Goal: Information Seeking & Learning: Learn about a topic

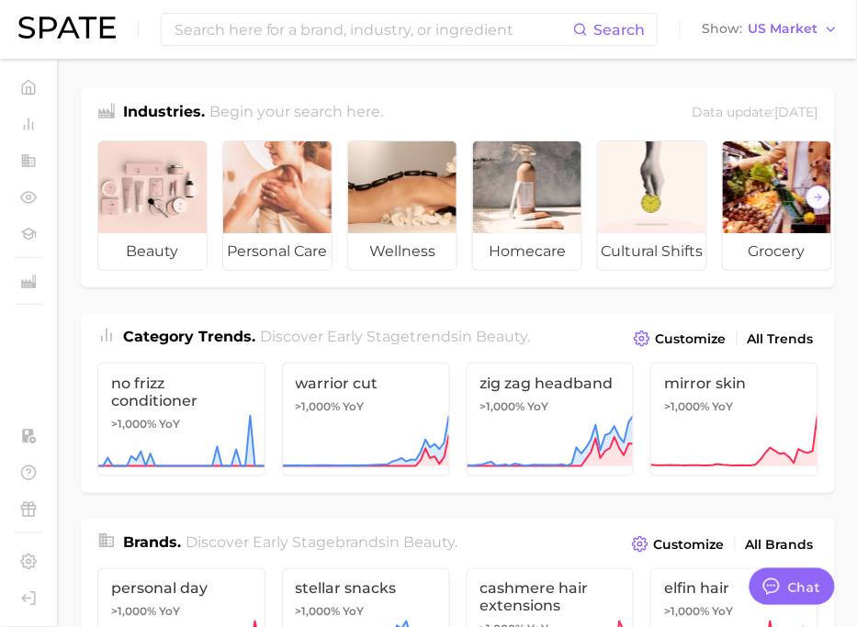
type textarea "x"
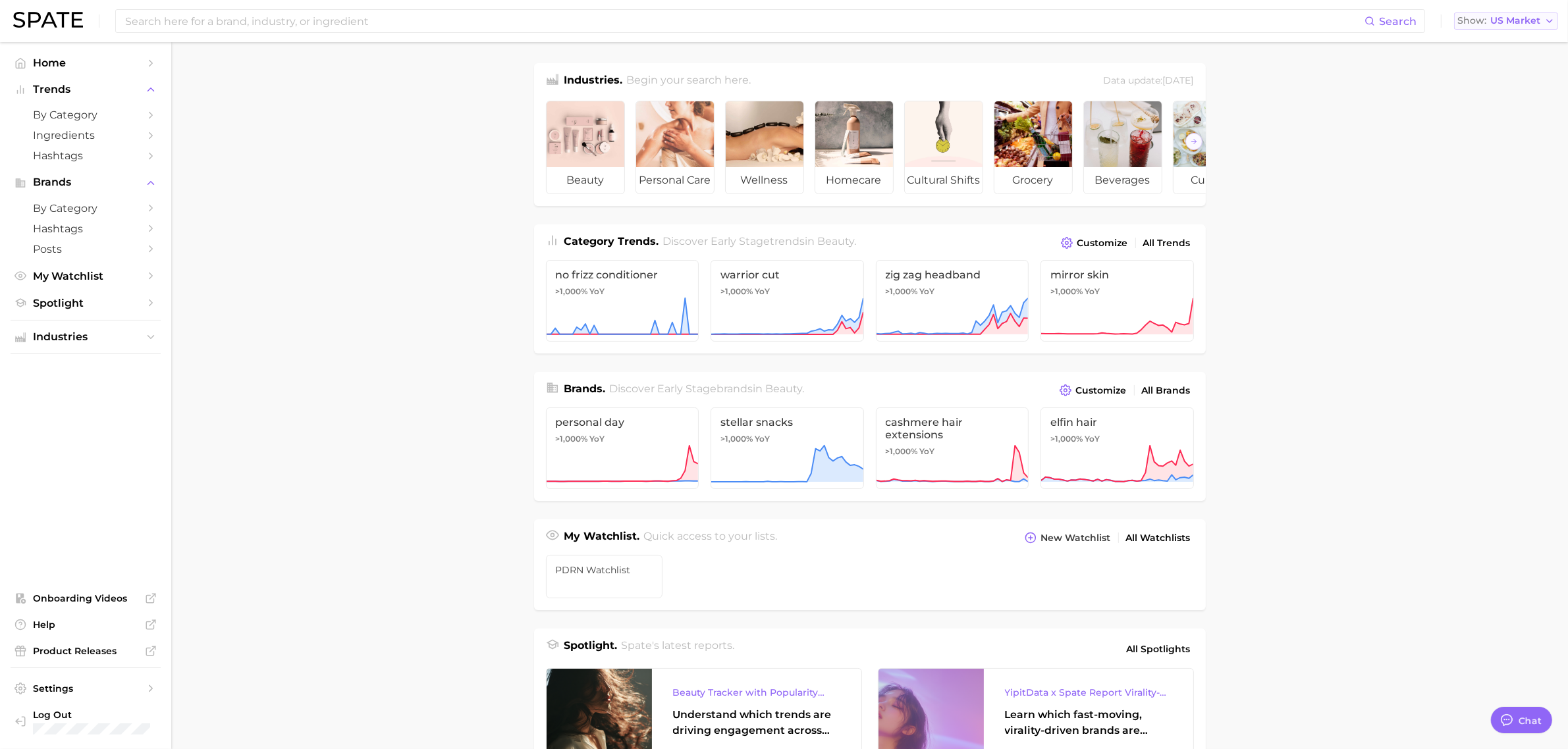
click at [1264, 17] on span "Show" at bounding box center [1472, 21] width 29 height 7
click at [1264, 43] on span "United States" at bounding box center [1511, 42] width 102 height 11
click at [87, 118] on span "by Category" at bounding box center [85, 115] width 105 height 12
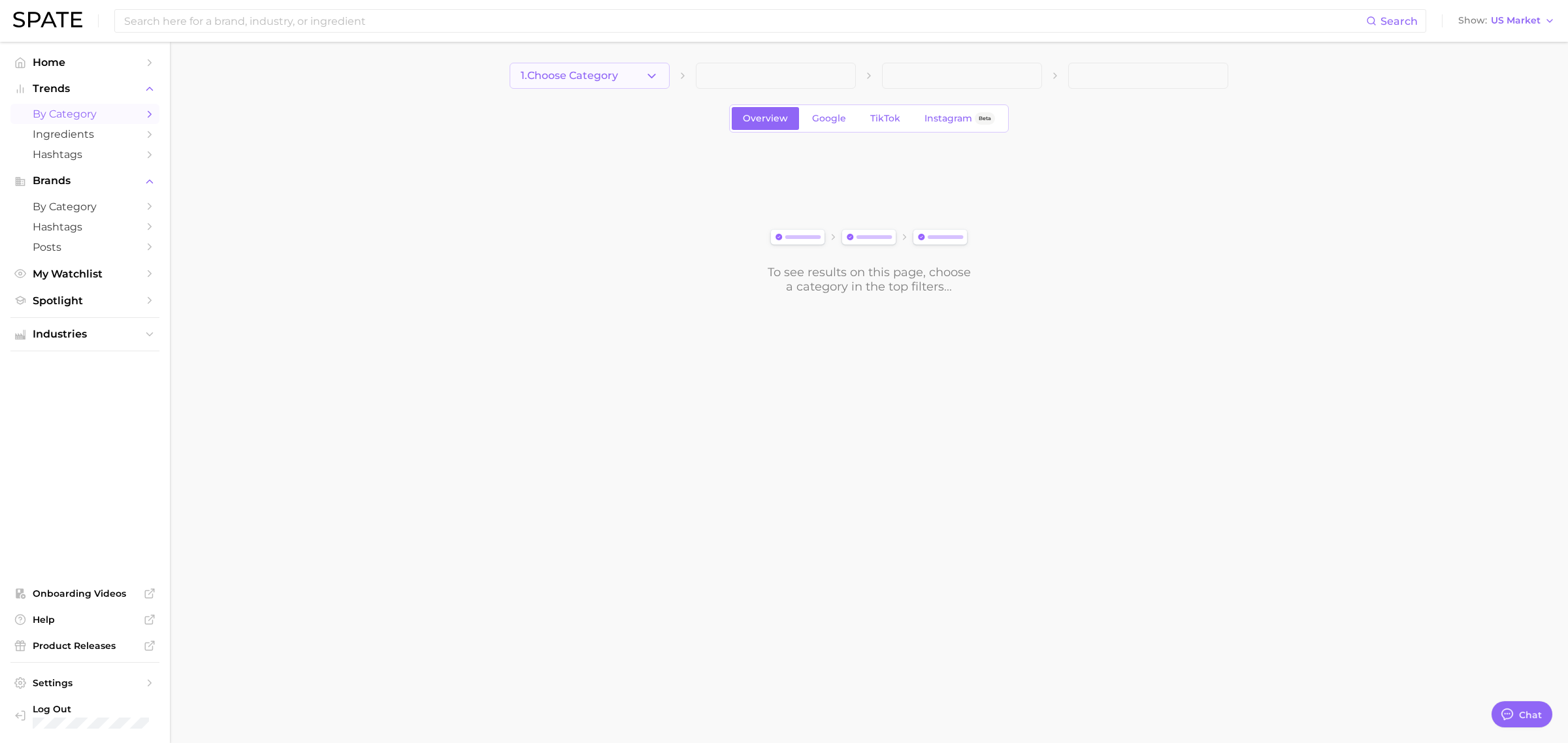
click at [618, 78] on span "1. Choose Category" at bounding box center [569, 75] width 97 height 12
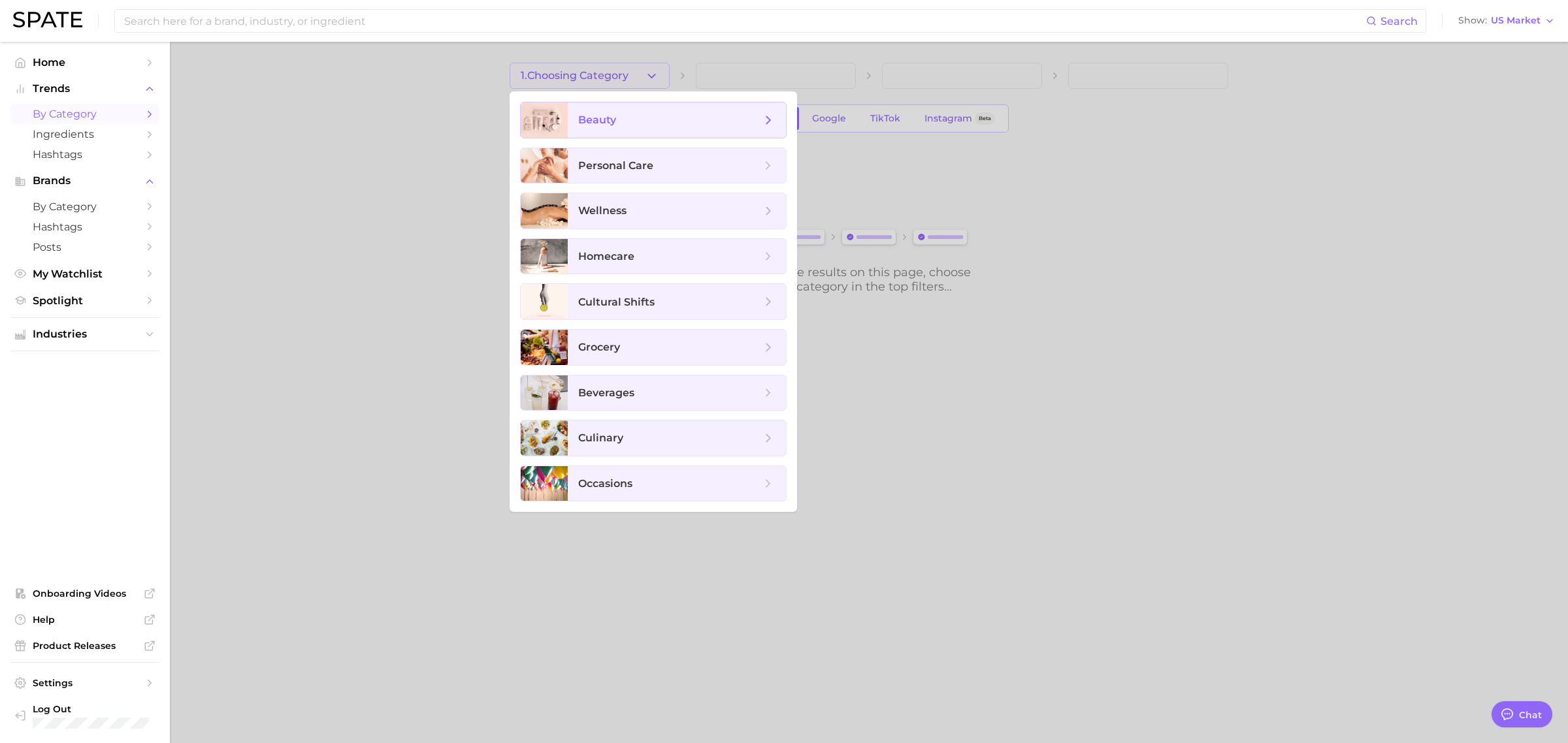
click at [622, 121] on span "beauty" at bounding box center [669, 120] width 183 height 14
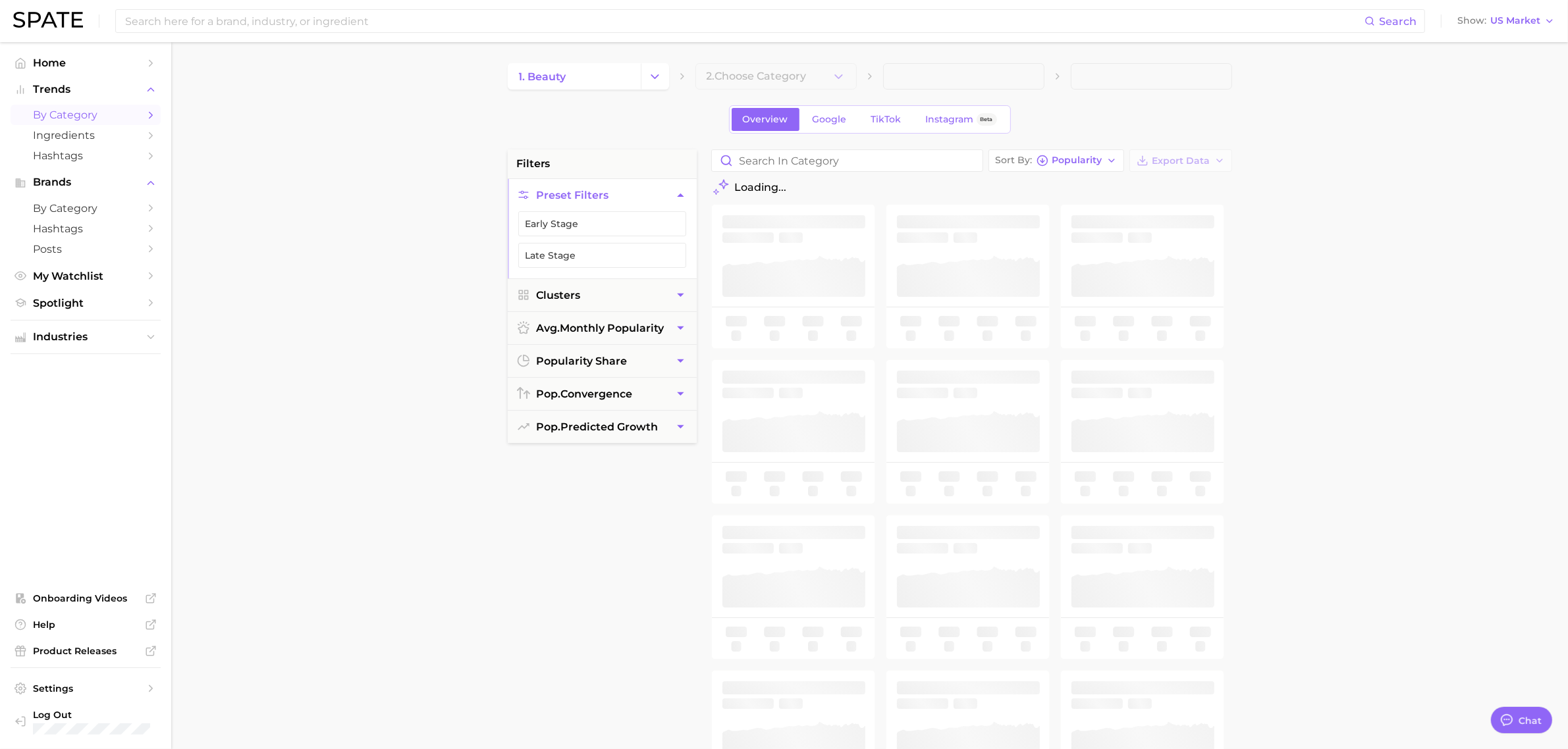
click at [361, 264] on main "1. beauty 2. Choose Category Overview Google TikTok Instagram Beta filters Pres…" at bounding box center [870, 542] width 1397 height 999
click at [829, 77] on button "2. Choose Category" at bounding box center [776, 76] width 161 height 27
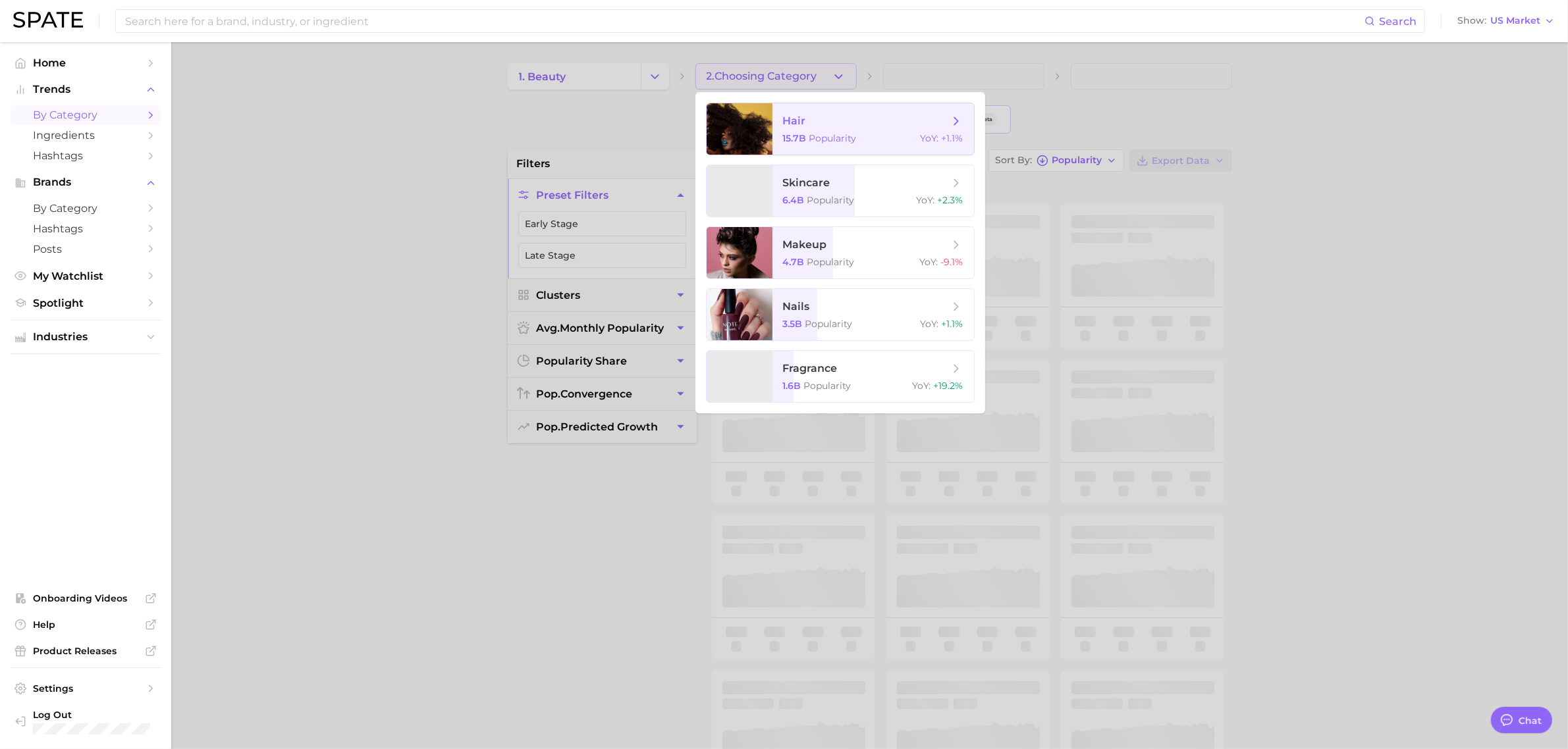
click at [830, 126] on span "hair" at bounding box center [865, 121] width 166 height 14
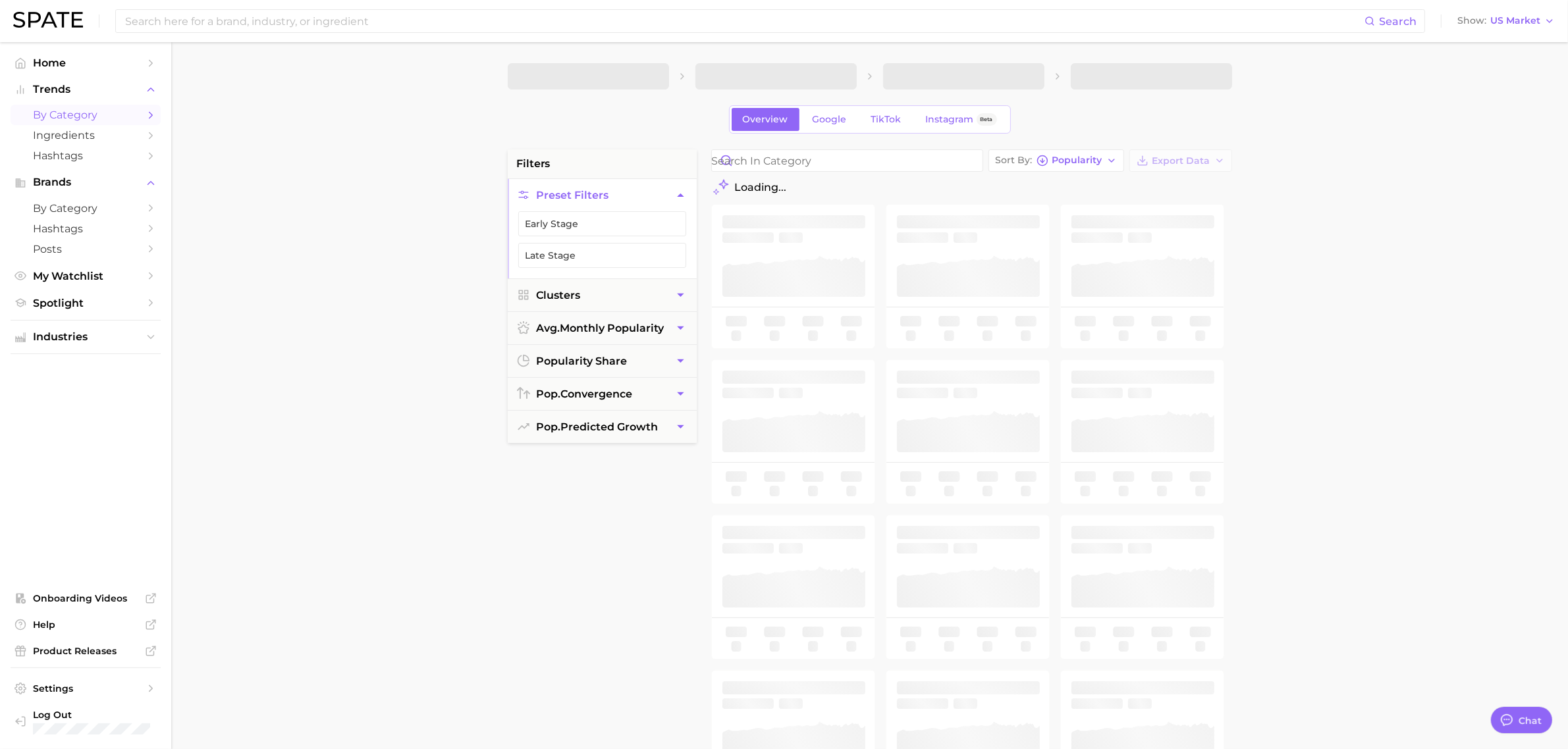
click at [1060, 113] on div "Overview Google TikTok Instagram Beta" at bounding box center [870, 119] width 724 height 28
click at [603, 634] on div "filters Preset Filters Early Stage Late Stage Clusters avg. monthly popularity …" at bounding box center [602, 483] width 189 height 667
click at [1344, 472] on main "1. beauty 2. hair Overview Google TikTok Instagram Beta filters Preset Filters …" at bounding box center [870, 542] width 1397 height 999
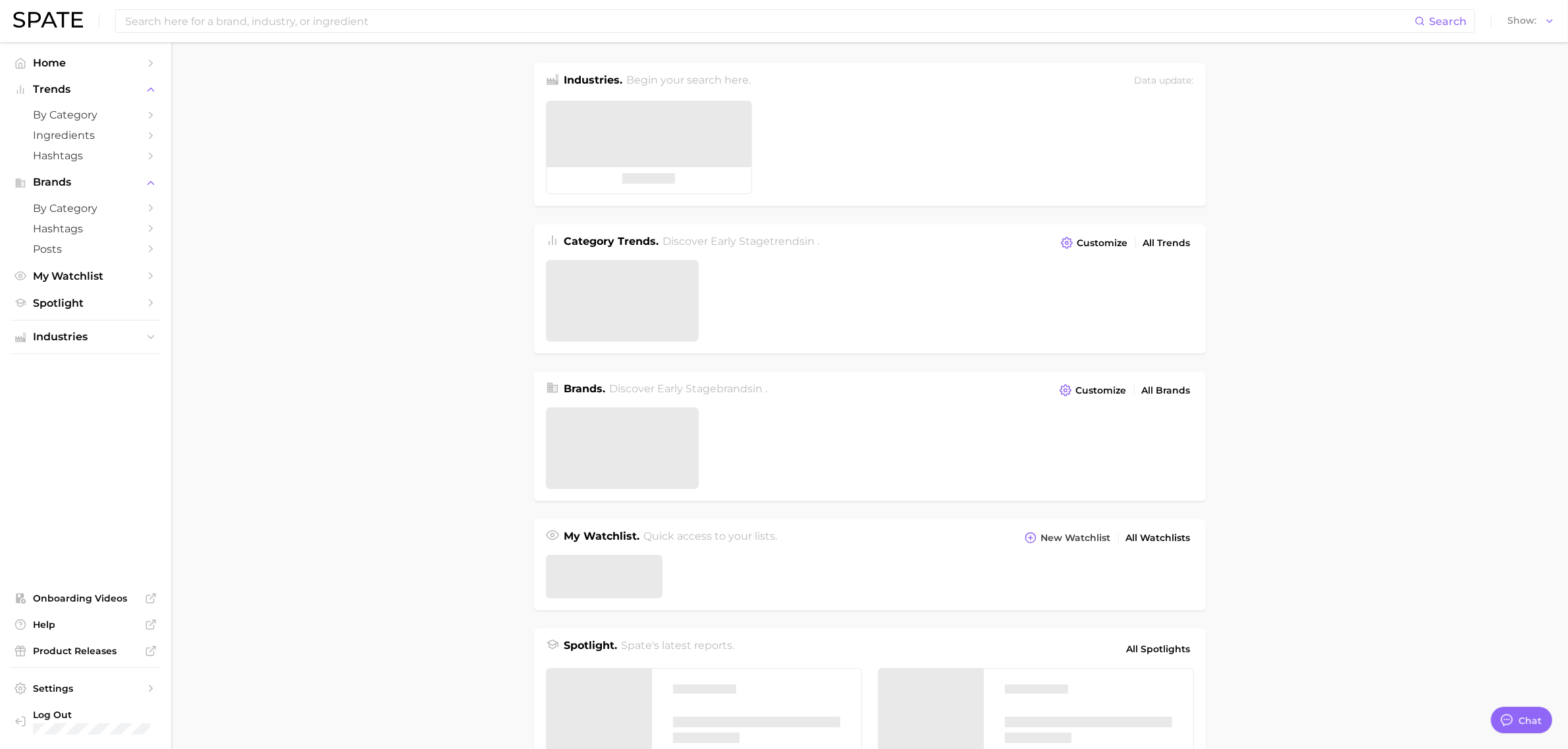
type textarea "x"
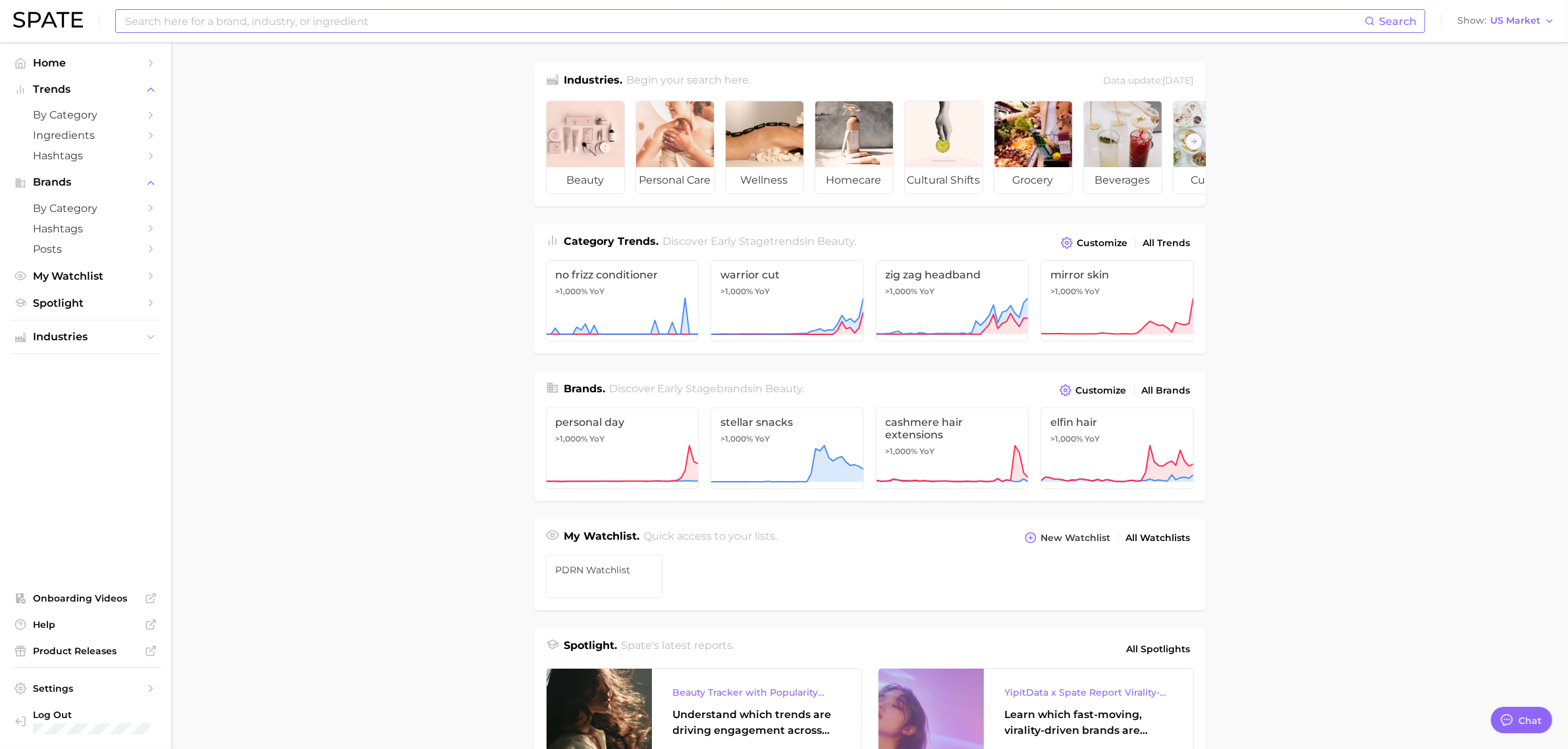
click at [346, 23] on input at bounding box center [744, 21] width 1241 height 22
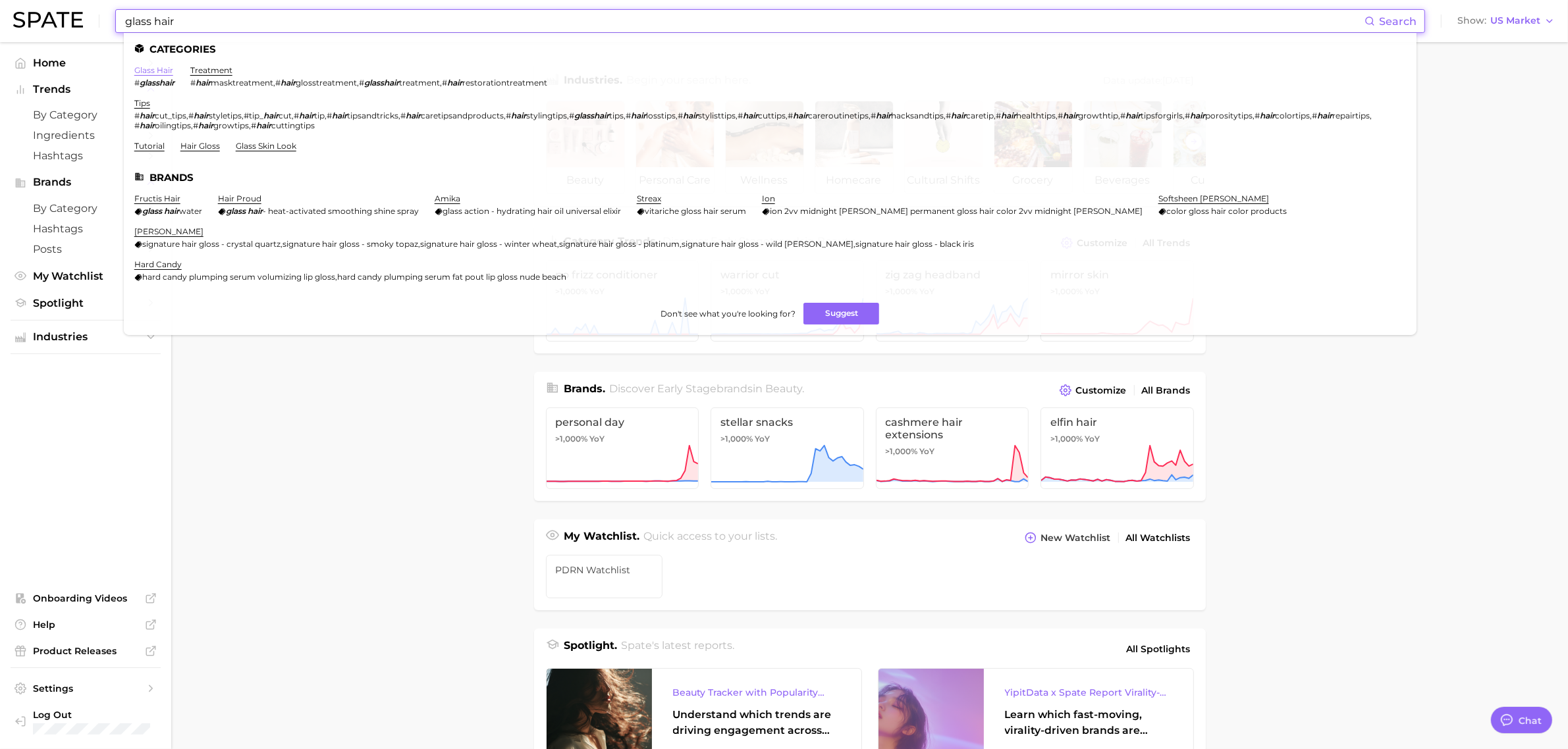
type input "glass hair"
click at [158, 70] on link "glass hair" at bounding box center [153, 70] width 39 height 10
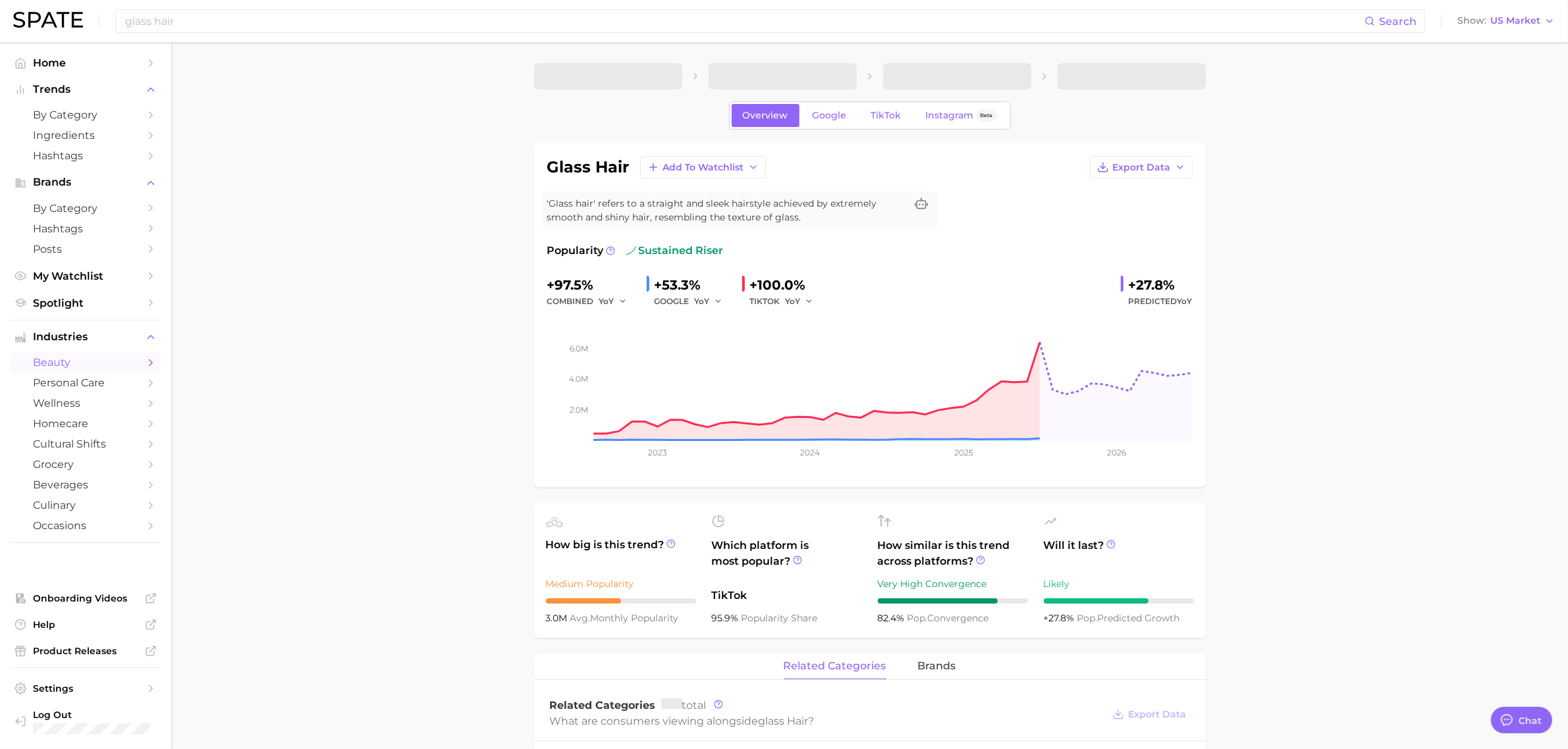
type textarea "x"
click at [825, 118] on span "Google" at bounding box center [830, 115] width 34 height 11
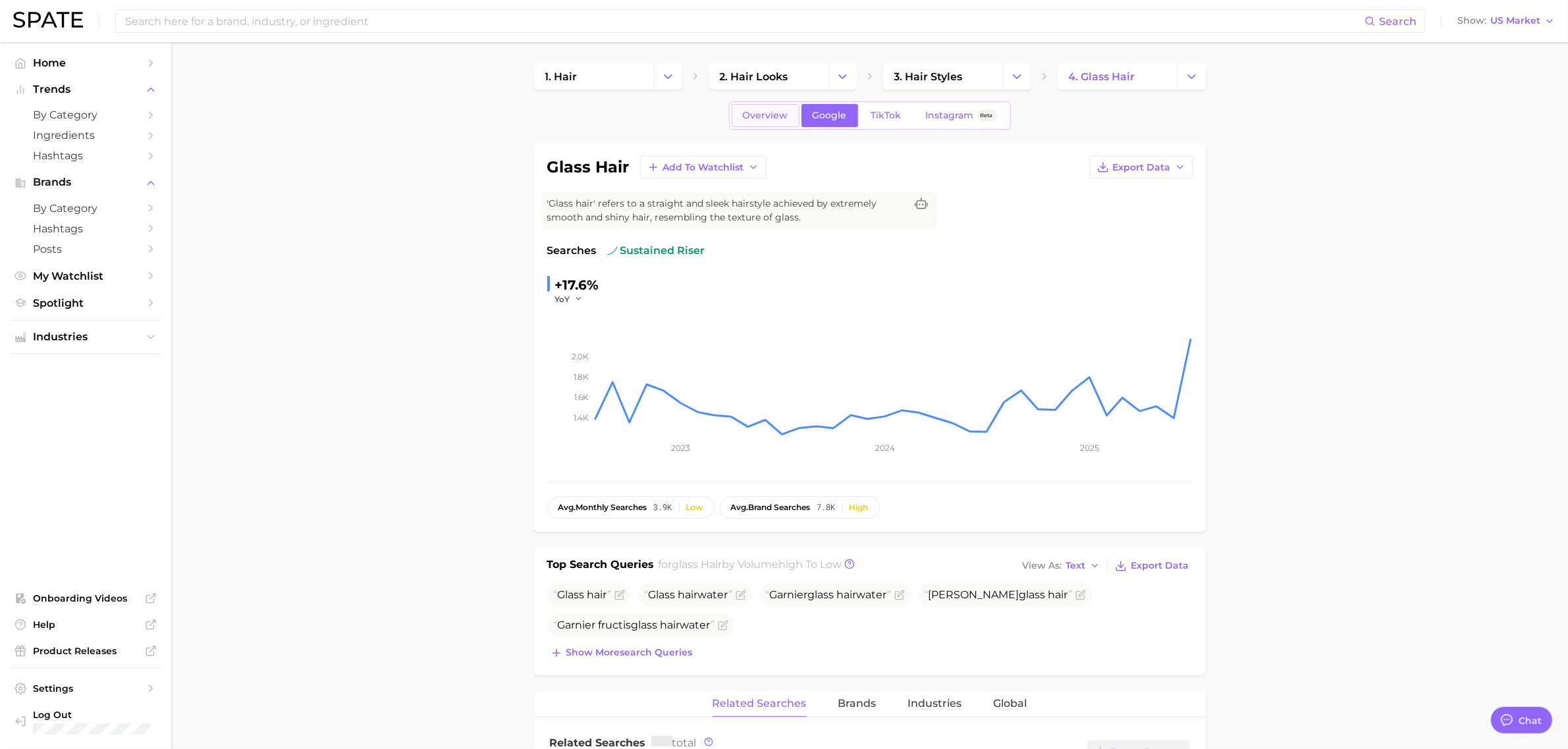
click at [782, 118] on span "Overview" at bounding box center [765, 115] width 45 height 11
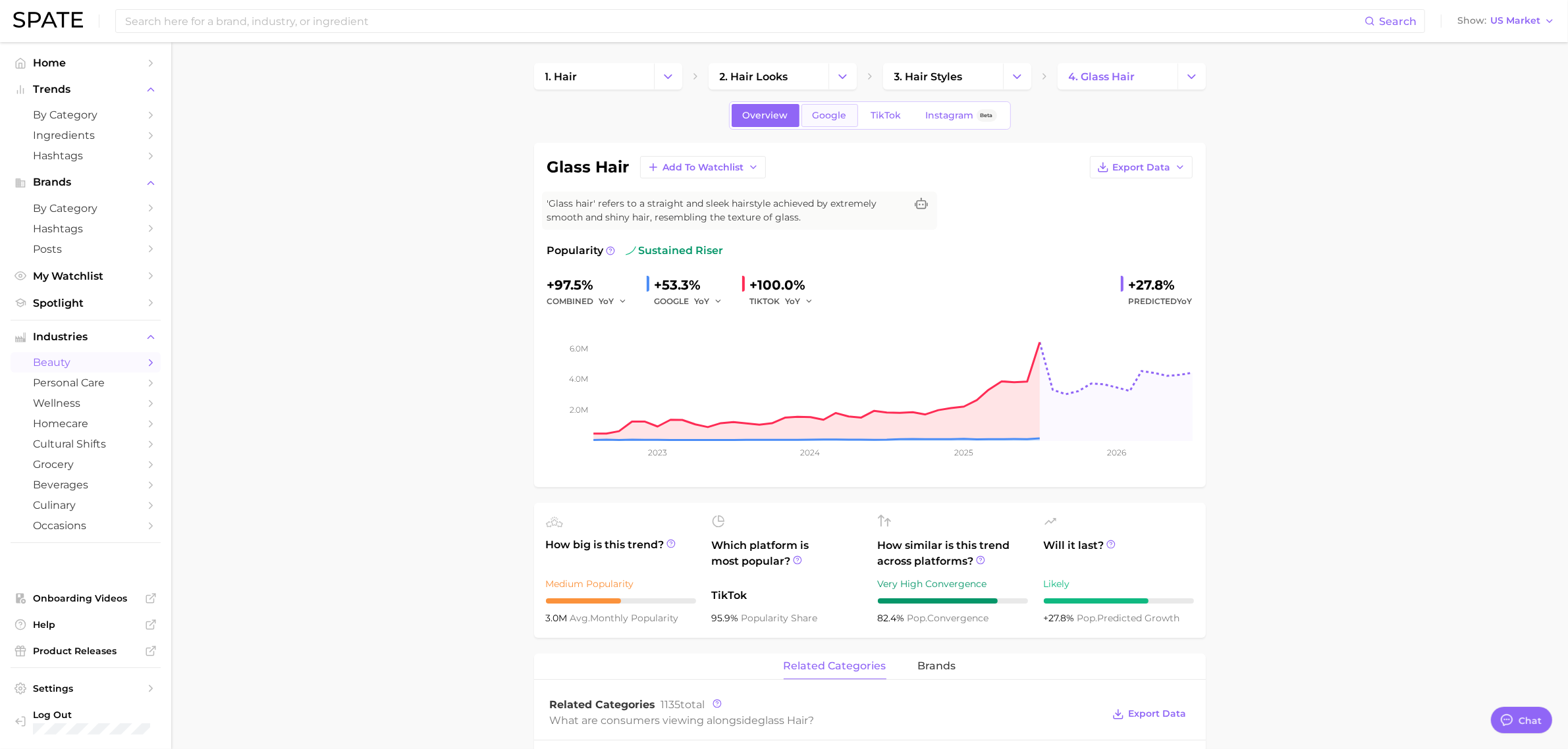
click at [848, 123] on link "Google" at bounding box center [830, 115] width 57 height 23
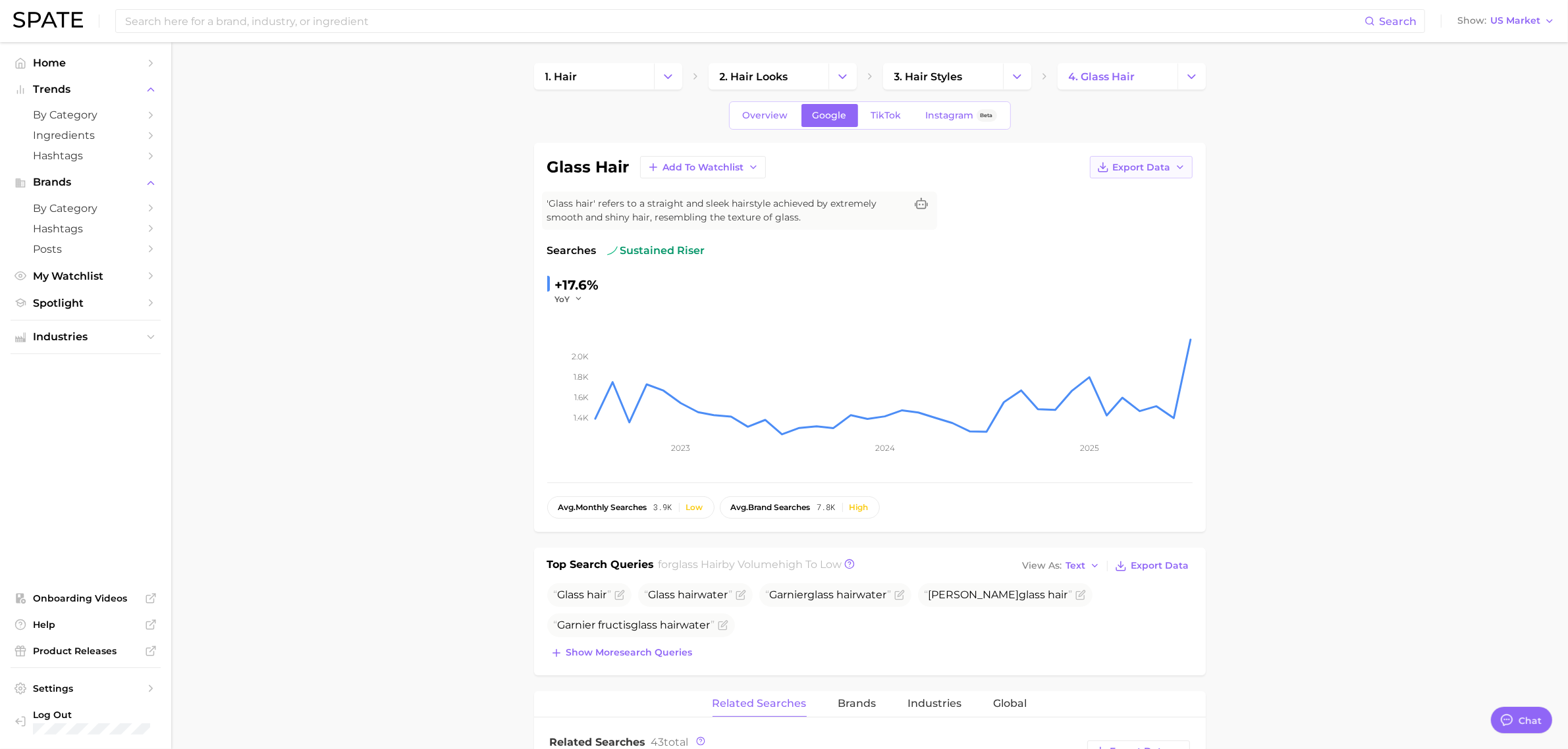
click at [1175, 163] on icon "button" at bounding box center [1180, 167] width 11 height 11
click at [901, 120] on link "TikTok" at bounding box center [886, 115] width 52 height 23
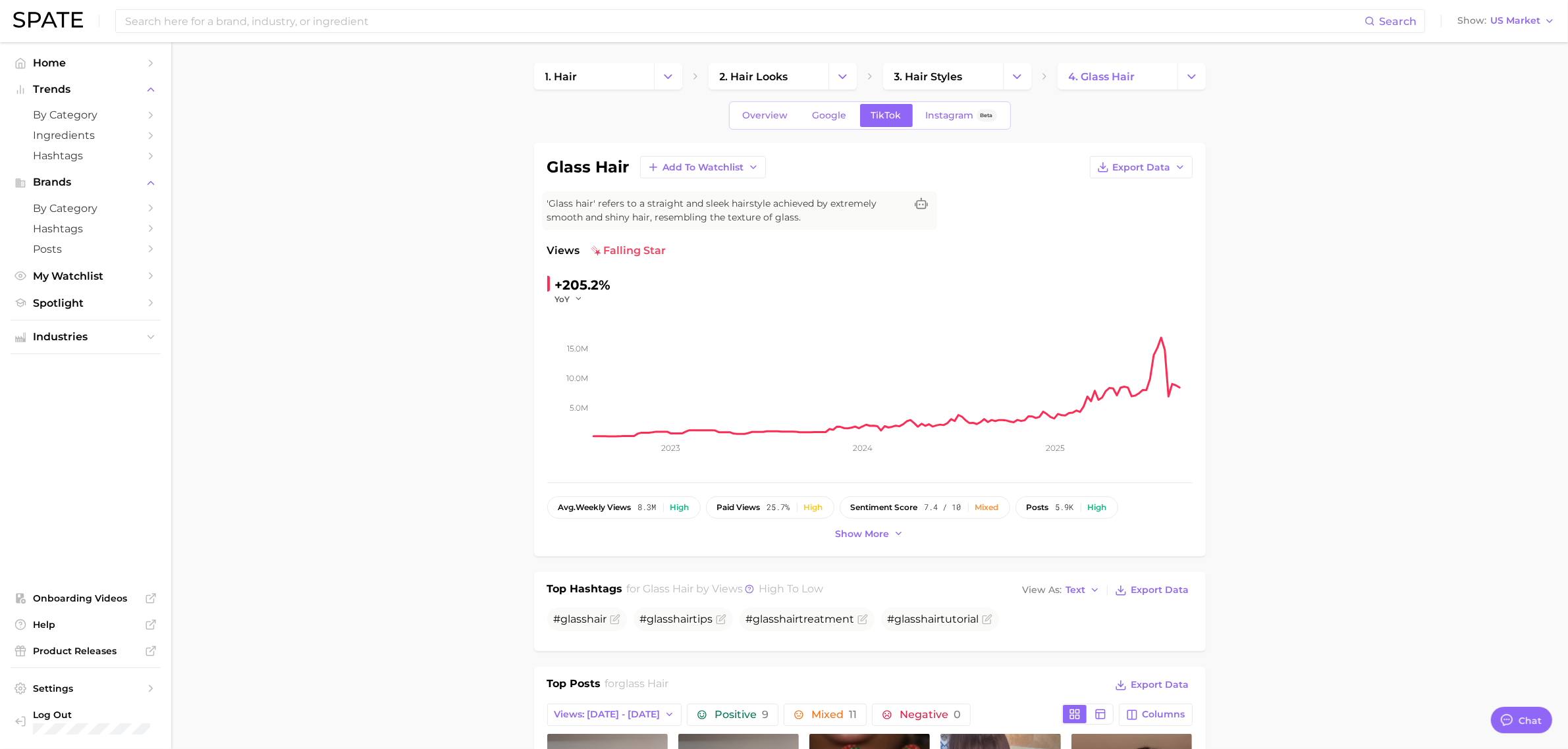
click at [774, 123] on link "Overview" at bounding box center [766, 115] width 68 height 23
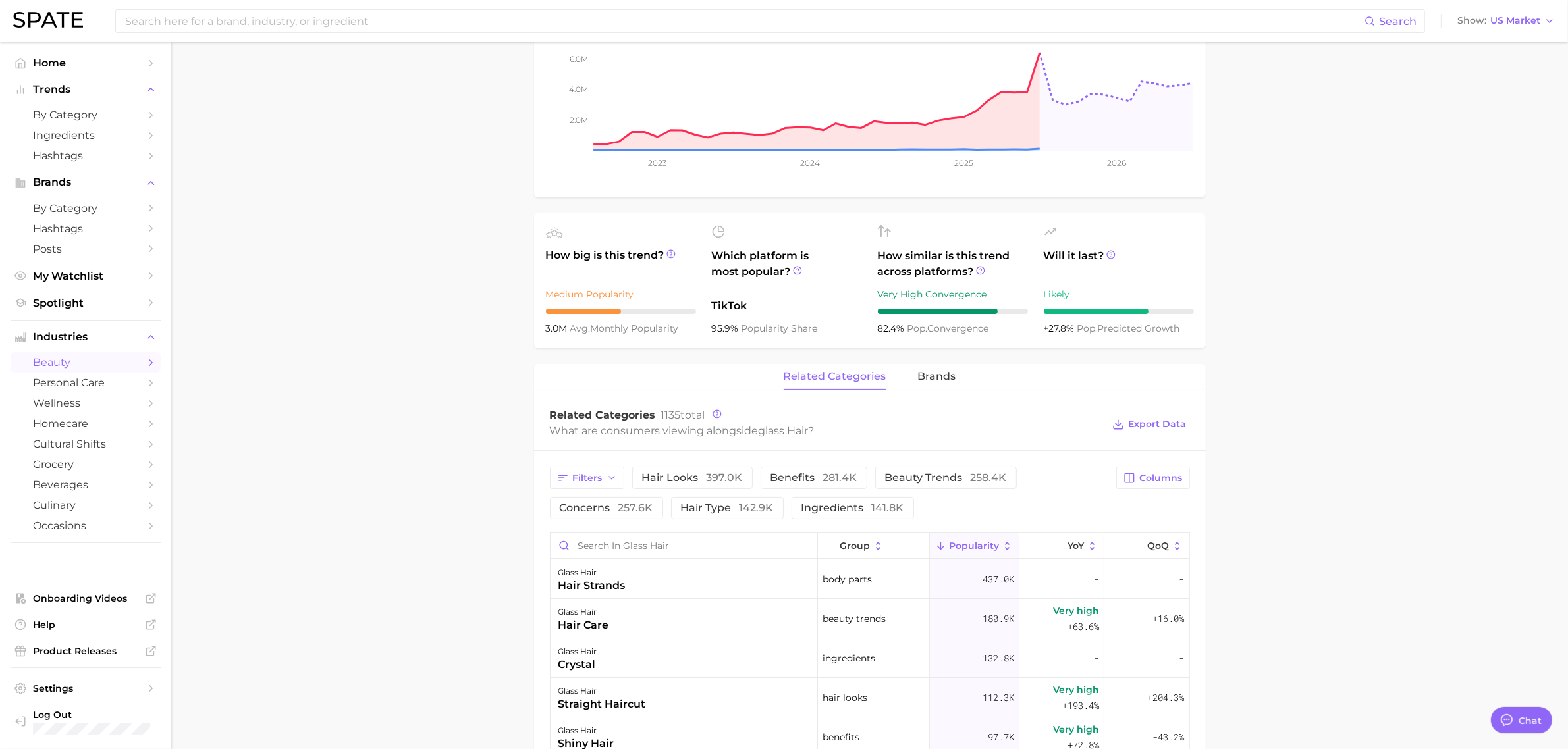
scroll to position [329, 0]
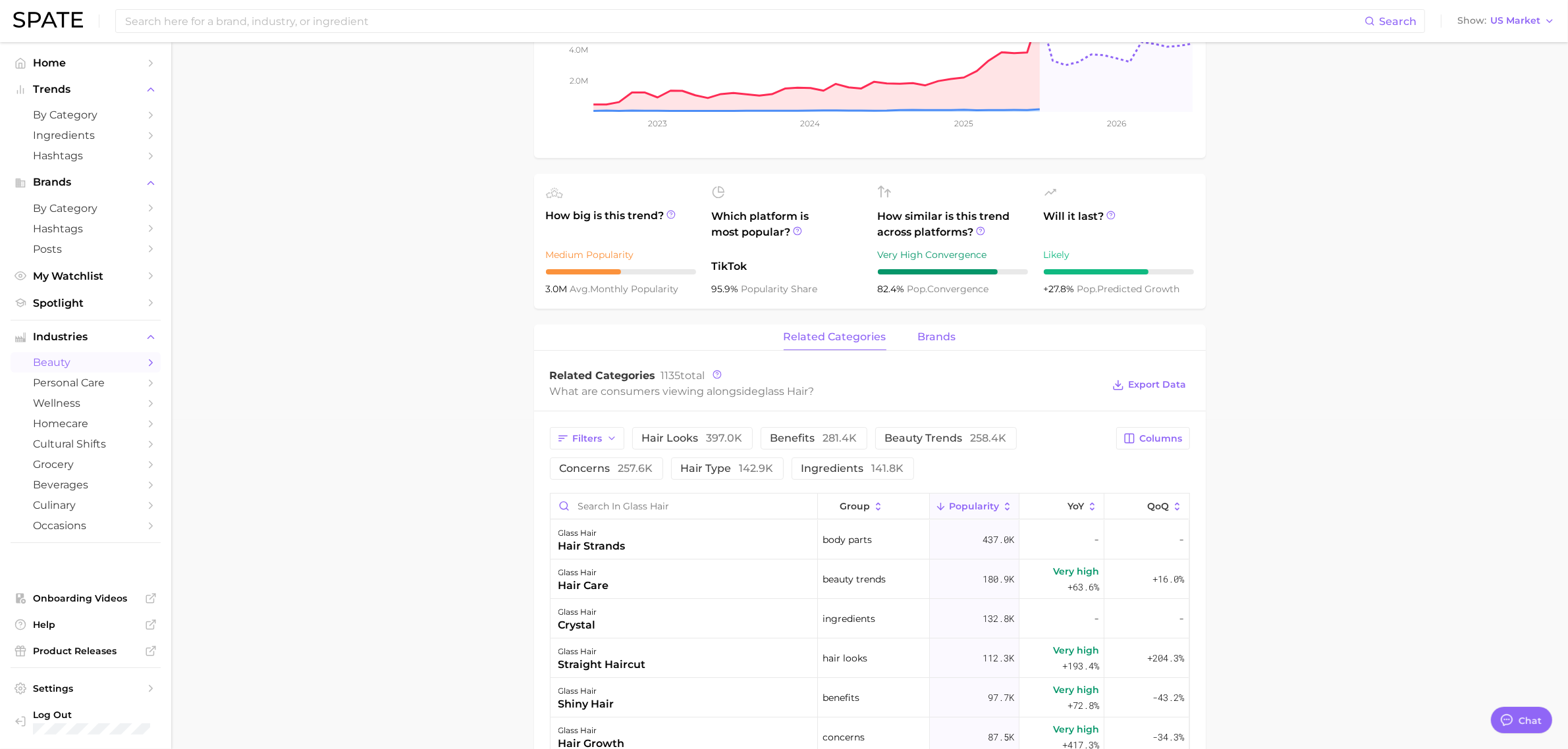
click at [920, 338] on span "brands" at bounding box center [937, 337] width 38 height 12
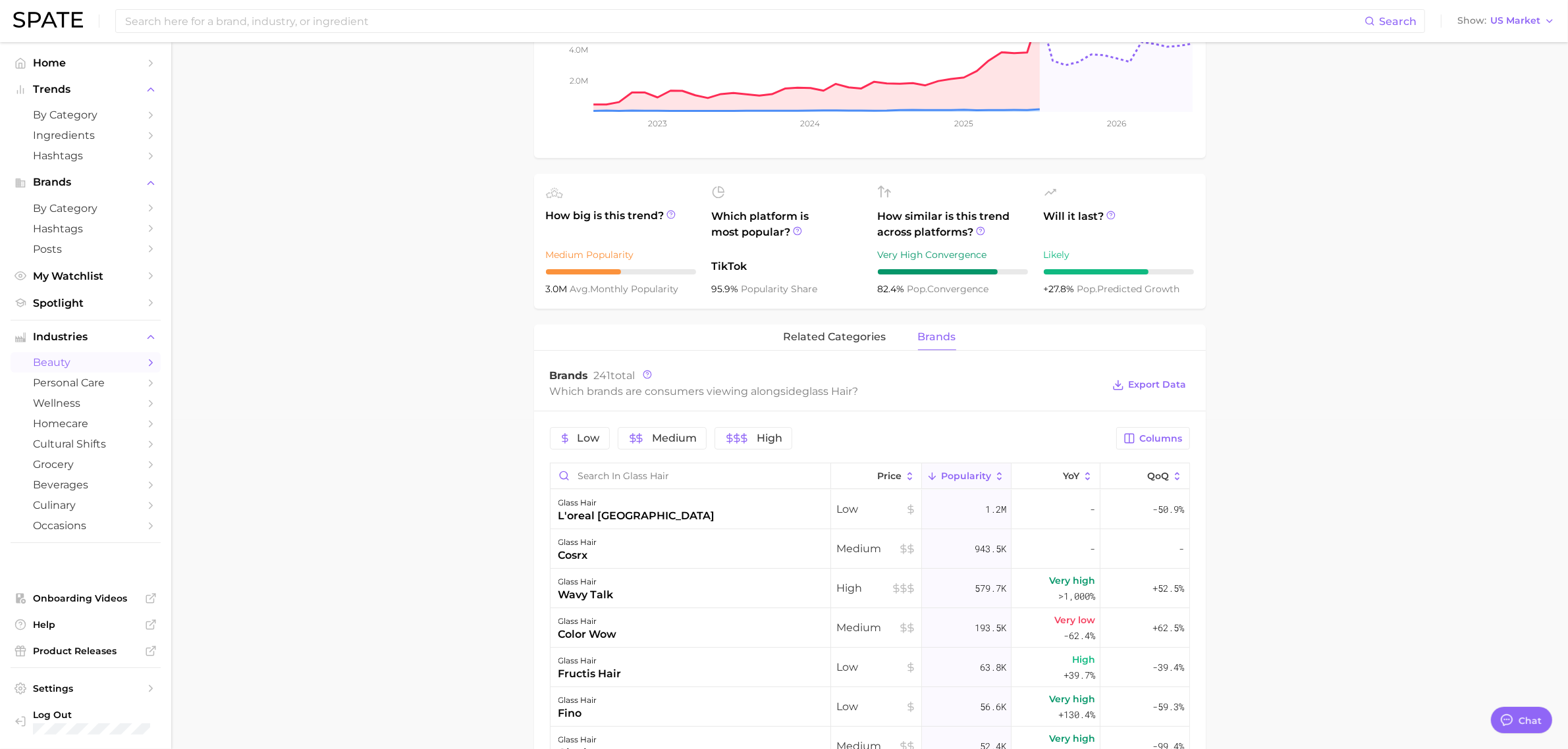
scroll to position [494, 0]
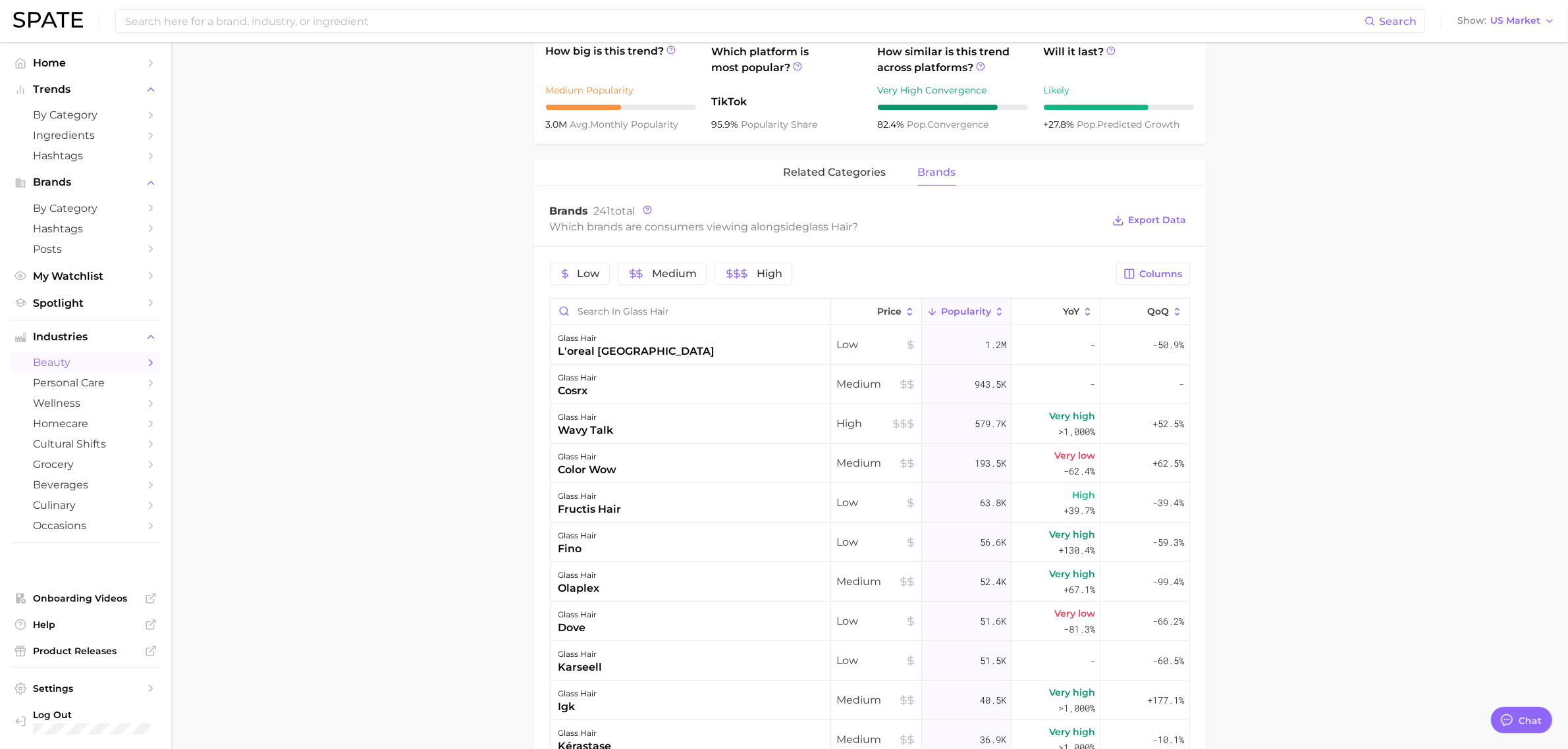
click at [1334, 335] on main "1. hair 2. hair looks 3. hair styles 4. glass hair Overview Google TikTok Insta…" at bounding box center [870, 339] width 1397 height 1581
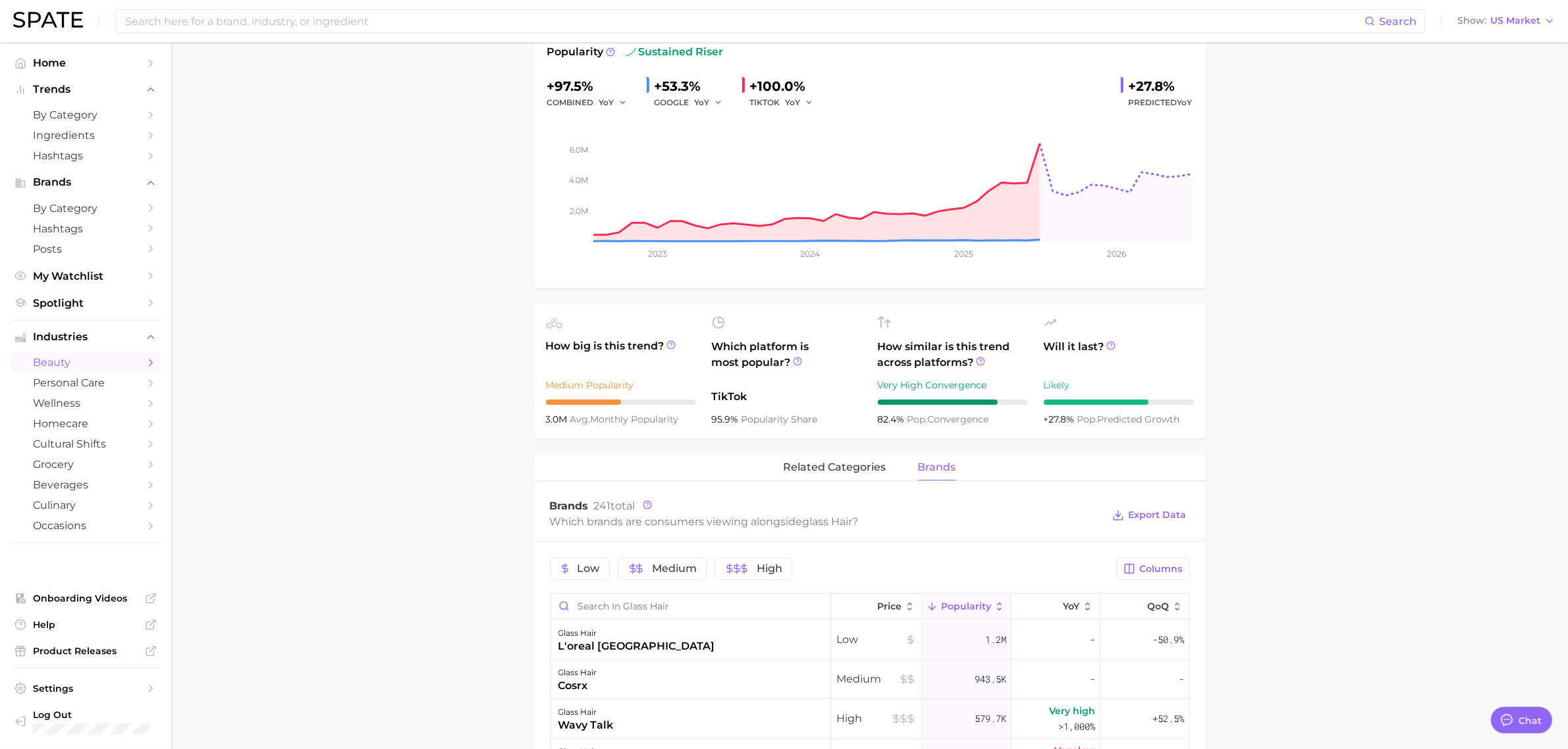
scroll to position [165, 0]
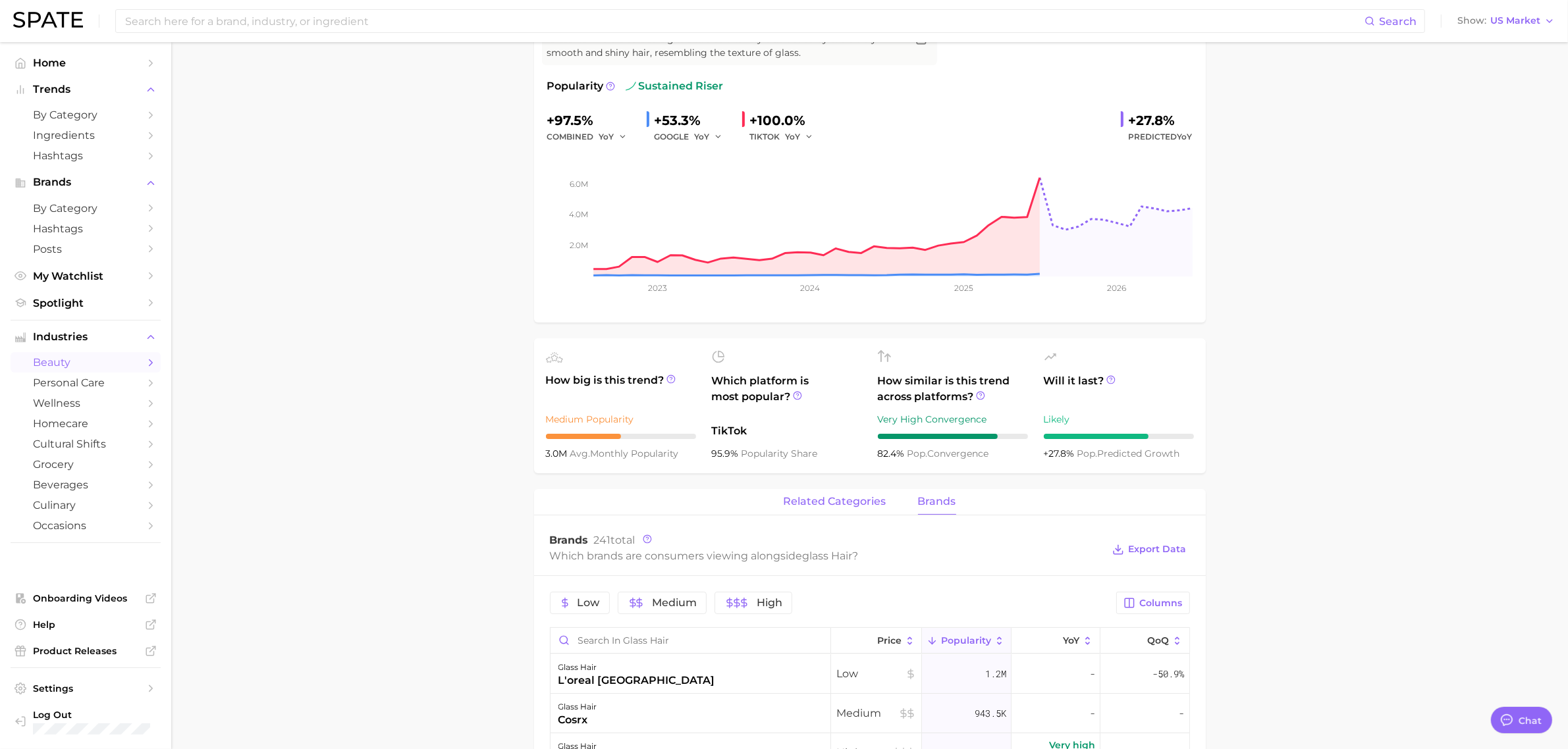
click at [873, 510] on button "related categories" at bounding box center [835, 502] width 103 height 26
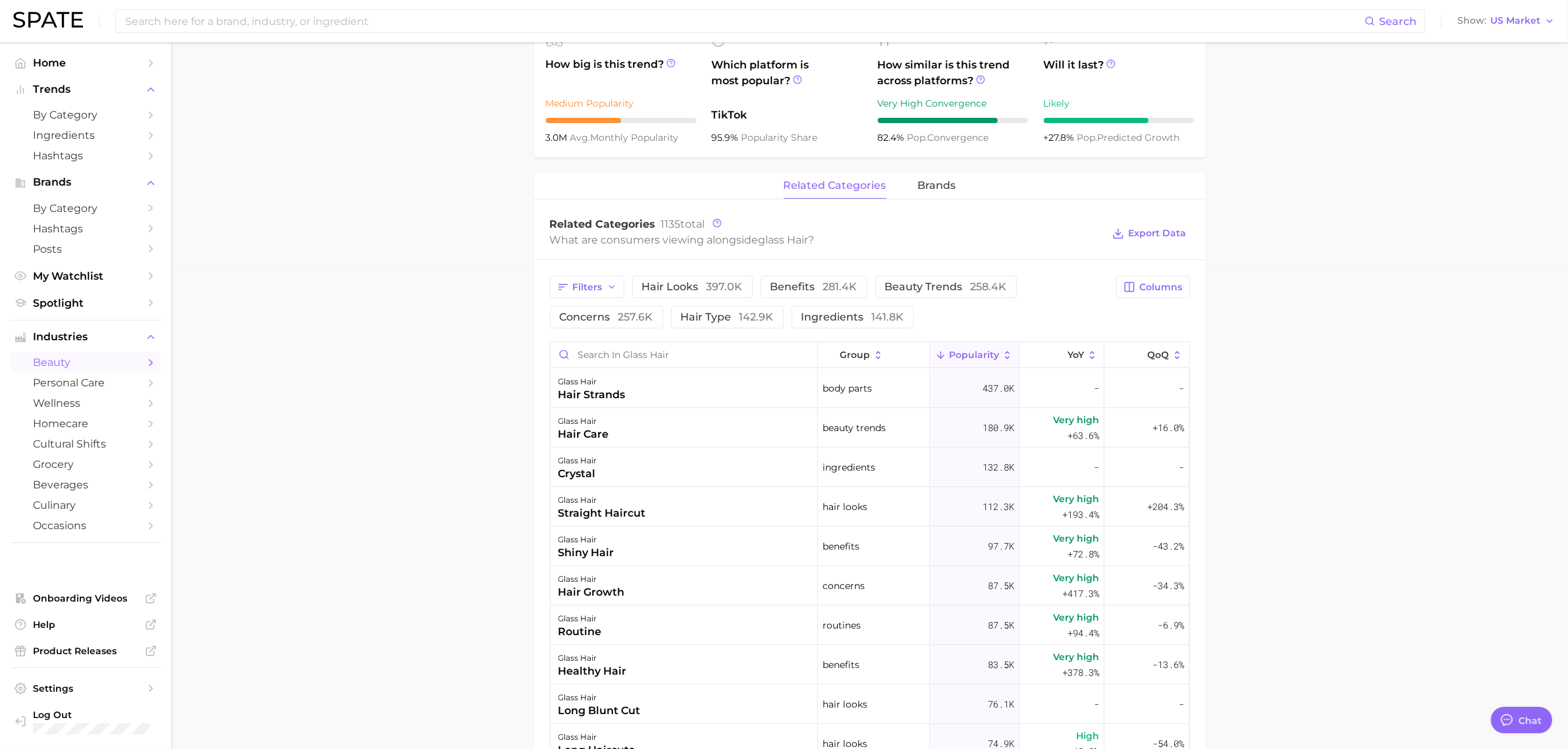
scroll to position [494, 0]
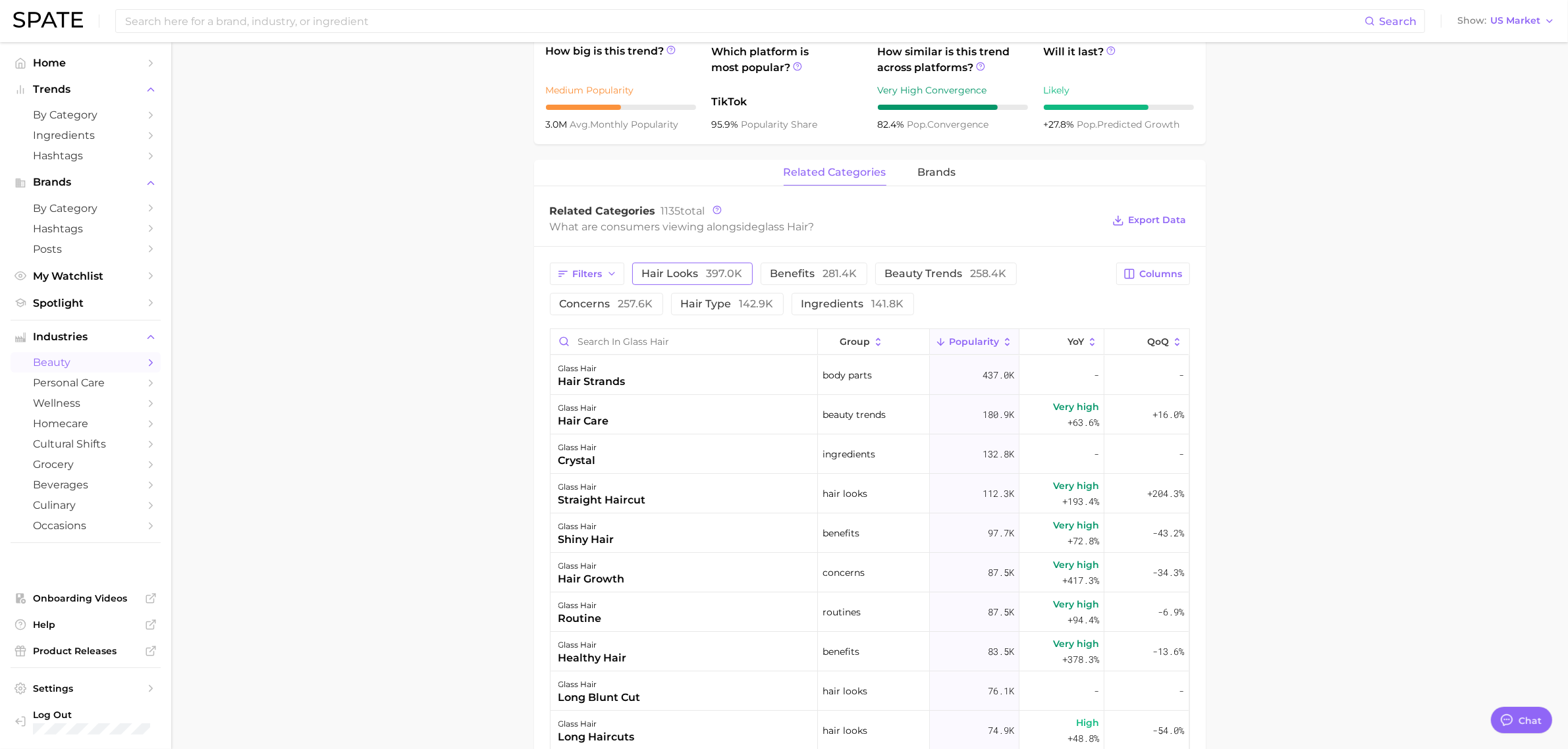
click at [732, 283] on button "hair looks 397.0k" at bounding box center [693, 274] width 120 height 22
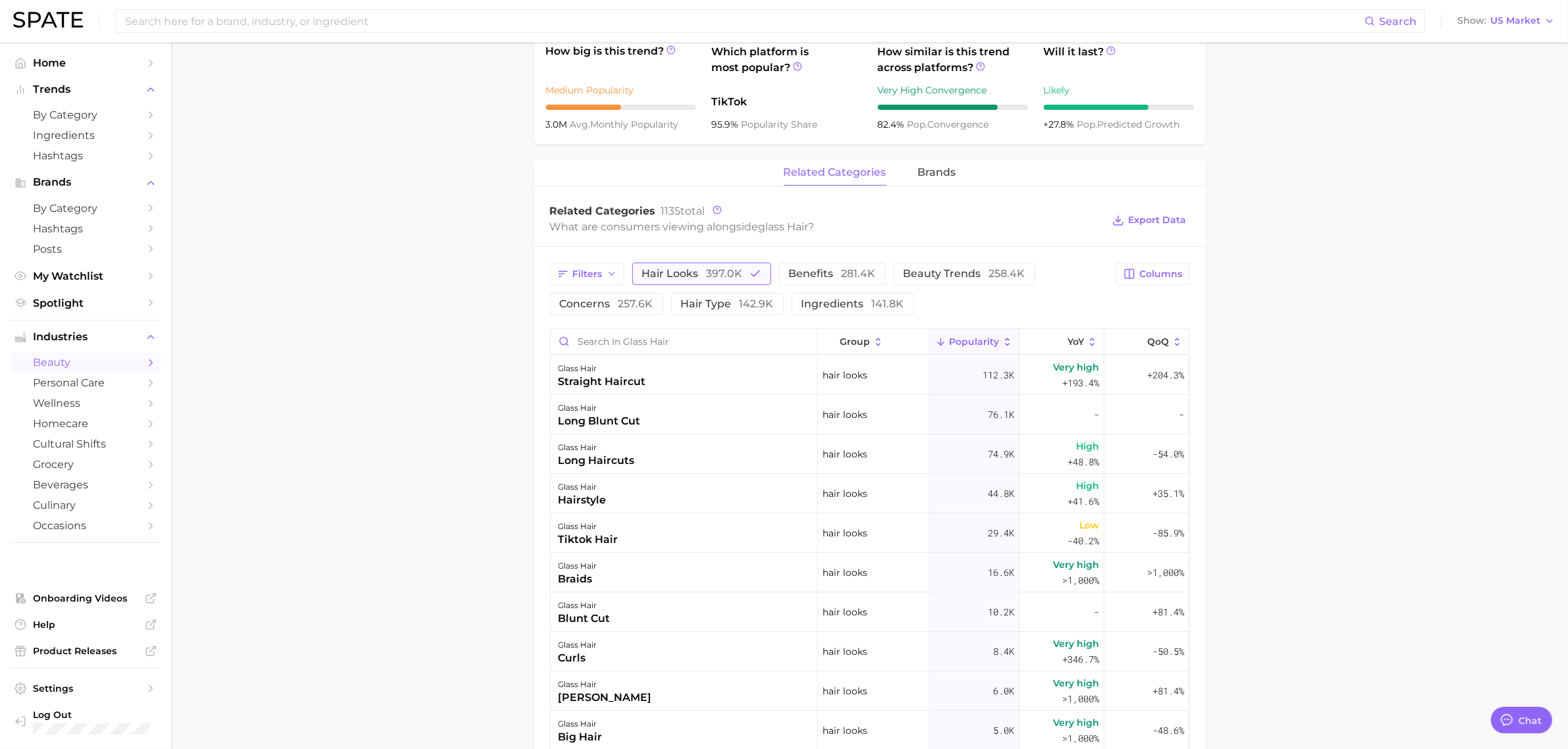
click at [736, 274] on span "397.0k" at bounding box center [725, 273] width 37 height 12
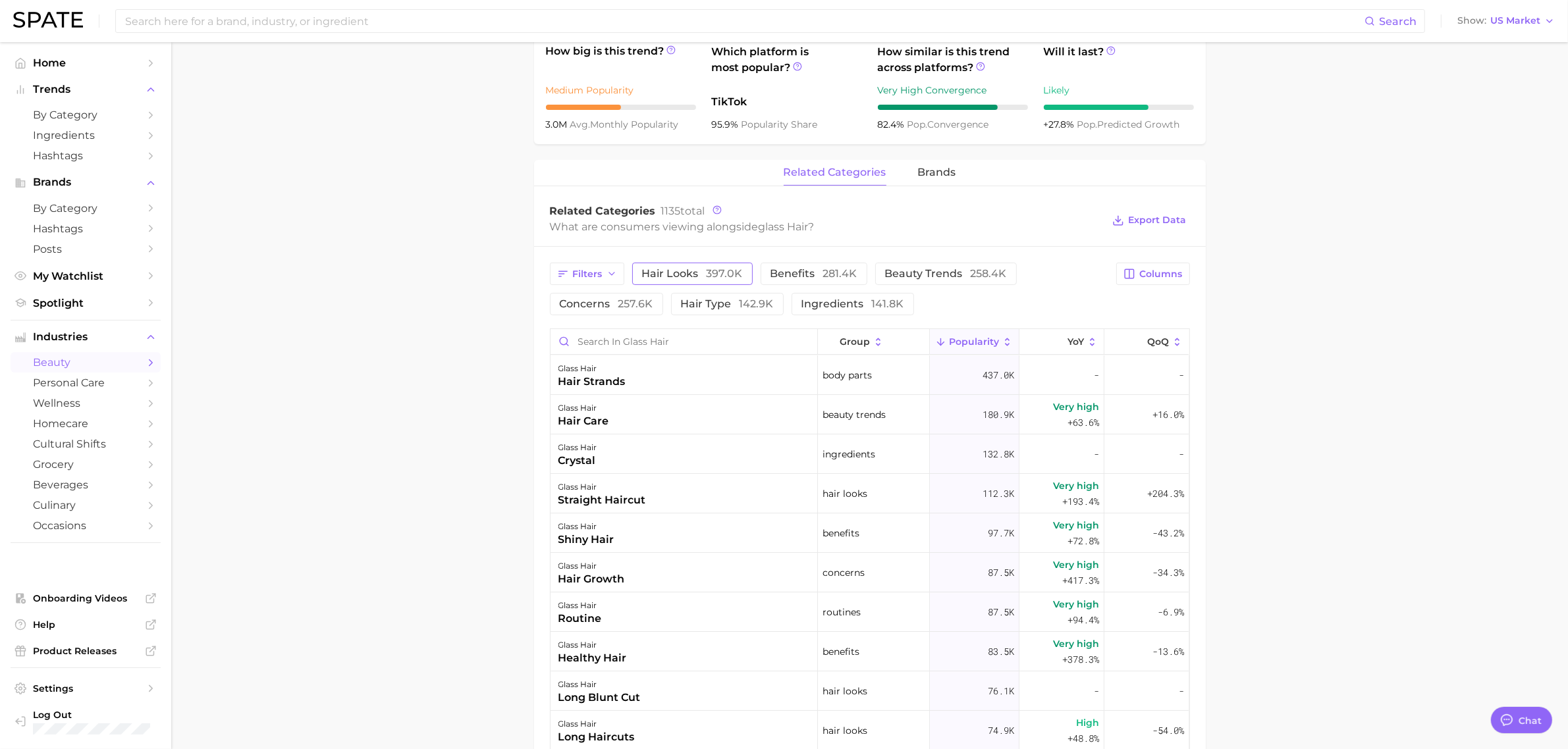
click at [676, 277] on span "hair looks 397.0k" at bounding box center [693, 274] width 101 height 11
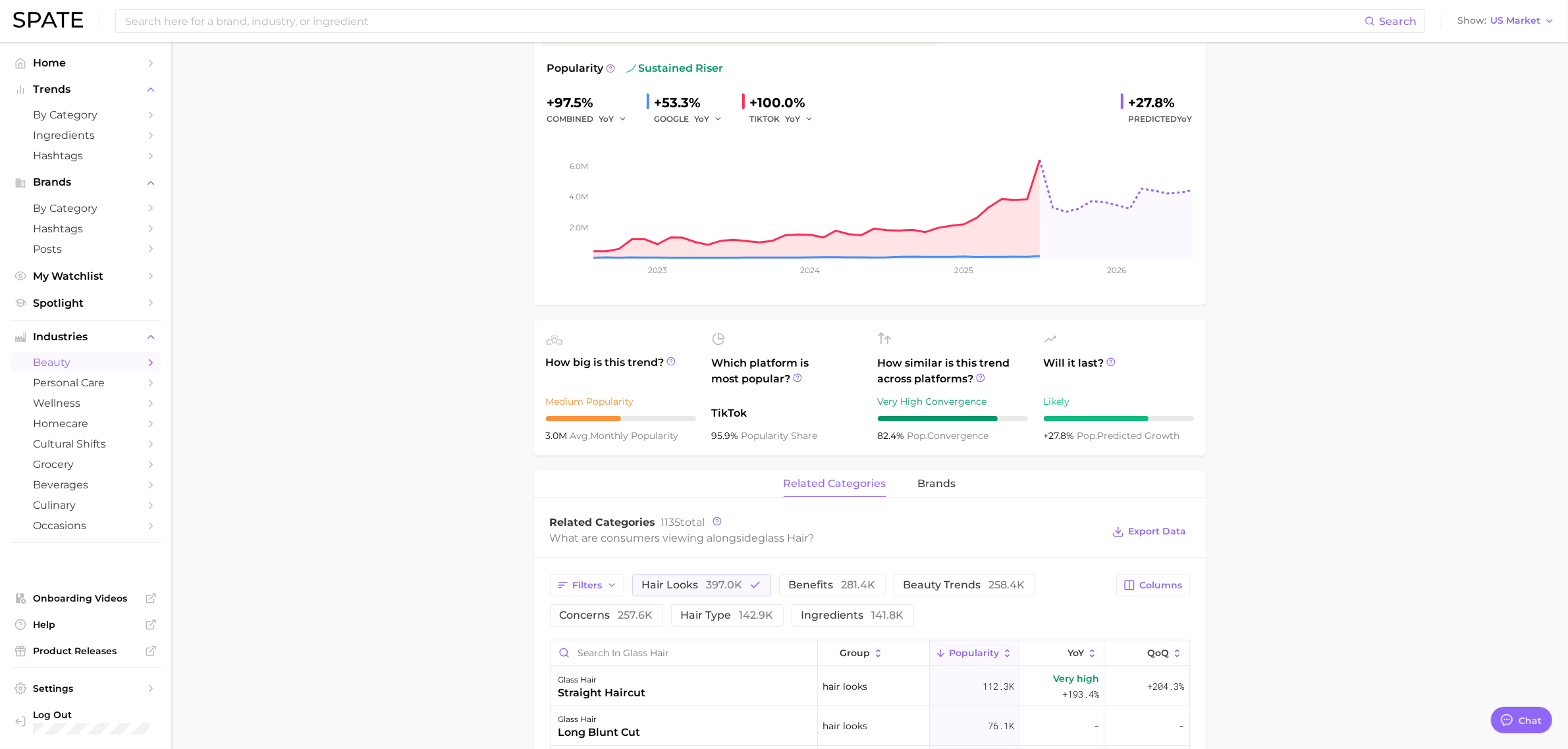
scroll to position [0, 0]
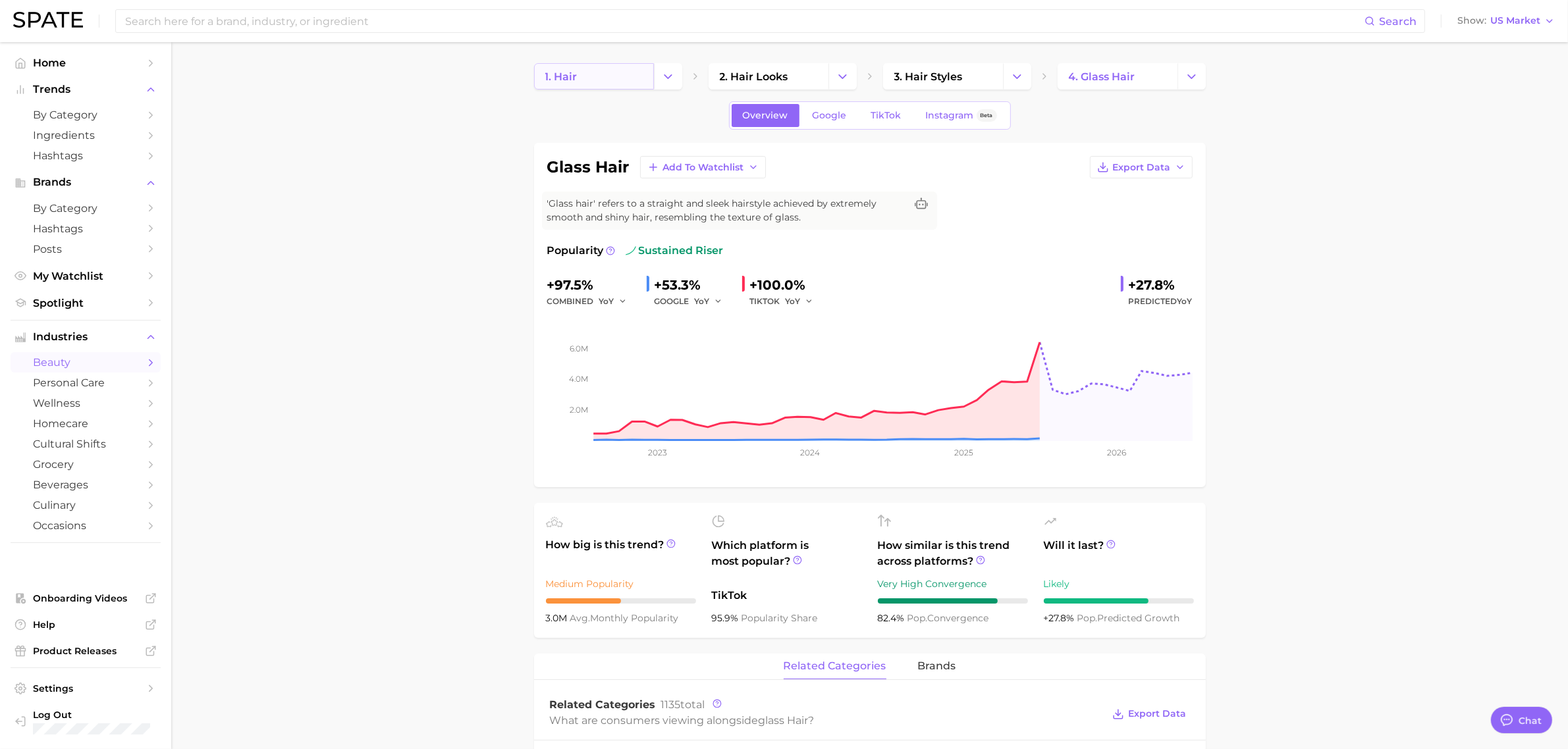
click at [600, 67] on link "1. hair" at bounding box center [594, 76] width 120 height 27
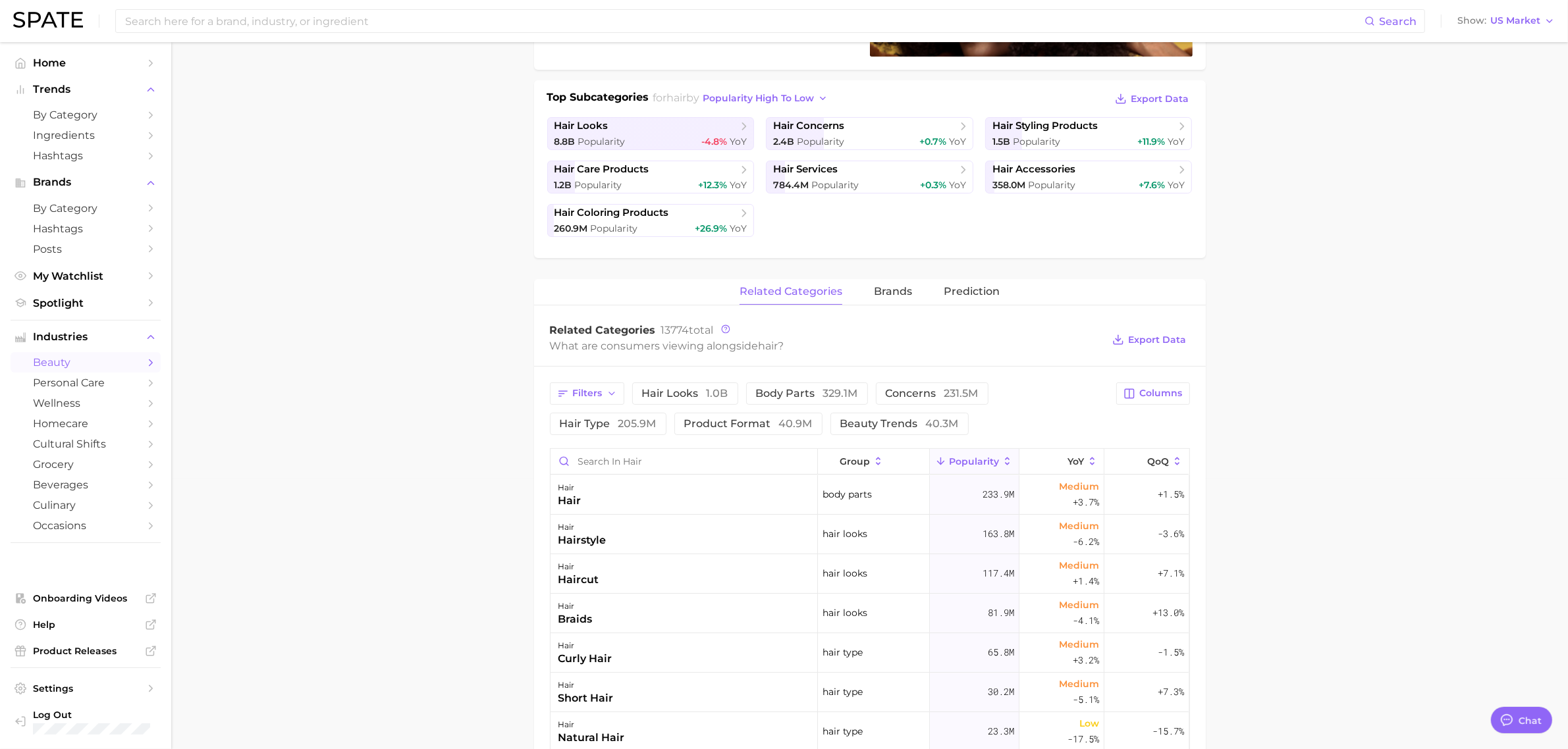
scroll to position [329, 0]
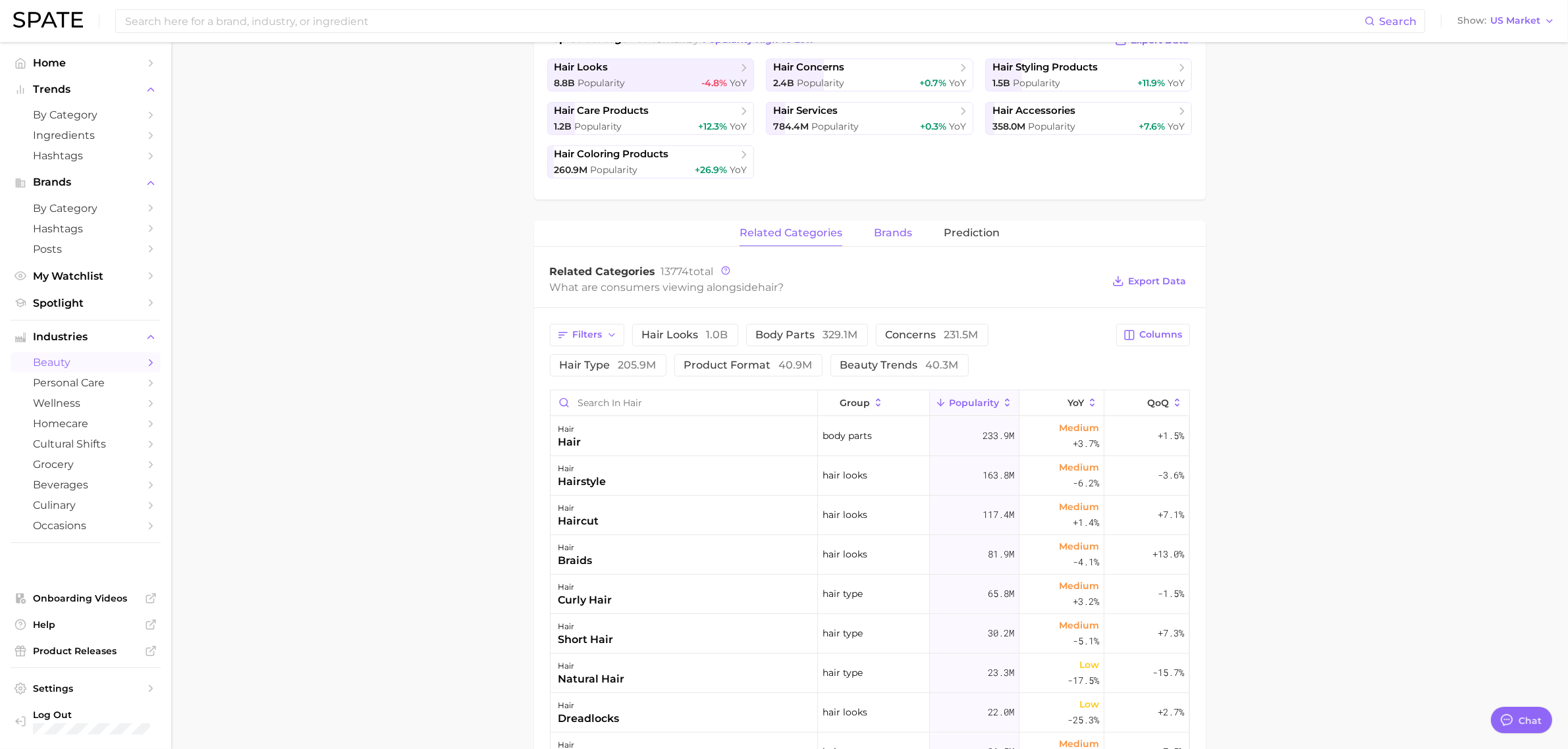
click at [910, 234] on span "brands" at bounding box center [893, 233] width 38 height 12
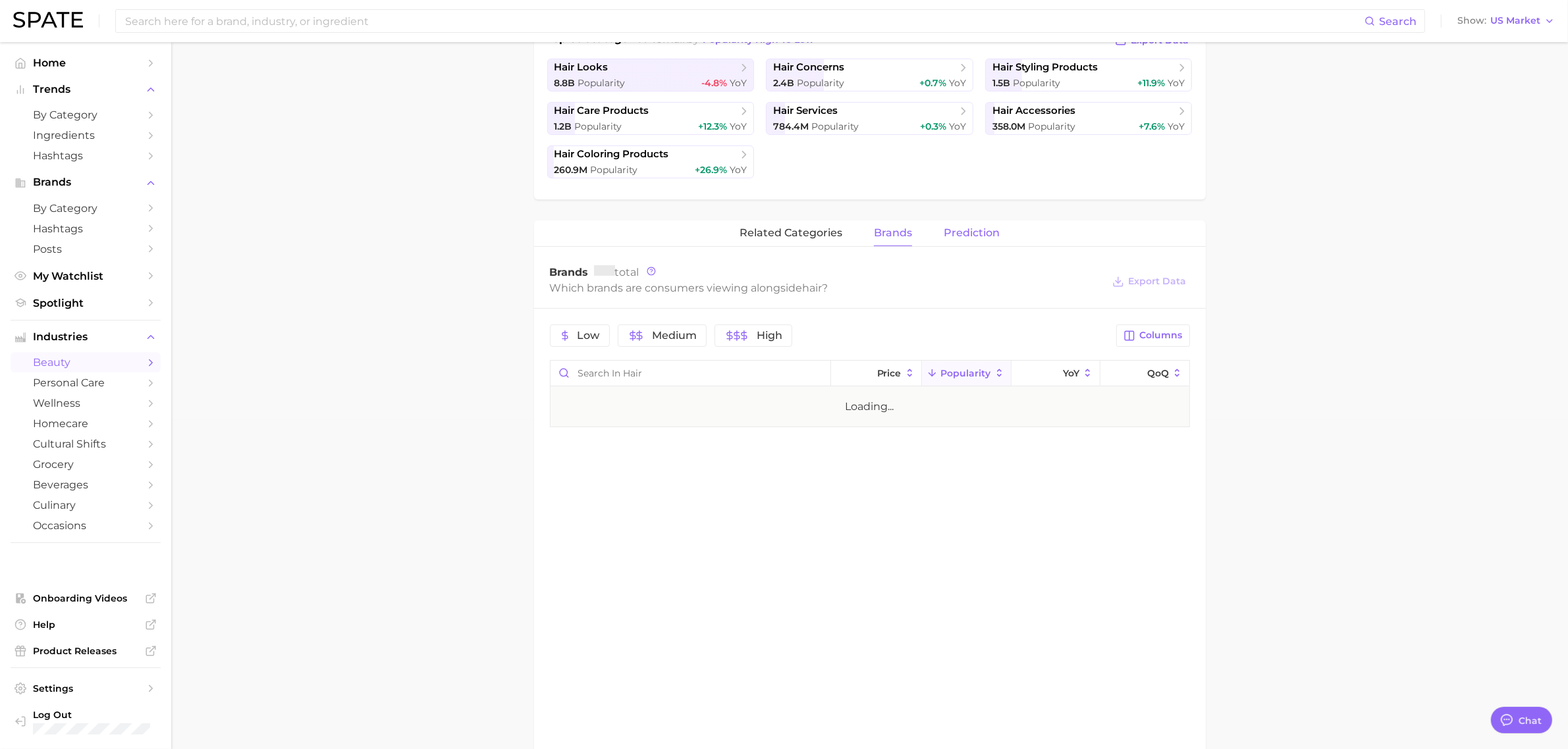
click at [970, 226] on button "Prediction" at bounding box center [971, 234] width 56 height 26
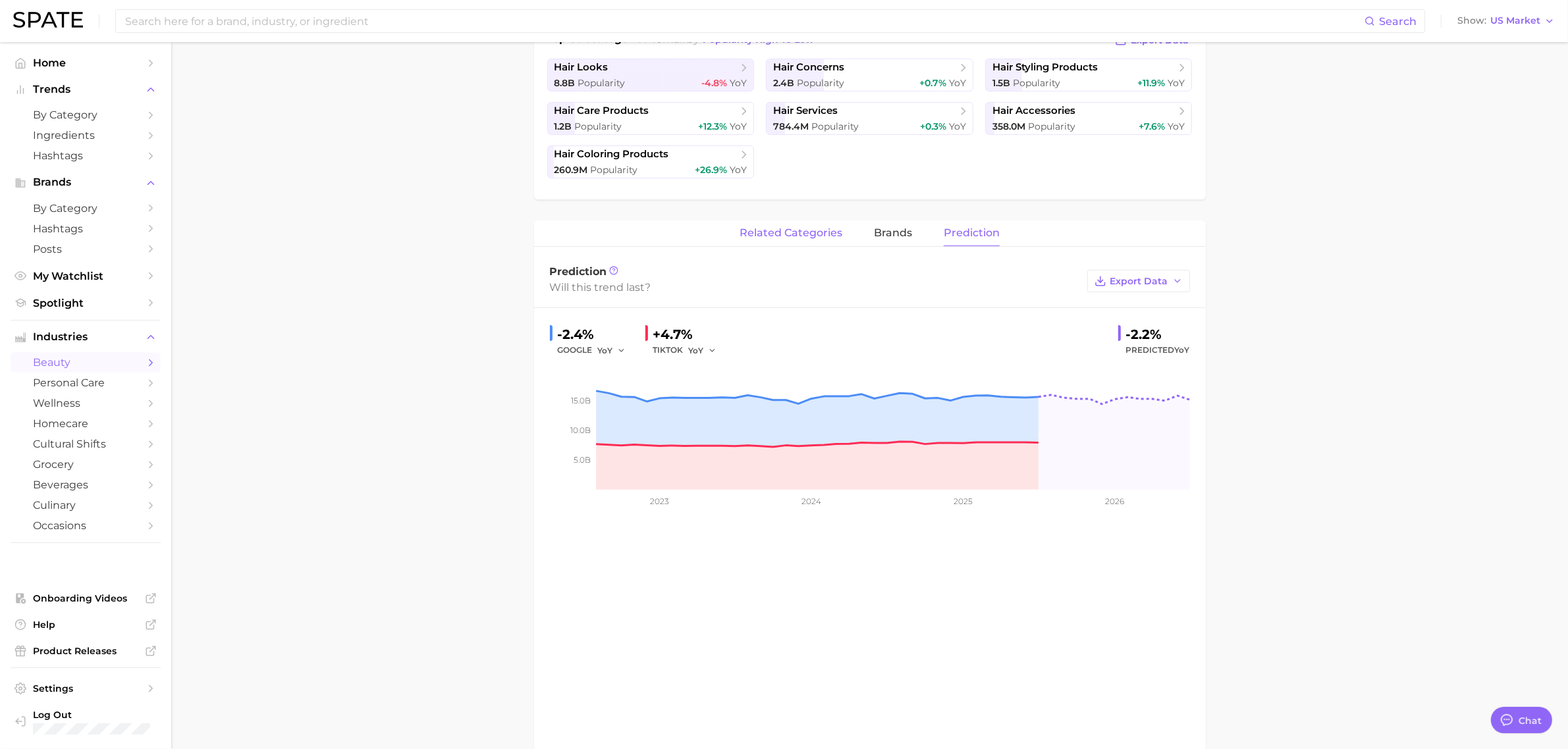
click at [740, 229] on span "related categories" at bounding box center [791, 233] width 103 height 12
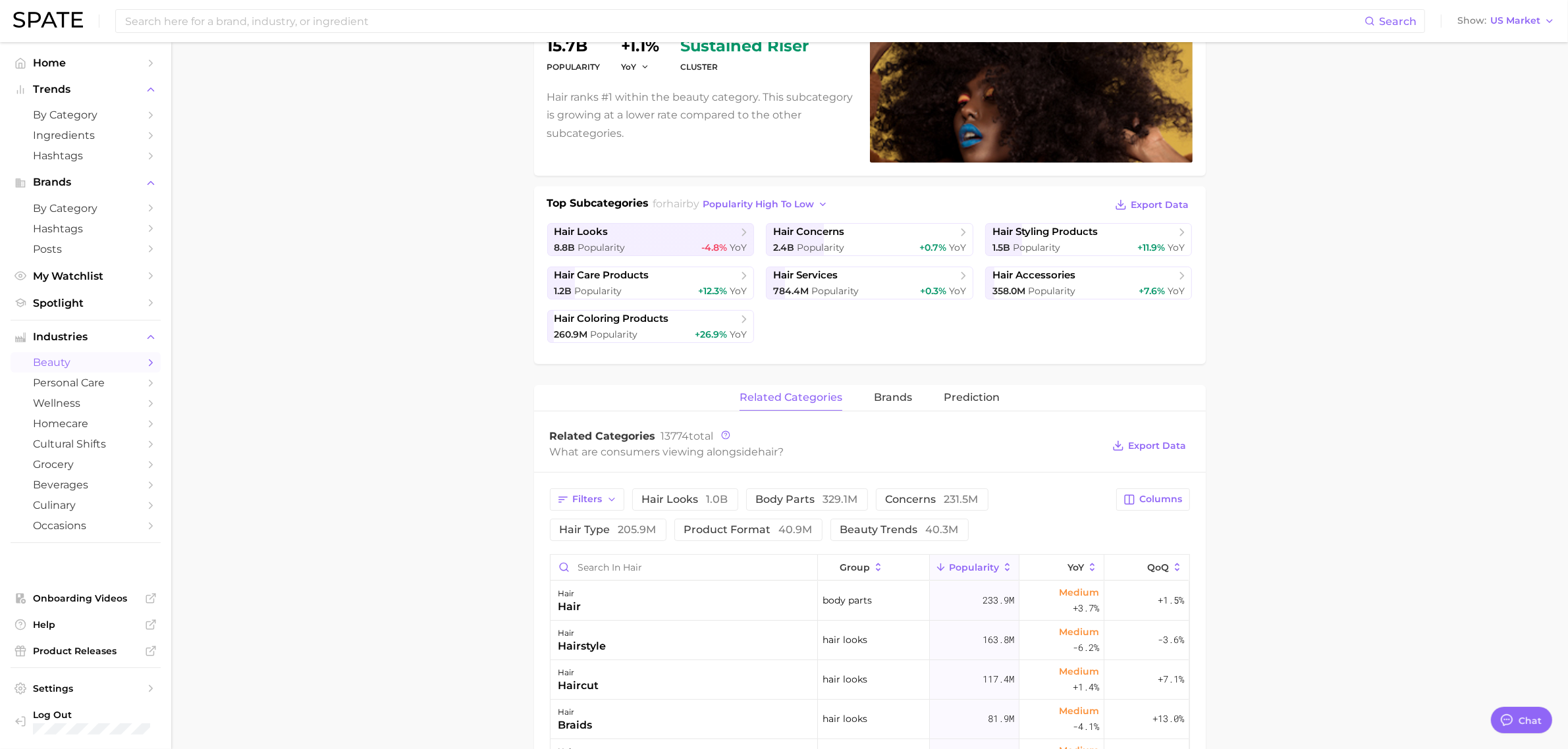
scroll to position [0, 0]
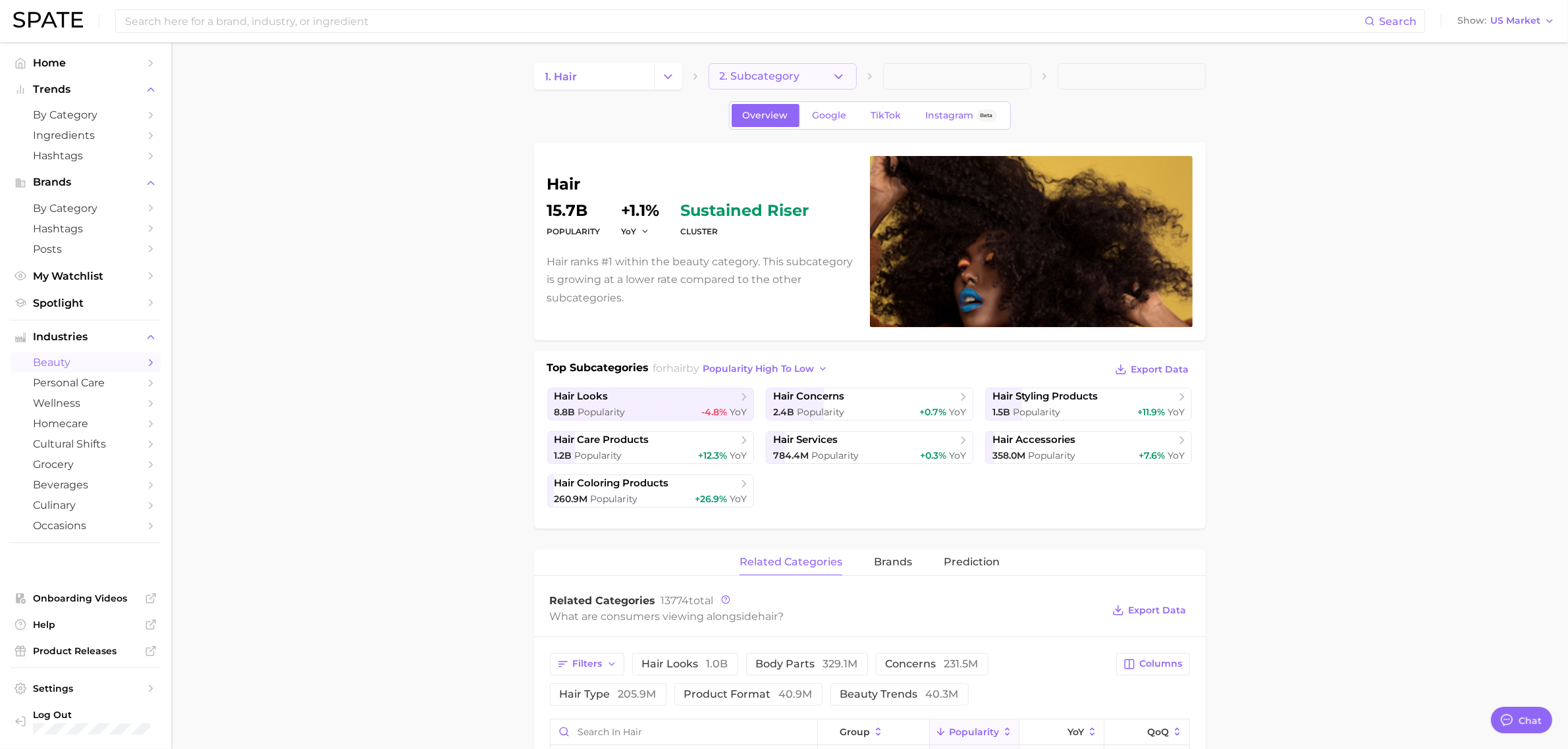
click at [736, 77] on span "2. Subcategory" at bounding box center [760, 76] width 80 height 12
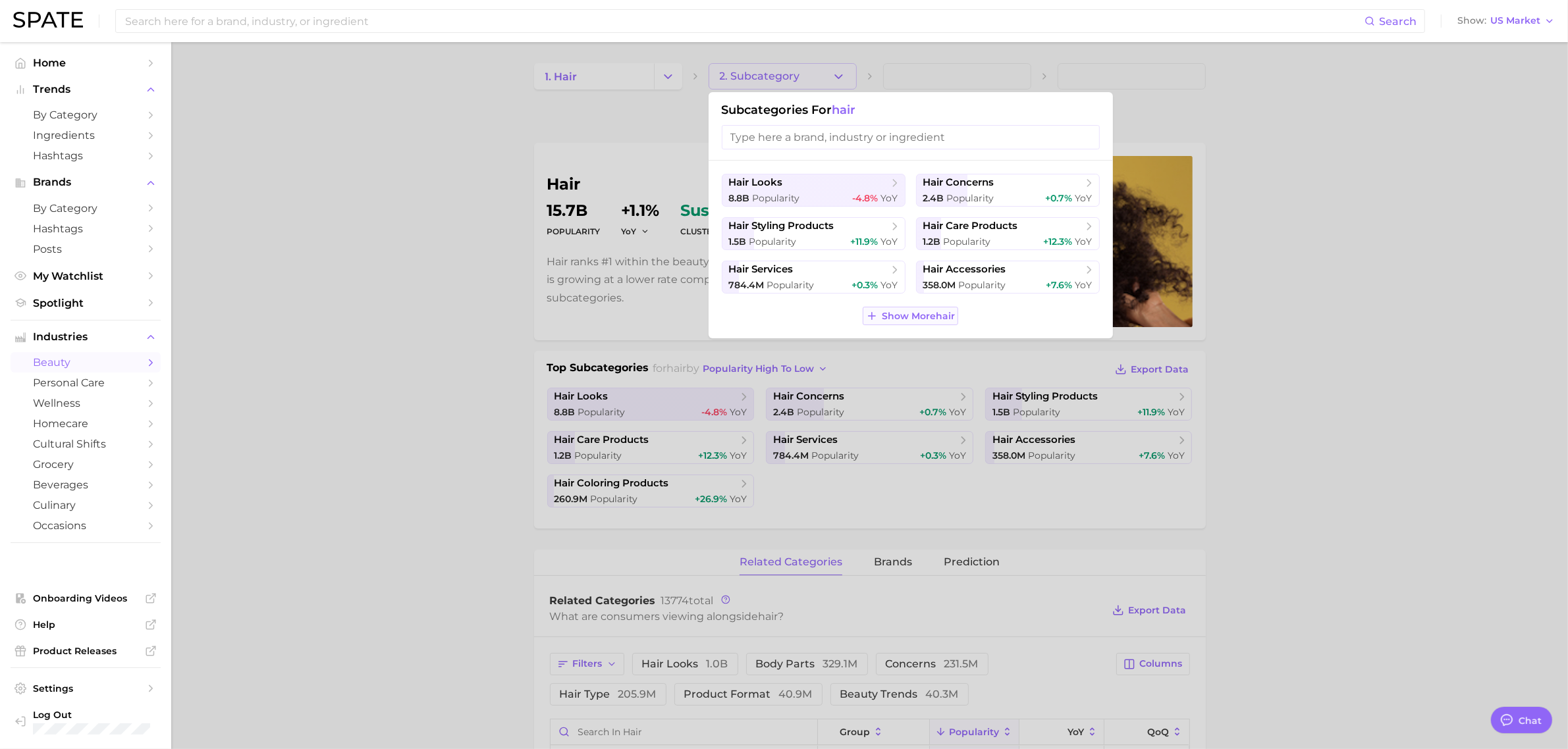
click at [918, 320] on span "Show More hair" at bounding box center [918, 317] width 73 height 11
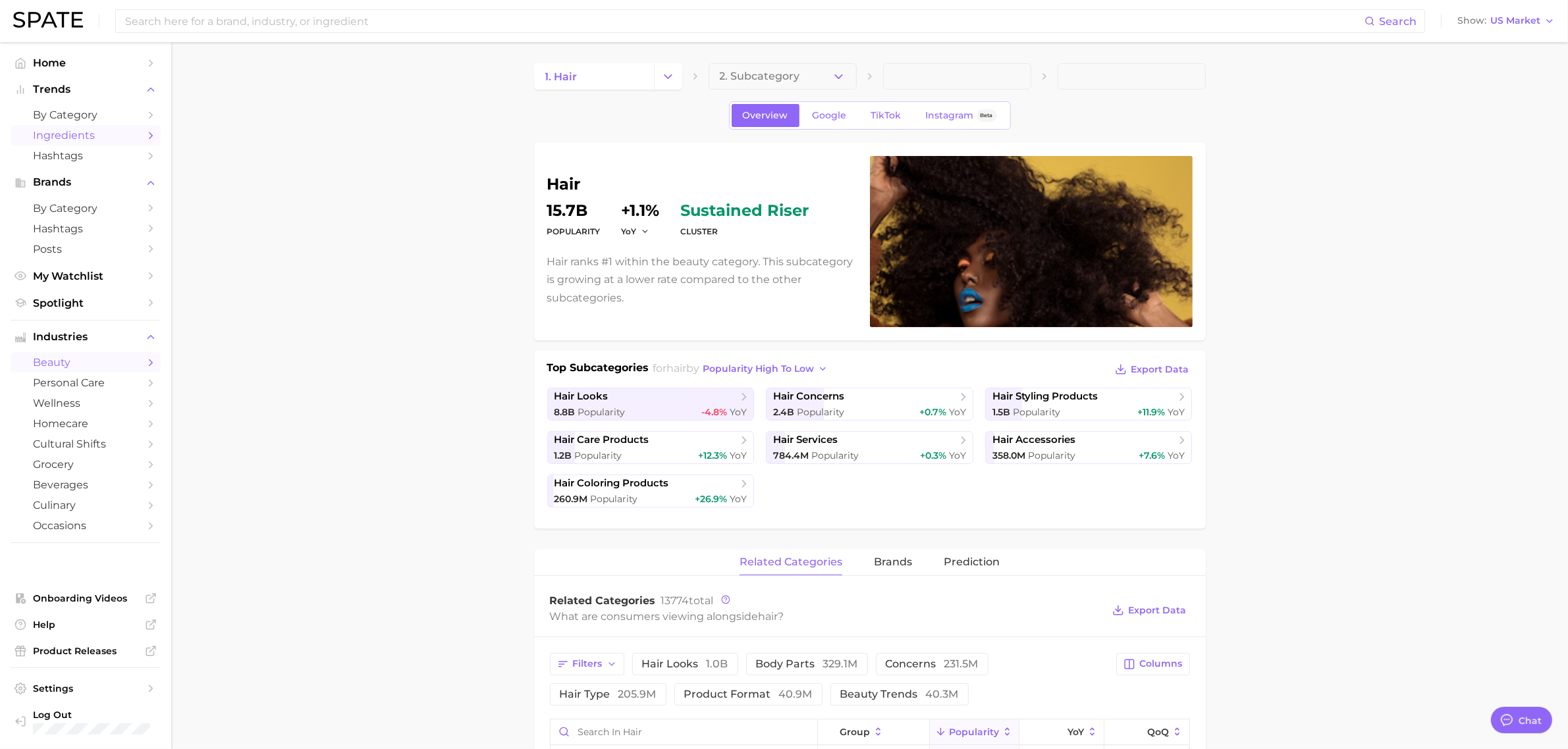
click at [73, 136] on span "Ingredients" at bounding box center [85, 135] width 105 height 12
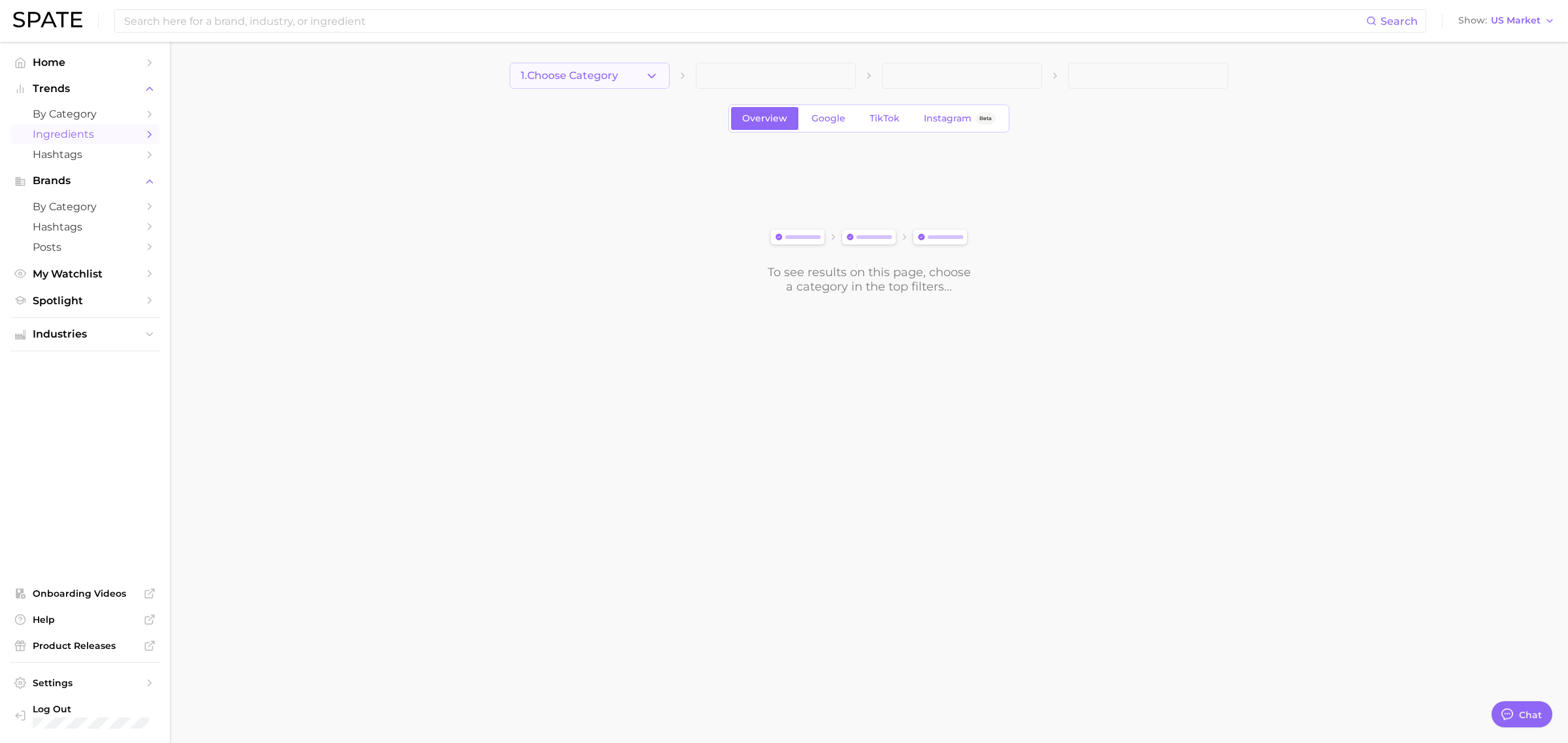
click at [593, 80] on span "1. Choose Category" at bounding box center [569, 75] width 97 height 12
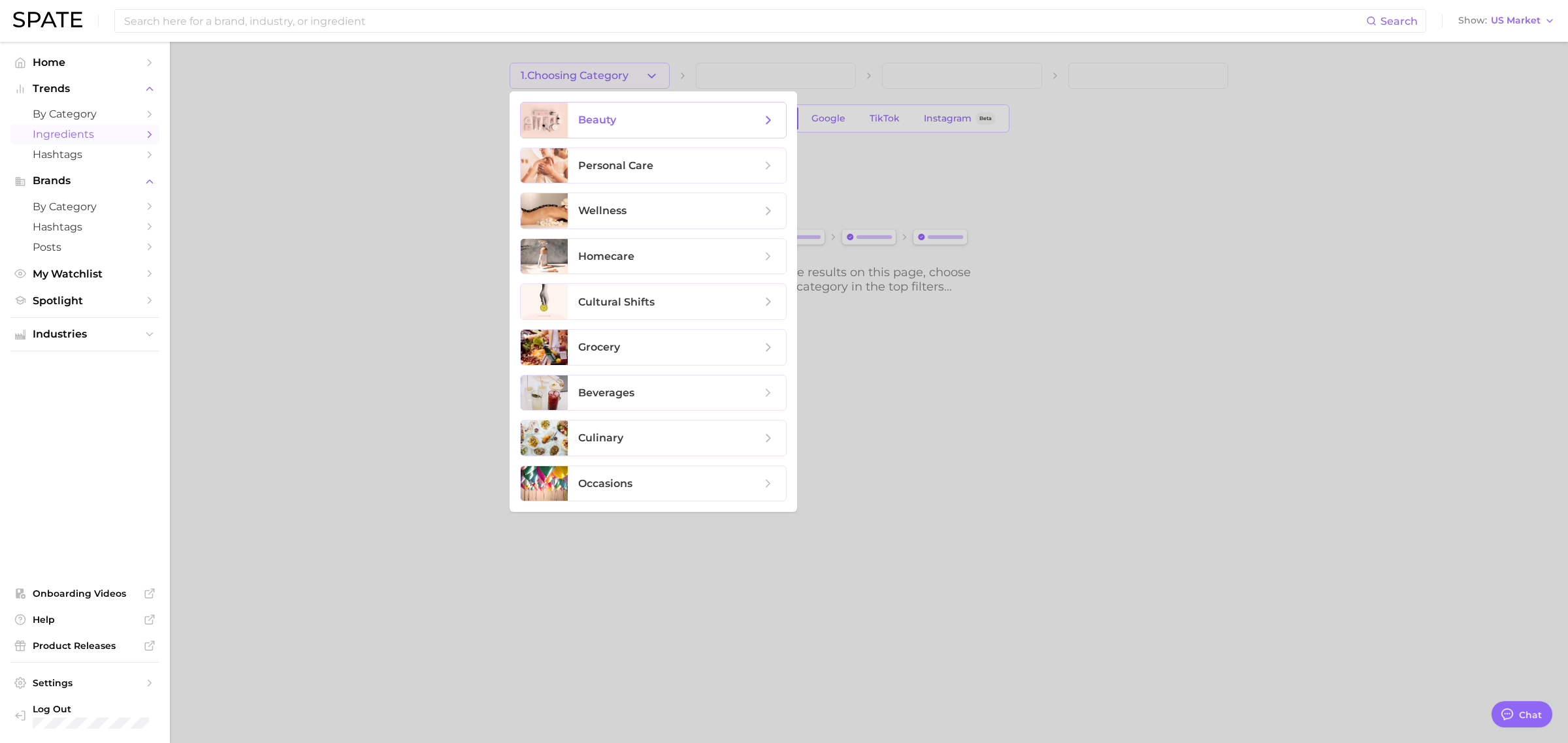
click at [594, 114] on span "beauty" at bounding box center [597, 119] width 38 height 12
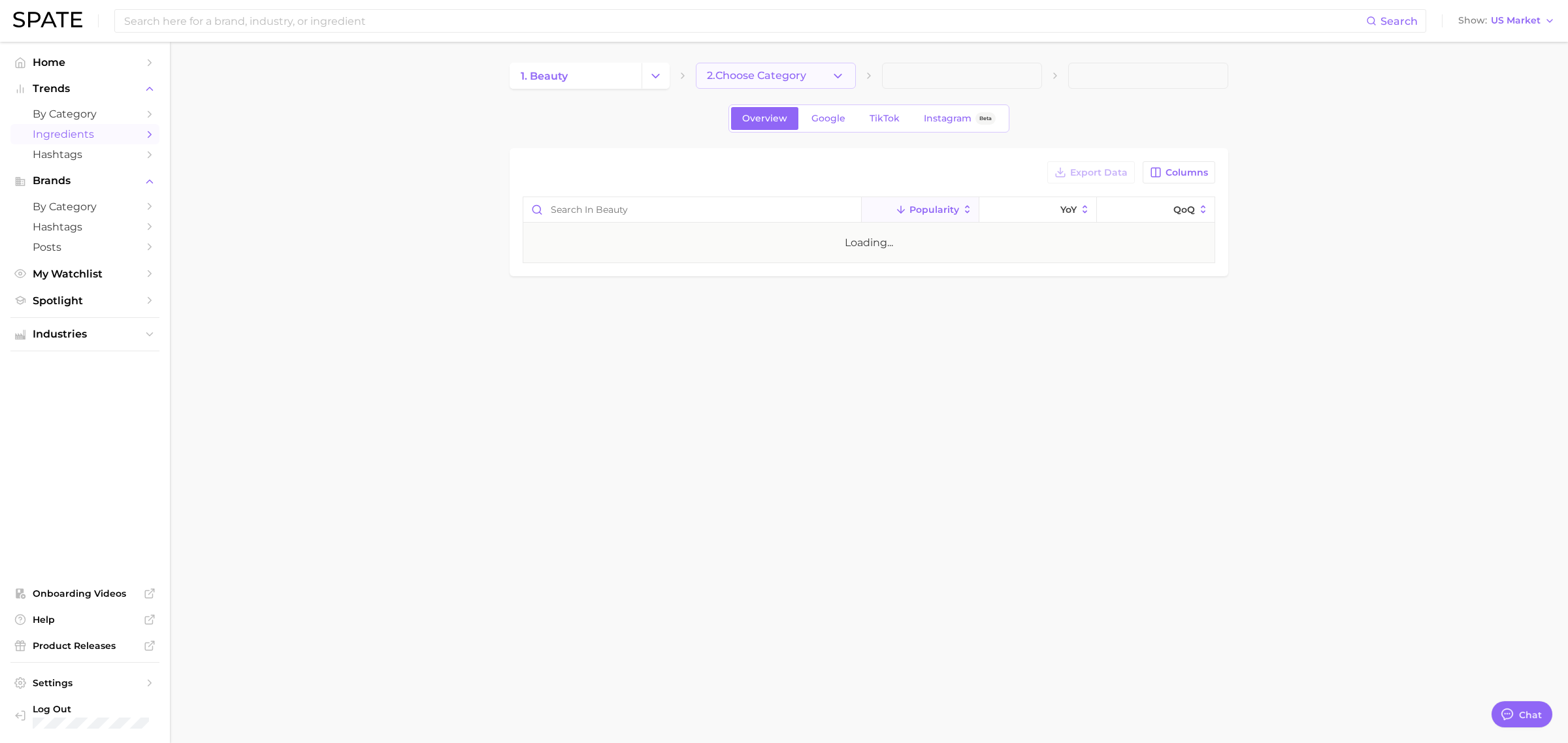
click at [779, 75] on span "2. Choose Category" at bounding box center [757, 75] width 100 height 12
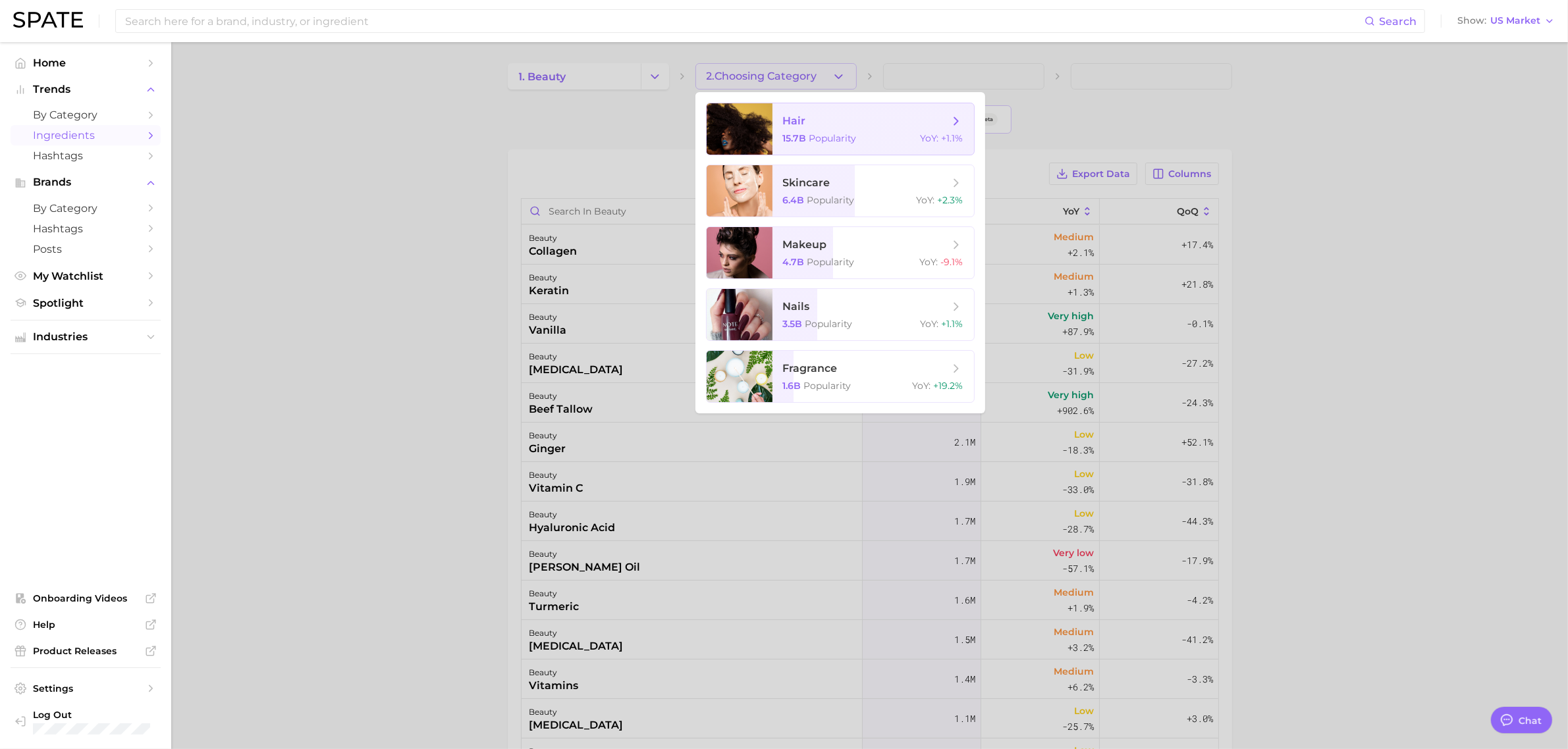
click at [837, 120] on span "hair" at bounding box center [865, 121] width 166 height 14
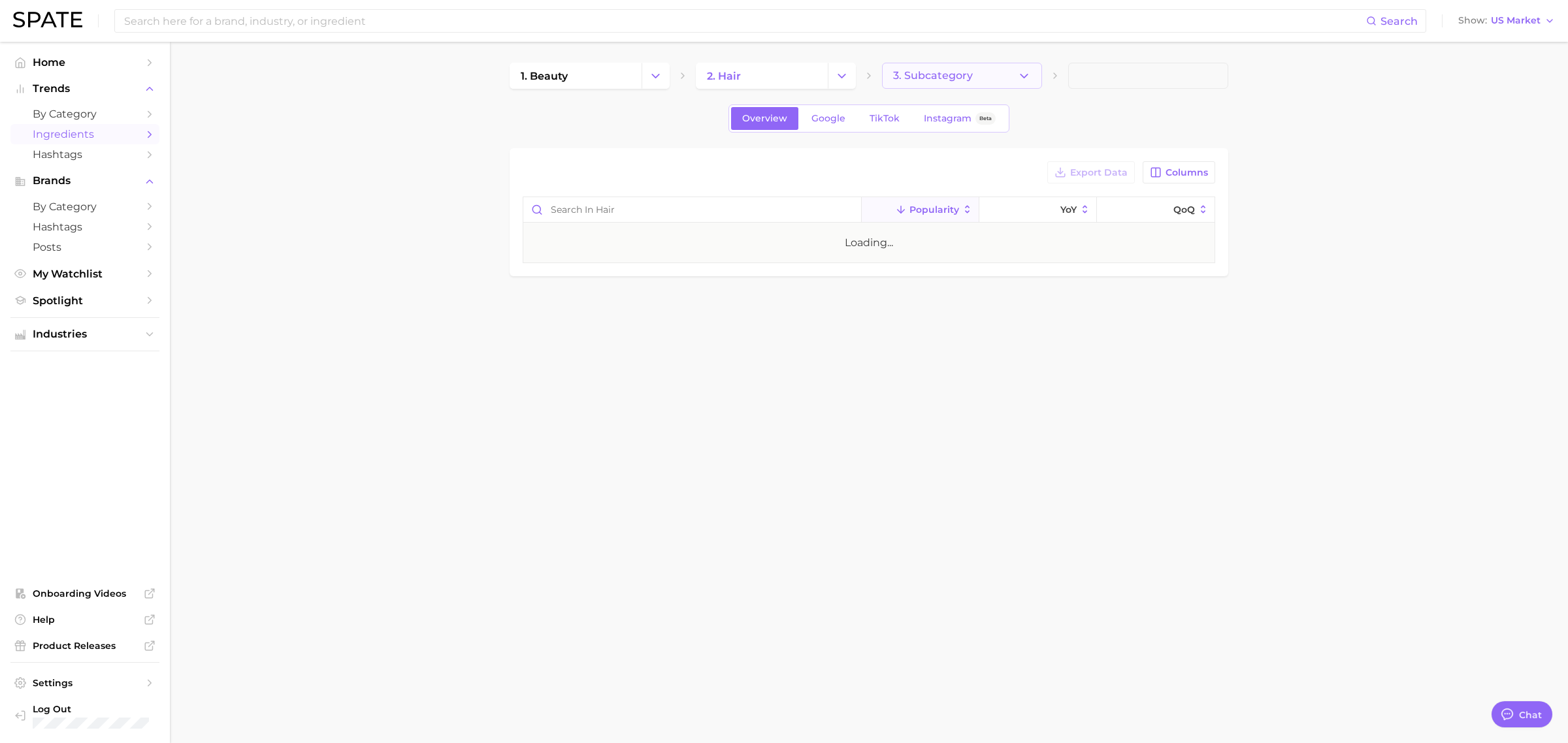
click at [928, 80] on span "3. Subcategory" at bounding box center [933, 75] width 80 height 12
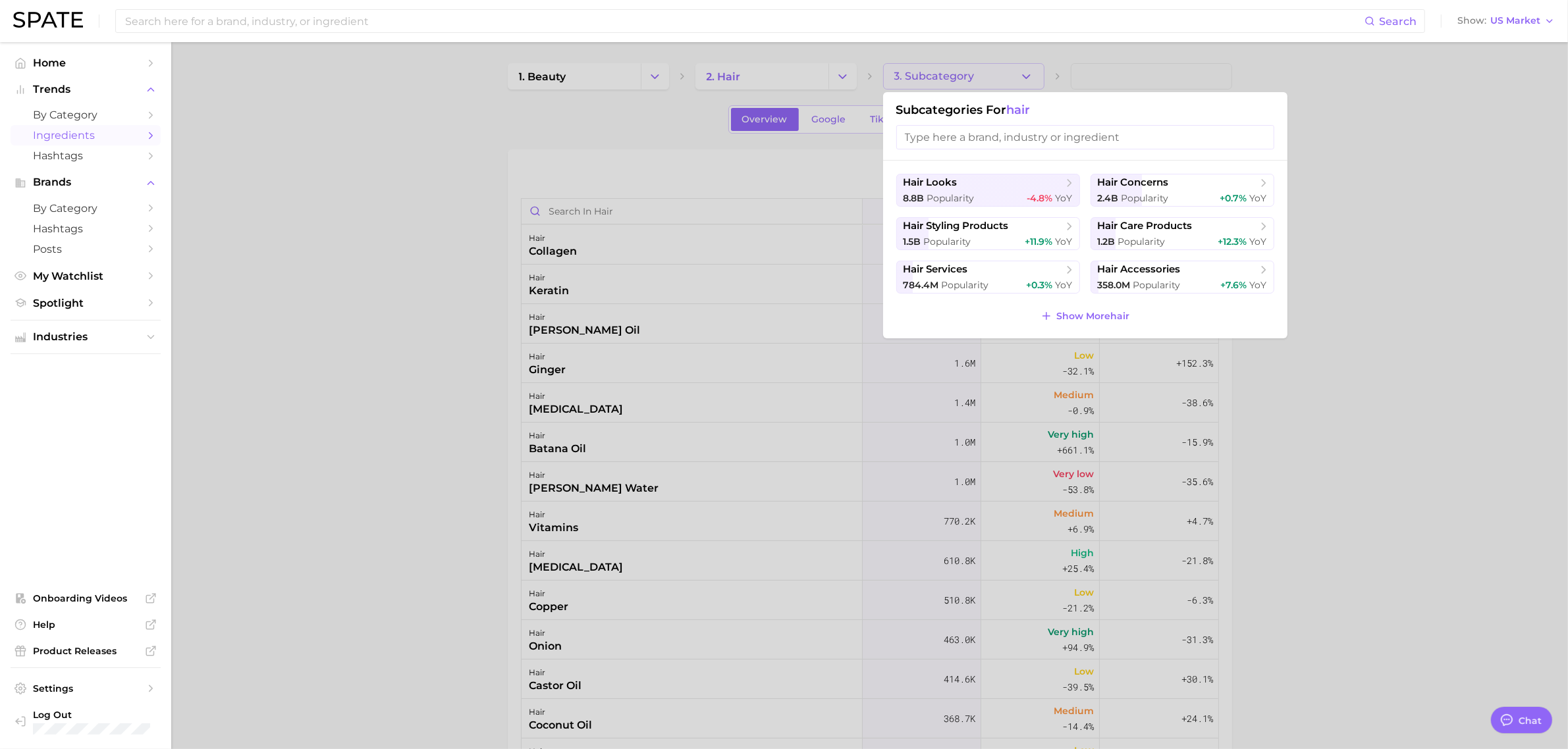
click at [1467, 241] on div at bounding box center [784, 374] width 1568 height 749
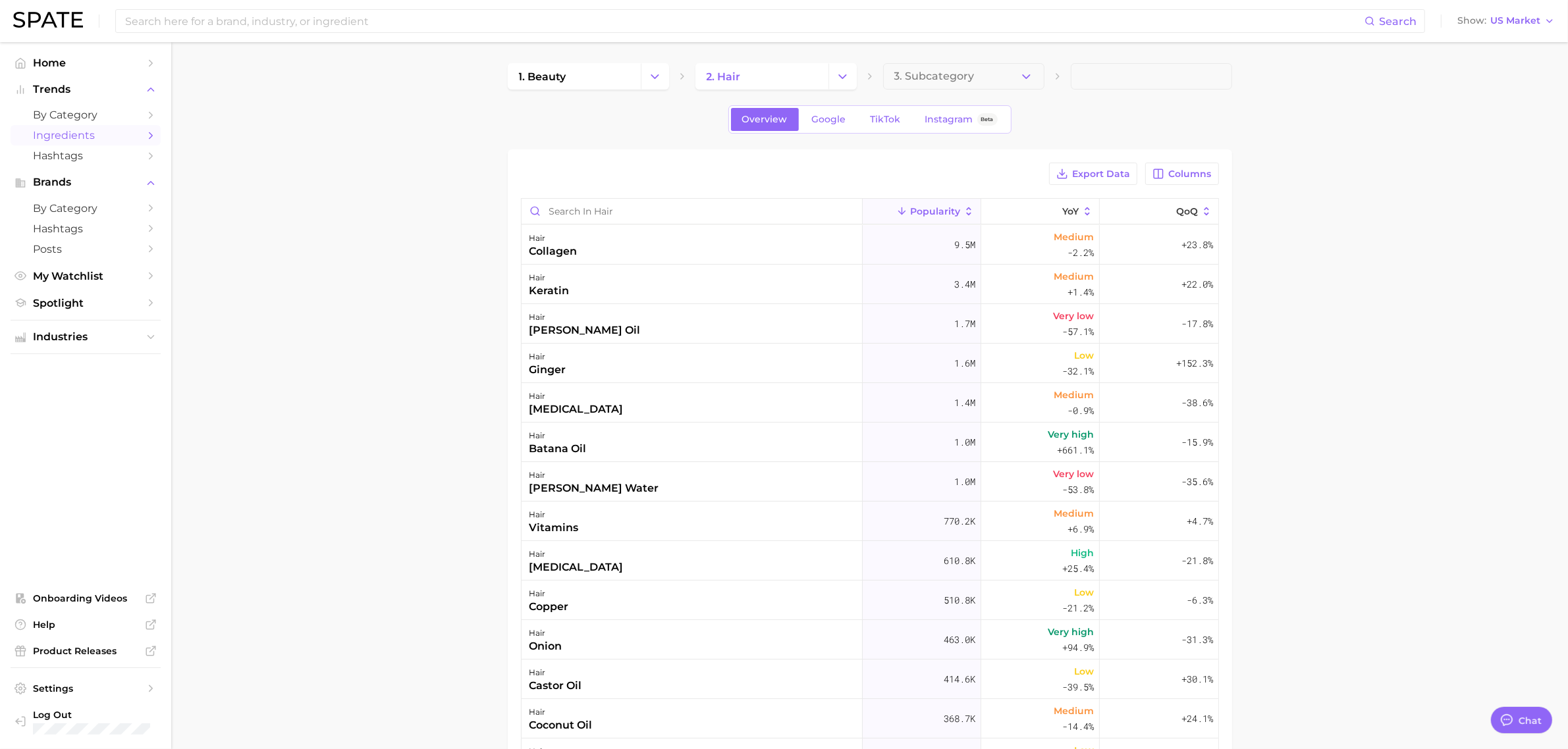
click at [1325, 396] on main "1. beauty 2. hair 3. Subcategory Overview Google TikTok Instagram Beta Export D…" at bounding box center [870, 534] width 1397 height 984
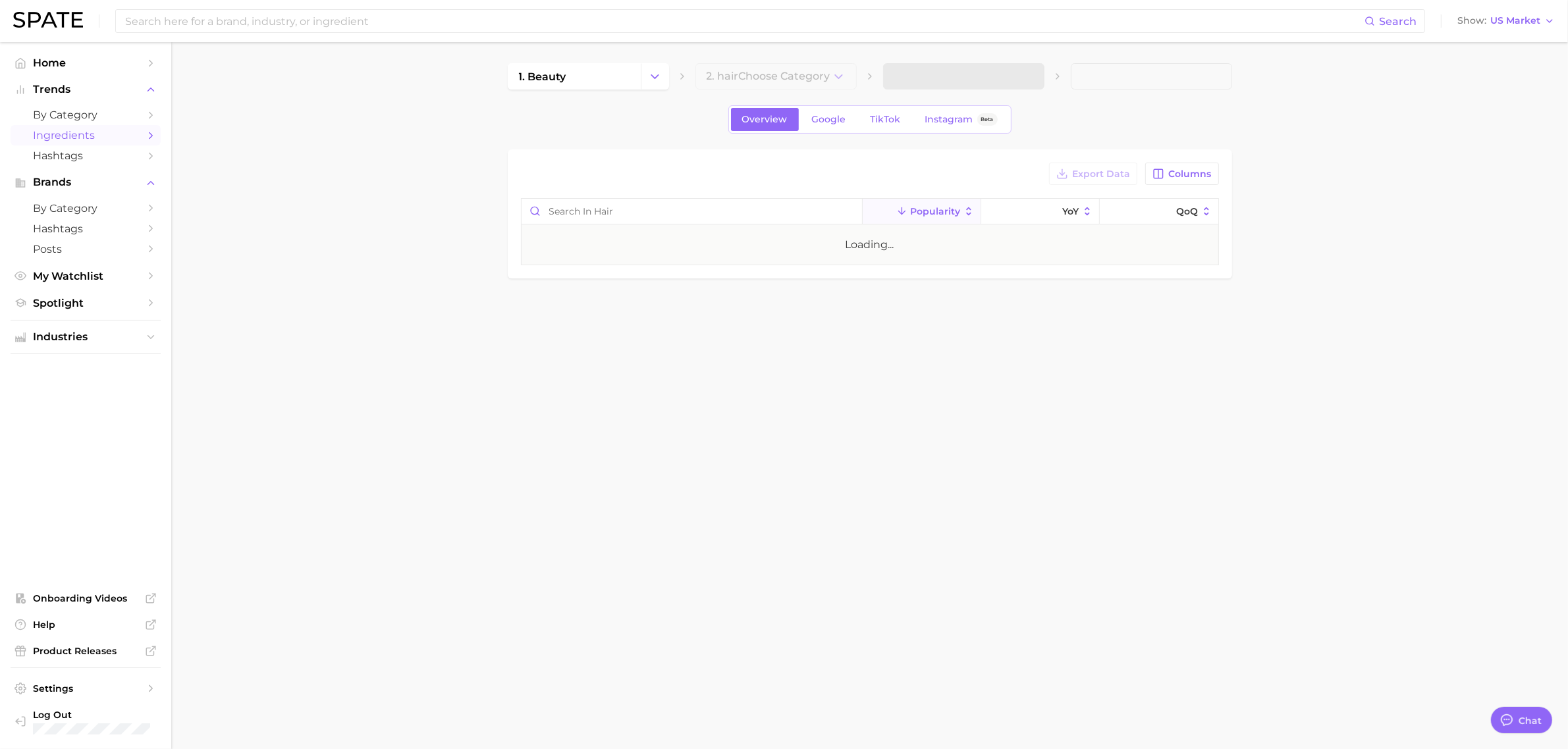
type textarea "x"
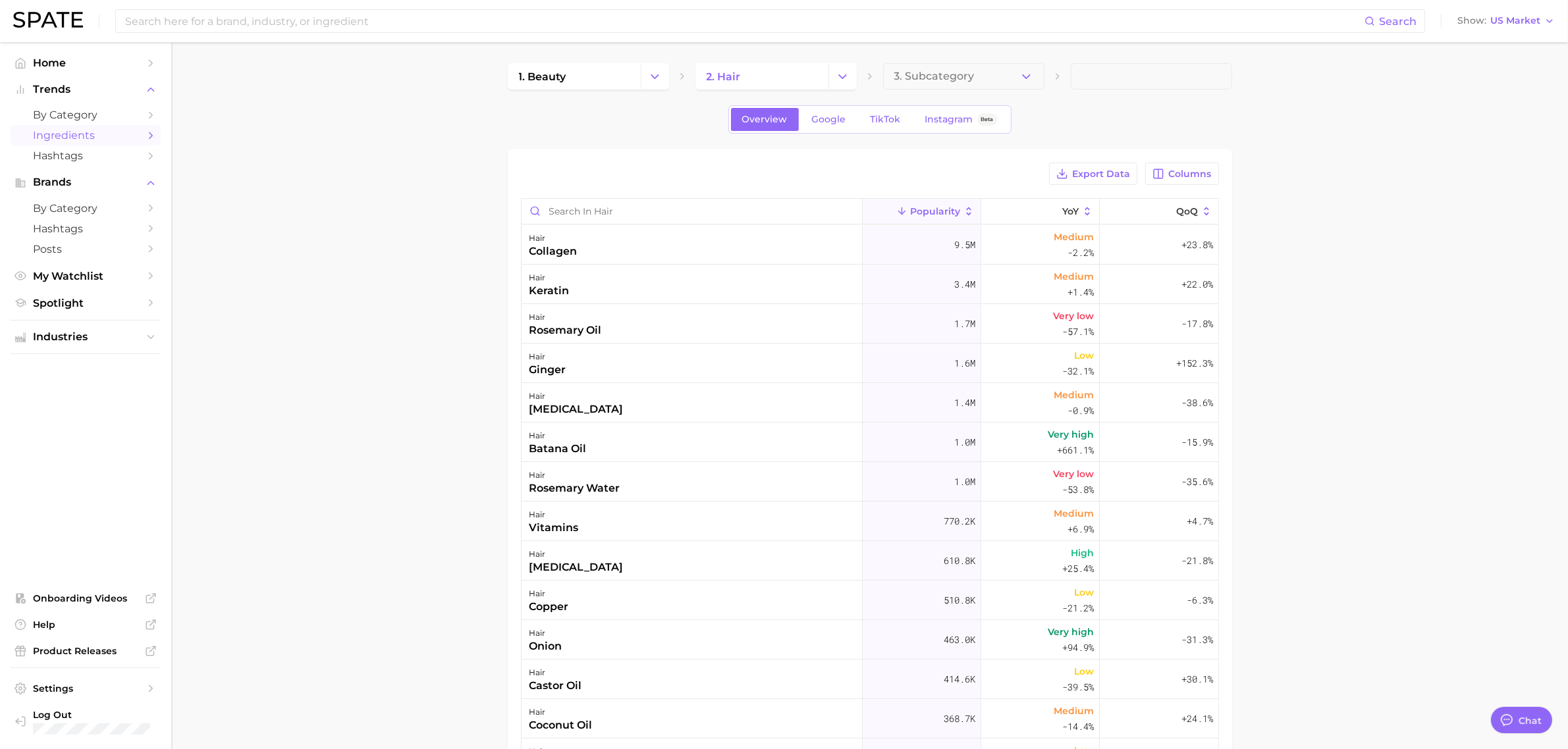
click at [274, 397] on main "1. beauty 2. hair 3. Subcategory Overview Google TikTok Instagram Beta Export D…" at bounding box center [870, 534] width 1397 height 984
click at [921, 237] on div "9.5m" at bounding box center [921, 244] width 118 height 39
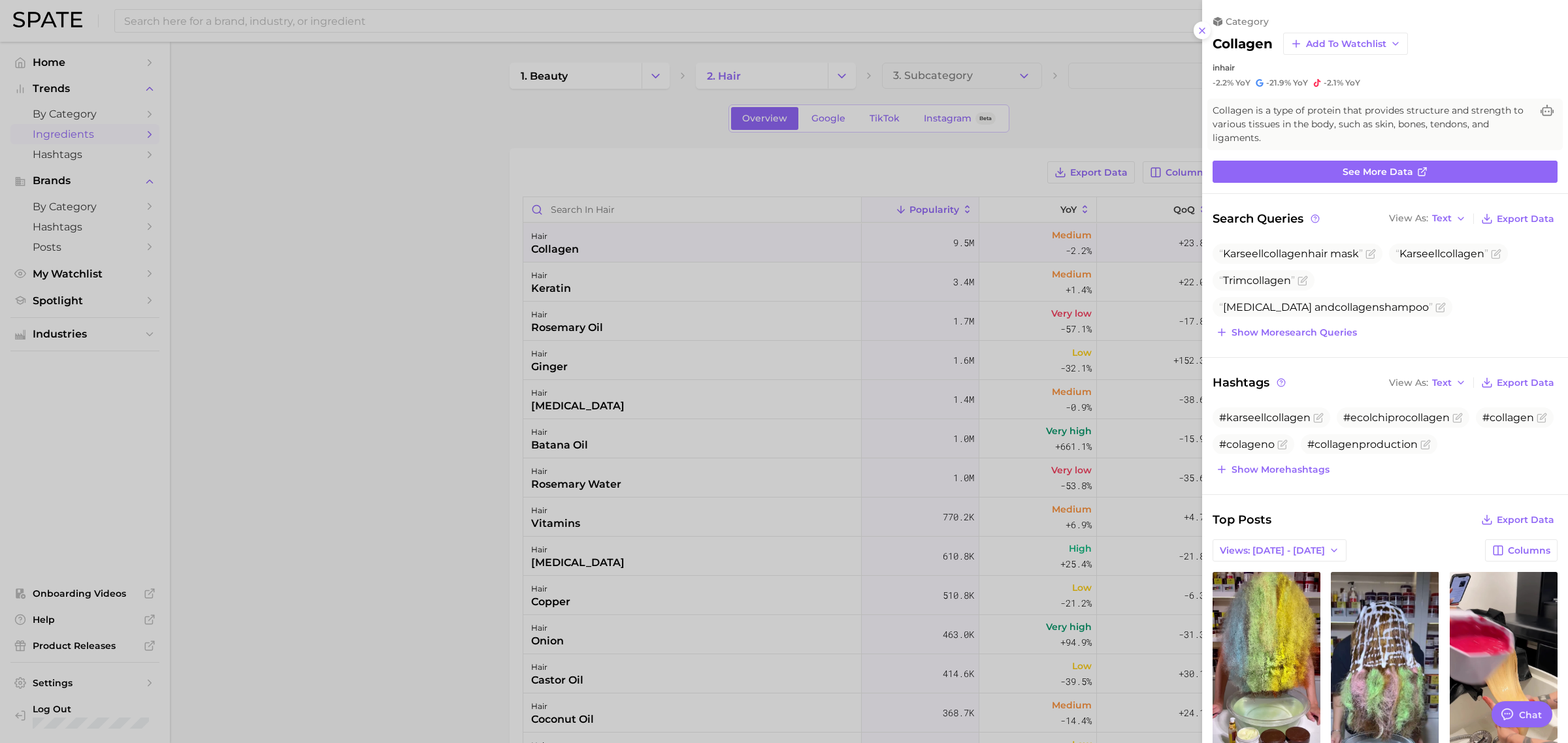
click at [1151, 151] on div at bounding box center [784, 371] width 1568 height 743
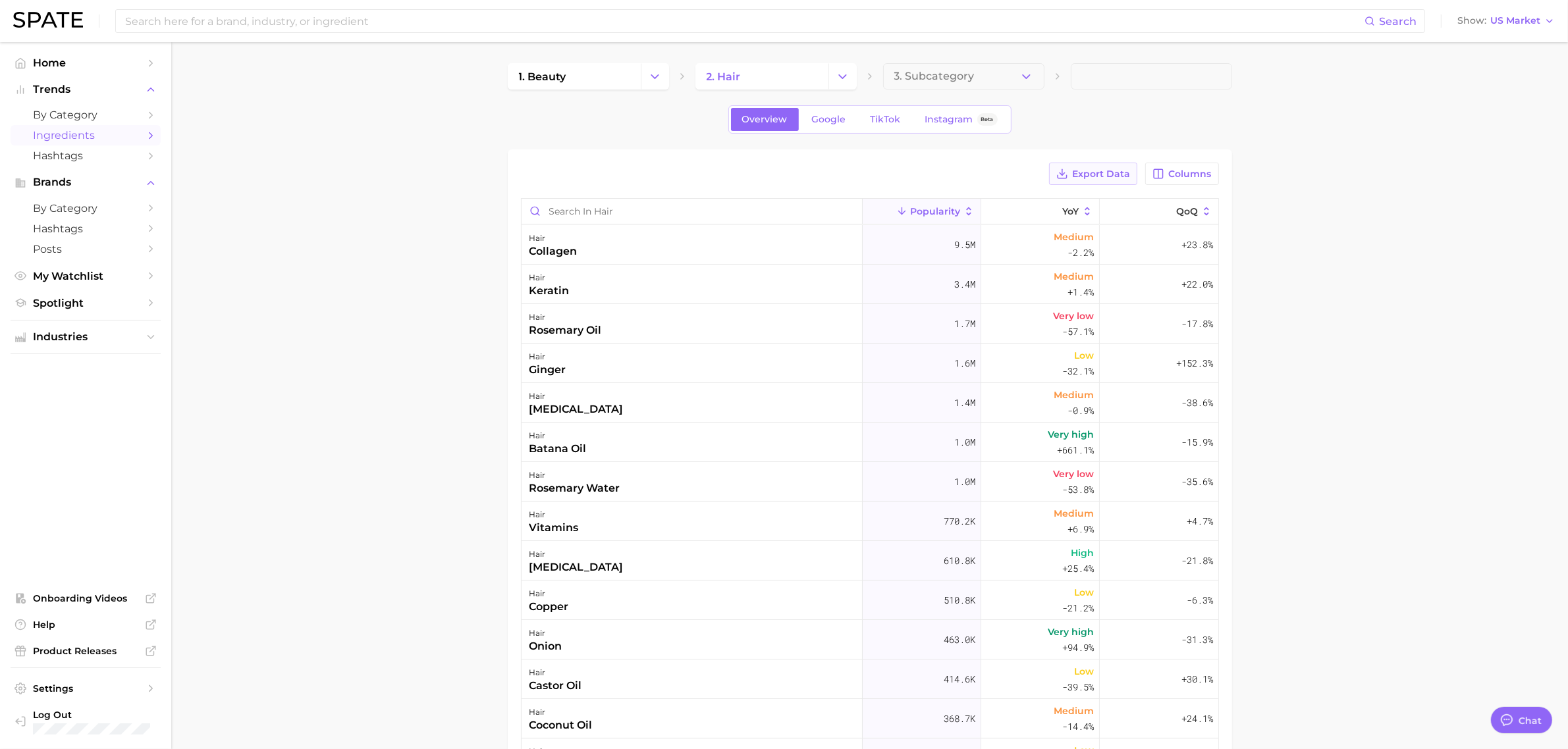
click at [1104, 170] on span "Export Data" at bounding box center [1101, 174] width 58 height 11
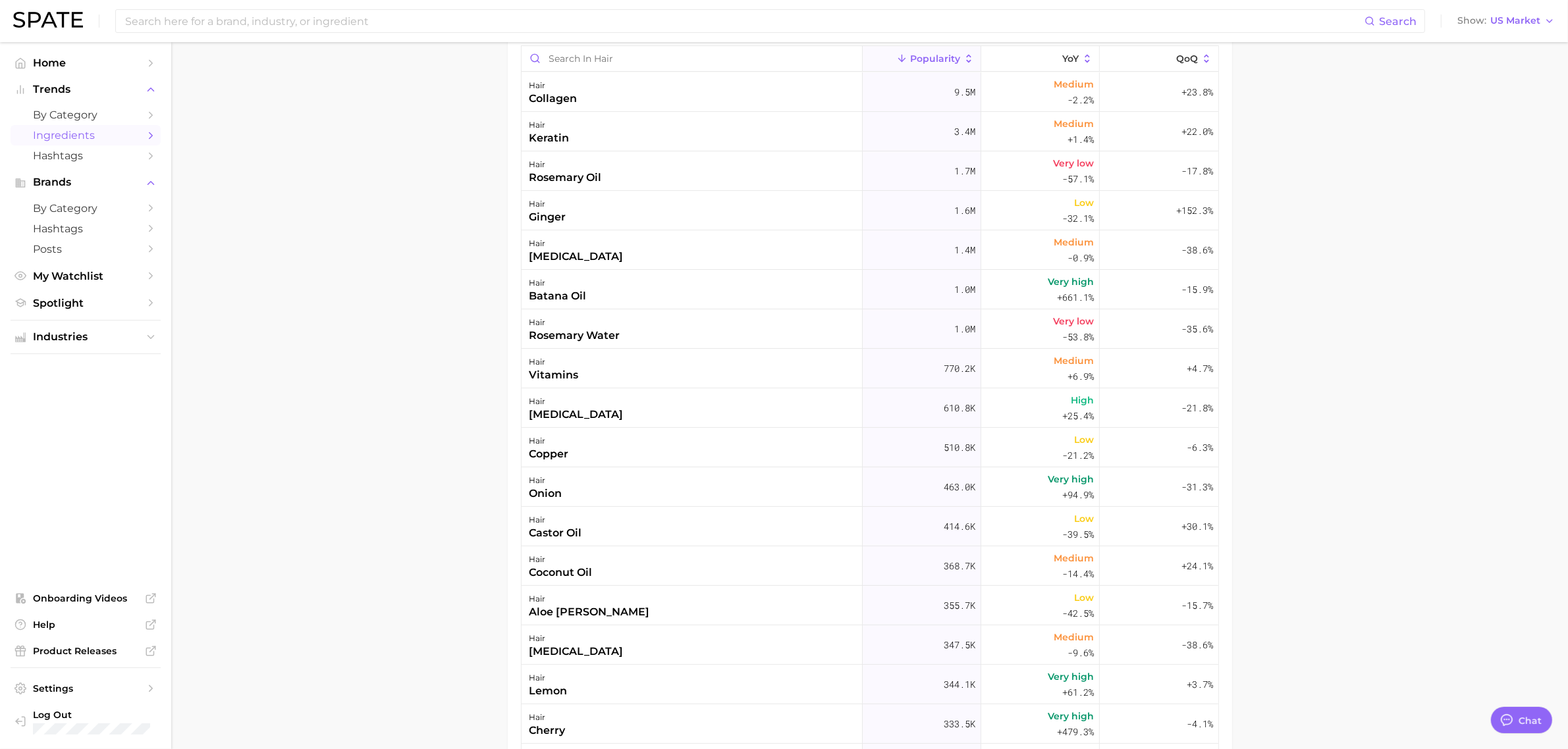
scroll to position [113, 0]
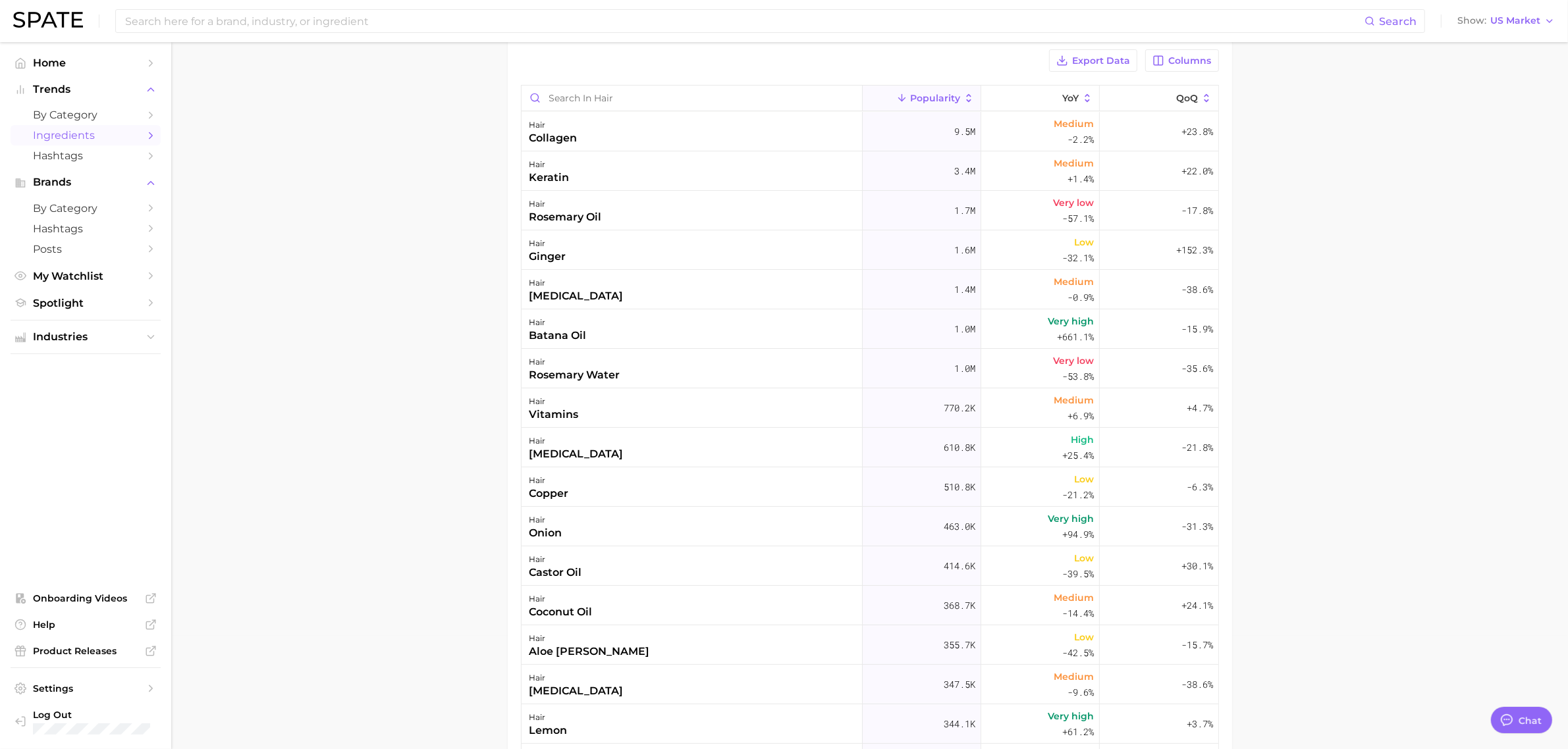
click at [494, 218] on main "1. beauty 2. hair 3. Subcategory Overview Google TikTok Instagram Beta Export D…" at bounding box center [870, 421] width 1397 height 984
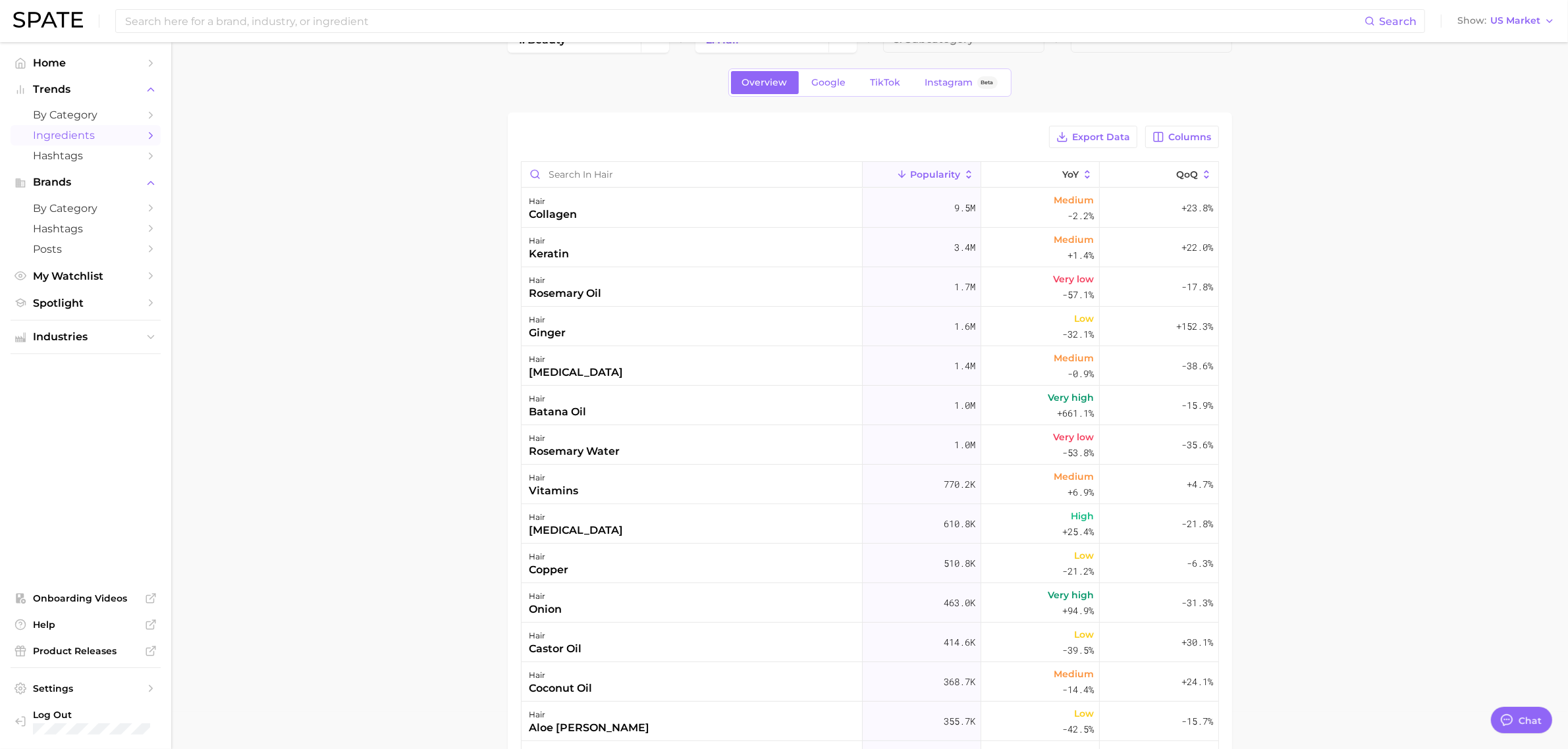
scroll to position [0, 0]
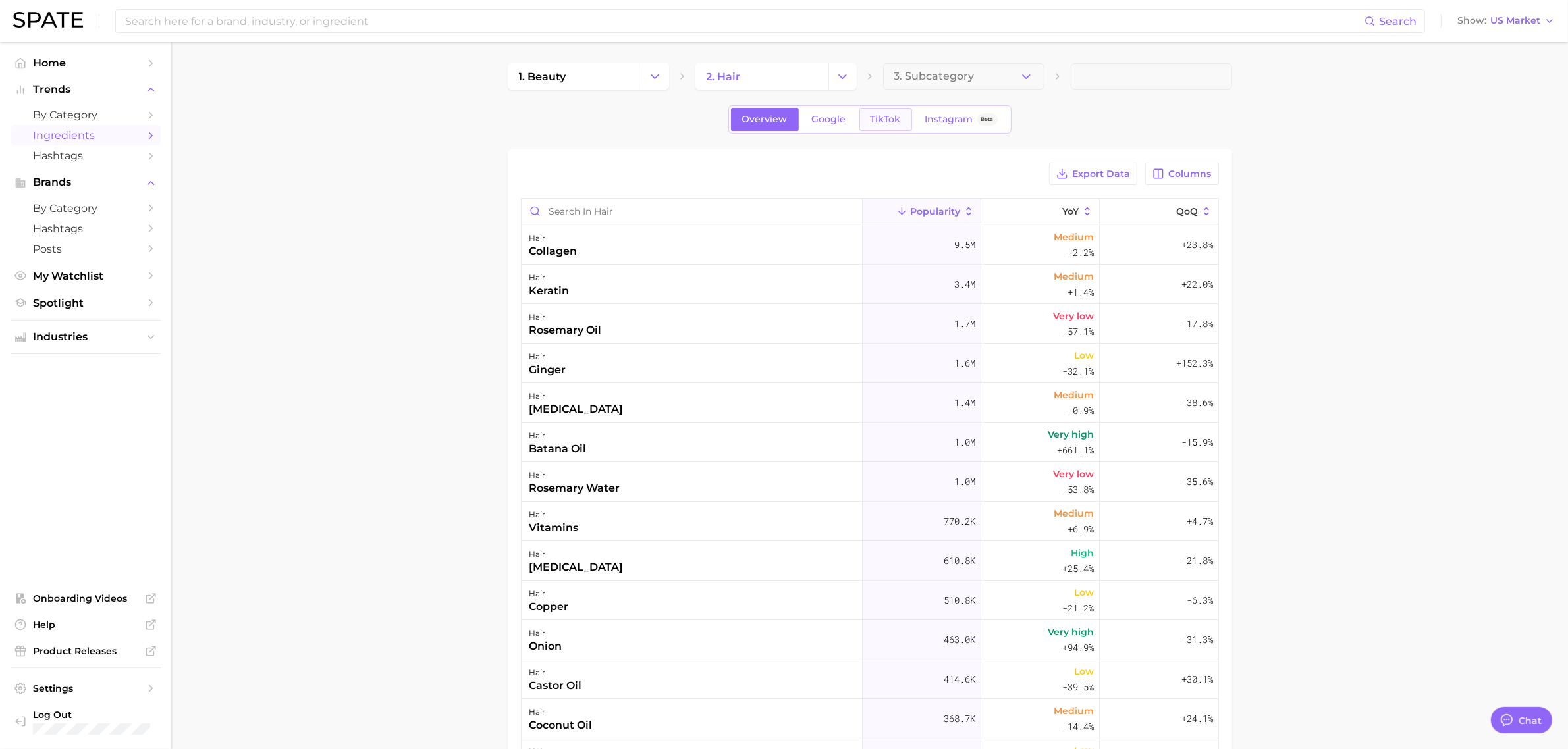
click at [887, 123] on span "TikTok" at bounding box center [885, 120] width 30 height 11
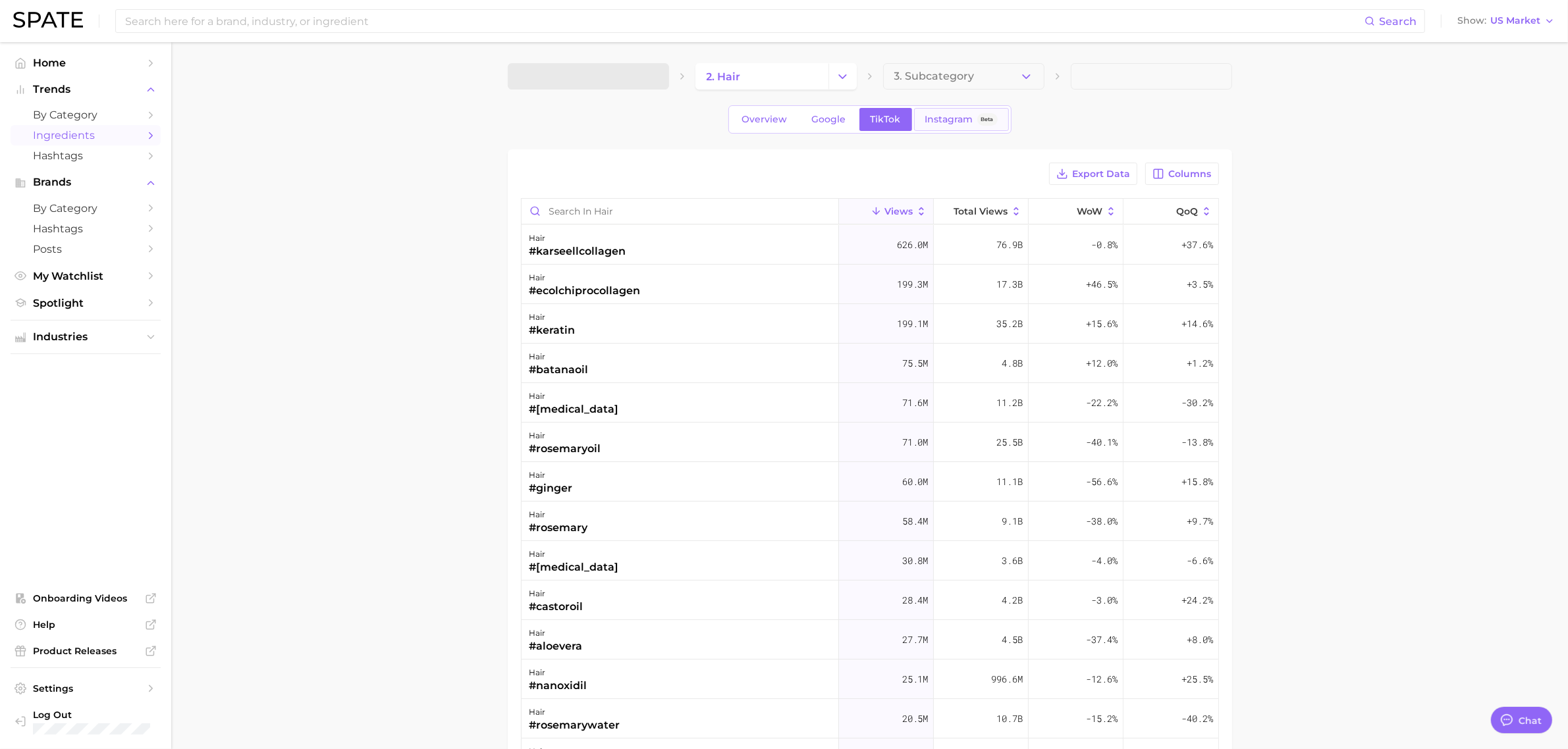
click at [942, 120] on span "Instagram" at bounding box center [949, 120] width 48 height 11
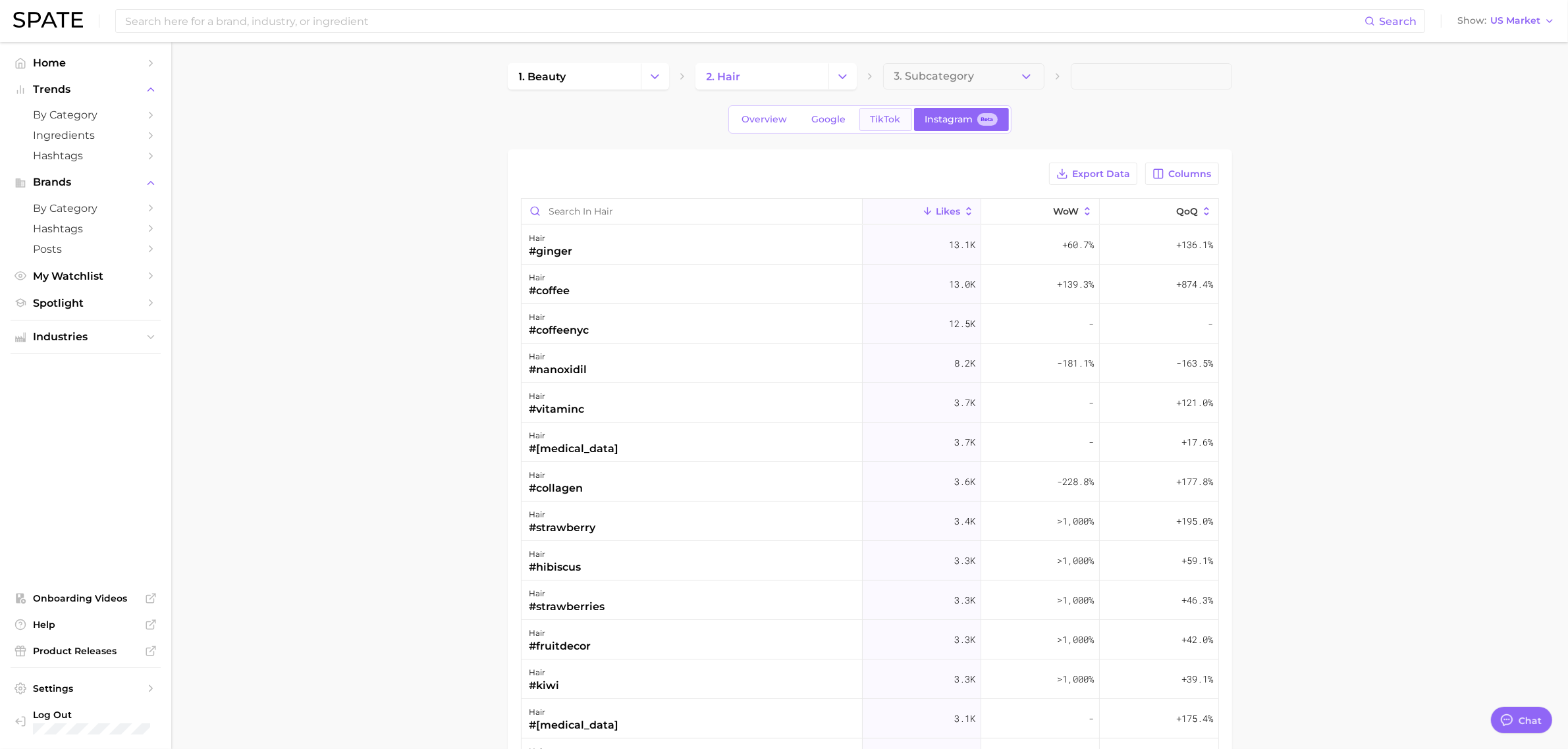
click at [910, 120] on link "TikTok" at bounding box center [885, 120] width 52 height 23
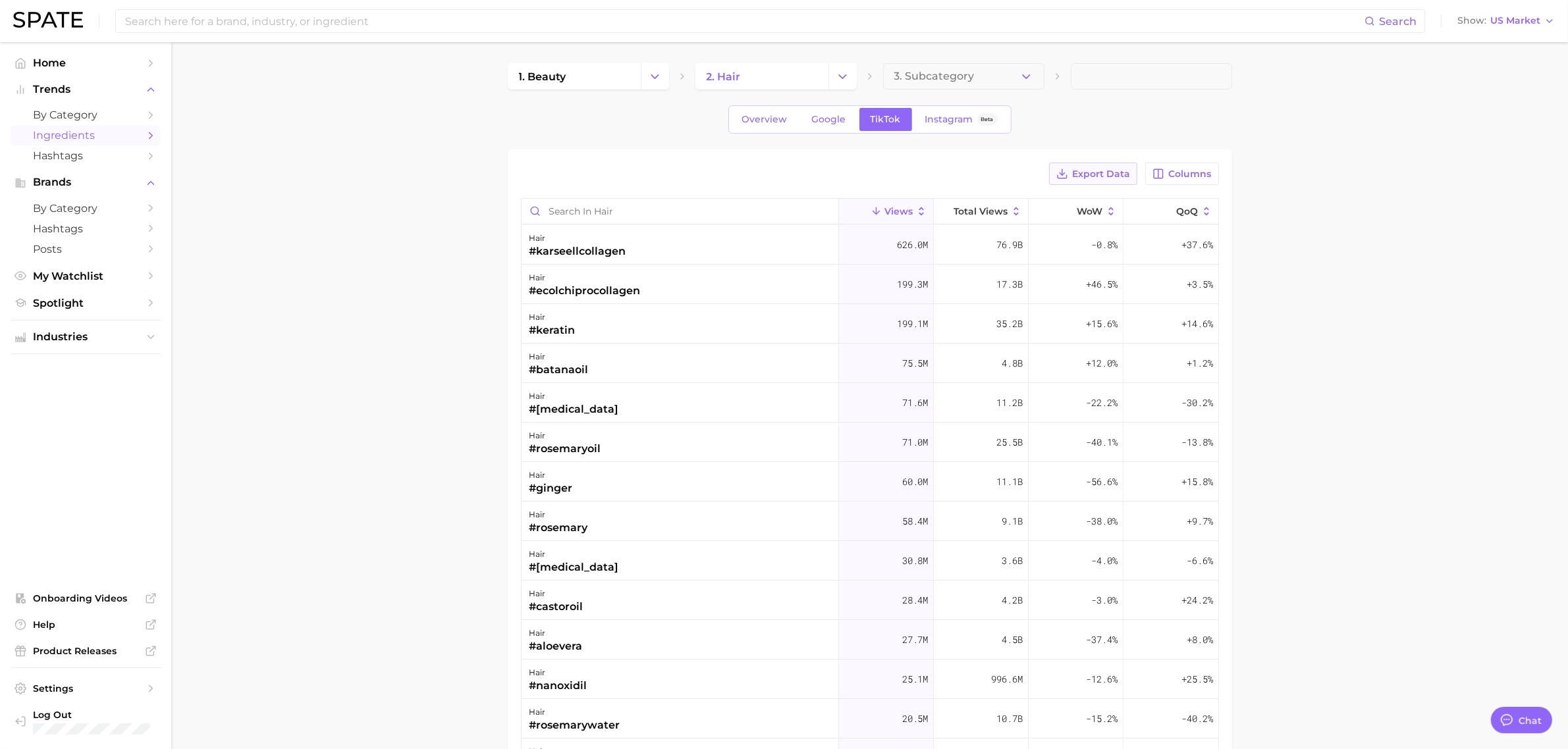
click at [1118, 171] on span "Export Data" at bounding box center [1101, 174] width 58 height 11
drag, startPoint x: 1417, startPoint y: 328, endPoint x: 1403, endPoint y: 323, distance: 14.9
click at [1417, 328] on main "1. beauty 2. hair 3. Subcategory Overview Google TikTok Instagram Beta Export D…" at bounding box center [870, 534] width 1397 height 984
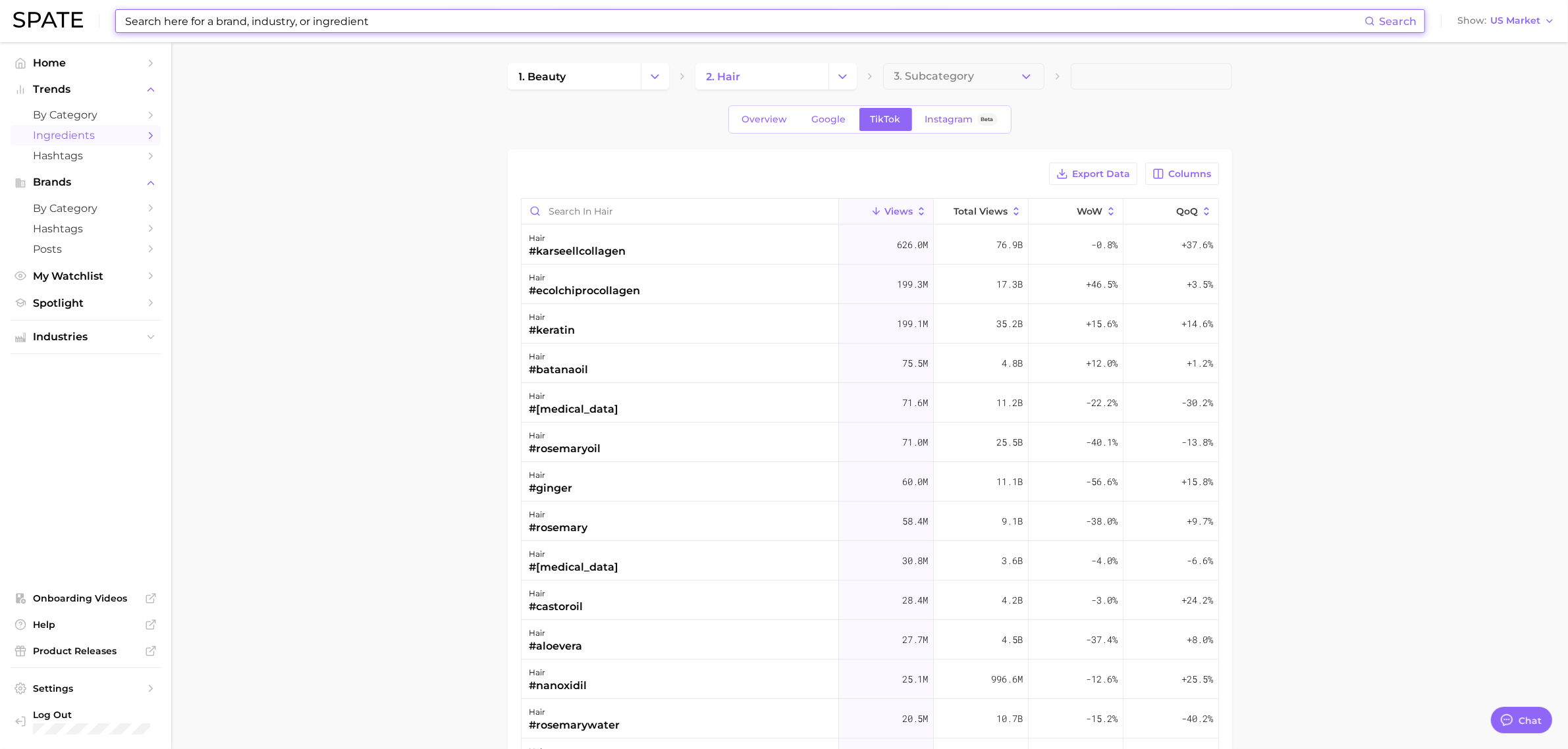
click at [206, 24] on input at bounding box center [744, 21] width 1241 height 22
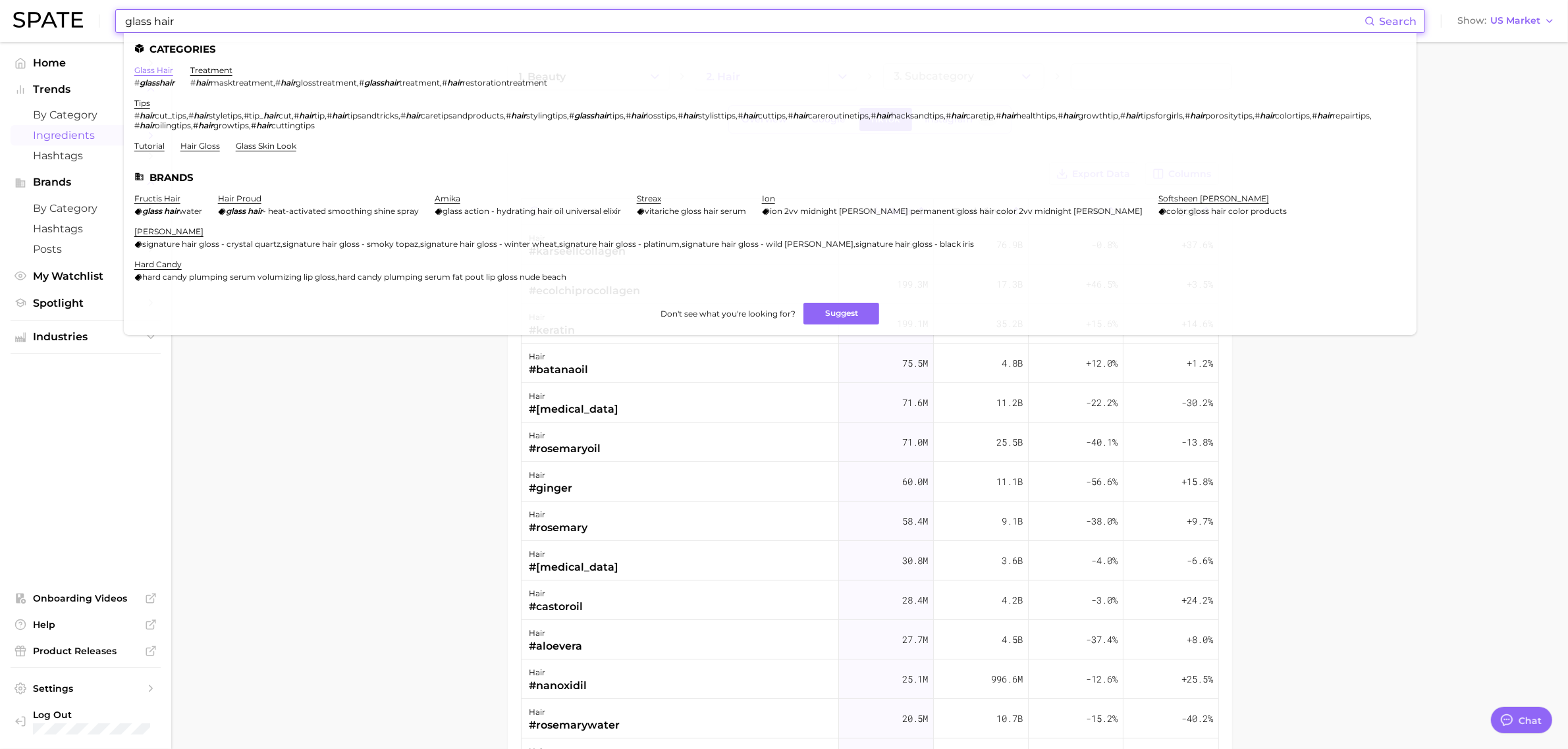
type input "glass hair"
click at [150, 70] on link "glass hair" at bounding box center [153, 70] width 39 height 10
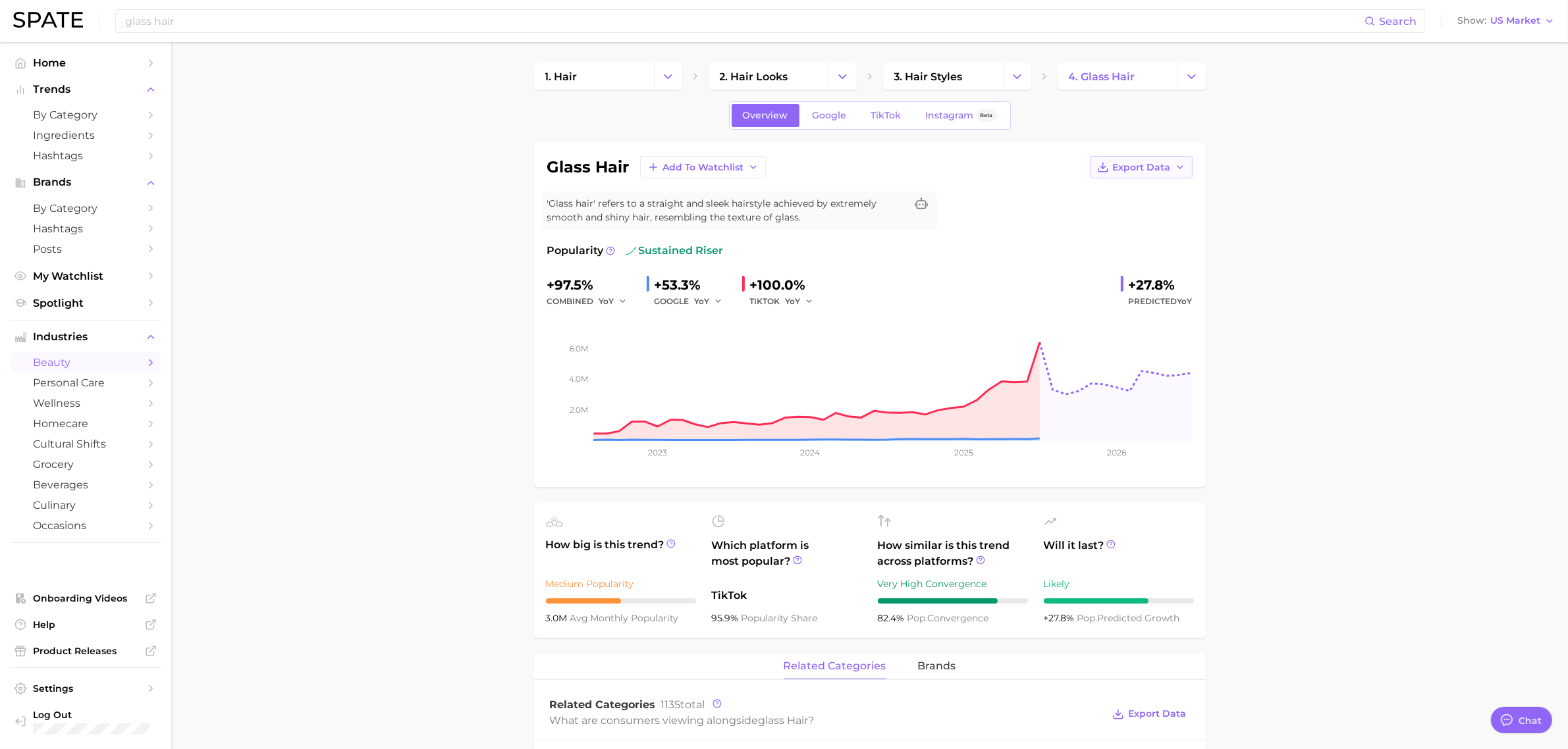
click at [1175, 171] on icon "button" at bounding box center [1180, 167] width 11 height 11
click at [1133, 186] on span "Time Series CSV" at bounding box center [1108, 192] width 77 height 11
drag, startPoint x: 1412, startPoint y: 323, endPoint x: 1406, endPoint y: 323, distance: 6.0
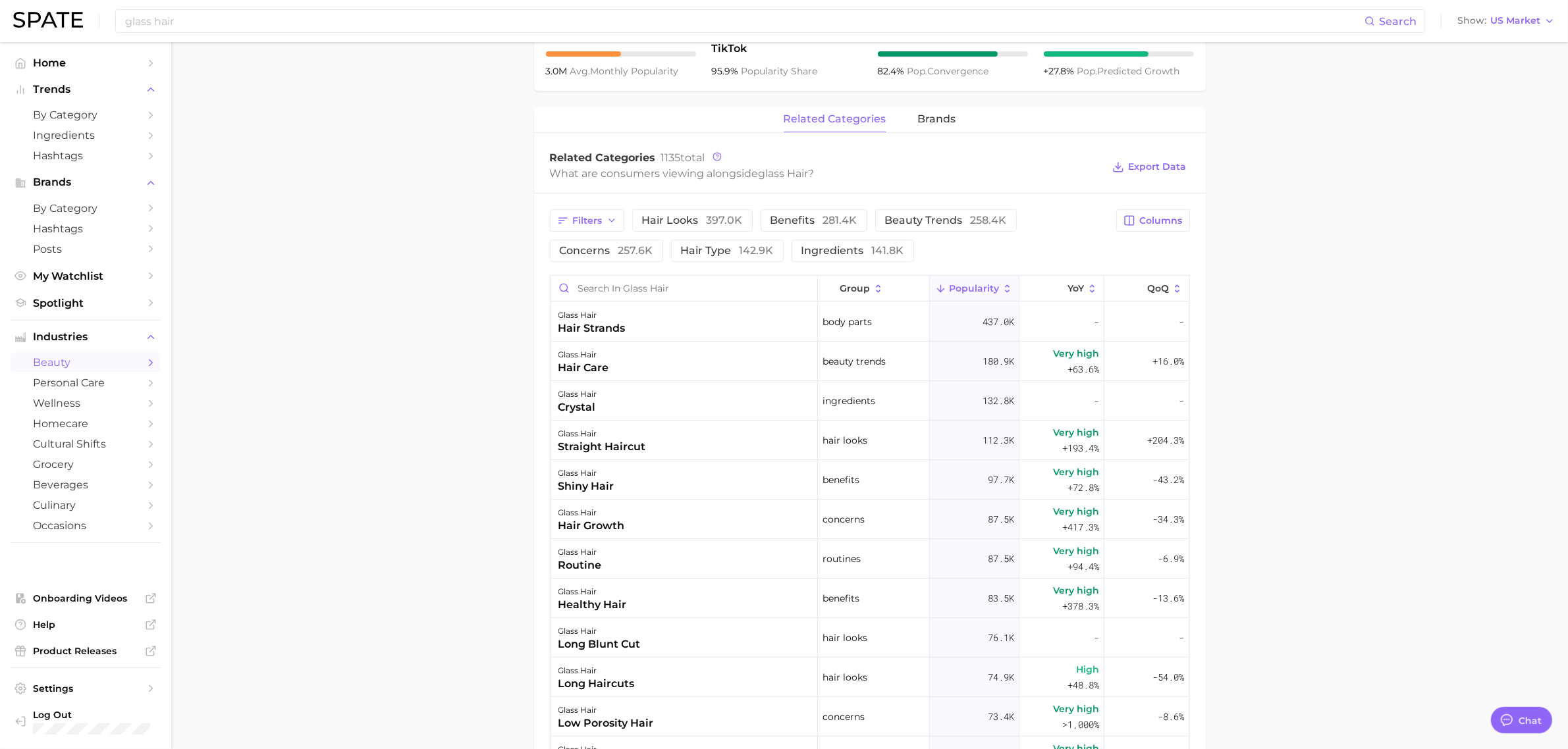
scroll to position [577, 0]
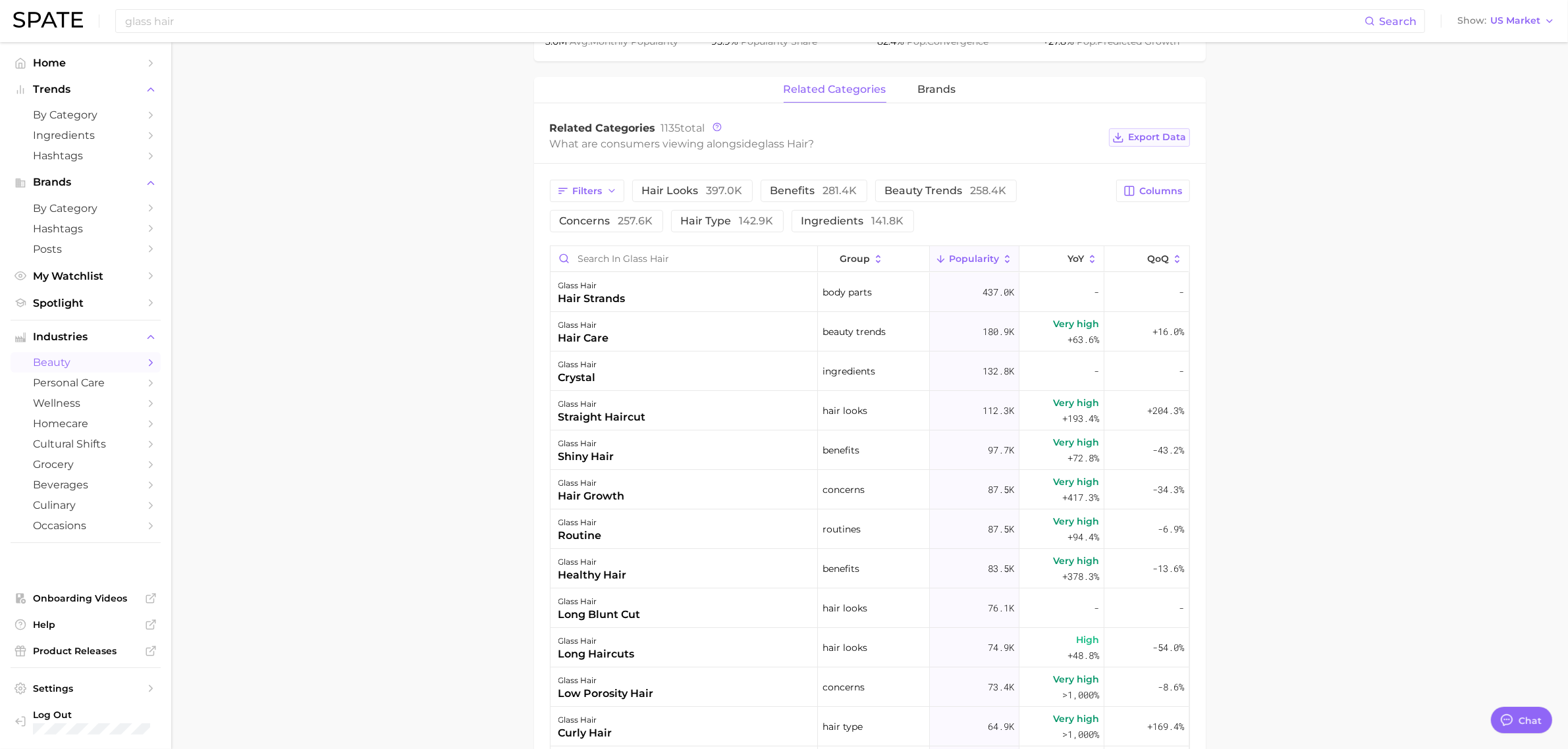
click at [1144, 141] on span "Export Data" at bounding box center [1157, 138] width 58 height 11
click at [1439, 364] on main "1. hair 2. hair looks 3. hair styles 4. glass hair Overview Google TikTok Insta…" at bounding box center [870, 271] width 1397 height 1611
click at [931, 97] on button "brands" at bounding box center [937, 90] width 38 height 26
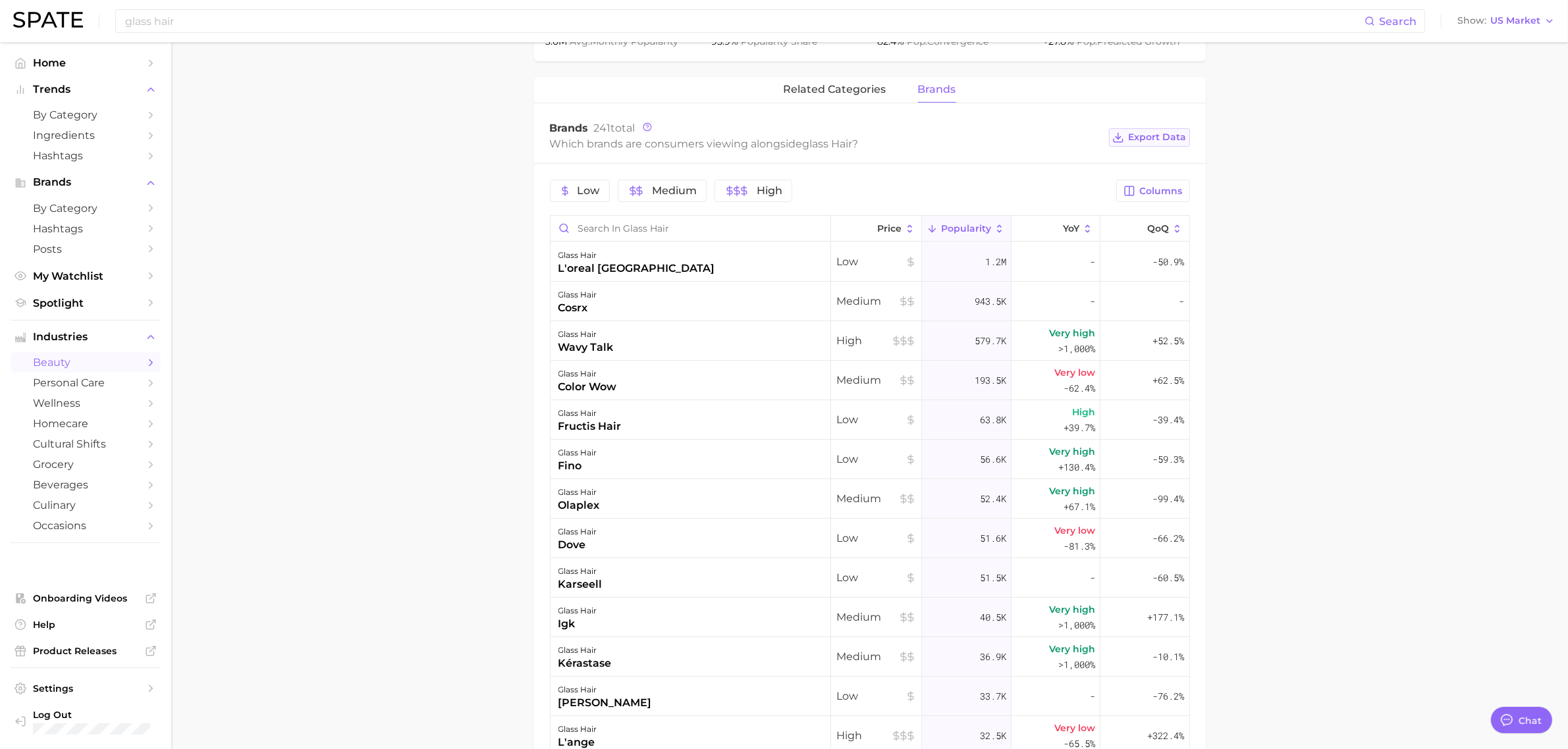
click at [1144, 142] on span "Export Data" at bounding box center [1157, 138] width 58 height 11
click at [1427, 419] on main "1. hair 2. hair looks 3. hair styles 4. glass hair Overview Google TikTok Insta…" at bounding box center [870, 256] width 1397 height 1581
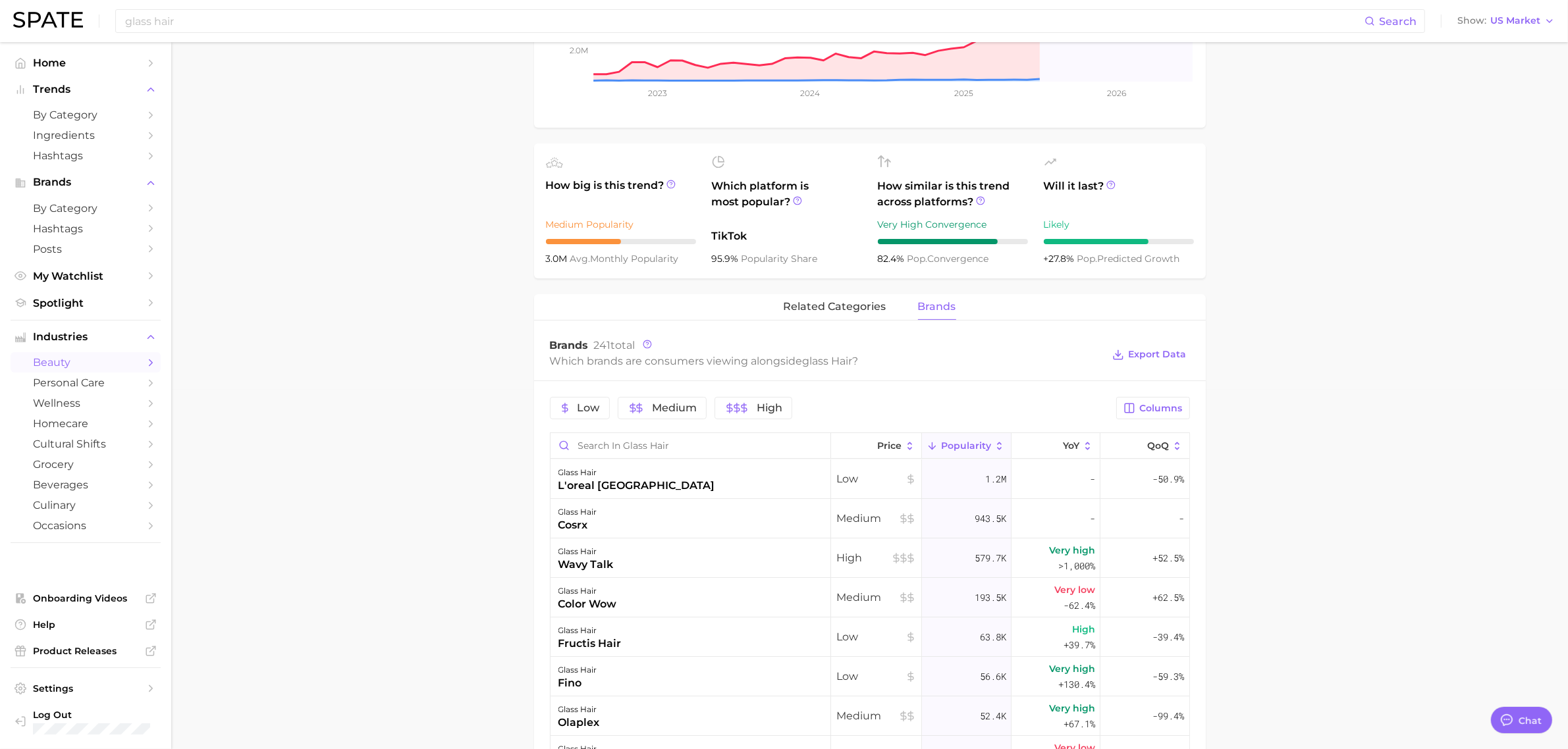
scroll to position [247, 0]
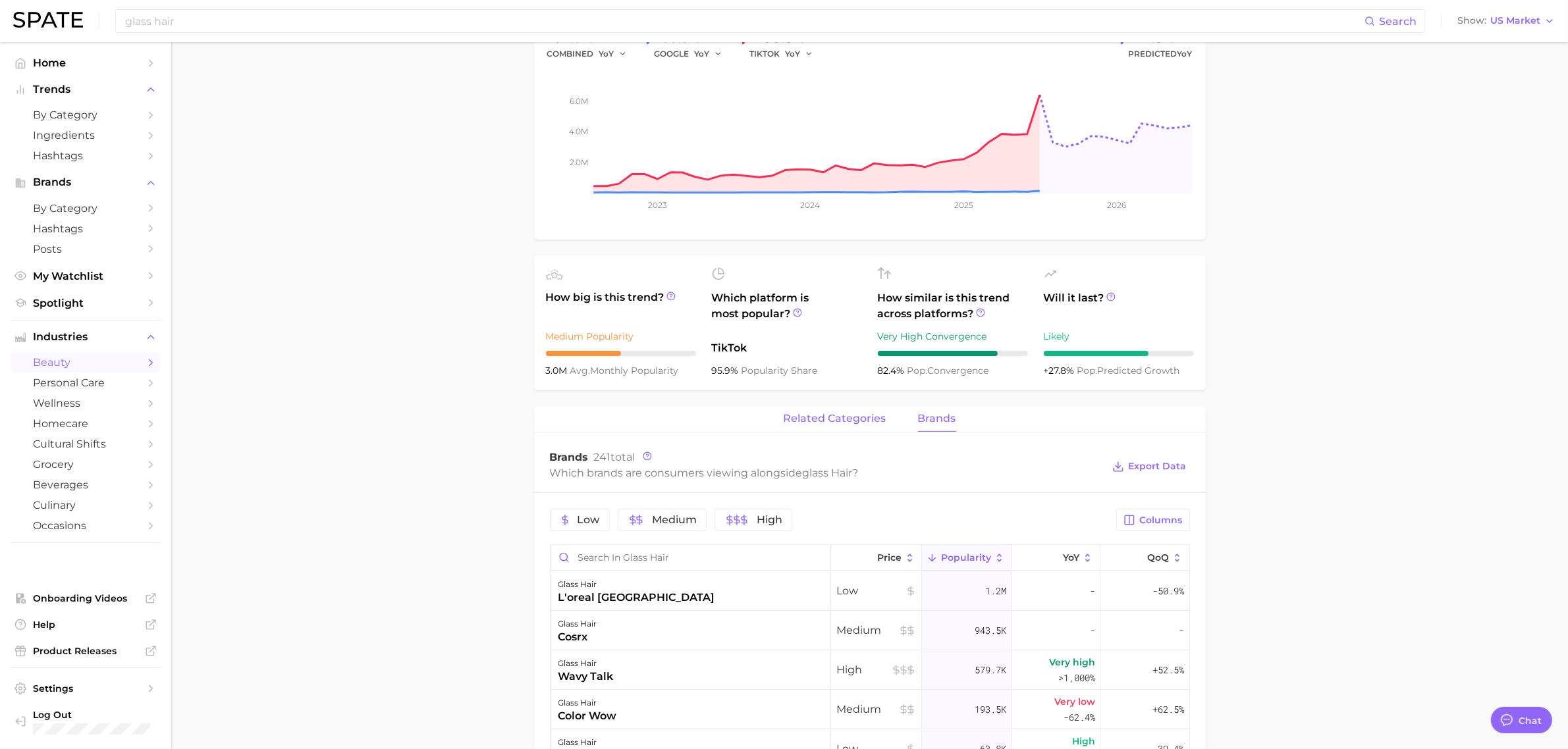
click at [823, 423] on span "related categories" at bounding box center [835, 419] width 103 height 12
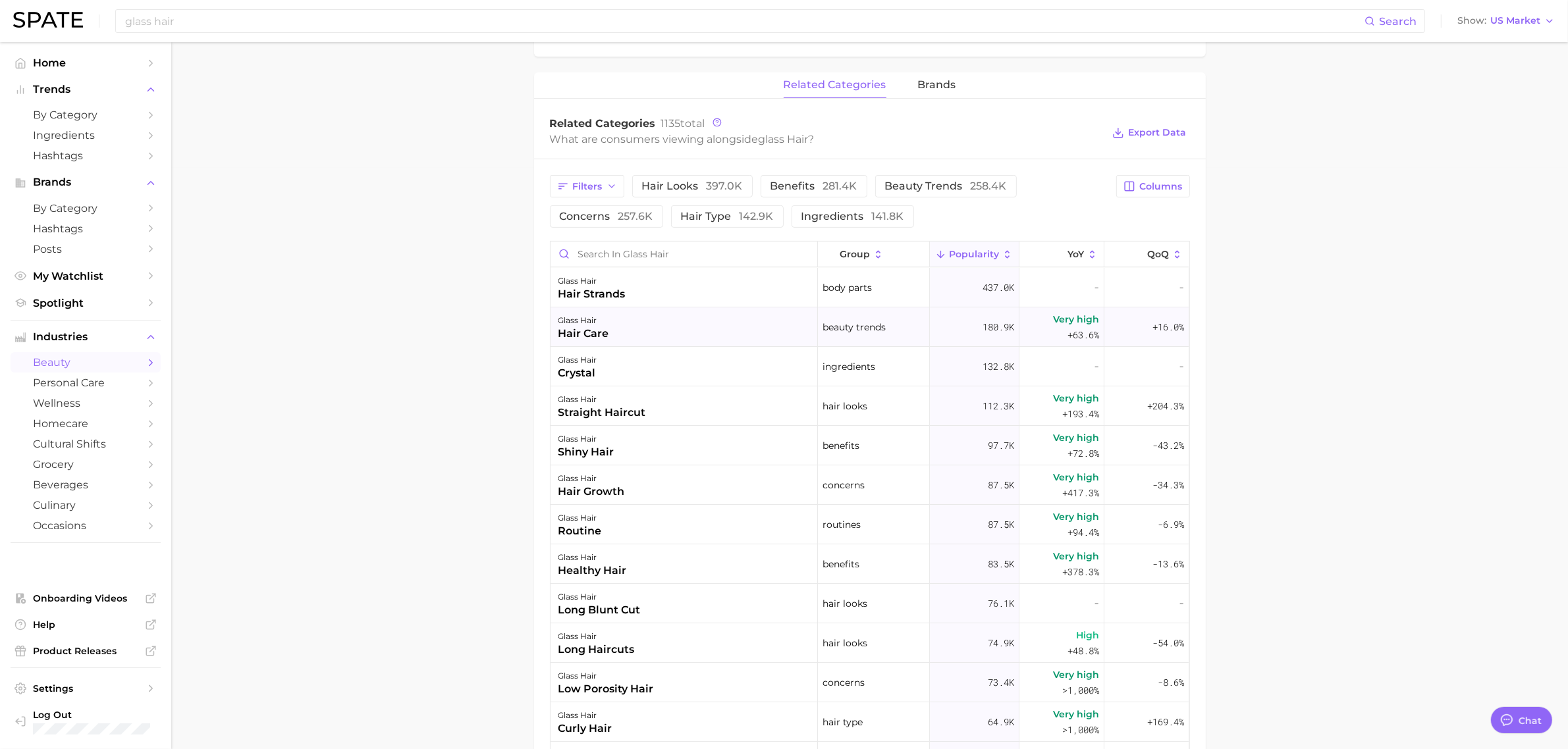
scroll to position [577, 0]
click at [708, 201] on button "hair looks 397.0k" at bounding box center [693, 191] width 120 height 22
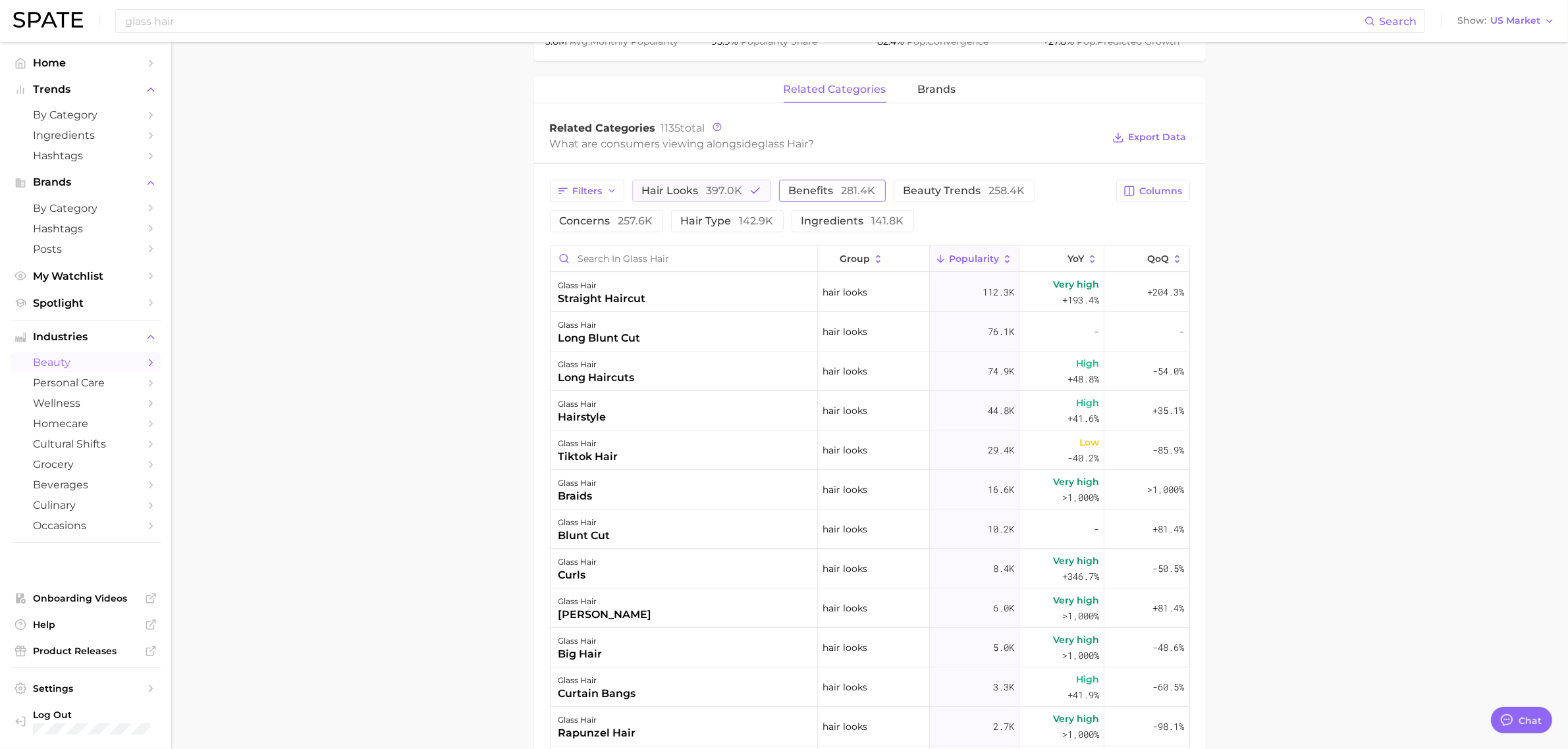
click at [874, 191] on button "benefits 281.4k" at bounding box center [832, 191] width 107 height 22
click at [716, 192] on span "397.0k" at bounding box center [725, 190] width 37 height 12
click at [784, 196] on span "benefits 281.4k" at bounding box center [814, 191] width 87 height 11
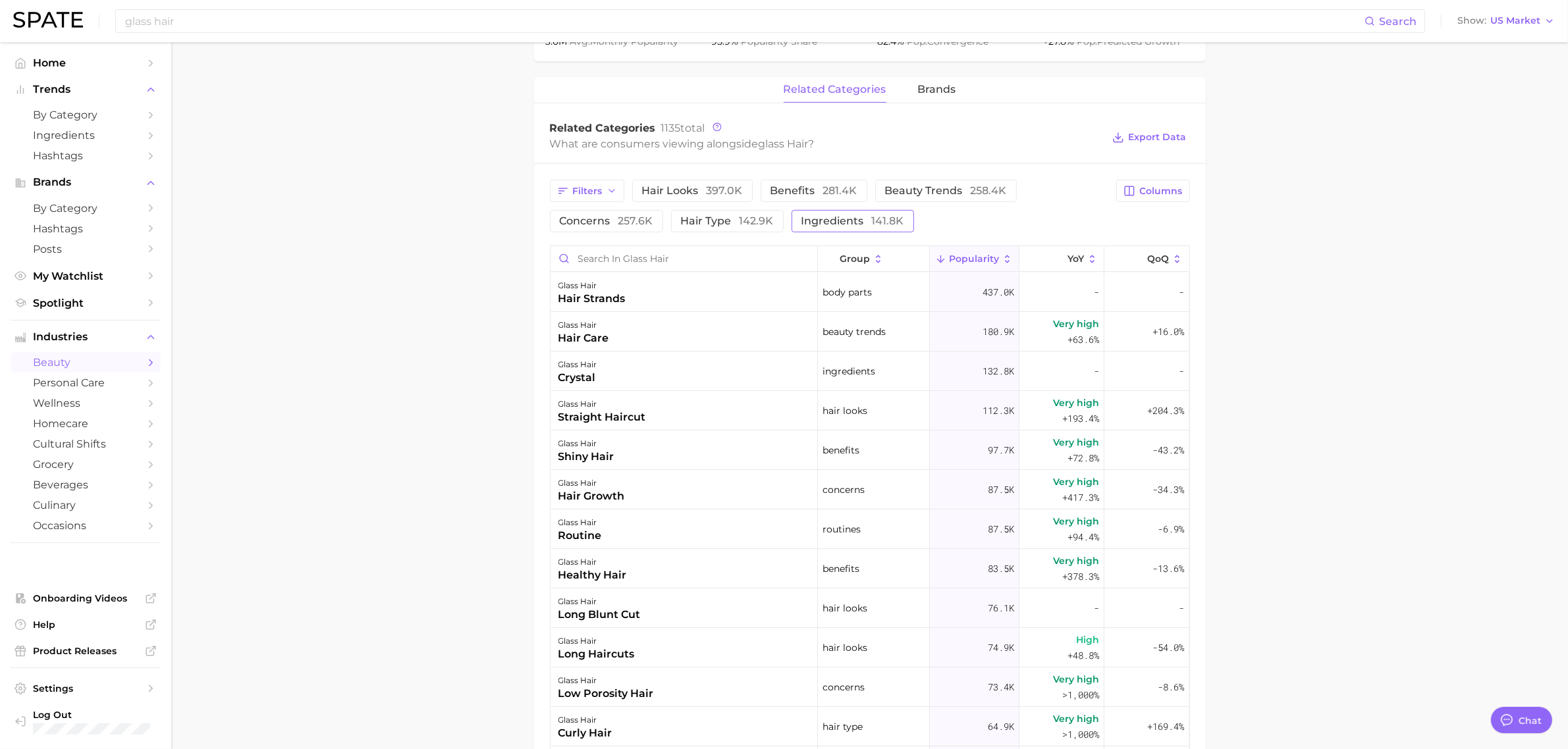
click at [810, 215] on button "ingredients 141.8k" at bounding box center [852, 221] width 123 height 22
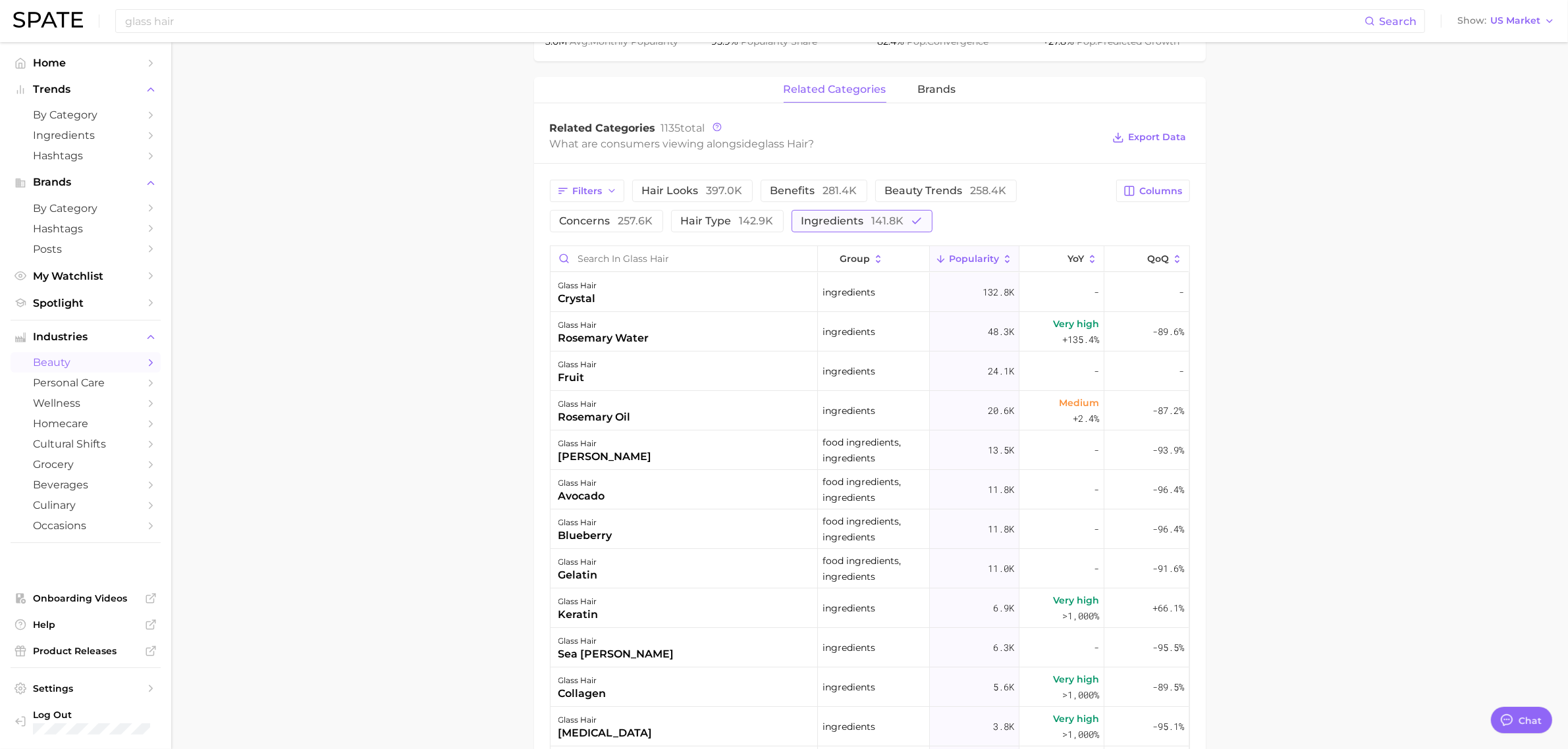
click at [810, 216] on span "ingredients 141.8k" at bounding box center [852, 221] width 103 height 11
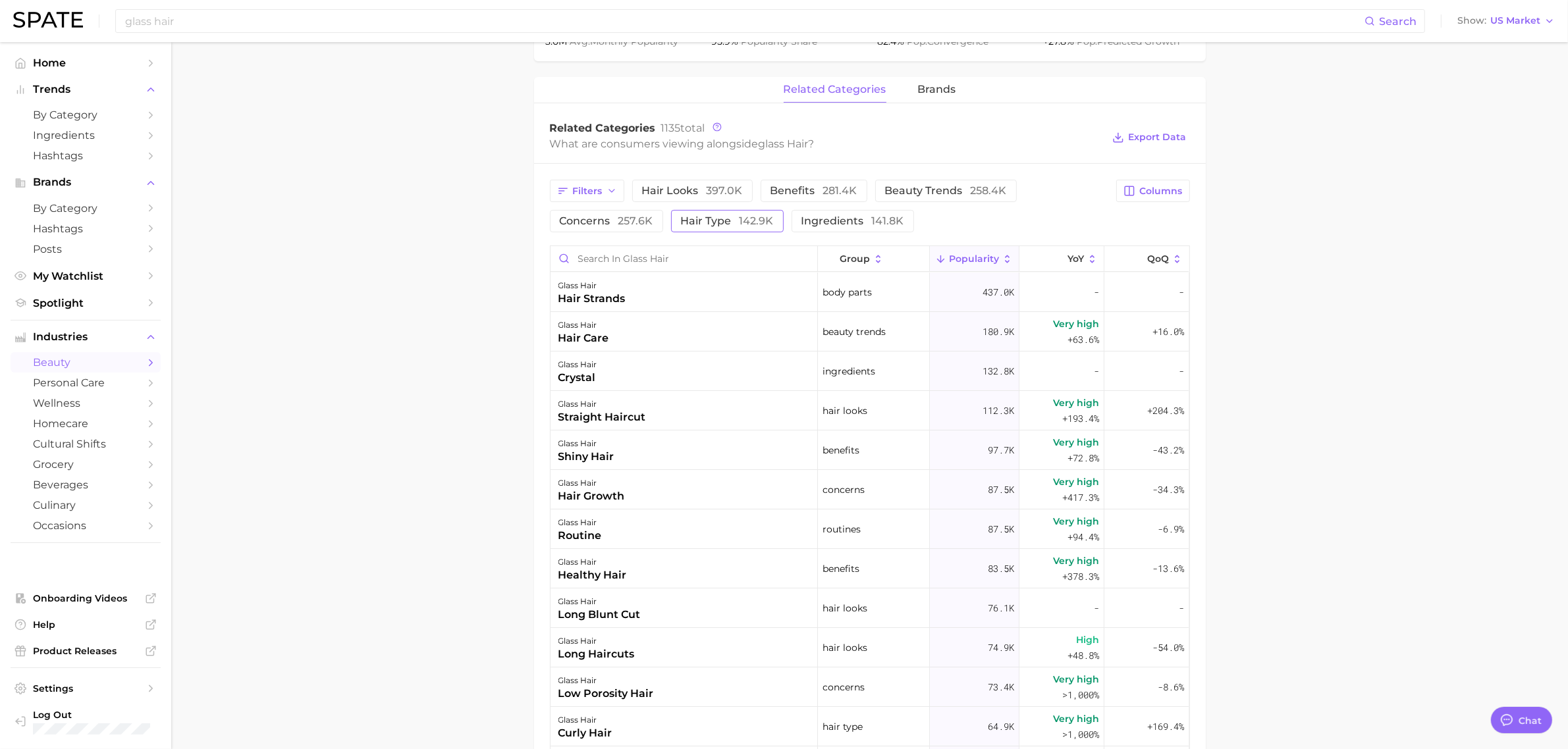
click at [769, 219] on span "142.9k" at bounding box center [757, 220] width 34 height 12
click at [664, 199] on button "hair looks 397.0k" at bounding box center [693, 191] width 120 height 22
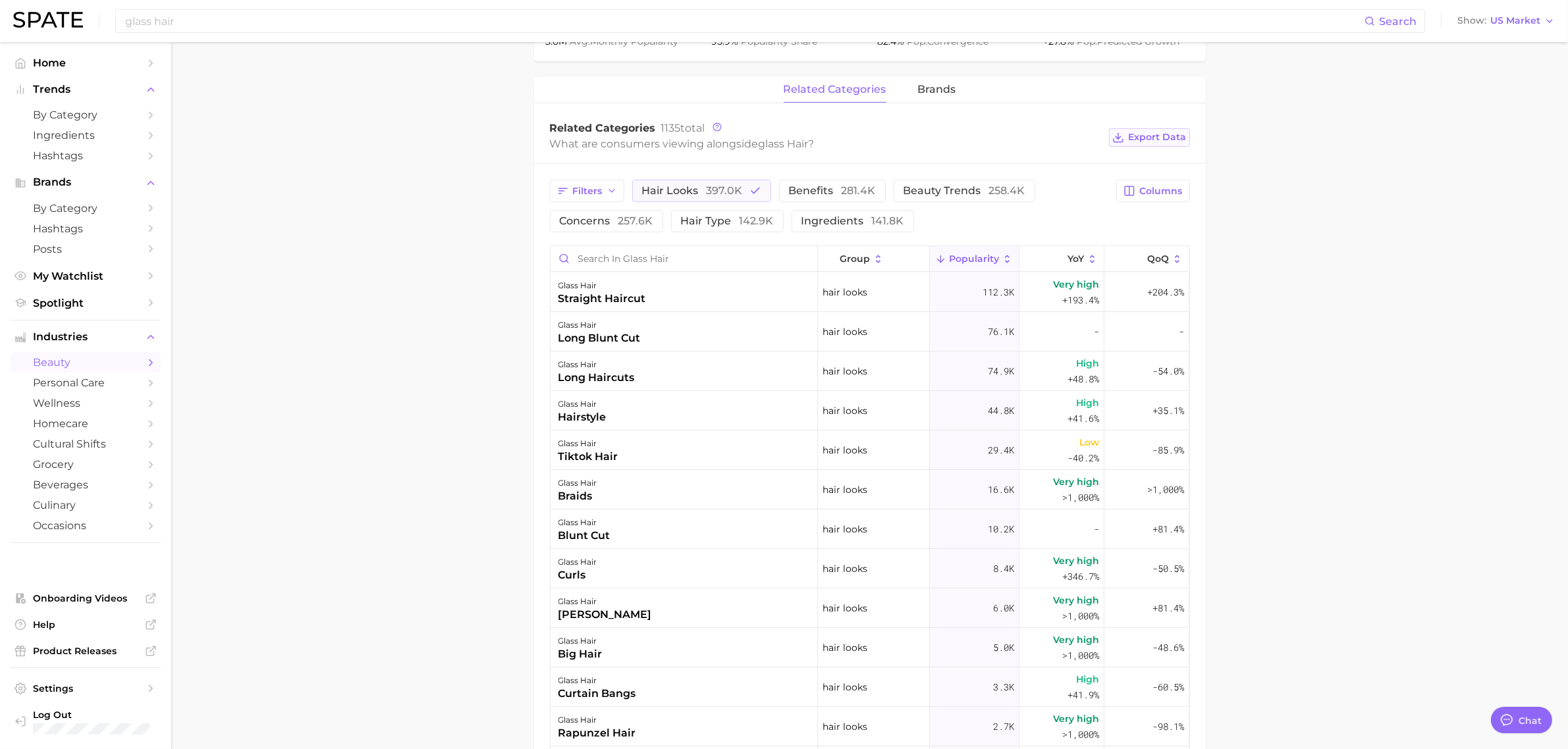
click at [1137, 143] on span "Export Data" at bounding box center [1157, 138] width 58 height 11
drag, startPoint x: 1457, startPoint y: 422, endPoint x: 1444, endPoint y: 419, distance: 13.3
click at [1457, 422] on main "1. hair 2. hair looks 3. hair styles 4. glass hair Overview Google TikTok Insta…" at bounding box center [870, 271] width 1397 height 1611
click at [848, 192] on span "281.4k" at bounding box center [859, 190] width 34 height 12
click at [745, 190] on button "hair looks 397.0k" at bounding box center [702, 191] width 139 height 22
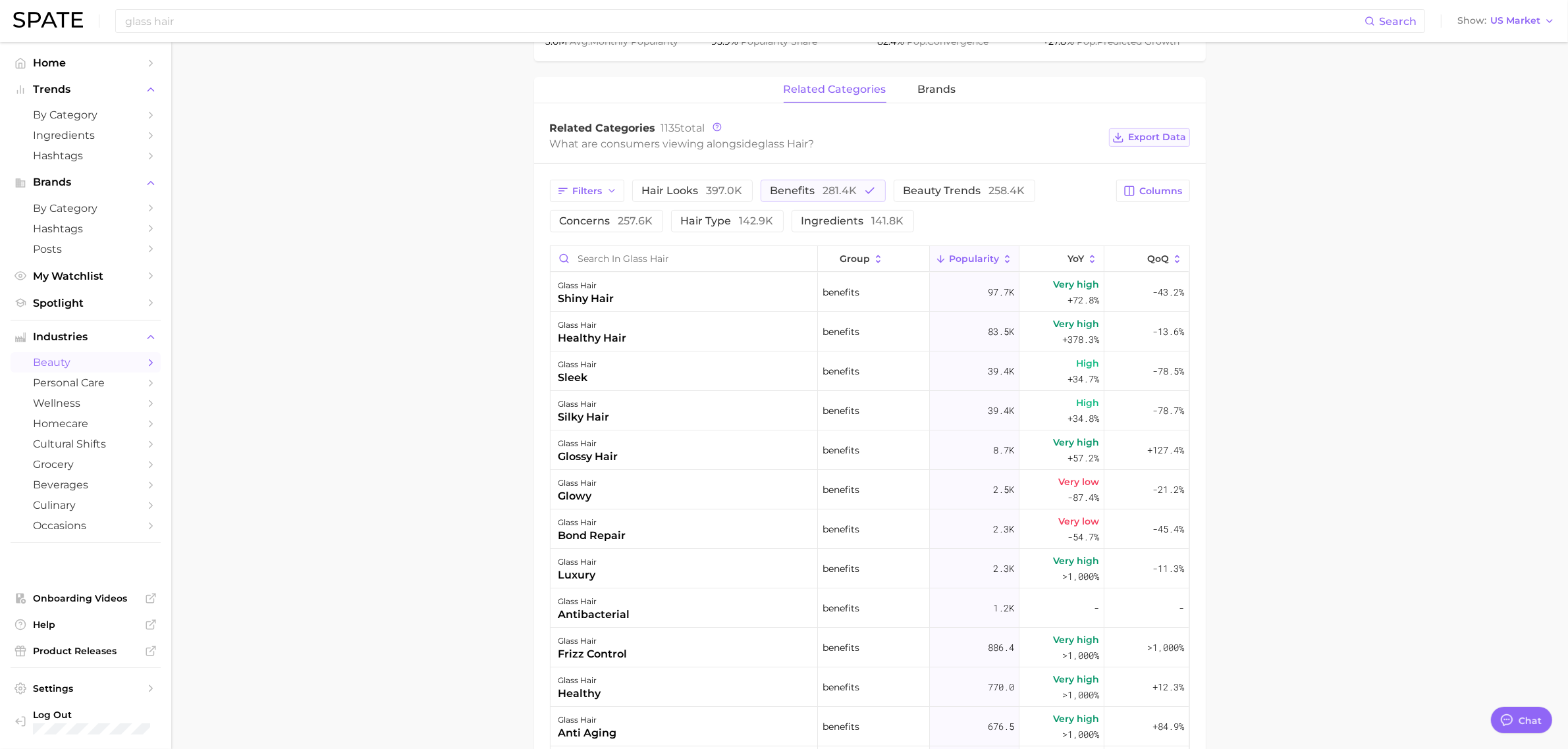
click at [1137, 143] on span "Export Data" at bounding box center [1157, 138] width 58 height 11
click at [1407, 410] on main "1. hair 2. hair looks 3. hair styles 4. glass hair Overview Google TikTok Insta…" at bounding box center [870, 271] width 1397 height 1611
click at [976, 191] on span "beauty trends 258.4k" at bounding box center [964, 191] width 122 height 11
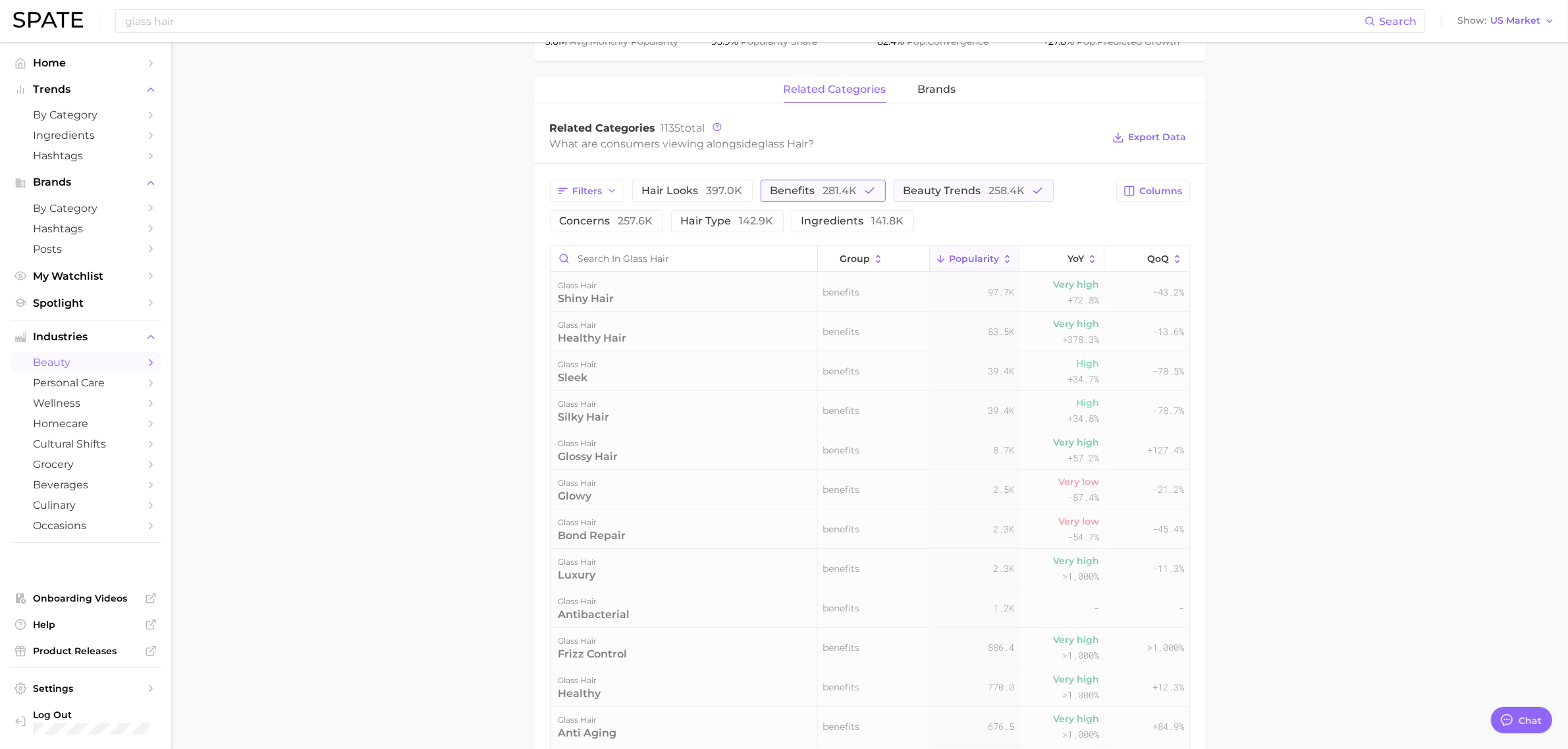
click at [870, 191] on icon "button" at bounding box center [870, 191] width 12 height 12
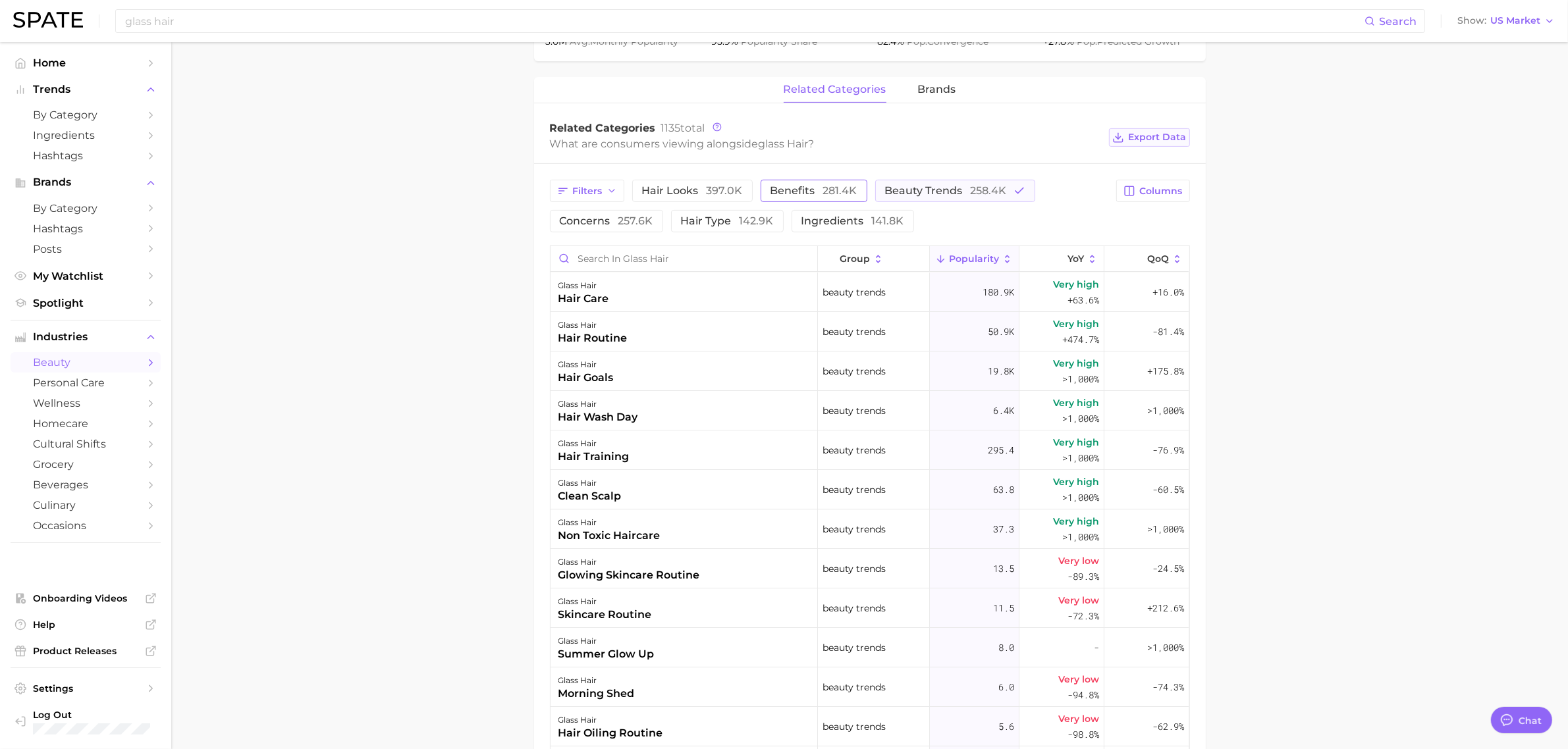
click at [1147, 141] on span "Export Data" at bounding box center [1157, 138] width 58 height 11
click at [1431, 433] on main "1. hair 2. hair looks 3. hair styles 4. glass hair Overview Google TikTok Insta…" at bounding box center [870, 271] width 1397 height 1611
click at [617, 214] on button "concerns 257.6k" at bounding box center [607, 221] width 113 height 22
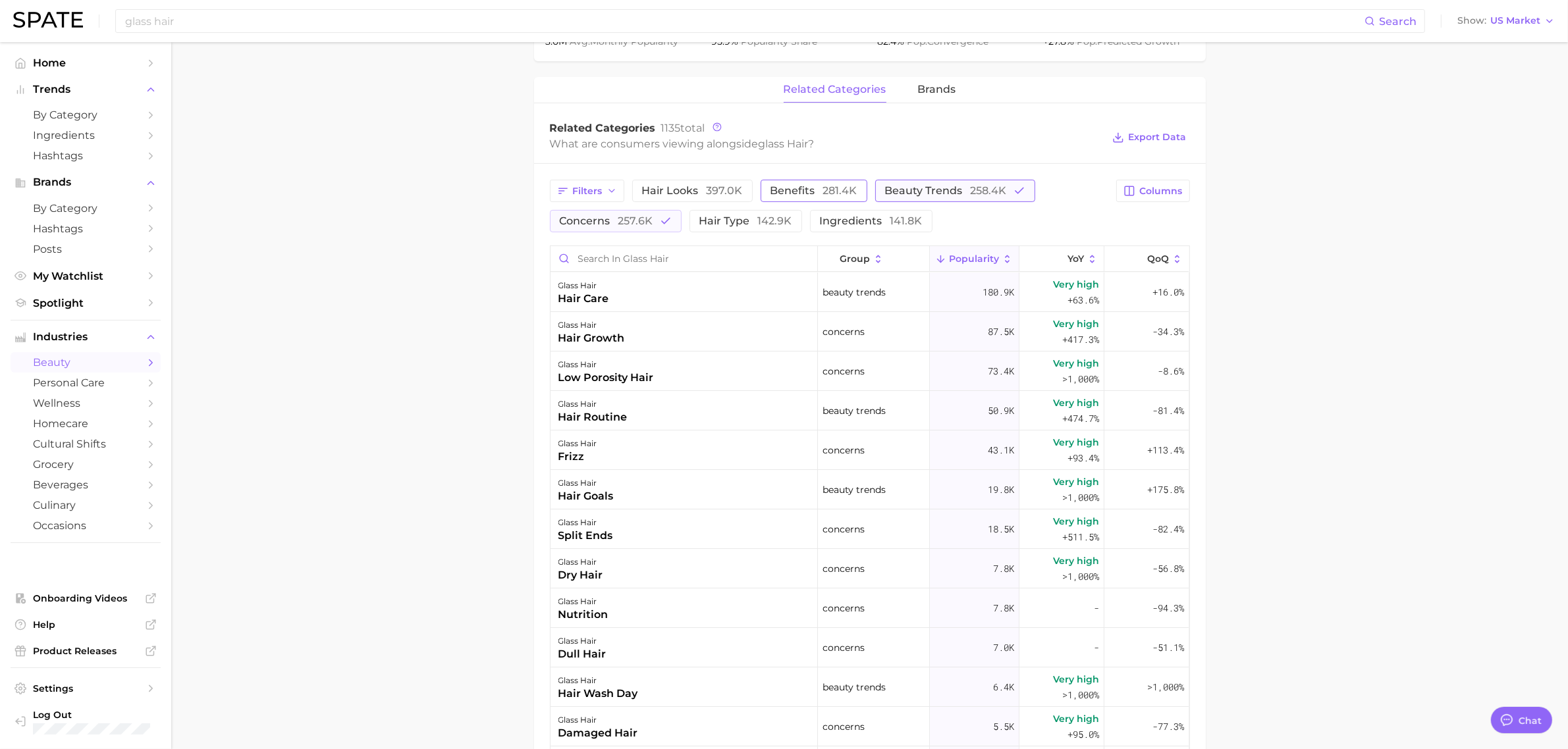
click at [893, 196] on span "beauty trends 258.4k" at bounding box center [946, 191] width 122 height 11
click at [715, 225] on span "hair type 142.9k" at bounding box center [746, 221] width 93 height 11
click at [627, 224] on span "257.6k" at bounding box center [636, 220] width 35 height 12
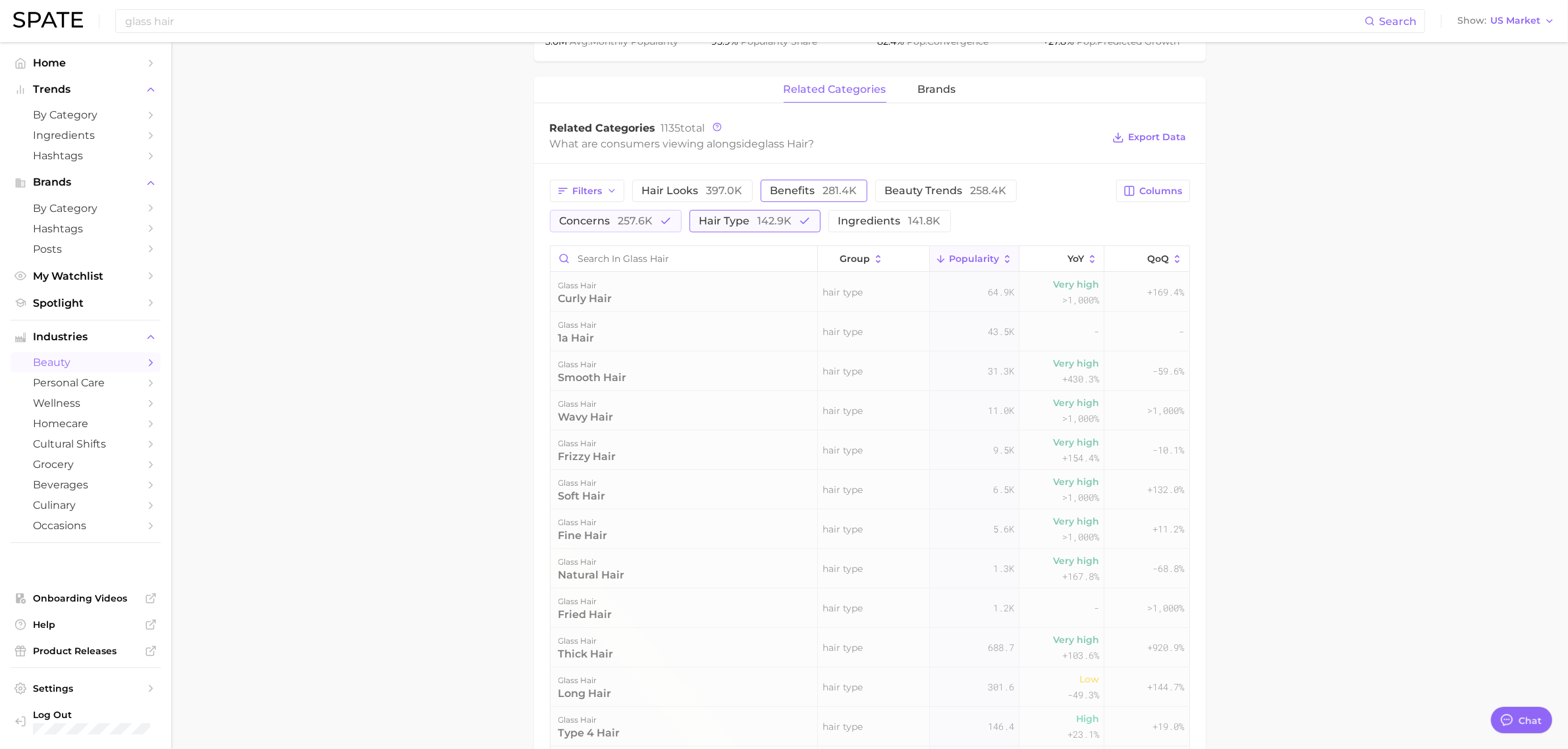
click at [718, 222] on span "hair type 142.9k" at bounding box center [746, 221] width 93 height 11
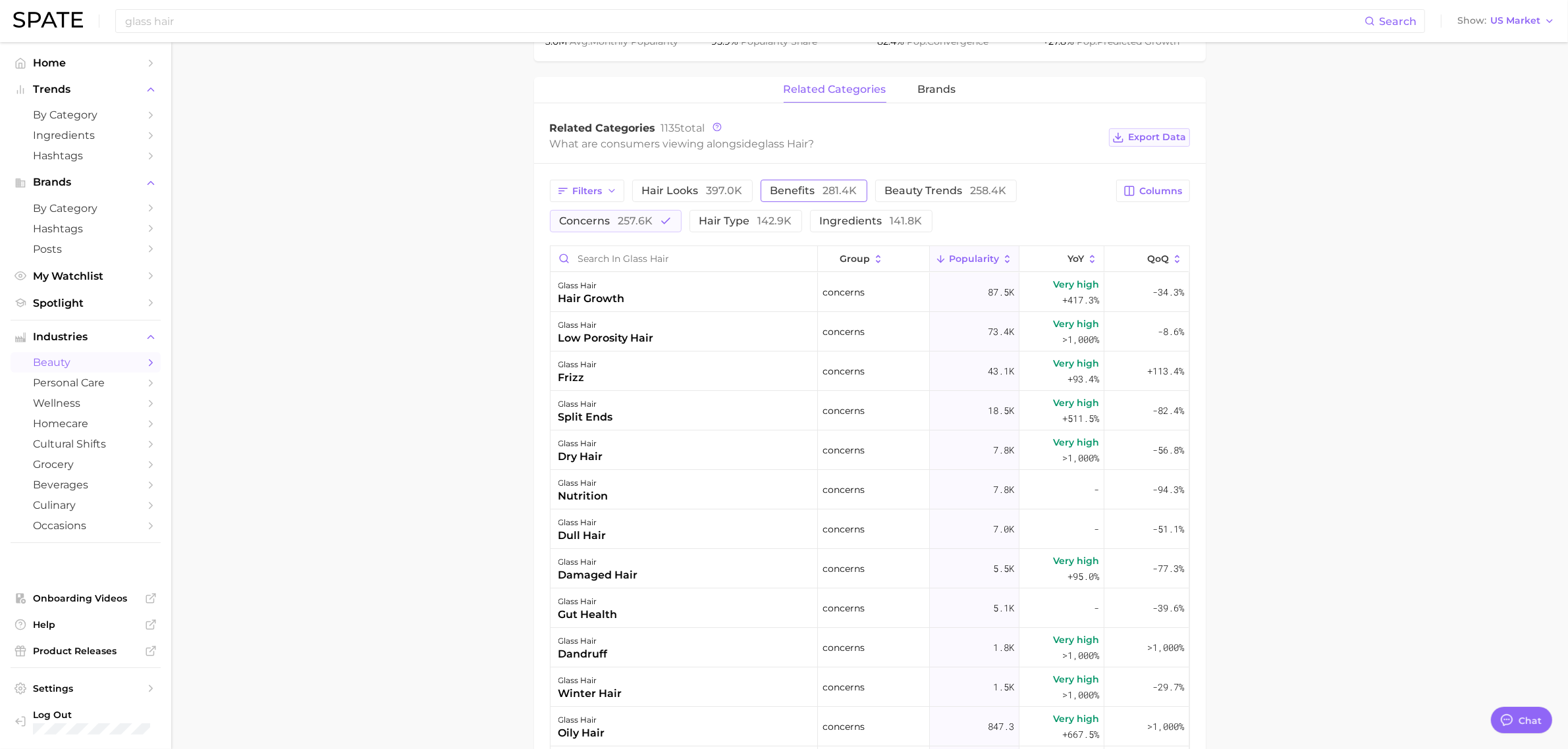
click at [1161, 140] on span "Export Data" at bounding box center [1157, 138] width 58 height 11
click at [1453, 443] on main "1. hair 2. hair looks 3. hair styles 4. glass hair Overview Google TikTok Insta…" at bounding box center [870, 271] width 1397 height 1611
click at [830, 214] on button "ingredients 141.8k" at bounding box center [871, 221] width 123 height 22
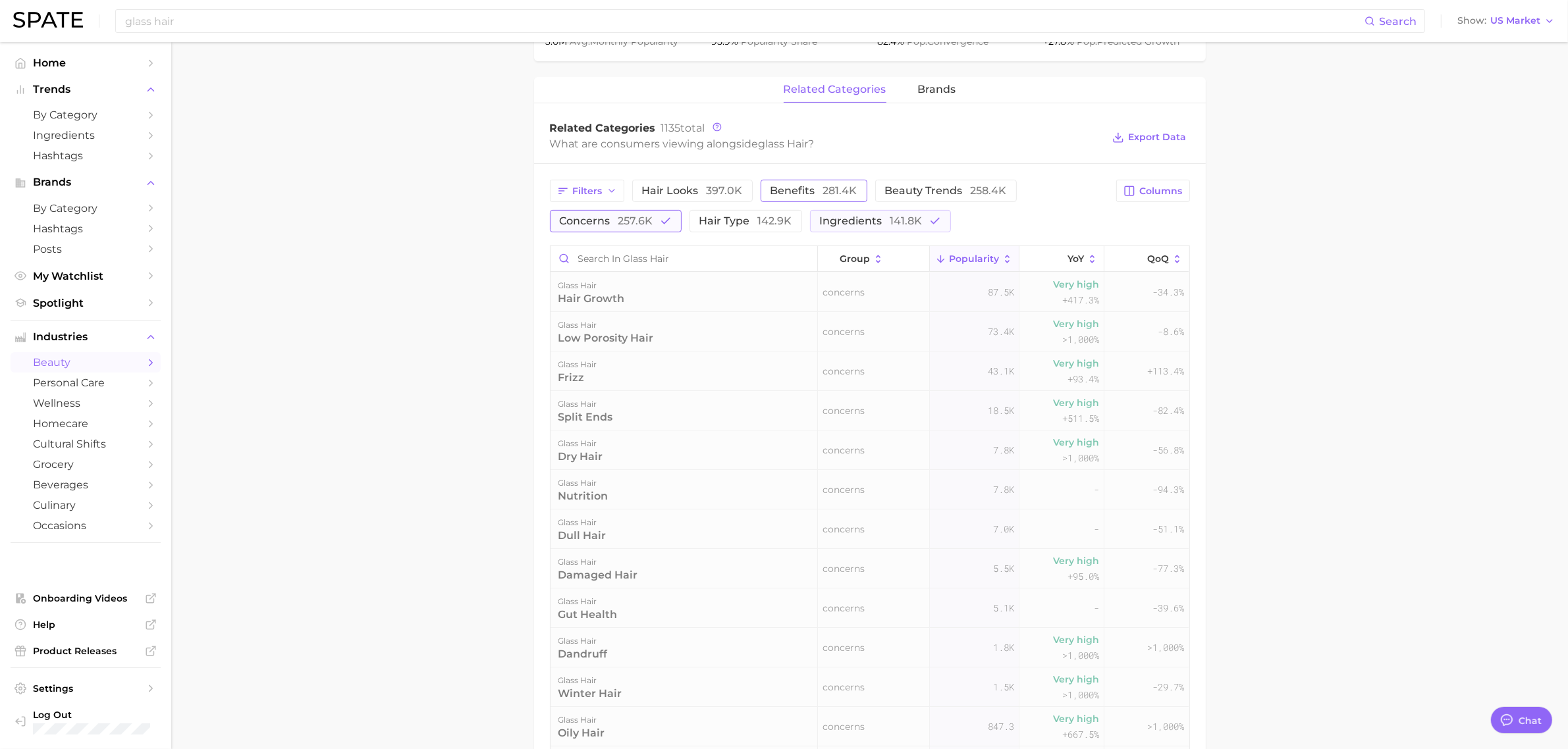
click at [642, 218] on span "257.6k" at bounding box center [636, 220] width 35 height 12
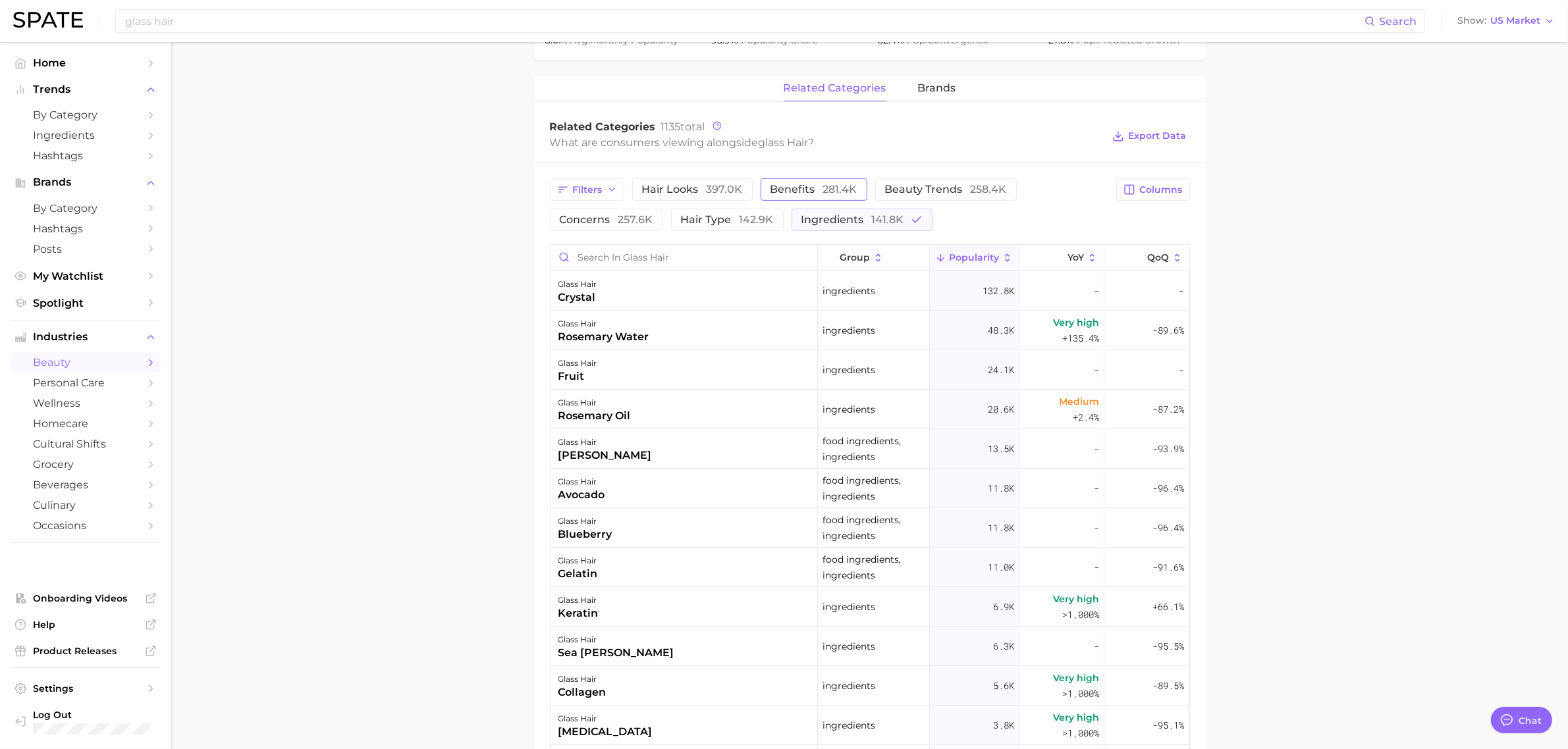
scroll to position [659, 0]
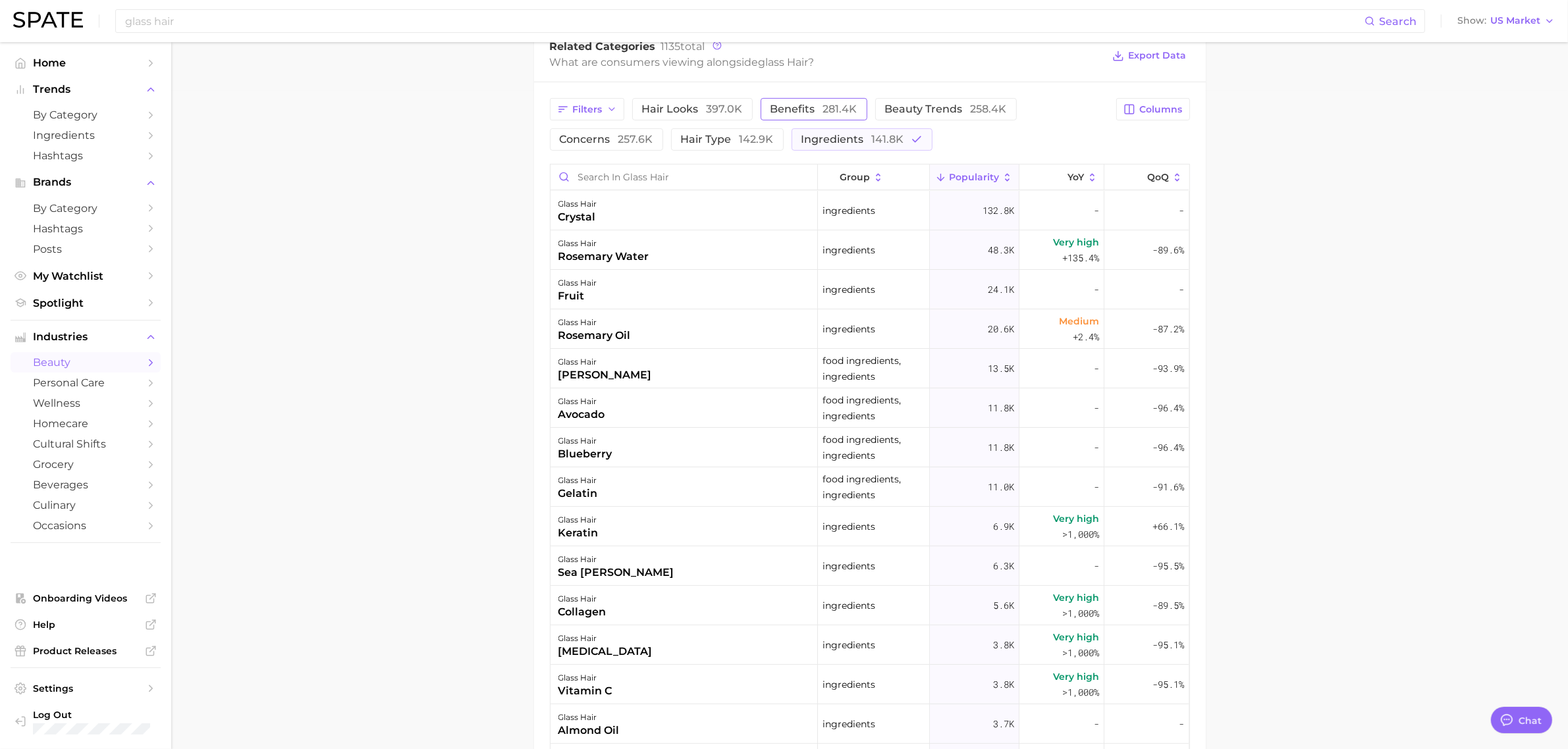
click at [472, 336] on main "1. hair 2. hair looks 3. hair styles 4. glass hair Overview Google TikTok Insta…" at bounding box center [870, 189] width 1397 height 1611
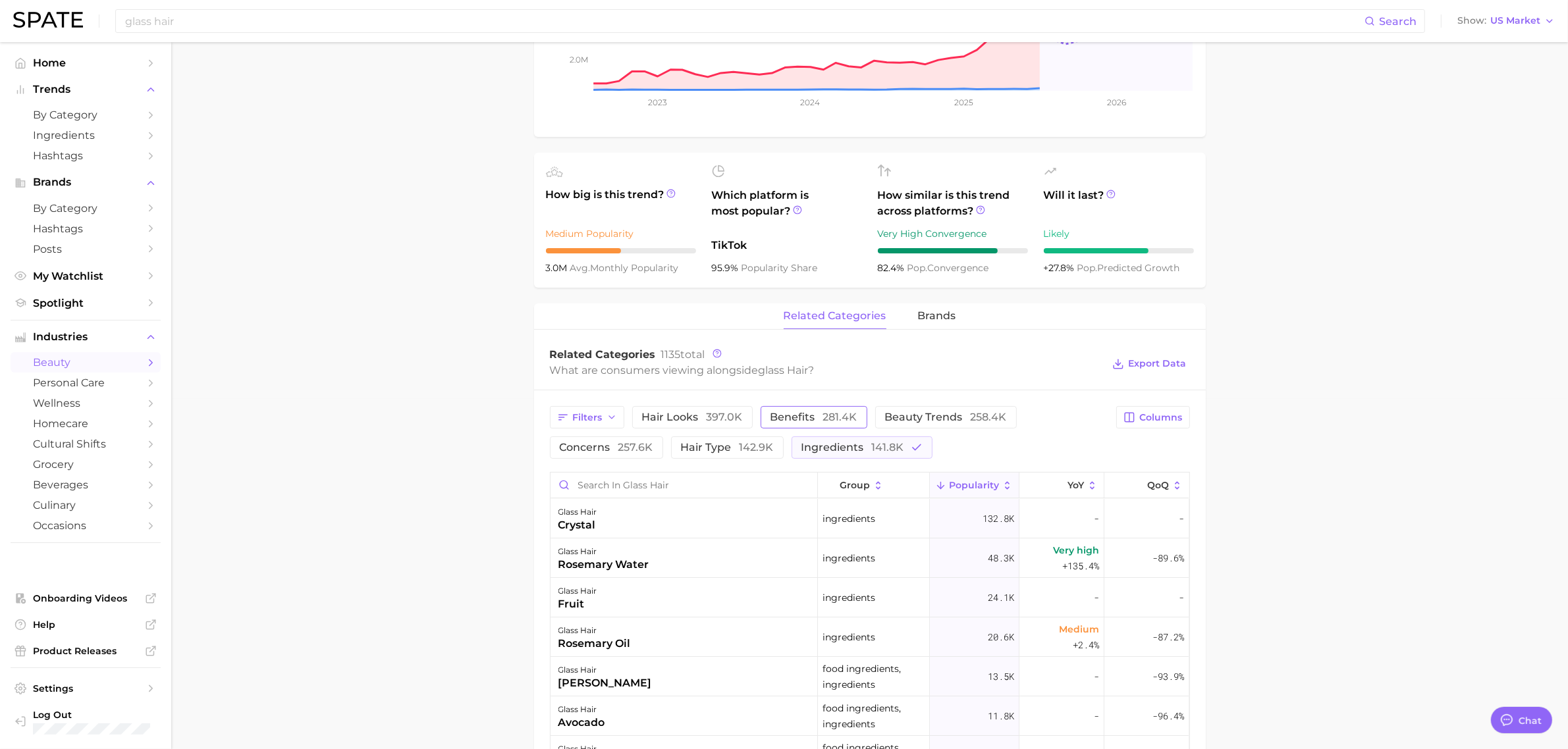
scroll to position [329, 0]
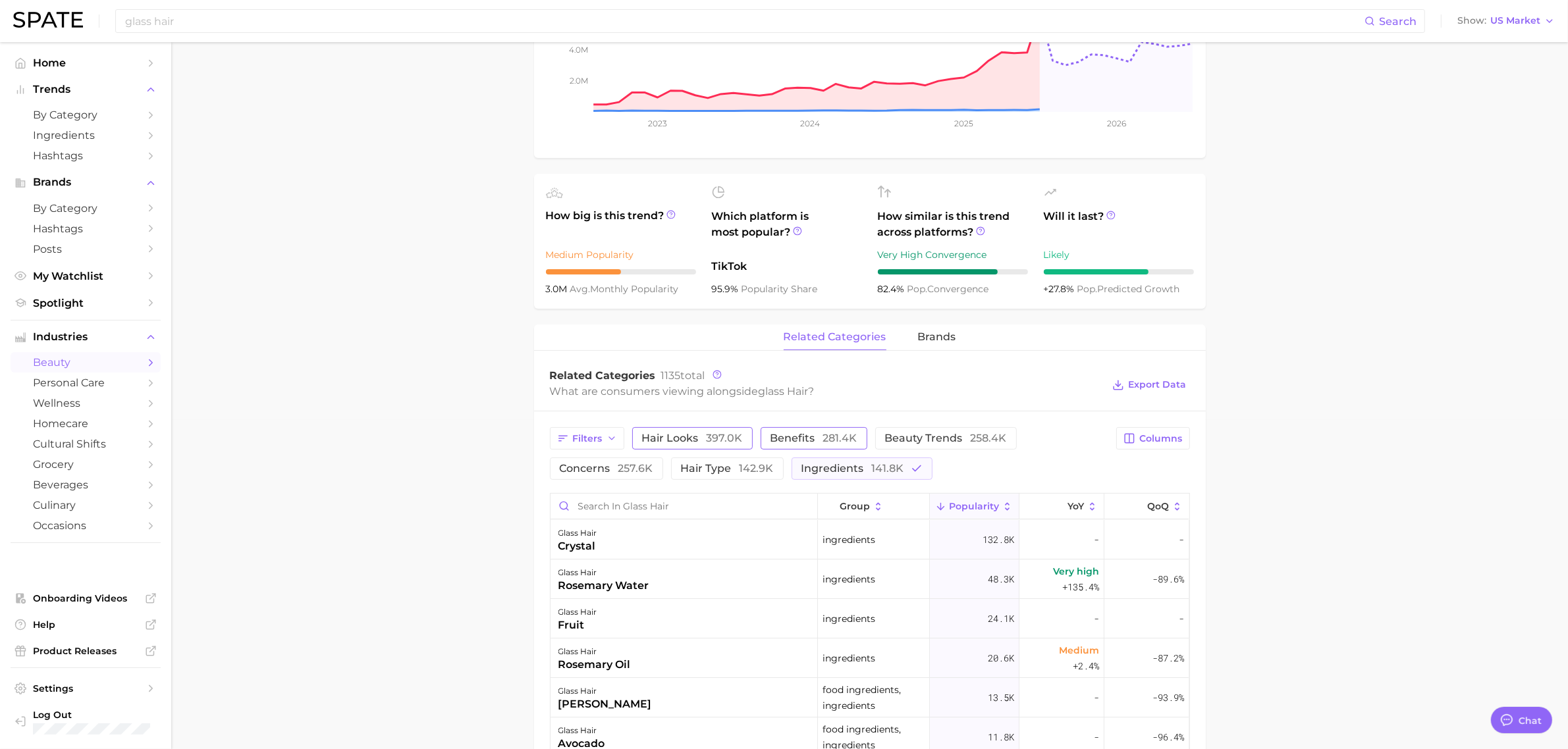
click at [660, 439] on span "hair looks 397.0k" at bounding box center [693, 438] width 101 height 11
click at [640, 454] on div "Filters hair looks 397.0k benefits 281.4k beauty trends 258.4k concerns 257.6k …" at bounding box center [830, 453] width 559 height 52
click at [640, 462] on button "concerns 257.6k" at bounding box center [607, 468] width 113 height 22
click at [707, 468] on span "hair type 142.9k" at bounding box center [746, 469] width 93 height 11
click at [795, 444] on span "benefits 281.4k" at bounding box center [832, 438] width 87 height 11
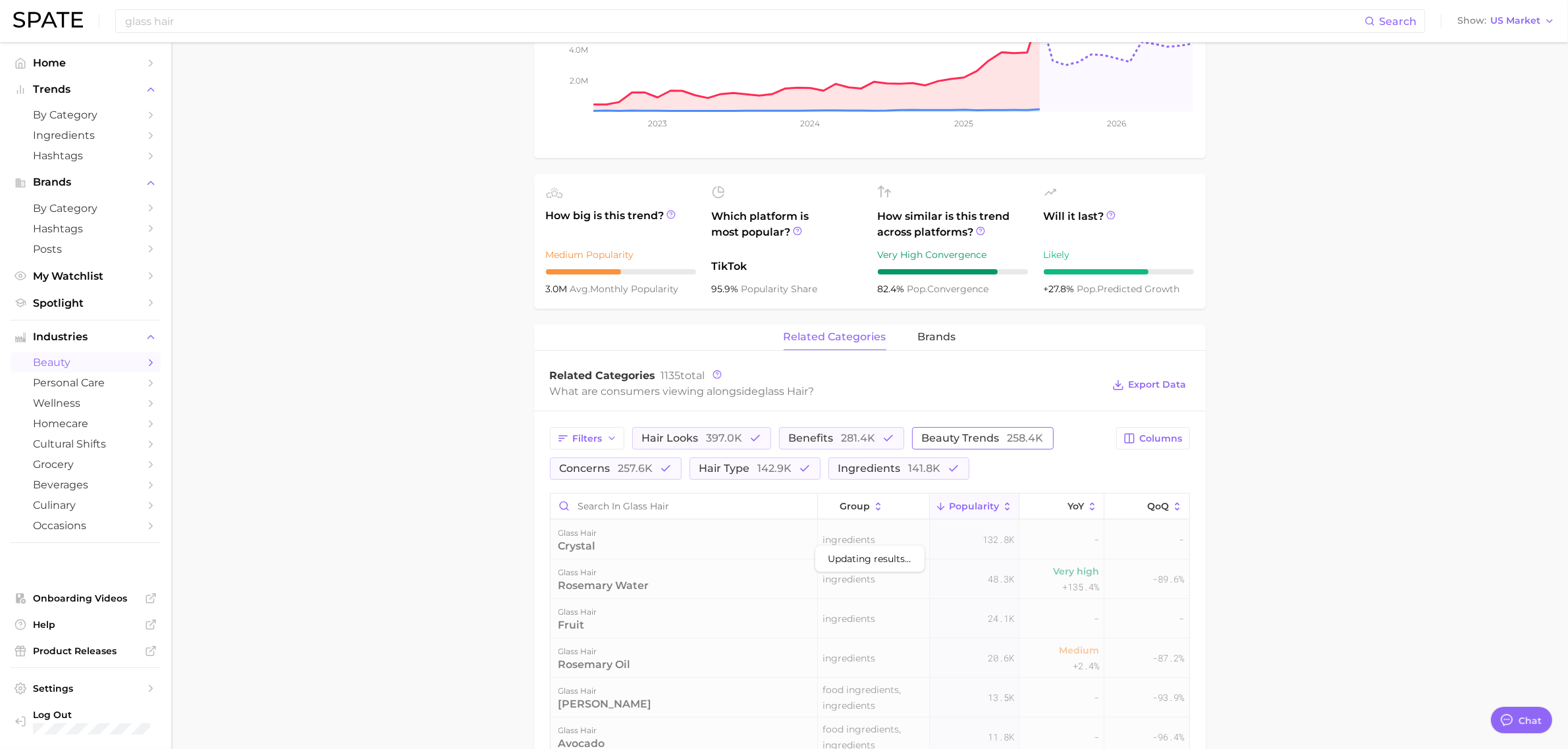
click at [951, 440] on span "beauty trends 258.4k" at bounding box center [983, 438] width 122 height 11
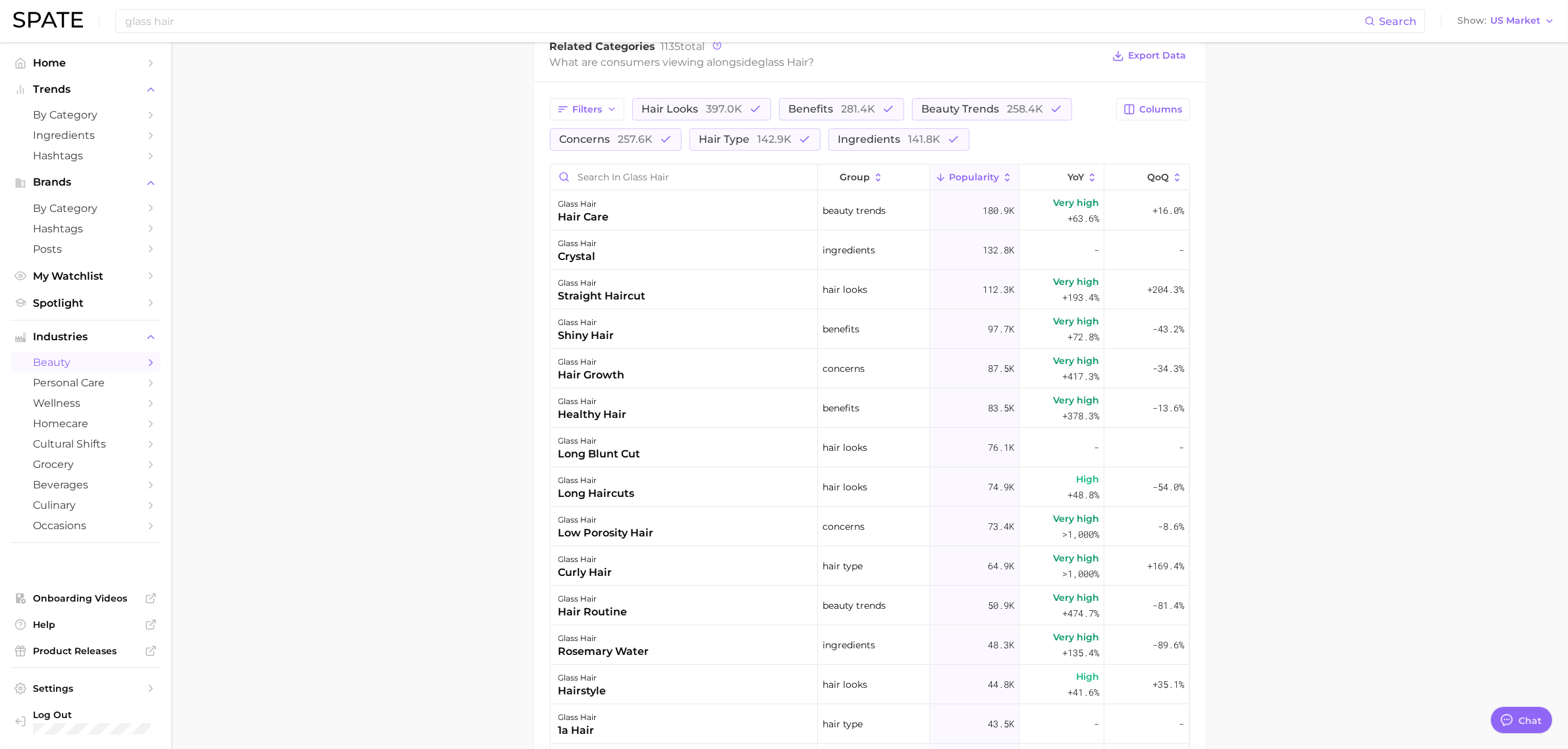
scroll to position [494, 0]
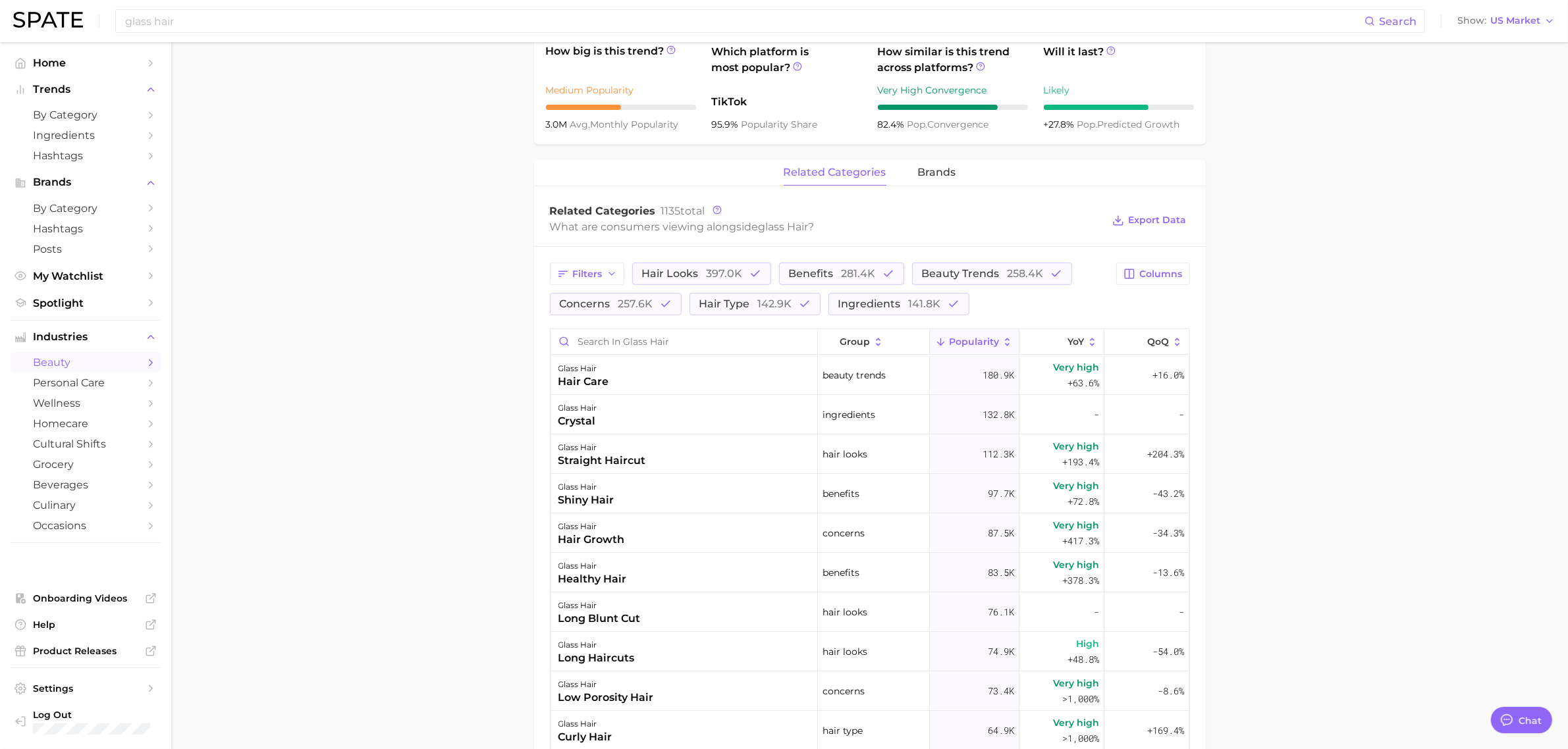
click at [488, 424] on main "1. hair 2. hair looks 3. hair styles 4. glass hair Overview Google TikTok Insta…" at bounding box center [870, 354] width 1397 height 1611
click at [424, 153] on main "1. hair 2. hair looks 3. hair styles 4. glass hair Overview Google TikTok Insta…" at bounding box center [870, 354] width 1397 height 1611
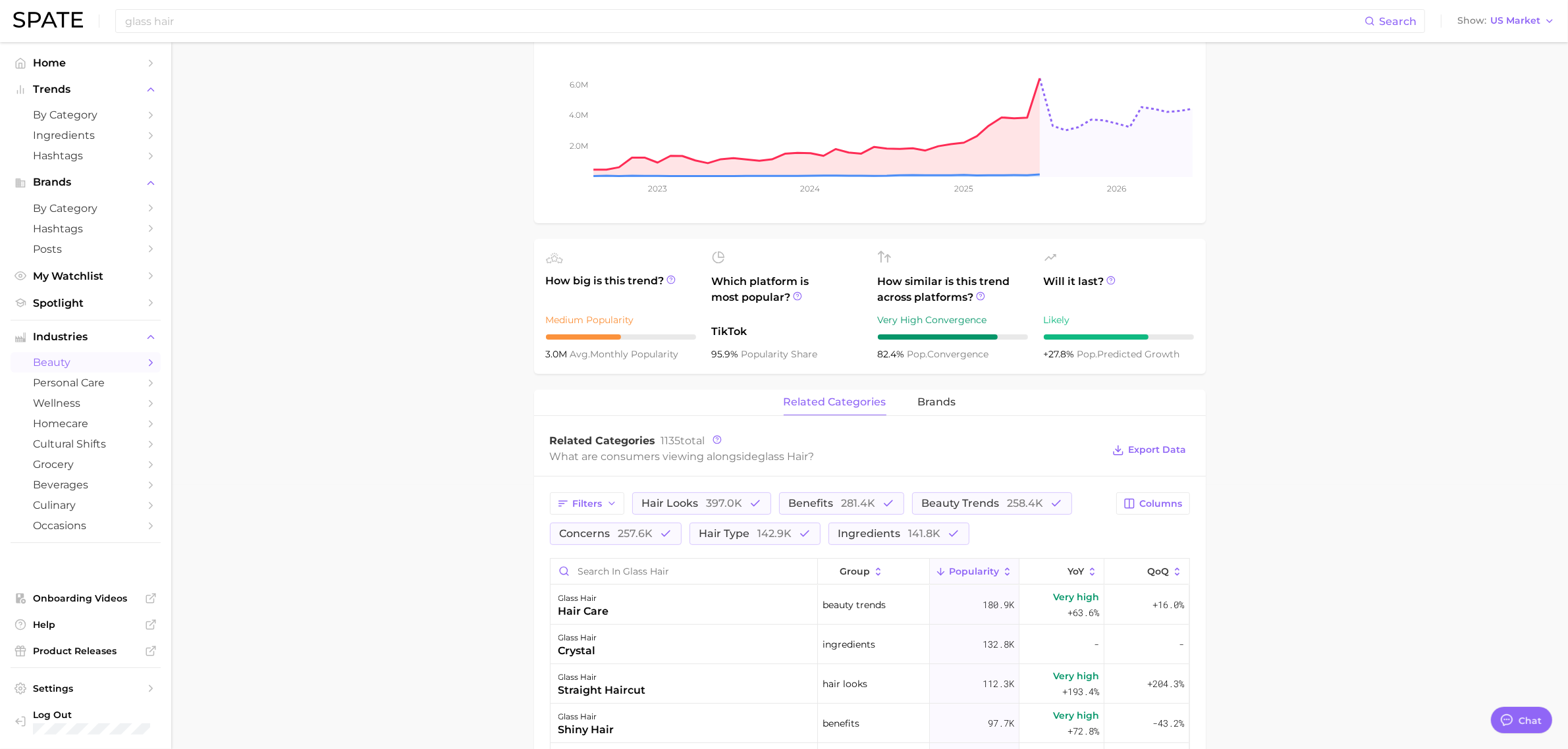
scroll to position [0, 0]
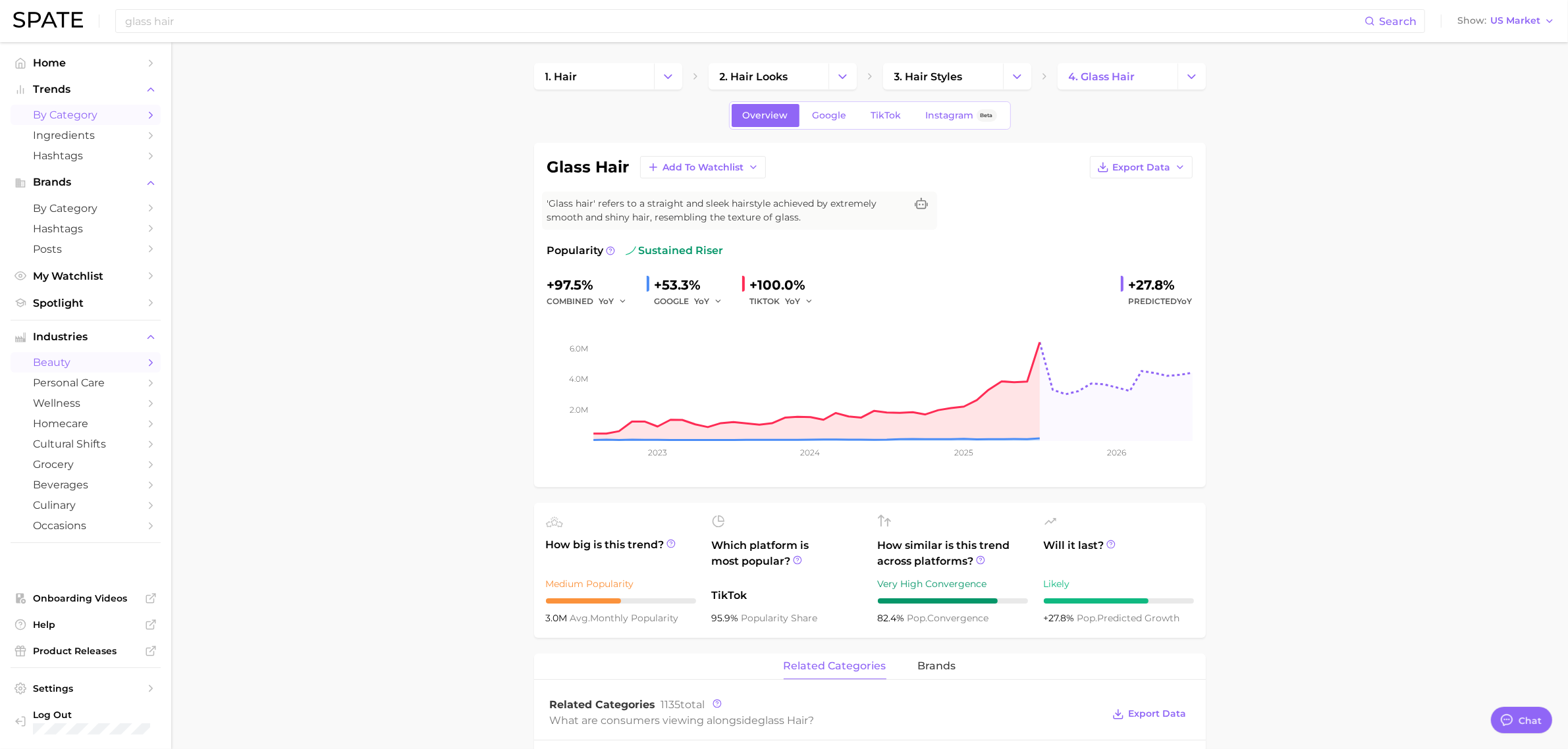
click at [102, 114] on span "by Category" at bounding box center [85, 115] width 105 height 12
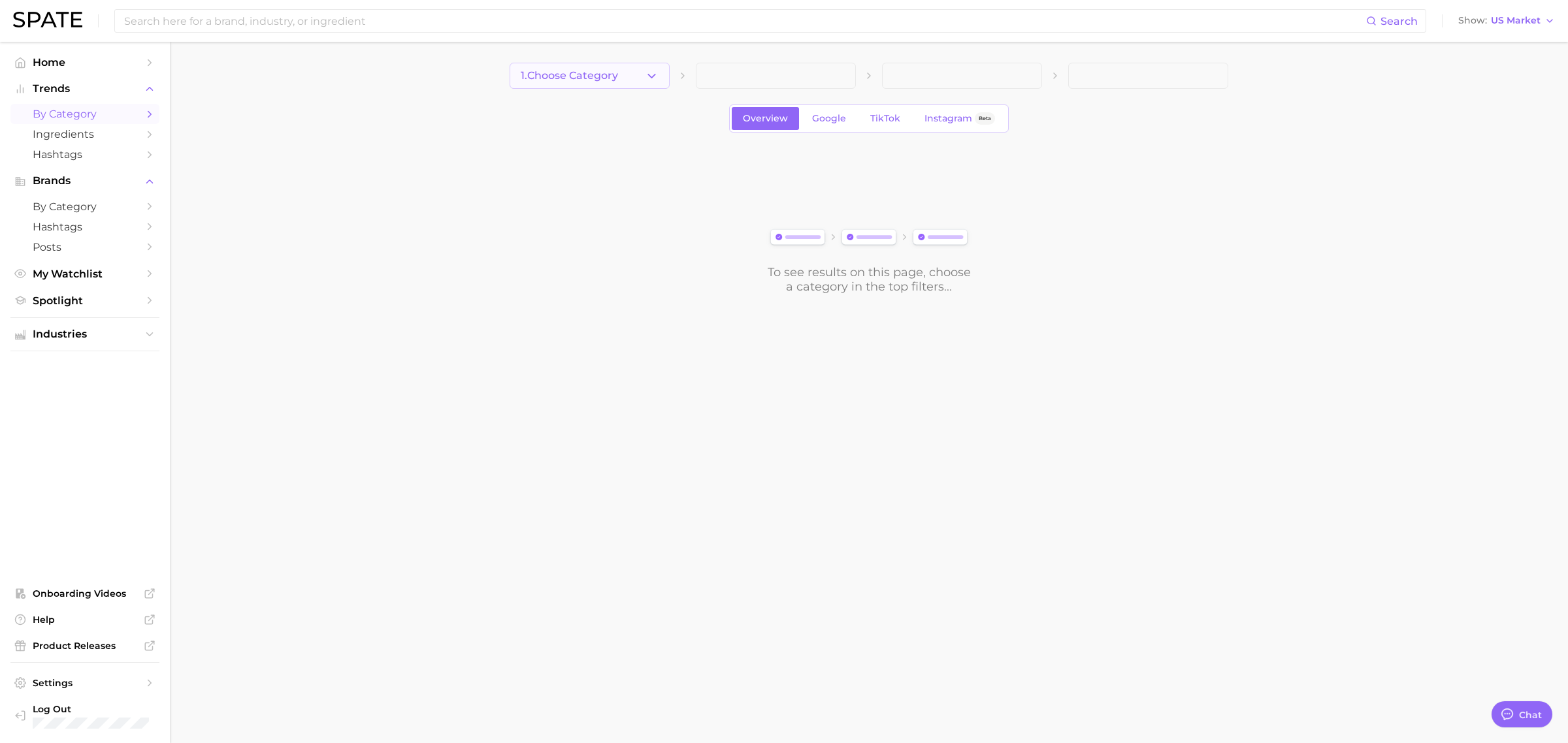
click at [654, 77] on icon "button" at bounding box center [651, 75] width 14 height 14
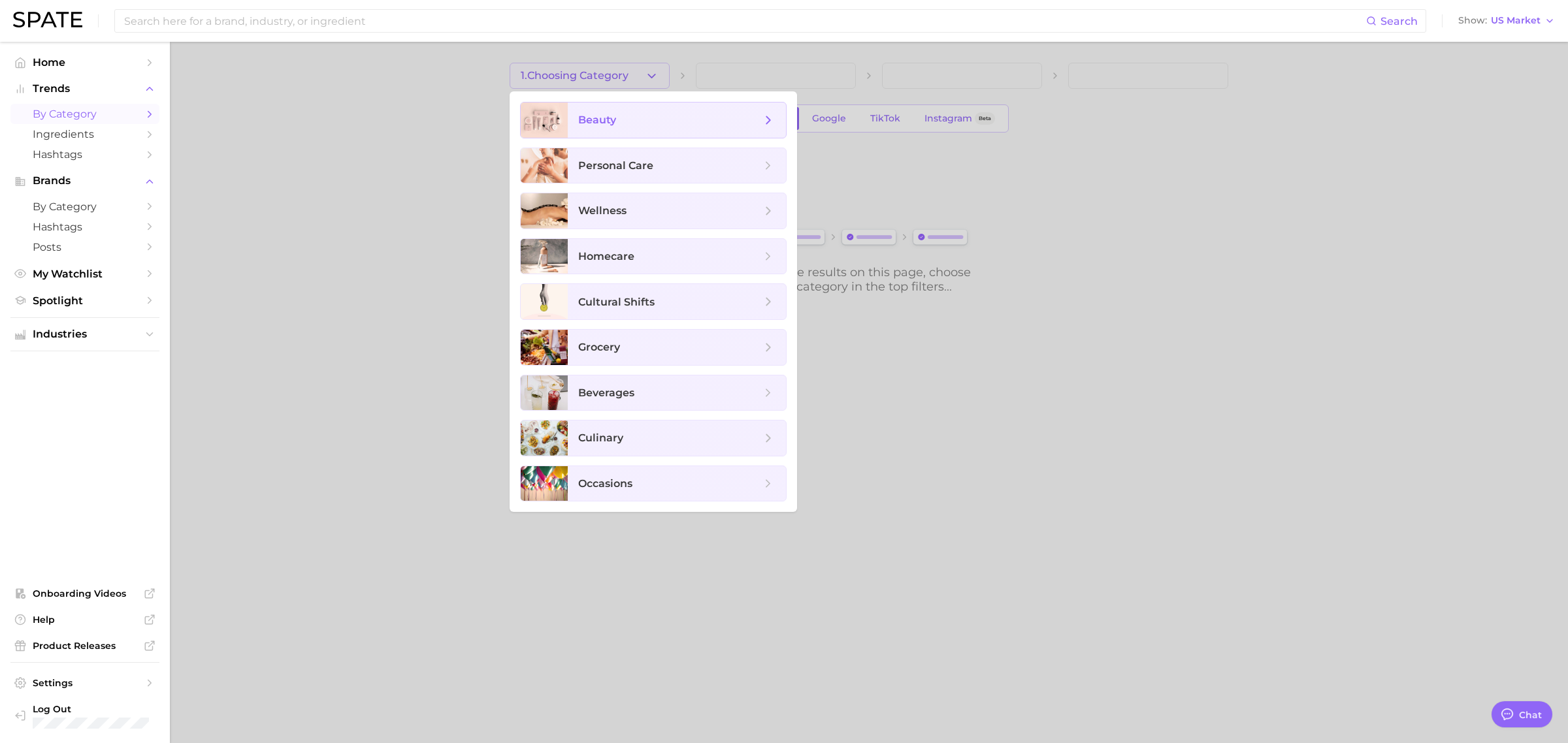
click at [628, 105] on span "beauty" at bounding box center [676, 120] width 218 height 36
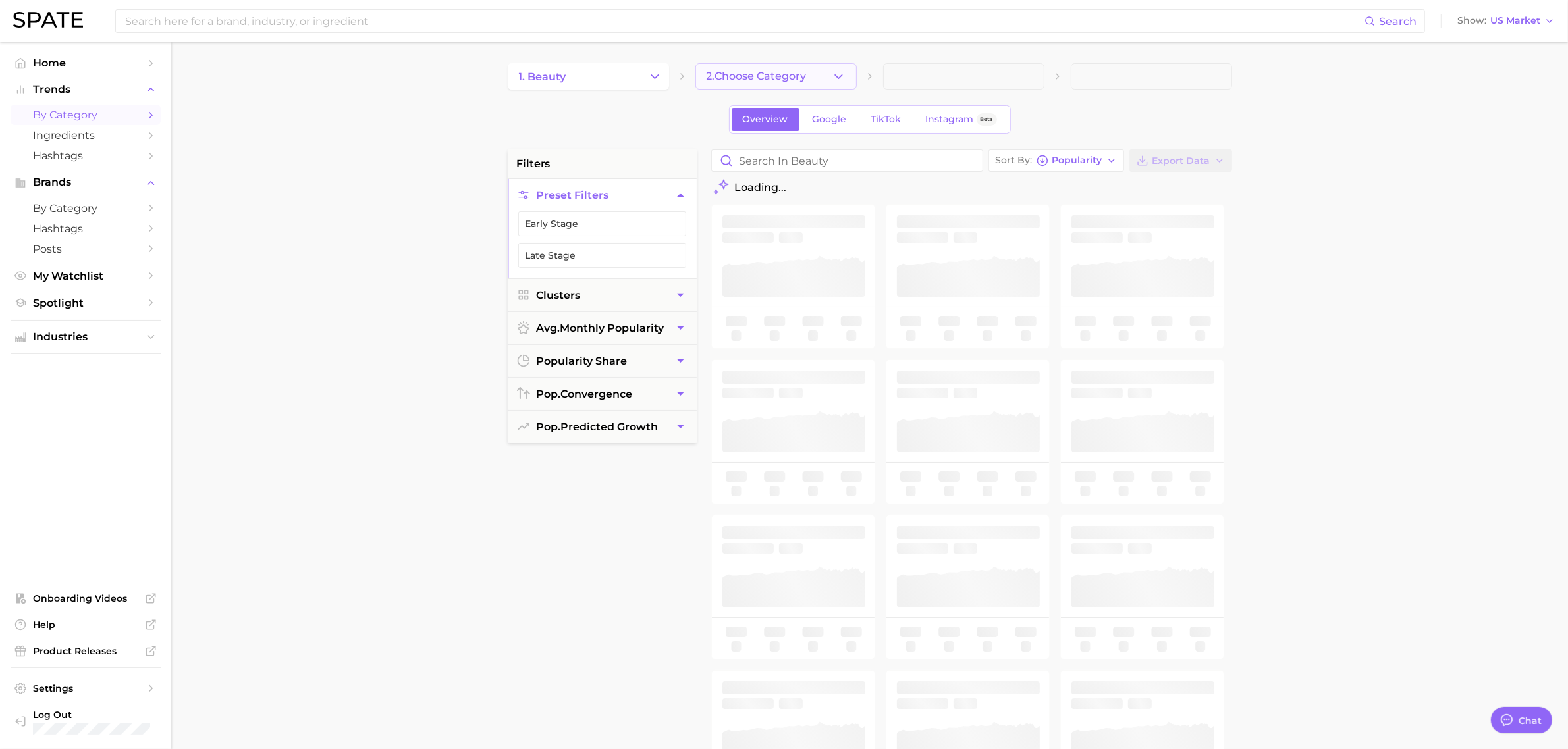
click at [736, 77] on span "2. Choose Category" at bounding box center [757, 76] width 100 height 12
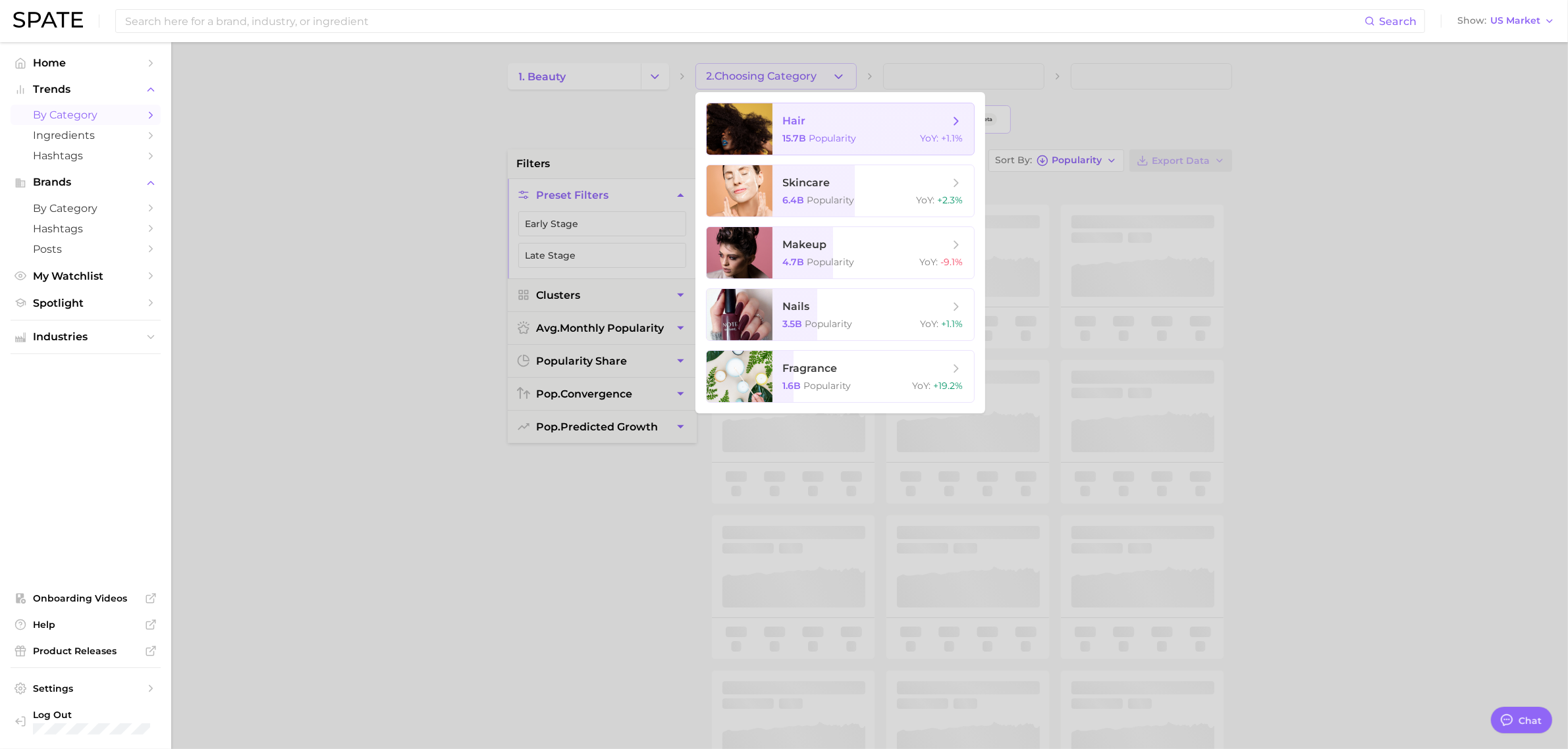
click at [818, 118] on span "hair" at bounding box center [865, 121] width 166 height 14
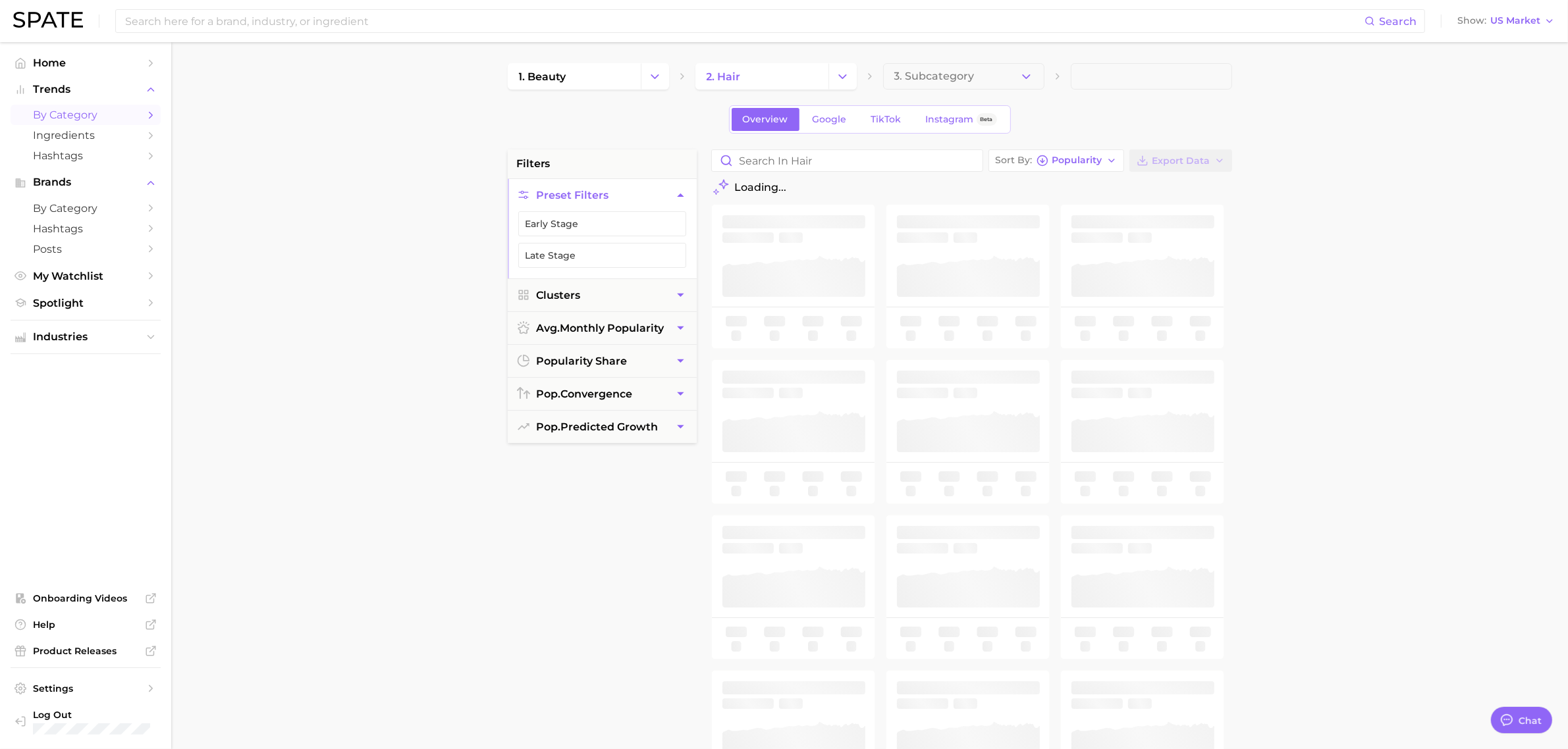
click at [1263, 237] on main "1. beauty 2. hair 3. Subcategory Overview Google TikTok Instagram Beta filters …" at bounding box center [870, 542] width 1397 height 999
click at [1034, 75] on button "3. Subcategory" at bounding box center [964, 76] width 161 height 27
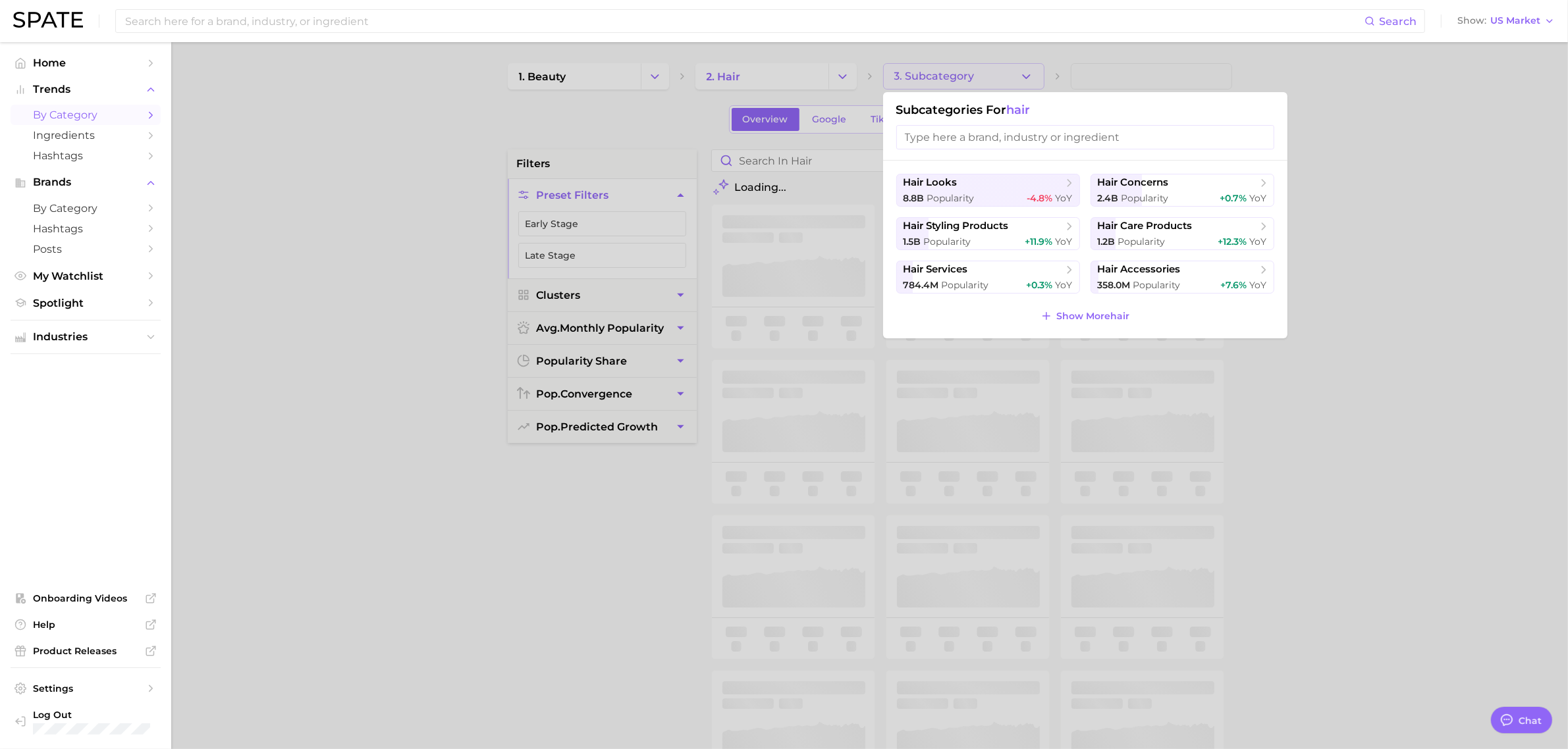
click at [1367, 234] on div at bounding box center [784, 374] width 1568 height 749
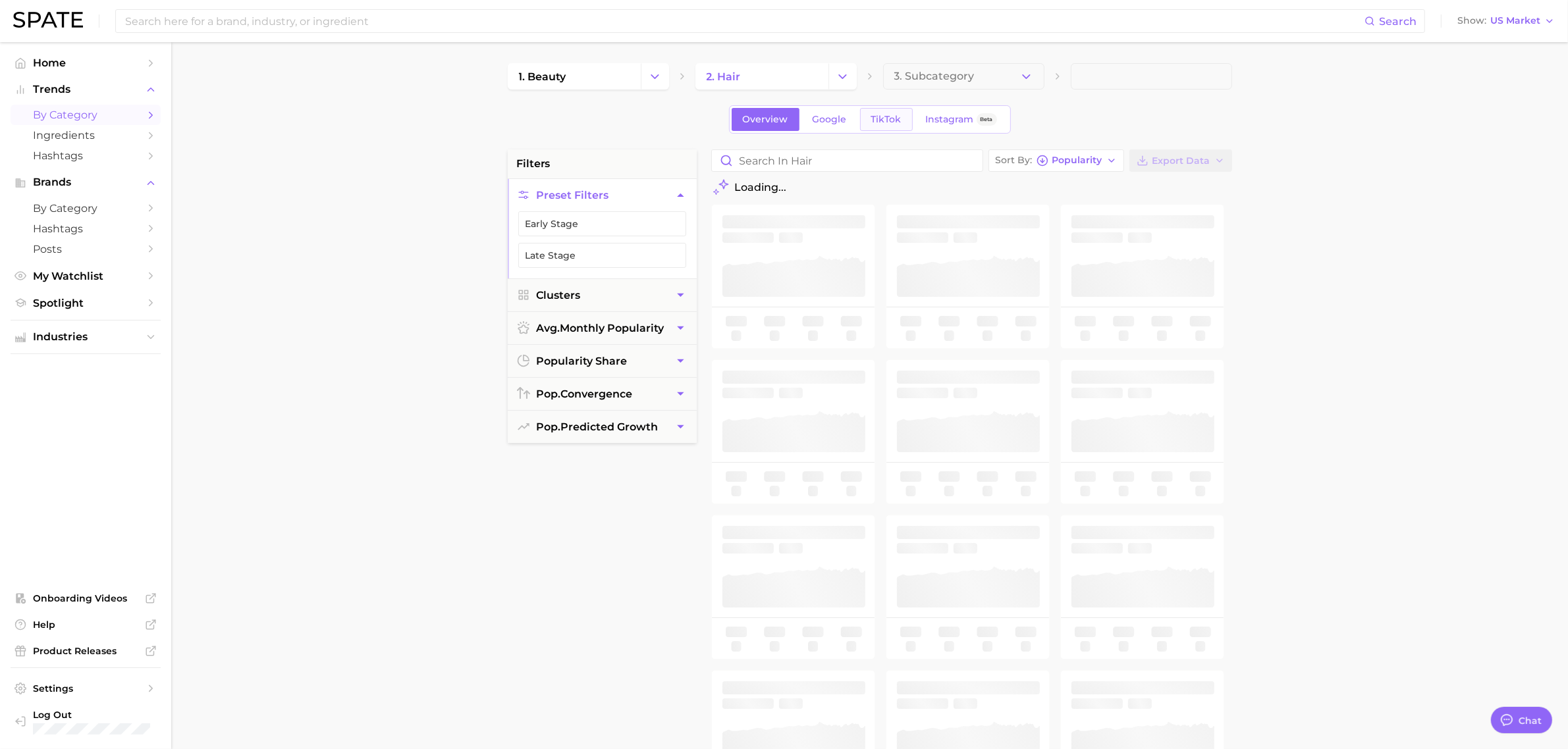
click at [867, 119] on link "TikTok" at bounding box center [886, 120] width 52 height 23
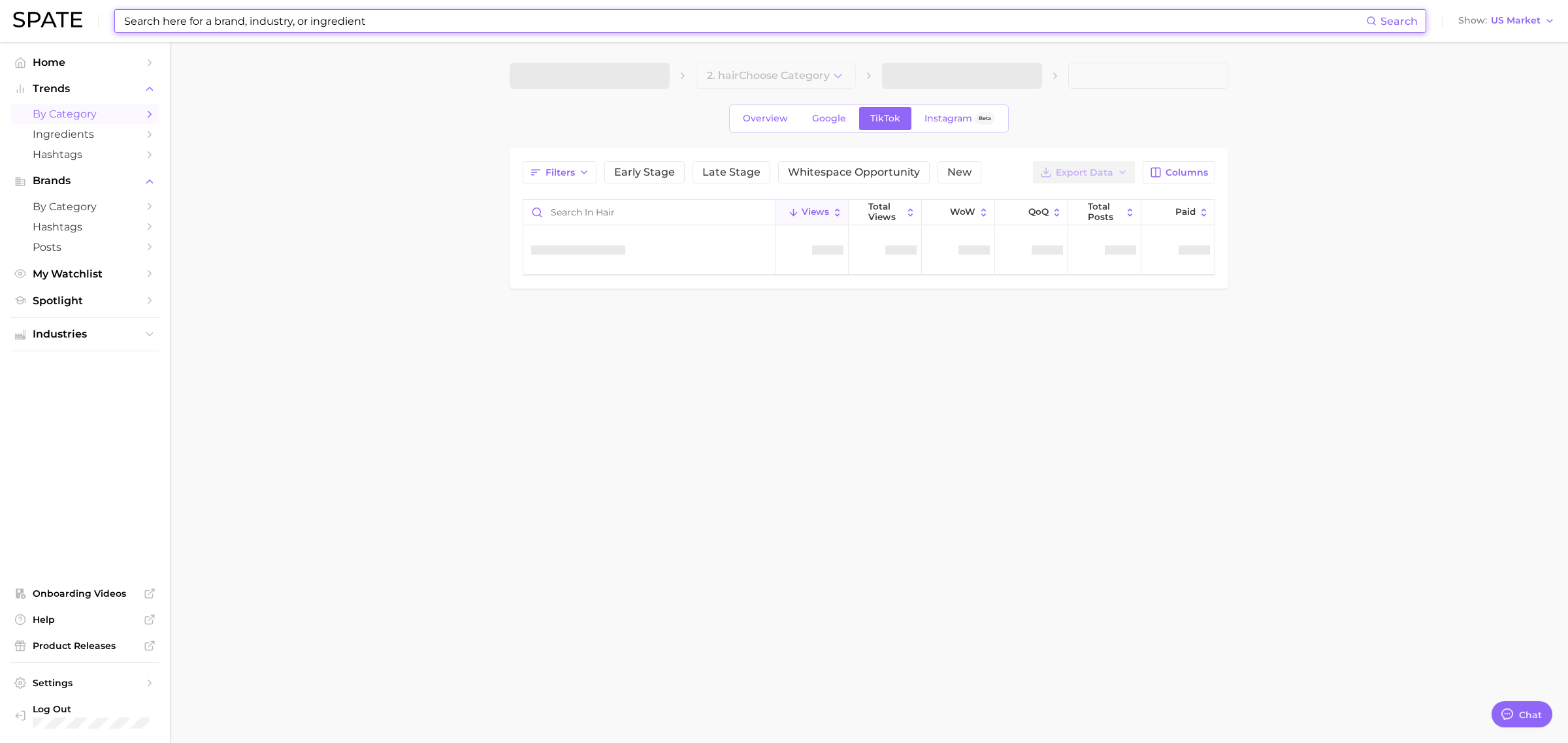
click at [277, 27] on input at bounding box center [745, 21] width 1243 height 22
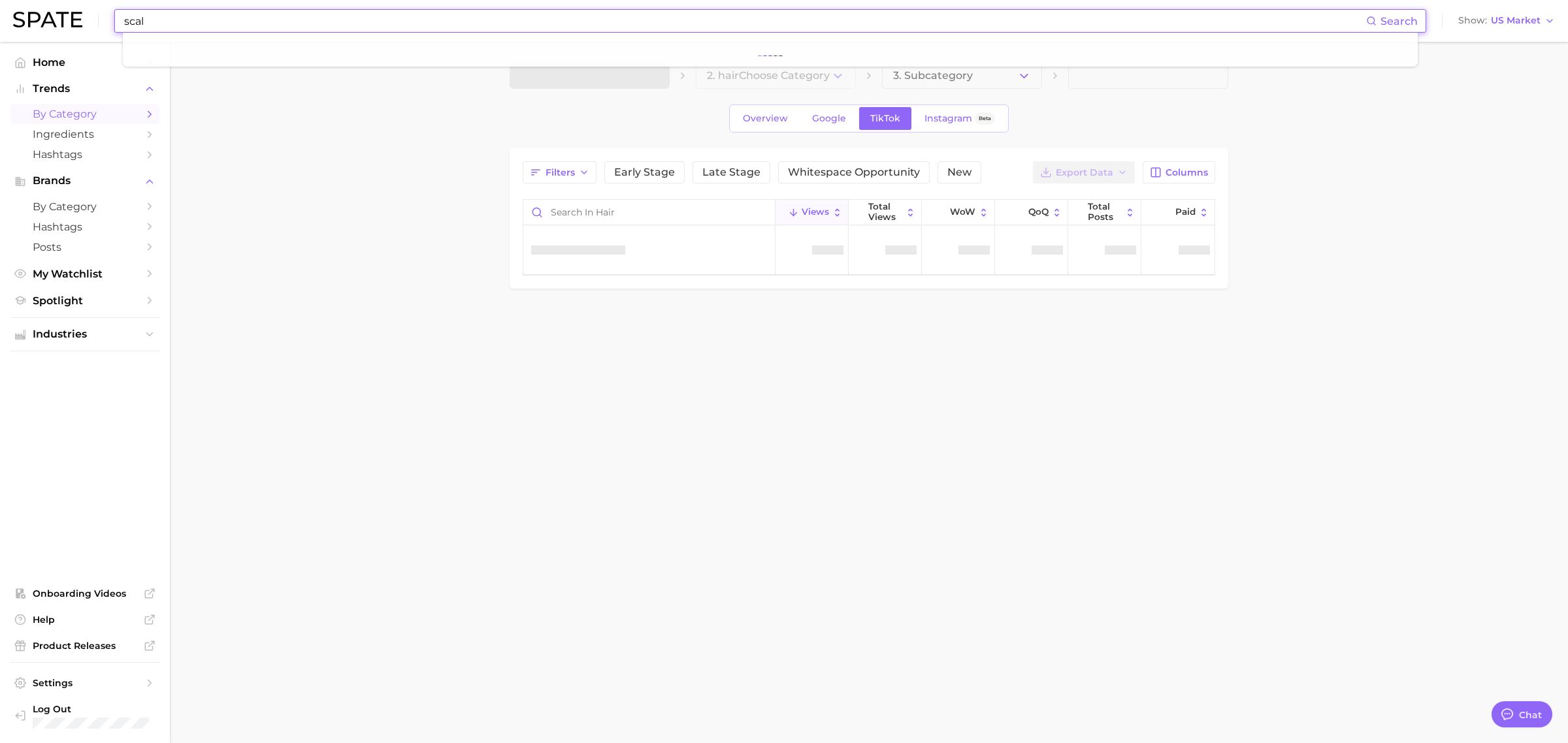
type input "[PERSON_NAME]"
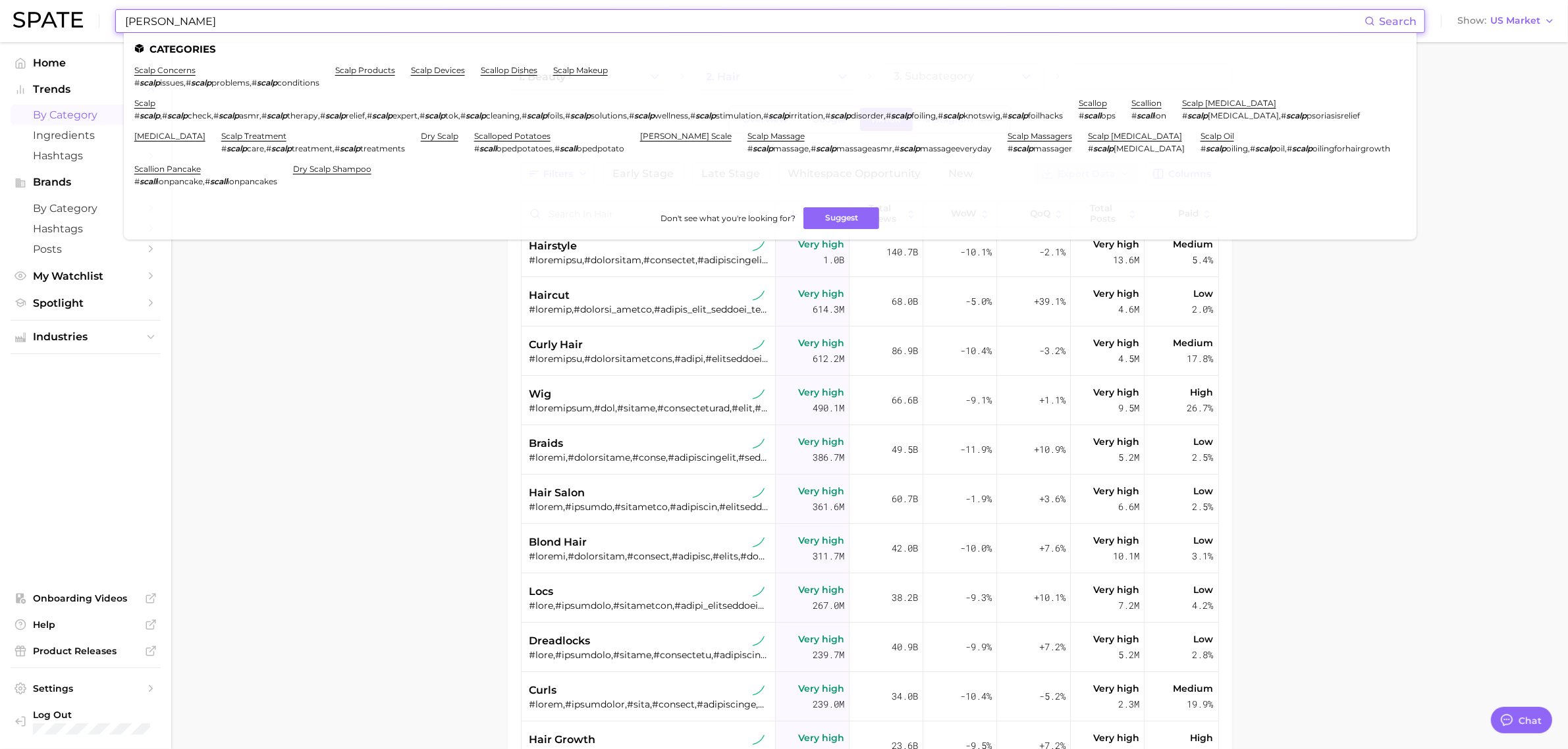
type textarea "x"
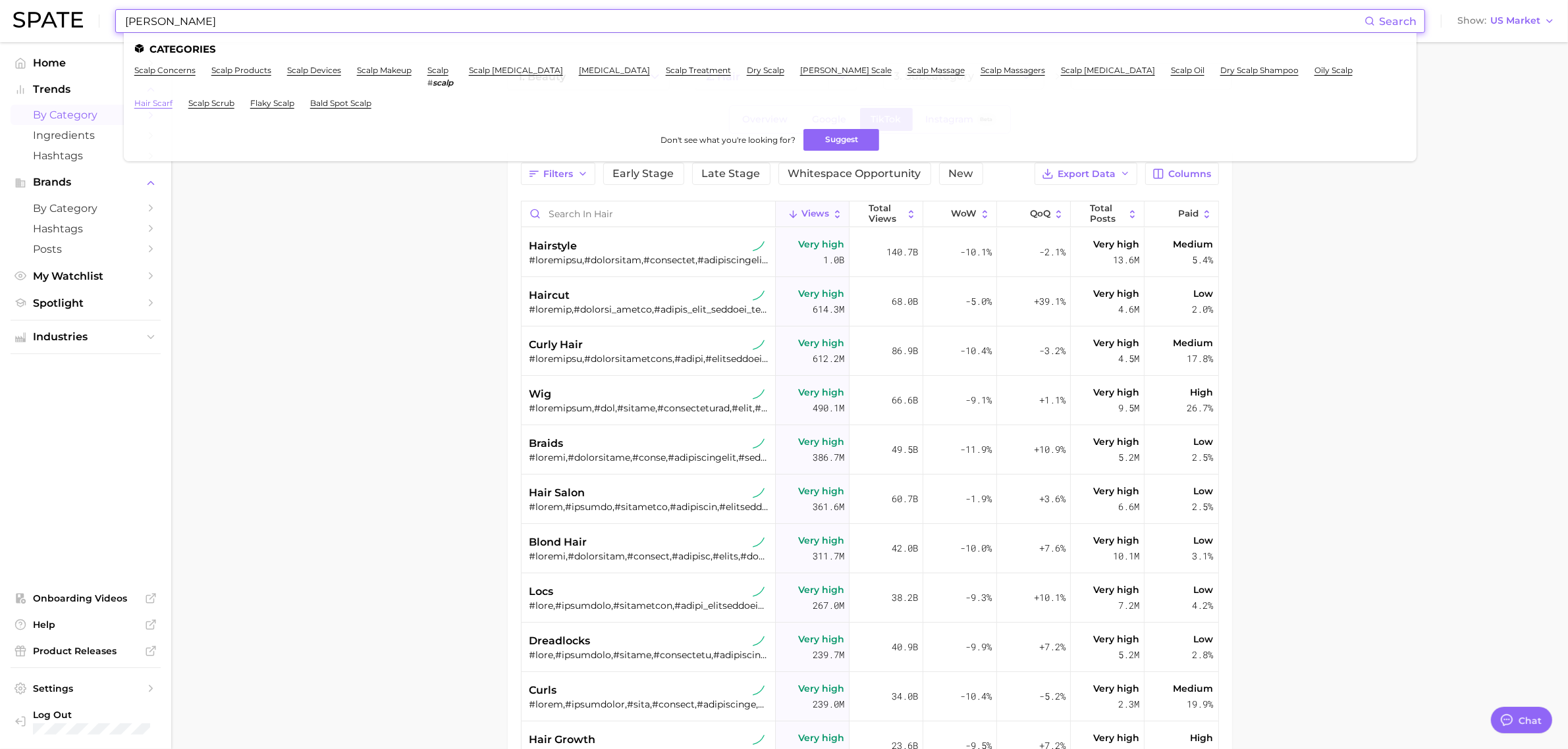
type input "[PERSON_NAME]"
click at [173, 98] on link "hair scarf" at bounding box center [153, 103] width 38 height 10
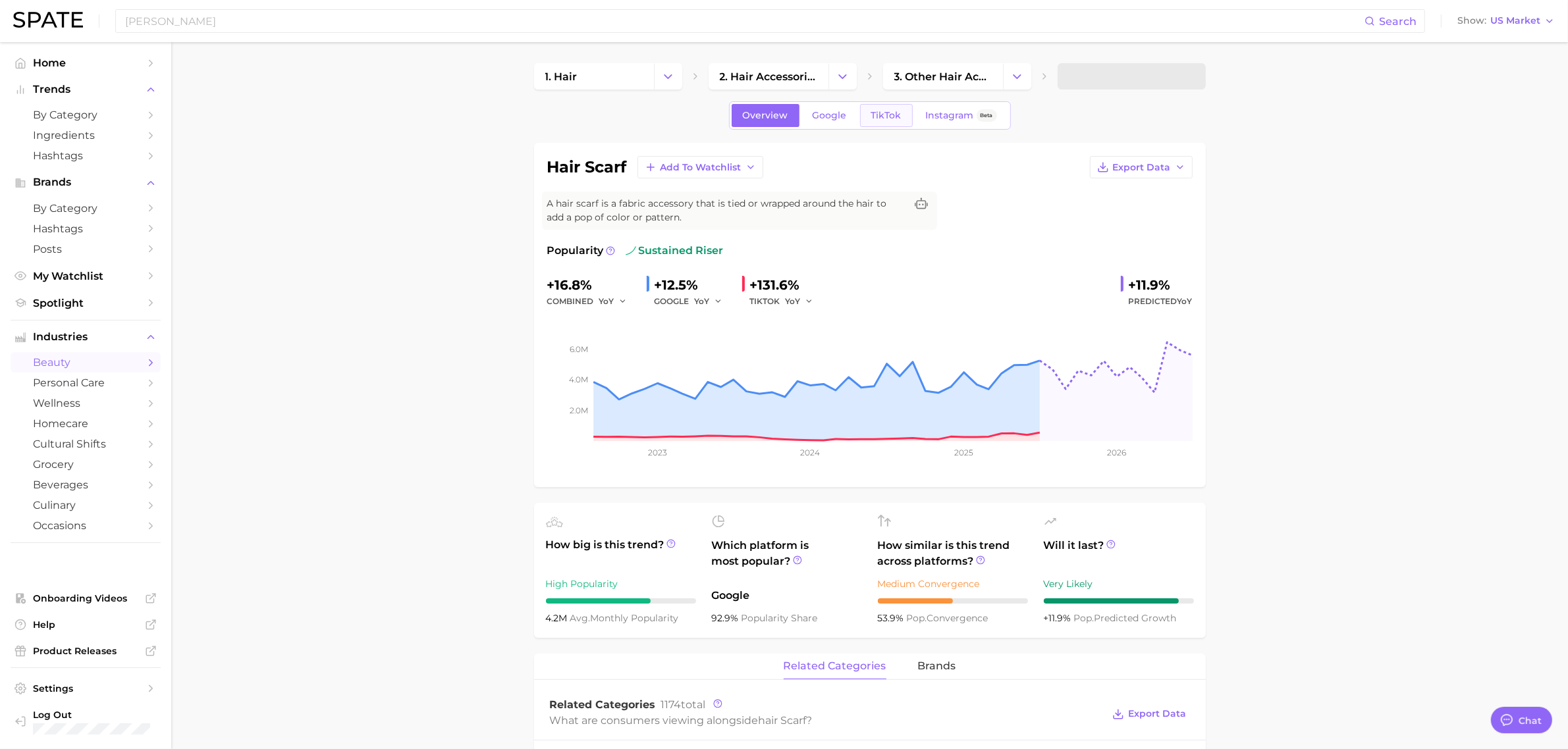
click at [873, 119] on span "TikTok" at bounding box center [886, 115] width 30 height 11
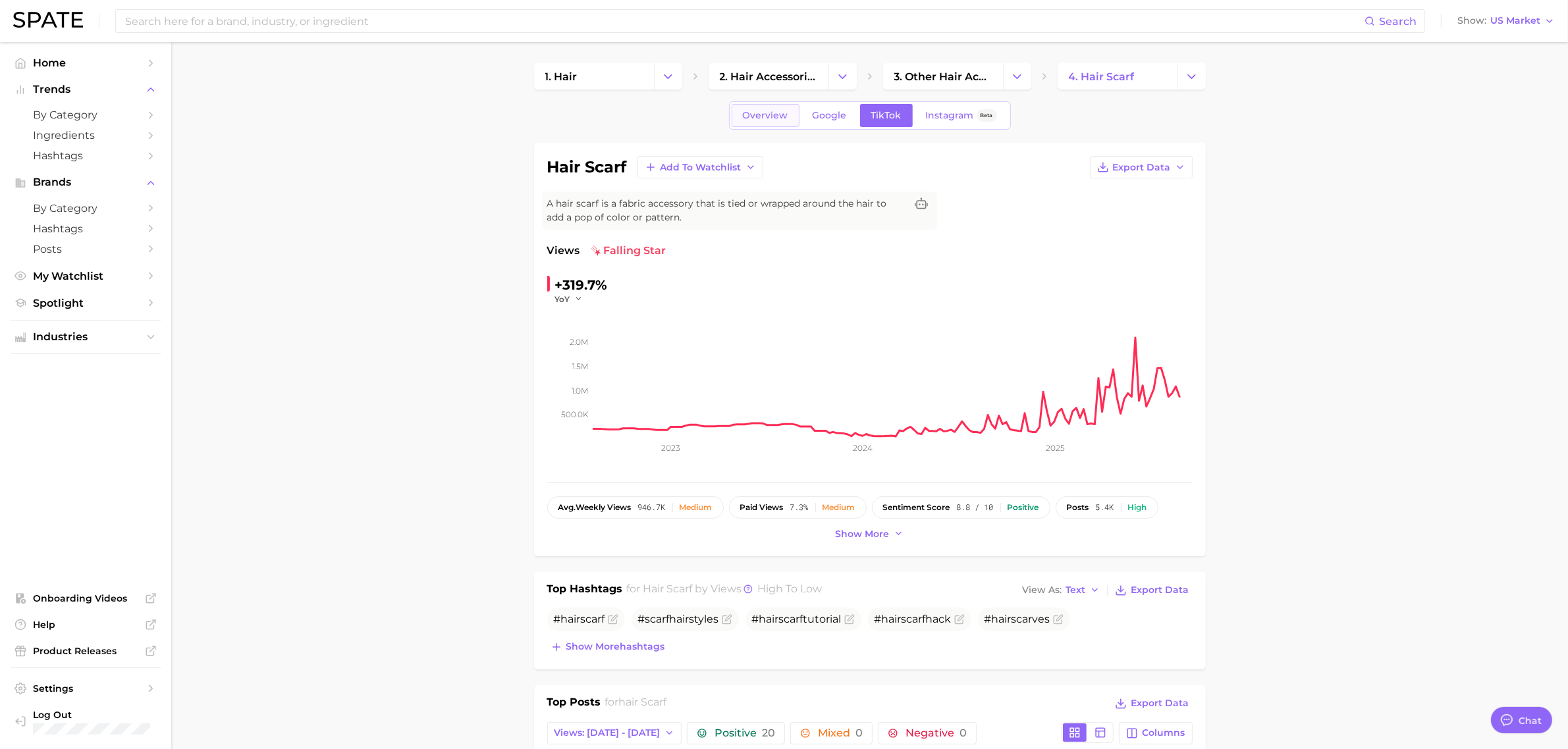
click at [776, 110] on span "Overview" at bounding box center [765, 115] width 45 height 11
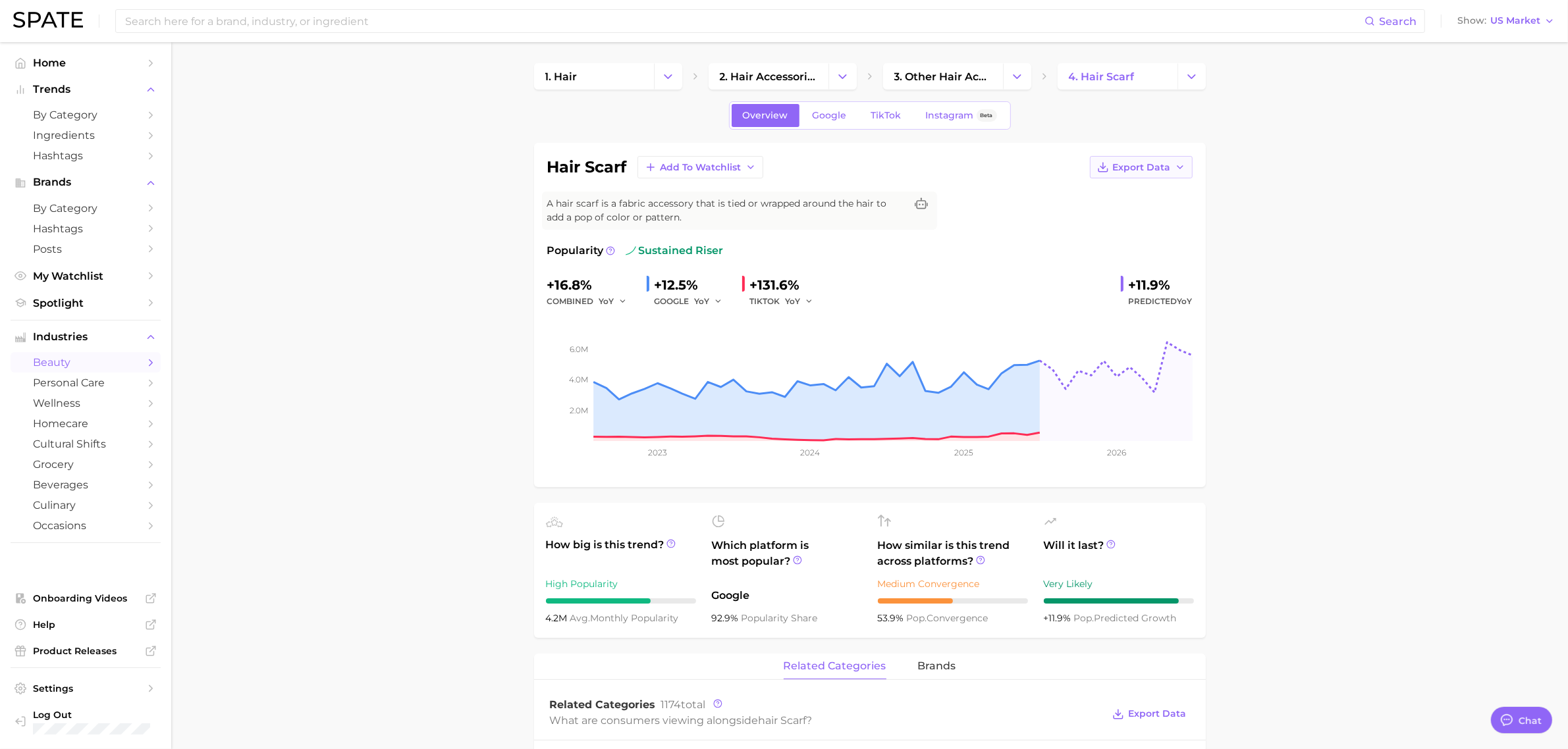
click at [1179, 165] on icon "button" at bounding box center [1180, 167] width 11 height 11
click at [1131, 185] on button "Time Series CSV" at bounding box center [1120, 191] width 145 height 24
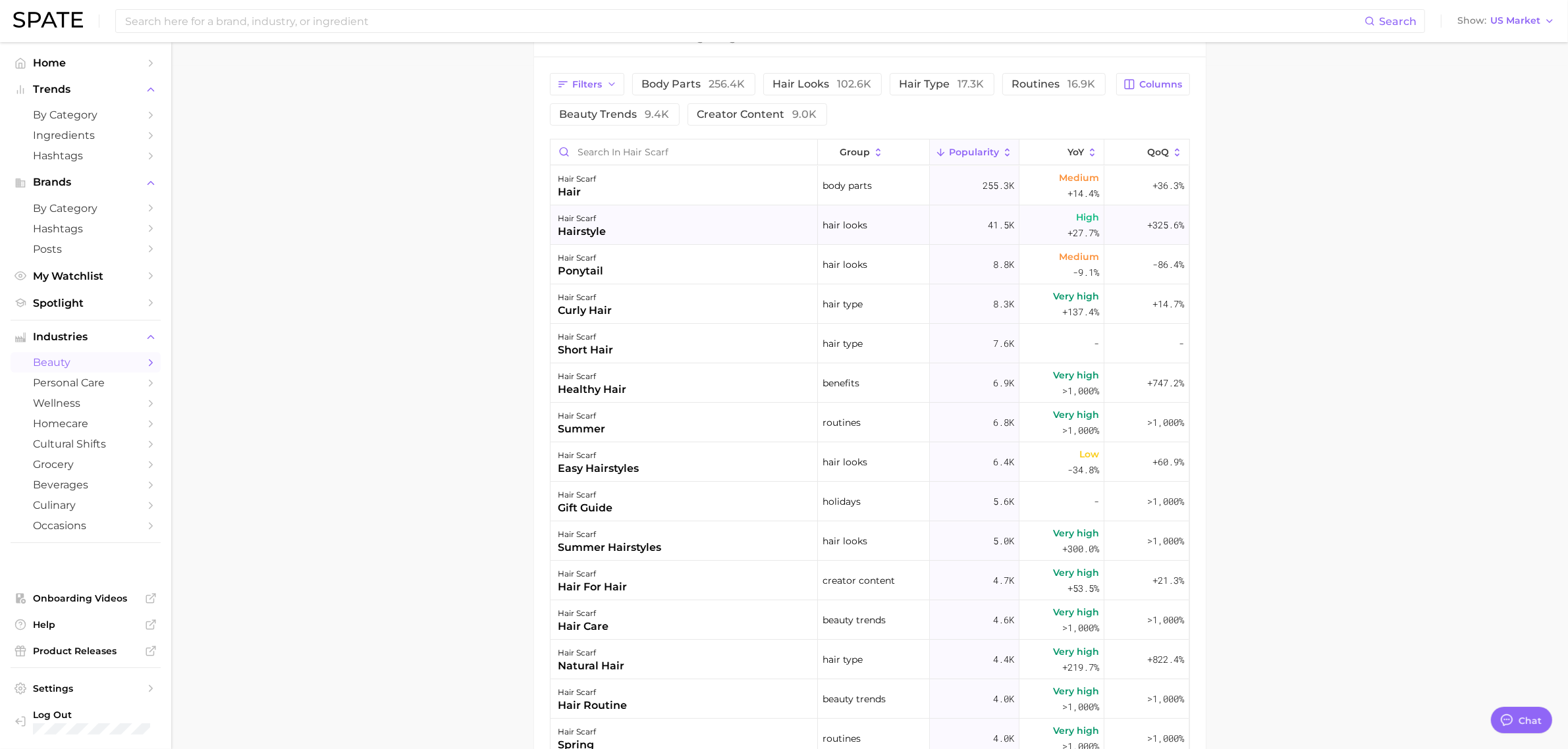
scroll to position [577, 0]
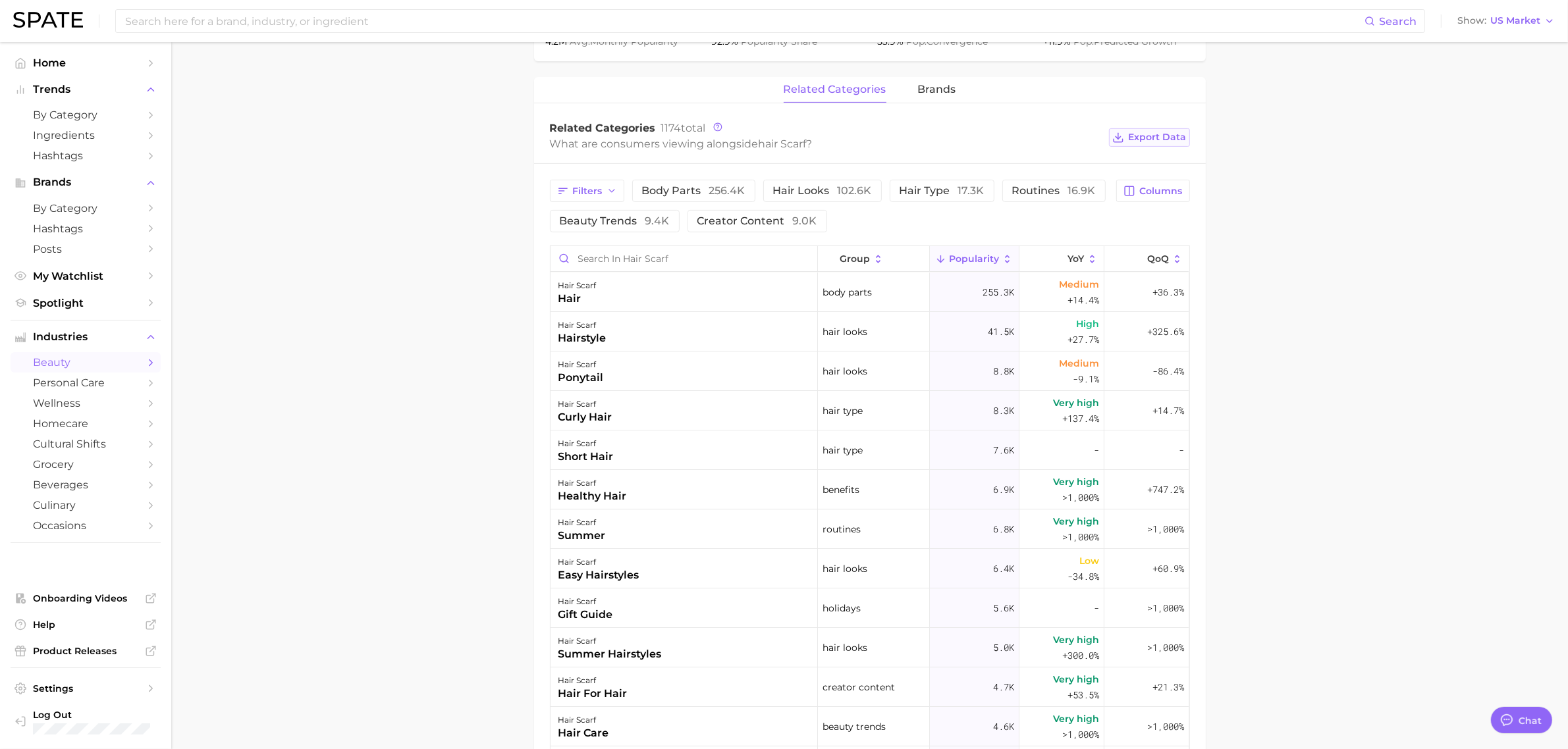
click at [1162, 140] on span "Export Data" at bounding box center [1157, 138] width 58 height 11
drag, startPoint x: 1416, startPoint y: 414, endPoint x: 1410, endPoint y: 420, distance: 8.5
click at [1416, 414] on main "1. hair 2. hair accessories 3. other hair accessories 4. hair scarf Overview Go…" at bounding box center [870, 271] width 1397 height 1611
click at [455, 148] on main "1. hair 2. hair accessories 3. other hair accessories 4. hair scarf Overview Go…" at bounding box center [870, 271] width 1397 height 1611
click at [786, 196] on span "hair looks 102.6k" at bounding box center [822, 191] width 99 height 11
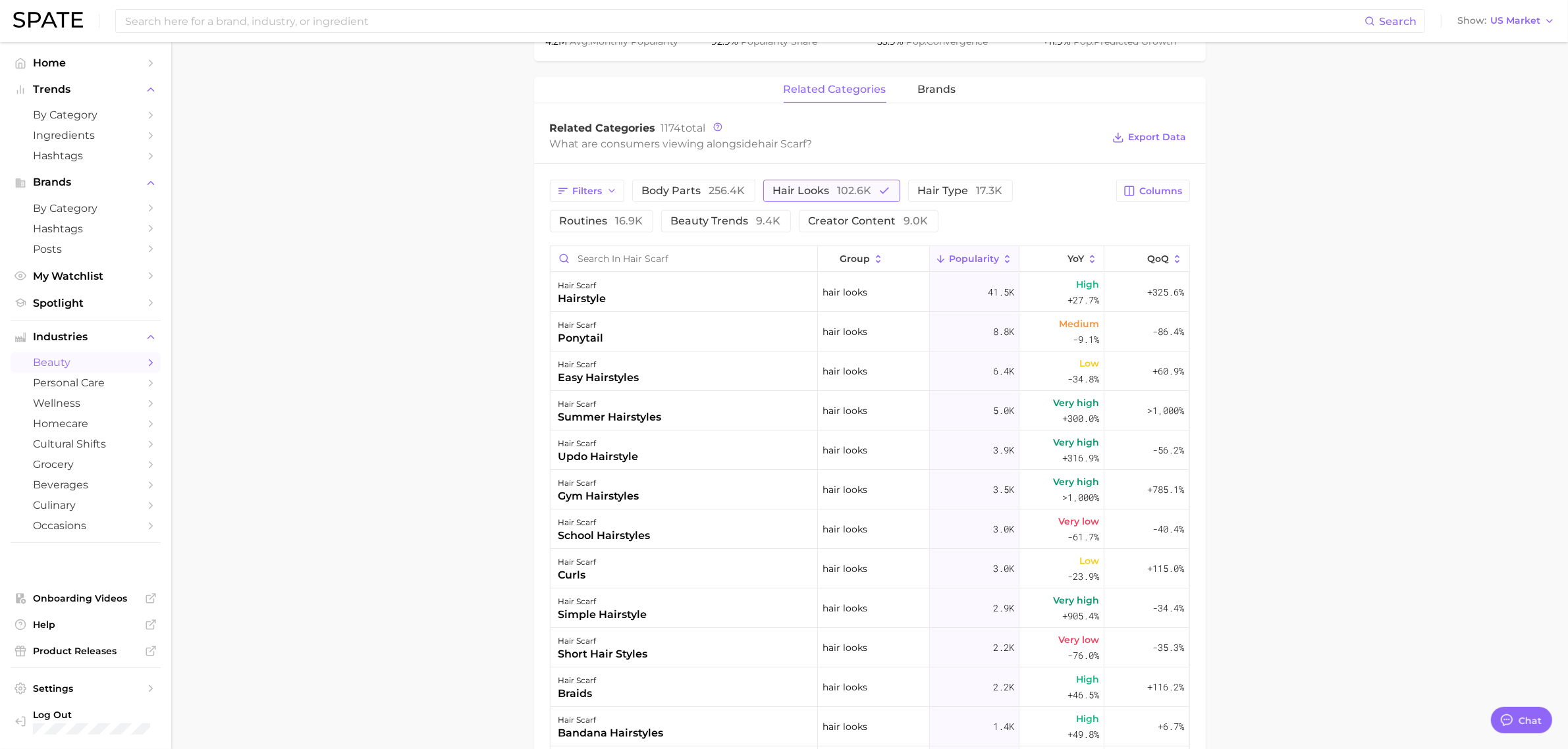
click at [853, 197] on span "102.6k" at bounding box center [855, 190] width 34 height 12
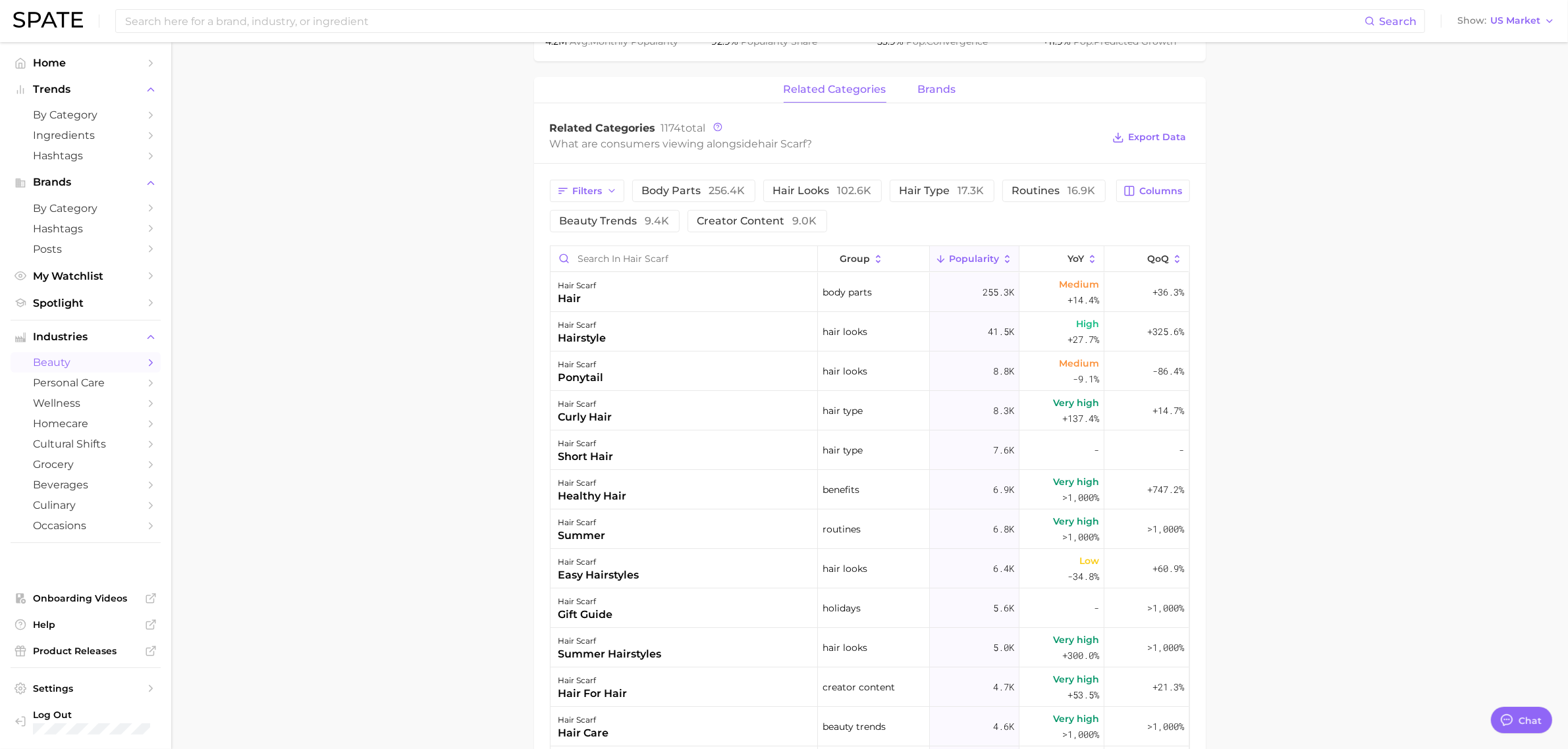
click at [926, 93] on span "brands" at bounding box center [937, 90] width 38 height 12
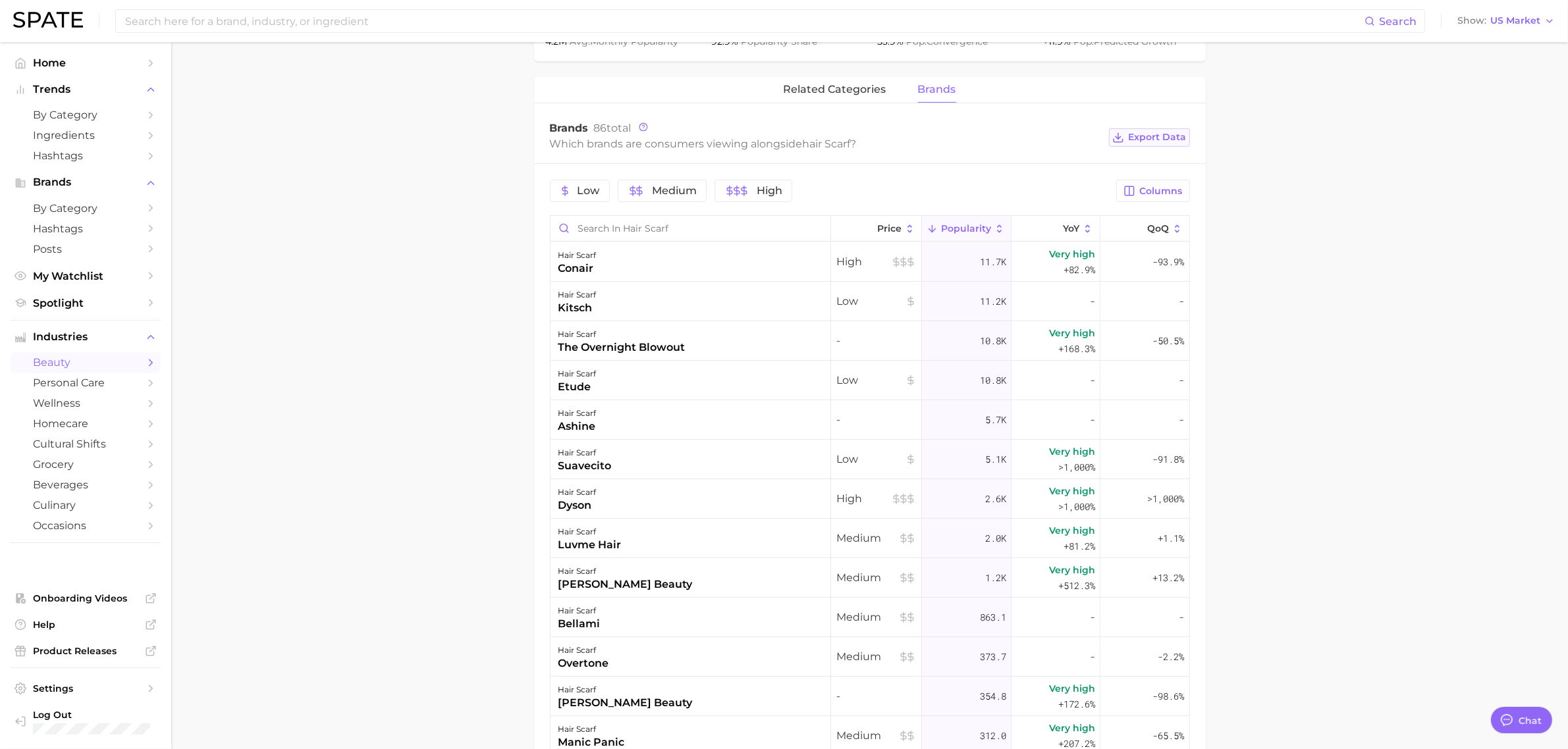
click at [1164, 140] on span "Export Data" at bounding box center [1157, 138] width 58 height 11
click at [1417, 366] on main "1. hair 2. hair accessories 3. other hair accessories 4. hair scarf Overview Go…" at bounding box center [870, 256] width 1397 height 1581
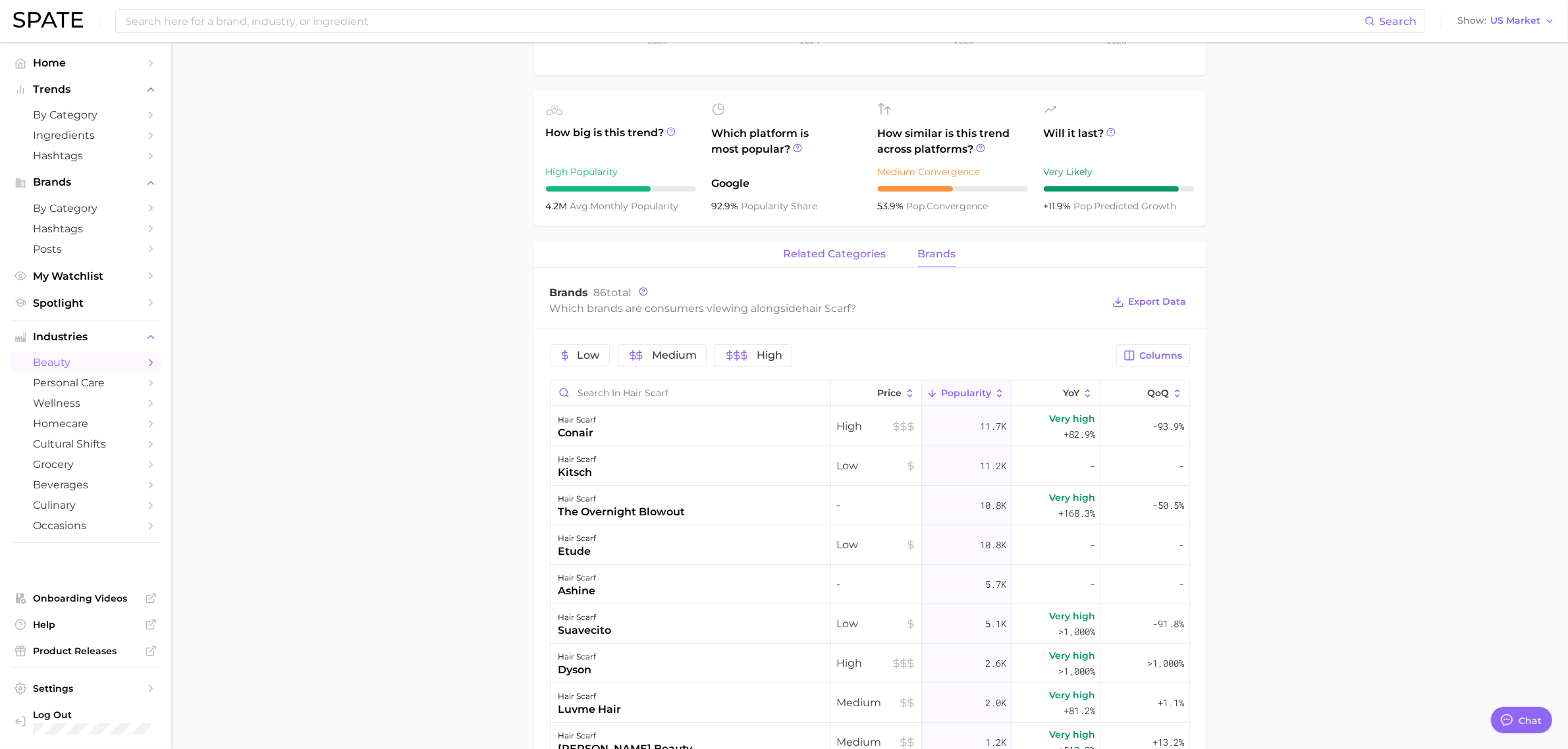
click at [835, 249] on span "related categories" at bounding box center [835, 254] width 103 height 12
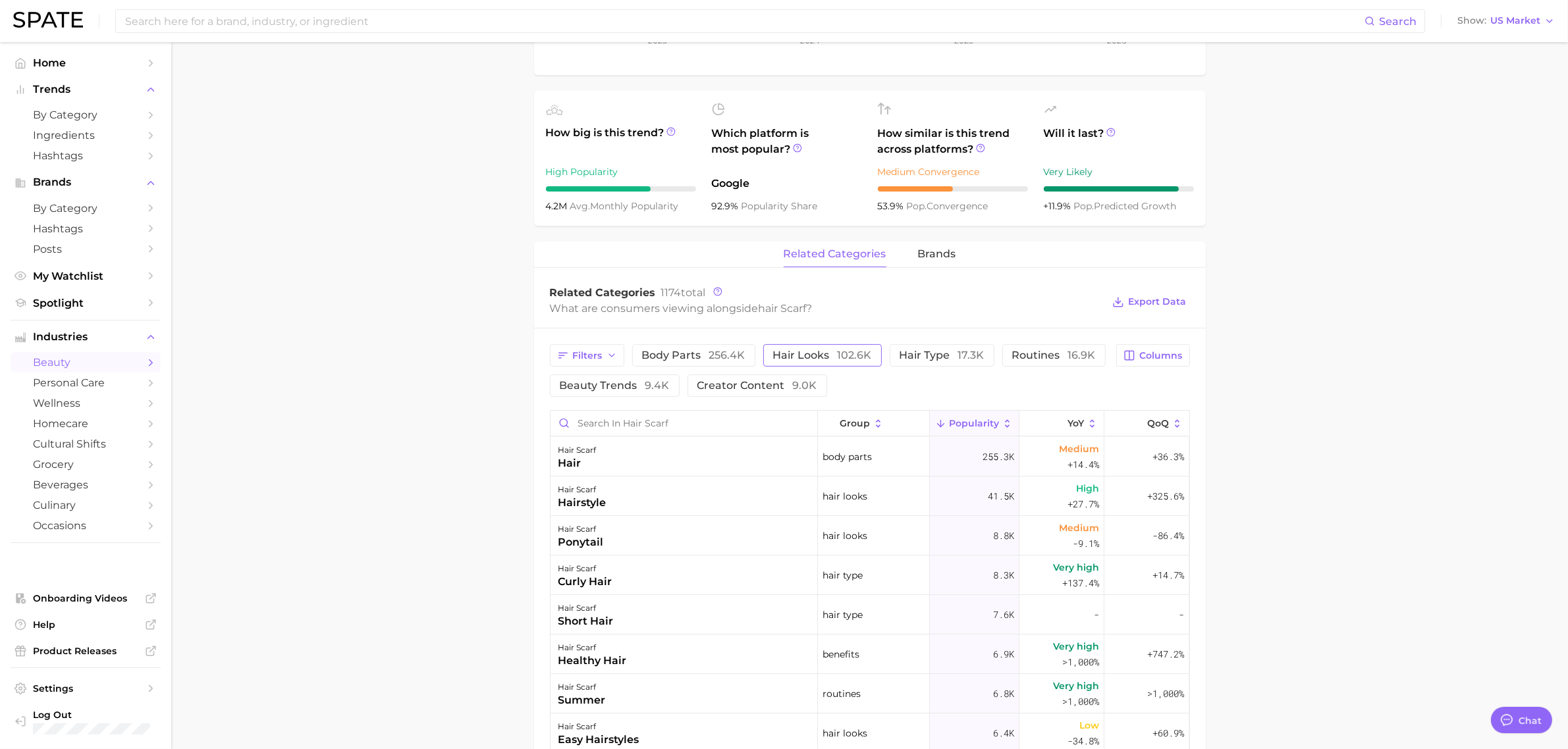
click at [818, 351] on span "hair looks 102.6k" at bounding box center [822, 356] width 99 height 11
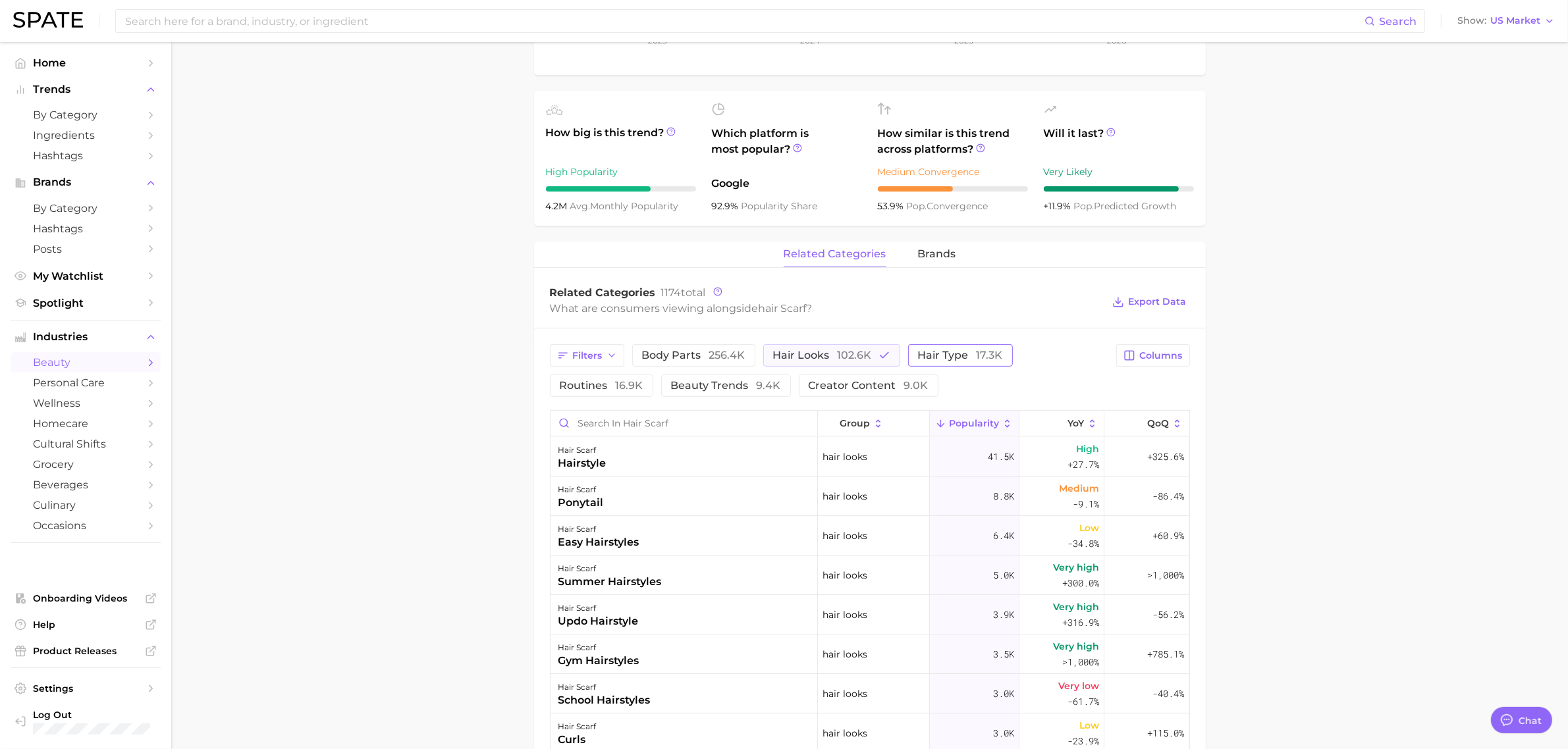
click at [926, 354] on span "hair type 17.3k" at bounding box center [961, 356] width 85 height 11
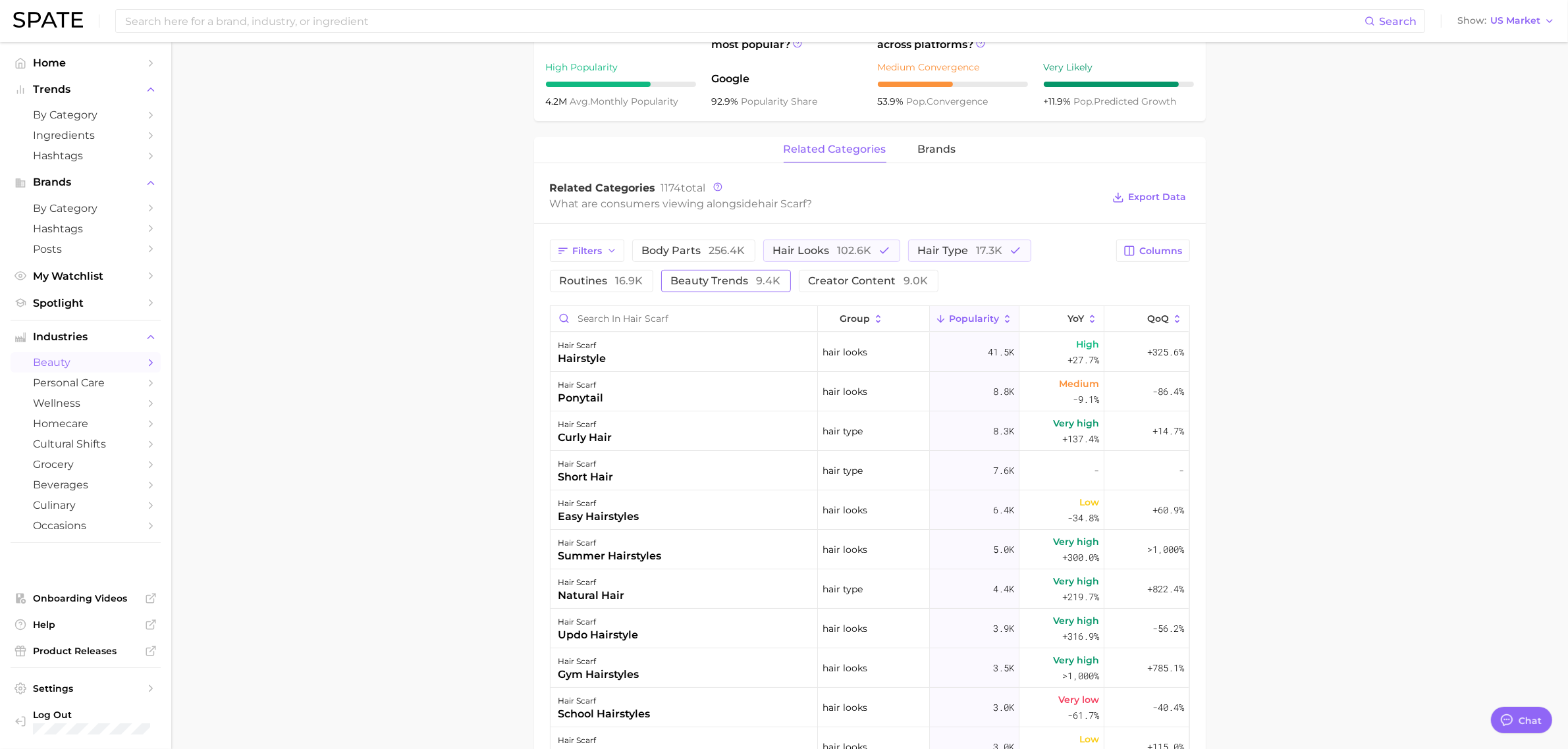
scroll to position [577, 0]
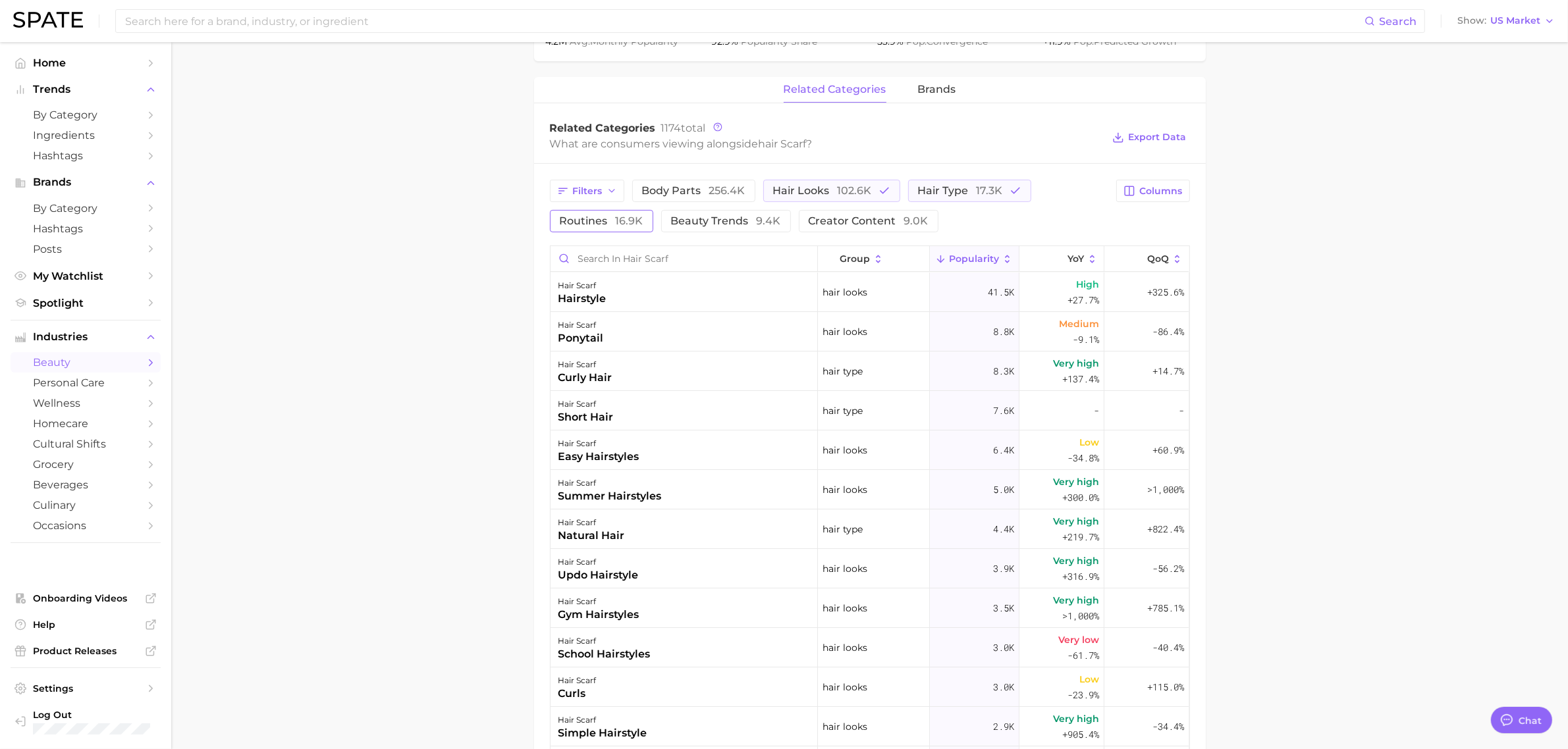
click at [604, 229] on button "routines 16.9k" at bounding box center [602, 221] width 103 height 22
click at [604, 229] on button "routines 16.9k" at bounding box center [611, 221] width 122 height 22
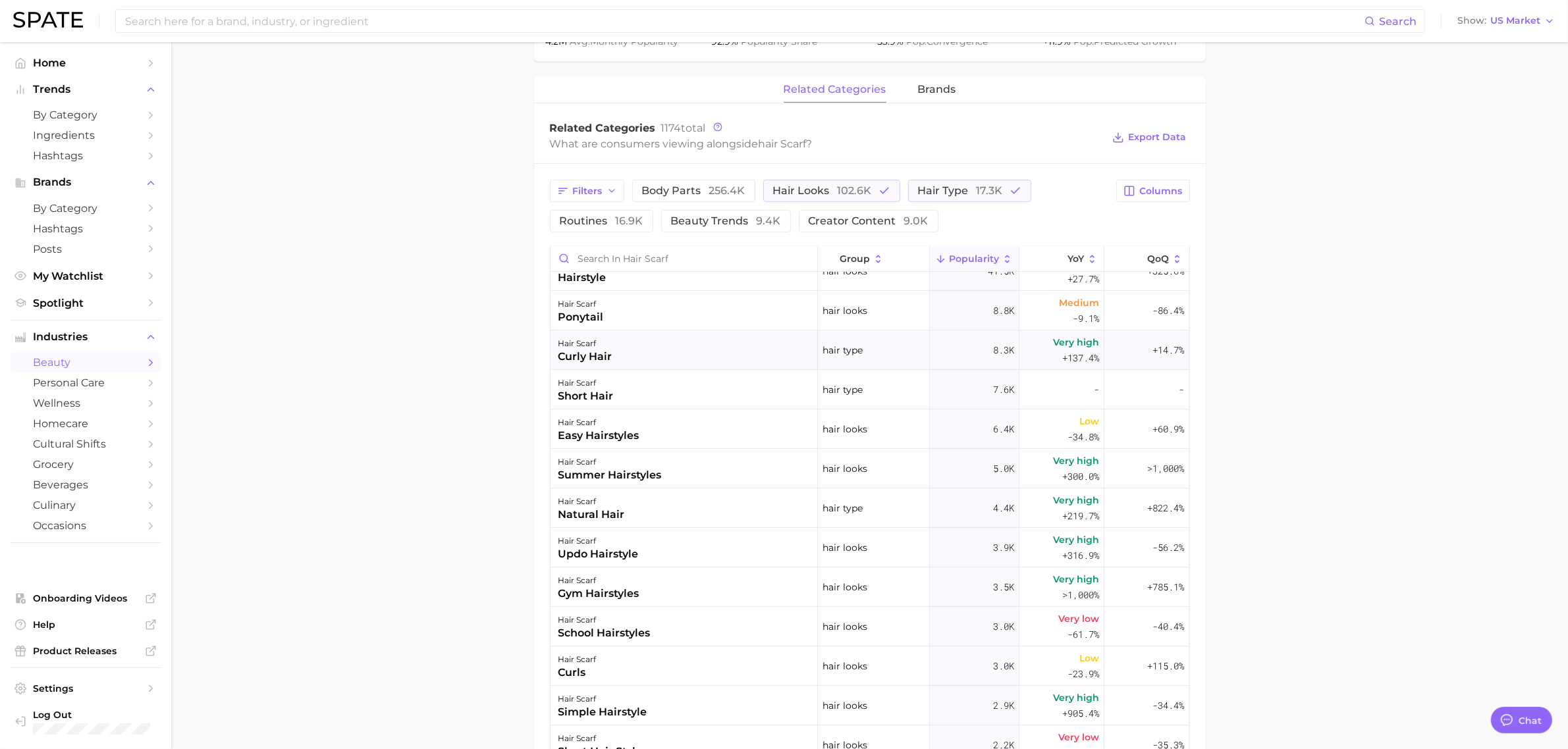
scroll to position [0, 0]
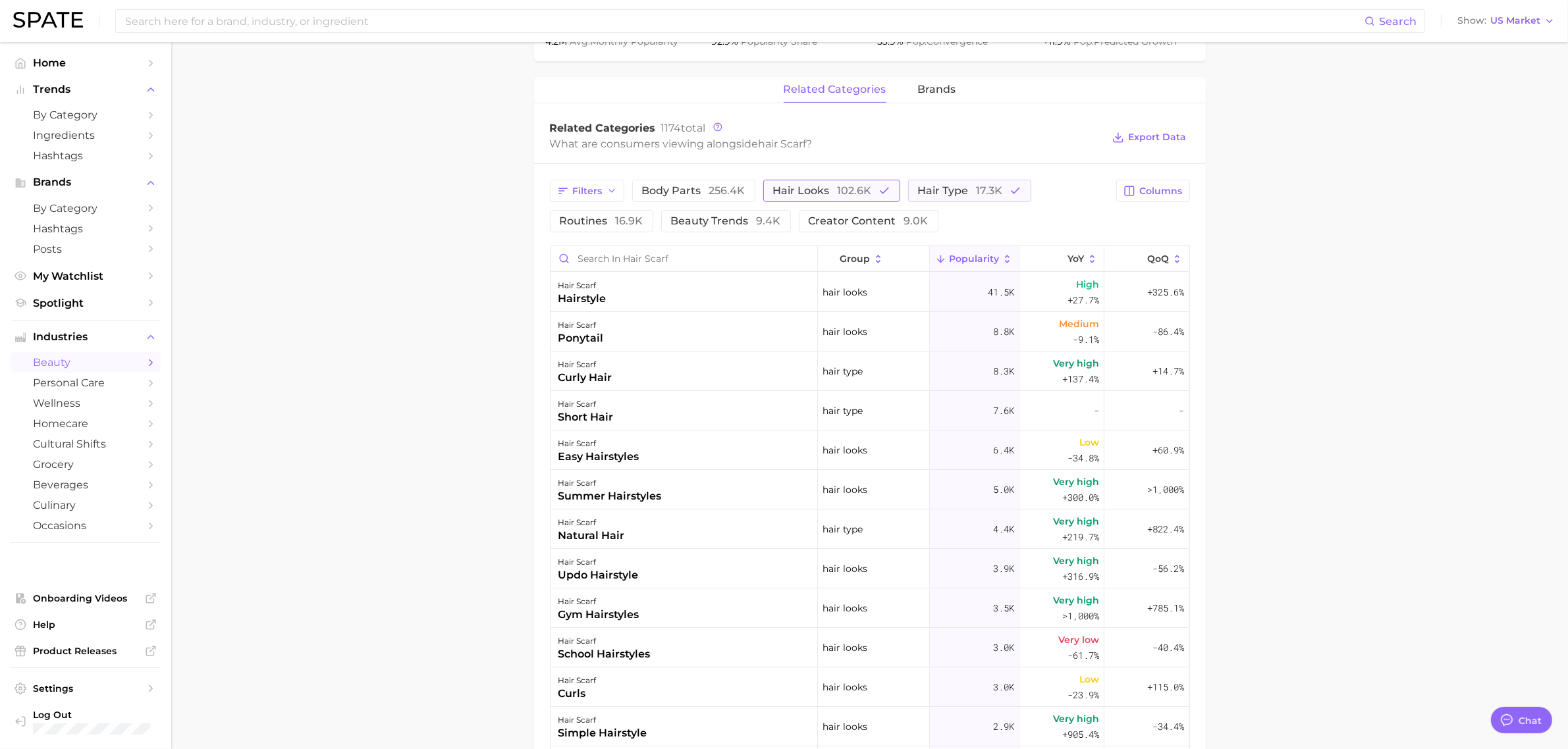
click at [825, 191] on span "hair looks 102.6k" at bounding box center [822, 191] width 99 height 11
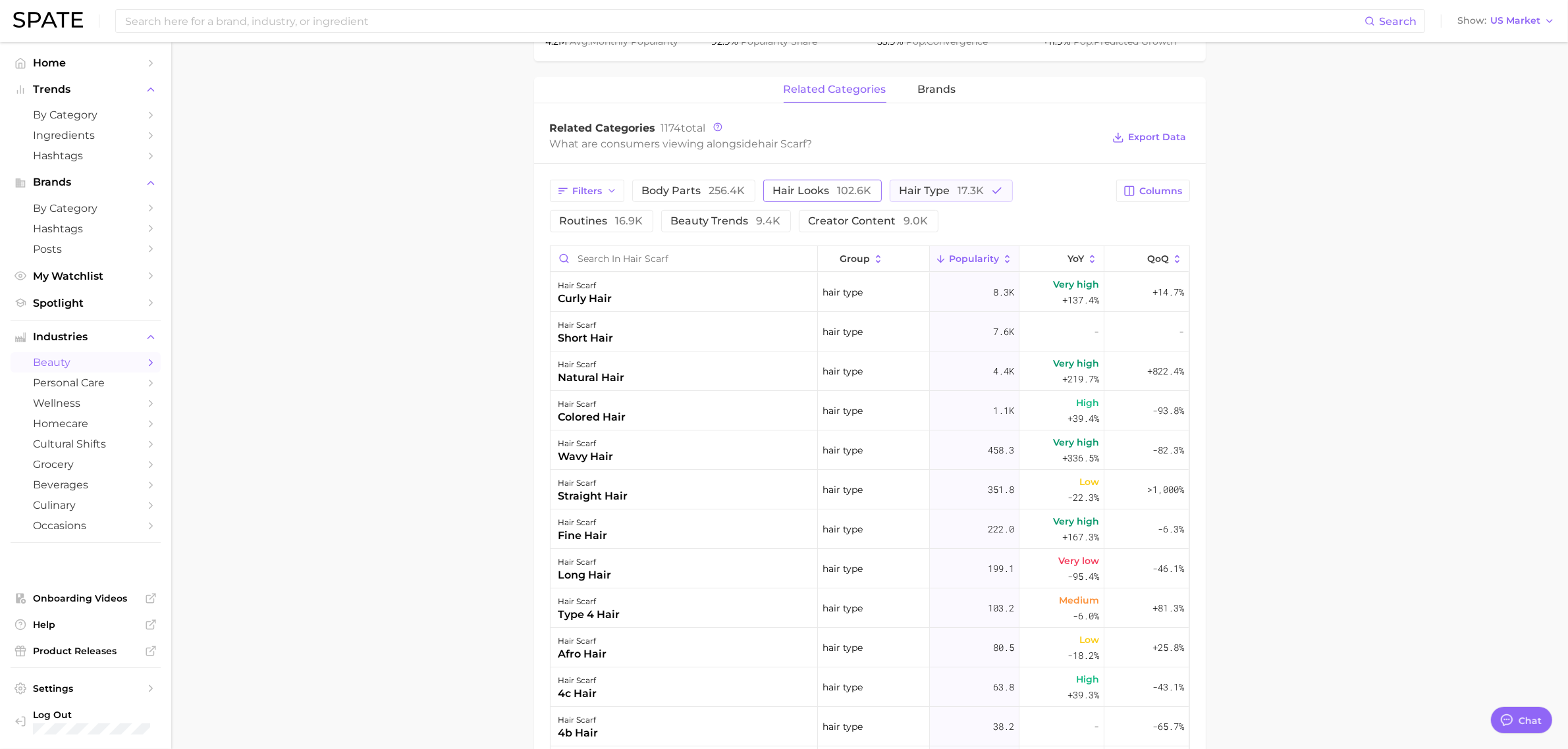
click at [824, 194] on span "hair looks 102.6k" at bounding box center [822, 191] width 99 height 11
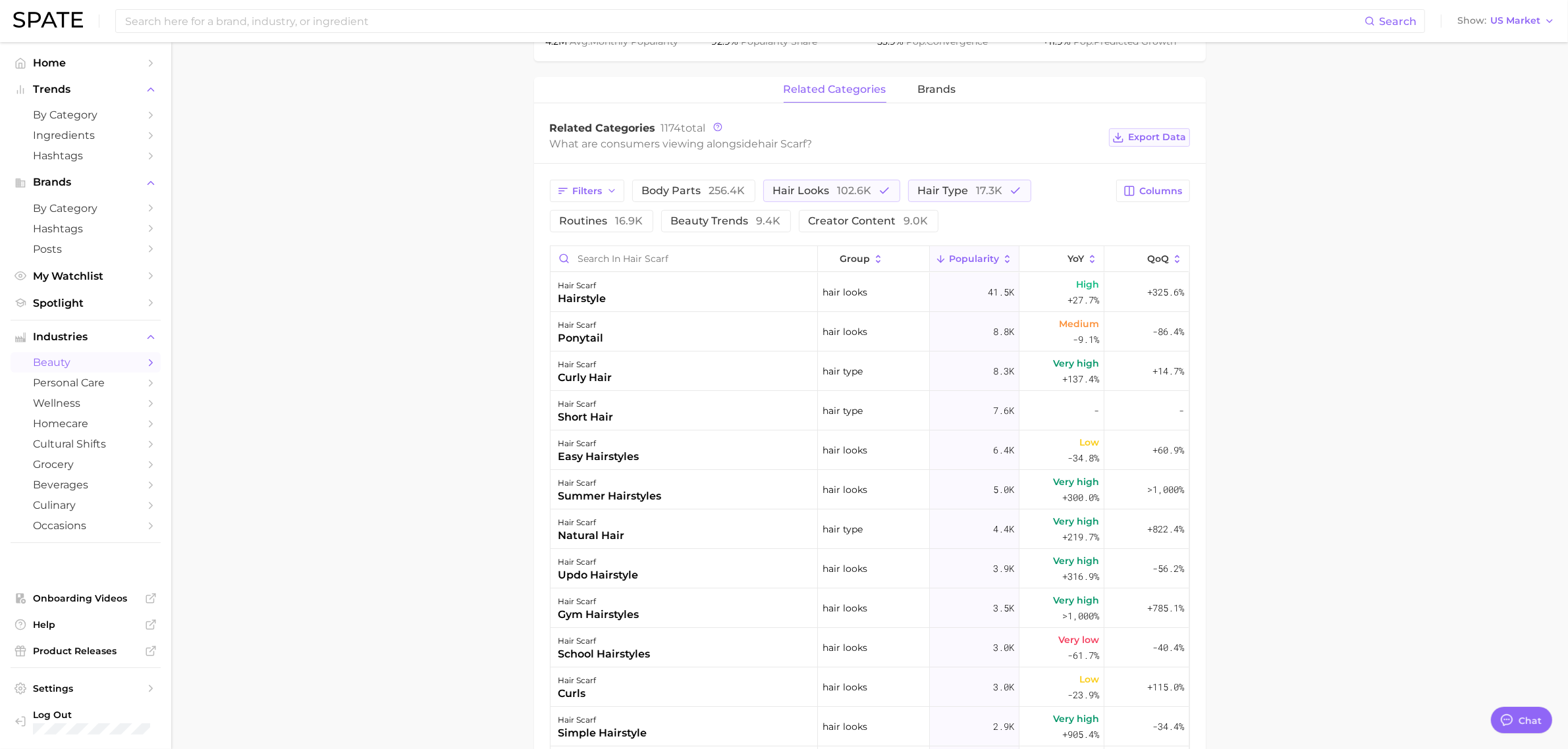
click at [1139, 137] on span "Export Data" at bounding box center [1157, 138] width 58 height 11
click at [440, 158] on main "1. hair 2. hair accessories 3. other hair accessories 4. hair scarf Overview Go…" at bounding box center [870, 271] width 1397 height 1611
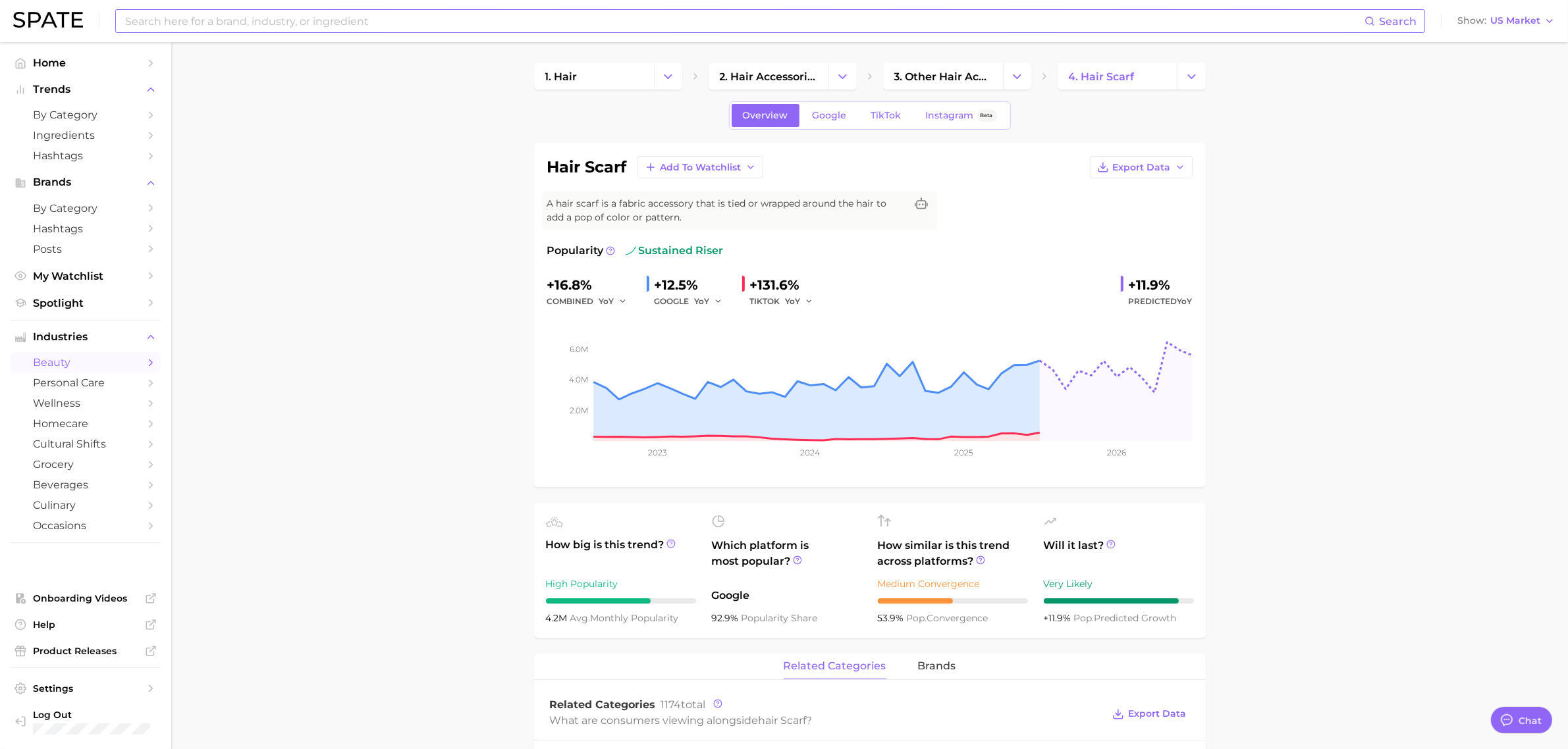
click at [285, 24] on input at bounding box center [744, 21] width 1241 height 22
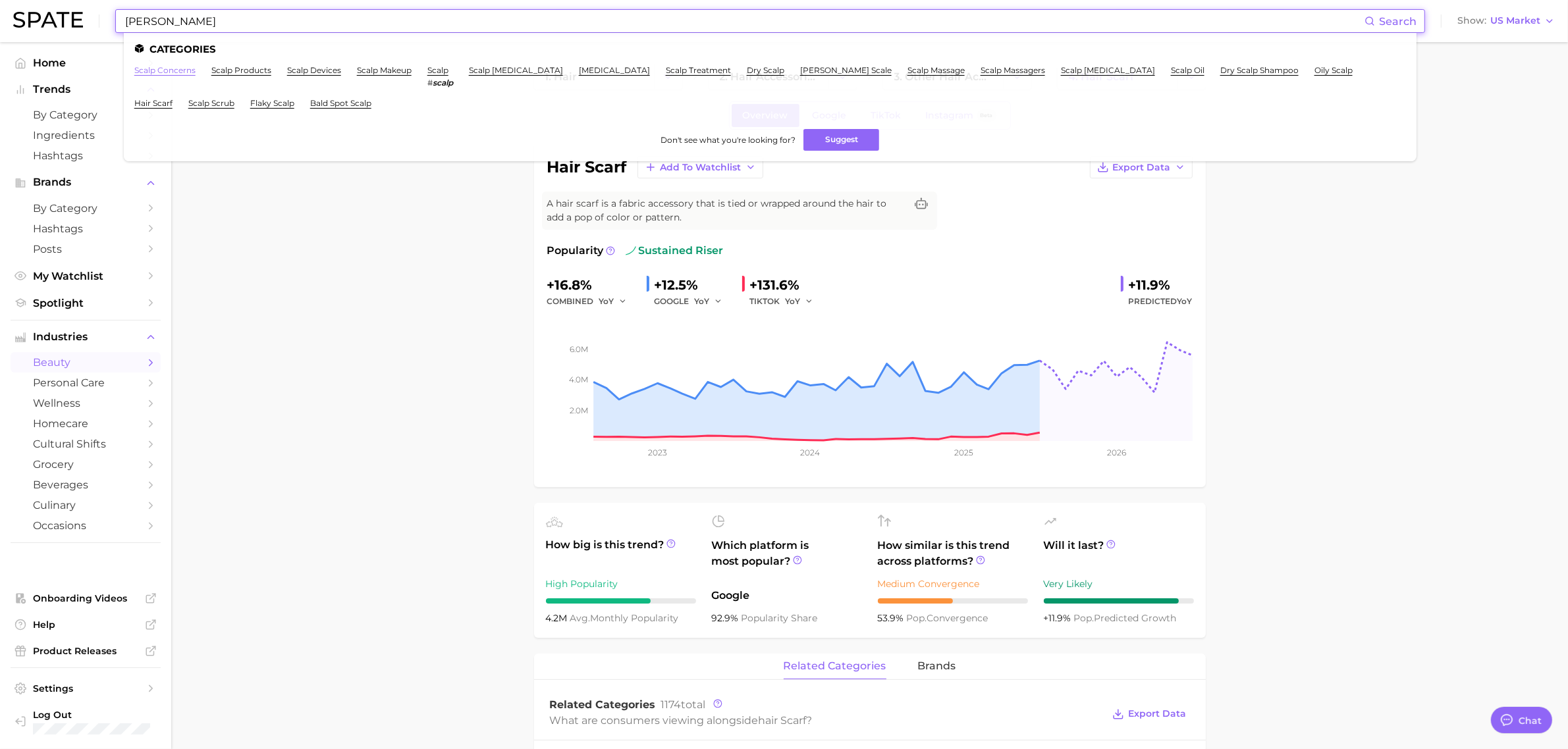
type input "[PERSON_NAME]"
click at [174, 69] on link "scalp concerns" at bounding box center [164, 70] width 61 height 10
type textarea "x"
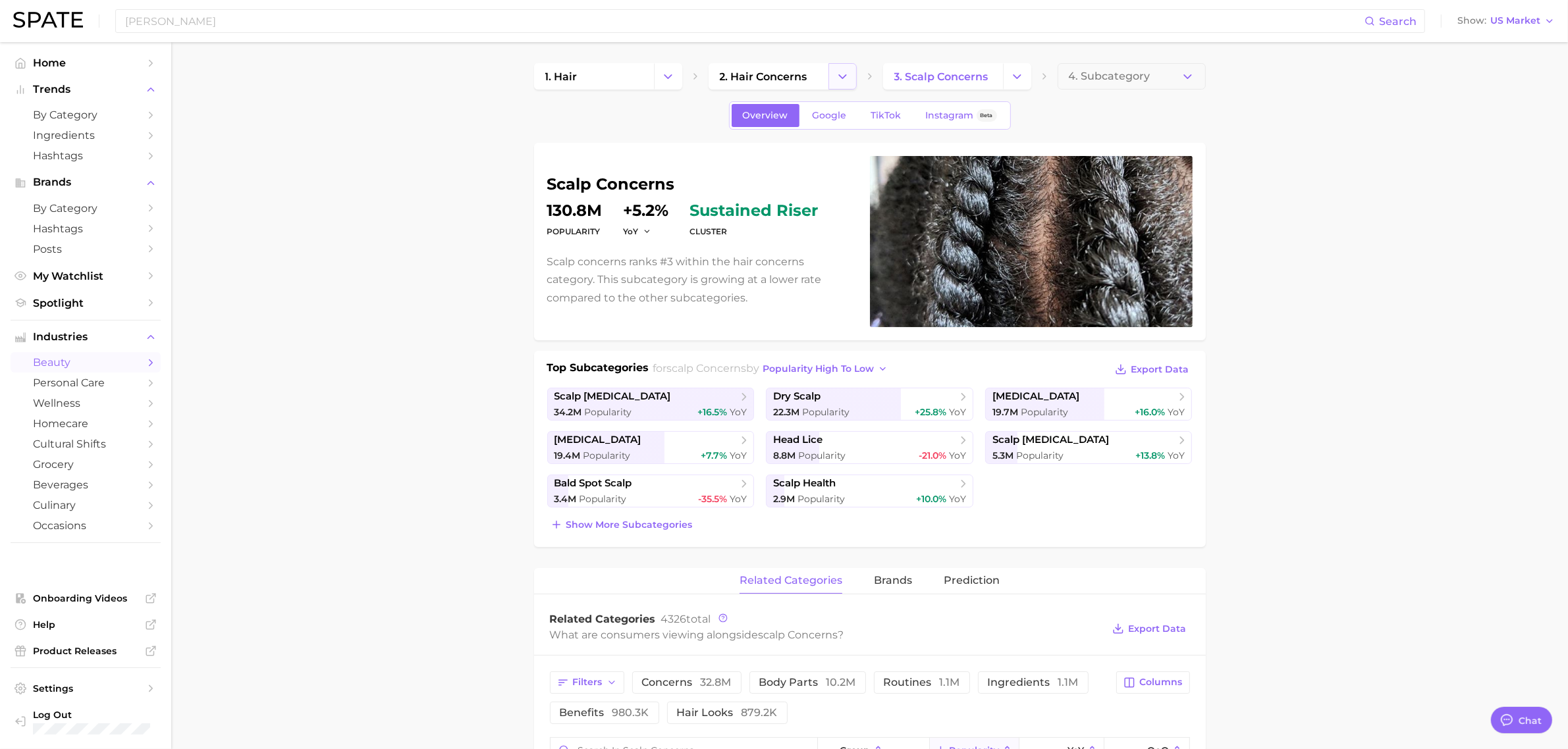
click at [850, 80] on button "Change Category" at bounding box center [842, 76] width 28 height 27
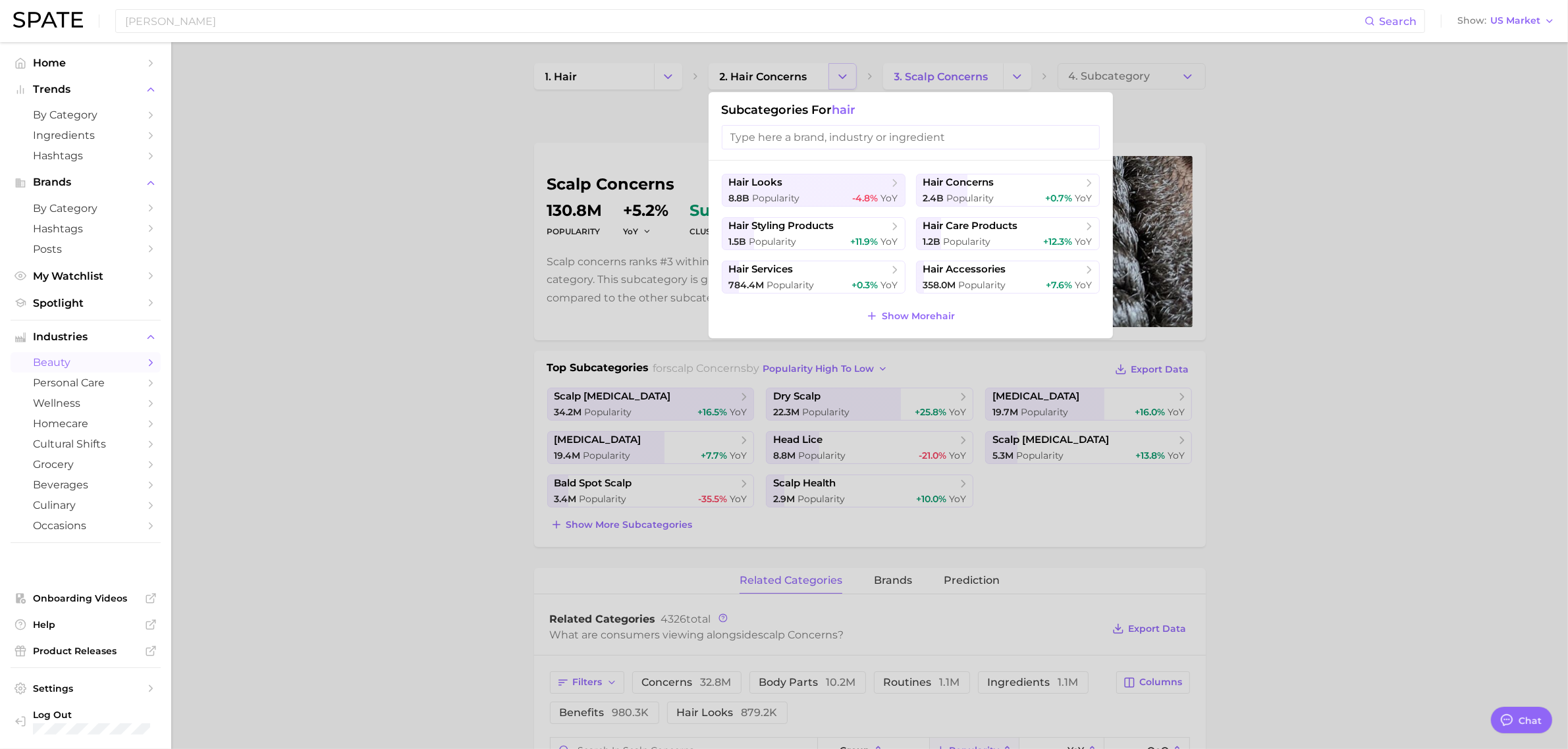
click at [850, 80] on div at bounding box center [784, 374] width 1568 height 749
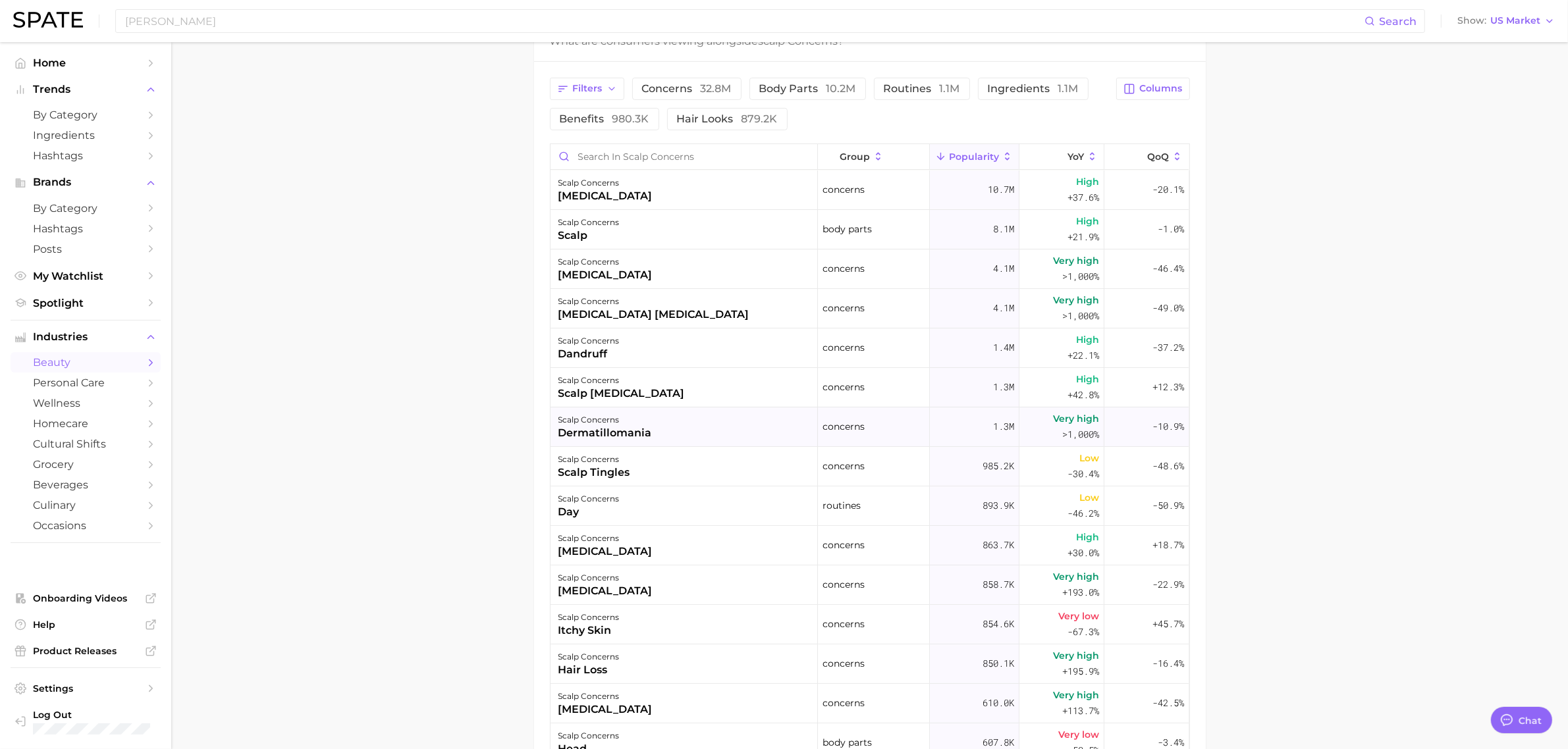
scroll to position [490, 0]
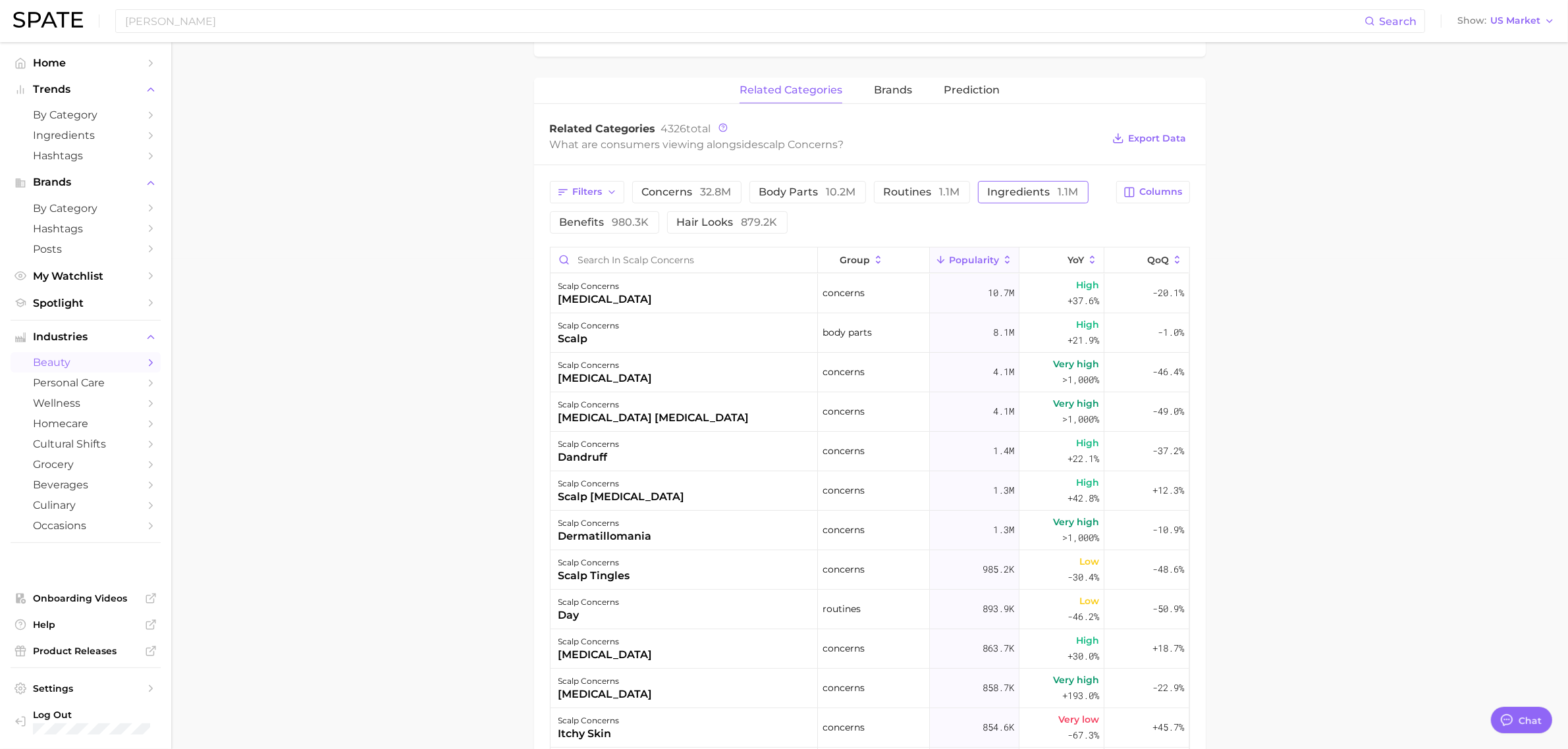
click at [1008, 196] on span "ingredients 1.1m" at bounding box center [1033, 192] width 91 height 11
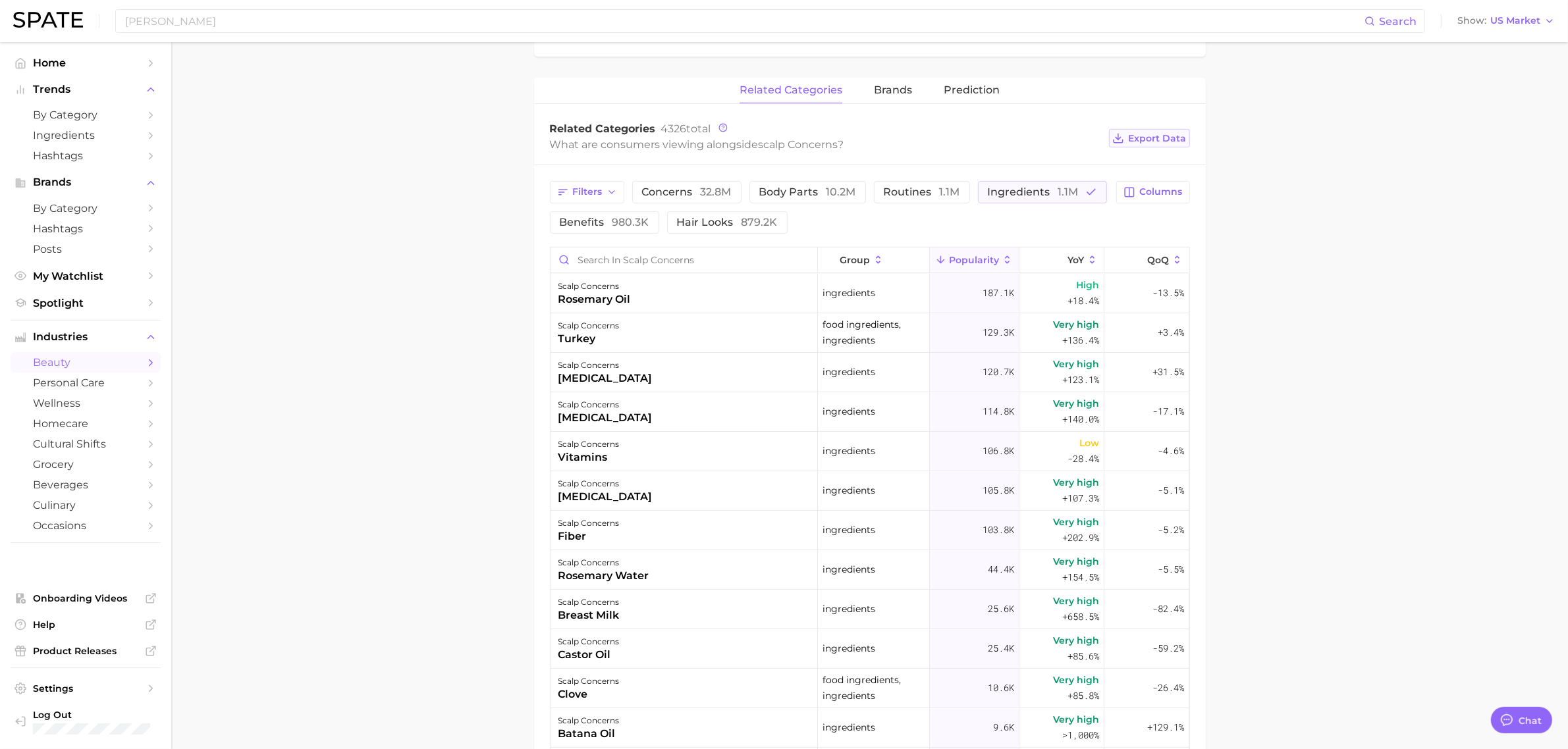
click at [1158, 142] on span "Export Data" at bounding box center [1157, 139] width 58 height 11
click at [1423, 361] on main "1. hair 2. hair concerns 3. scalp concerns 4. Subcategory Overview Google TikTo…" at bounding box center [870, 314] width 1397 height 1526
click at [1440, 393] on main "1. hair 2. hair concerns 3. scalp concerns 4. Subcategory Overview Google TikTo…" at bounding box center [870, 314] width 1397 height 1526
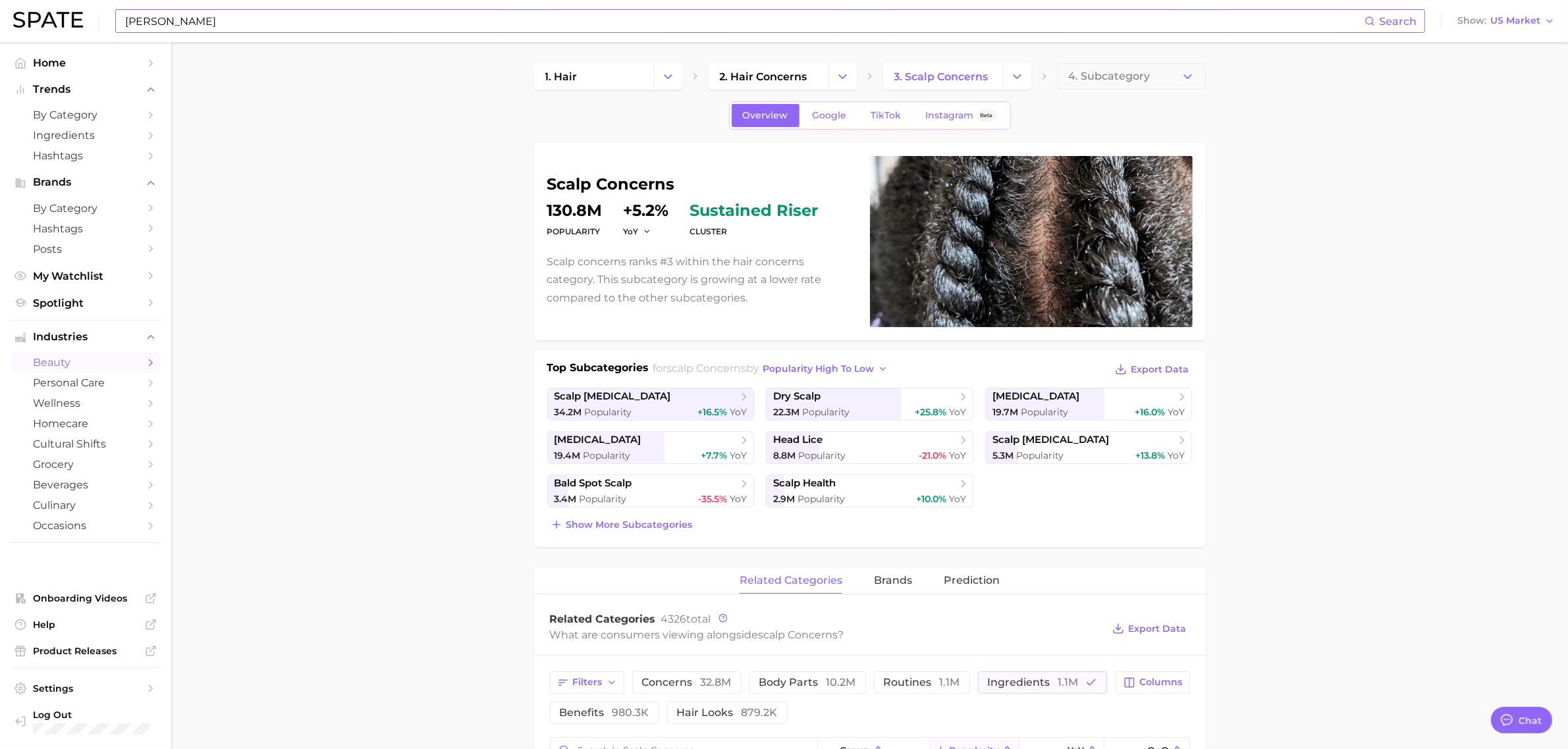
click at [298, 25] on input "[PERSON_NAME]" at bounding box center [744, 21] width 1241 height 22
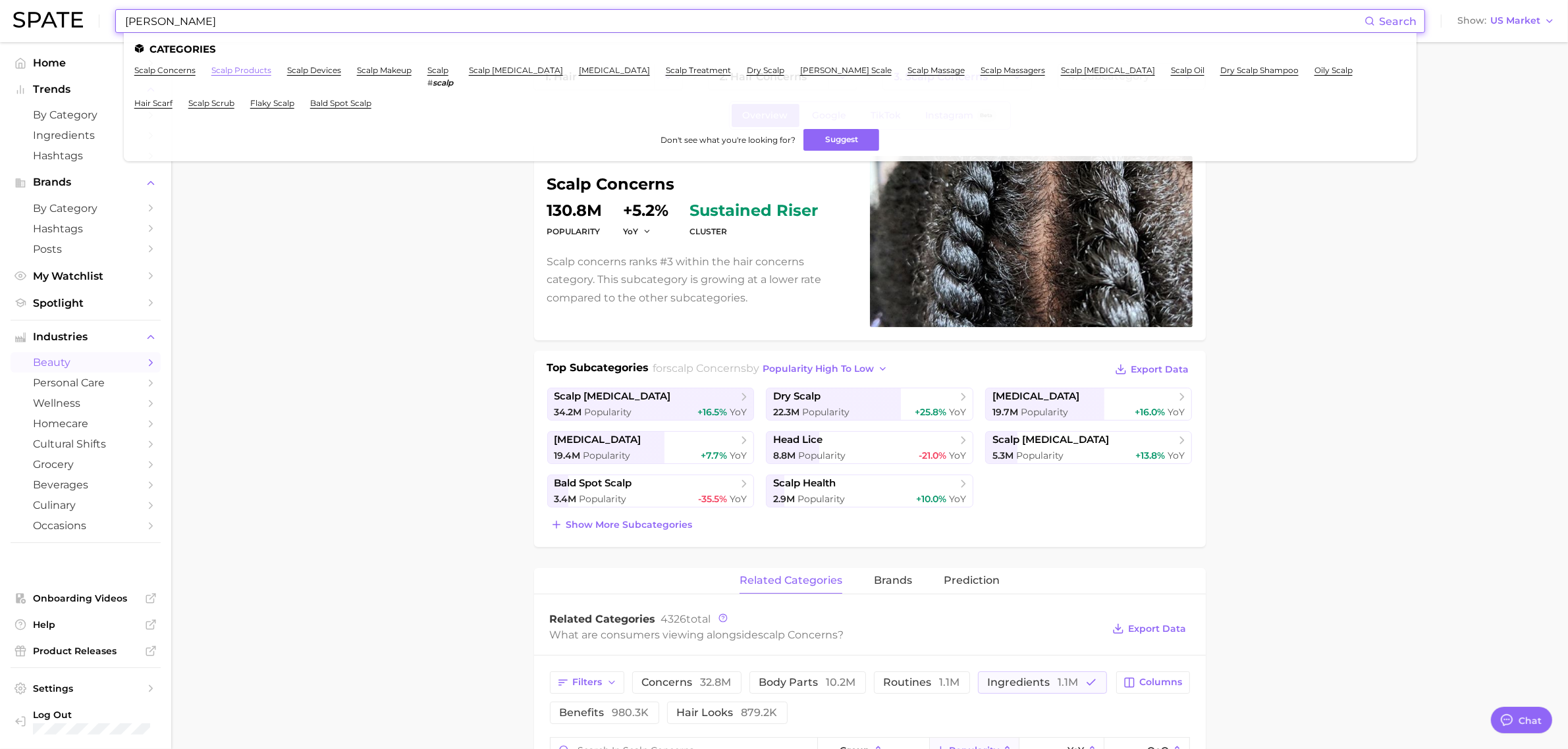
click at [264, 69] on link "scalp products" at bounding box center [242, 70] width 60 height 10
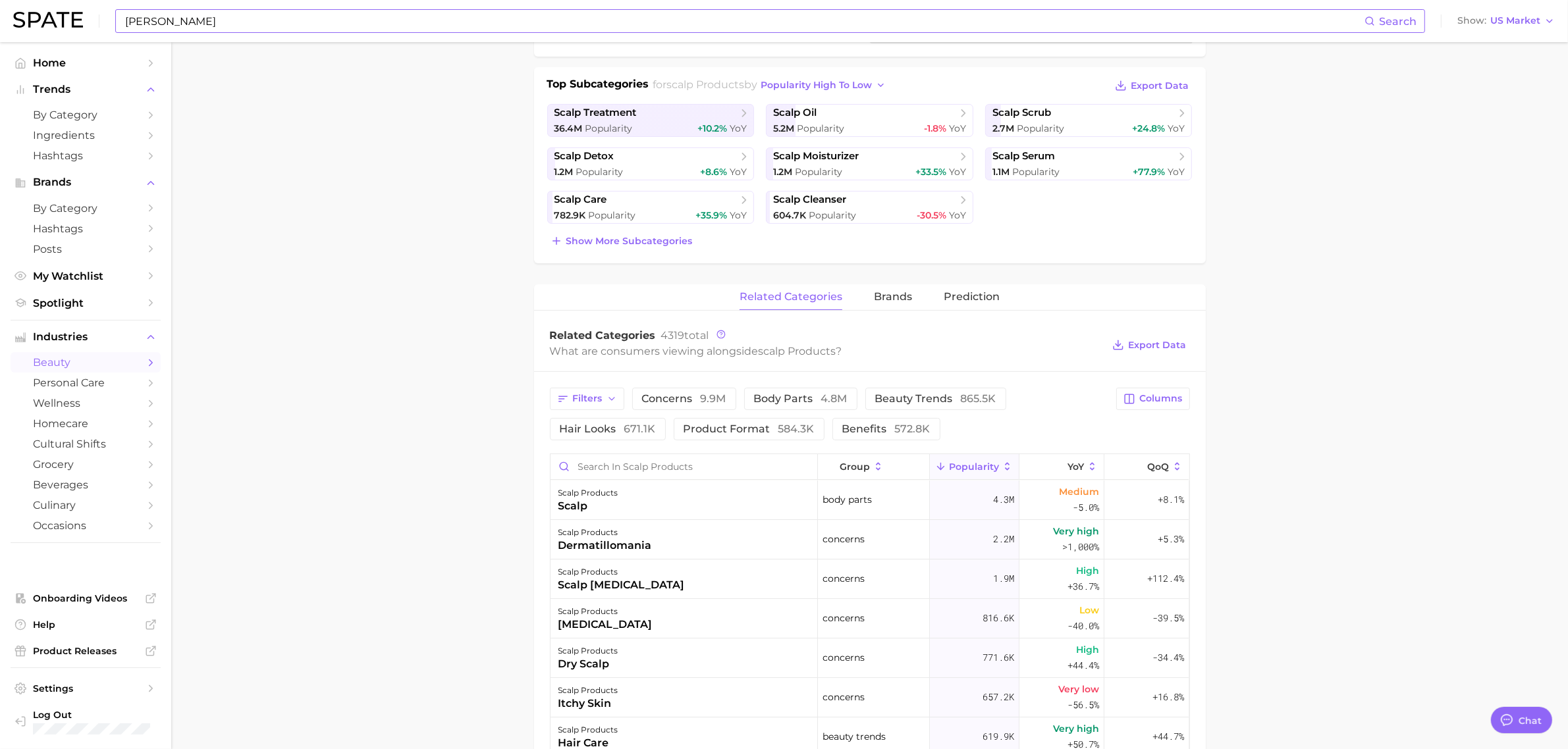
scroll to position [494, 0]
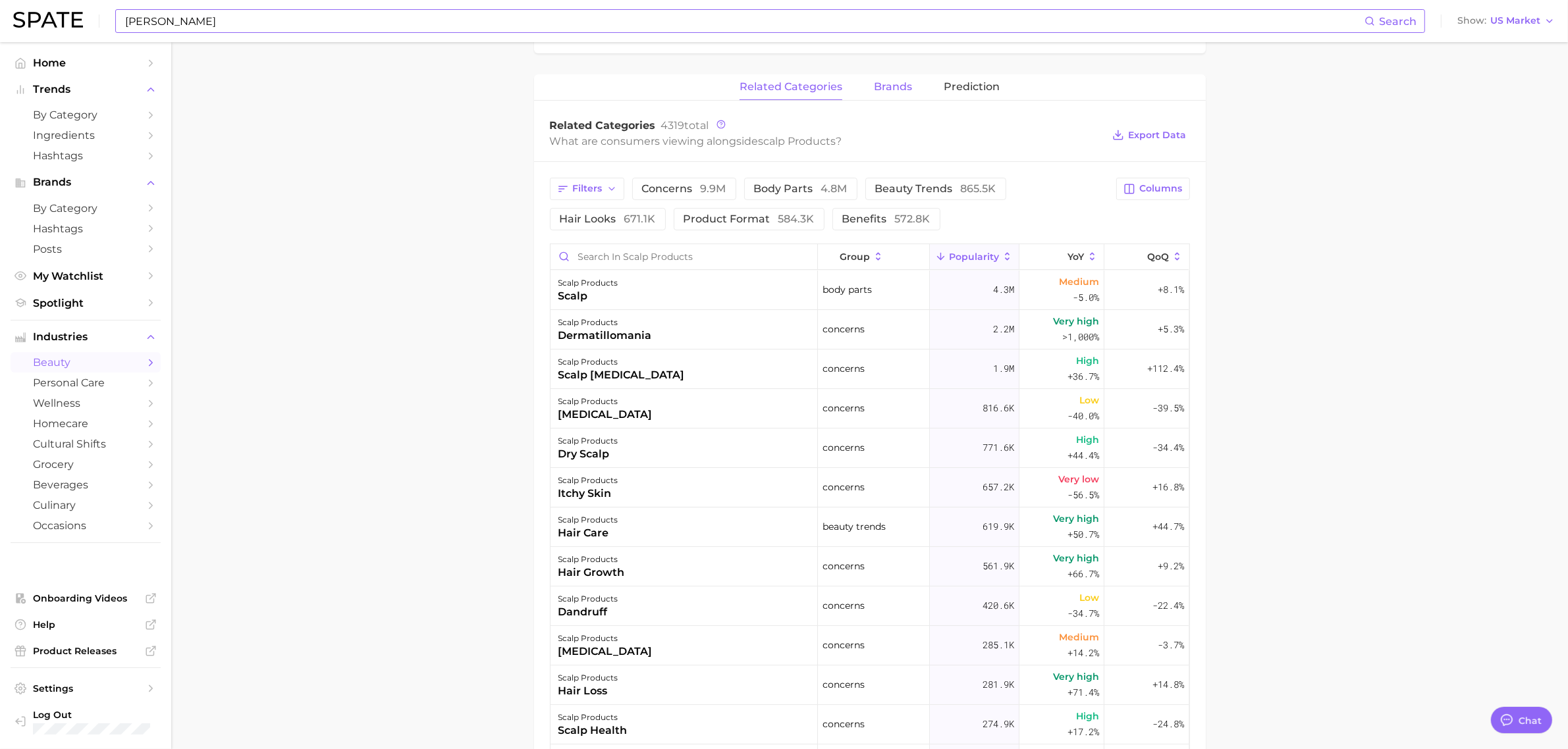
click at [889, 93] on span "brands" at bounding box center [893, 87] width 38 height 12
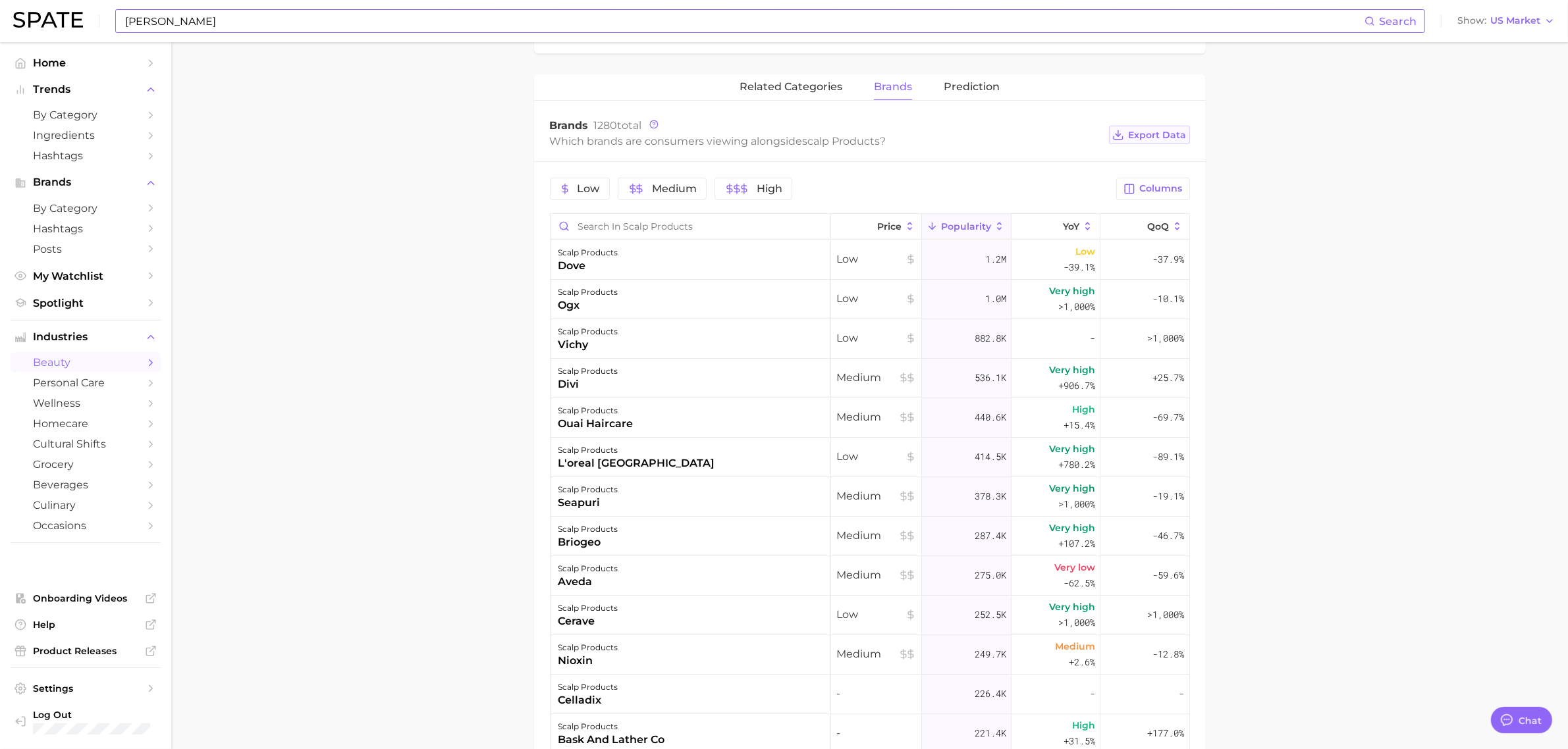
click at [1167, 140] on span "Export Data" at bounding box center [1157, 135] width 58 height 11
click at [435, 170] on main "1. hair 2. hair care products 3. scalp products 4. Subcategory Overview Google …" at bounding box center [870, 296] width 1397 height 1496
click at [344, 158] on main "1. hair 2. hair care products 3. scalp products 4. Subcategory Overview Google …" at bounding box center [870, 296] width 1397 height 1496
click at [781, 91] on span "related categories" at bounding box center [791, 87] width 103 height 12
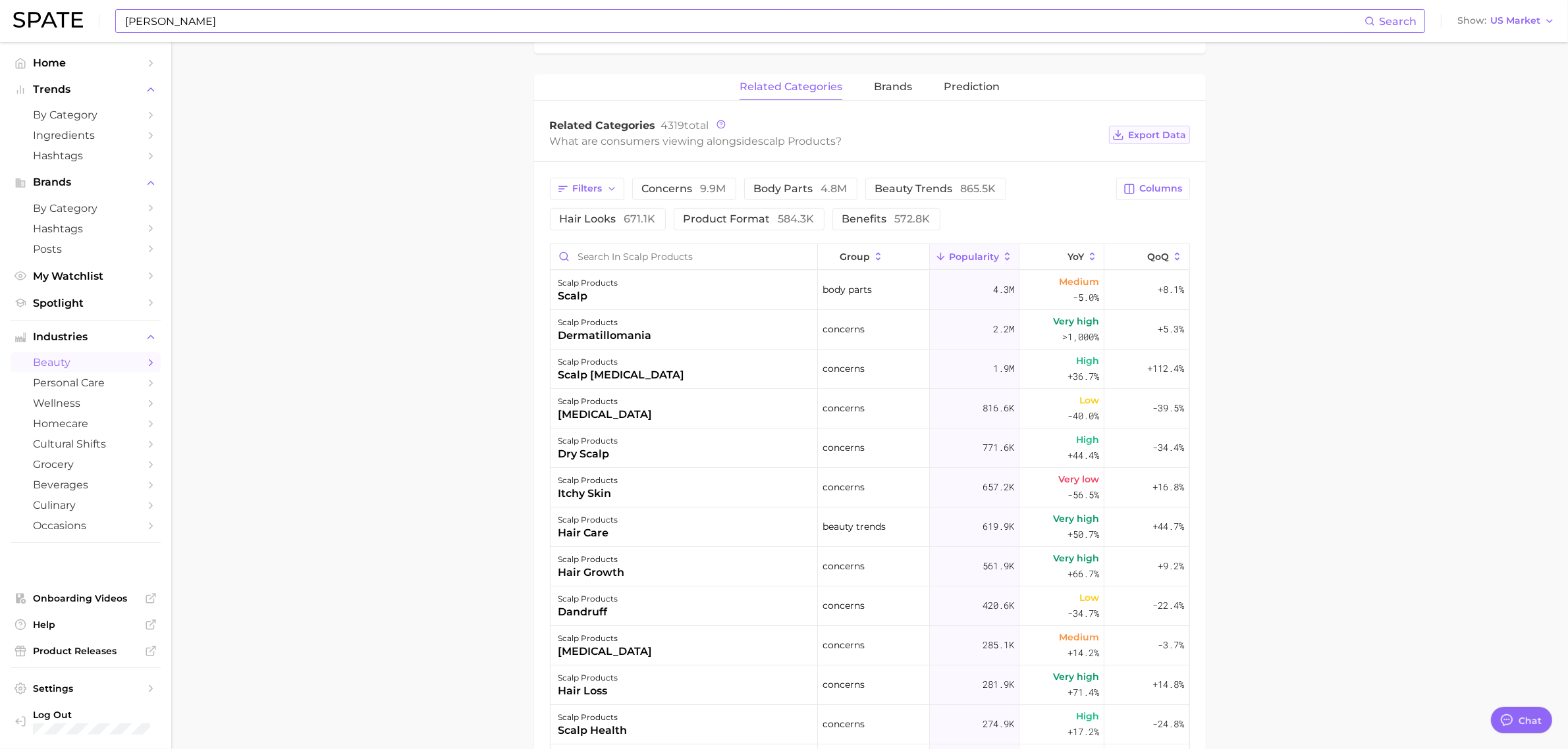
click at [1170, 138] on span "Export Data" at bounding box center [1157, 135] width 58 height 11
click at [1412, 466] on main "1. hair 2. hair care products 3. scalp products 4. Subcategory Overview Google …" at bounding box center [870, 311] width 1397 height 1526
drag, startPoint x: 1443, startPoint y: 413, endPoint x: 1397, endPoint y: 399, distance: 48.1
click at [1443, 413] on main "1. hair 2. hair care products 3. scalp products 4. Subcategory Overview Google …" at bounding box center [870, 311] width 1397 height 1526
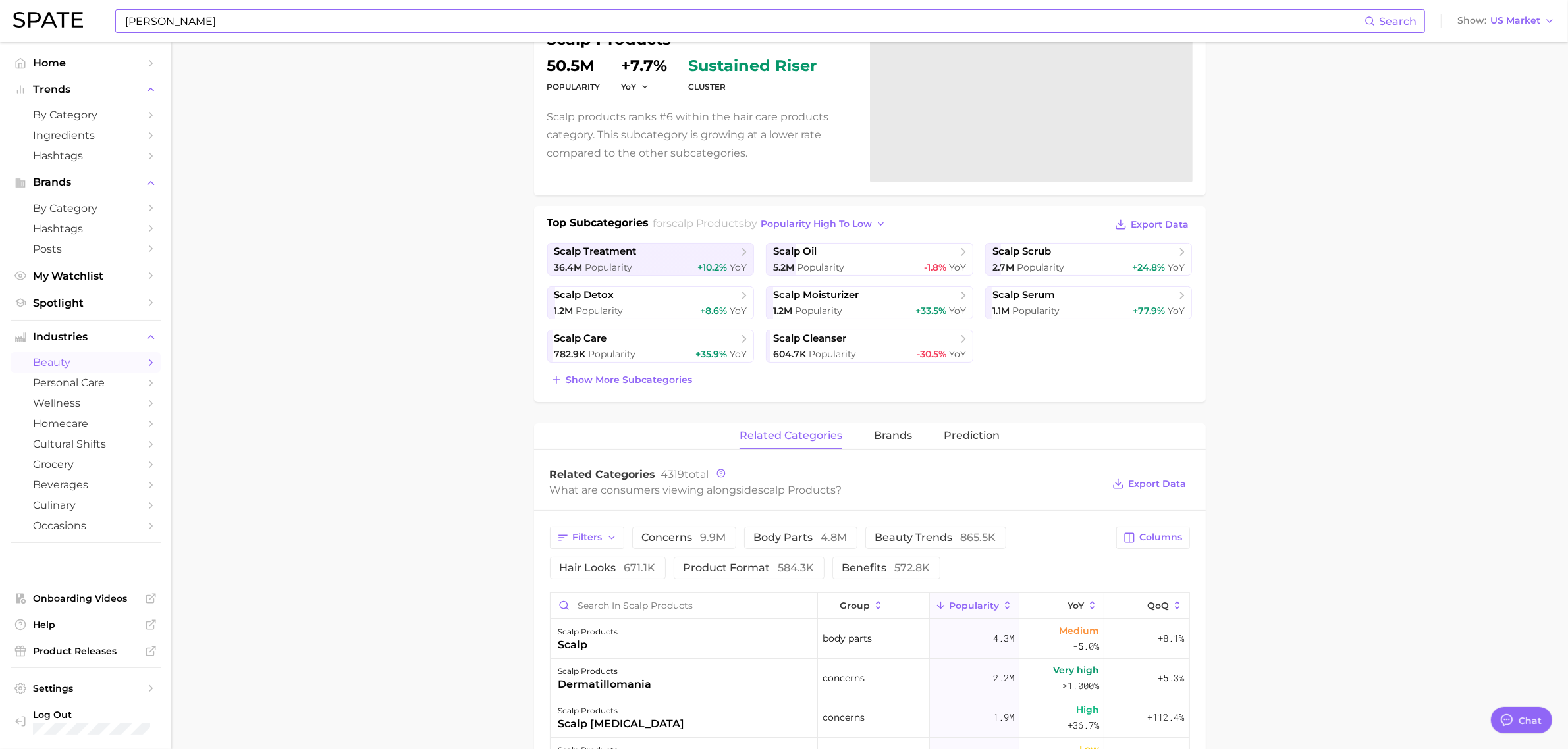
scroll to position [0, 0]
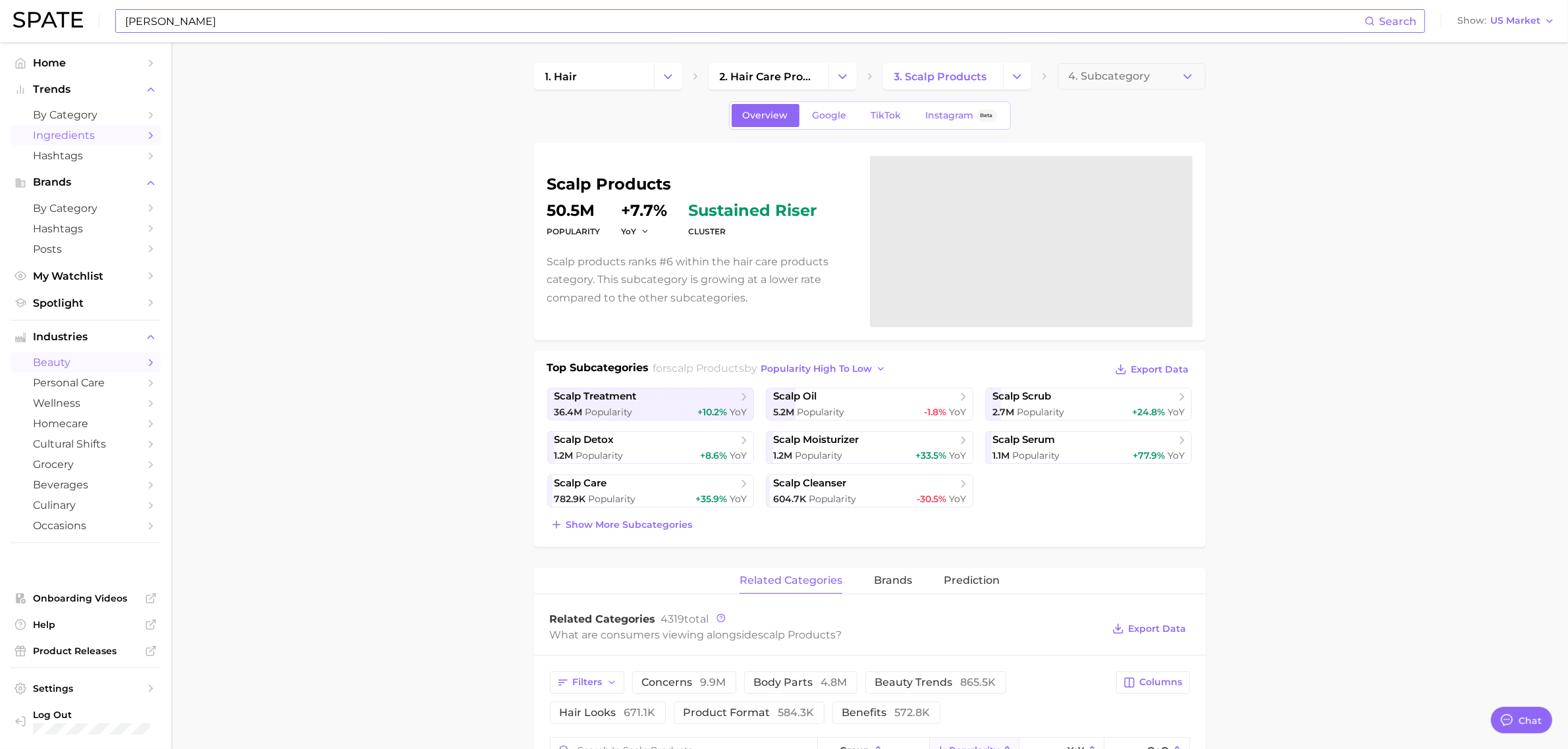
click at [85, 133] on span "Ingredients" at bounding box center [85, 135] width 105 height 12
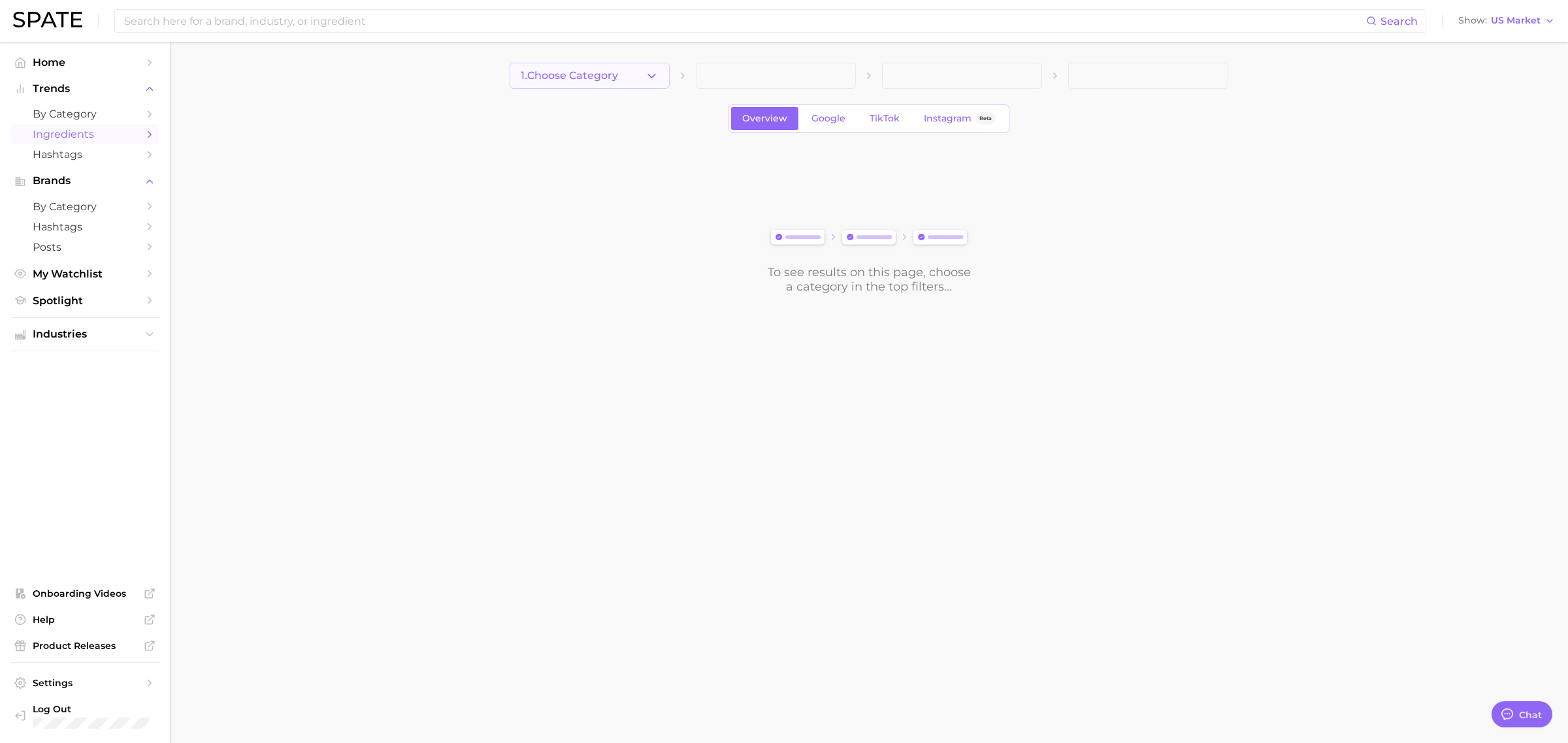
click at [641, 74] on button "1. Choose Category" at bounding box center [590, 75] width 160 height 26
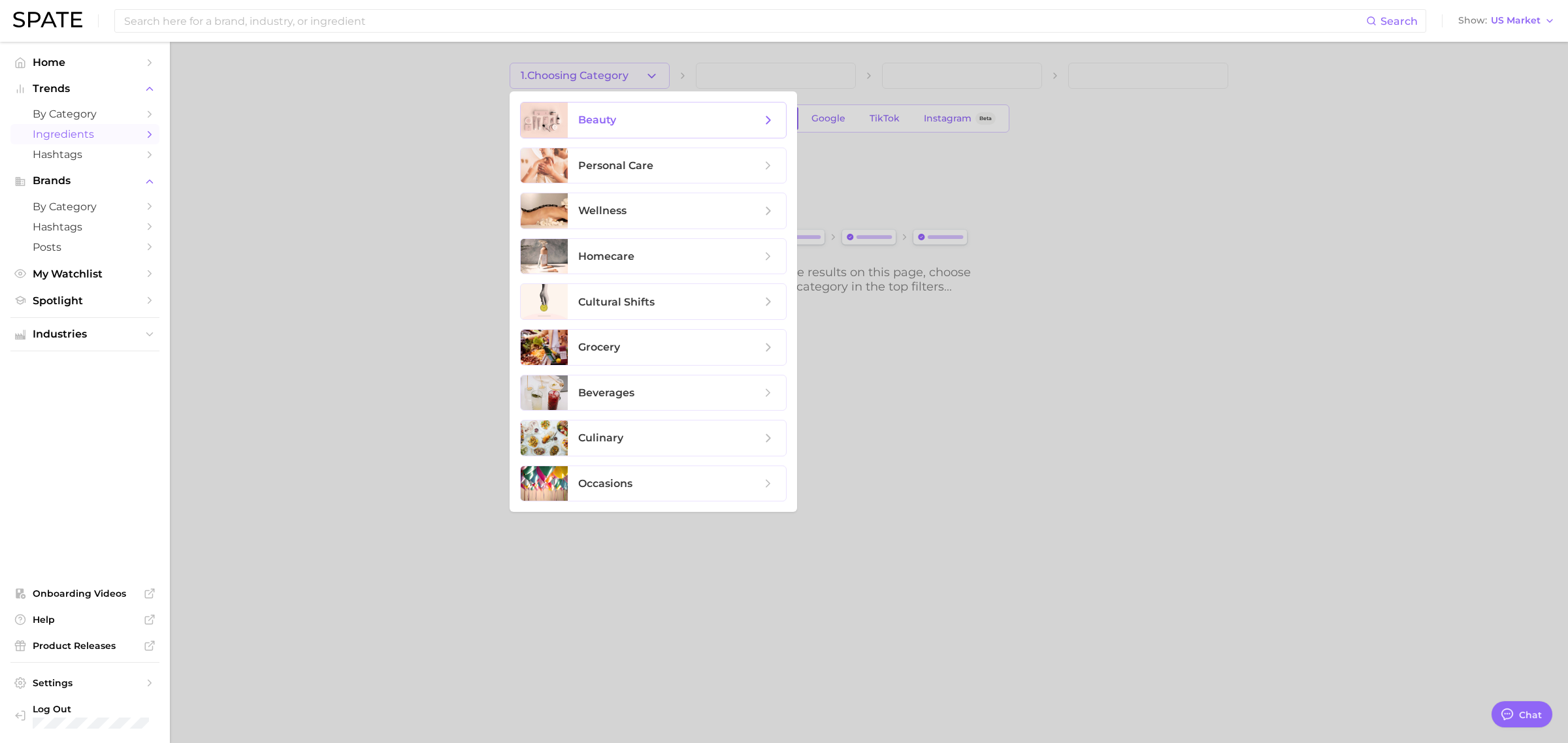
click at [614, 114] on span "beauty" at bounding box center [597, 119] width 38 height 12
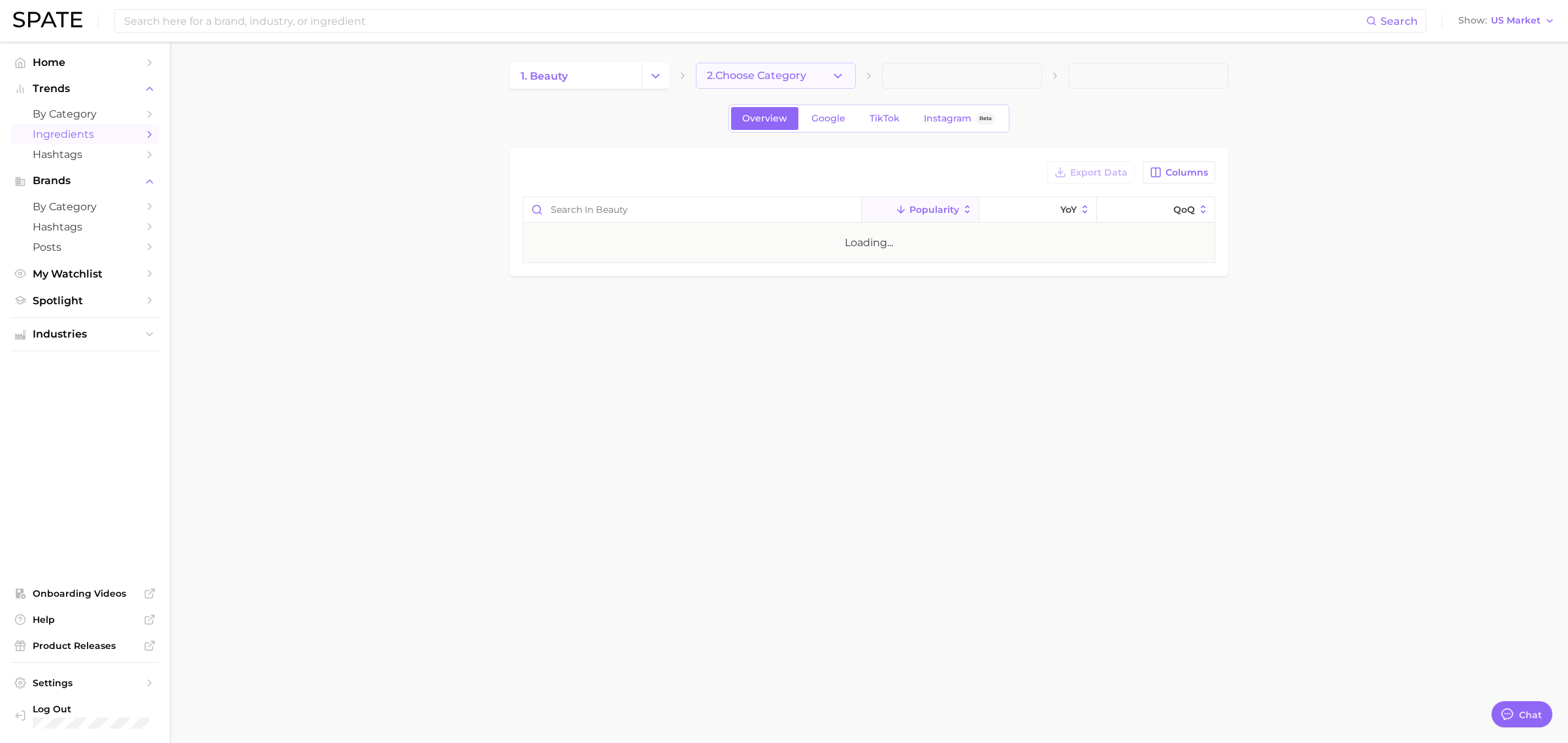
click at [722, 76] on span "2. Choose Category" at bounding box center [757, 75] width 100 height 12
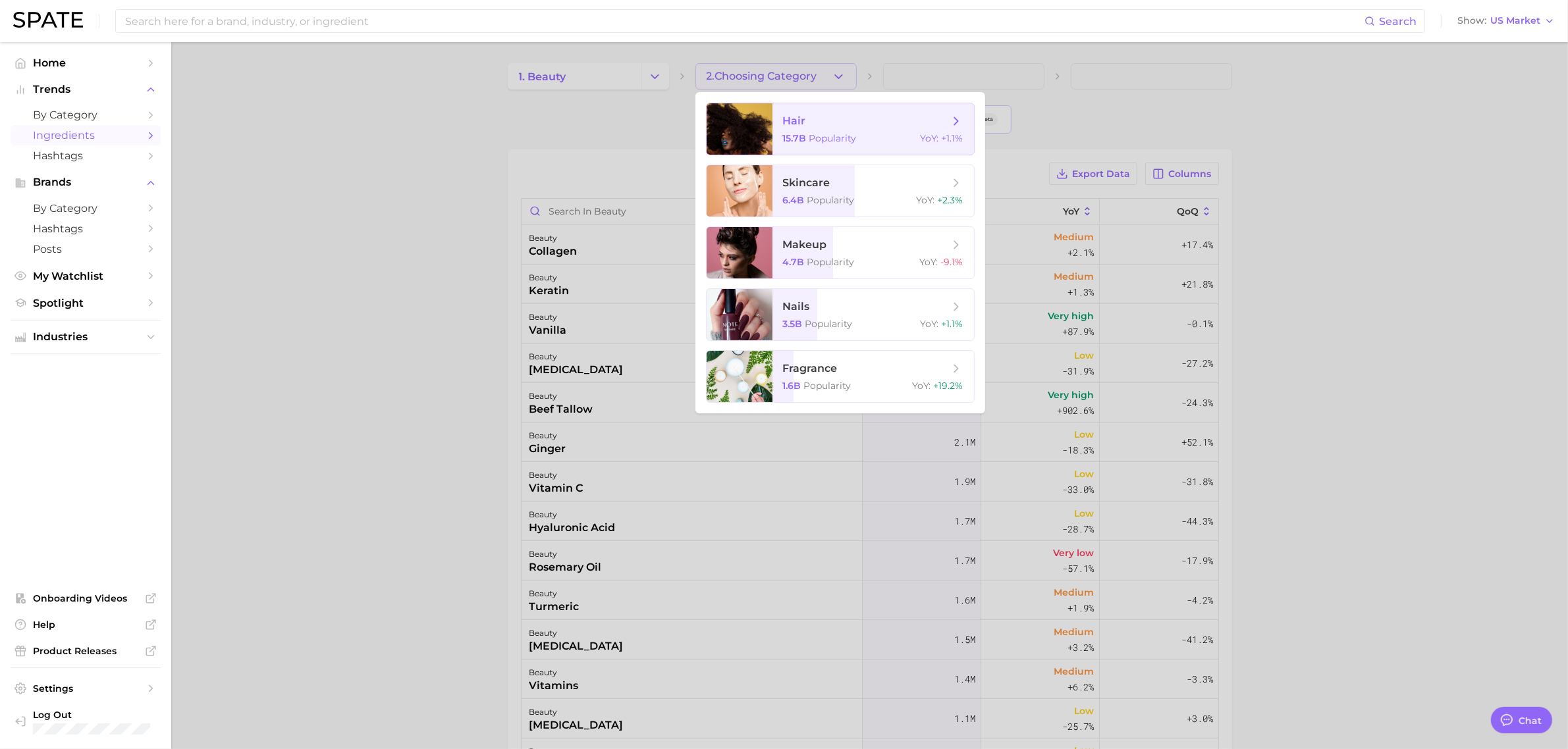
click at [804, 116] on span "hair" at bounding box center [794, 120] width 23 height 12
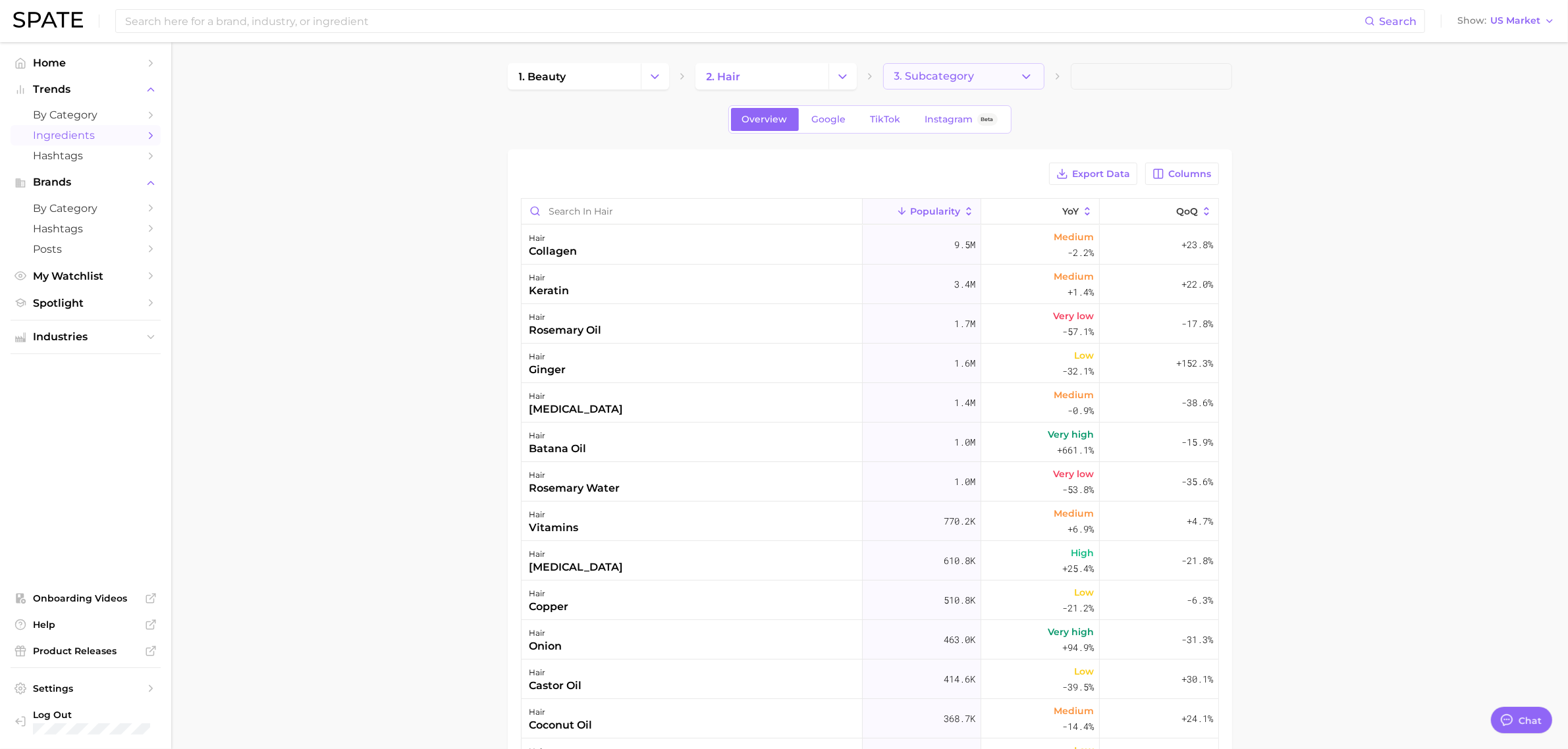
click at [933, 79] on span "3. Subcategory" at bounding box center [934, 76] width 80 height 12
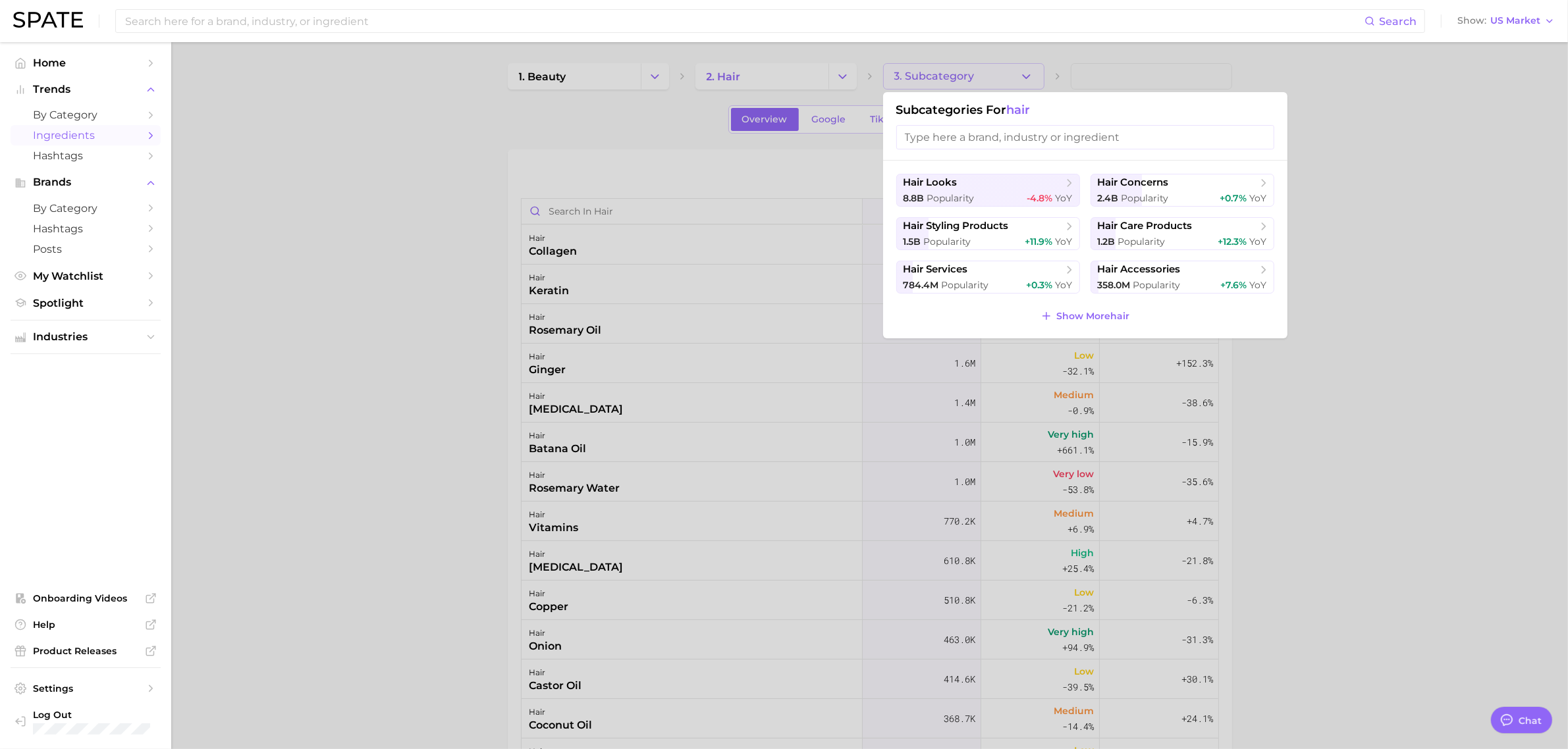
click at [535, 156] on div at bounding box center [784, 374] width 1568 height 749
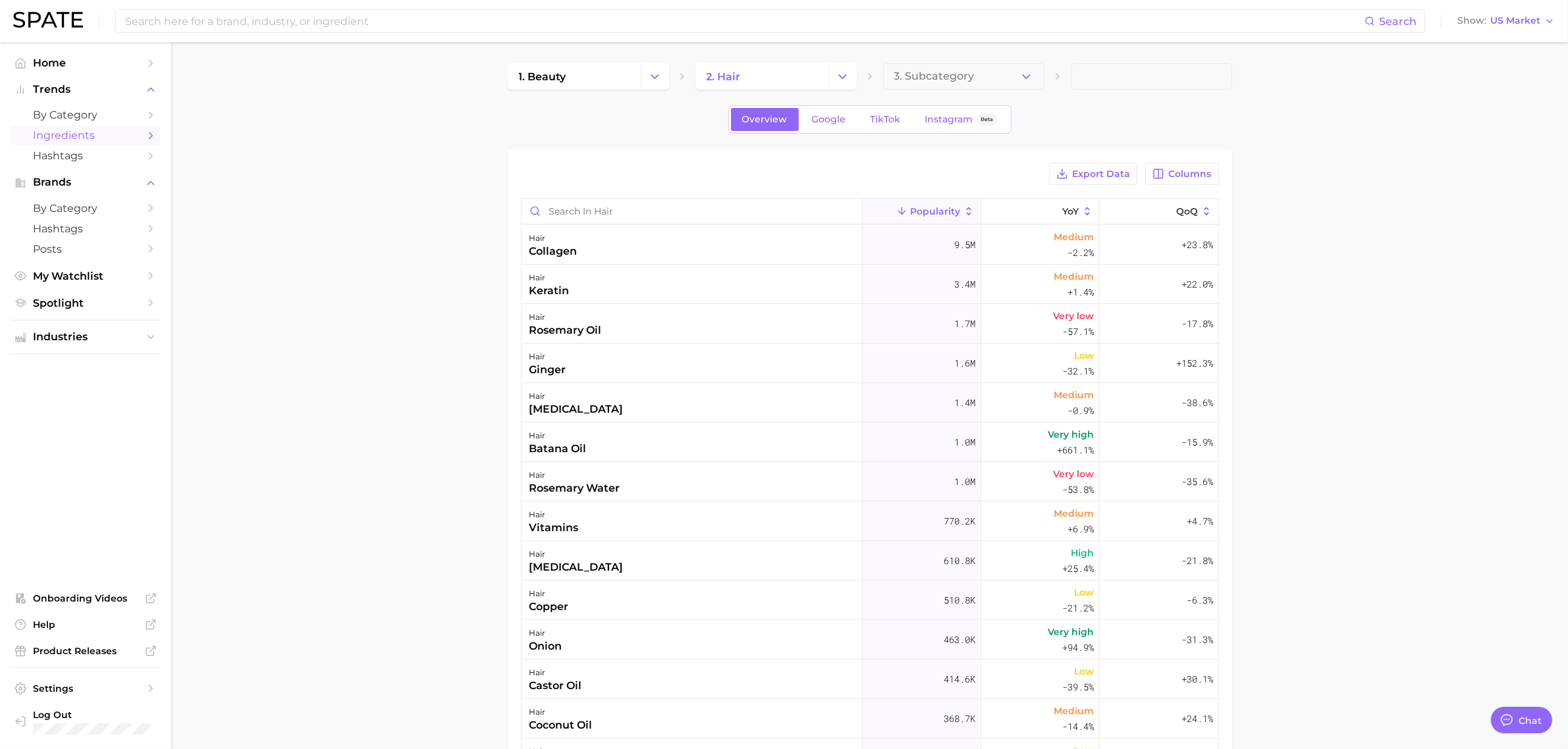
click at [461, 257] on main "1. beauty 2. hair 3. Subcategory Overview Google TikTok Instagram Beta Export D…" at bounding box center [870, 534] width 1397 height 984
click at [1541, 21] on button "Show US Market" at bounding box center [1506, 21] width 104 height 17
click at [1514, 61] on span "[GEOGRAPHIC_DATA]" at bounding box center [1511, 67] width 102 height 11
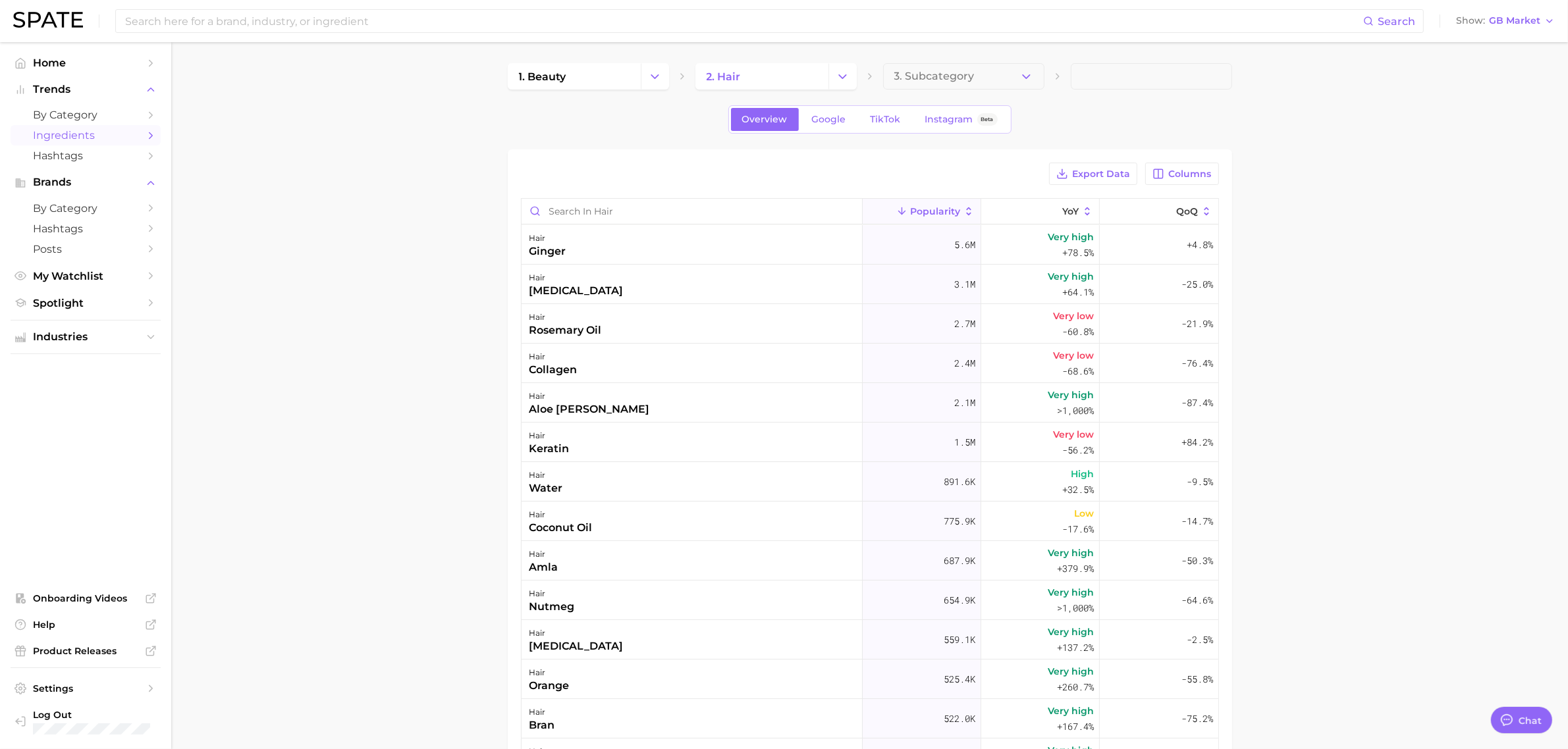
click at [331, 254] on main "1. beauty 2. hair 3. Subcategory Overview Google TikTok Instagram Beta Export D…" at bounding box center [870, 534] width 1397 height 984
click at [485, 133] on main "1. beauty 2. hair 3. Subcategory Overview Google TikTok Instagram Beta Export D…" at bounding box center [870, 534] width 1397 height 984
click at [1100, 171] on span "Export Data" at bounding box center [1101, 174] width 58 height 11
drag, startPoint x: 468, startPoint y: 189, endPoint x: 581, endPoint y: 334, distance: 183.8
click at [468, 189] on main "1. beauty 2. hair 3. Subcategory Overview Google TikTok Instagram Beta Export D…" at bounding box center [870, 534] width 1397 height 984
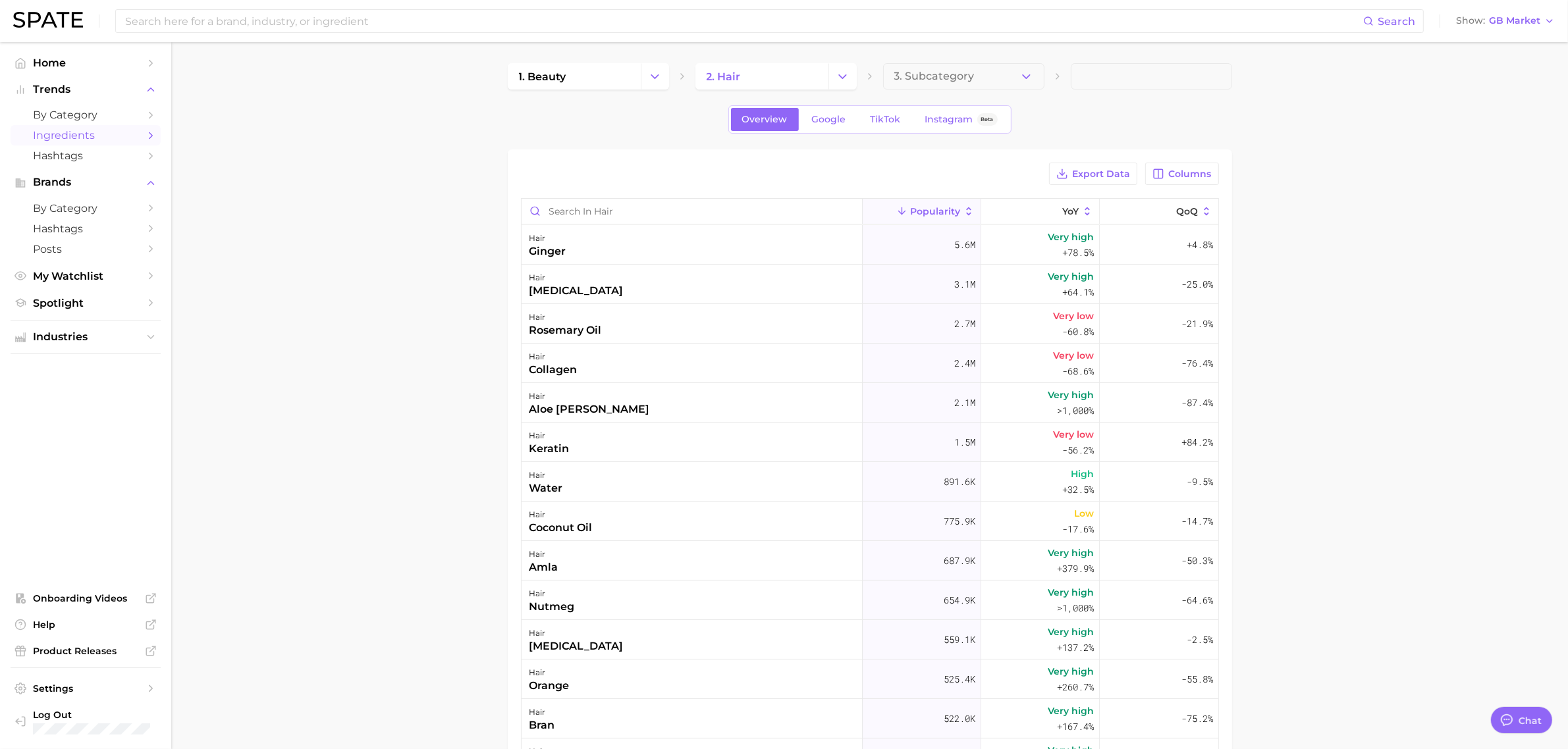
drag, startPoint x: 1464, startPoint y: 277, endPoint x: 1345, endPoint y: 323, distance: 127.6
click at [1464, 278] on main "1. beauty 2. hair 3. Subcategory Overview Google TikTok Instagram Beta Export D…" at bounding box center [870, 534] width 1397 height 984
click at [455, 166] on main "1. beauty 2. hair 3. Subcategory Overview Google TikTok Instagram Beta Export D…" at bounding box center [870, 534] width 1397 height 984
click at [118, 113] on span "by Category" at bounding box center [85, 115] width 105 height 12
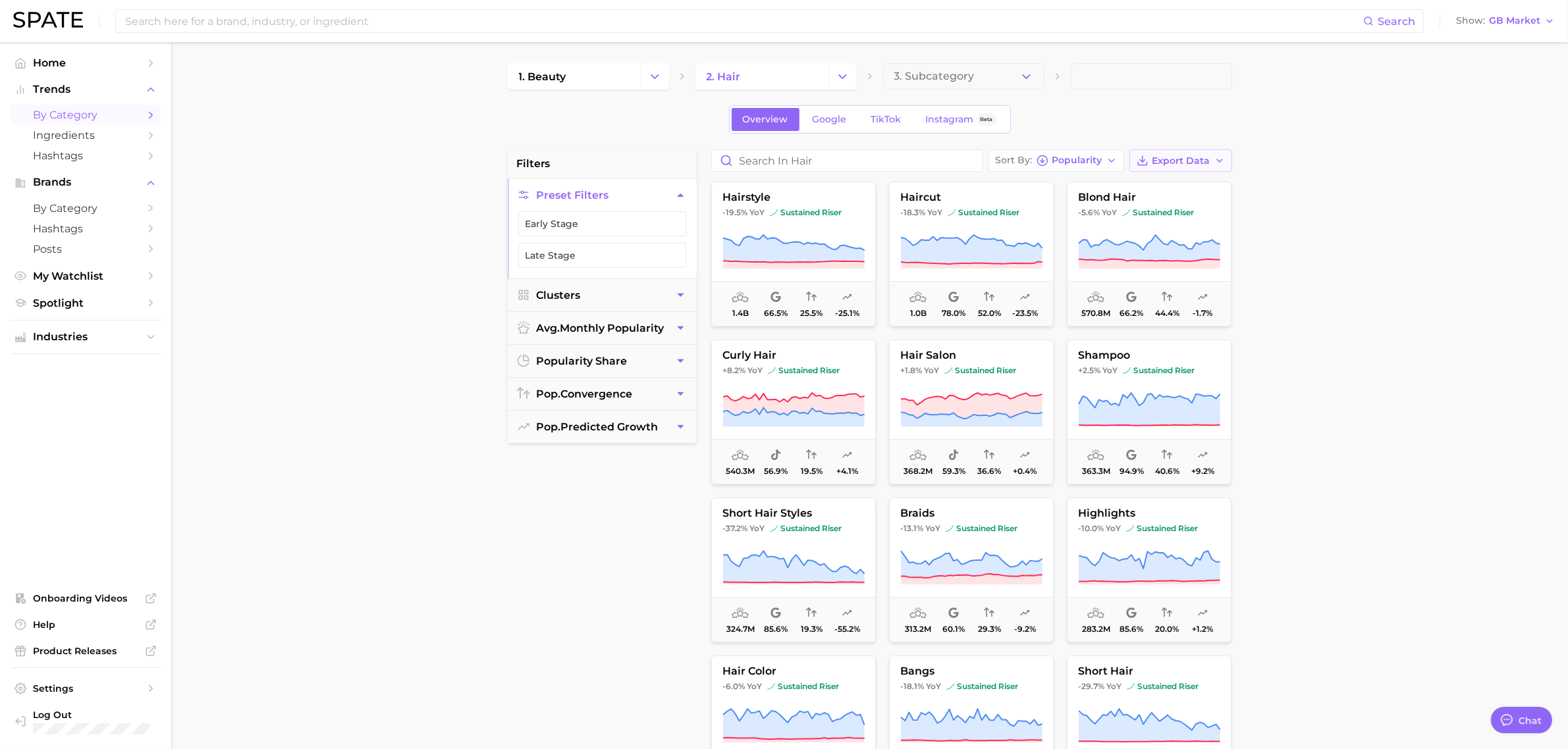
click at [1223, 162] on icon "button" at bounding box center [1220, 161] width 11 height 11
click at [1184, 185] on button "Card Data CSV" at bounding box center [1160, 185] width 145 height 24
click at [1367, 242] on main "1. beauty 2. hair 3. Subcategory Overview Google TikTok Instagram Beta filters …" at bounding box center [870, 542] width 1397 height 999
click at [999, 82] on button "3. Subcategory" at bounding box center [964, 76] width 161 height 27
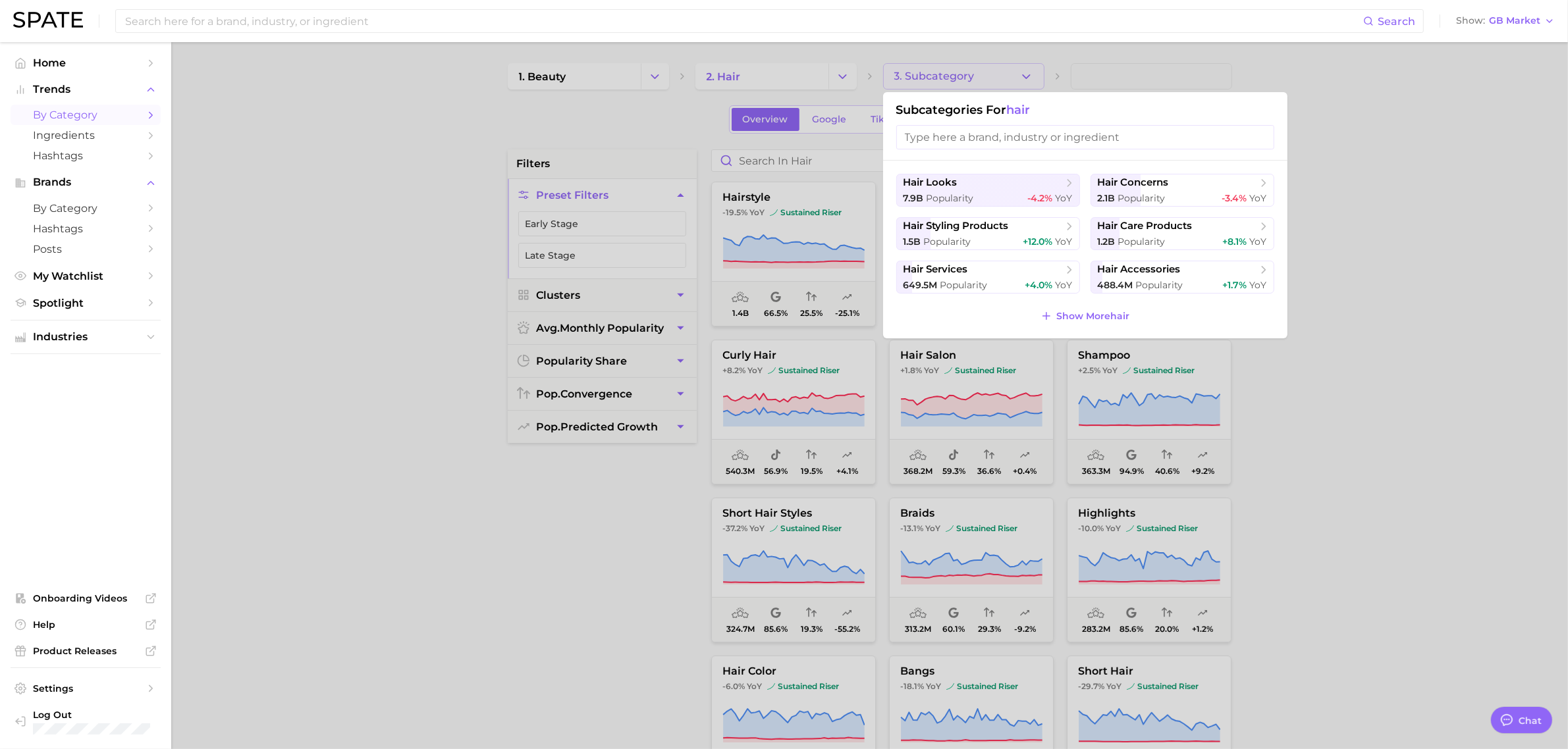
click at [1354, 268] on div at bounding box center [784, 374] width 1568 height 749
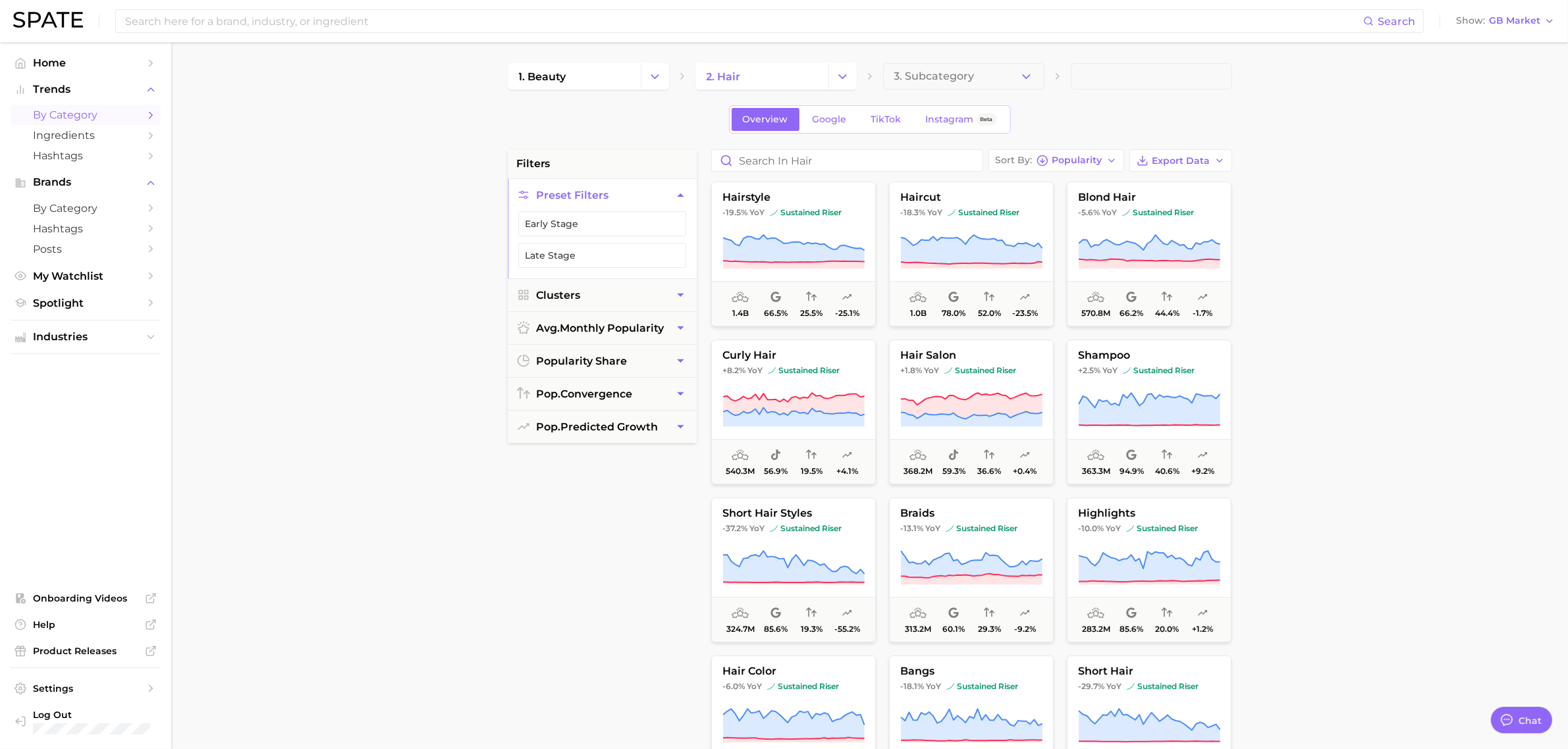
drag, startPoint x: 1422, startPoint y: 310, endPoint x: 1387, endPoint y: 305, distance: 35.4
click at [1422, 310] on main "1. beauty 2. hair 3. Subcategory Overview Google TikTok Instagram Beta filters …" at bounding box center [870, 542] width 1397 height 999
click at [392, 24] on input at bounding box center [743, 21] width 1240 height 22
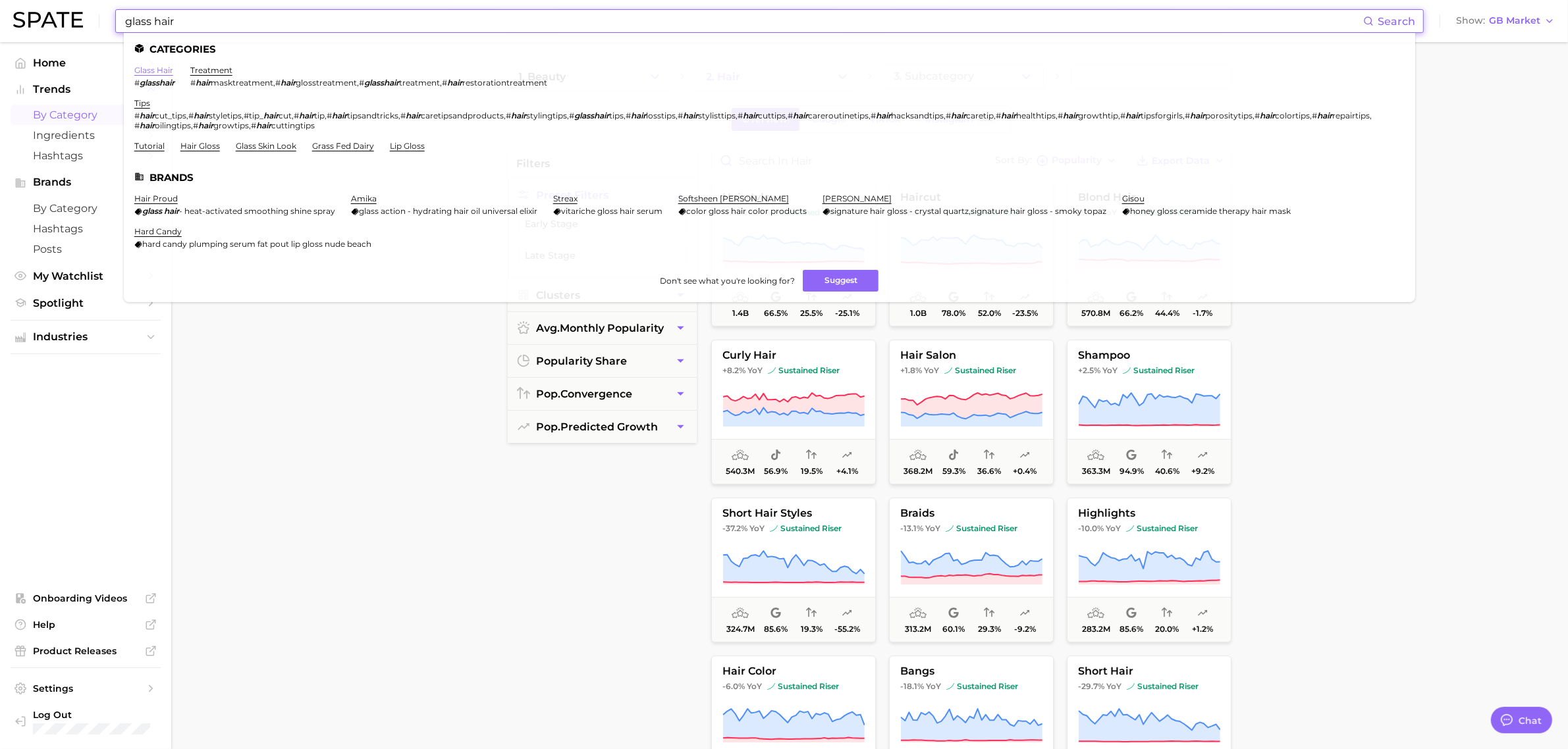
type input "glass hair"
click at [158, 69] on link "glass hair" at bounding box center [153, 70] width 39 height 10
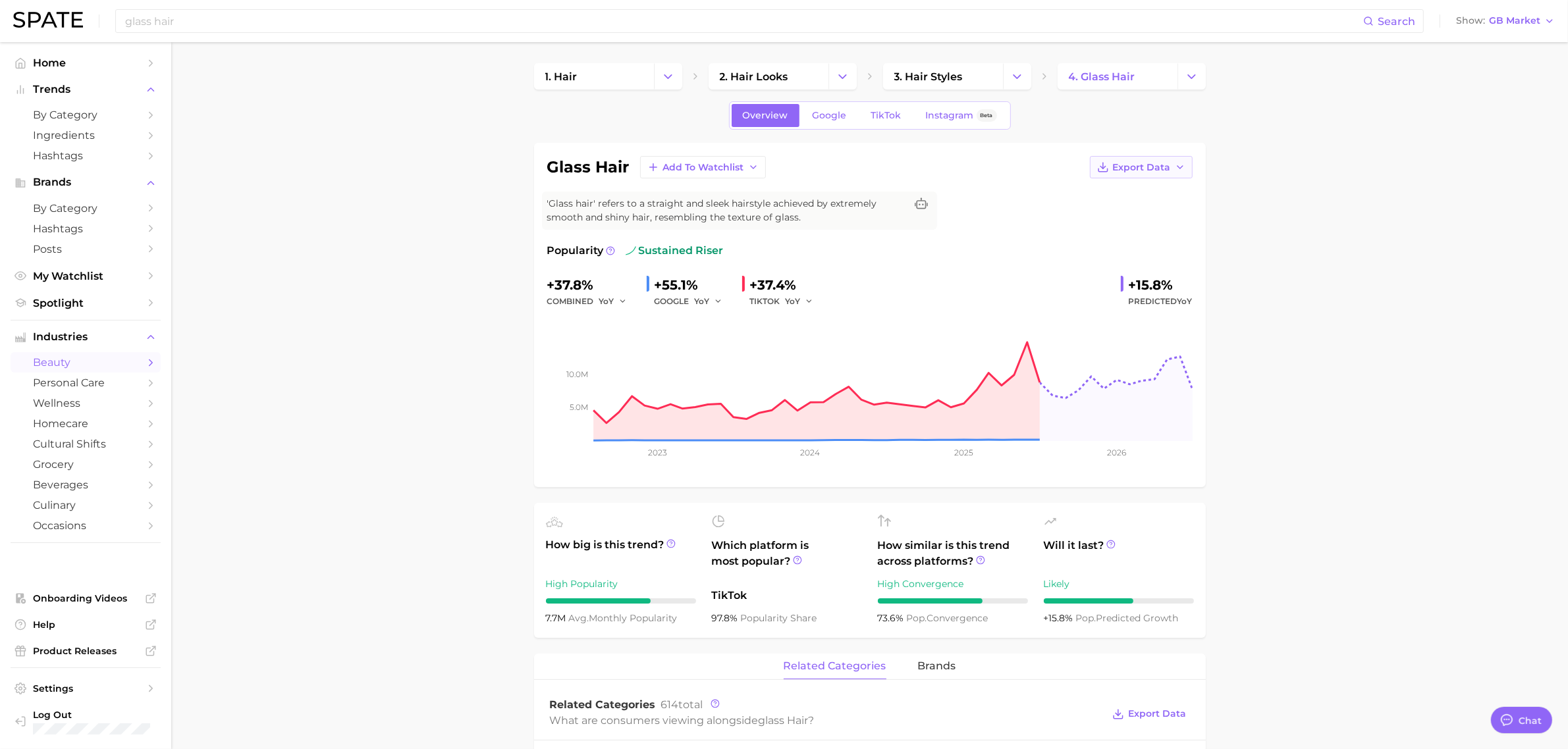
click at [1181, 173] on icon "button" at bounding box center [1180, 167] width 11 height 11
click at [1105, 192] on span "Time Series CSV" at bounding box center [1108, 192] width 77 height 11
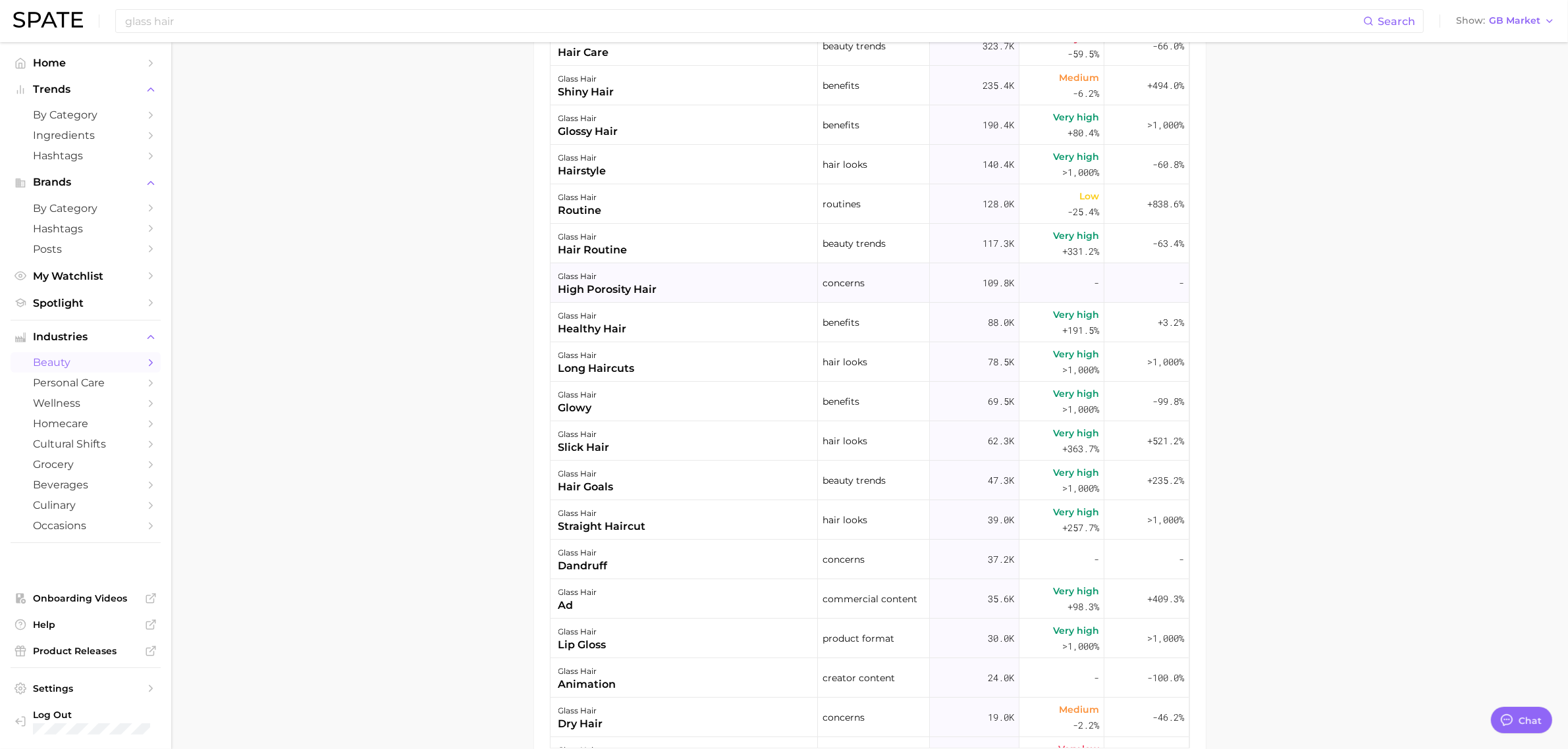
scroll to position [494, 0]
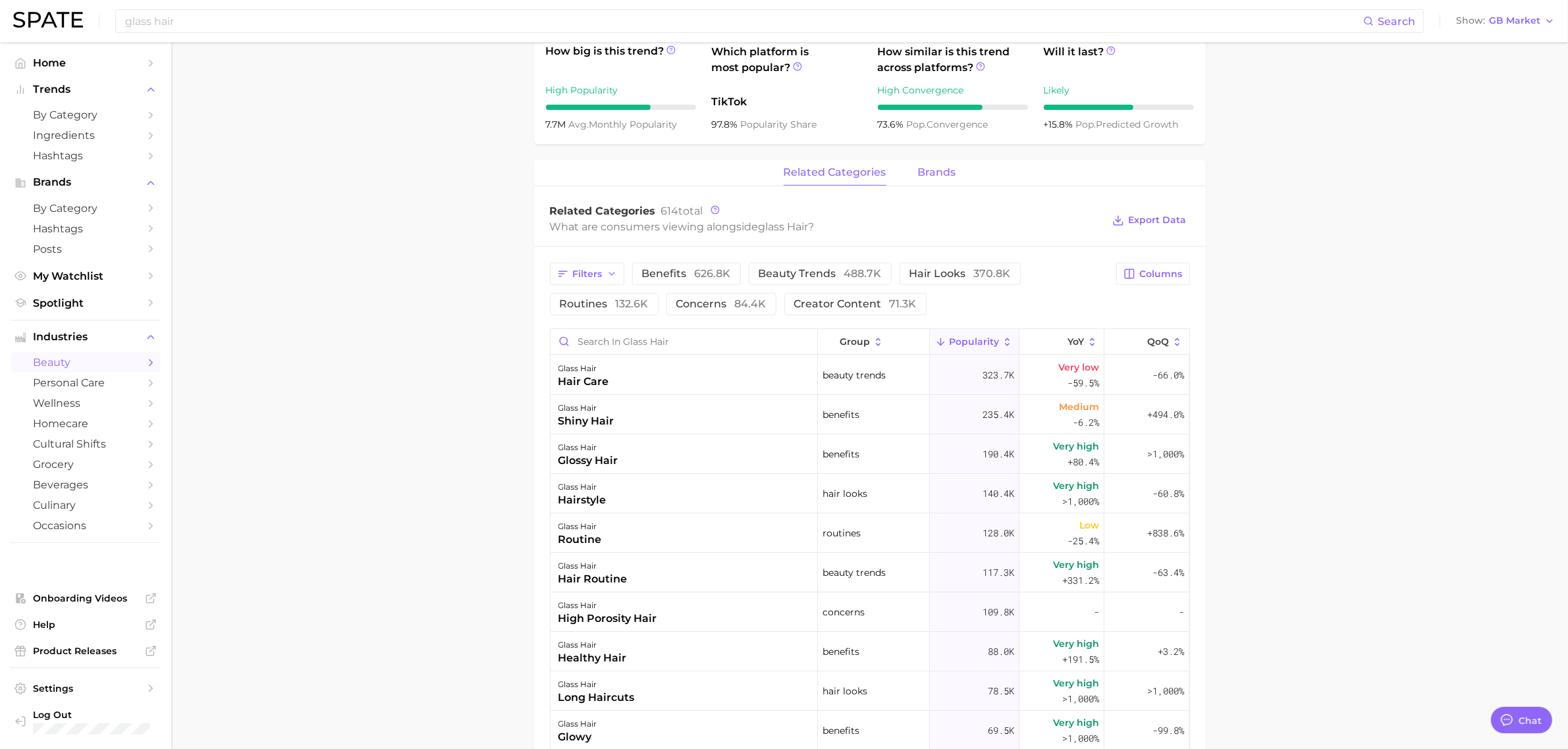
click at [935, 176] on span "brands" at bounding box center [937, 172] width 38 height 12
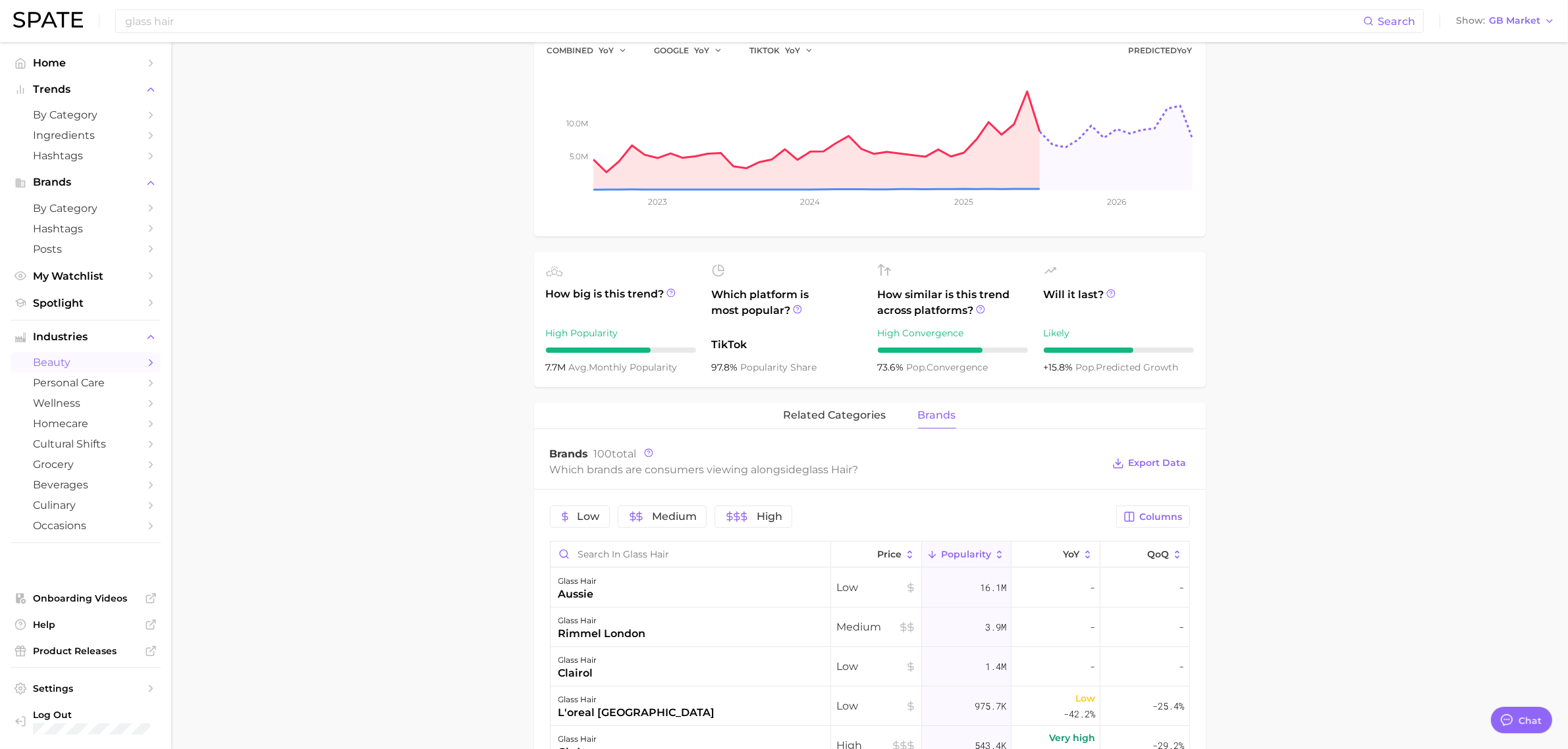
scroll to position [165, 0]
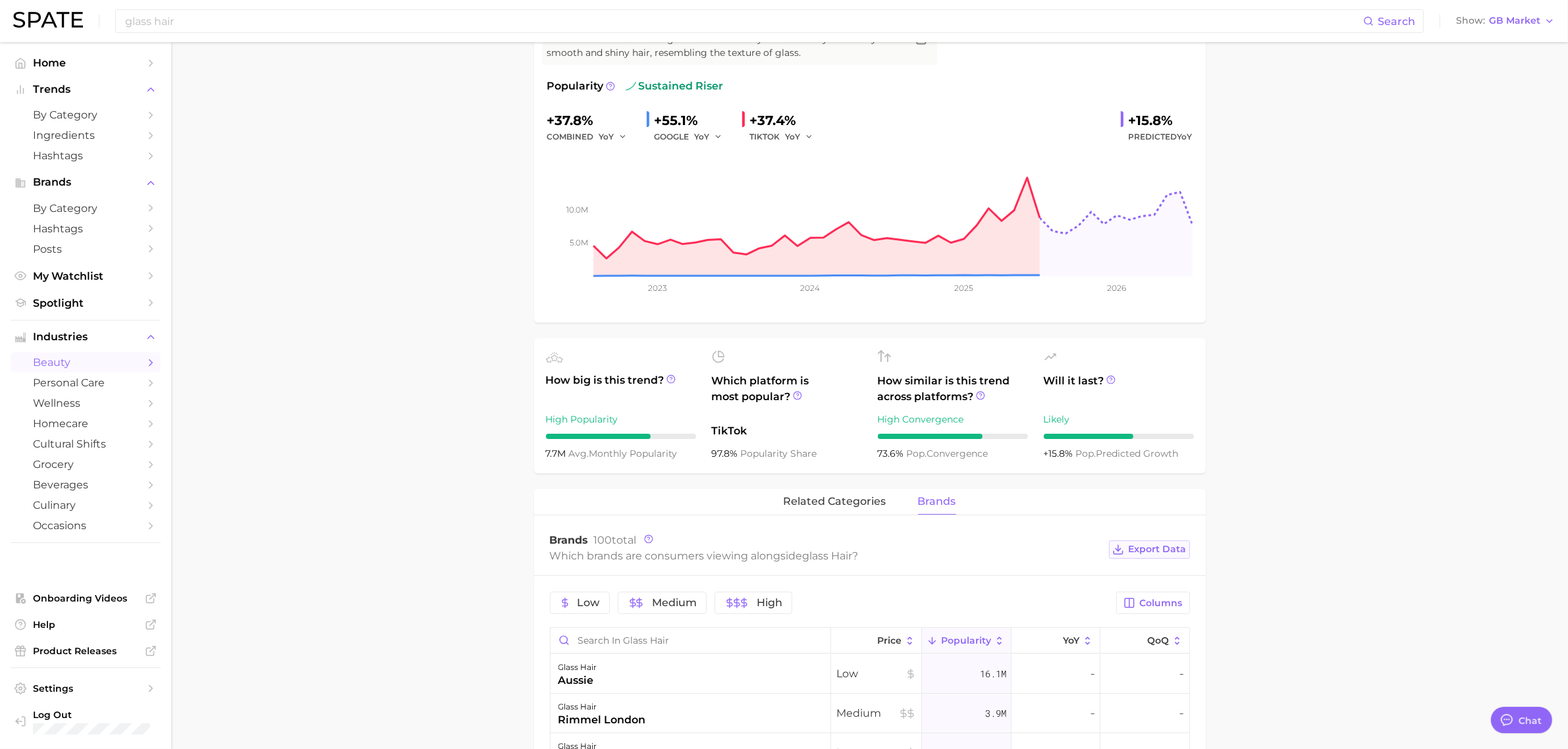
click at [1146, 548] on span "Export Data" at bounding box center [1157, 550] width 58 height 11
click at [438, 182] on main "1. hair 2. hair looks 3. hair styles 4. glass hair Overview Google TikTok Insta…" at bounding box center [870, 668] width 1397 height 1581
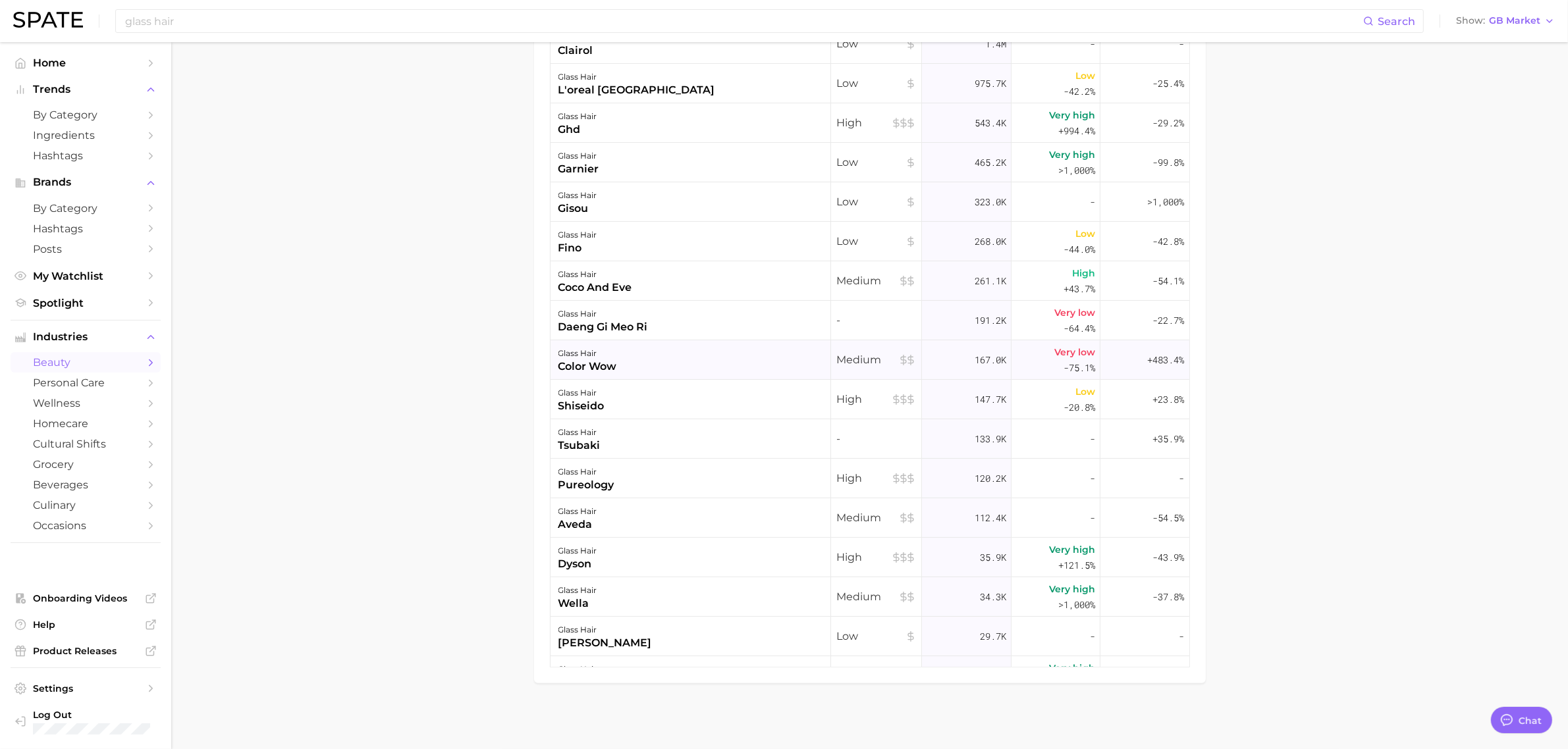
scroll to position [0, 0]
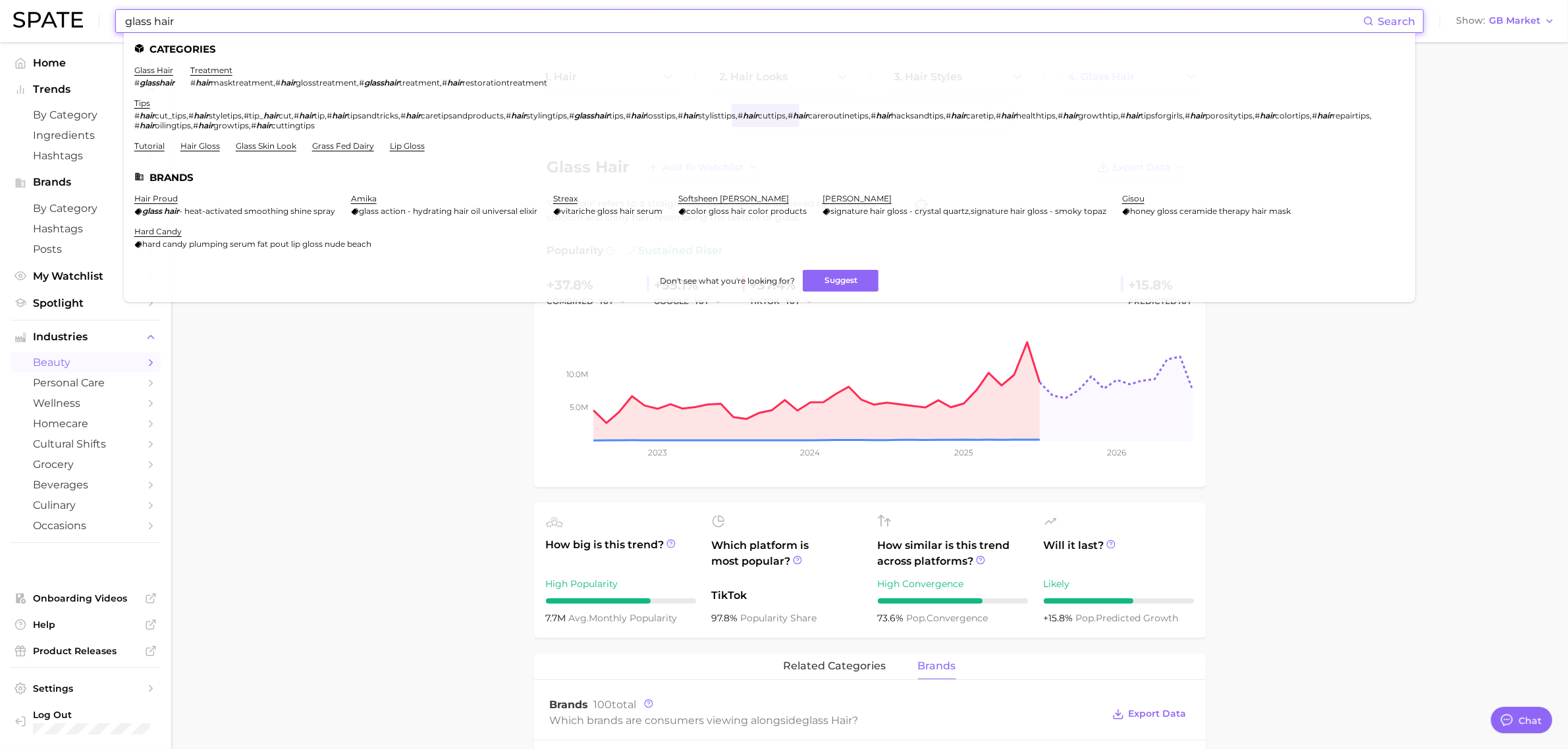
click at [275, 20] on input "glass hair" at bounding box center [743, 21] width 1240 height 22
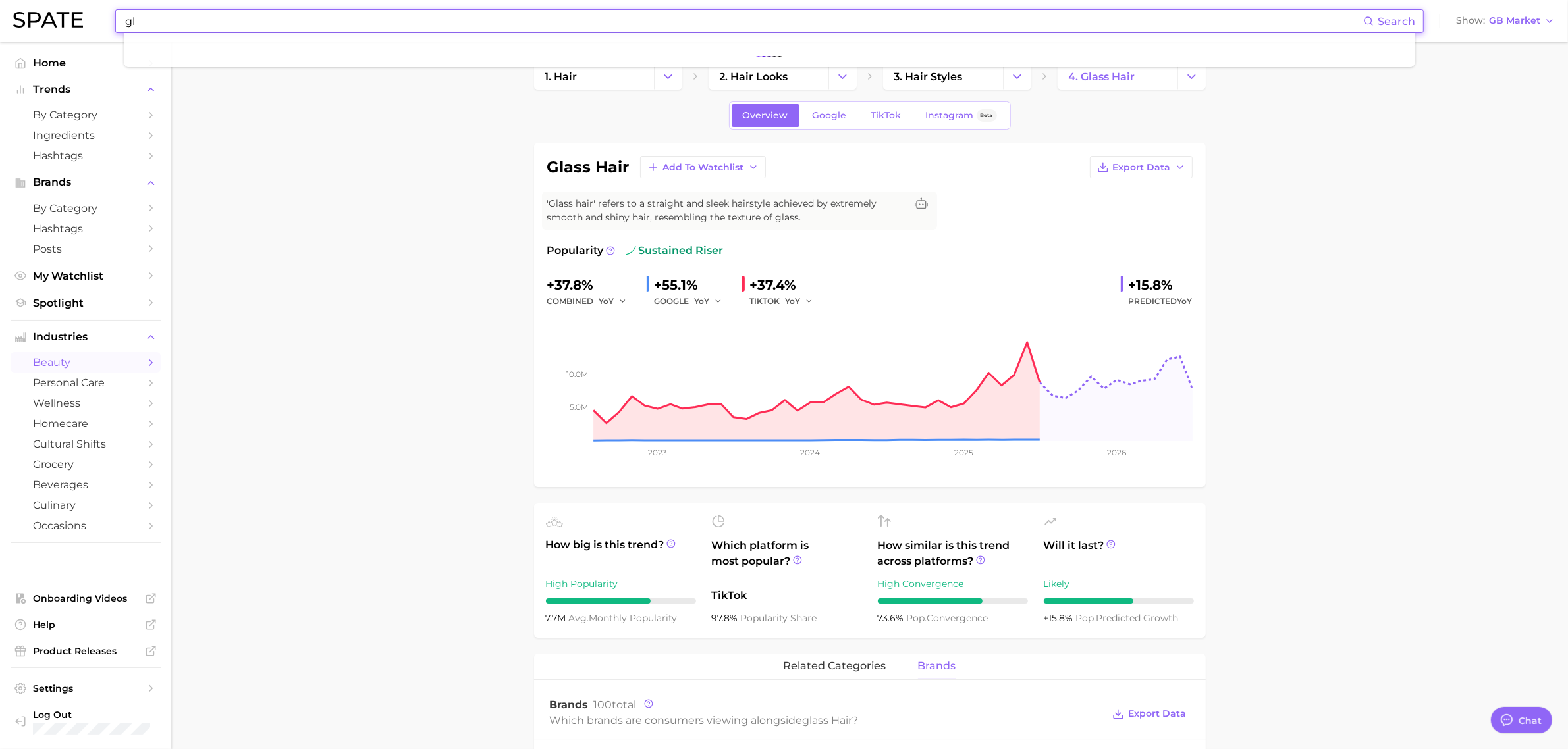
type input "g"
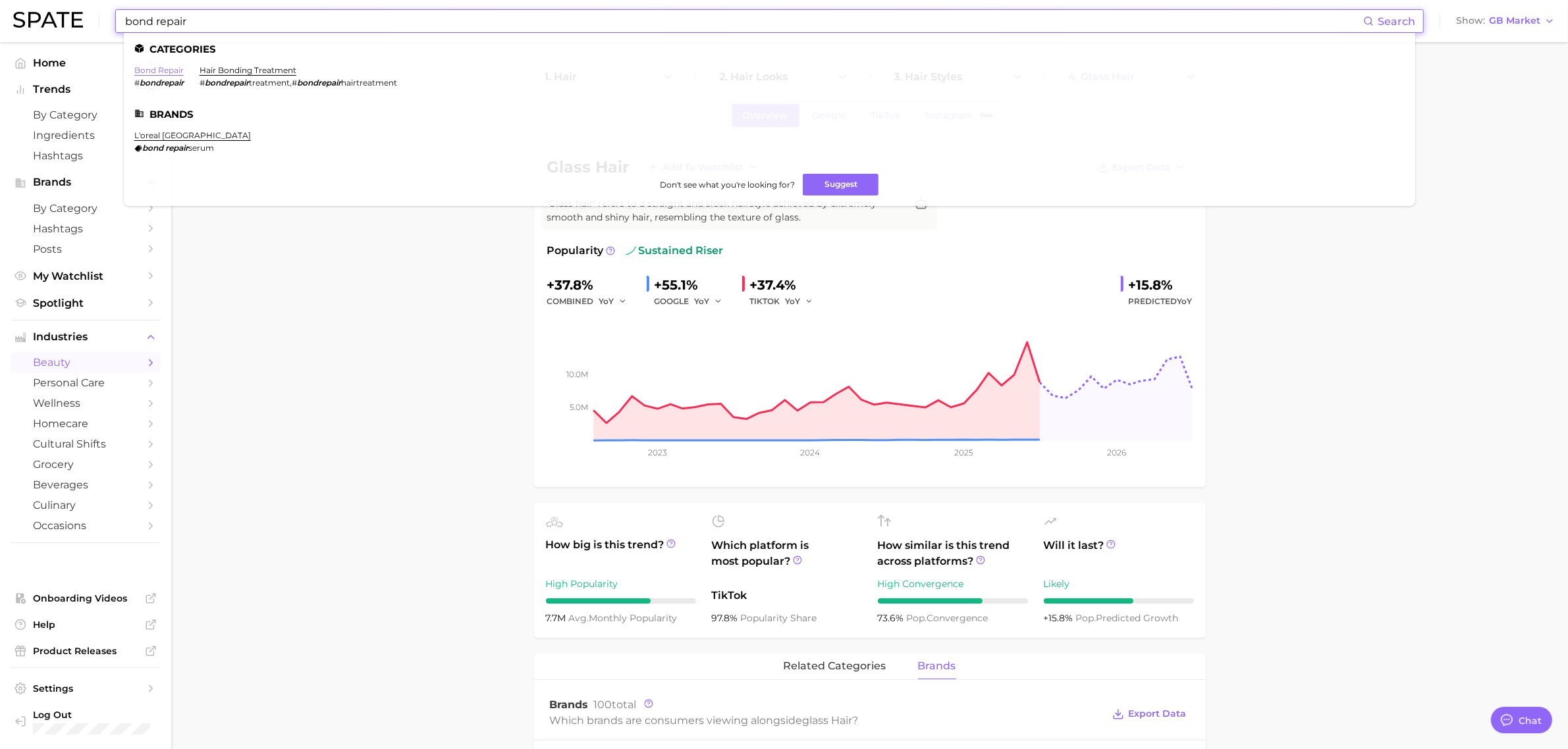
click at [170, 67] on link "bond repair" at bounding box center [158, 70] width 49 height 10
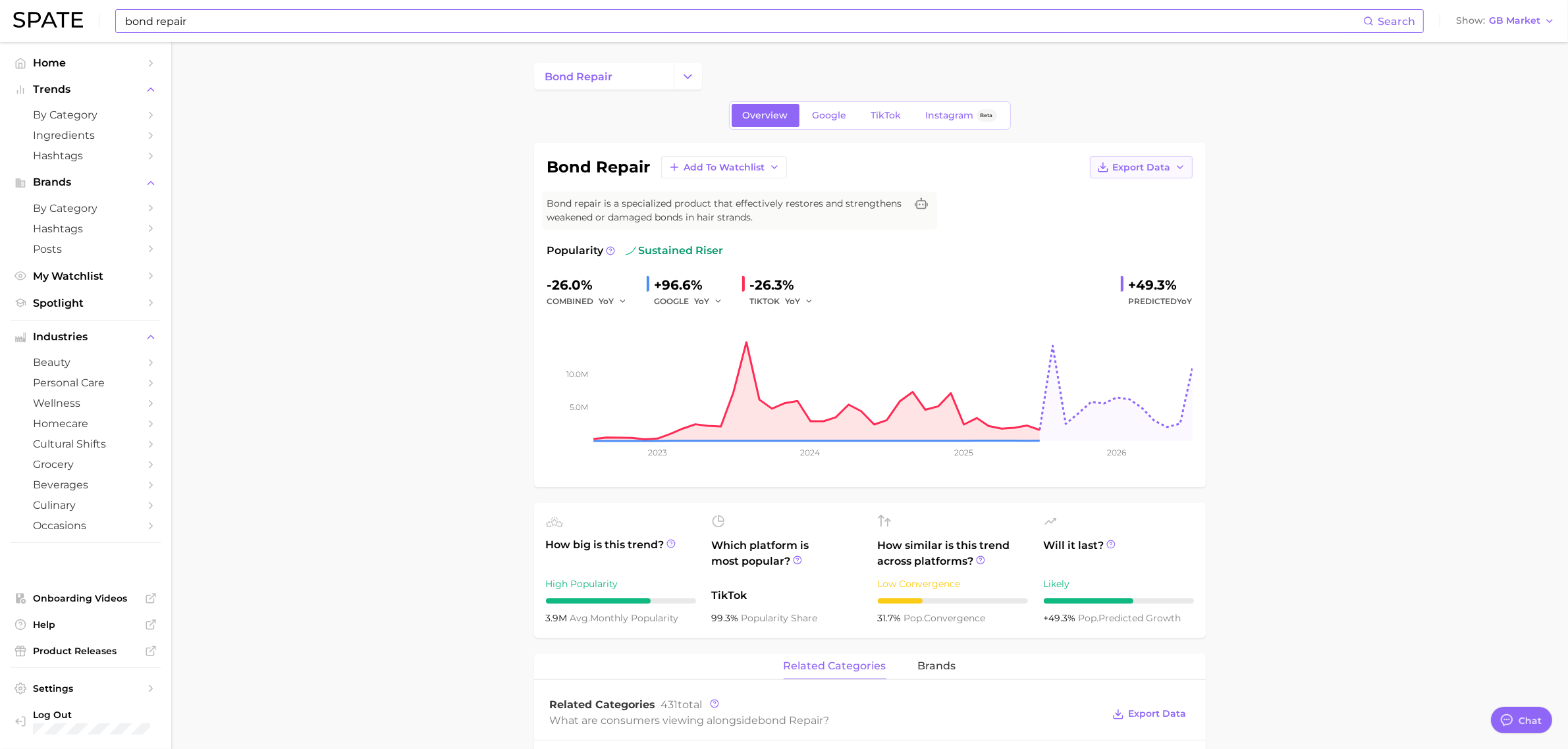
click at [1129, 166] on span "Export Data" at bounding box center [1141, 168] width 58 height 11
click at [1105, 190] on span "Time Series CSV" at bounding box center [1108, 192] width 77 height 11
click at [1121, 166] on span "Export Data" at bounding box center [1141, 168] width 58 height 11
click at [1111, 206] on button "Time Series Image" at bounding box center [1120, 215] width 145 height 24
drag, startPoint x: 380, startPoint y: 149, endPoint x: 404, endPoint y: 147, distance: 24.1
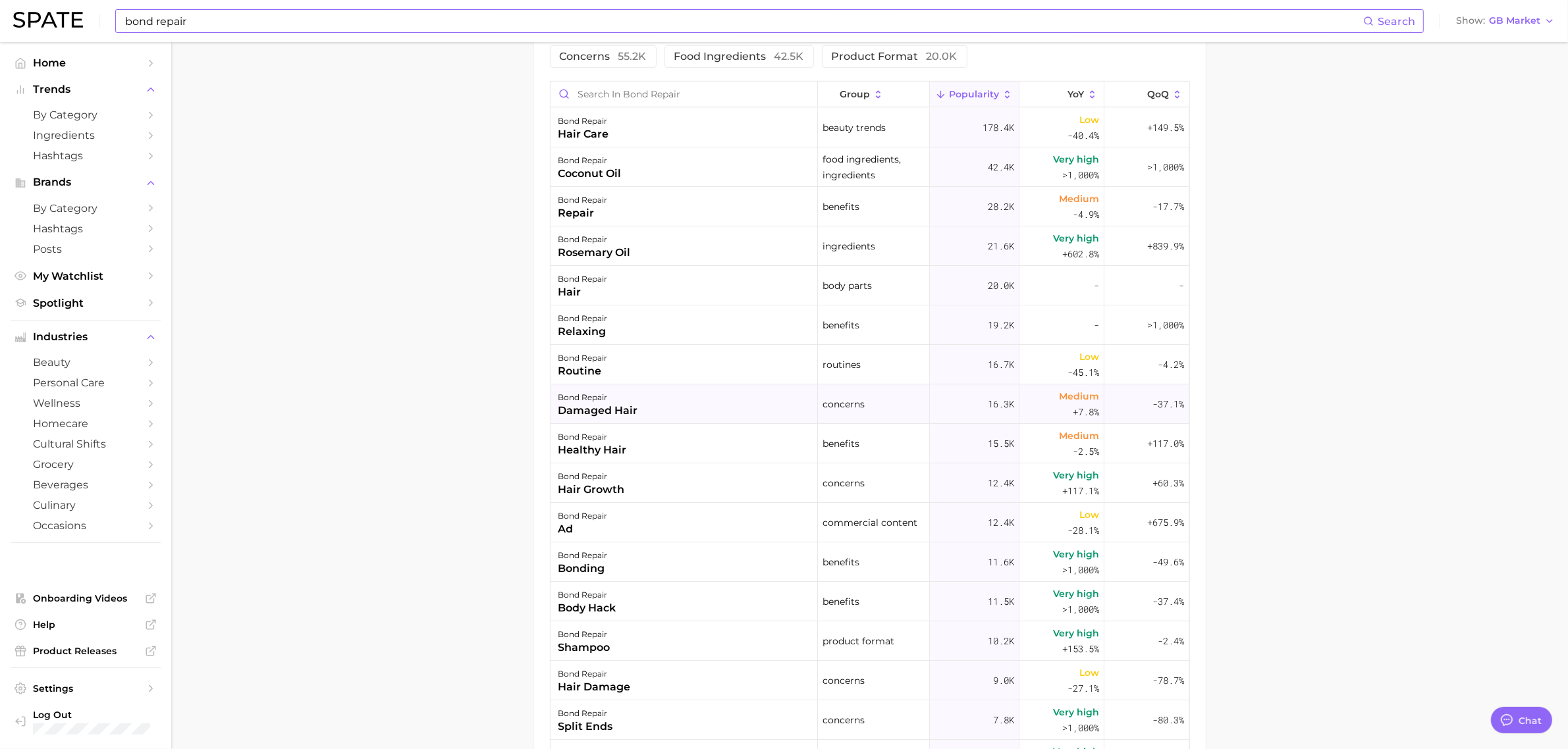
scroll to position [577, 0]
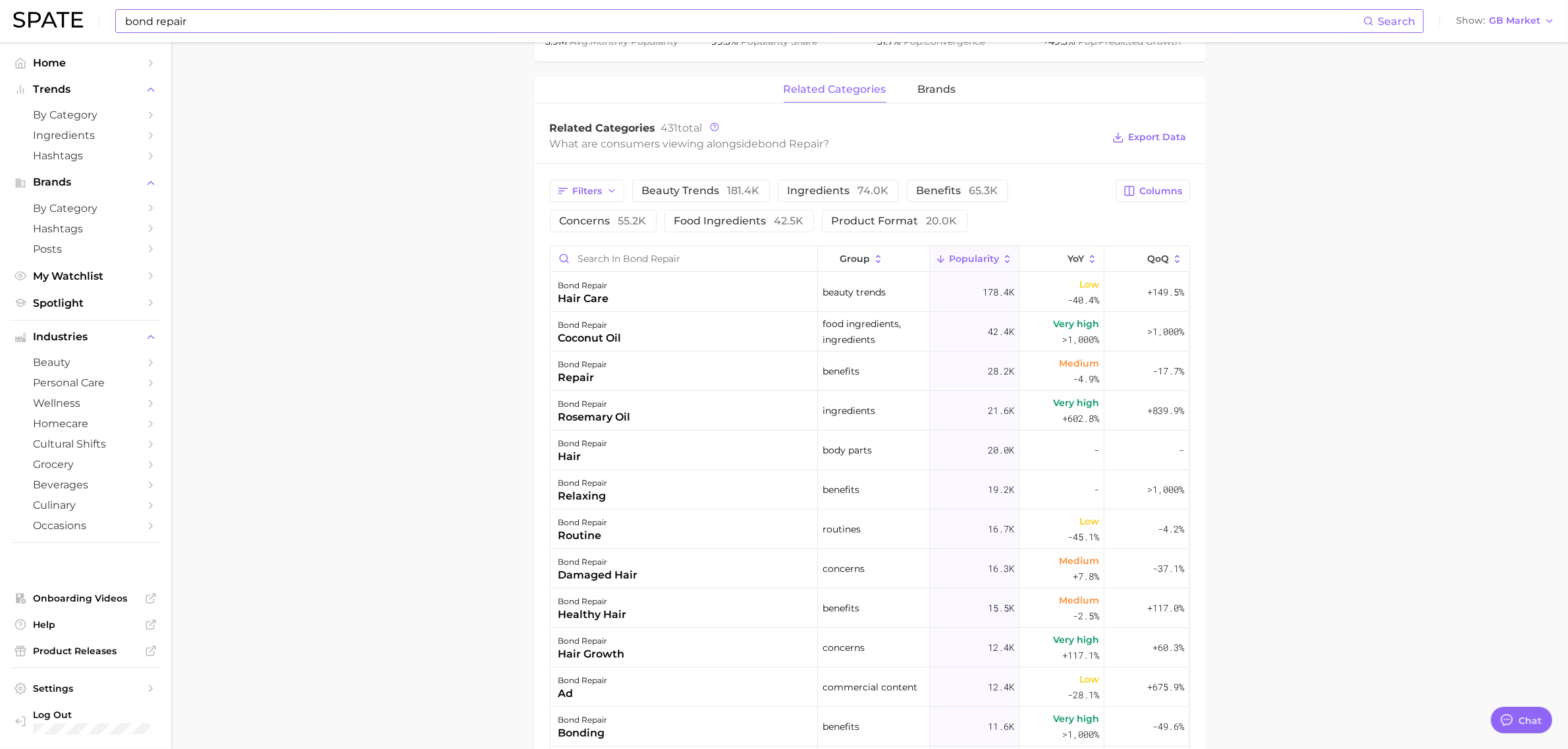
click at [452, 153] on main "bond repair Overview Google TikTok Instagram Beta bond repair Add to Watchlist …" at bounding box center [870, 271] width 1397 height 1611
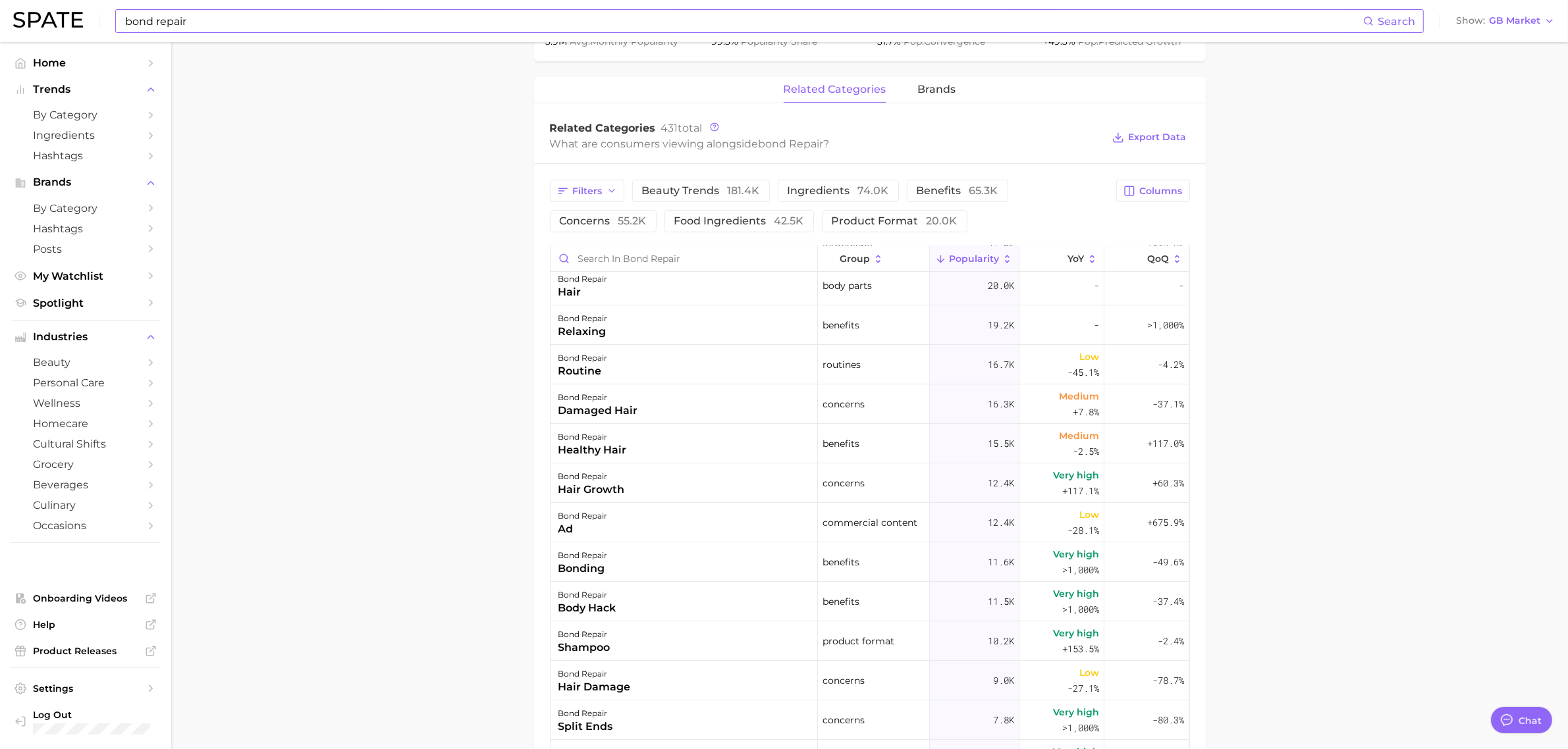
click at [461, 304] on main "bond repair Overview Google TikTok Instagram Beta bond repair Add to Watchlist …" at bounding box center [870, 271] width 1397 height 1611
click at [1169, 142] on span "Export Data" at bounding box center [1157, 138] width 58 height 11
click at [508, 169] on main "bond repair Overview Google TikTok Instagram Beta bond repair Add to Watchlist …" at bounding box center [870, 271] width 1397 height 1611
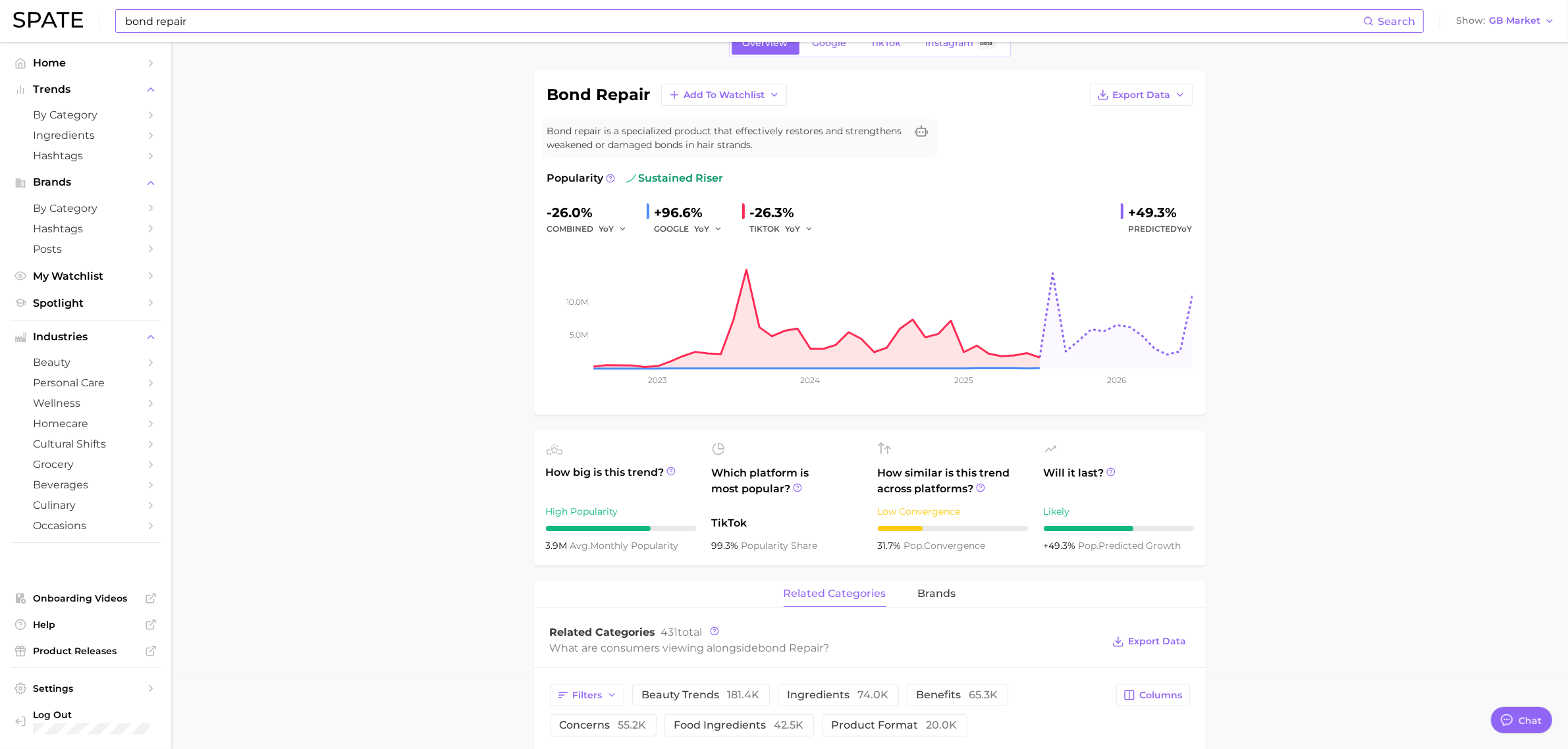
scroll to position [0, 0]
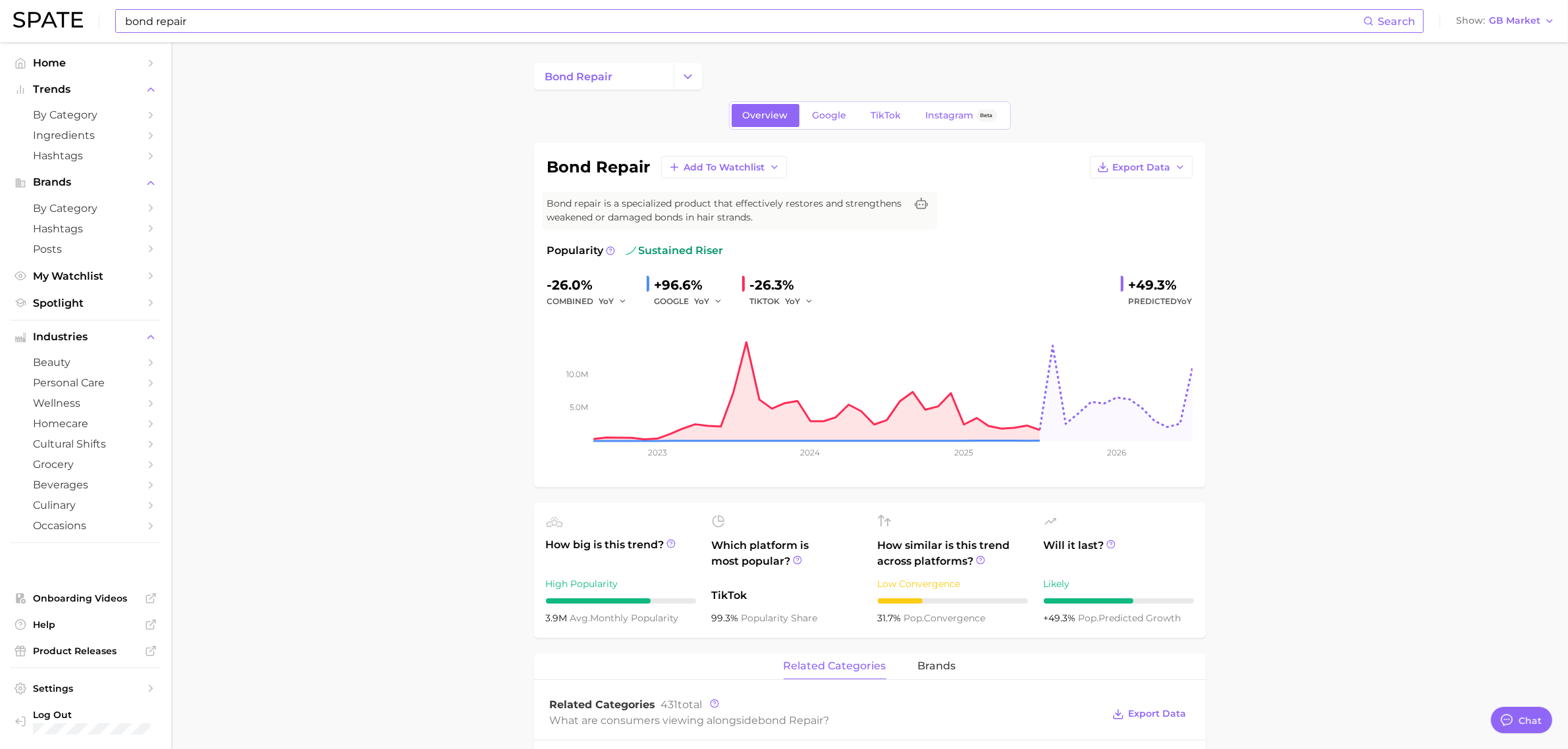
click at [241, 29] on input "bond repair" at bounding box center [743, 21] width 1240 height 22
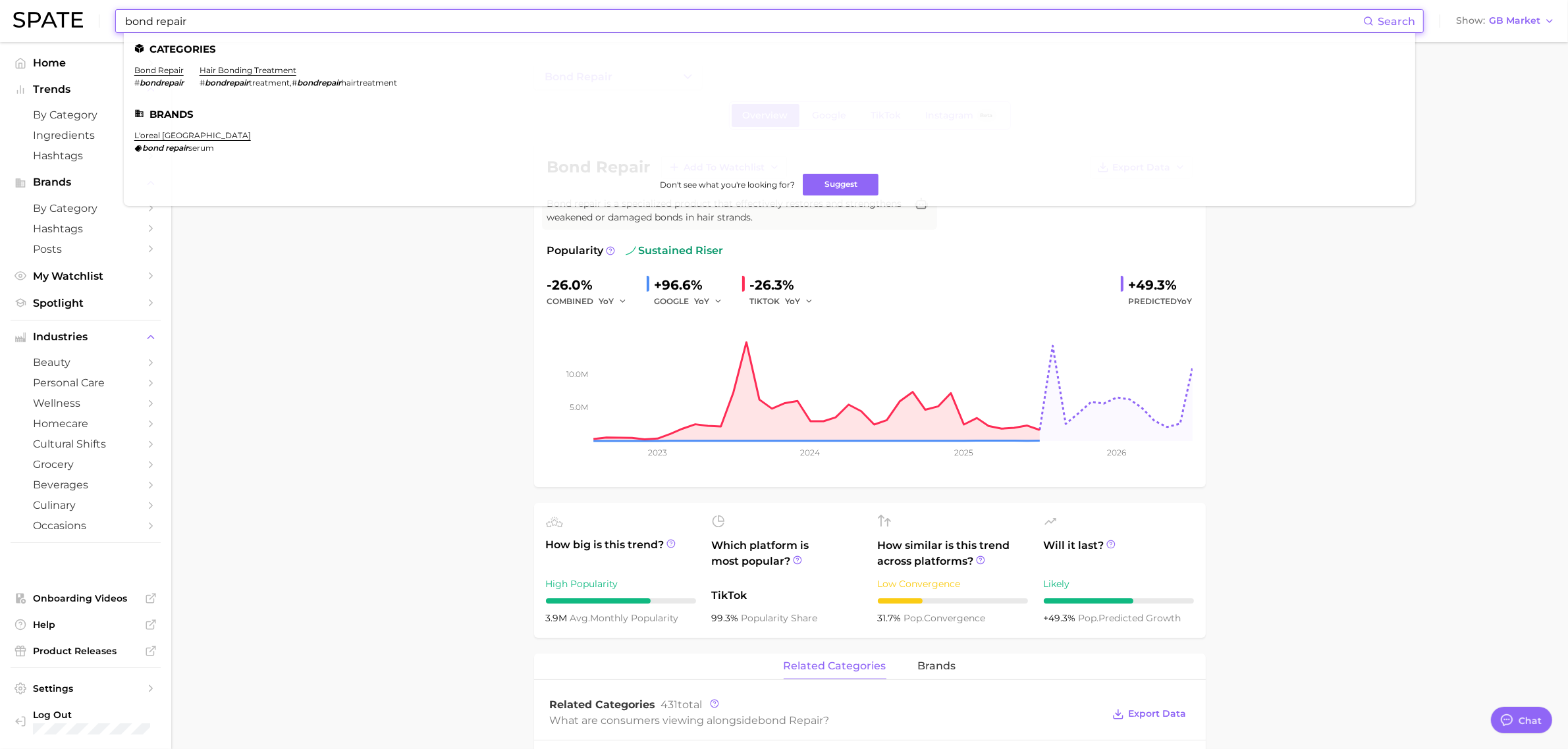
click at [241, 29] on input "bond repair" at bounding box center [743, 21] width 1240 height 22
click at [242, 30] on input "bond repair" at bounding box center [743, 21] width 1240 height 22
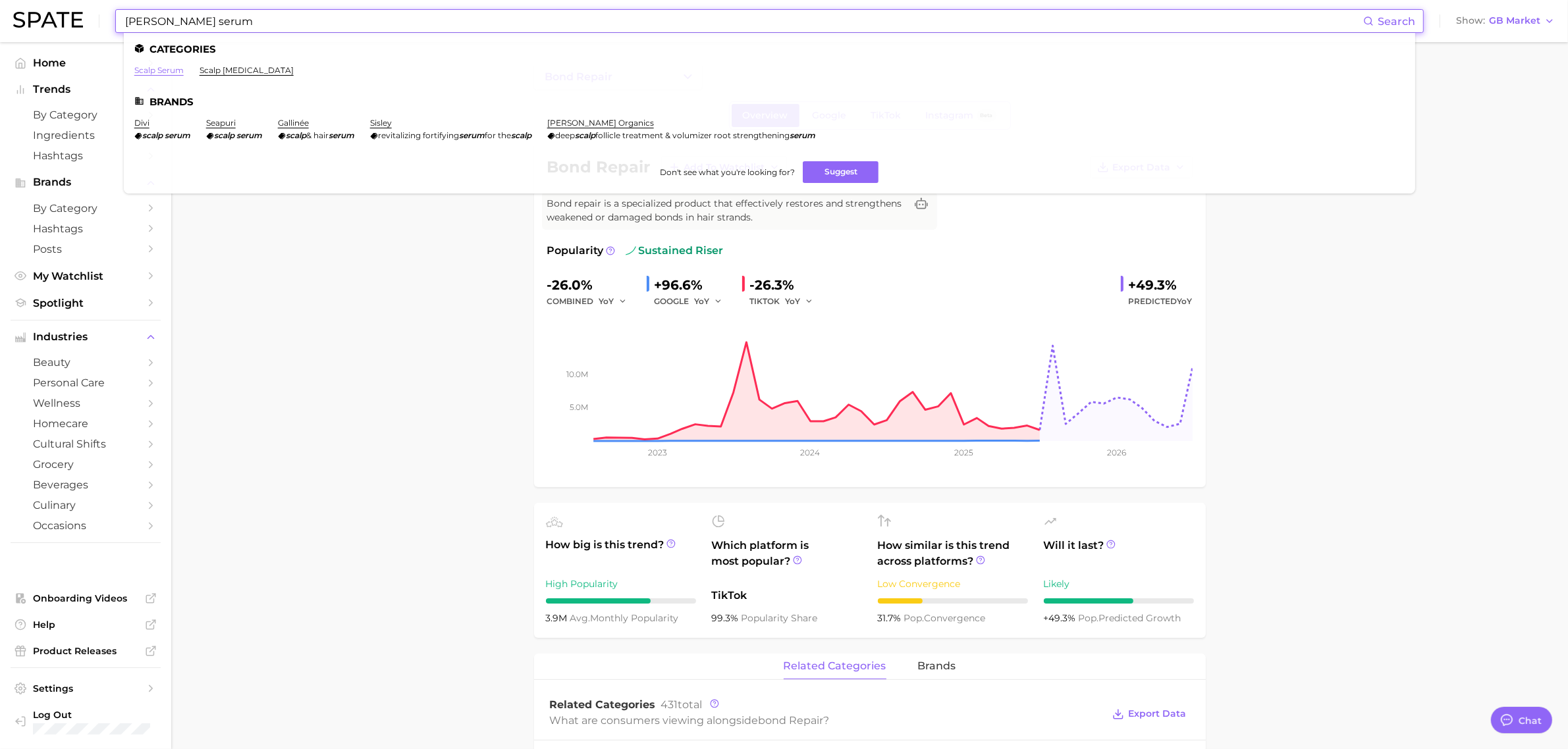
click at [166, 68] on link "scalp serum" at bounding box center [158, 70] width 49 height 10
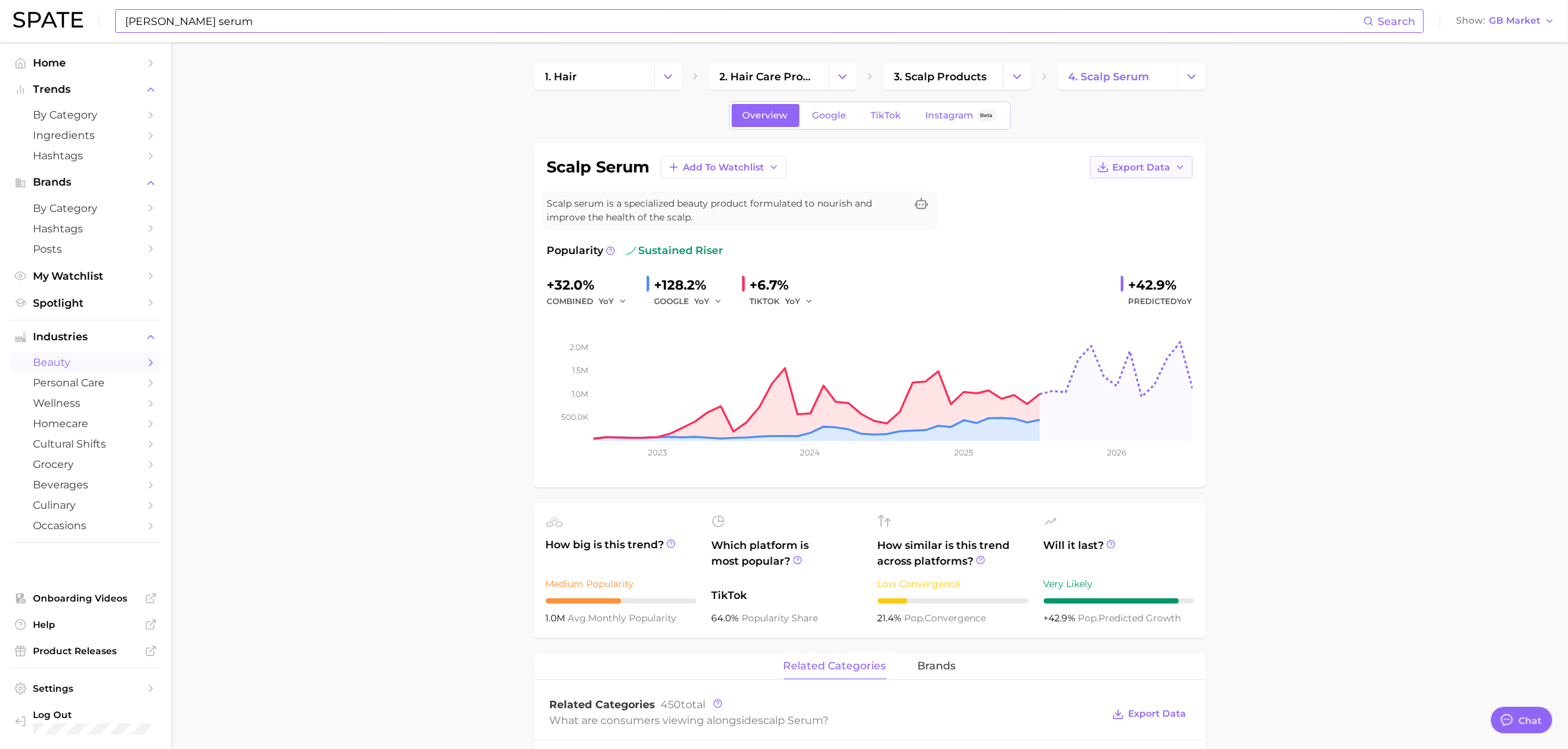
click at [1140, 166] on span "Export Data" at bounding box center [1141, 168] width 58 height 11
click at [1124, 182] on button "Time Series CSV" at bounding box center [1120, 191] width 145 height 24
click at [1148, 166] on span "Export Data" at bounding box center [1141, 168] width 58 height 11
click at [1123, 209] on button "Time Series Image" at bounding box center [1120, 215] width 145 height 24
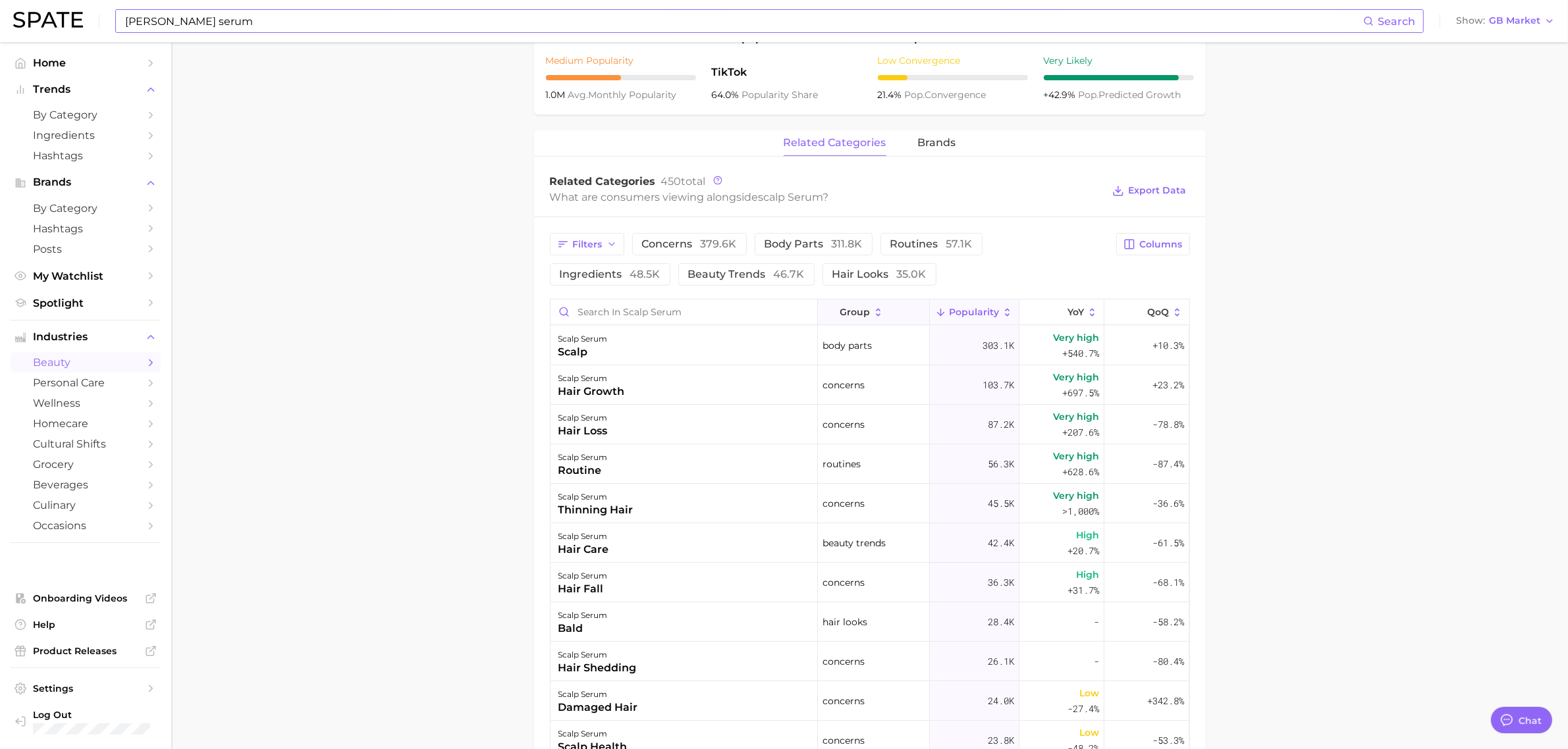
scroll to position [494, 0]
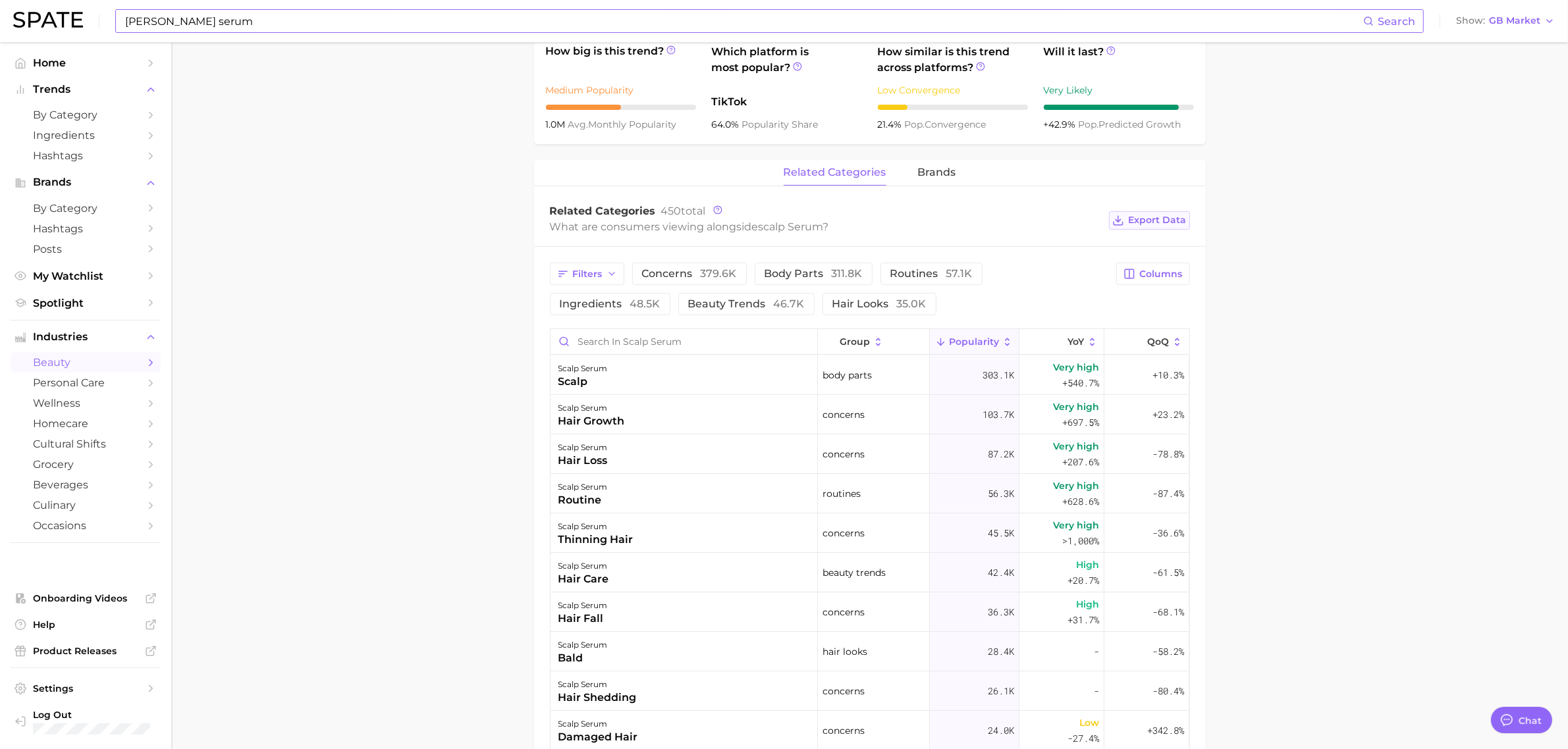
click at [1134, 222] on span "Export Data" at bounding box center [1157, 220] width 58 height 11
click at [951, 174] on span "brands" at bounding box center [937, 172] width 38 height 12
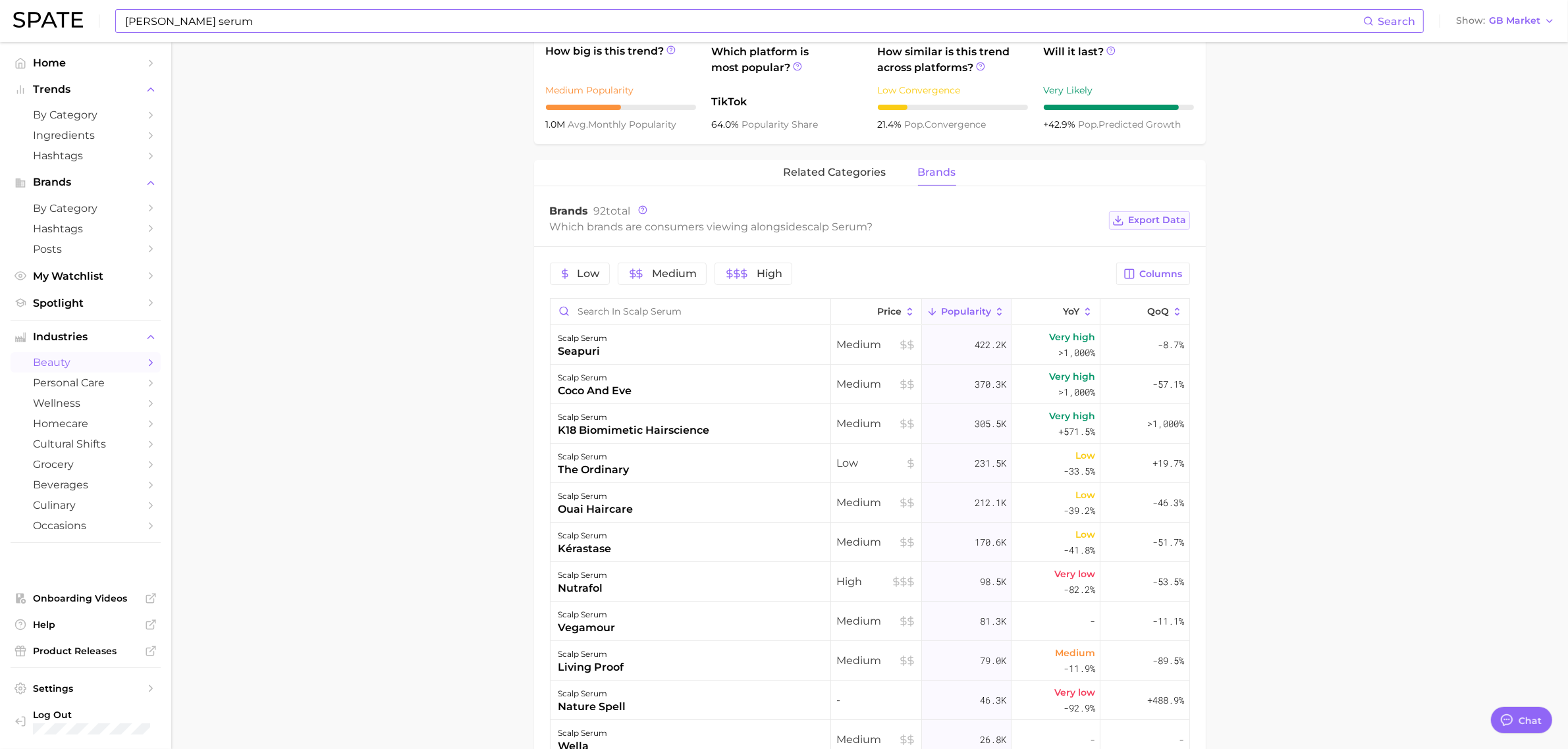
click at [1129, 214] on button "Export Data" at bounding box center [1149, 221] width 80 height 19
click at [827, 171] on span "related categories" at bounding box center [835, 172] width 103 height 12
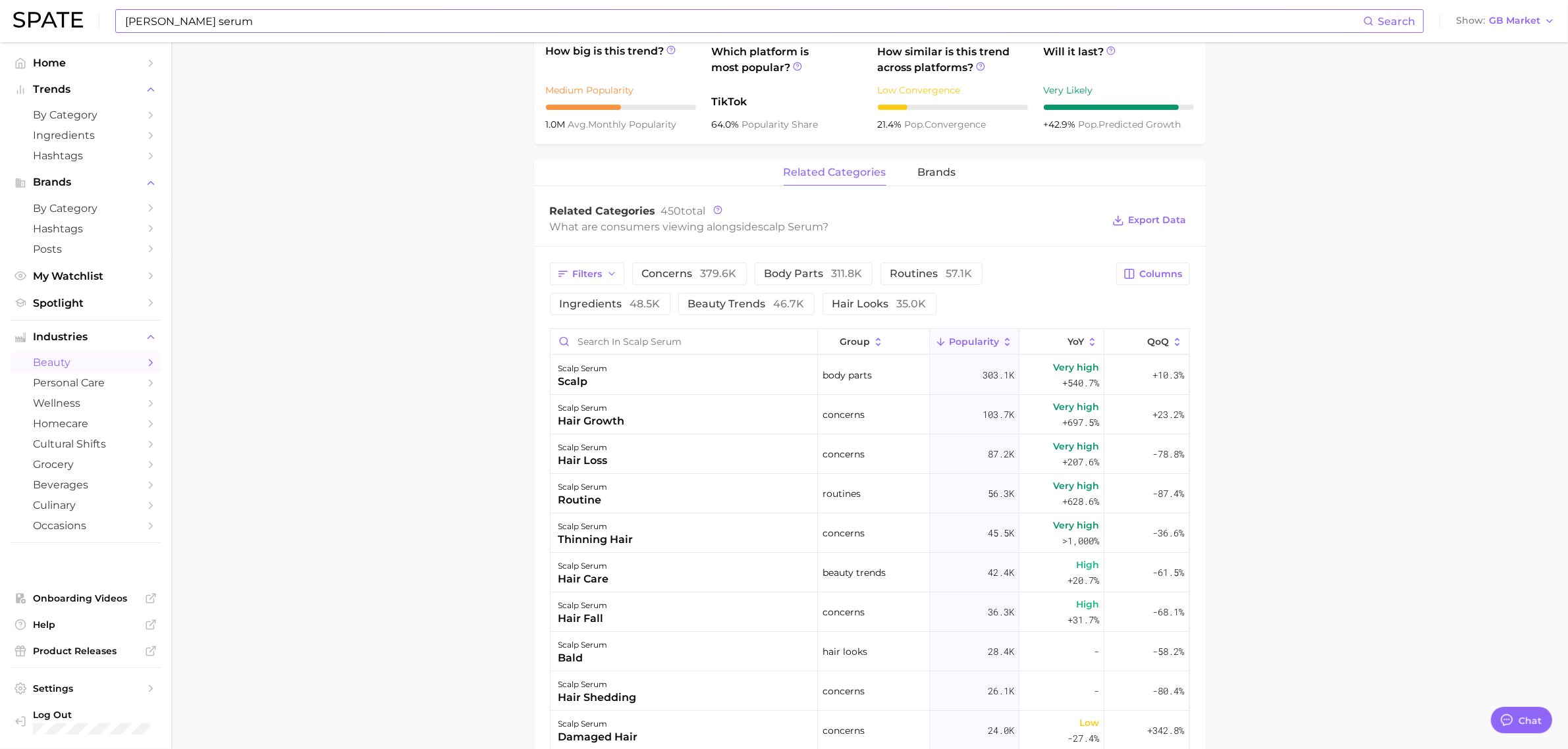
click at [435, 158] on main "1. hair 2. hair care products 3. scalp products 4. scalp serum Overview Google …" at bounding box center [870, 354] width 1397 height 1611
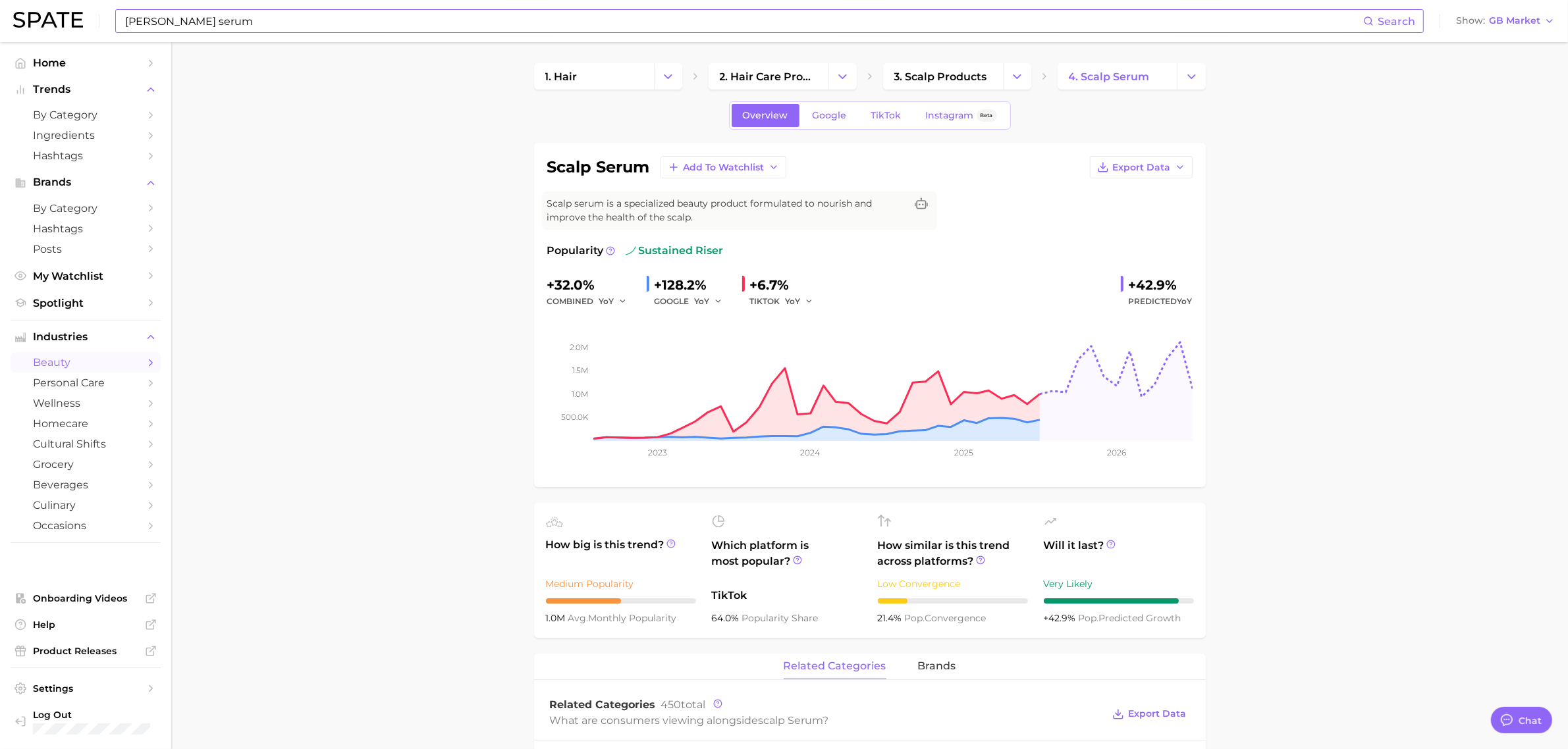
click at [267, 24] on input "[PERSON_NAME] serum" at bounding box center [743, 21] width 1240 height 22
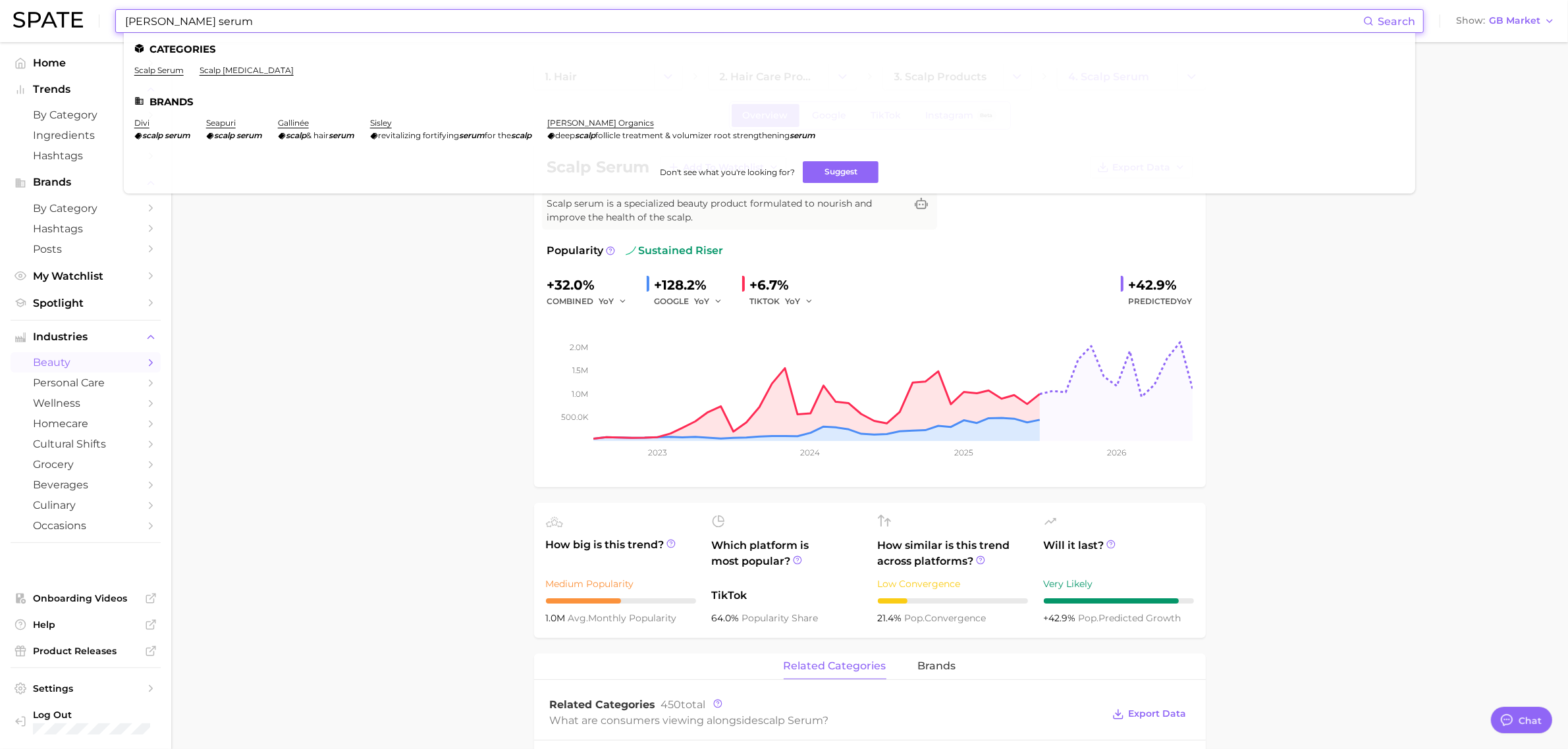
click at [267, 24] on input "[PERSON_NAME] serum" at bounding box center [743, 21] width 1240 height 22
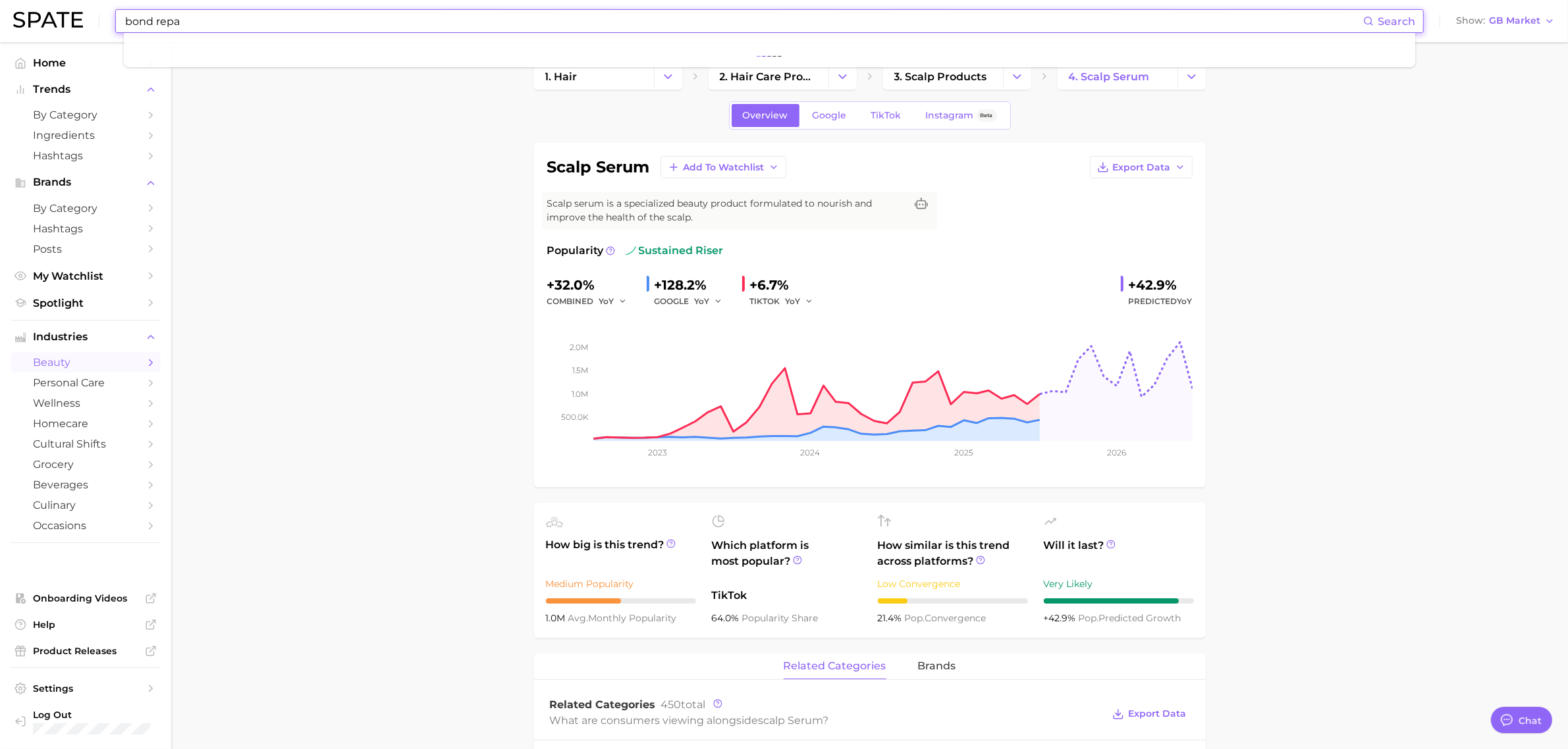
click at [267, 24] on input "bond repa" at bounding box center [743, 21] width 1240 height 22
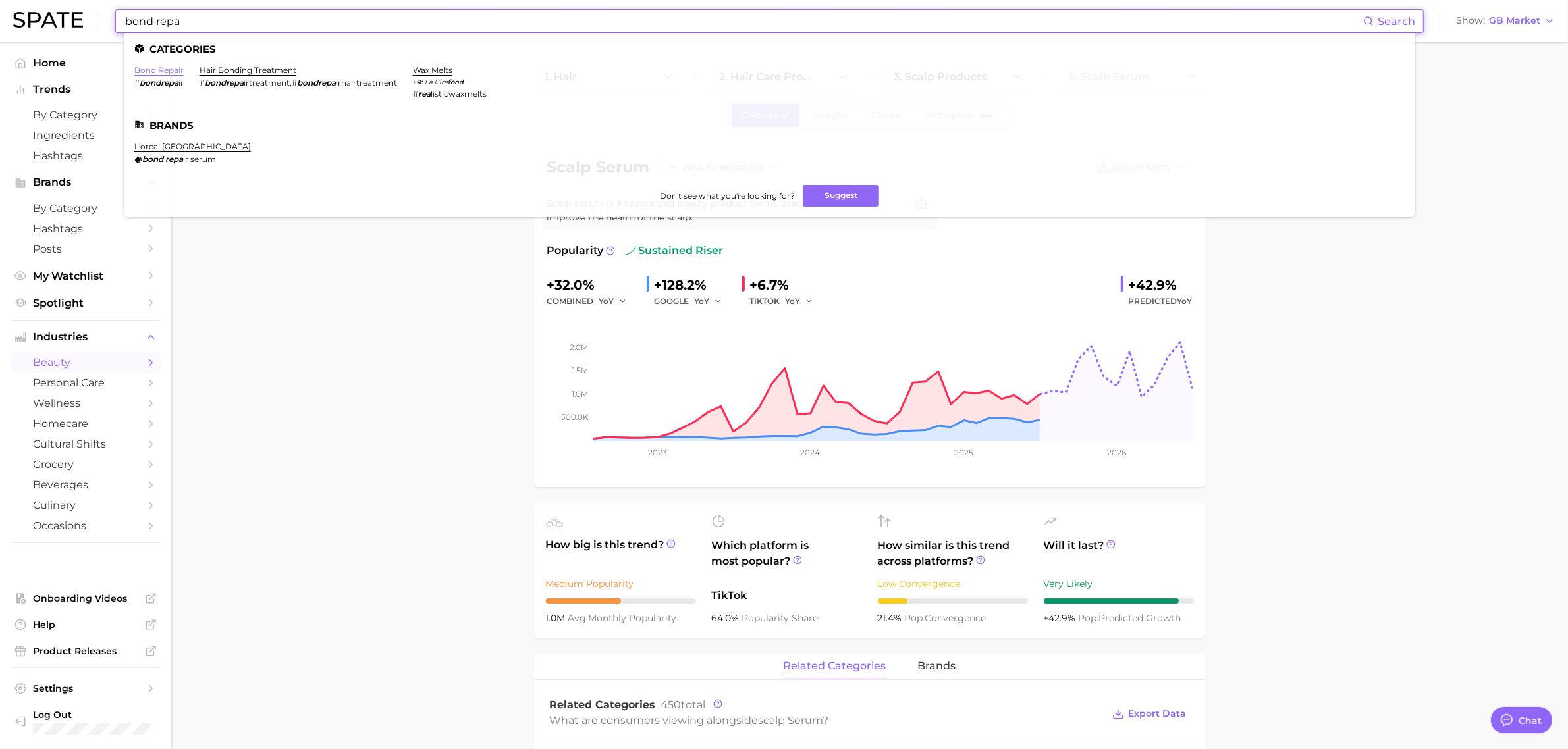
click at [168, 68] on link "bond repair" at bounding box center [158, 70] width 49 height 10
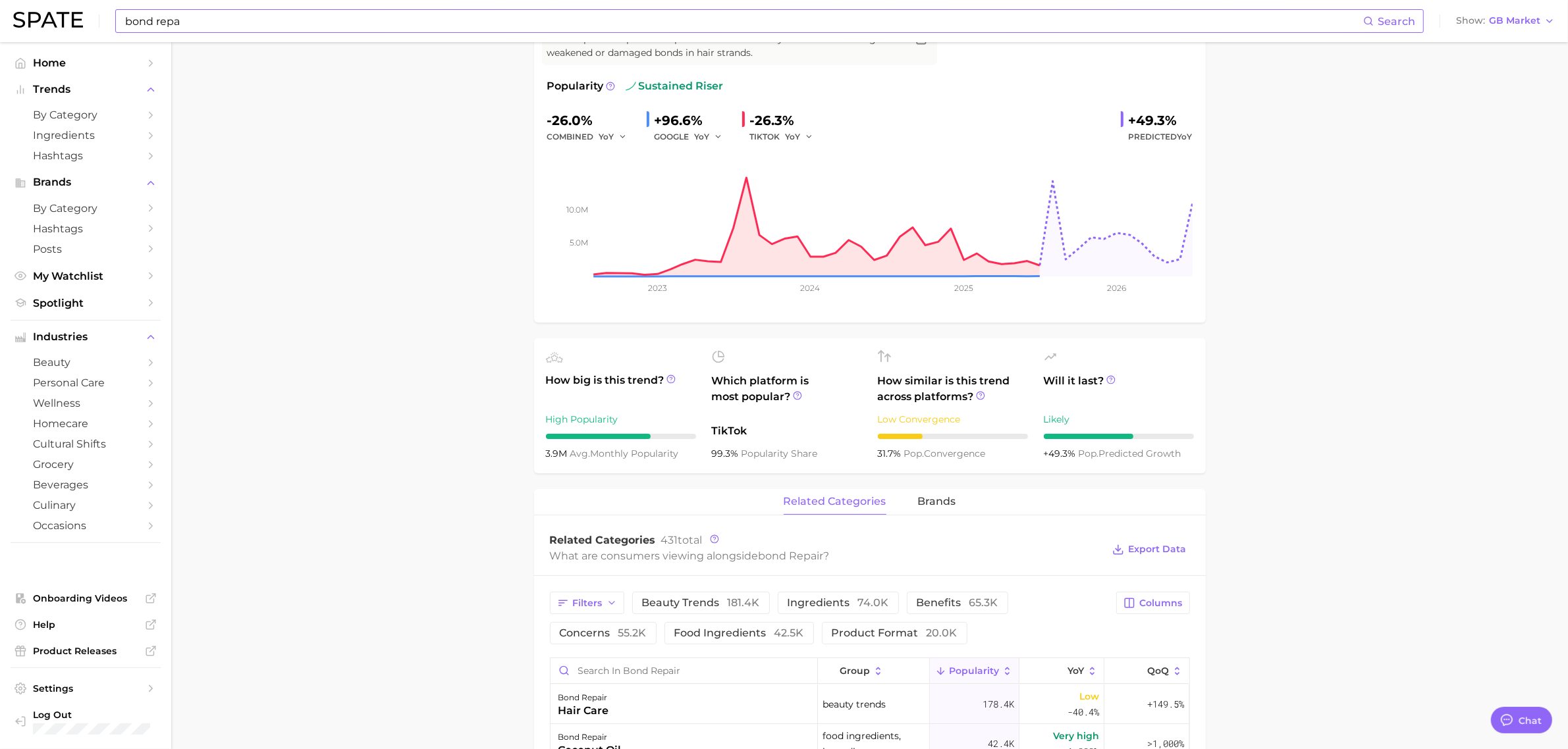
scroll to position [329, 0]
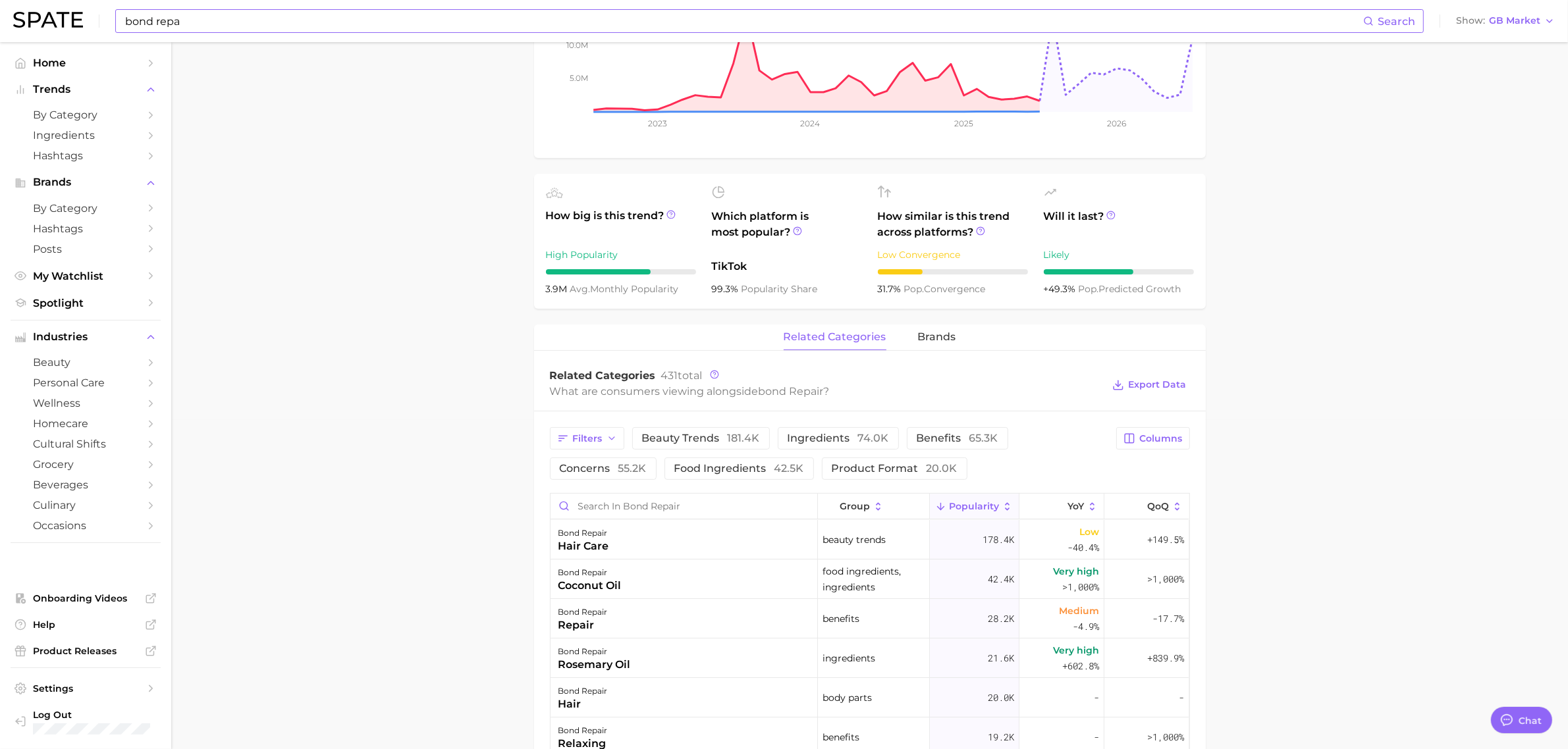
click at [217, 20] on input "bond repa" at bounding box center [743, 21] width 1240 height 22
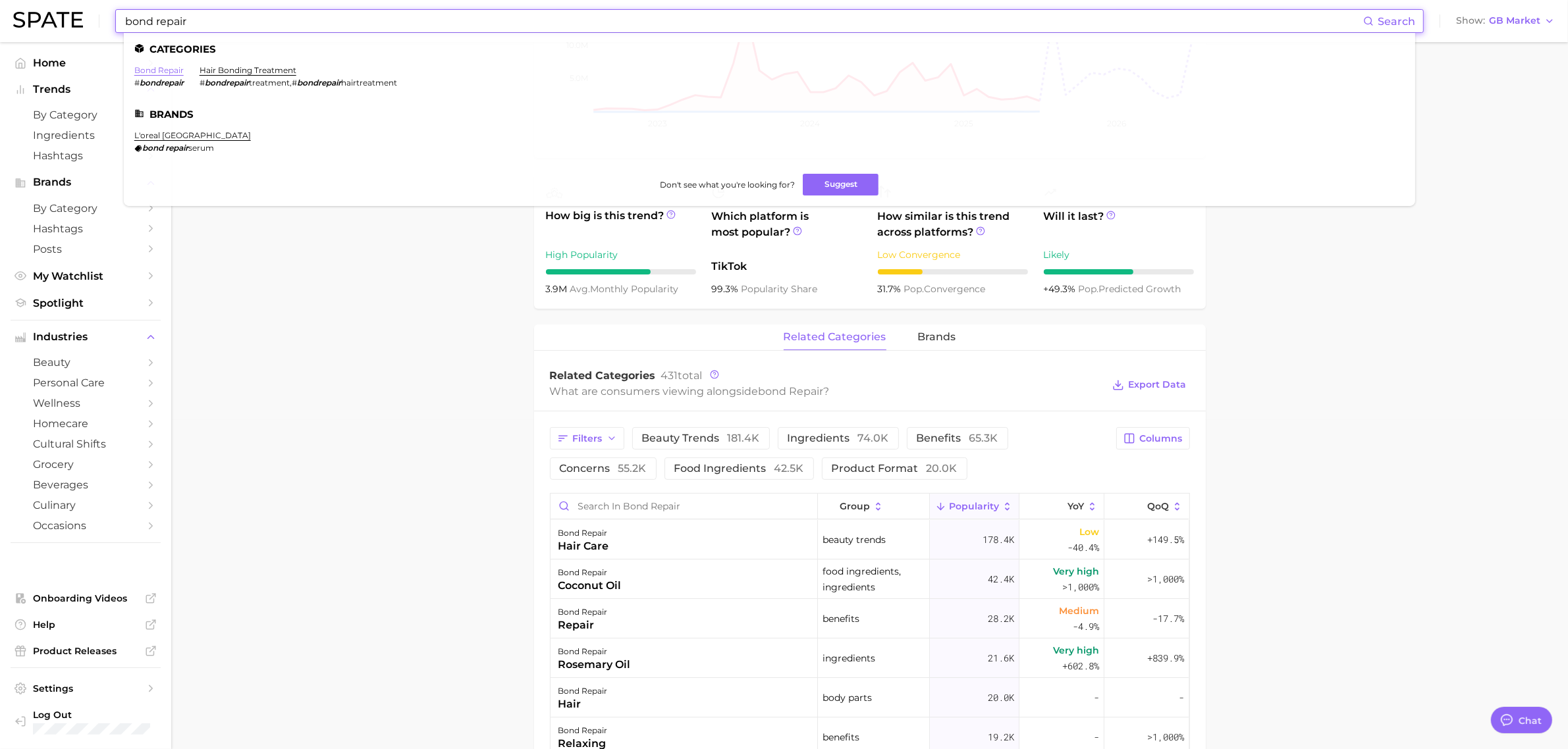
type input "bond repair"
click at [166, 69] on link "bond repair" at bounding box center [158, 70] width 49 height 10
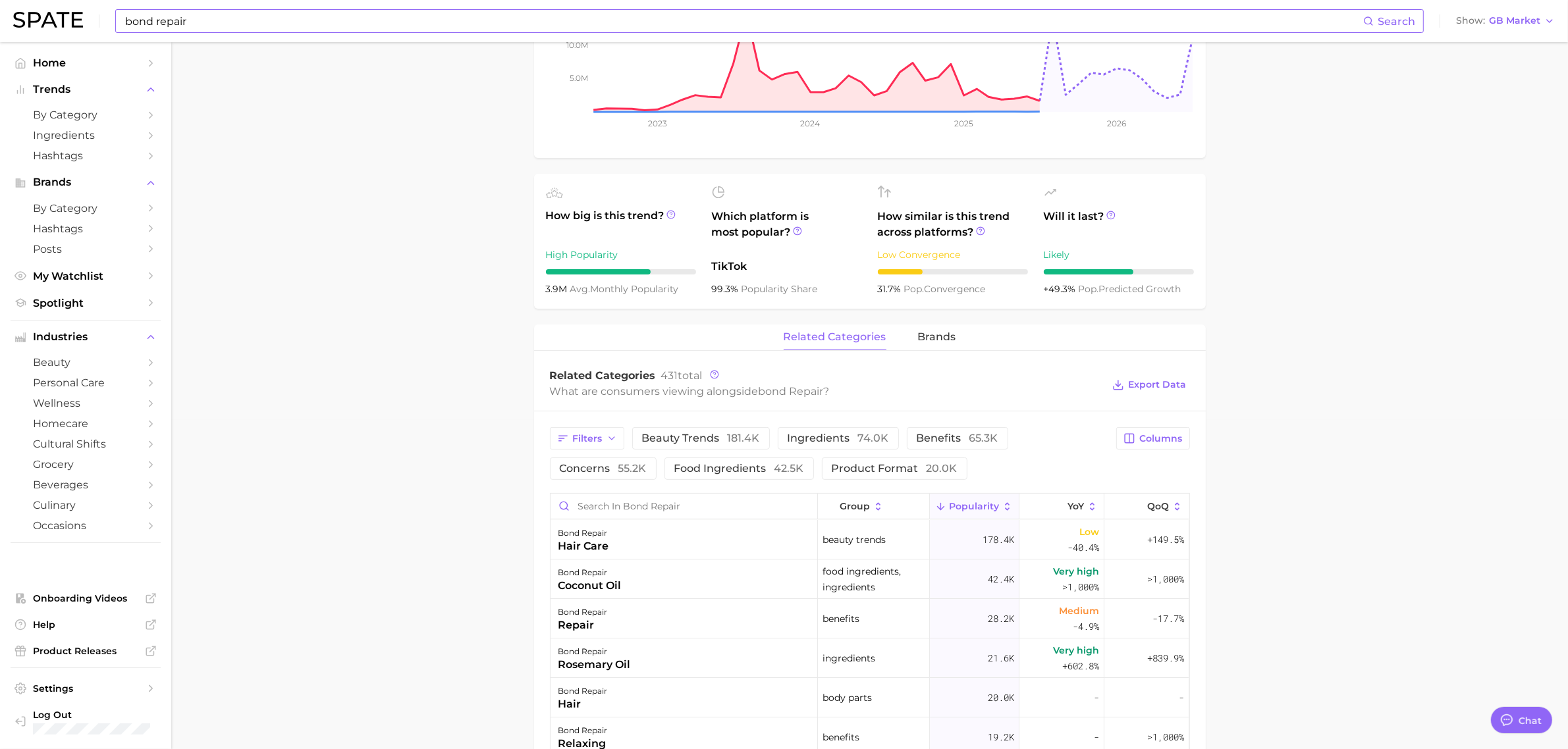
click at [346, 181] on main "bond repair Overview Google TikTok Instagram Beta bond repair Add to Watchlist …" at bounding box center [870, 518] width 1397 height 1611
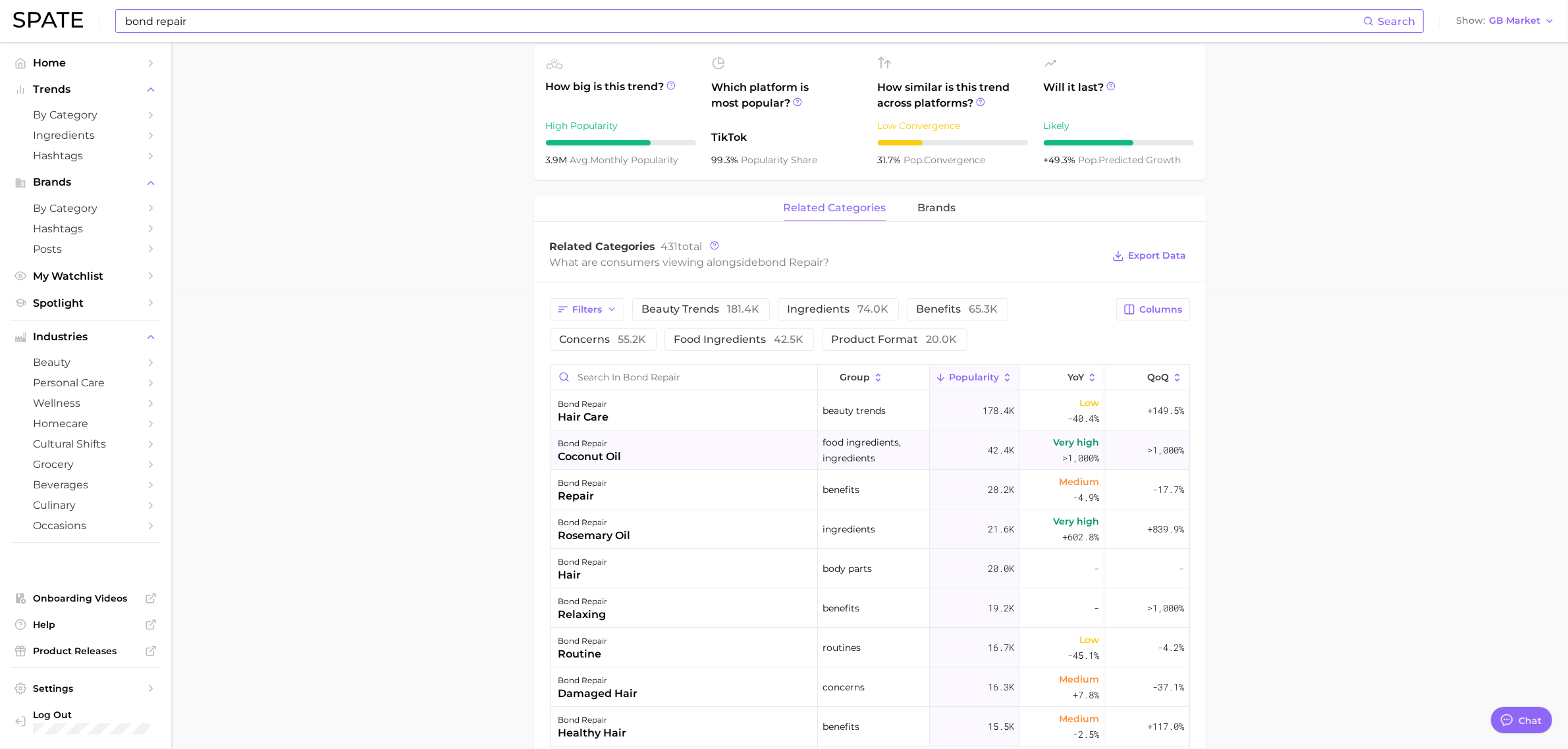
scroll to position [577, 0]
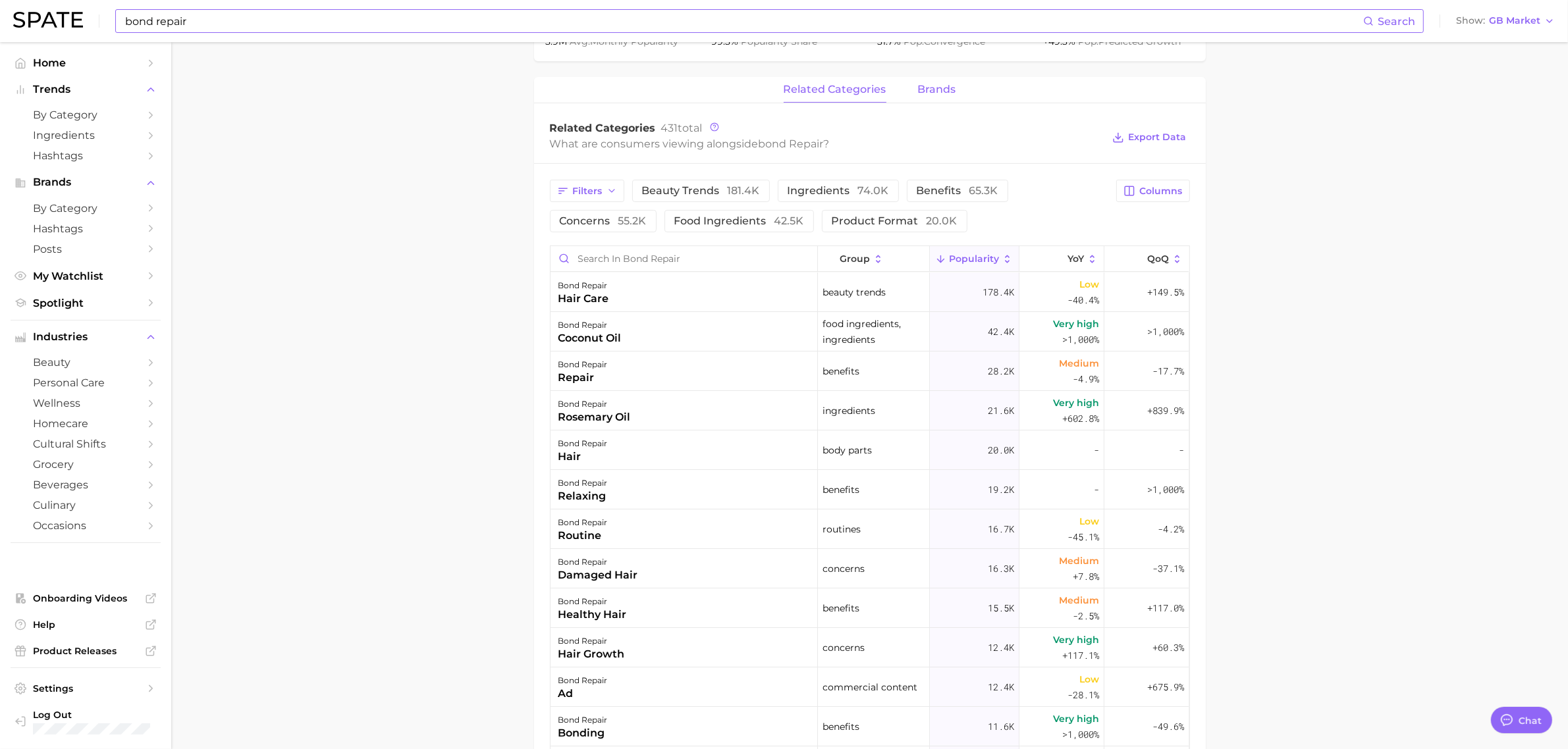
click at [932, 91] on span "brands" at bounding box center [937, 90] width 38 height 12
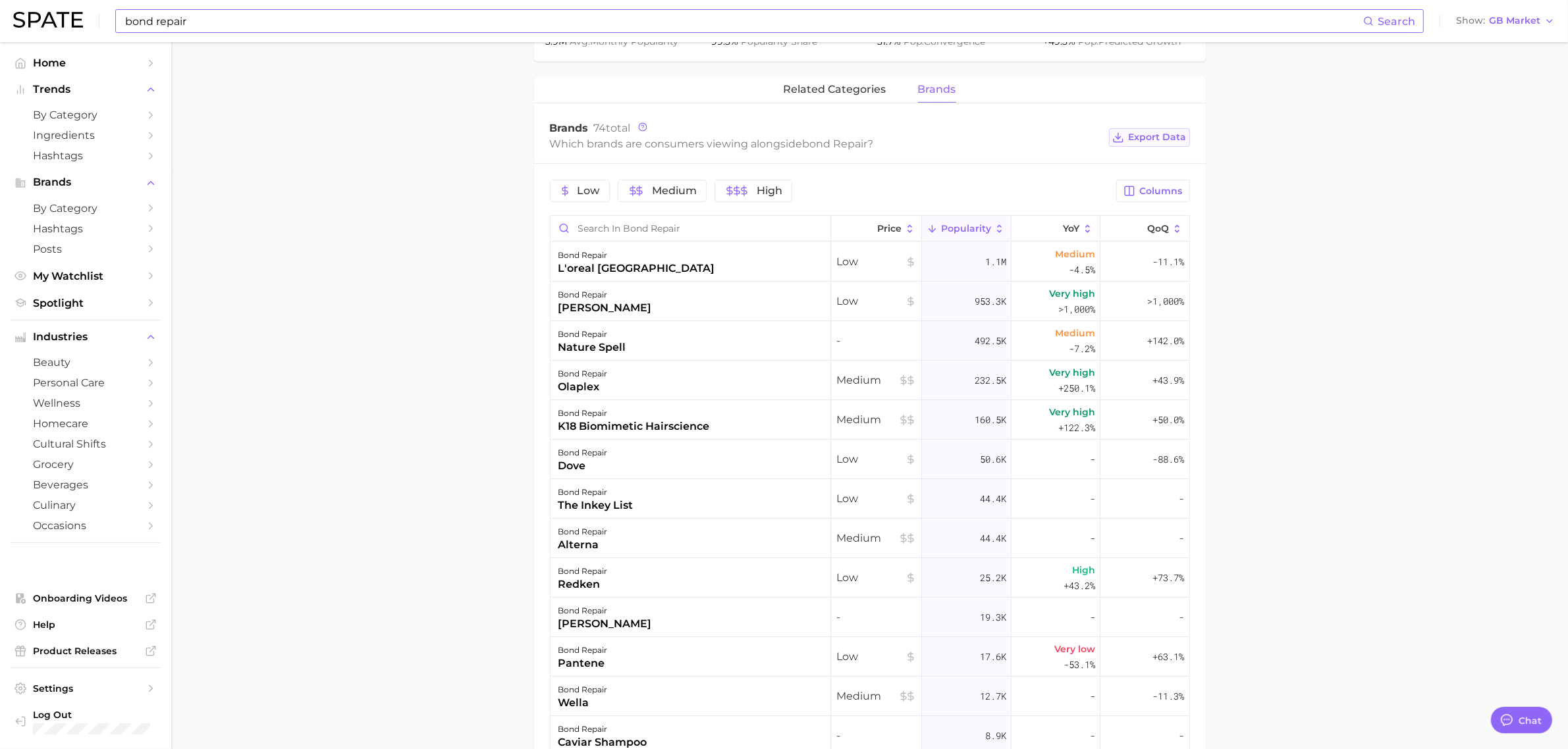
click at [1153, 138] on span "Export Data" at bounding box center [1157, 138] width 58 height 11
click at [476, 163] on main "bond repair Overview Google TikTok Instagram Beta bond repair Add to Watchlist …" at bounding box center [870, 256] width 1397 height 1581
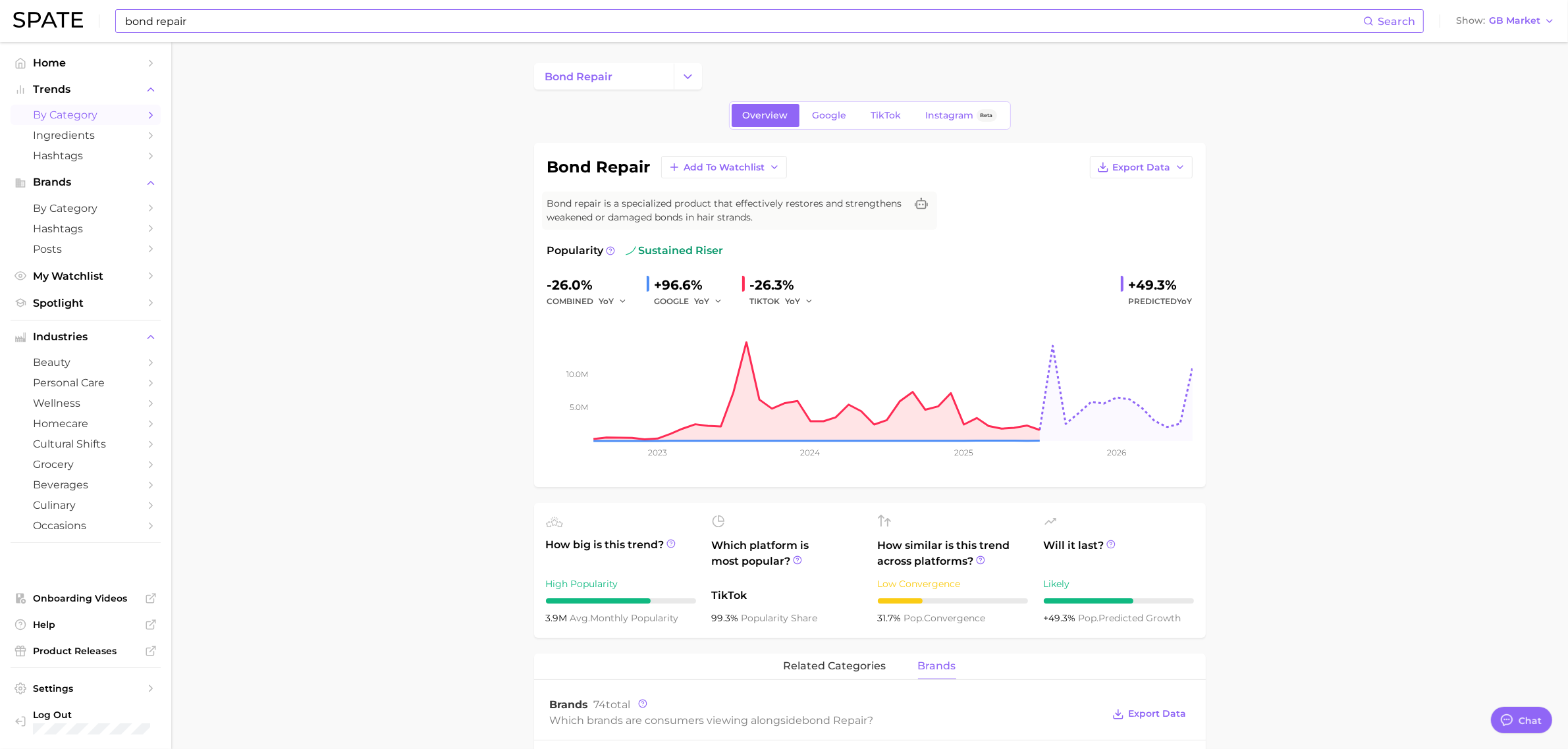
click at [86, 112] on span "by Category" at bounding box center [85, 115] width 105 height 12
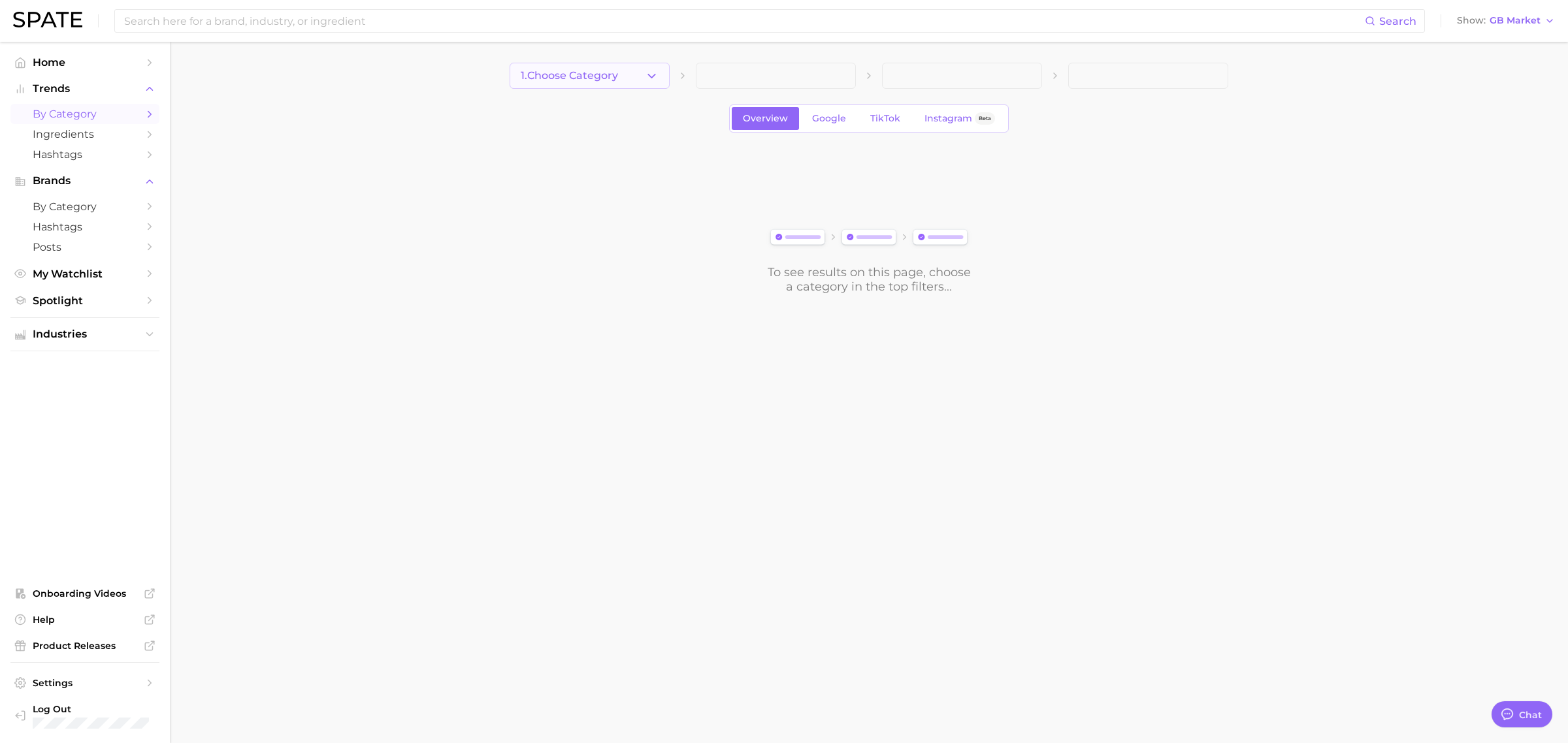
click at [654, 80] on icon "button" at bounding box center [651, 75] width 14 height 14
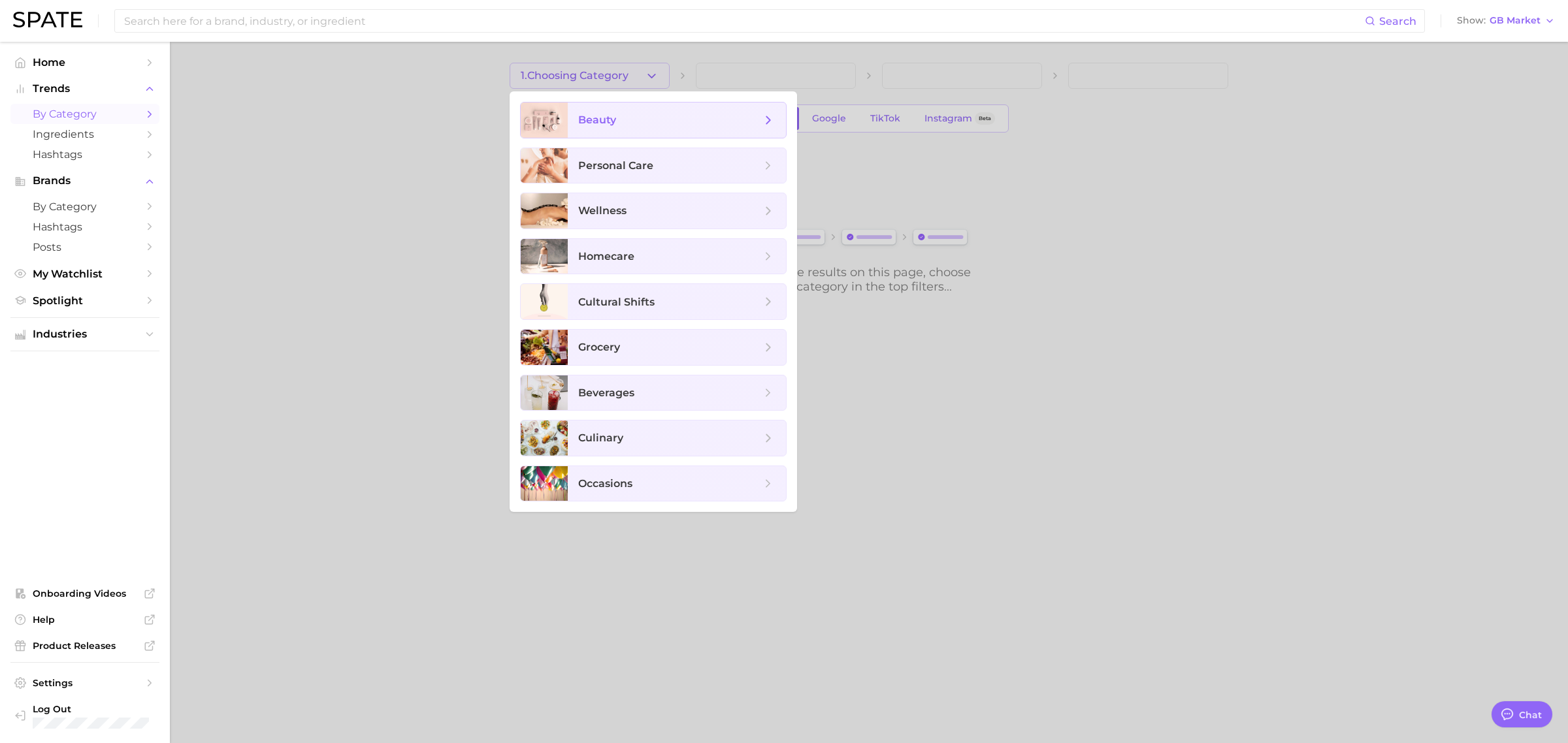
click at [639, 115] on span "beauty" at bounding box center [669, 120] width 183 height 14
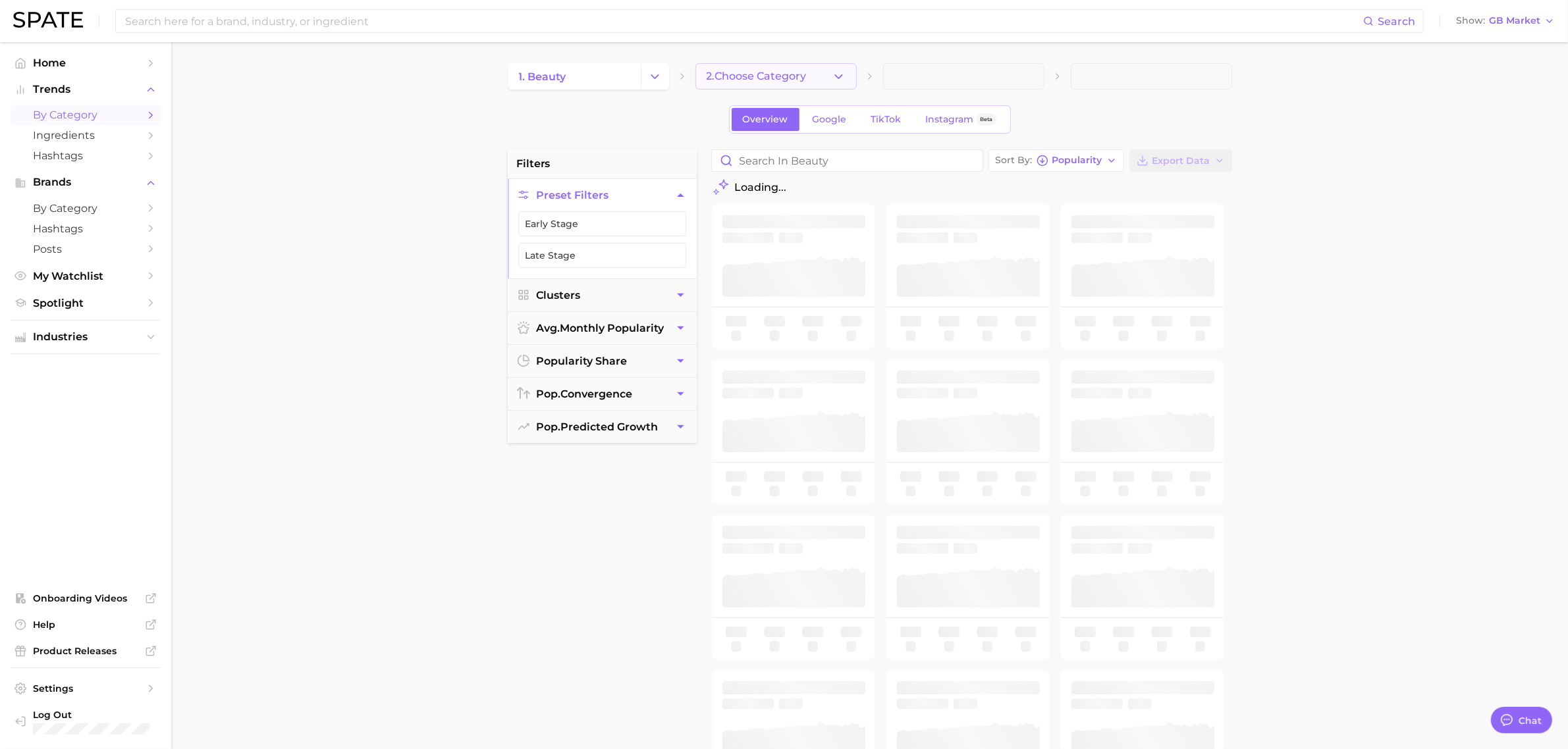
click at [721, 84] on button "2. Choose Category" at bounding box center [776, 76] width 161 height 27
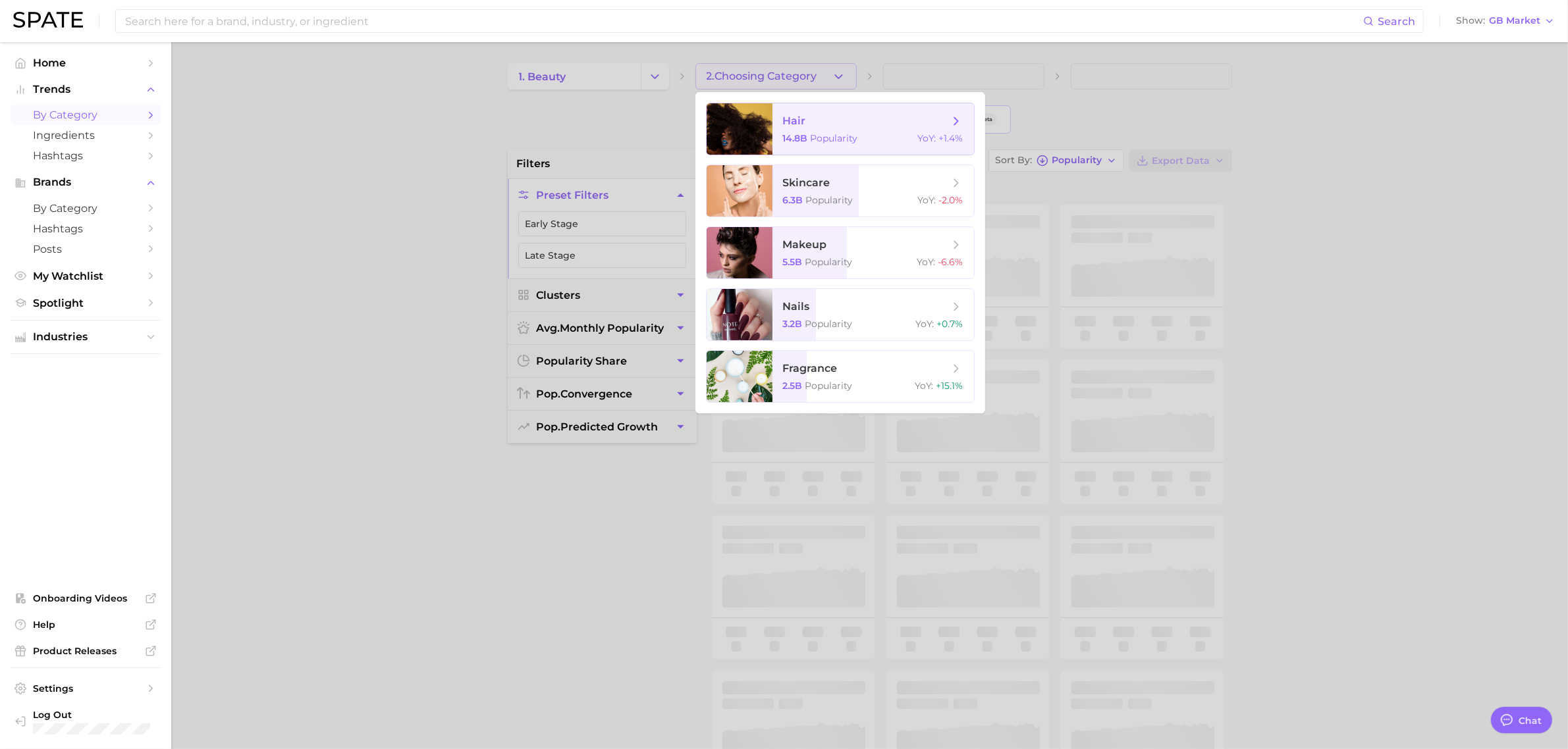
click at [771, 123] on div at bounding box center [740, 129] width 66 height 52
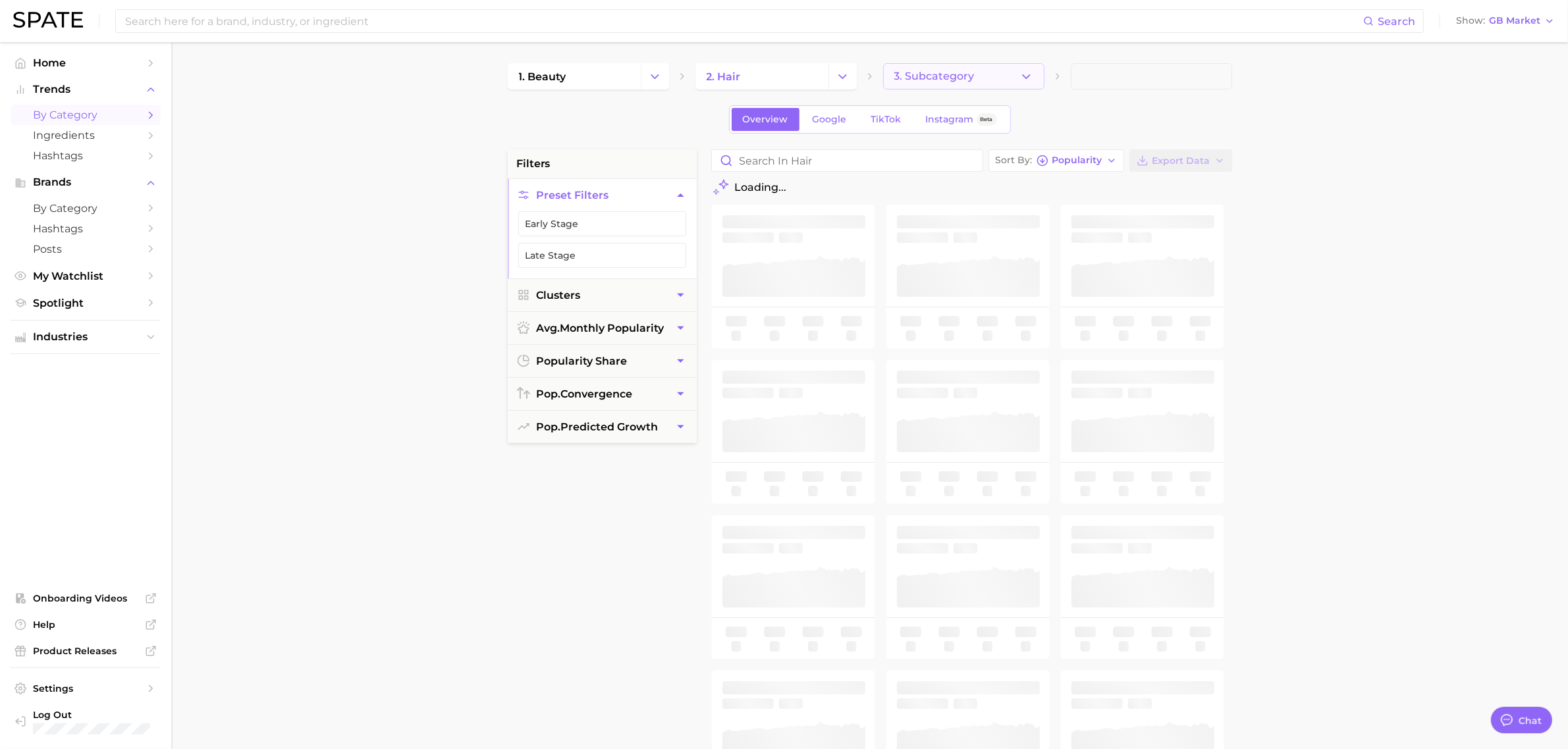
click at [947, 77] on span "3. Subcategory" at bounding box center [934, 76] width 80 height 12
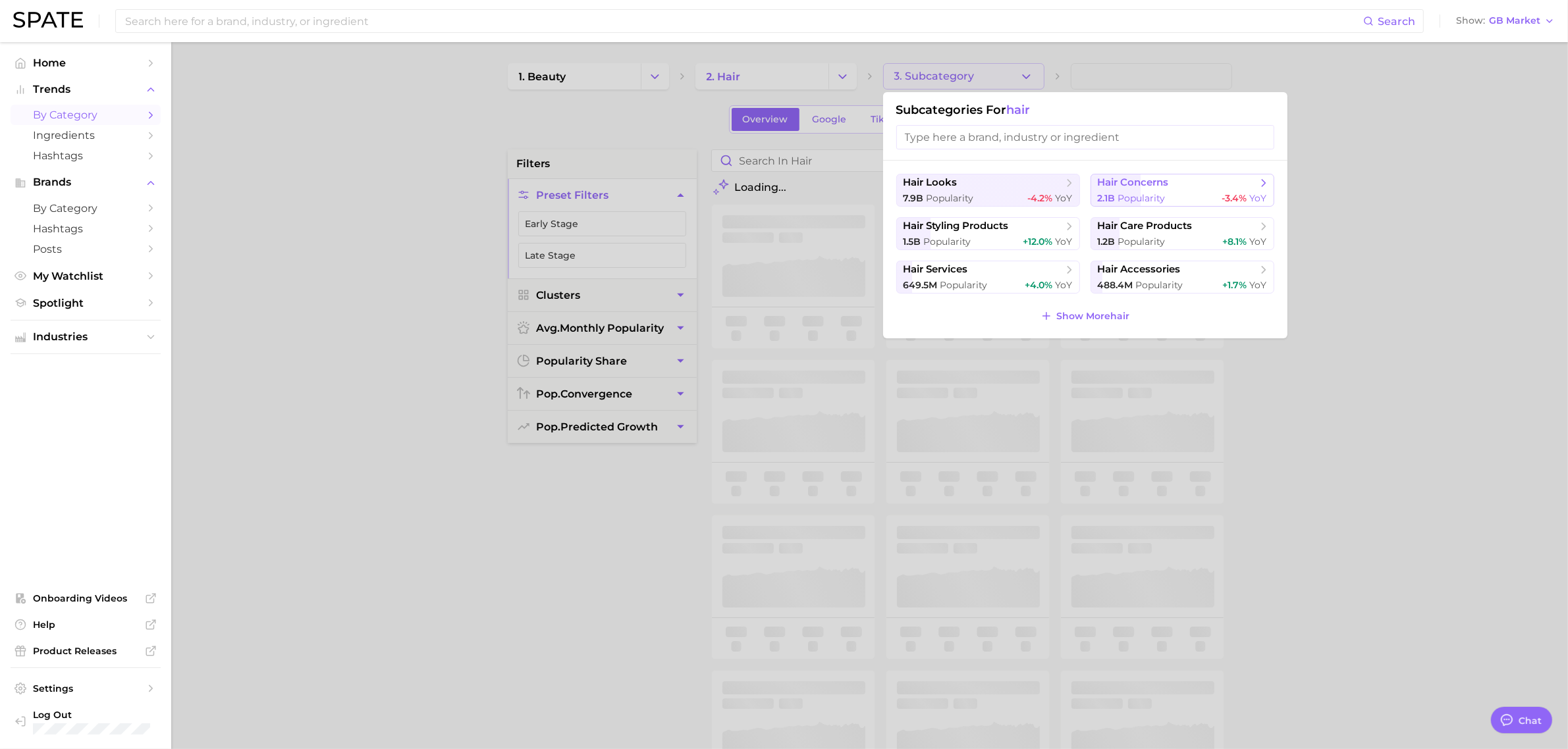
click at [1126, 185] on span "hair concerns" at bounding box center [1133, 182] width 71 height 12
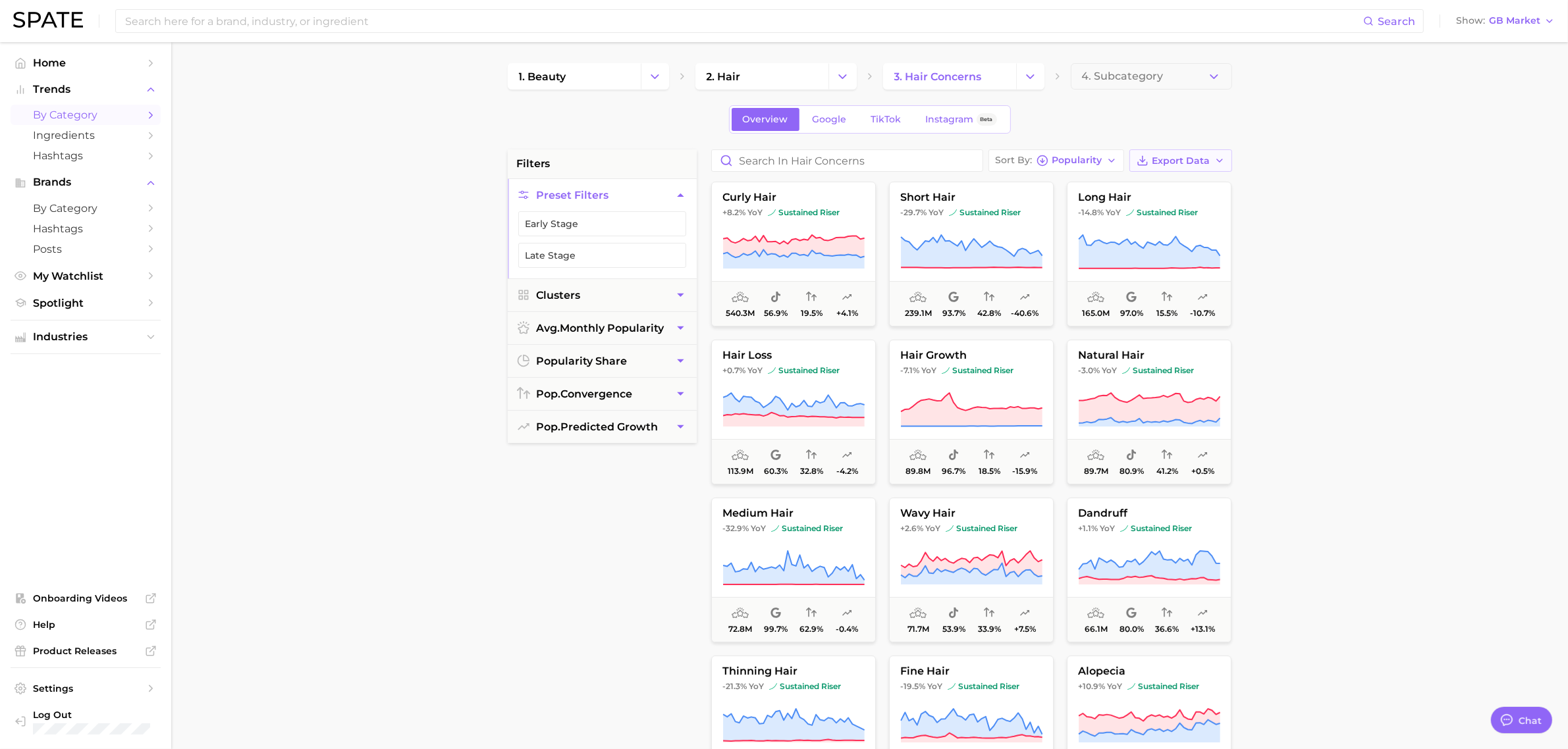
click at [1216, 153] on button "Export Data" at bounding box center [1180, 161] width 103 height 22
click at [1158, 178] on button "Card Data CSV" at bounding box center [1160, 185] width 145 height 24
click at [1167, 166] on button "Export Data" at bounding box center [1180, 161] width 103 height 22
click at [1154, 201] on button "Time Series CSV" at bounding box center [1160, 209] width 145 height 24
click at [60, 133] on span "Ingredients" at bounding box center [85, 135] width 105 height 12
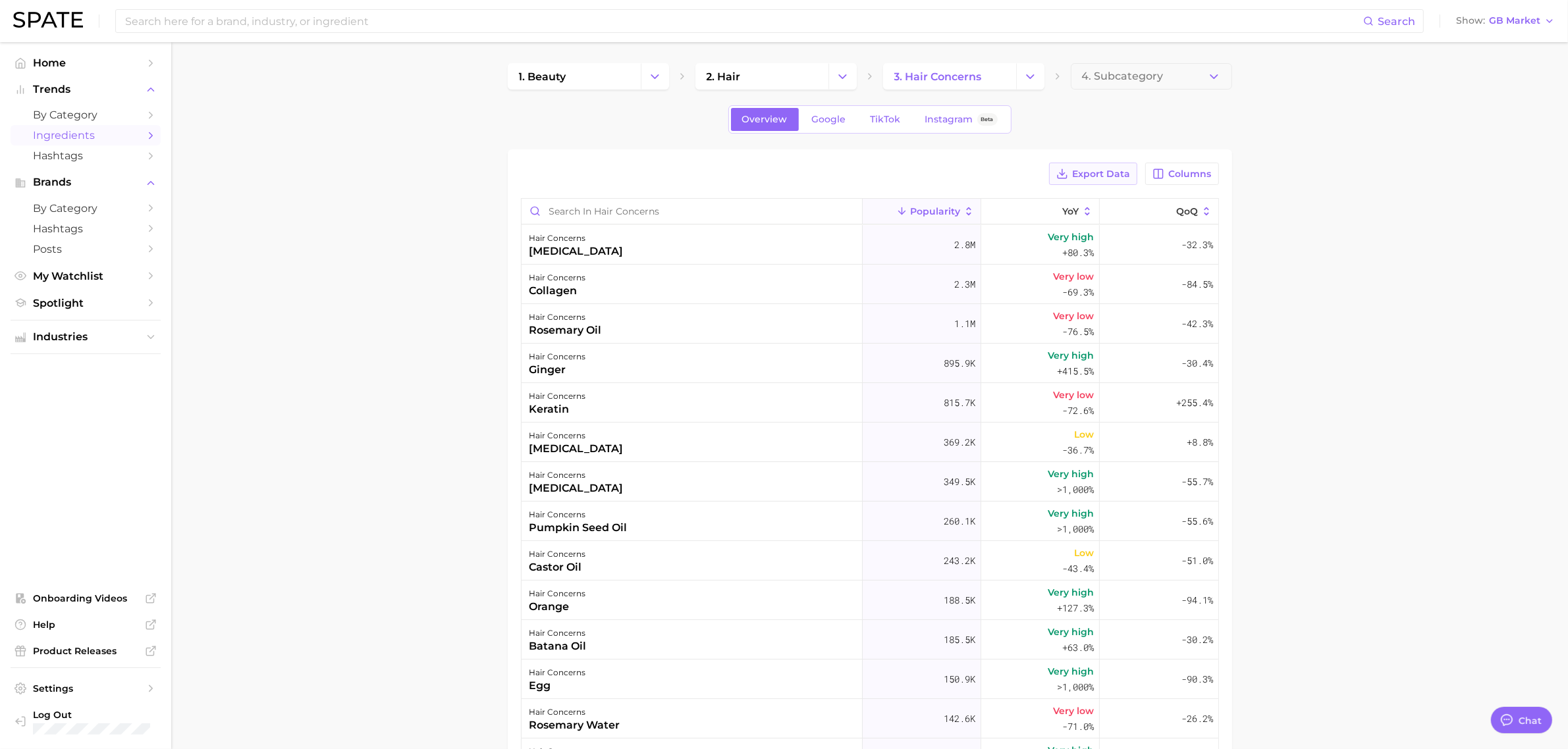
click at [1113, 173] on span "Export Data" at bounding box center [1101, 174] width 58 height 11
click at [451, 181] on main "1. beauty 2. hair 3. hair concerns 4. Subcategory Overview Google TikTok Instag…" at bounding box center [870, 534] width 1397 height 984
click at [368, 295] on main "1. beauty 2. hair 3. hair concerns 4. Subcategory Overview Google TikTok Instag…" at bounding box center [870, 534] width 1397 height 984
click at [566, 330] on div "rosemary oil" at bounding box center [566, 330] width 72 height 16
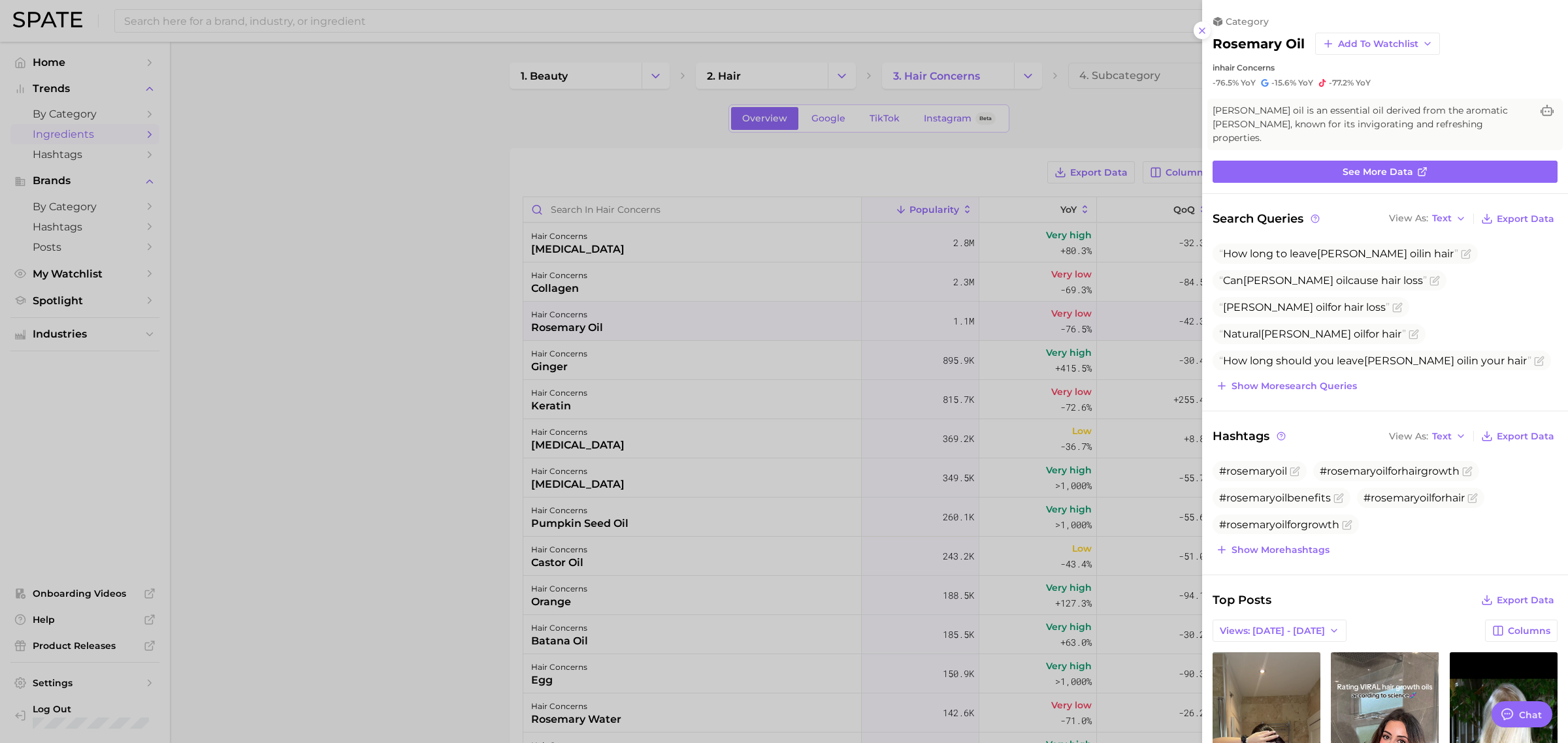
click at [398, 289] on div at bounding box center [784, 371] width 1568 height 743
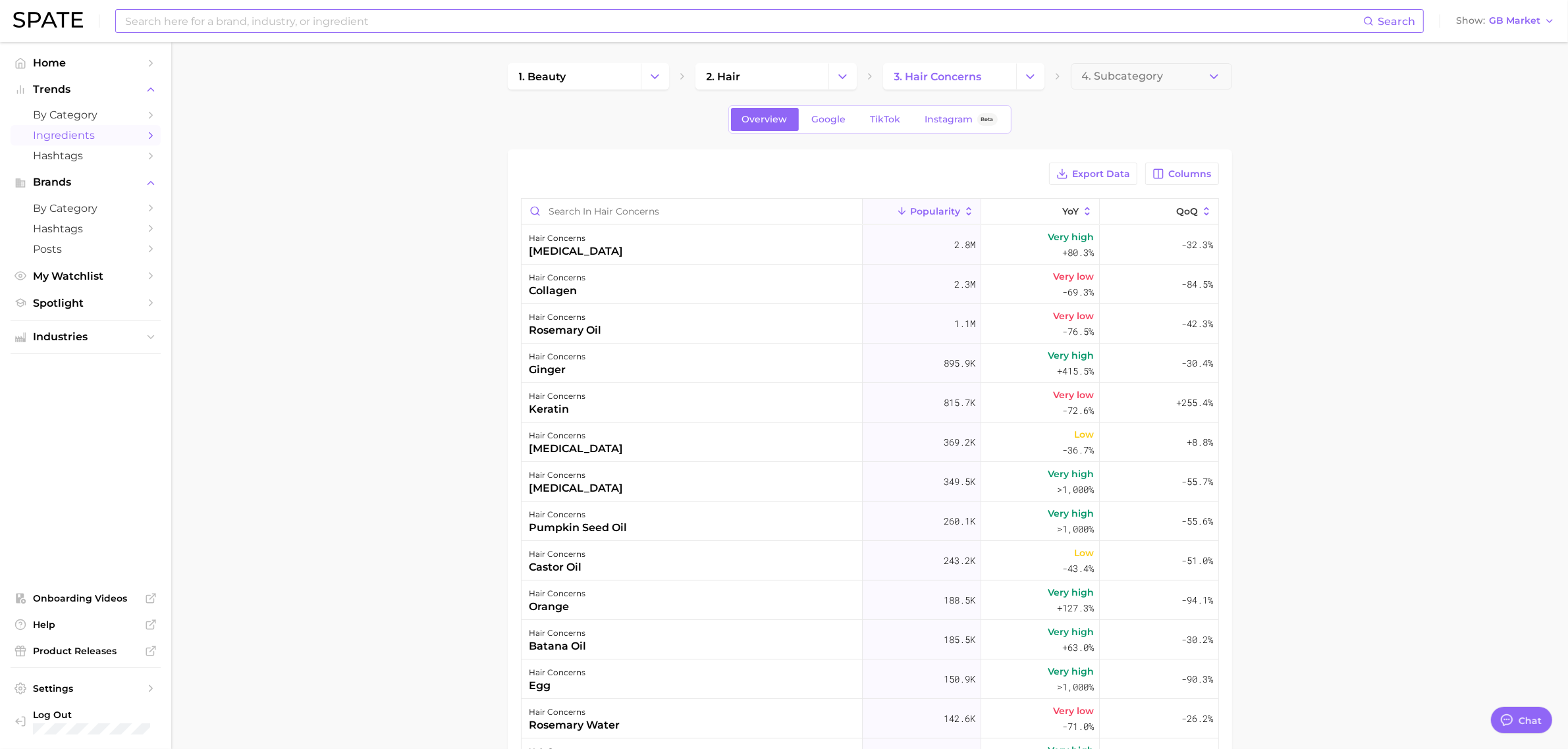
click at [222, 24] on input at bounding box center [743, 21] width 1240 height 22
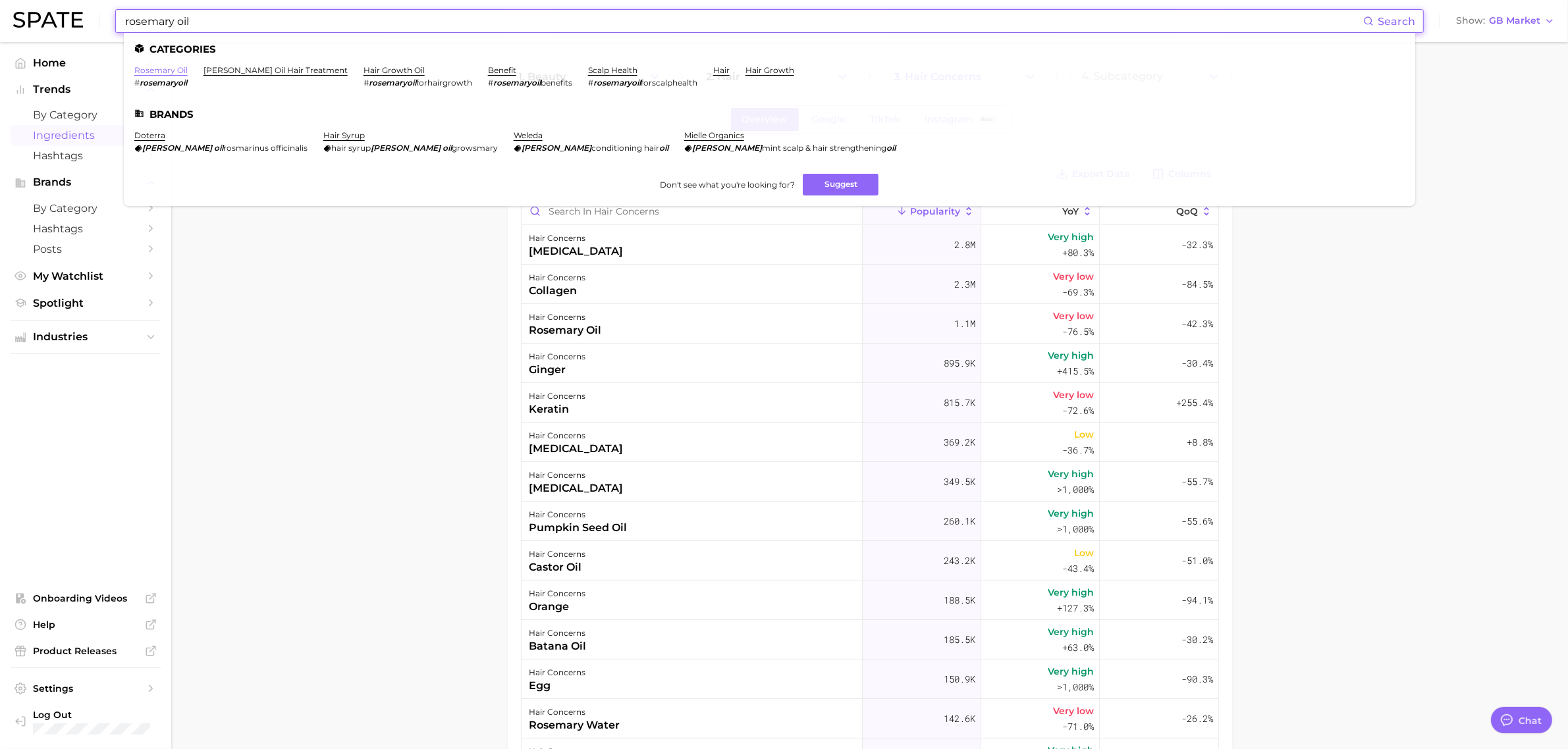
type input "rosemary oil"
click at [168, 67] on link "rosemary oil" at bounding box center [161, 70] width 53 height 10
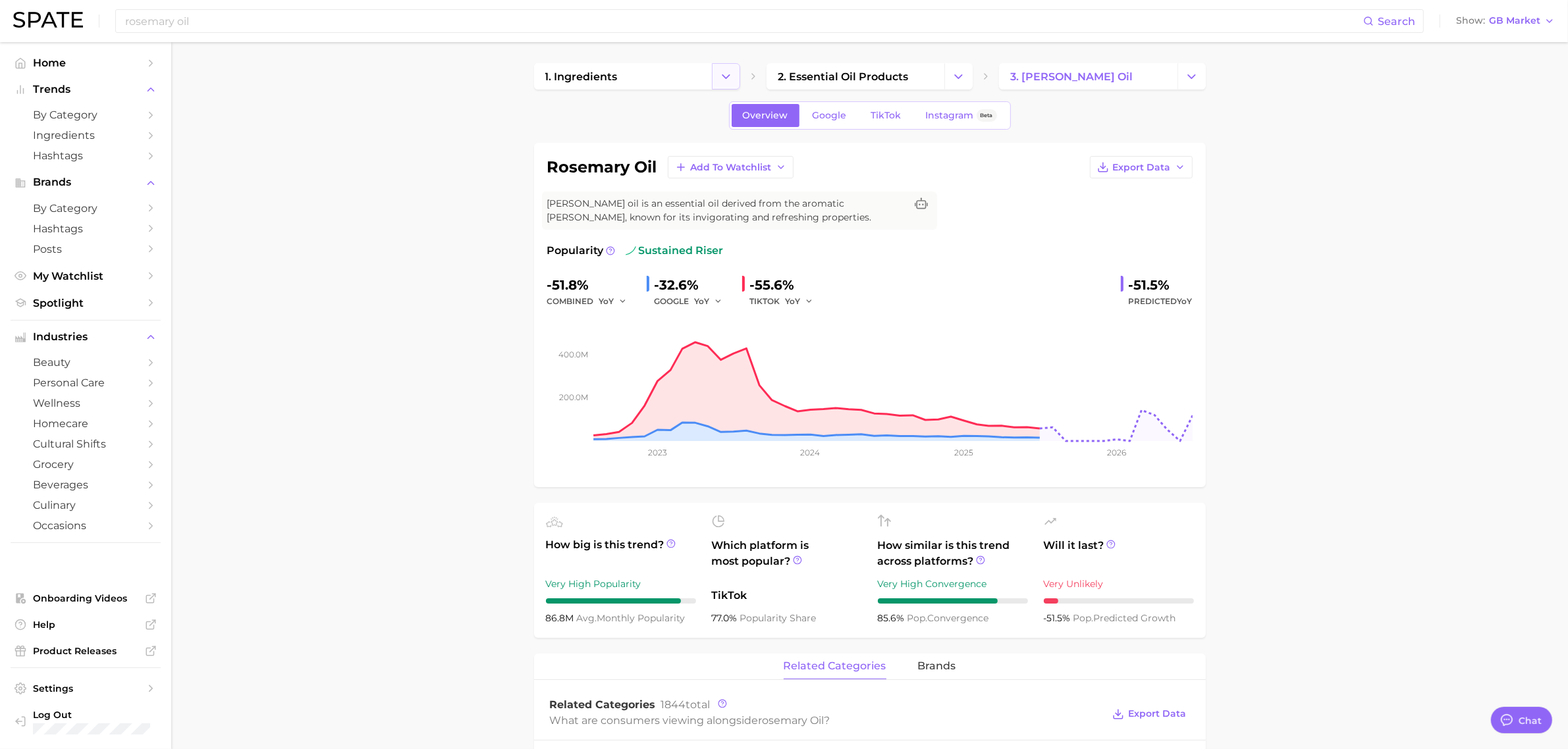
click at [720, 75] on icon "Change Category" at bounding box center [726, 76] width 14 height 14
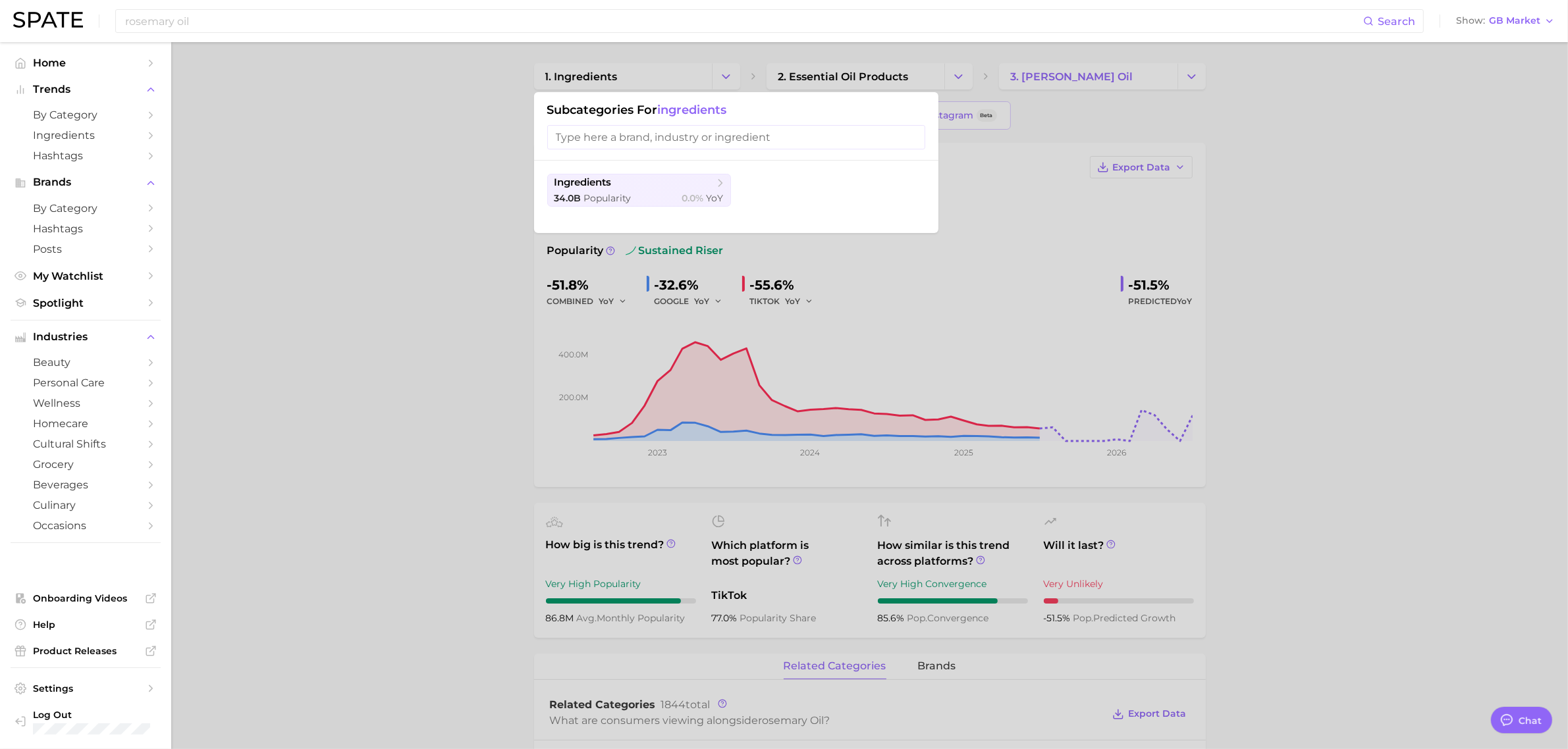
click at [880, 74] on div at bounding box center [784, 374] width 1568 height 749
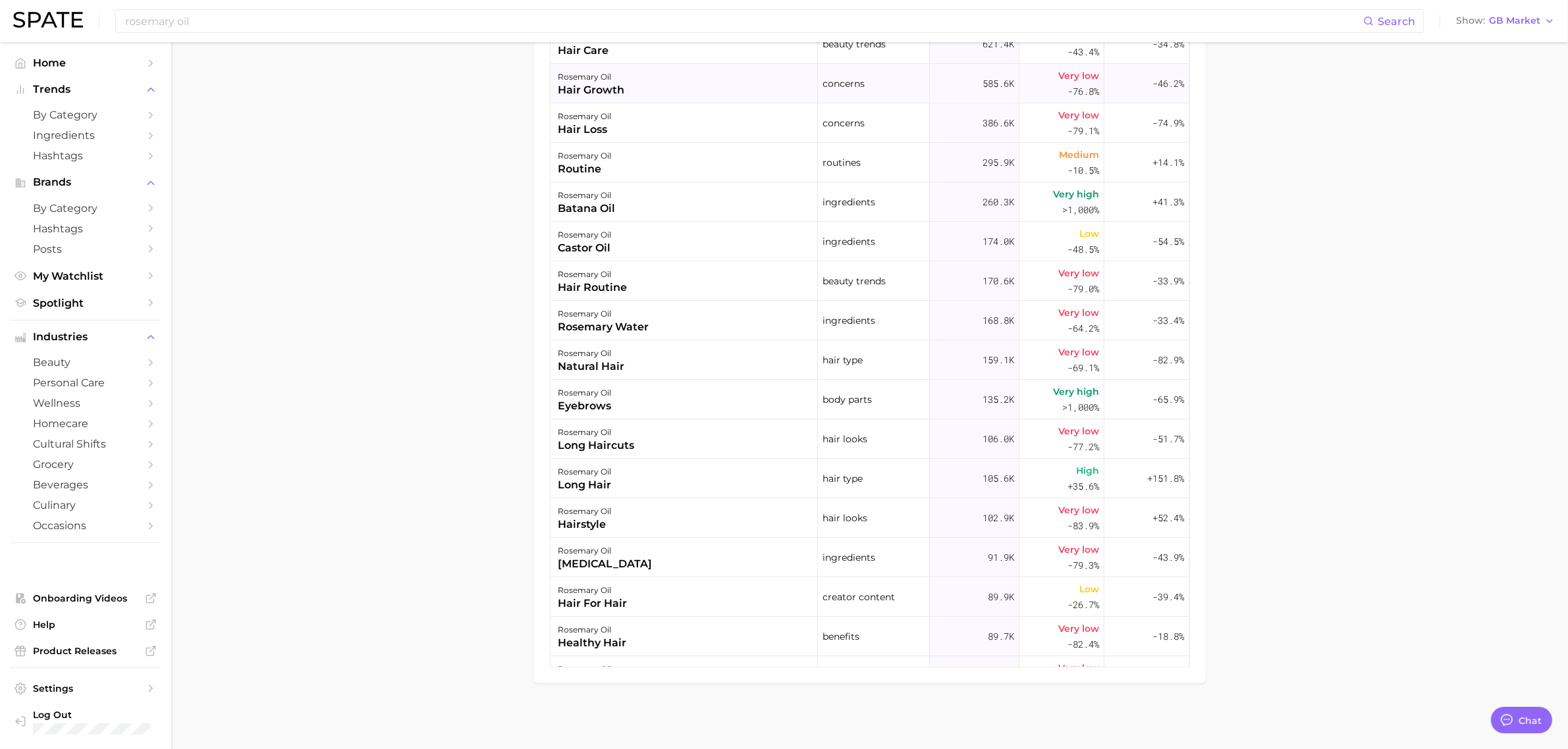
scroll to position [412, 0]
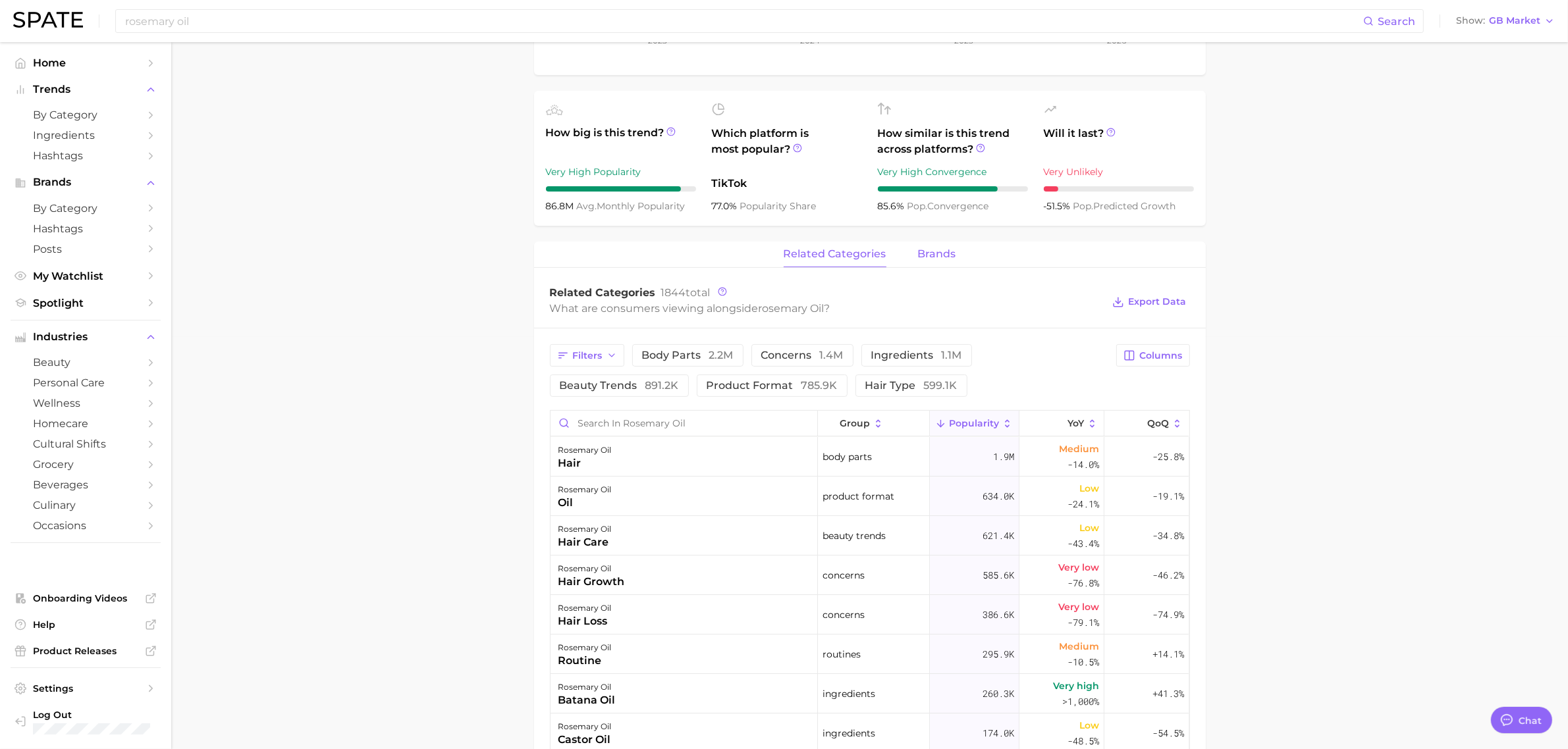
click at [929, 257] on span "brands" at bounding box center [937, 254] width 38 height 12
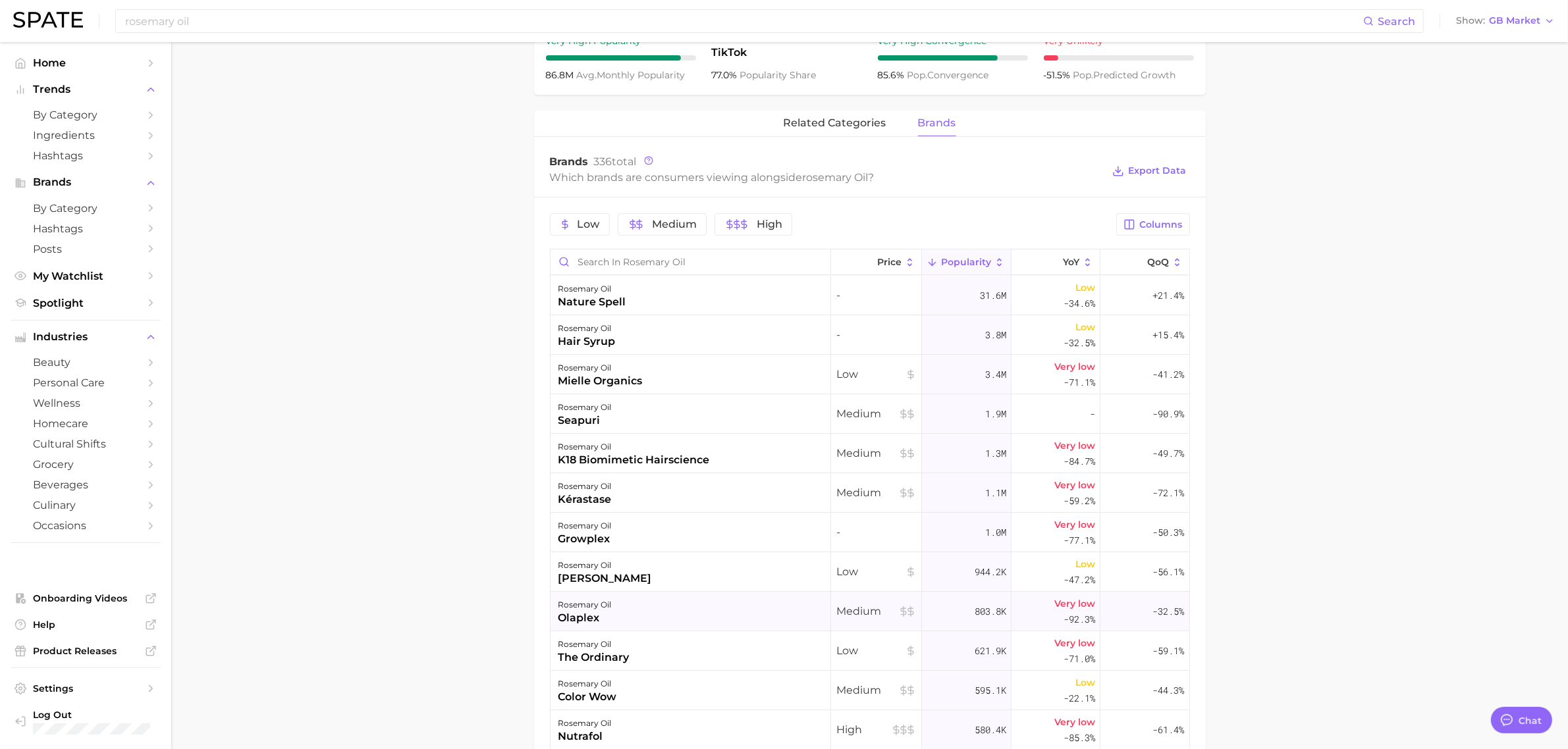
scroll to position [494, 0]
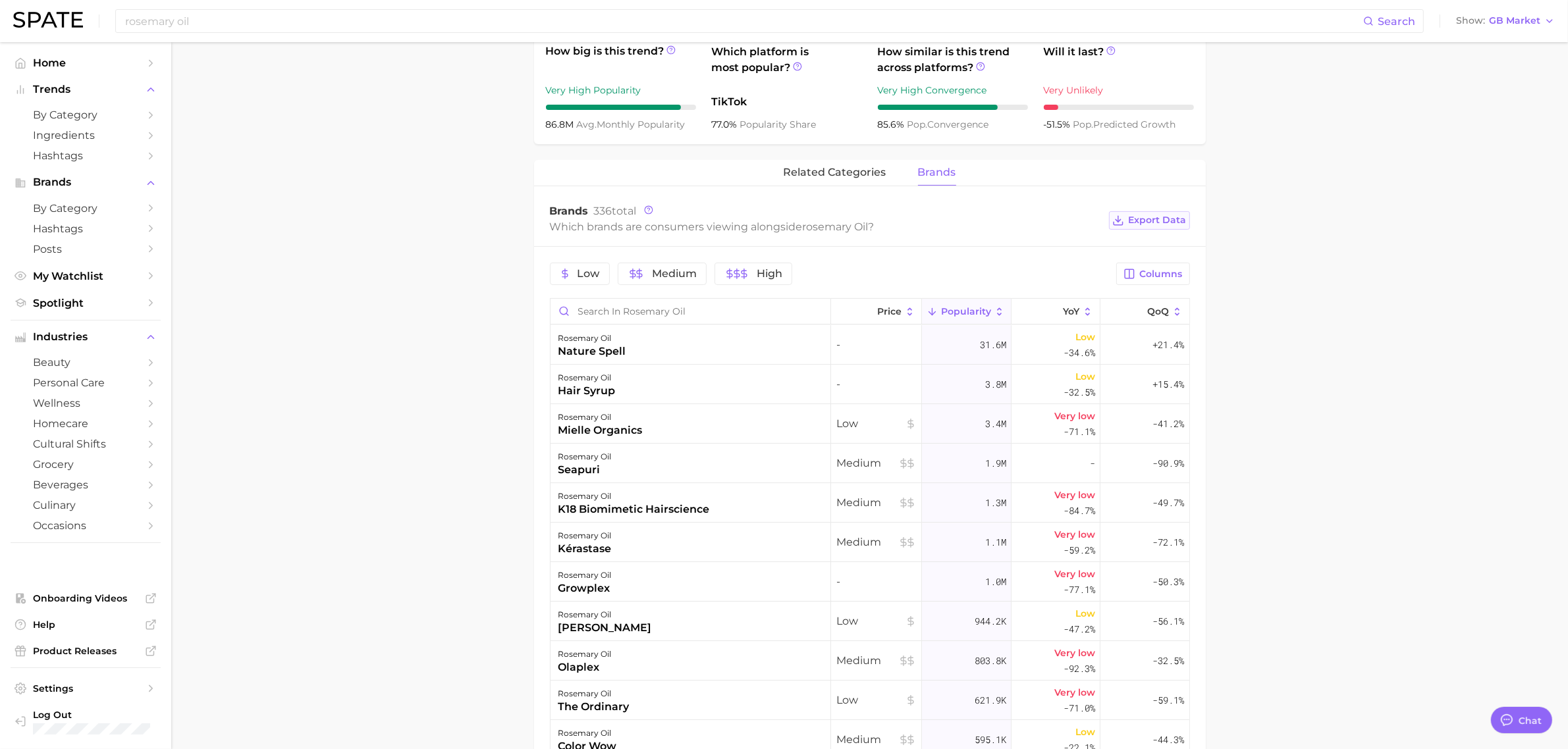
click at [1141, 219] on span "Export Data" at bounding box center [1157, 220] width 58 height 11
click at [386, 166] on main "1. ingredients 2. essential oil products 3. [PERSON_NAME] oil Overview Google T…" at bounding box center [870, 339] width 1397 height 1581
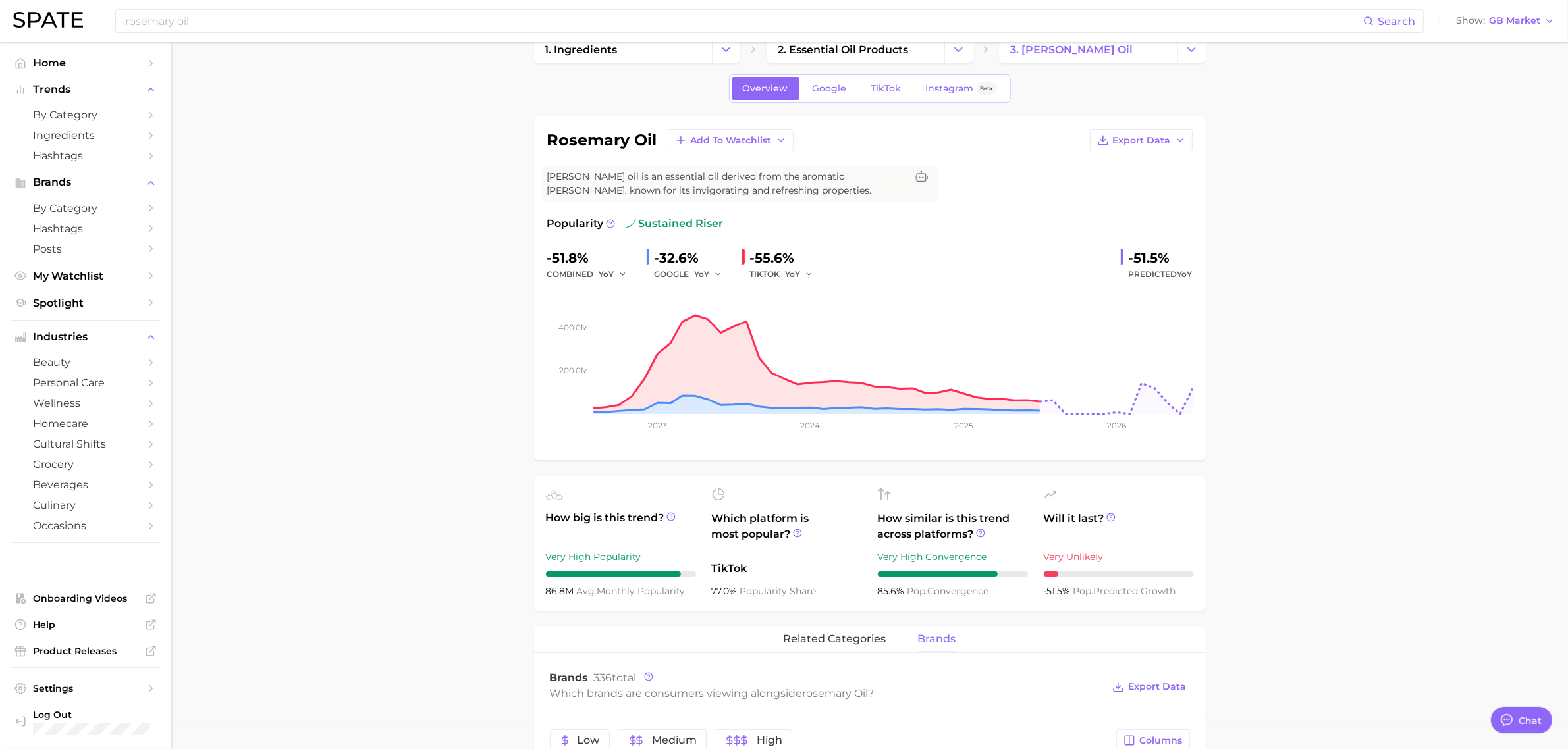
scroll to position [0, 0]
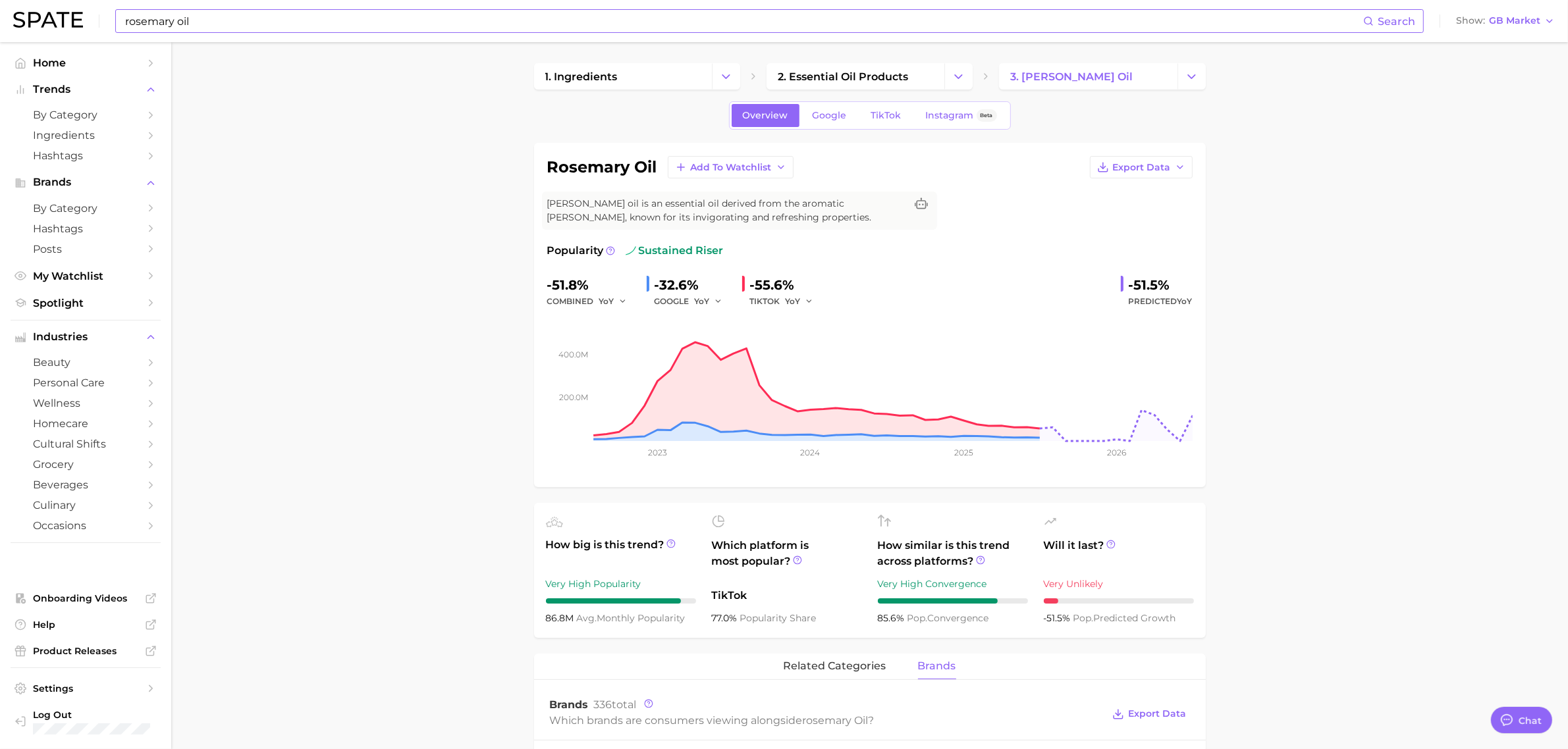
click at [320, 21] on input "rosemary oil" at bounding box center [743, 21] width 1240 height 22
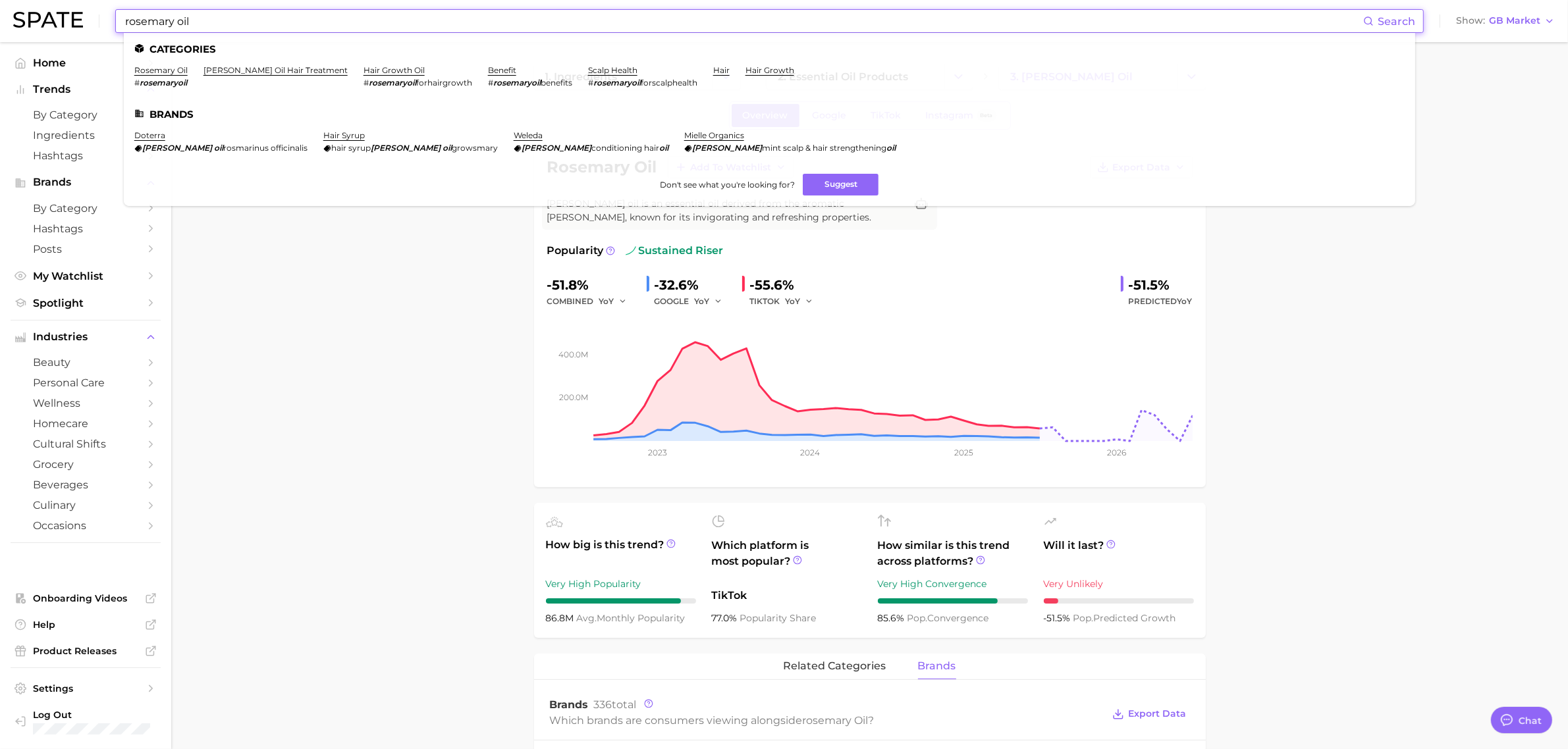
click at [320, 21] on input "rosemary oil" at bounding box center [743, 21] width 1240 height 22
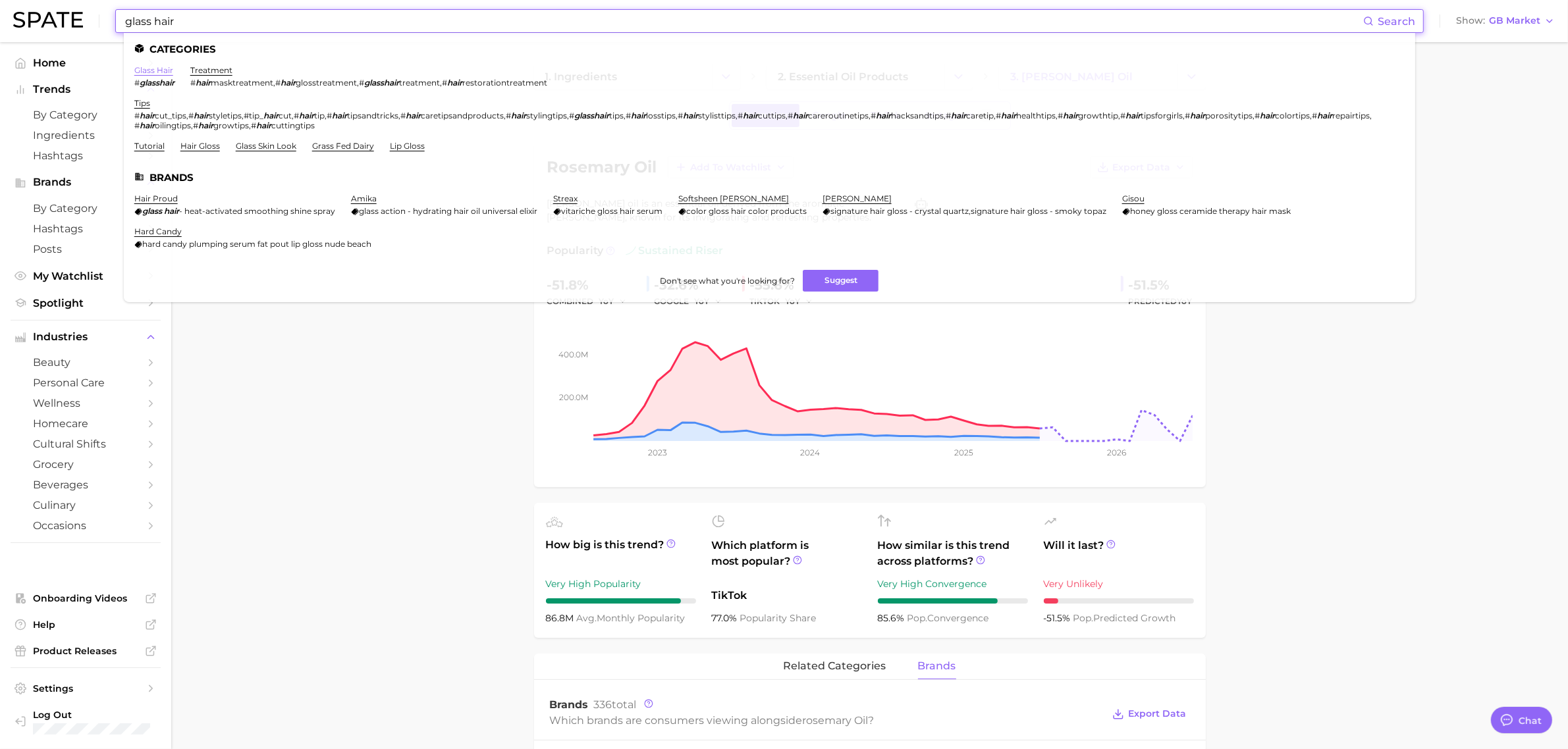
click at [163, 70] on link "glass hair" at bounding box center [153, 70] width 39 height 10
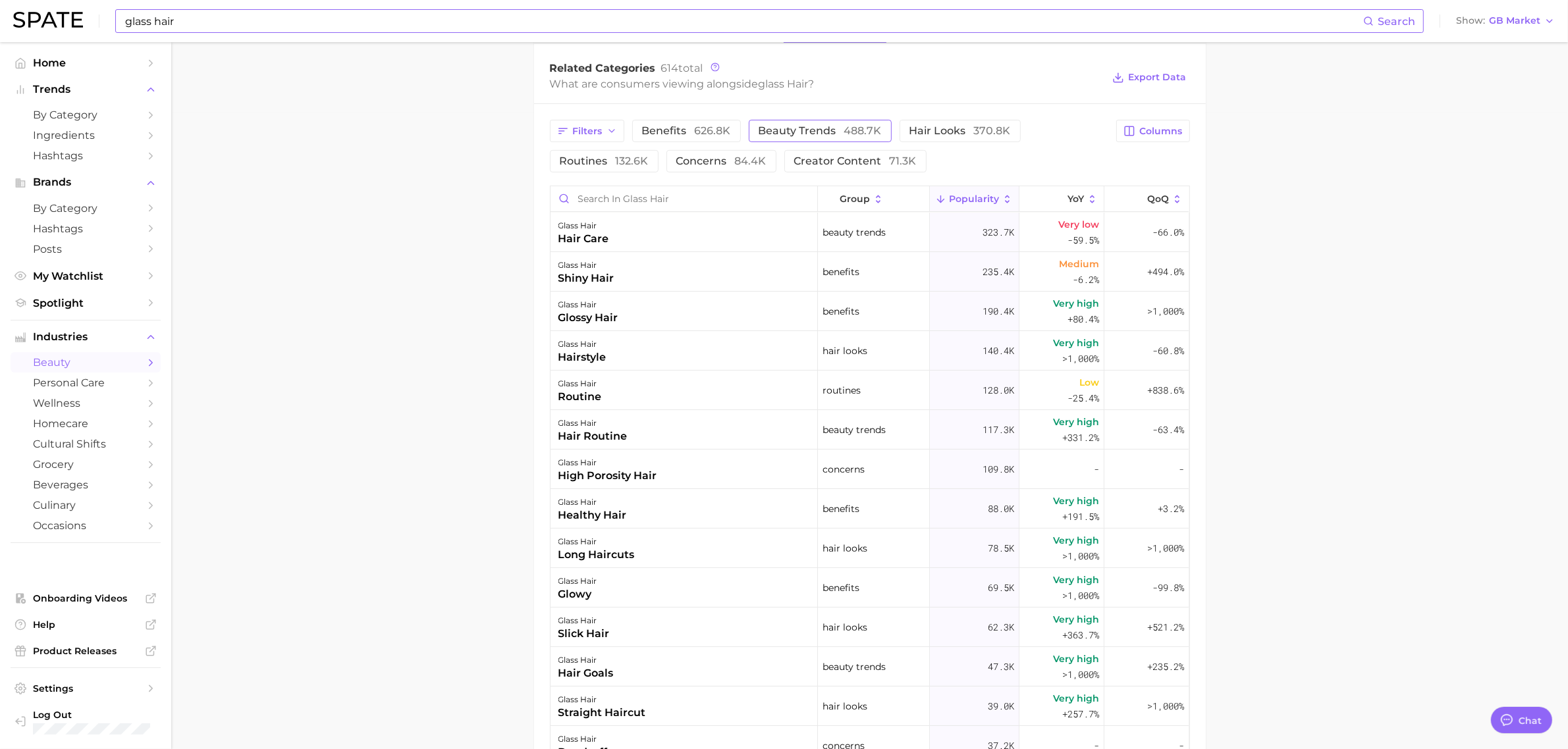
scroll to position [472, 0]
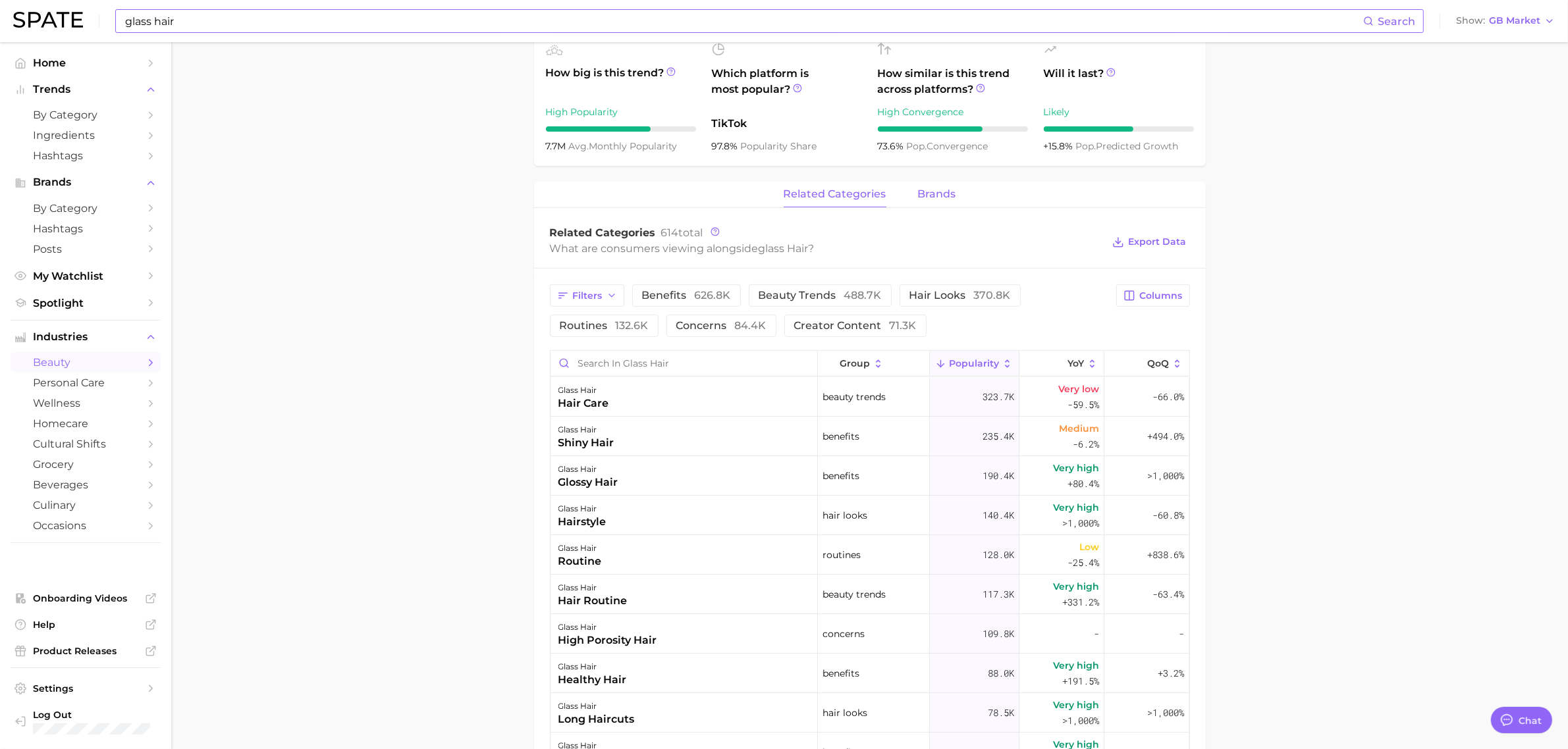
click at [920, 182] on button "brands" at bounding box center [937, 195] width 38 height 26
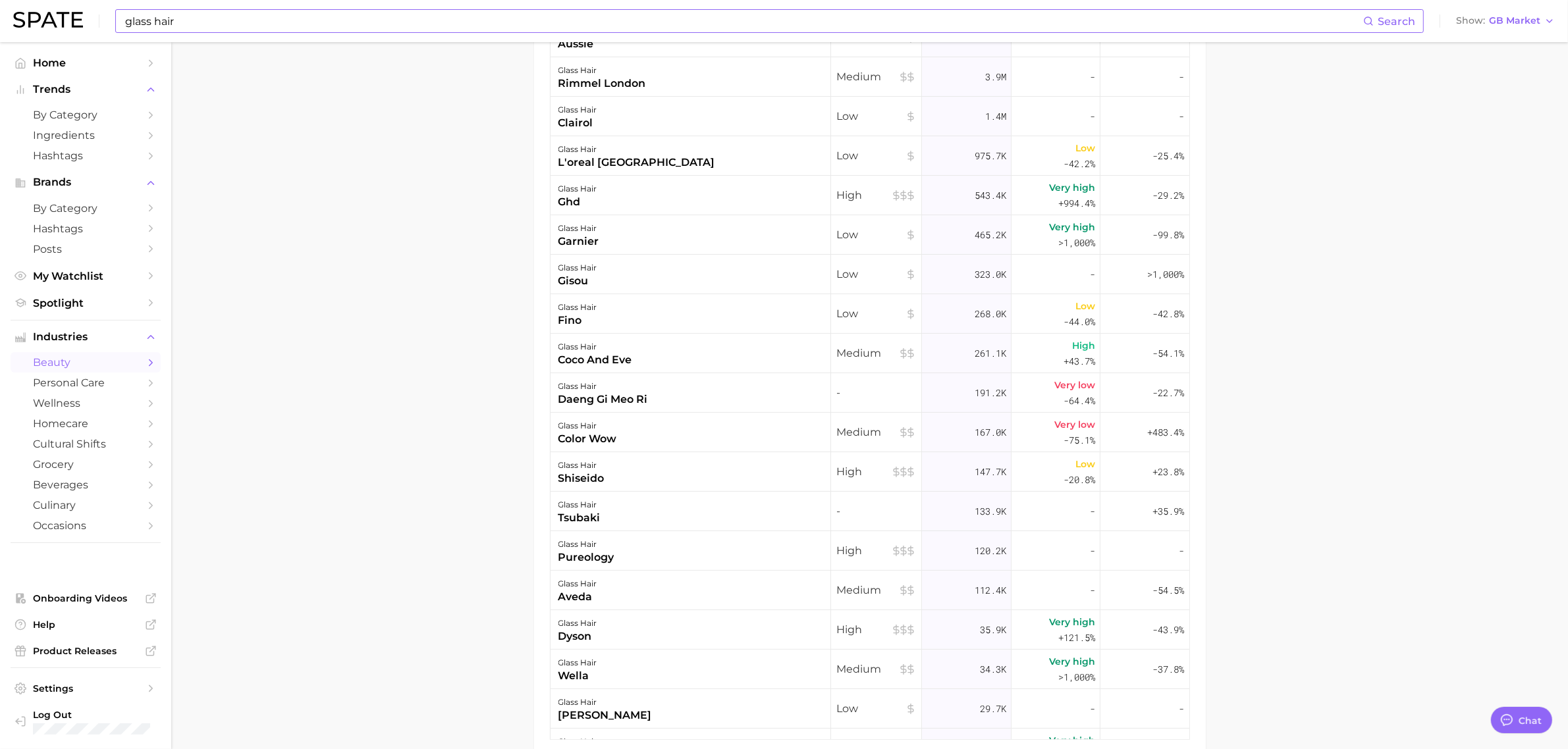
scroll to position [0, 0]
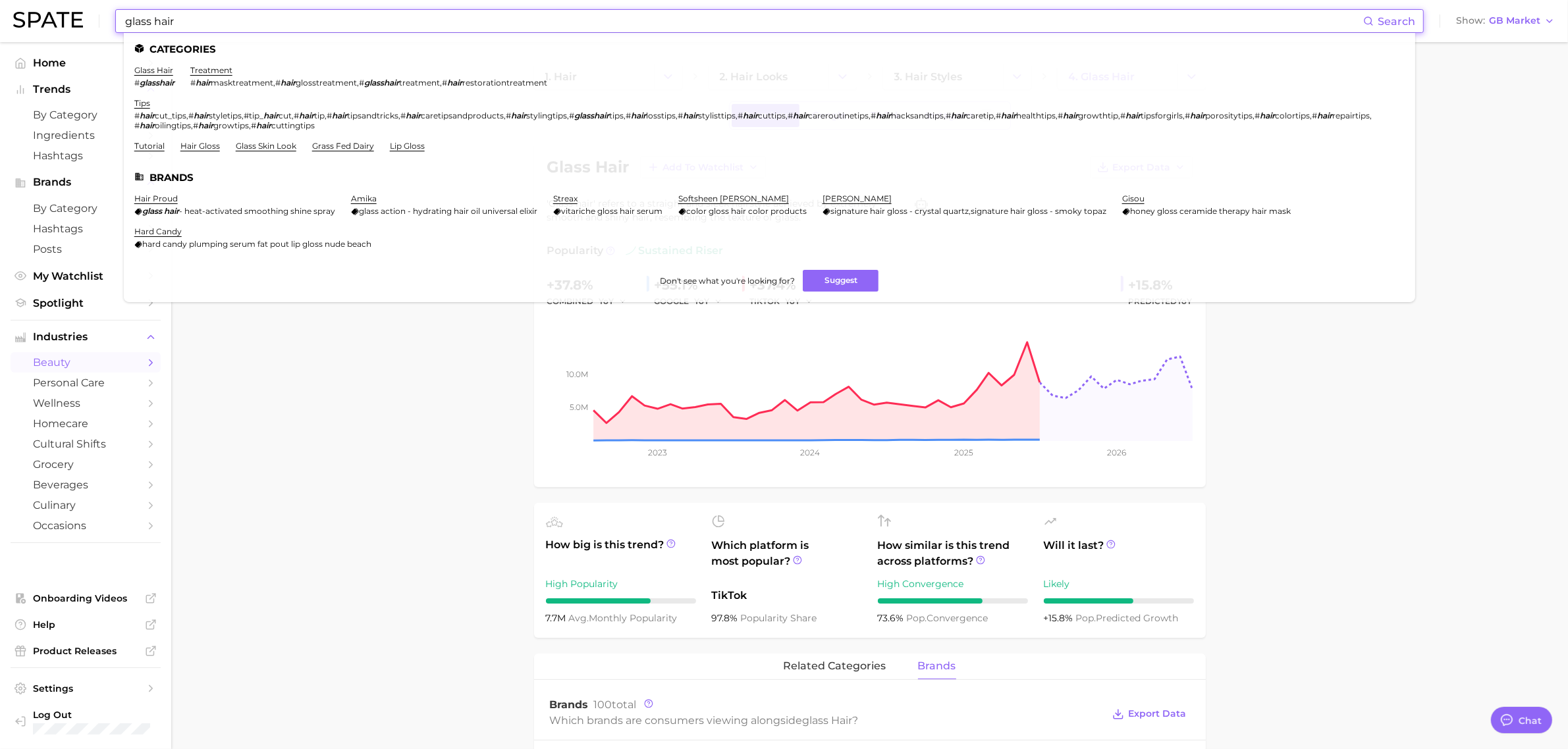
click at [418, 21] on input "glass hair" at bounding box center [743, 21] width 1240 height 22
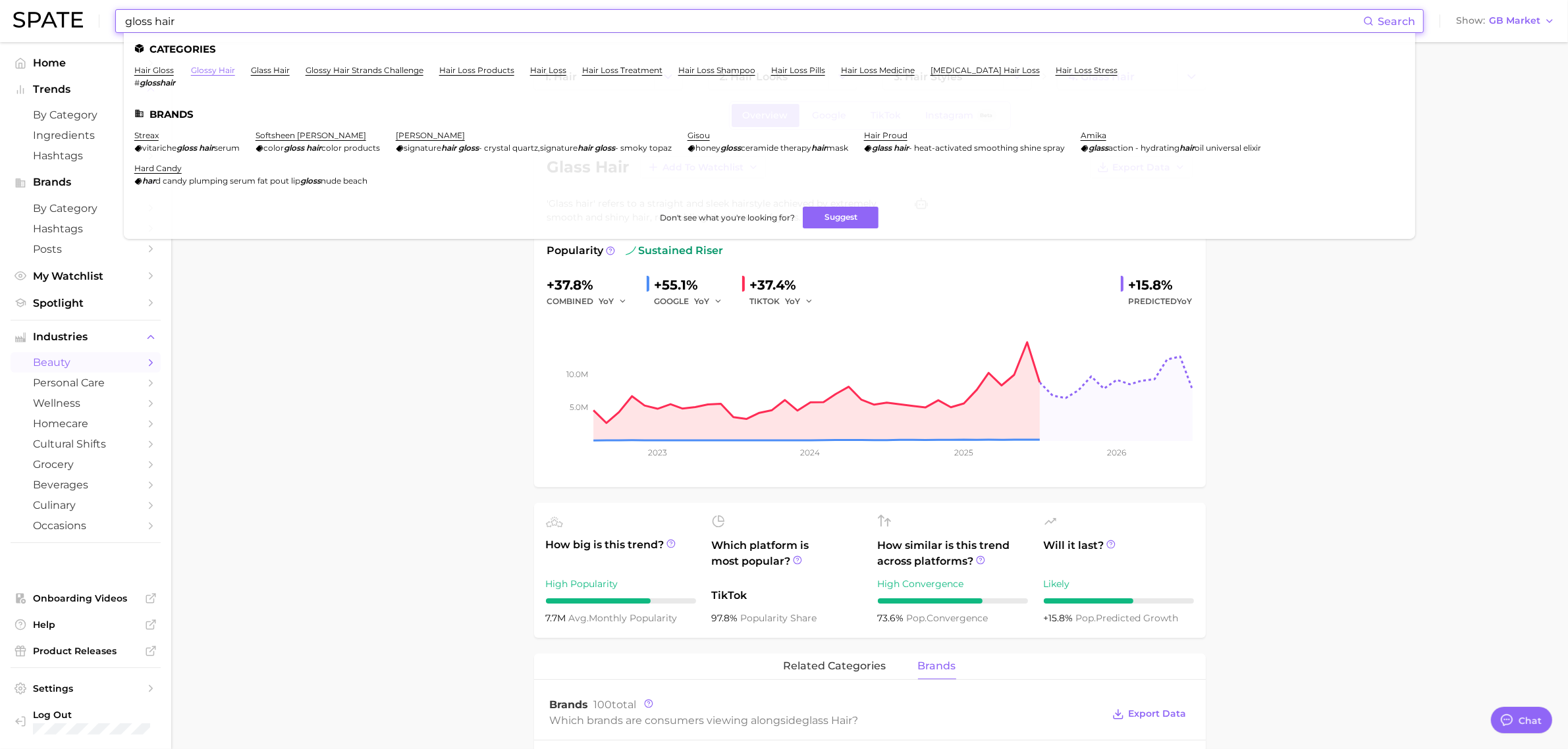
type input "gloss hair"
click at [207, 67] on link "glossy hair" at bounding box center [213, 70] width 44 height 10
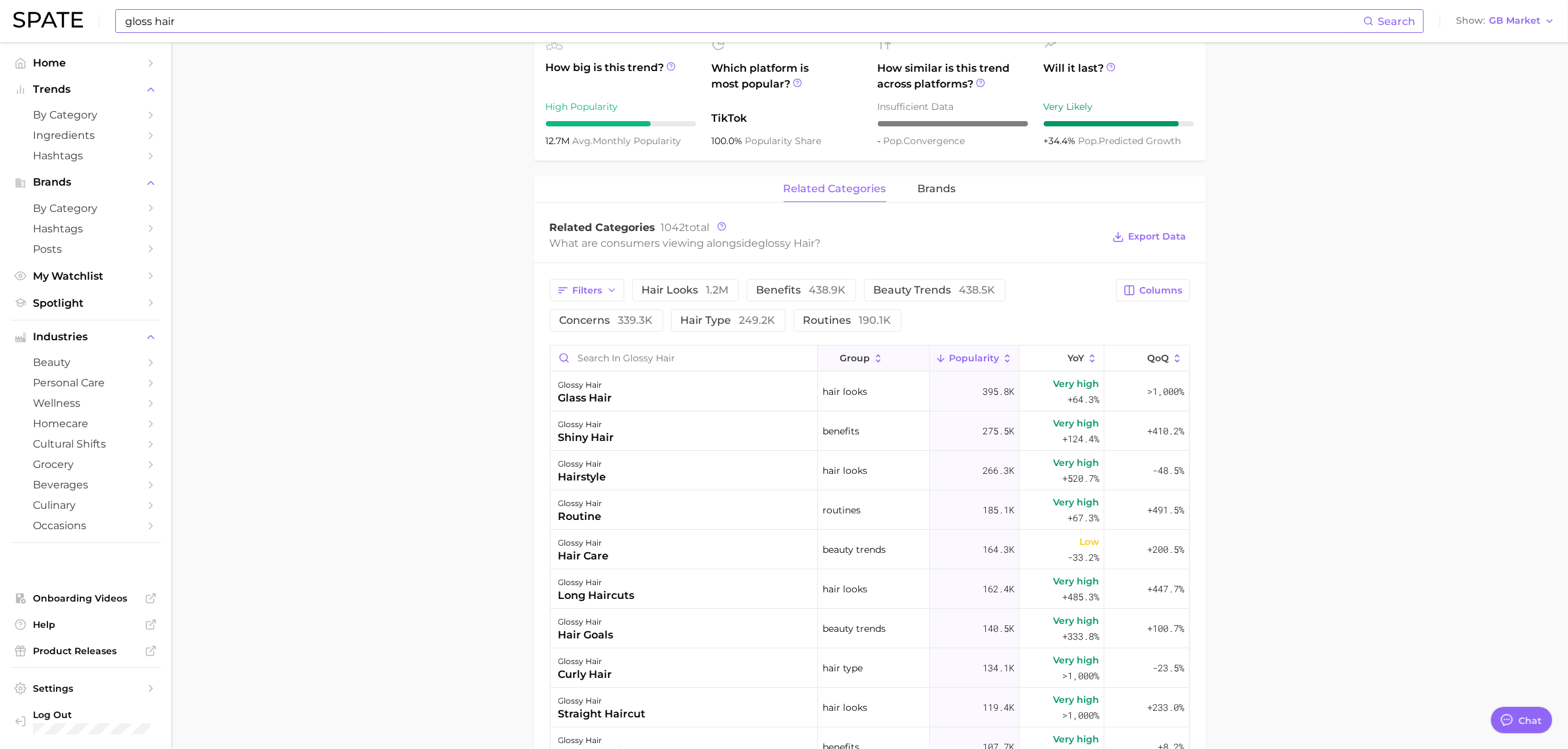
scroll to position [494, 0]
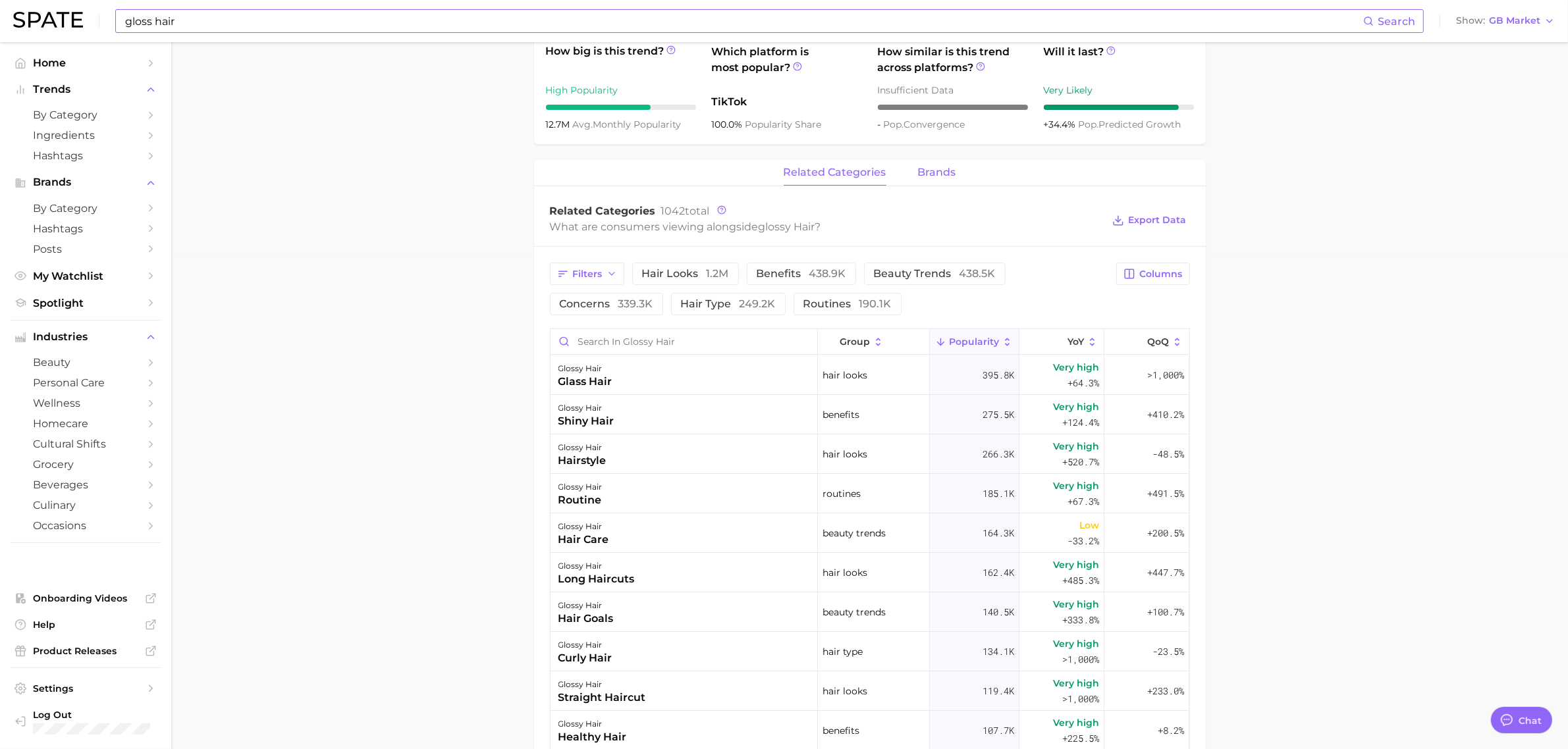
click at [947, 171] on span "brands" at bounding box center [937, 172] width 38 height 12
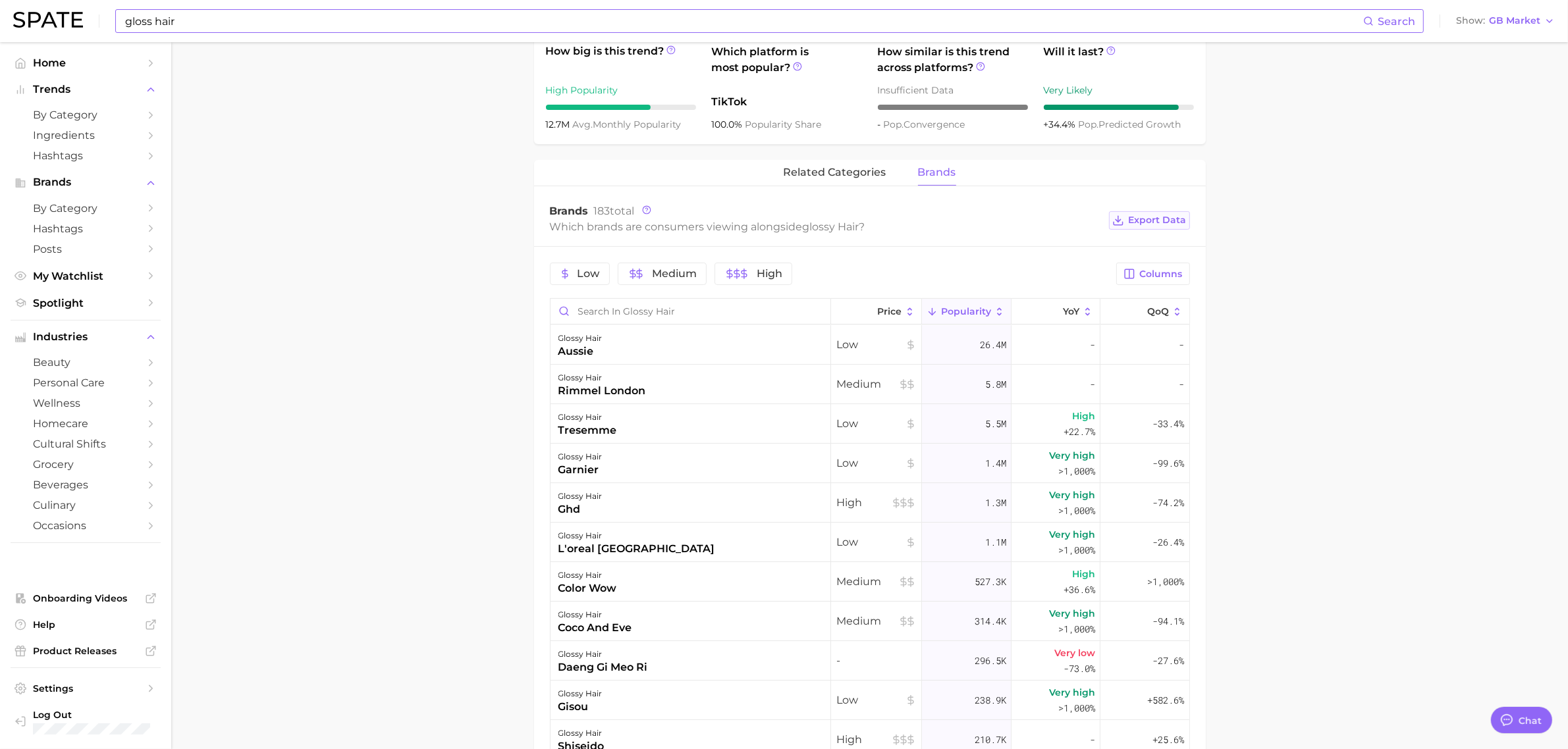
click at [1137, 224] on span "Export Data" at bounding box center [1157, 220] width 58 height 11
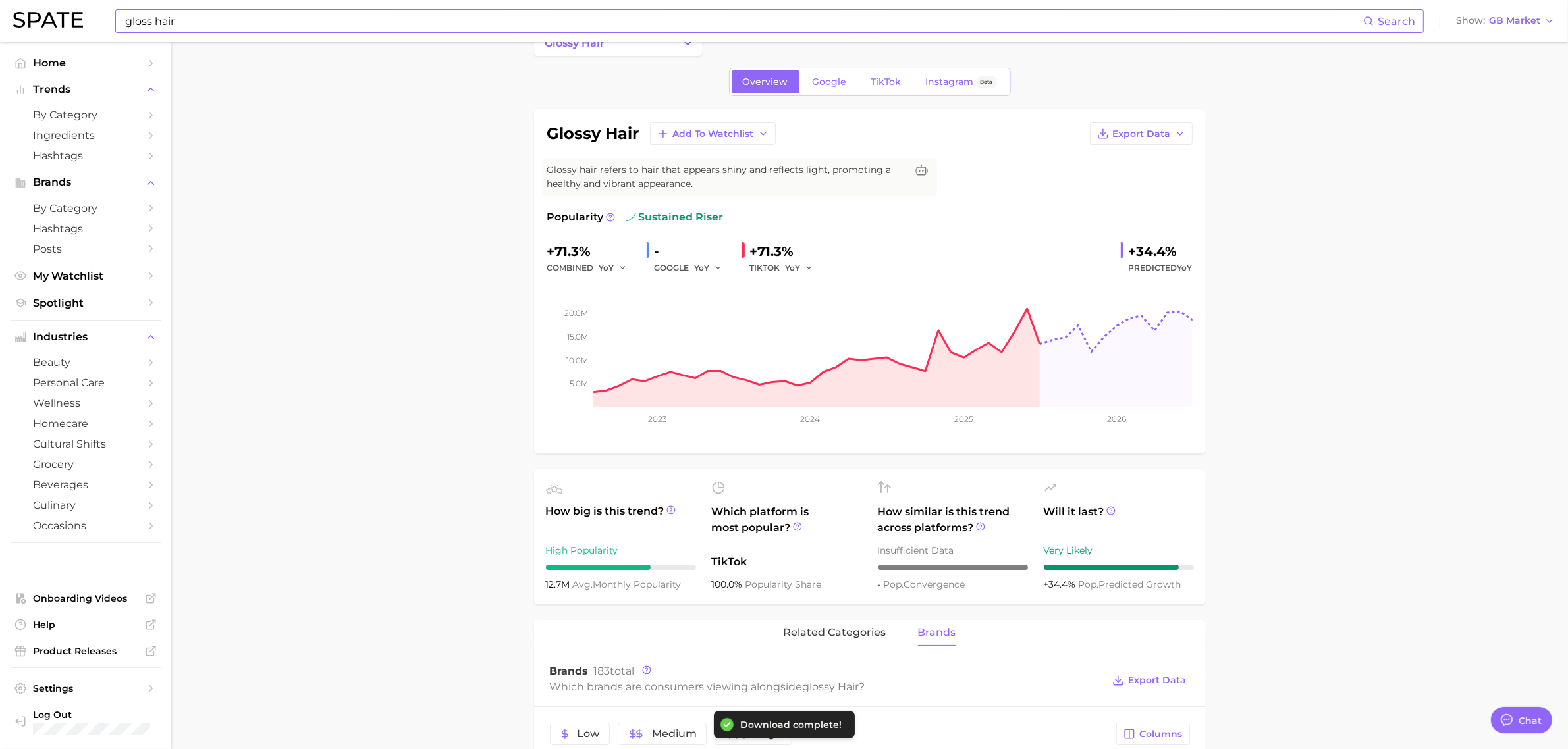
scroll to position [0, 0]
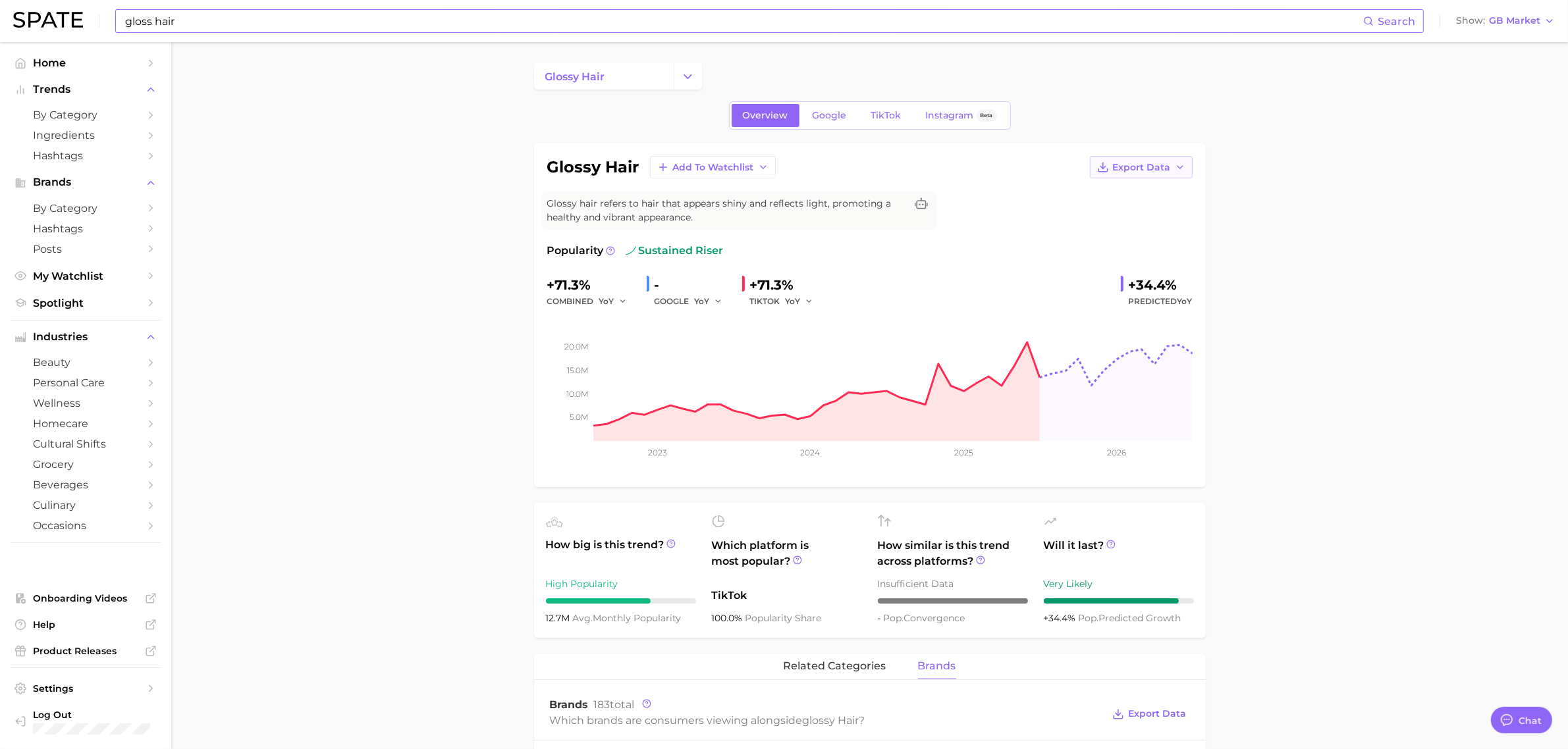
click at [1121, 174] on button "Export Data" at bounding box center [1141, 167] width 103 height 22
click at [1108, 191] on span "Time Series CSV" at bounding box center [1108, 192] width 77 height 11
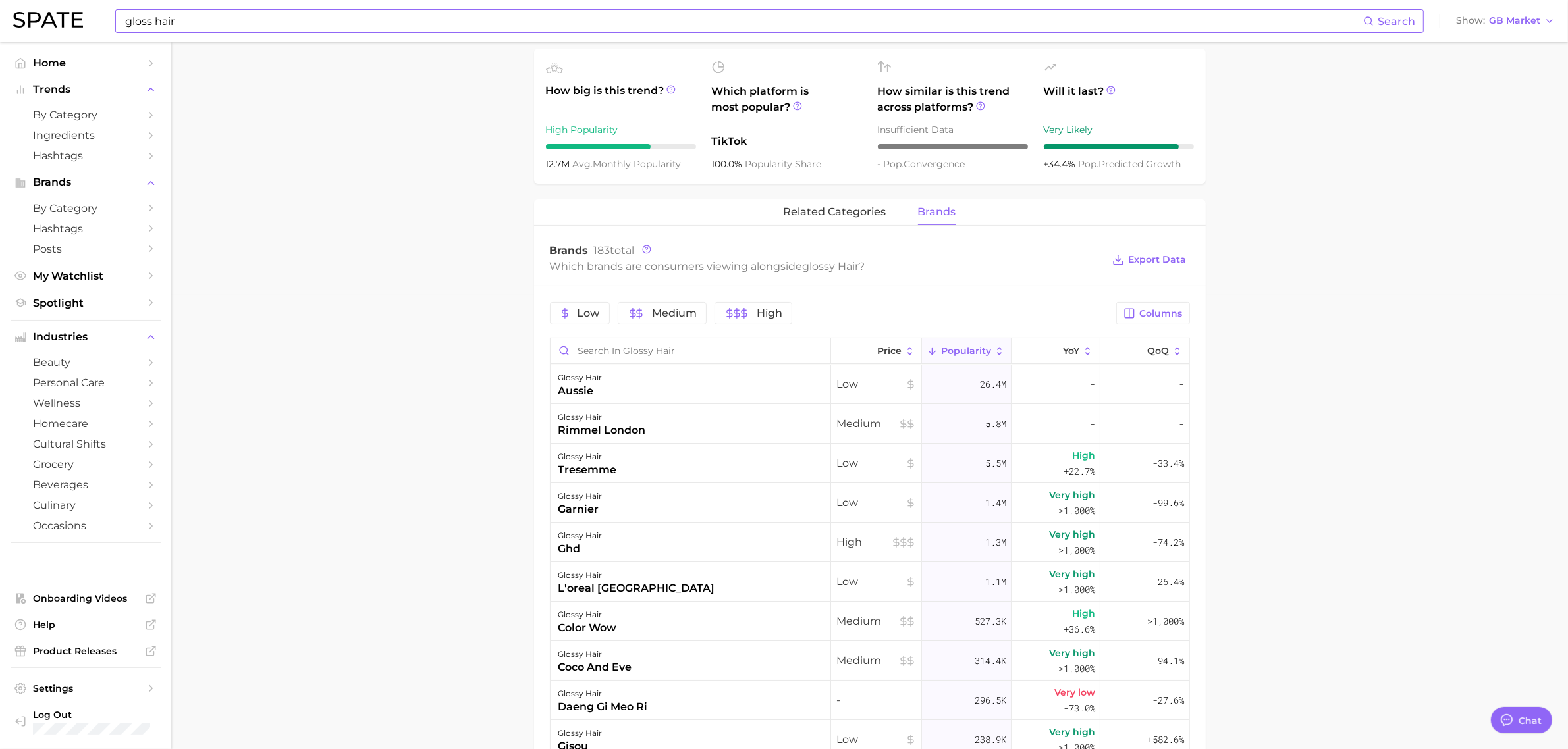
scroll to position [329, 0]
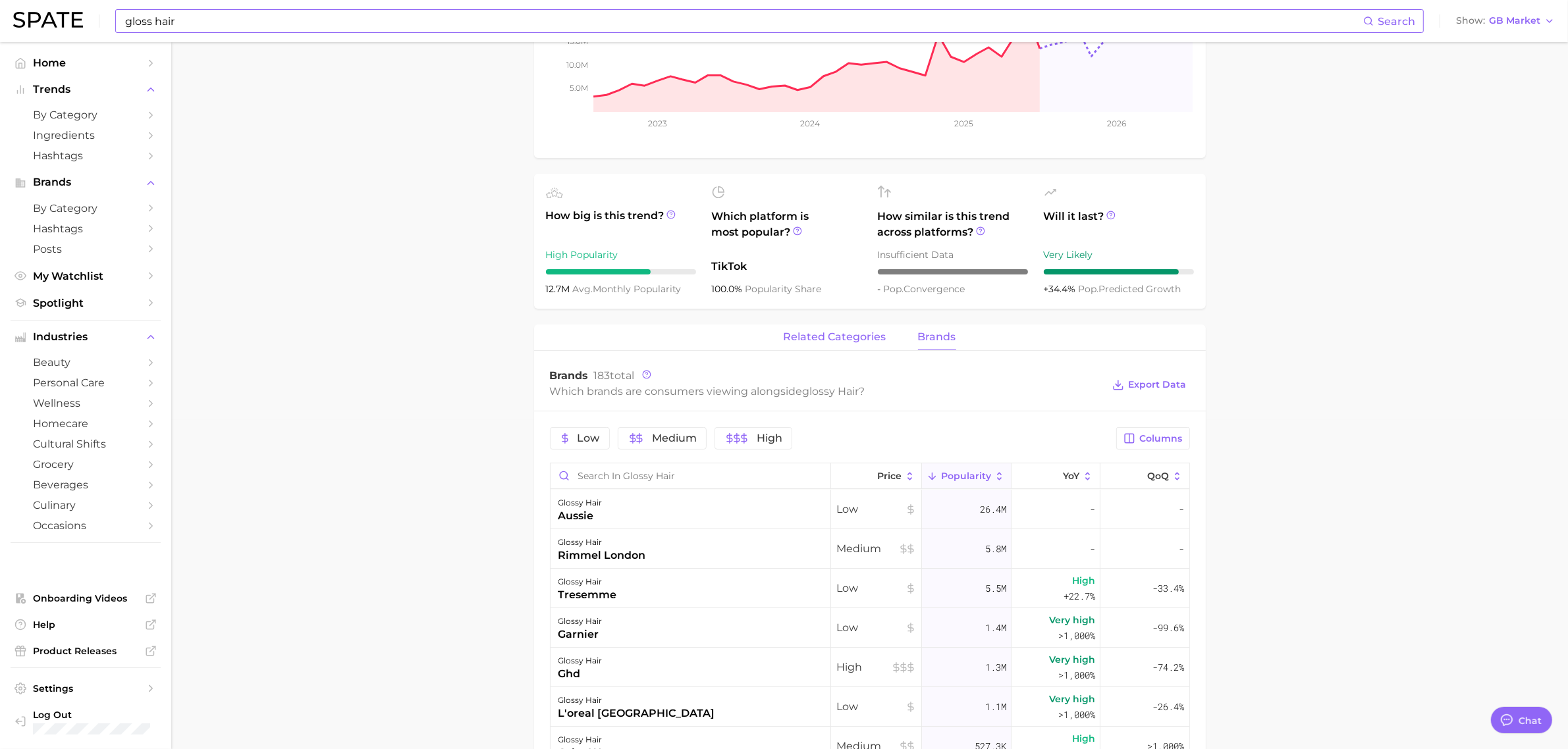
click at [814, 345] on button "related categories" at bounding box center [835, 338] width 103 height 26
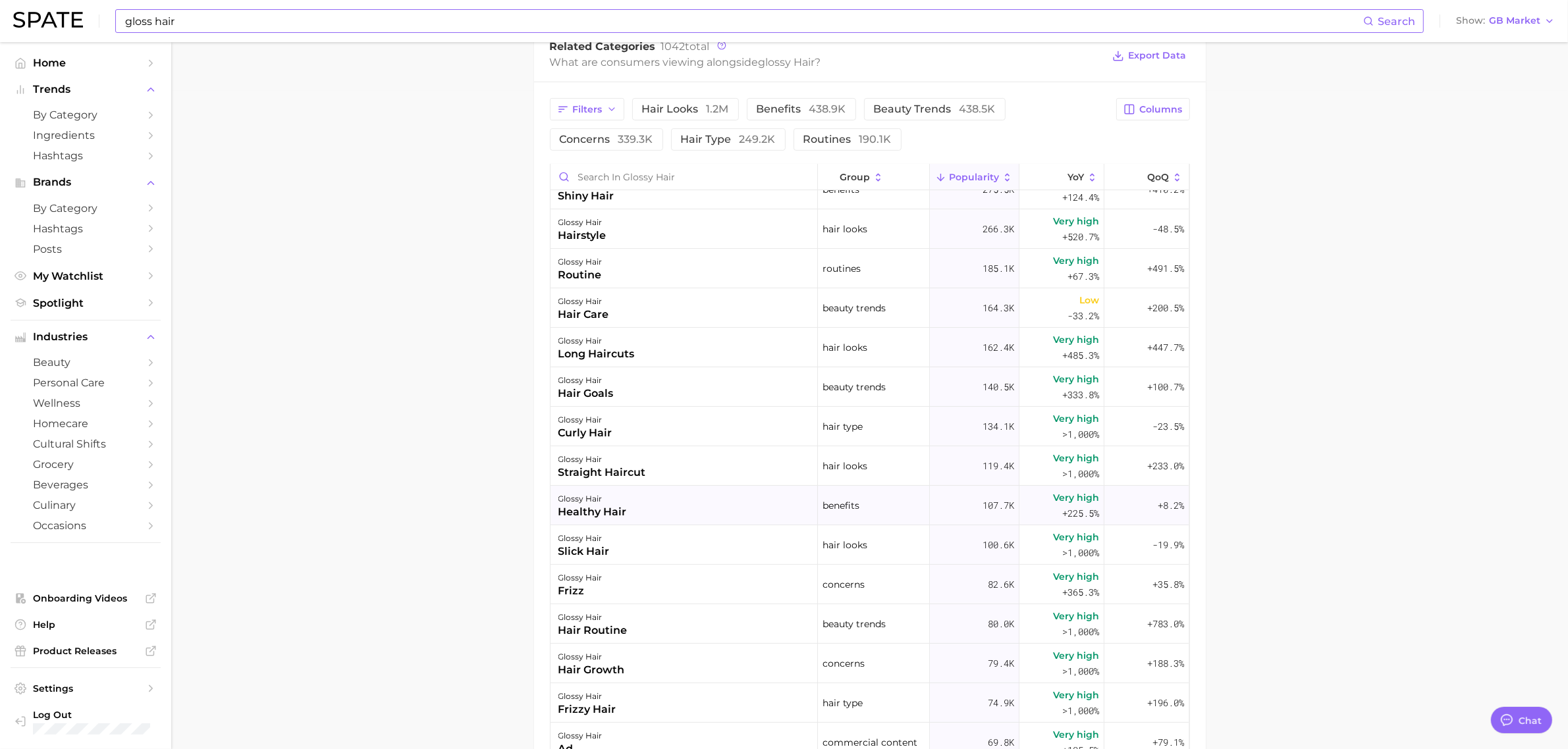
scroll to position [0, 0]
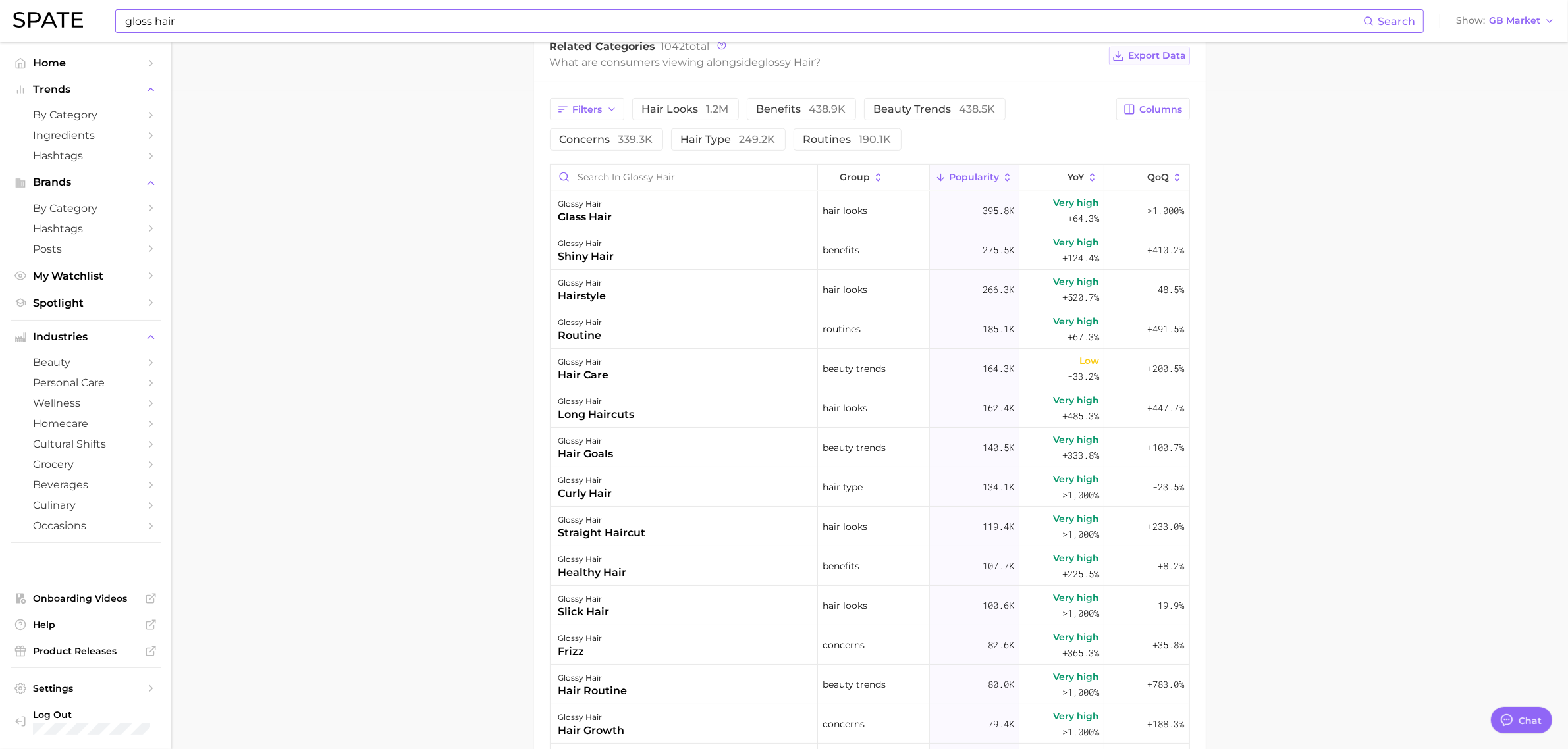
click at [1150, 59] on span "Export Data" at bounding box center [1157, 56] width 58 height 11
click at [426, 442] on main "glossy hair Overview Google TikTok Instagram Beta glossy hair Add to Watchlist …" at bounding box center [870, 189] width 1397 height 1611
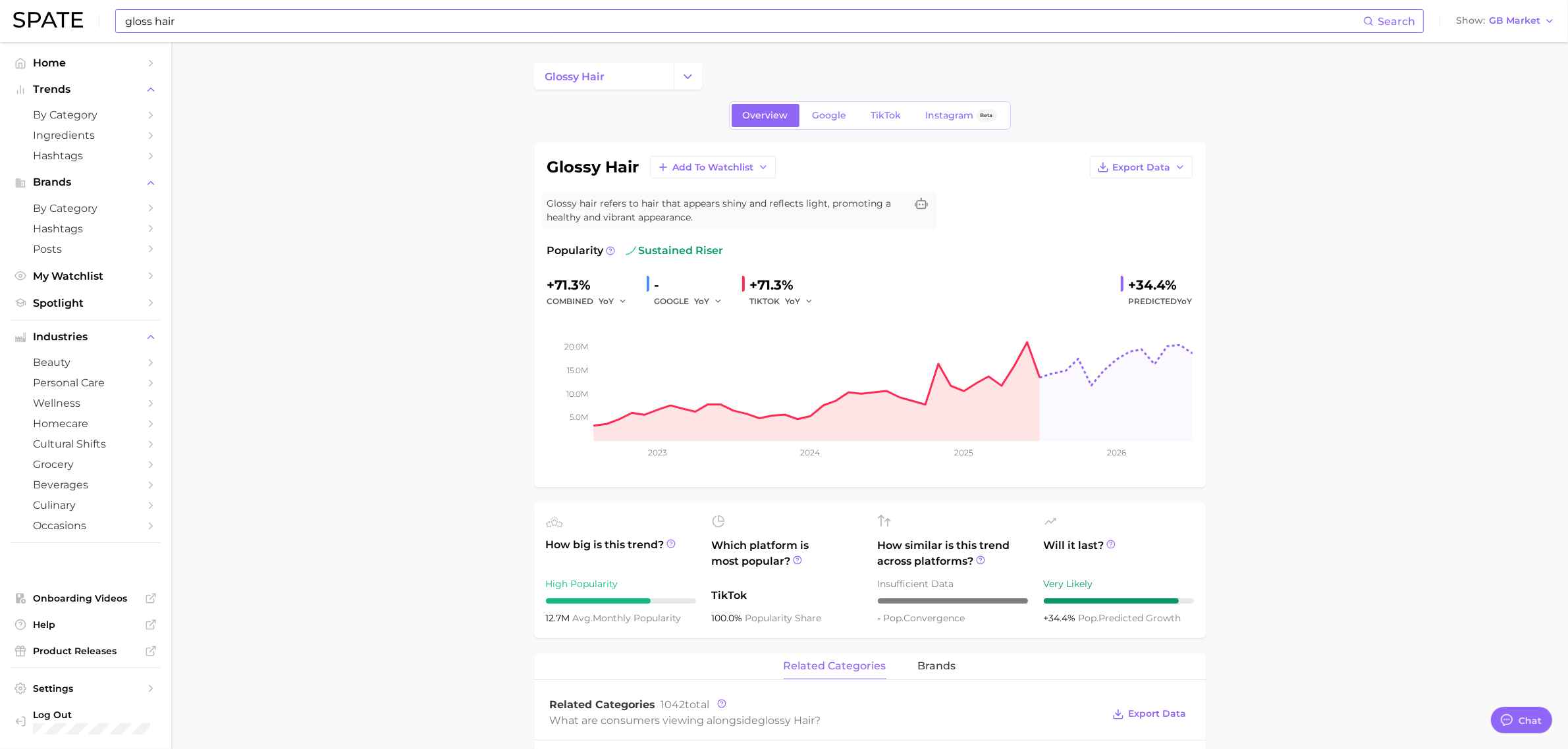
click at [71, 113] on span "by Category" at bounding box center [85, 115] width 105 height 12
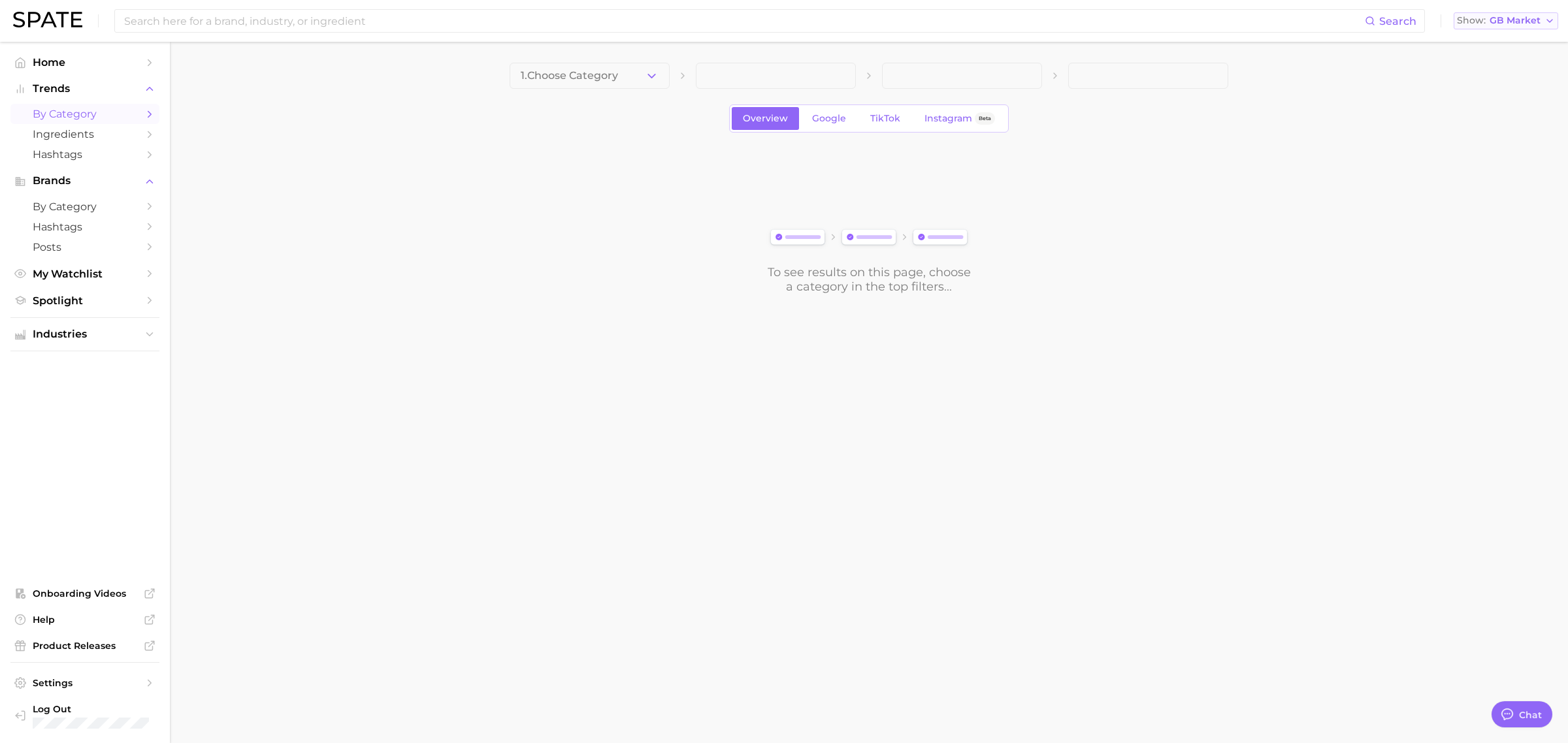
click at [1530, 24] on span "GB Market" at bounding box center [1515, 21] width 51 height 7
click at [1504, 41] on span "[GEOGRAPHIC_DATA]" at bounding box center [1510, 42] width 101 height 11
click at [79, 115] on span "by Category" at bounding box center [85, 114] width 105 height 12
click at [570, 76] on span "1. Choose Category" at bounding box center [569, 75] width 97 height 12
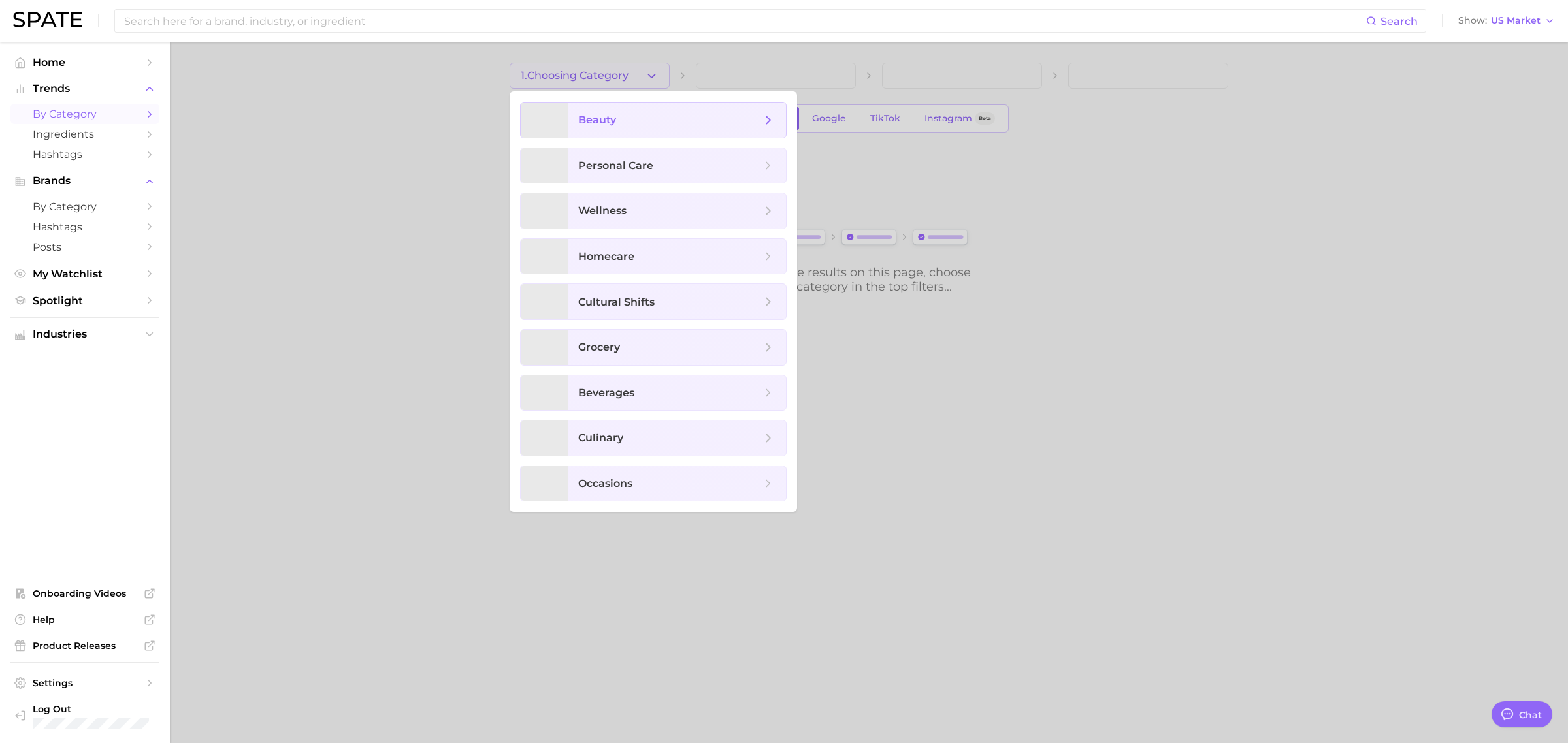
click at [612, 113] on span "beauty" at bounding box center [669, 120] width 183 height 14
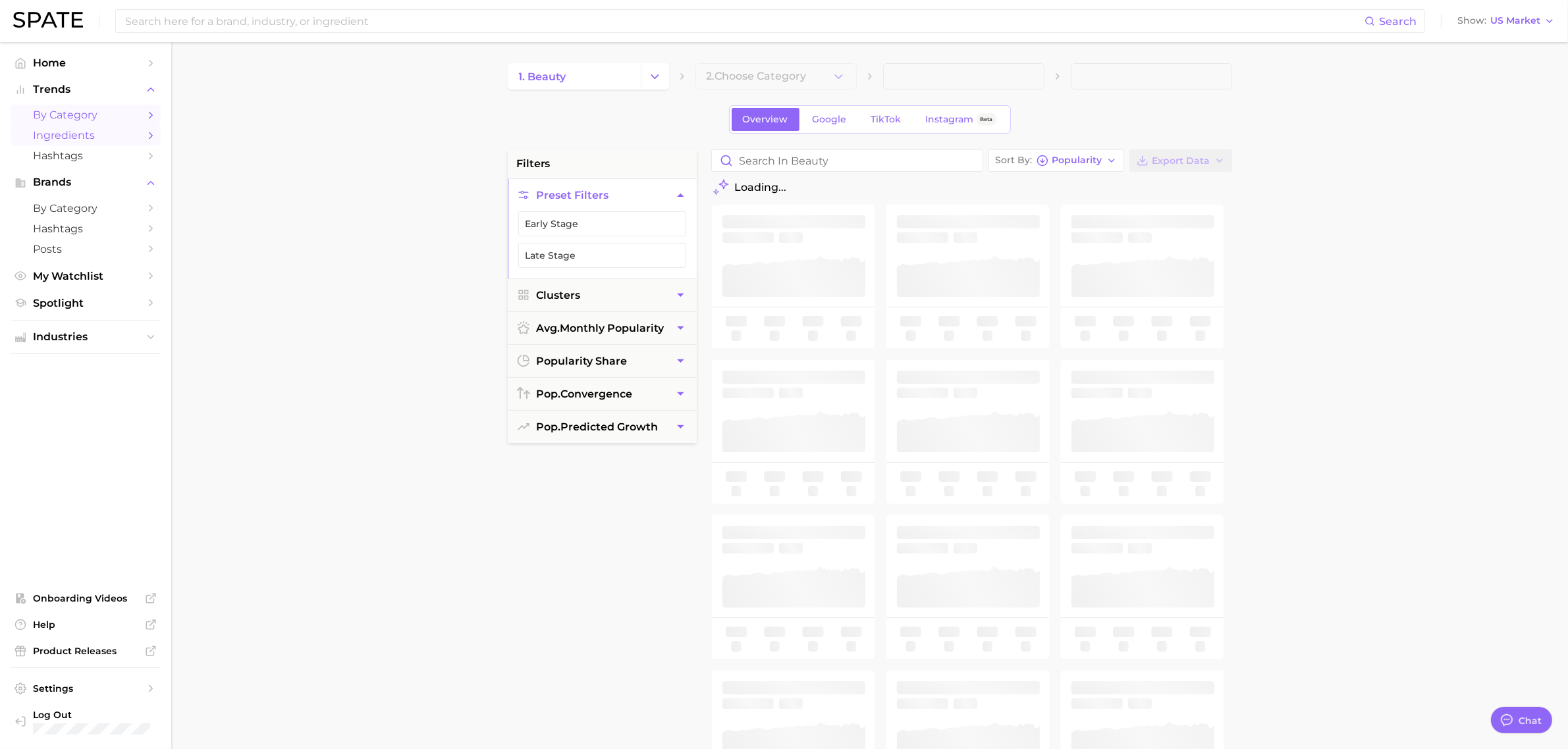
click at [90, 132] on span "Ingredients" at bounding box center [85, 135] width 105 height 12
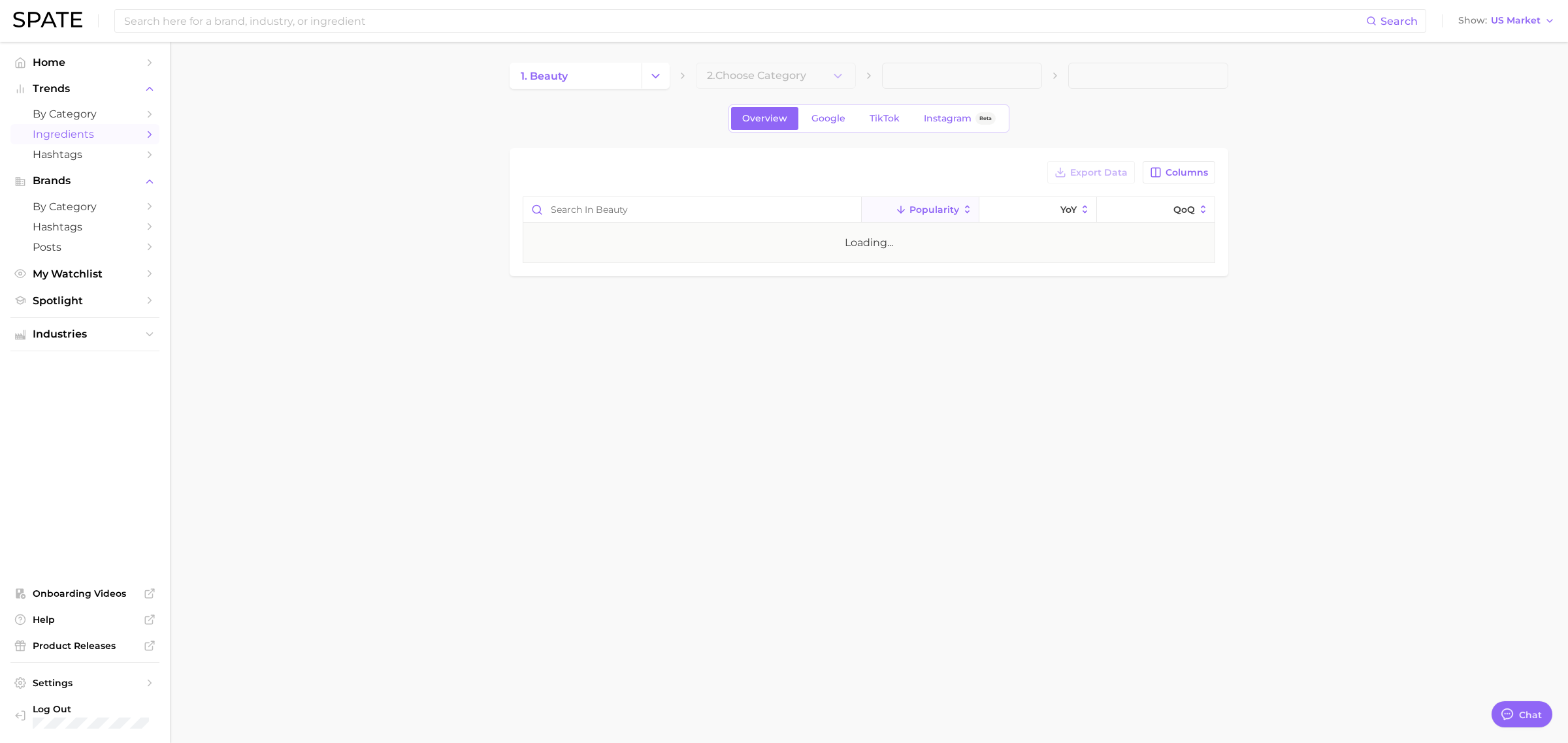
click at [439, 134] on main "1. beauty 2. Choose Category Overview Google TikTok Instagram Beta Export Data …" at bounding box center [869, 192] width 1398 height 300
click at [75, 203] on span "by Category" at bounding box center [85, 206] width 105 height 12
click at [576, 70] on span "1. Choose Category" at bounding box center [569, 75] width 97 height 12
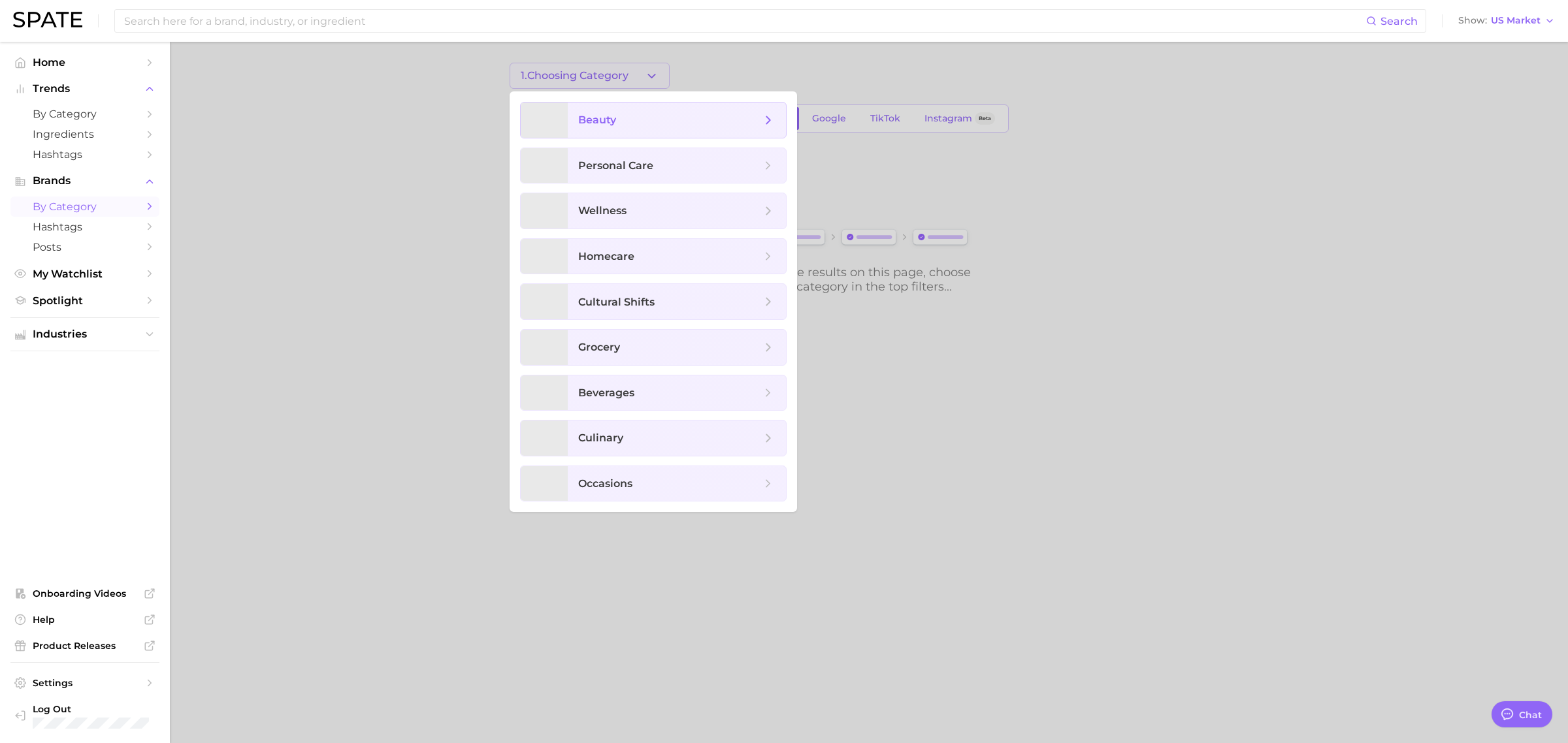
click at [602, 115] on span "beauty" at bounding box center [597, 119] width 38 height 12
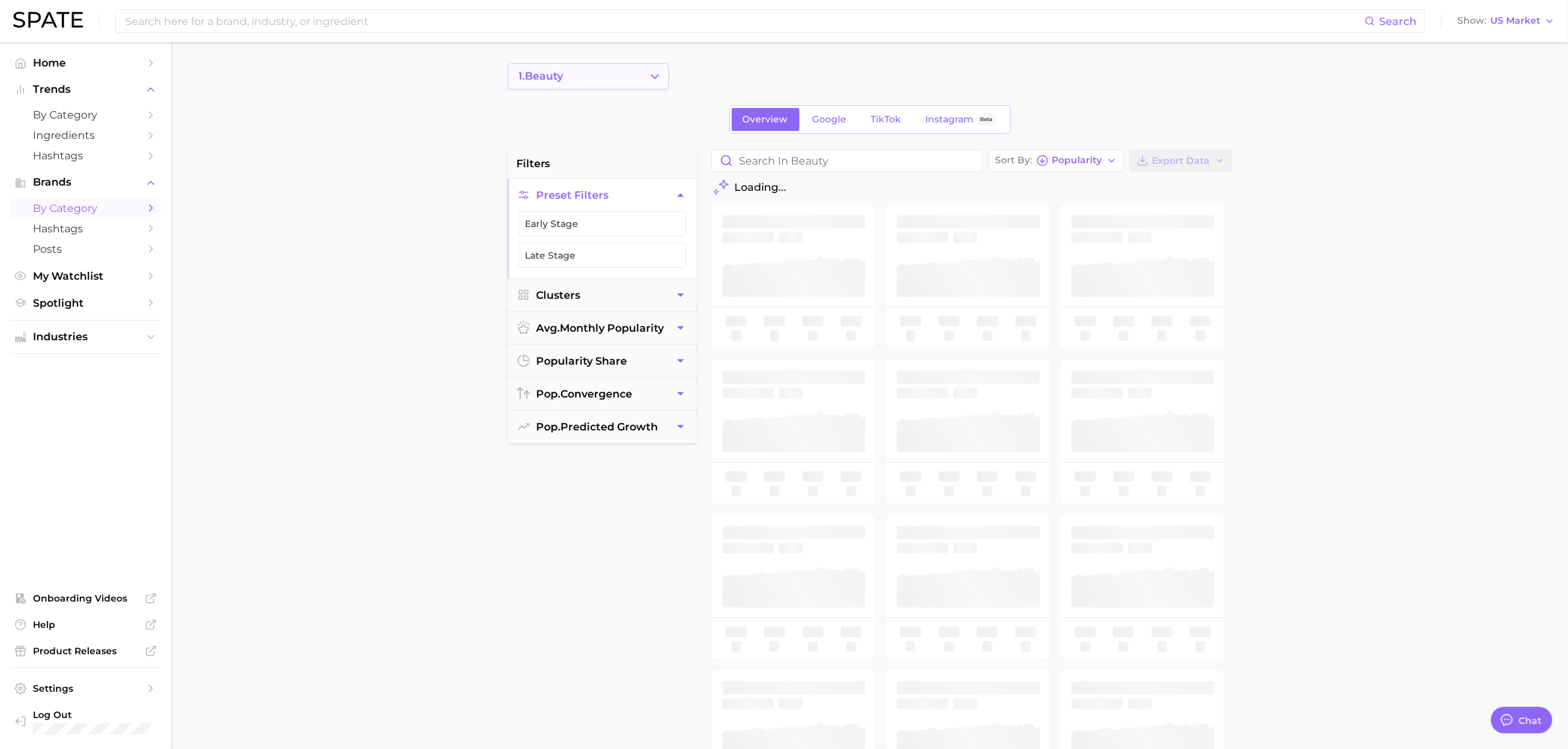
click at [663, 77] on button "1. beauty" at bounding box center [588, 76] width 161 height 27
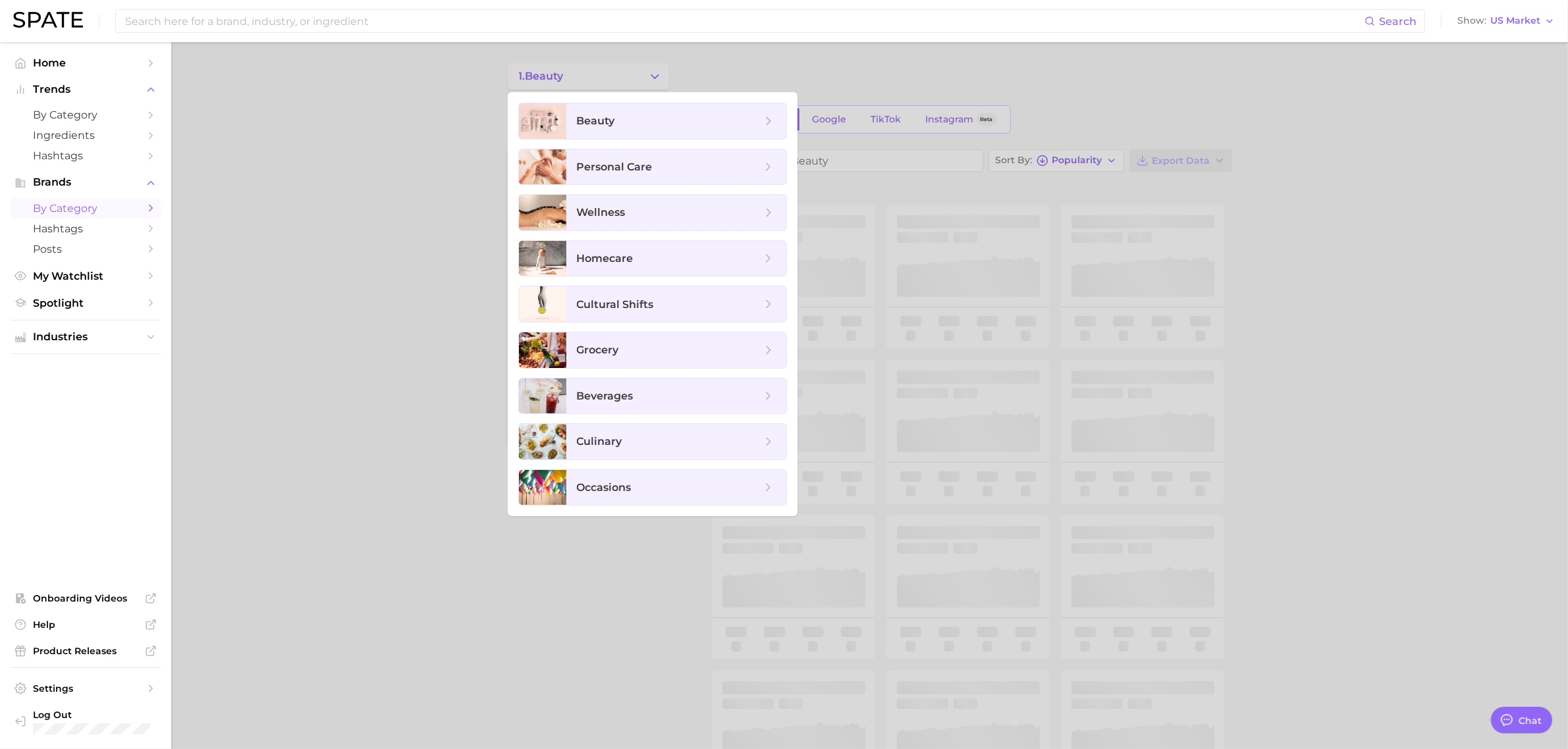
click at [383, 173] on div at bounding box center [784, 374] width 1568 height 749
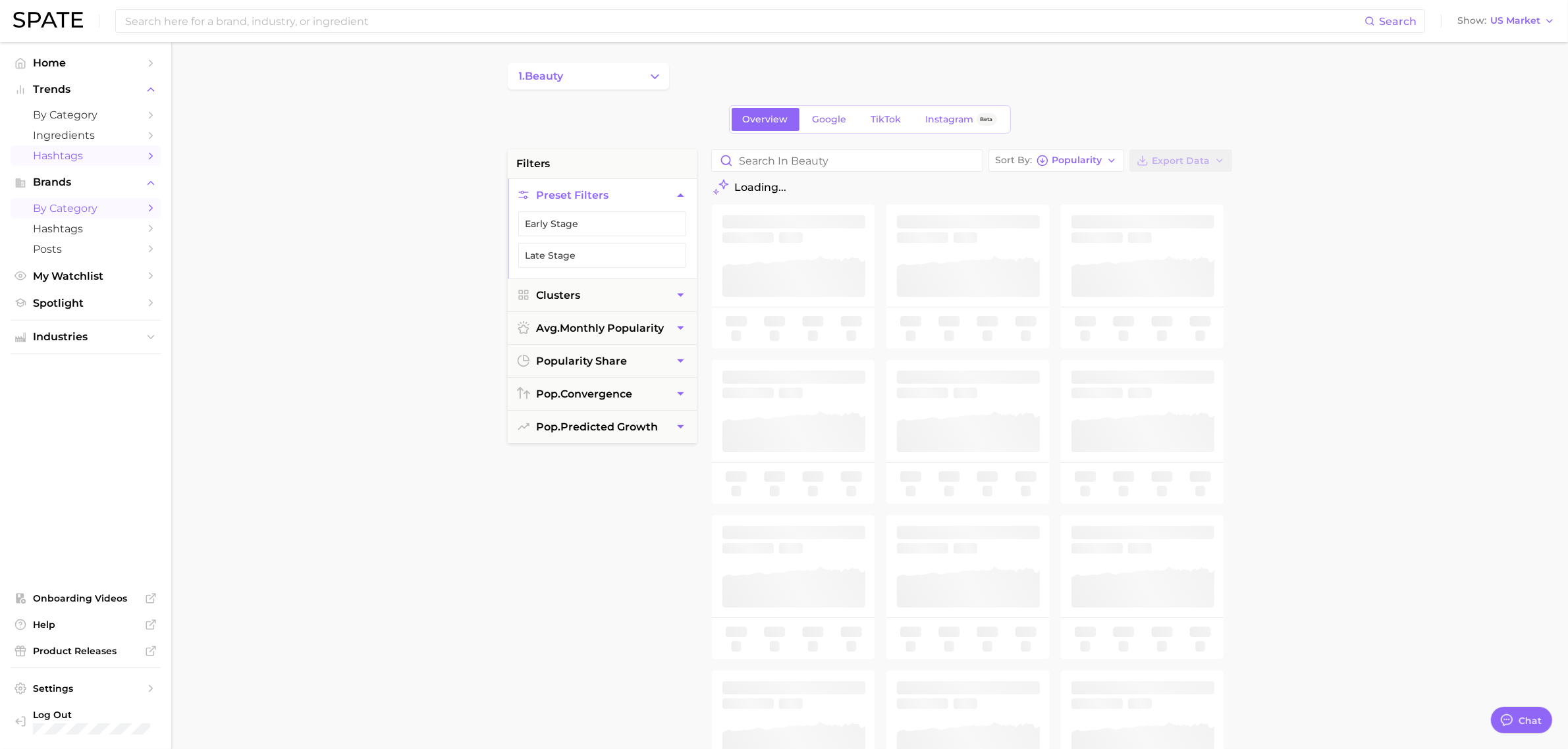
click at [97, 157] on span "Hashtags" at bounding box center [85, 156] width 105 height 12
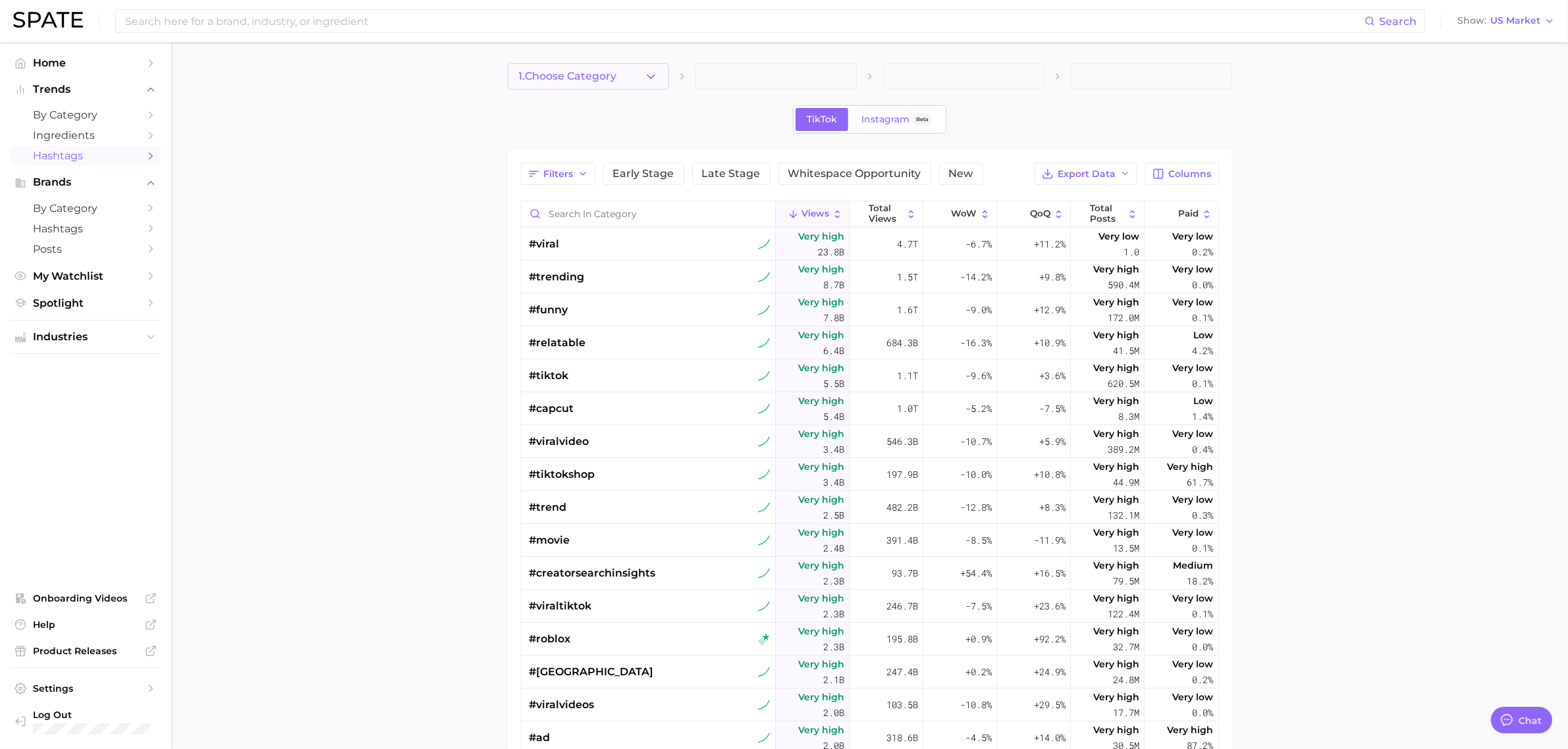
click at [598, 76] on span "1. Choose Category" at bounding box center [568, 76] width 98 height 12
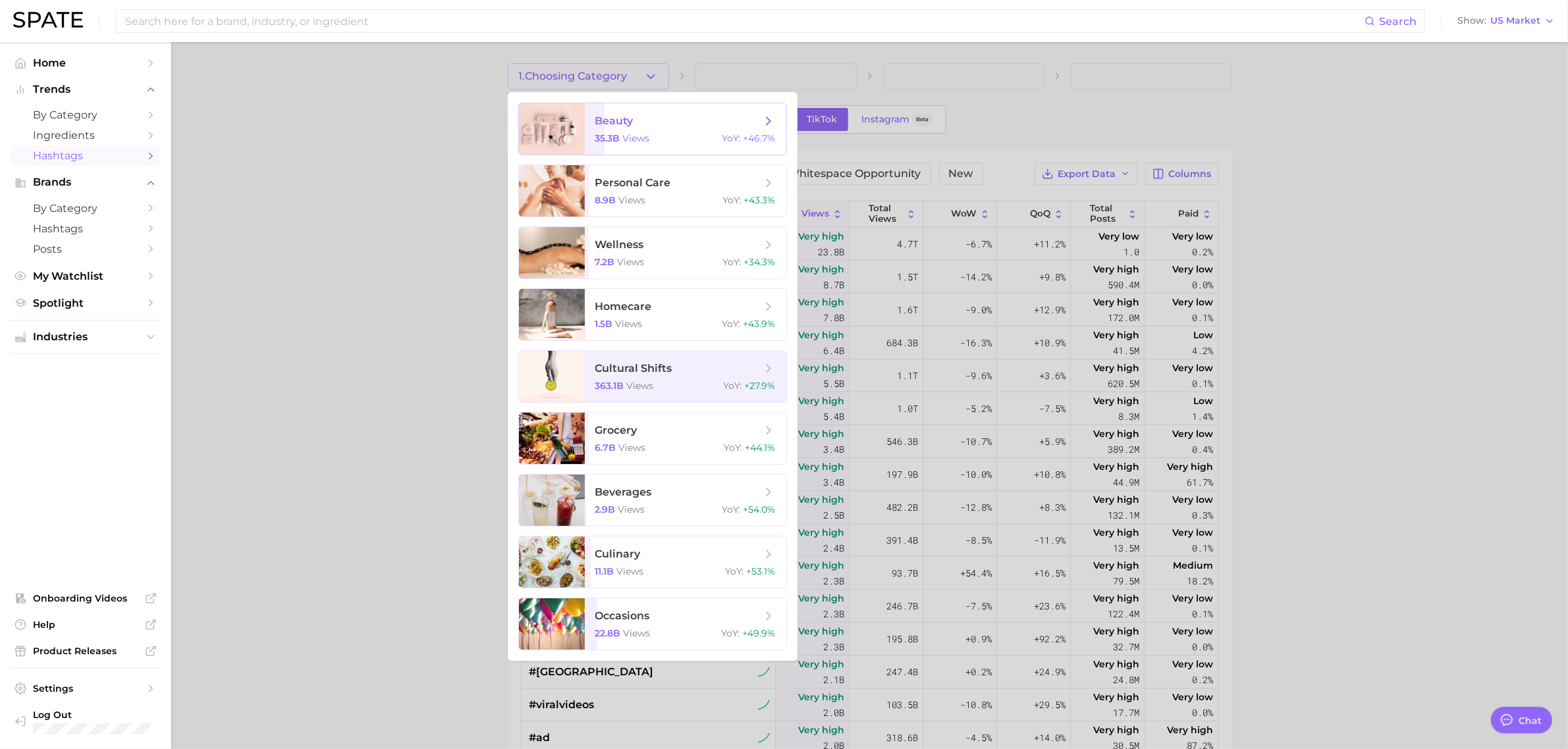
click at [689, 128] on span "beauty 35.3b views YoY : +46.7%" at bounding box center [685, 129] width 201 height 52
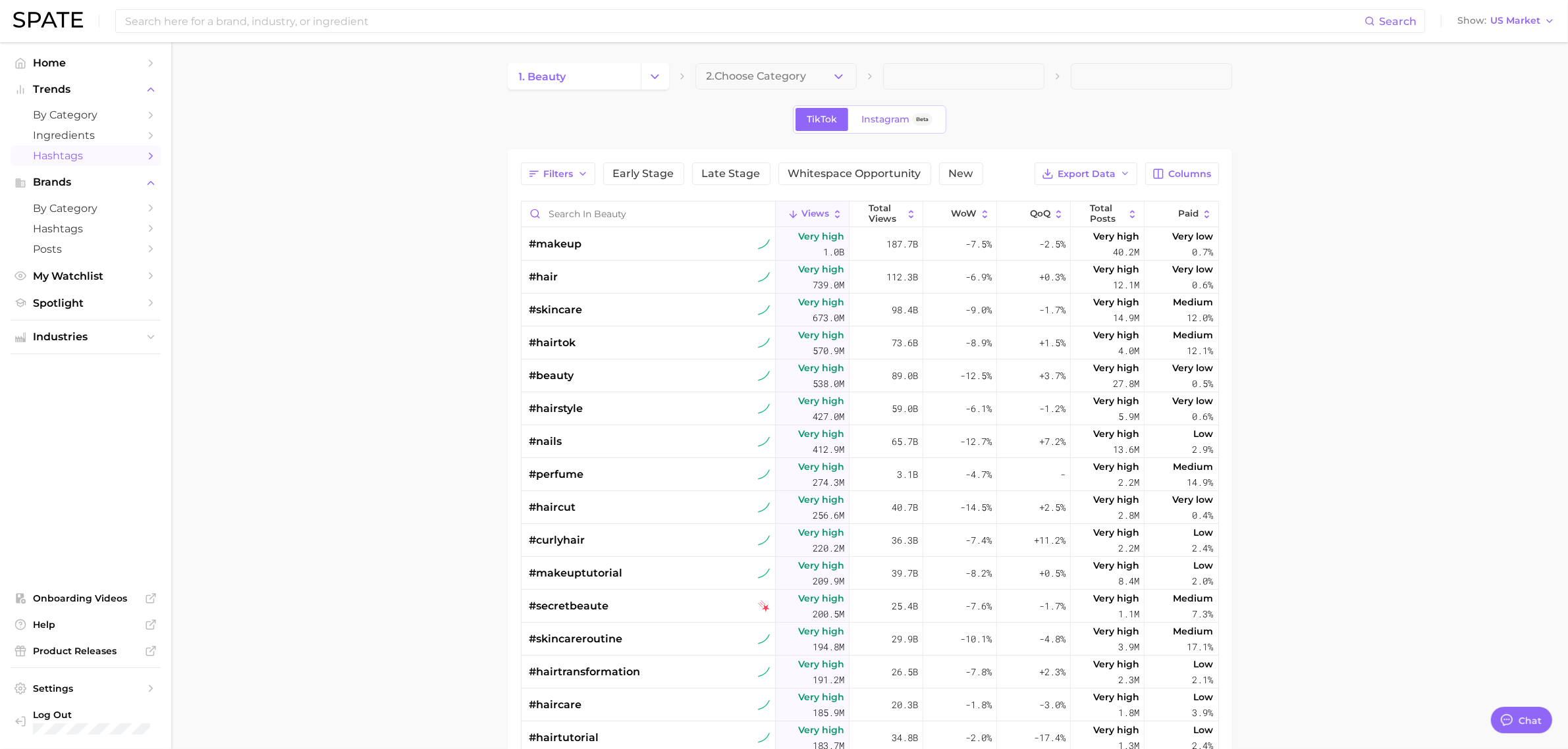
click at [835, 79] on icon "button" at bounding box center [838, 76] width 14 height 14
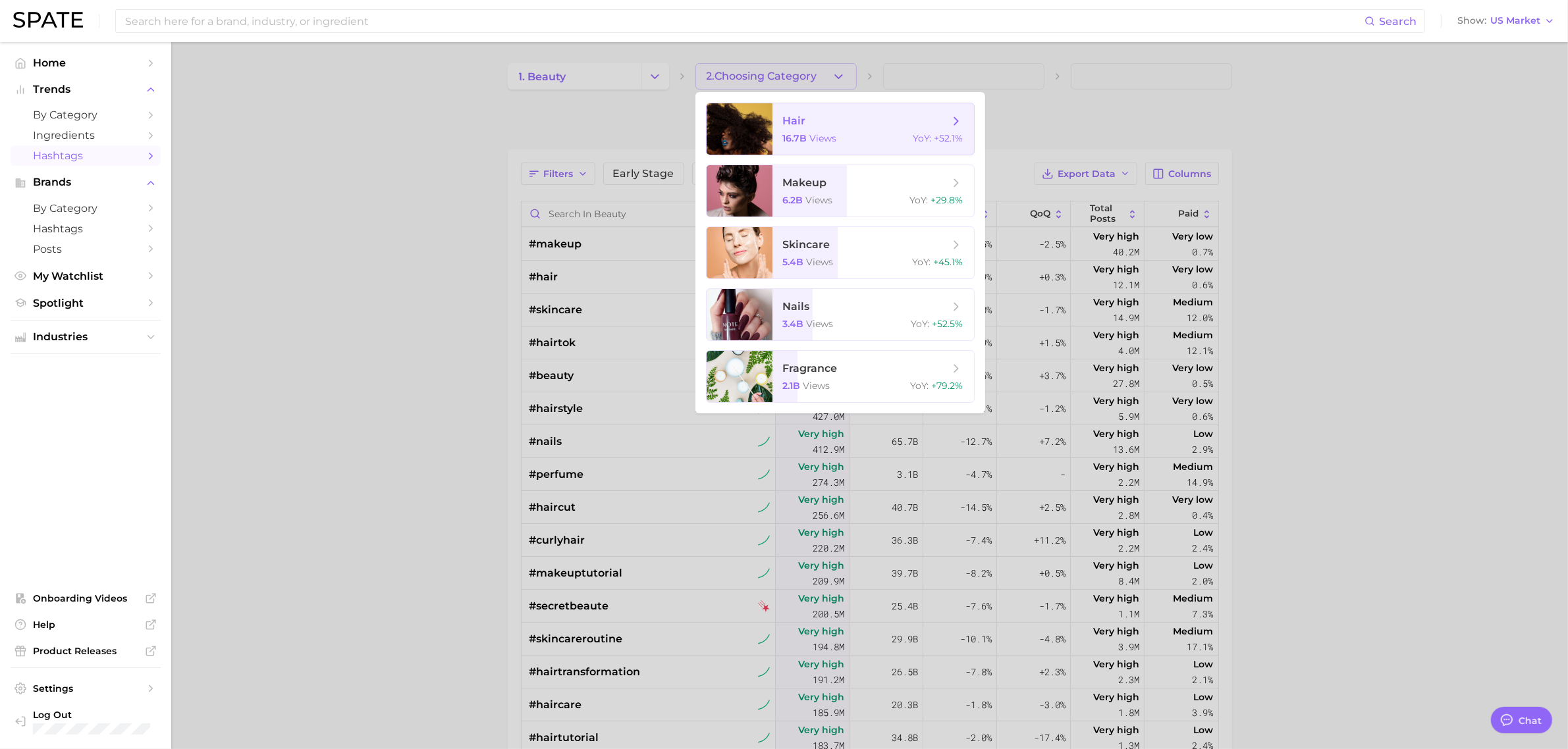
click at [848, 130] on span "hair 16.7b views YoY : +52.1%" at bounding box center [873, 129] width 201 height 52
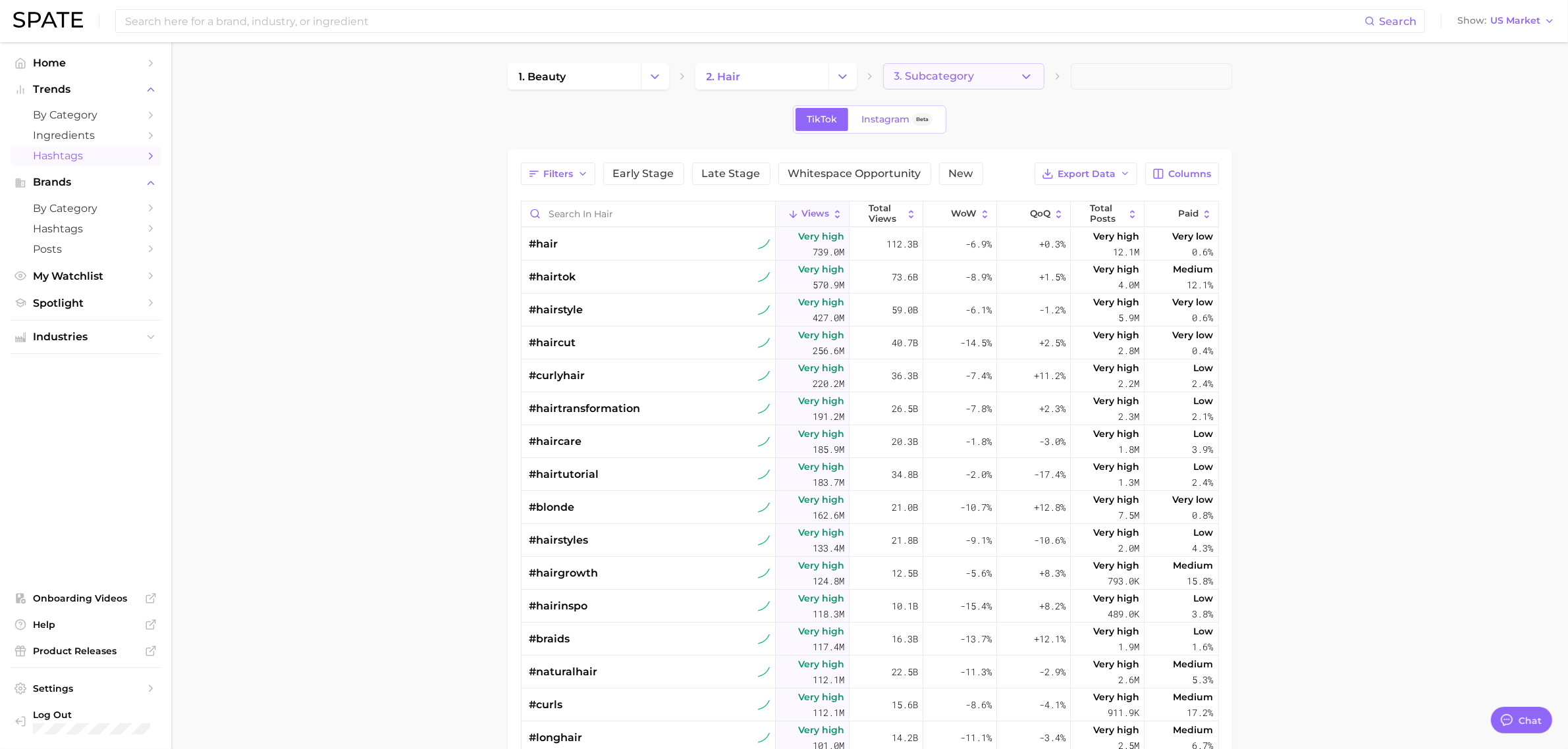
click at [937, 77] on span "3. Subcategory" at bounding box center [934, 76] width 80 height 12
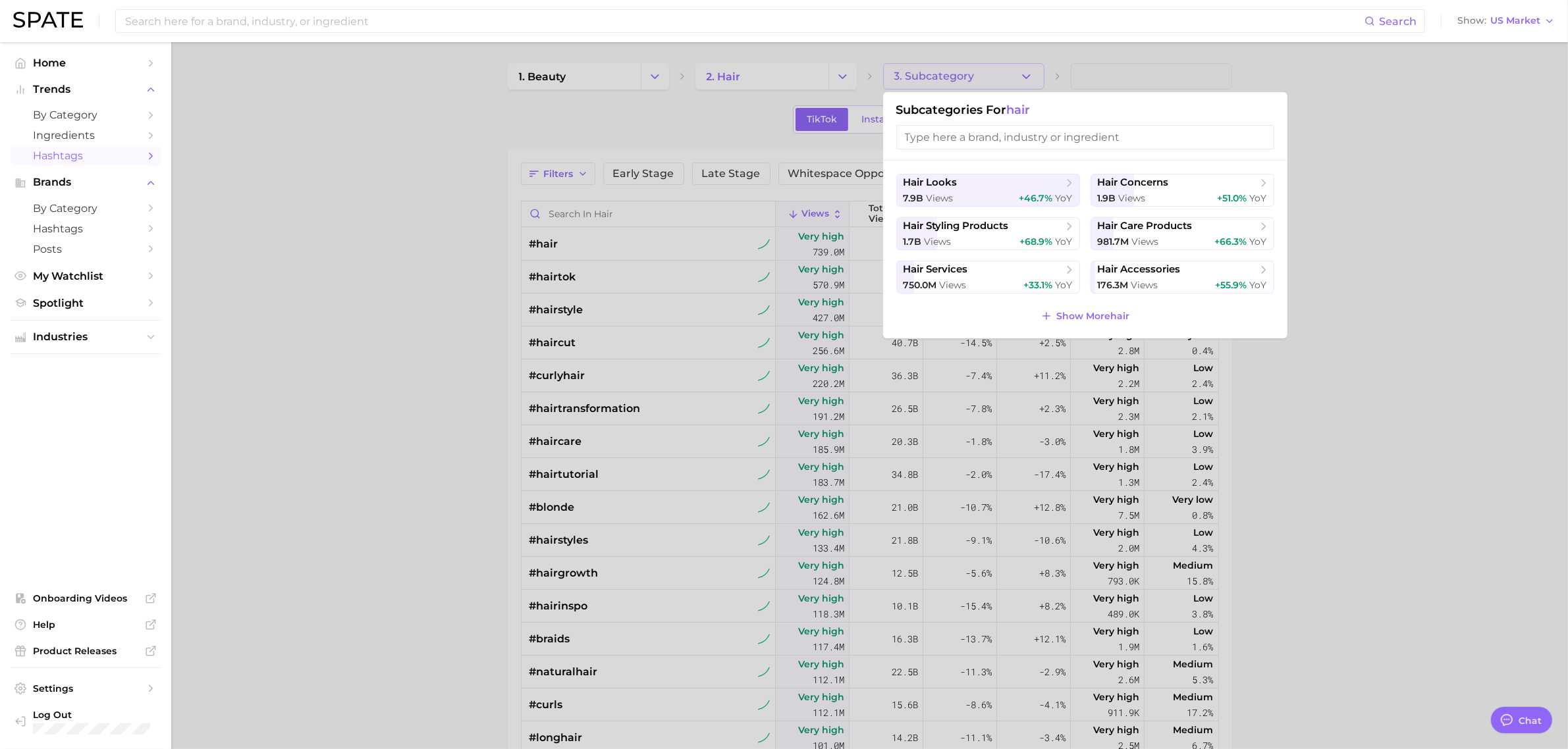
click at [1453, 209] on div at bounding box center [784, 374] width 1568 height 749
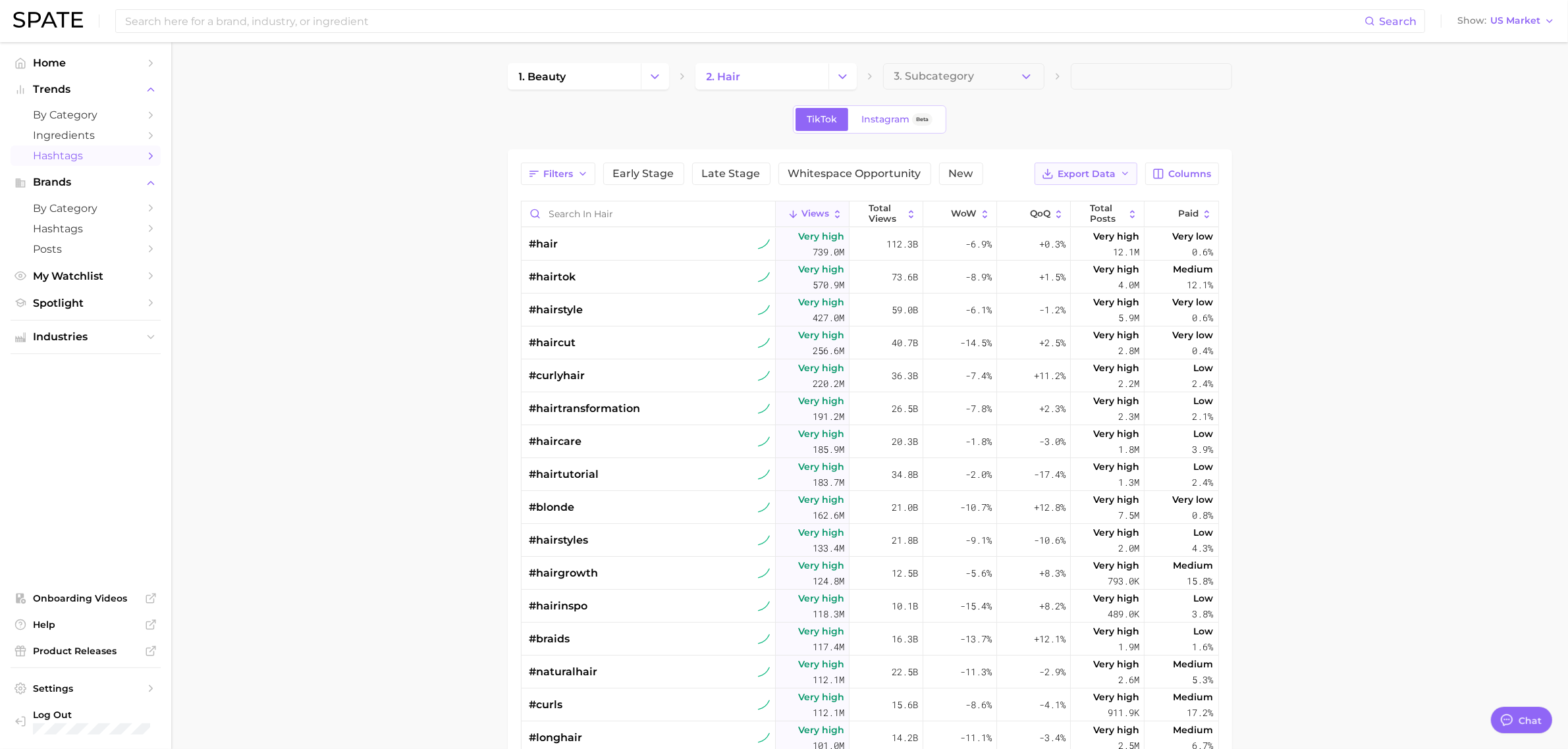
click at [1118, 176] on button "Export Data" at bounding box center [1085, 173] width 103 height 22
click at [1073, 196] on span "Table Data CSV" at bounding box center [1051, 199] width 72 height 11
click at [1273, 110] on main "1. beauty 2. hair 3. Subcategory TikTok Instagram Beta Filters Early Stage Late…" at bounding box center [870, 535] width 1397 height 987
click at [1123, 168] on button "Export Data" at bounding box center [1085, 173] width 103 height 22
click at [1073, 199] on span "Table Data CSV" at bounding box center [1051, 199] width 72 height 11
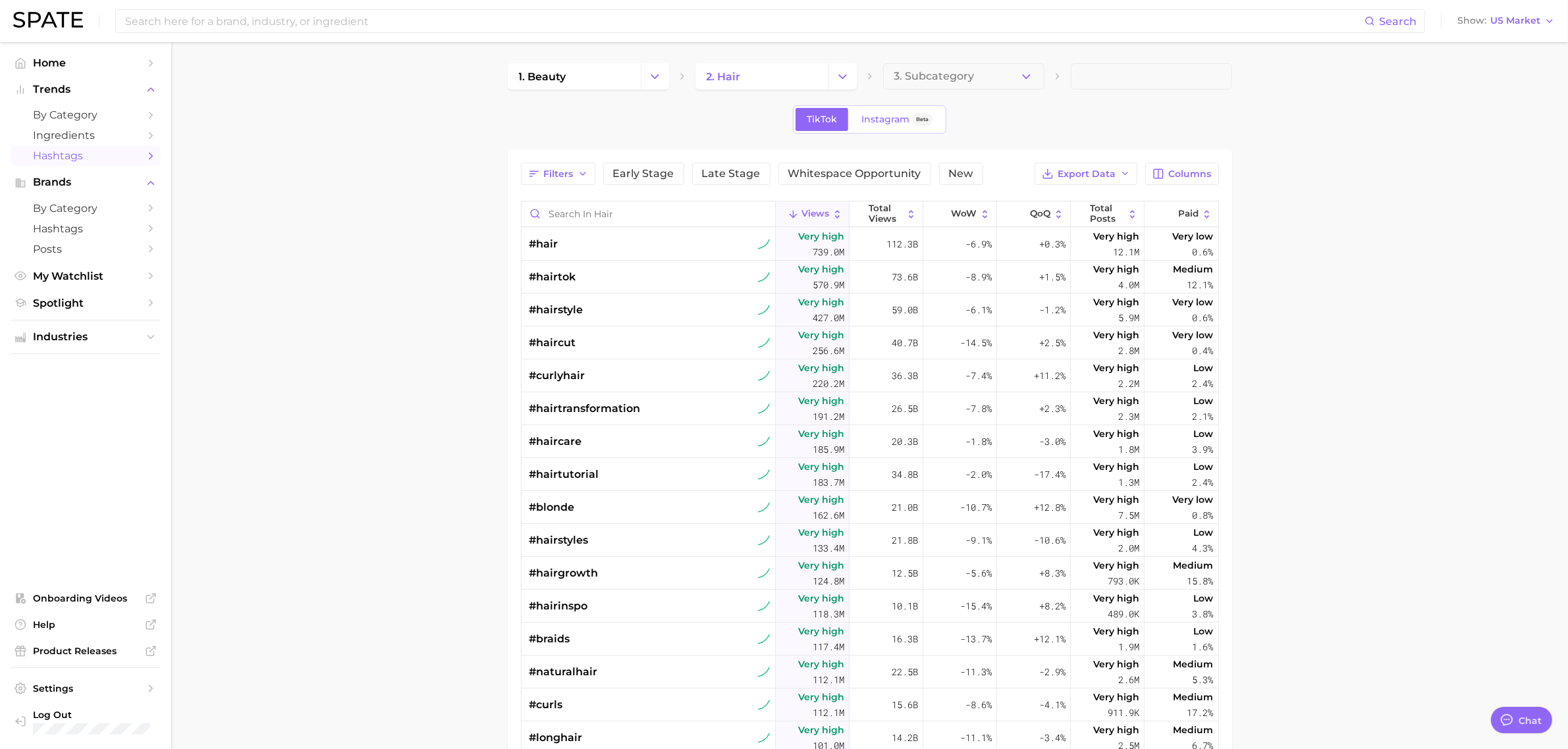
click at [498, 178] on main "1. beauty 2. hair 3. Subcategory TikTok Instagram Beta Filters Early Stage Late…" at bounding box center [870, 535] width 1397 height 987
click at [946, 80] on span "3. Subcategory" at bounding box center [934, 76] width 80 height 12
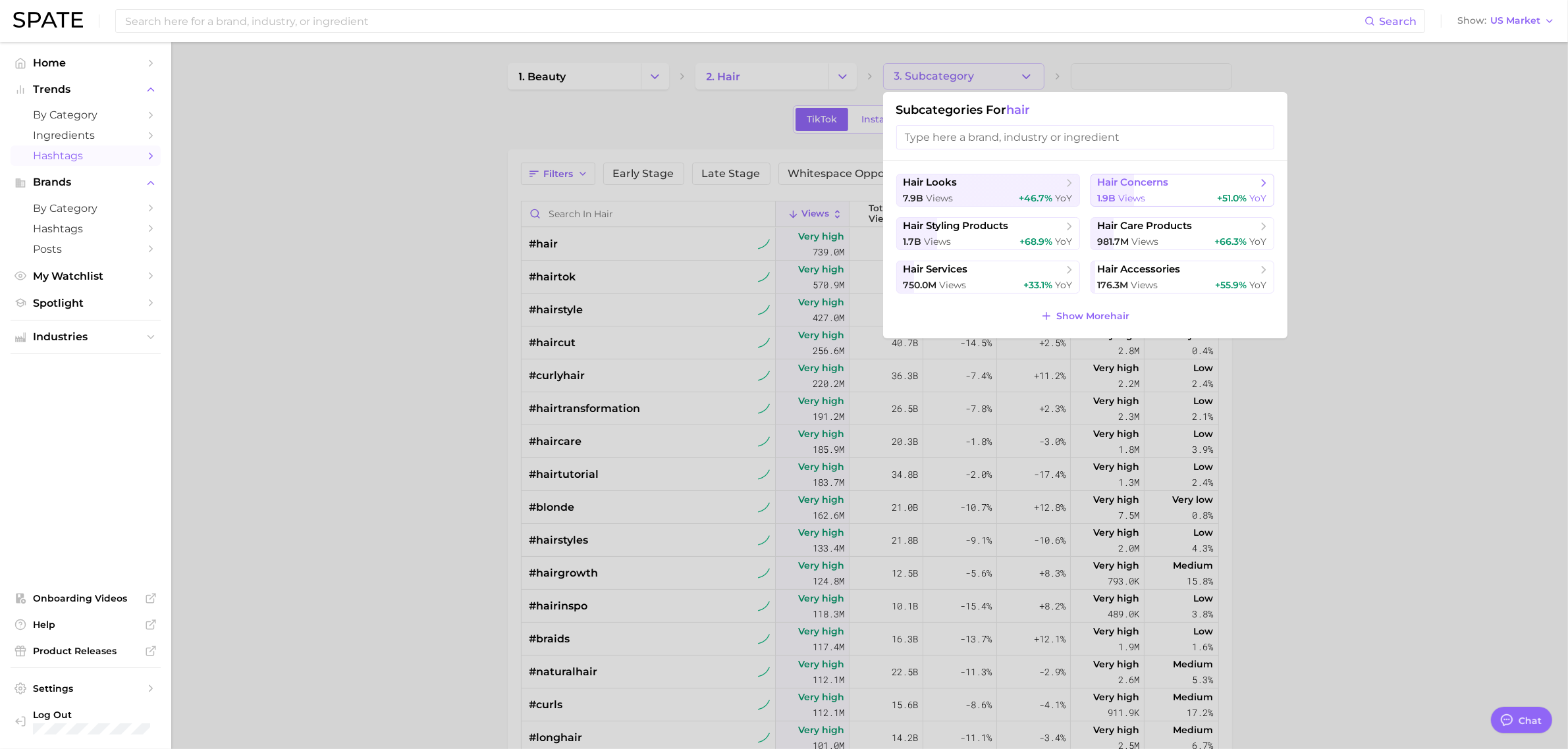
click at [1125, 186] on span "hair concerns" at bounding box center [1133, 182] width 71 height 12
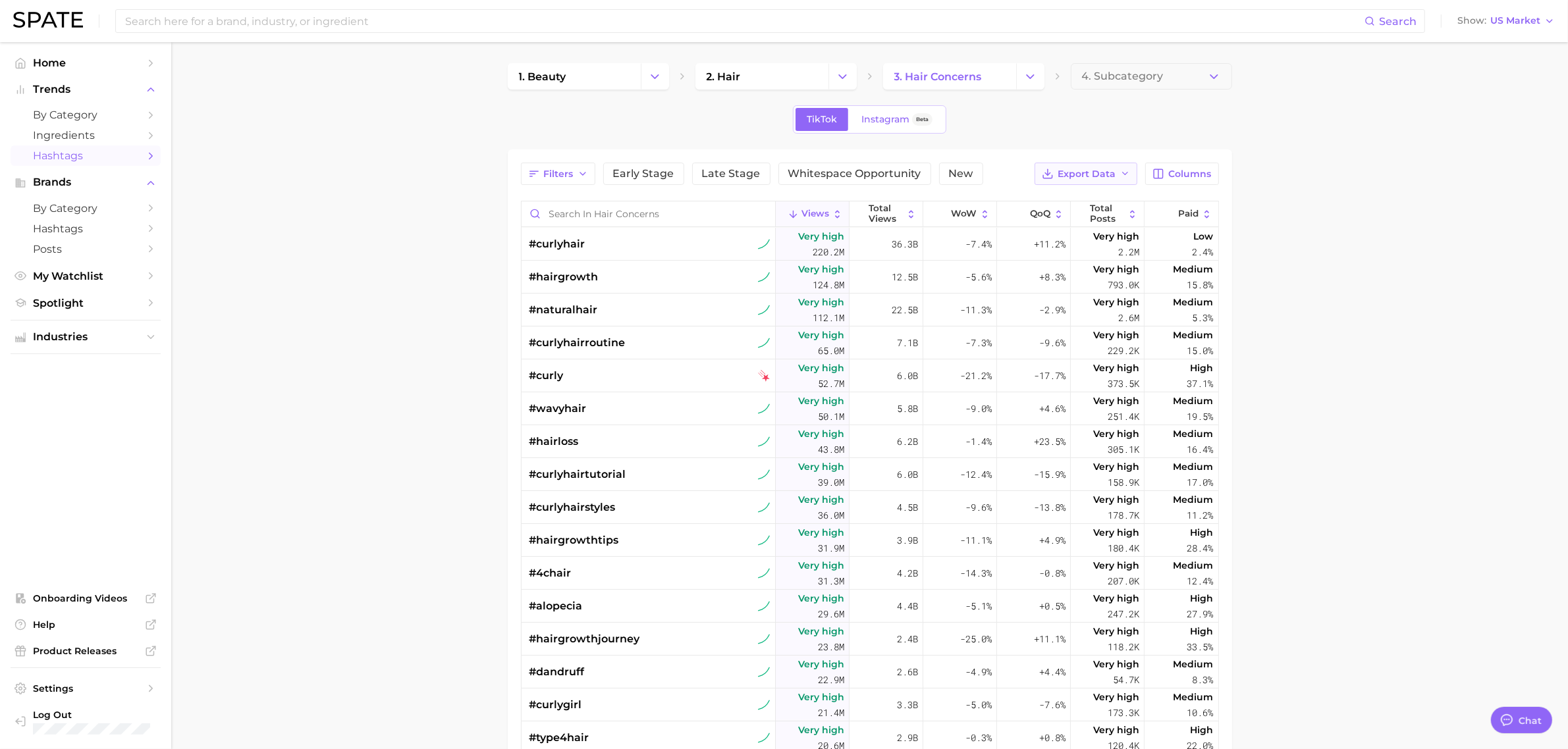
click at [1102, 171] on span "Export Data" at bounding box center [1087, 174] width 58 height 11
click at [1054, 195] on span "Table Data CSV" at bounding box center [1051, 199] width 72 height 11
click at [1410, 420] on main "1. beauty 2. hair 3. hair concerns 4. Subcategory TikTok Instagram Beta Filters…" at bounding box center [870, 535] width 1397 height 987
click at [1395, 386] on main "1. beauty 2. hair 3. hair concerns 4. Subcategory TikTok Instagram Beta Filters…" at bounding box center [870, 535] width 1397 height 987
click at [1128, 178] on icon "button" at bounding box center [1126, 173] width 11 height 11
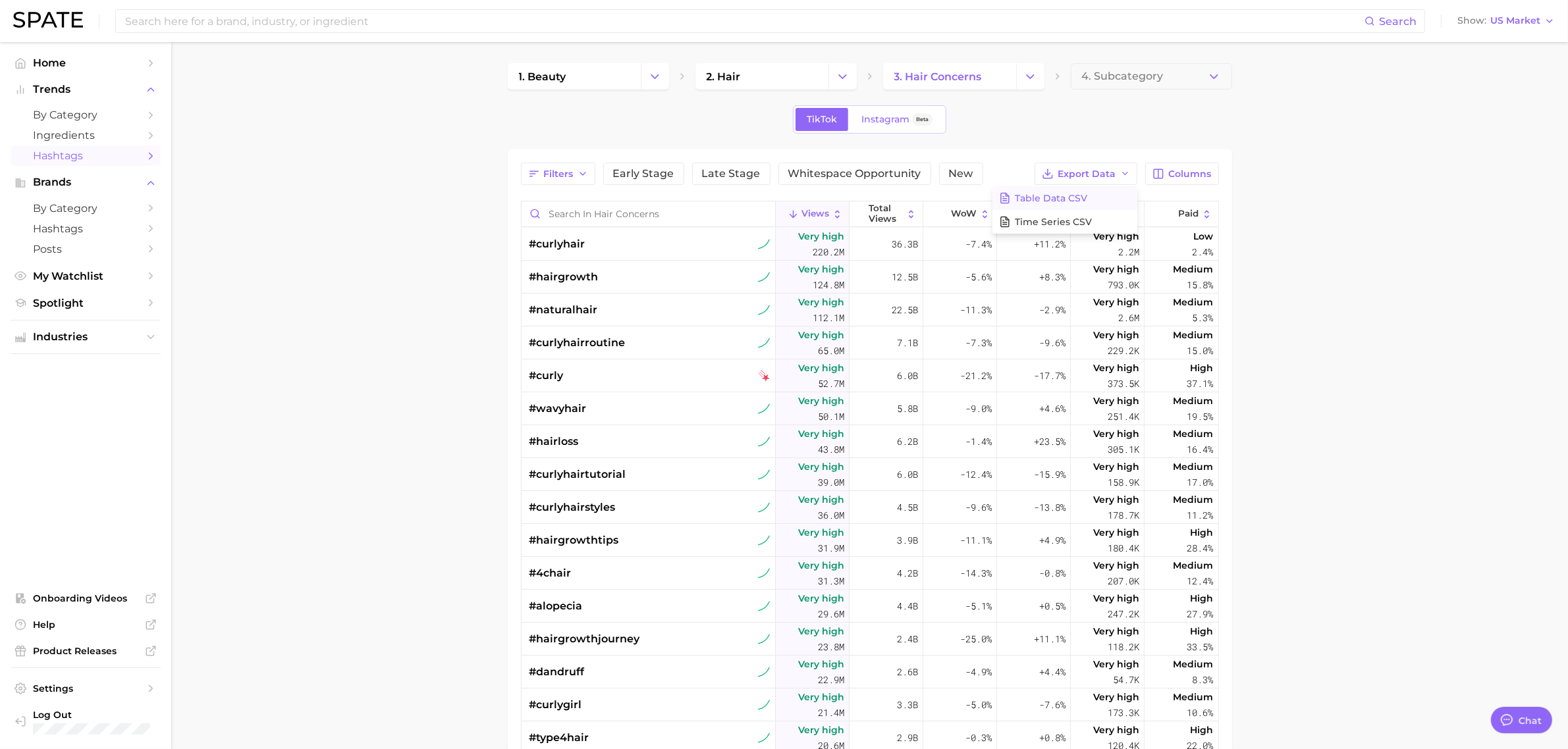
click at [1071, 198] on span "Table Data CSV" at bounding box center [1051, 199] width 72 height 11
click at [479, 282] on main "1. beauty 2. hair 3. hair concerns 4. Subcategory TikTok Instagram Beta Filters…" at bounding box center [870, 535] width 1397 height 987
click at [1027, 73] on icon "Change Category" at bounding box center [1030, 76] width 14 height 14
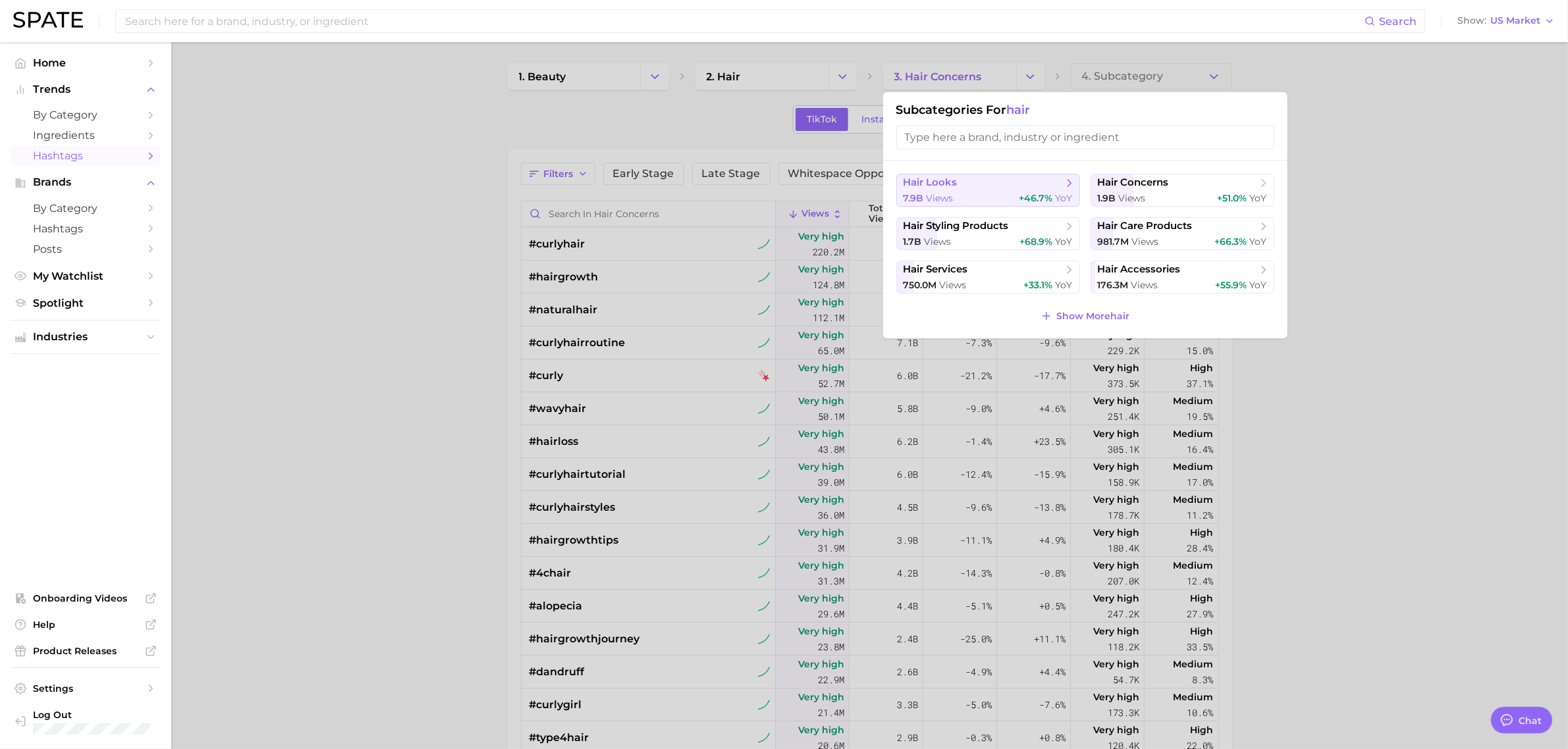
click at [1009, 186] on span "hair looks" at bounding box center [983, 183] width 160 height 13
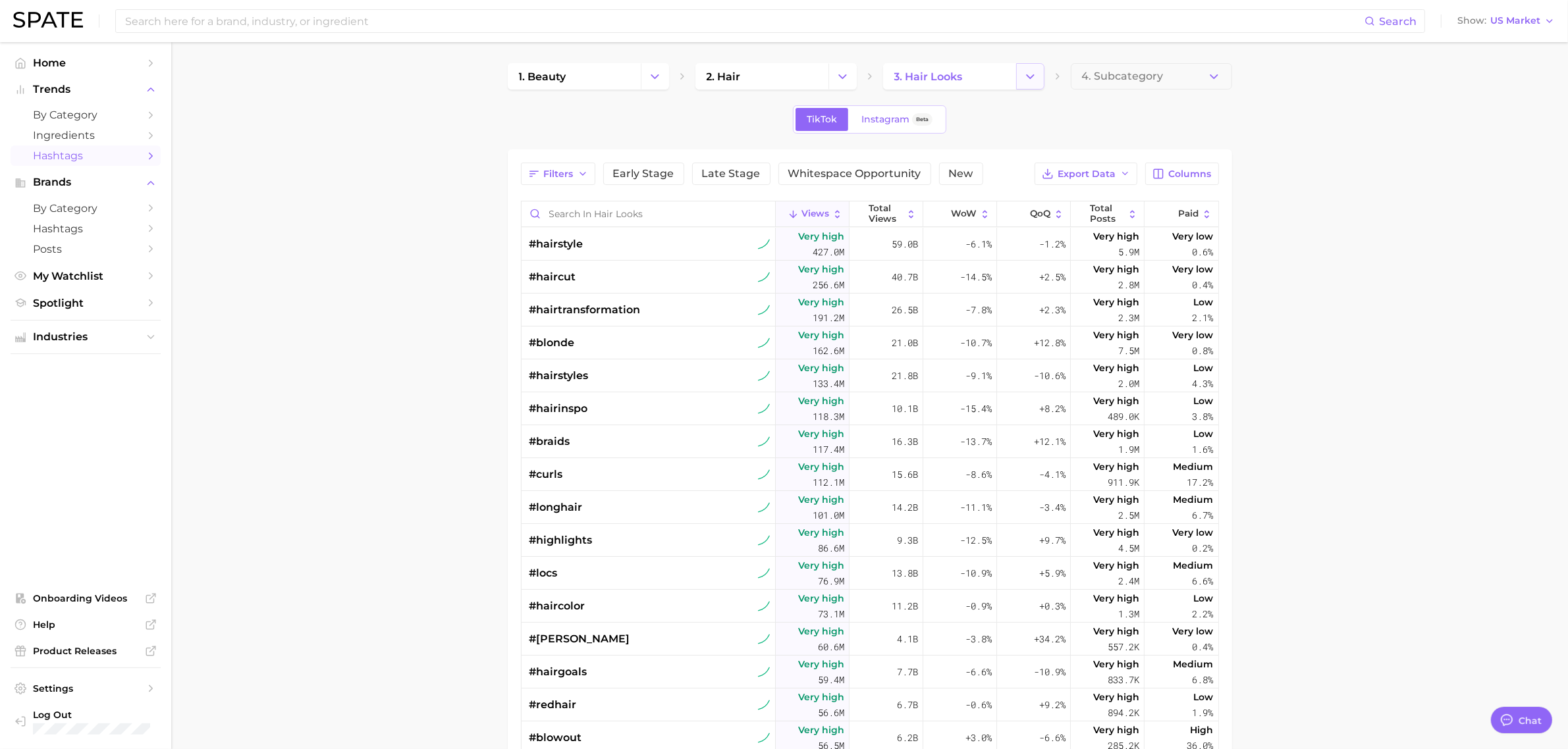
click at [1025, 80] on icon "Change Category" at bounding box center [1030, 76] width 14 height 14
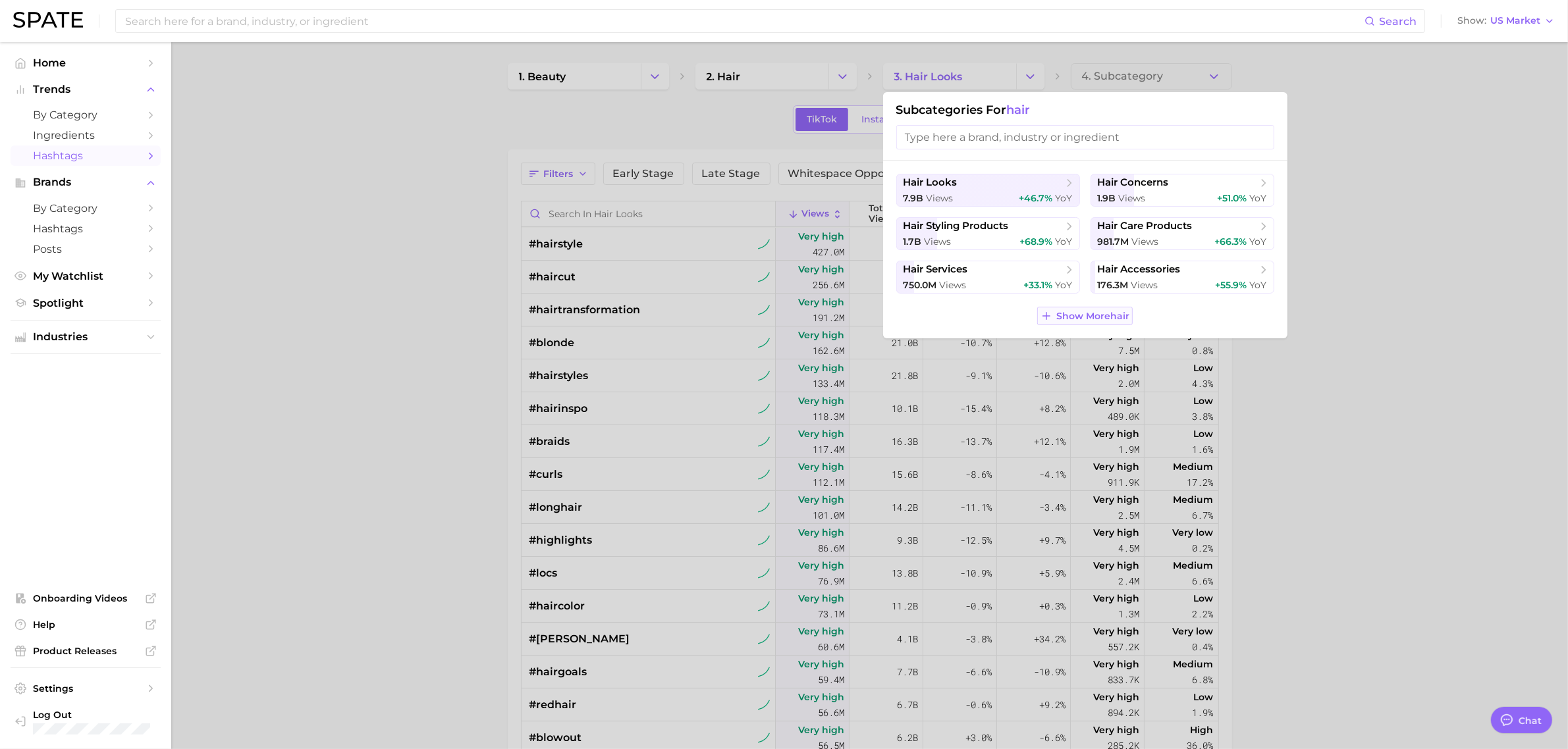
click at [1057, 311] on span "Show More hair" at bounding box center [1093, 317] width 73 height 11
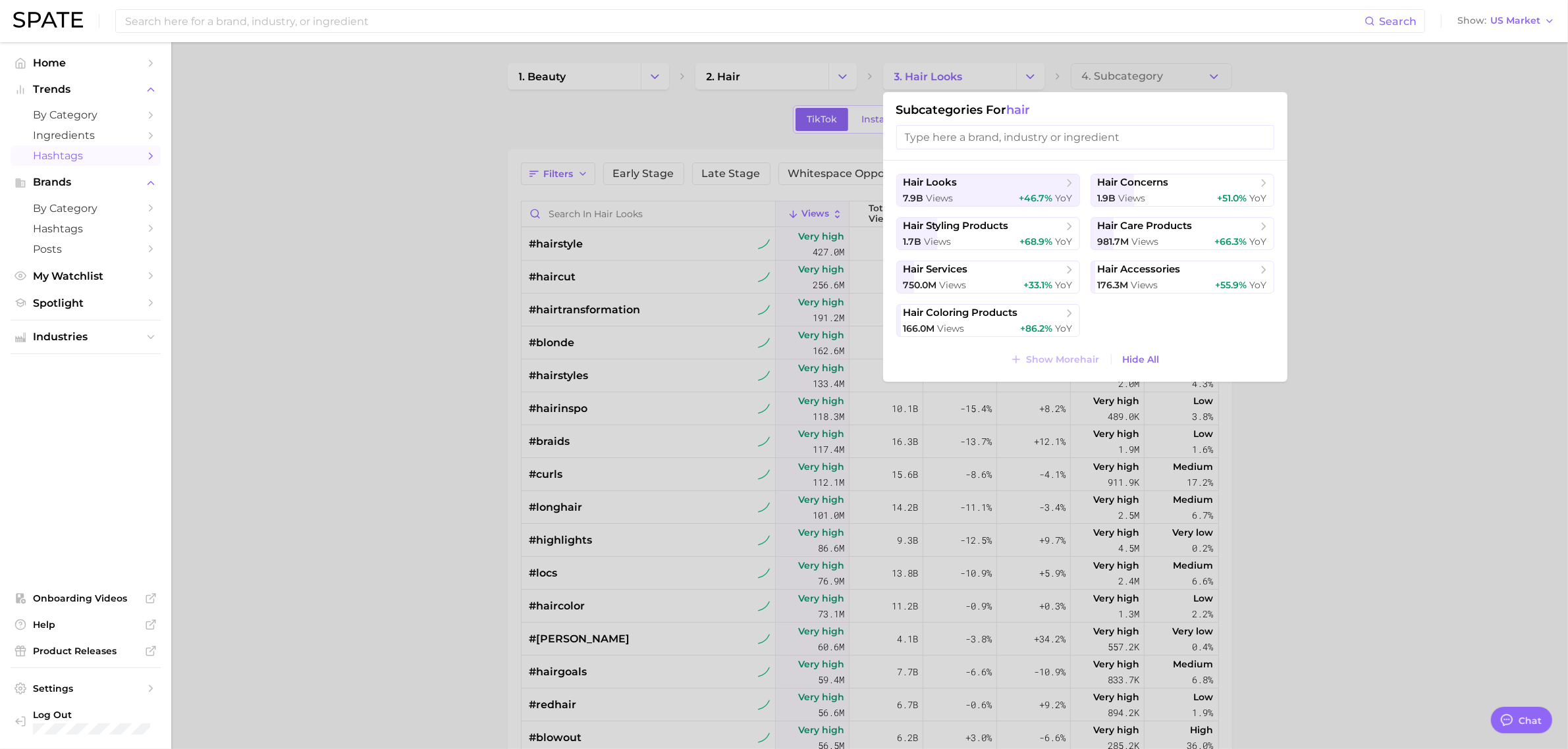
click at [1315, 482] on div at bounding box center [784, 374] width 1568 height 749
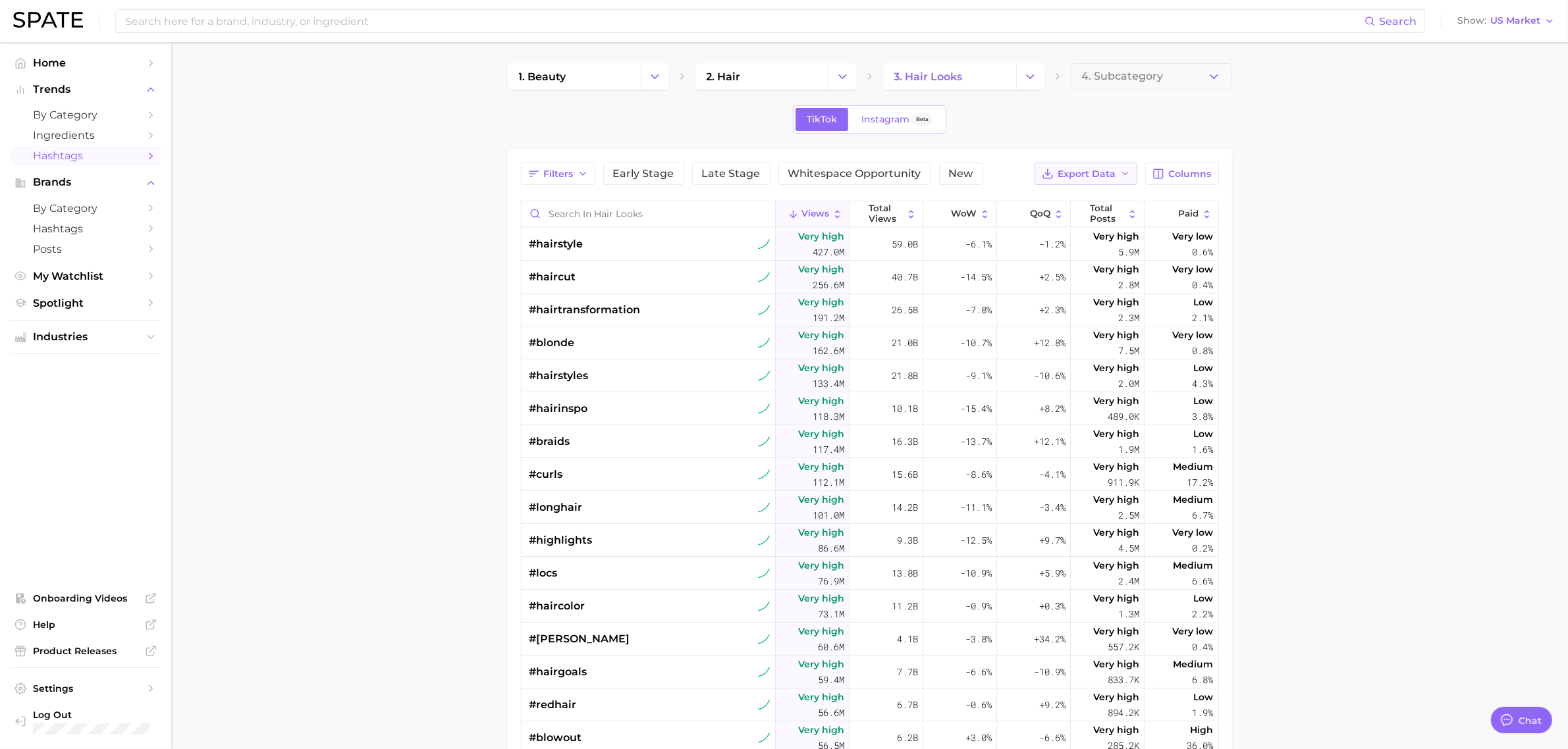
click at [1072, 173] on span "Export Data" at bounding box center [1087, 174] width 58 height 11
click at [1052, 193] on span "Table Data CSV" at bounding box center [1051, 199] width 72 height 11
click at [1027, 77] on icon "Change Category" at bounding box center [1030, 76] width 14 height 14
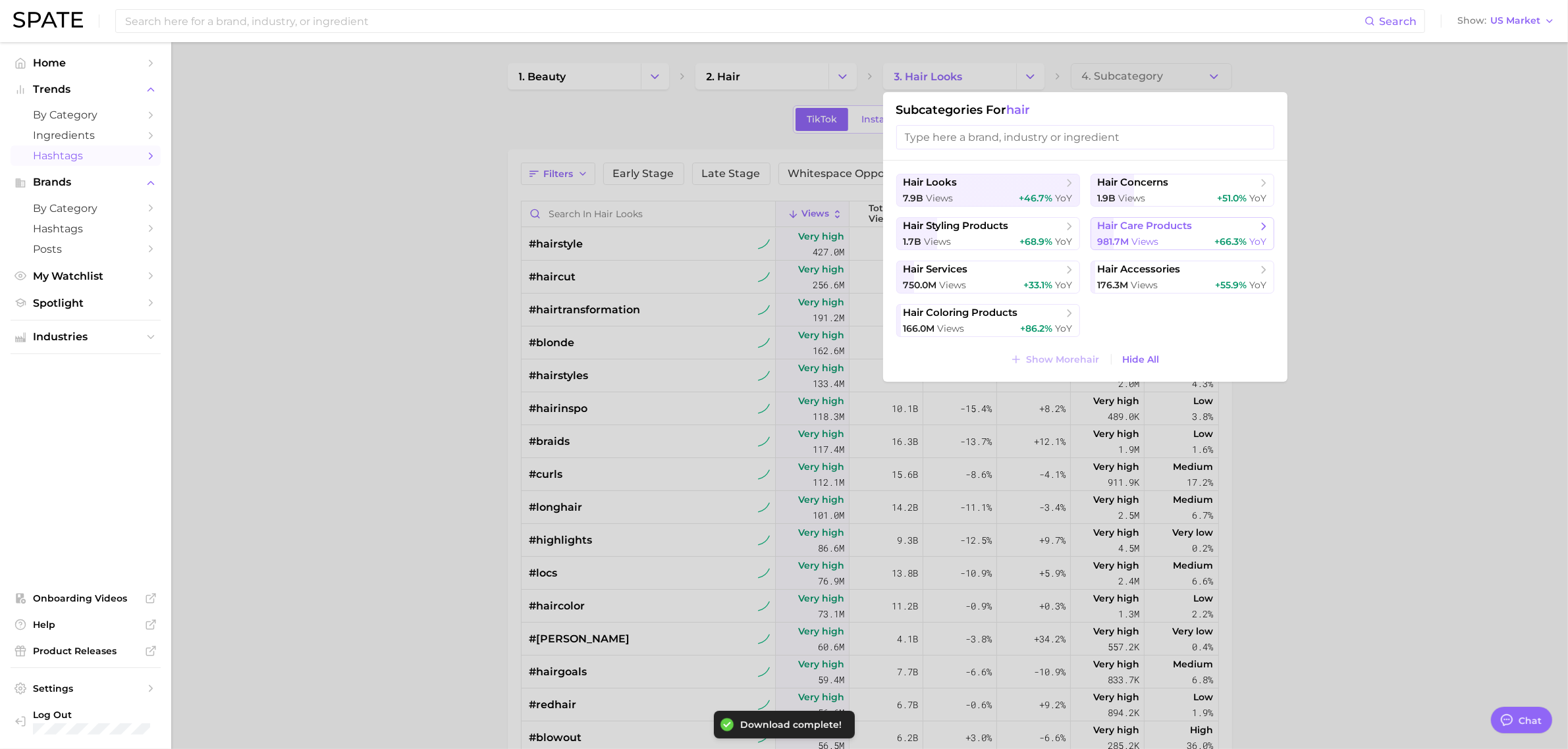
click at [1131, 222] on span "hair care products" at bounding box center [1145, 226] width 95 height 12
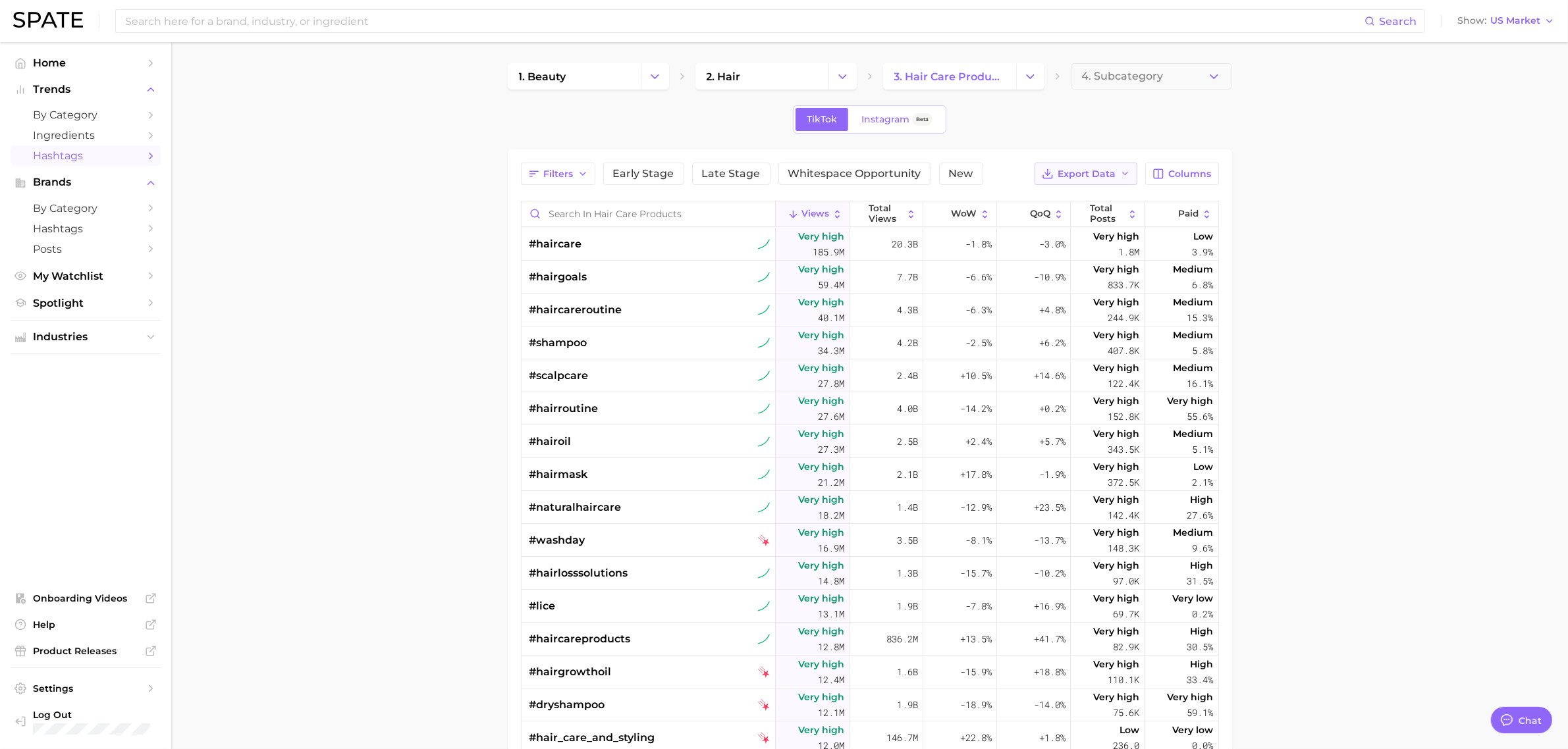
click at [1104, 172] on span "Export Data" at bounding box center [1087, 174] width 58 height 11
click at [1050, 194] on span "Table Data CSV" at bounding box center [1051, 199] width 72 height 11
click at [363, 168] on main "1. beauty 2. hair 3. hair care products 4. Subcategory TikTok Instagram Beta Fi…" at bounding box center [870, 535] width 1397 height 987
click at [1501, 18] on span "US Market" at bounding box center [1516, 21] width 50 height 7
click at [1495, 61] on span "[GEOGRAPHIC_DATA]" at bounding box center [1511, 67] width 102 height 11
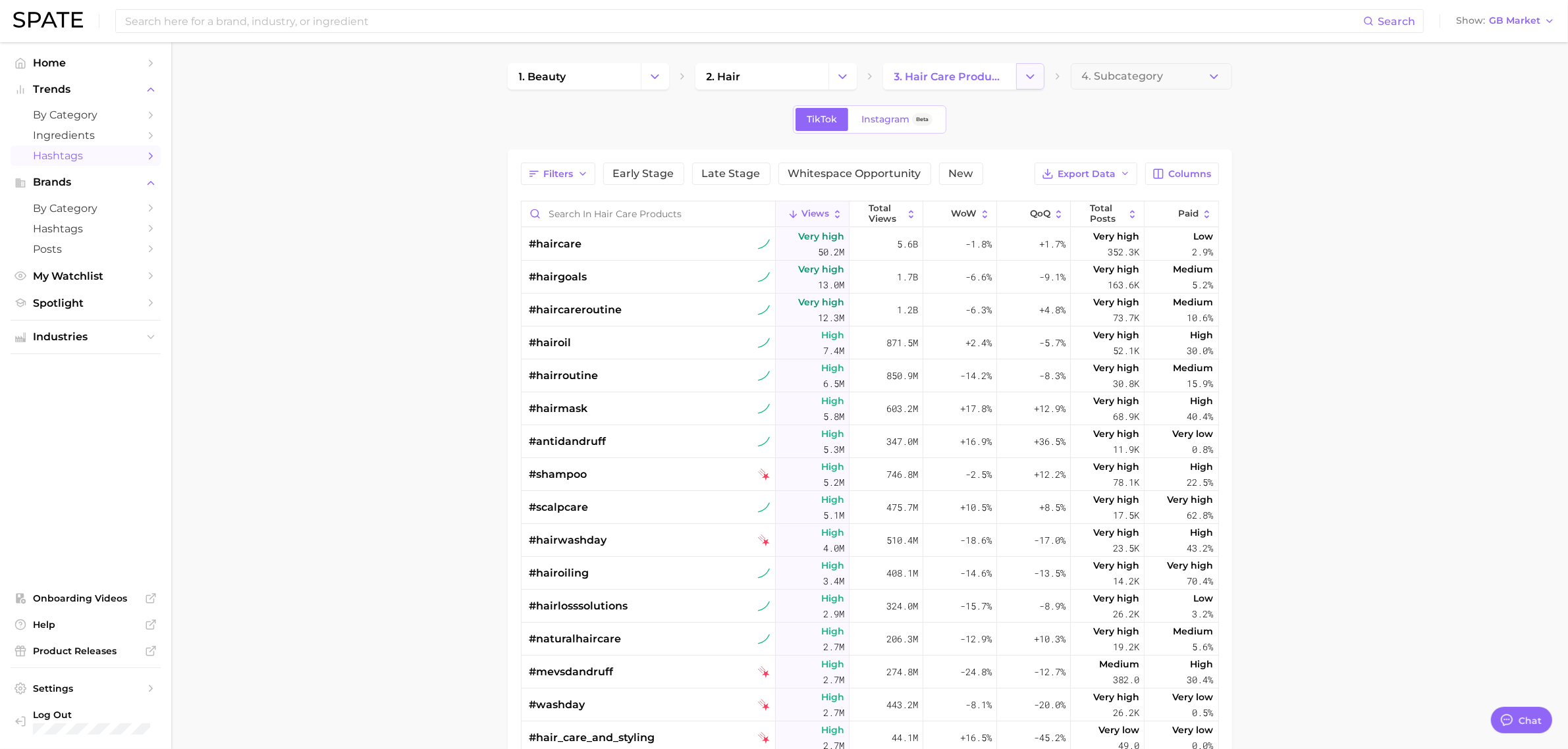
click at [1027, 80] on icon "Change Category" at bounding box center [1030, 76] width 14 height 14
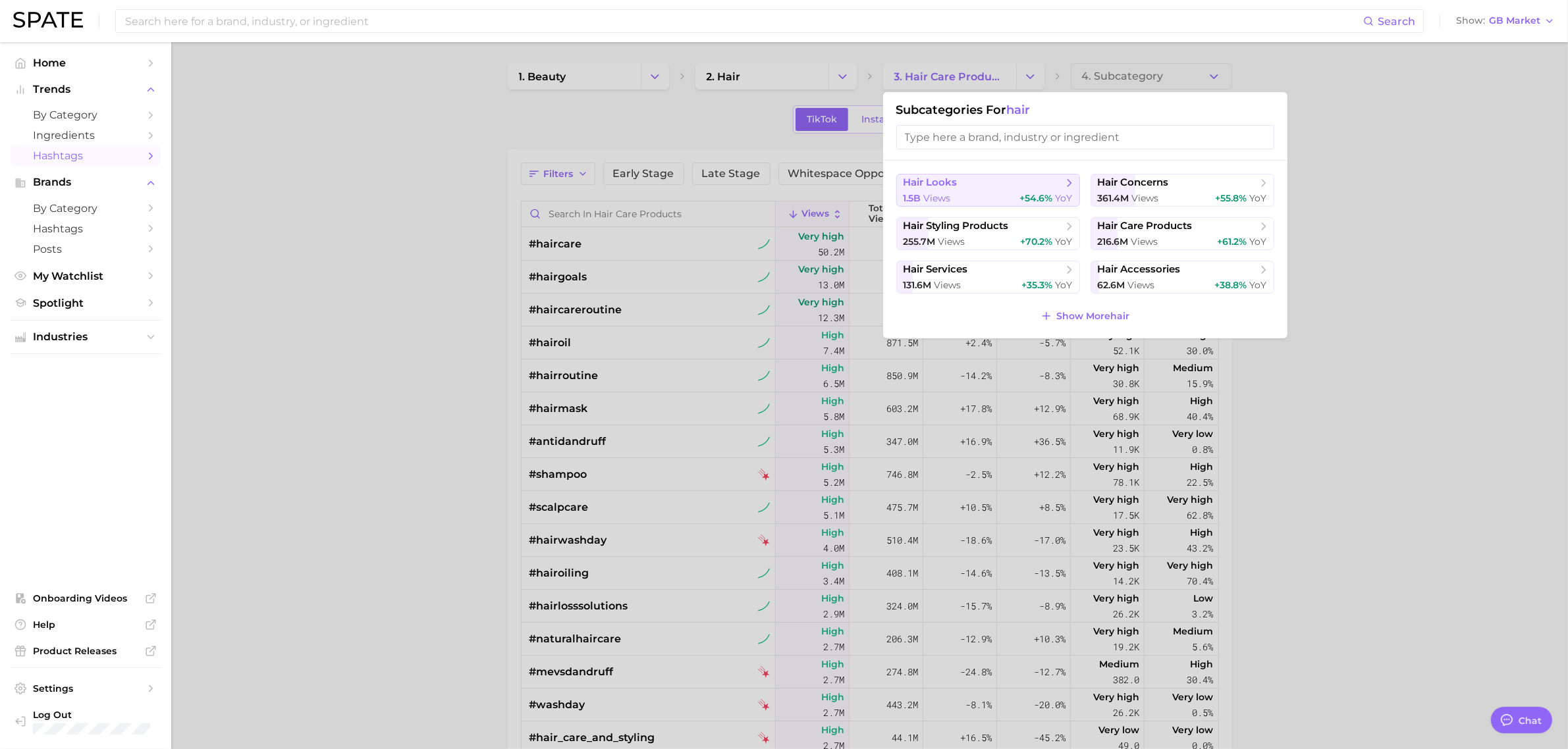
click at [1051, 182] on span "hair looks" at bounding box center [983, 183] width 160 height 13
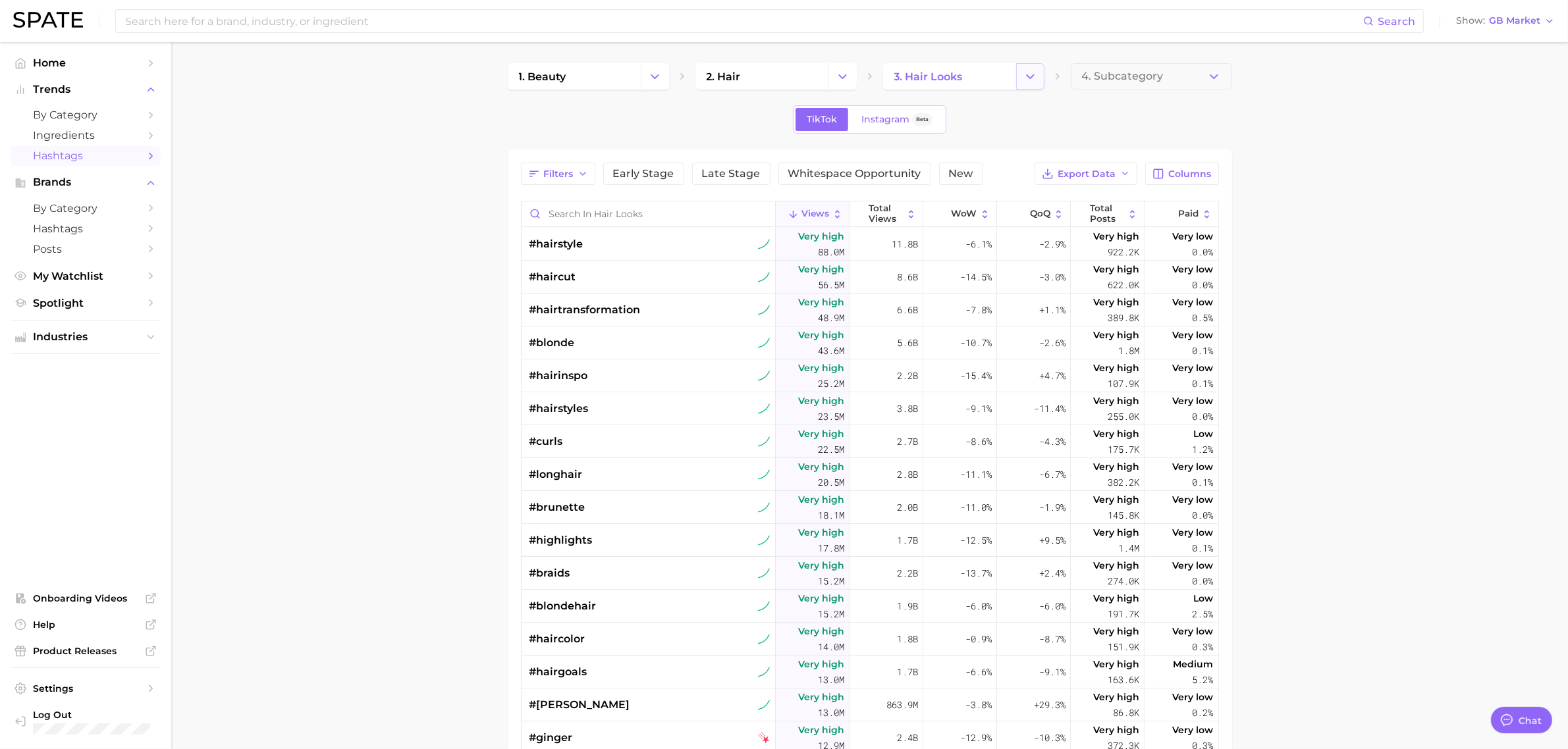
click at [1040, 79] on button "Change Category" at bounding box center [1030, 76] width 28 height 27
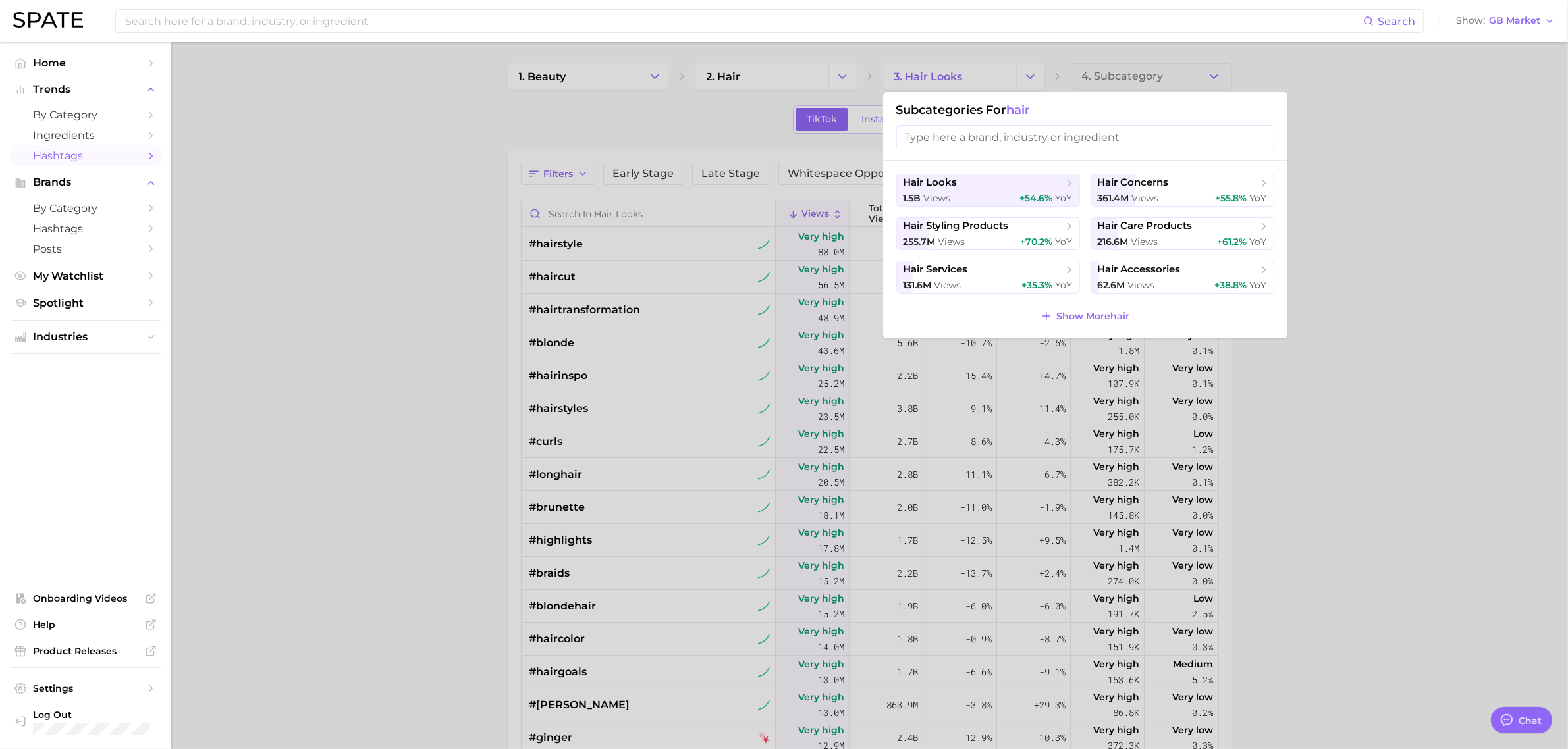
click at [419, 192] on div at bounding box center [784, 374] width 1568 height 749
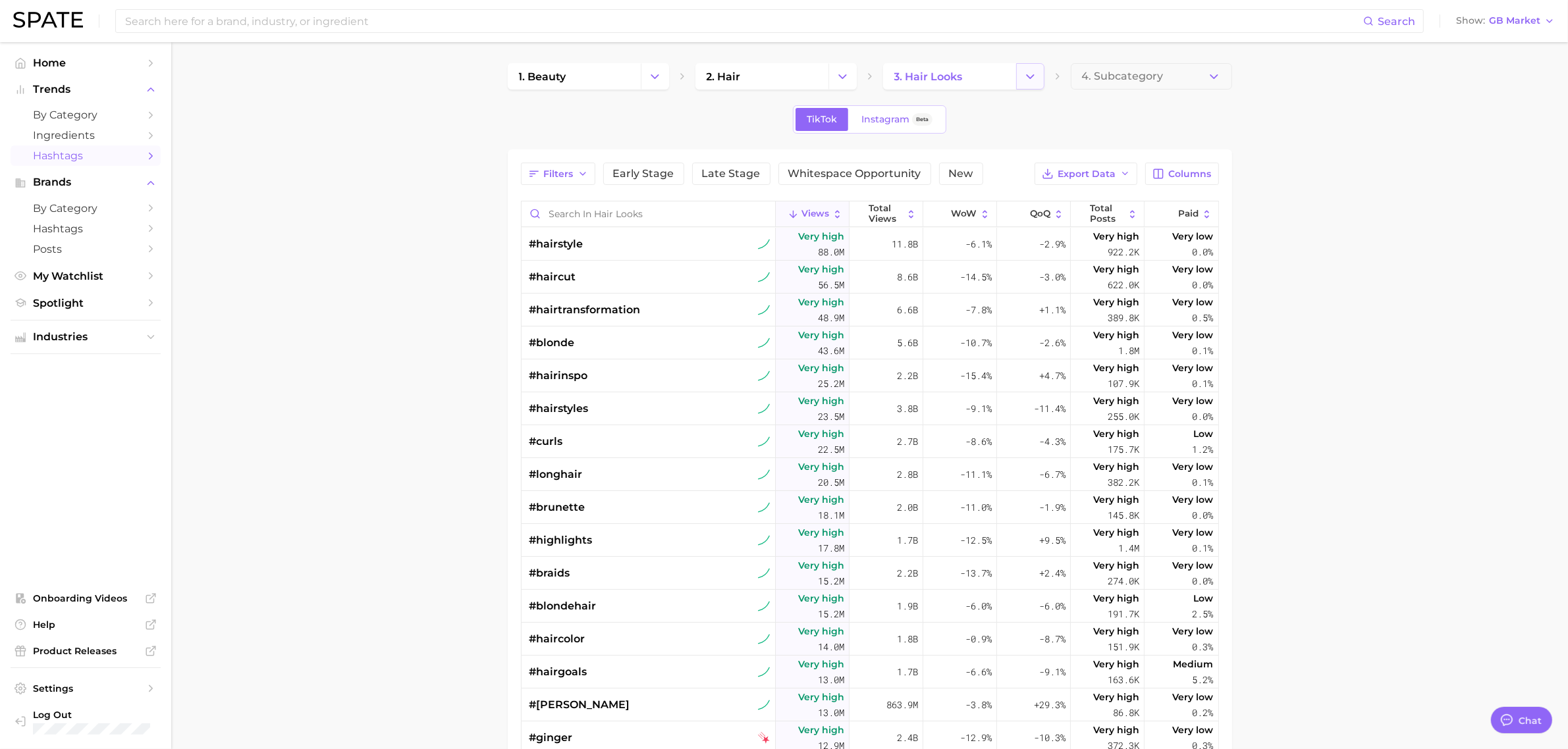
click at [1028, 77] on polyline "Change Category" at bounding box center [1030, 76] width 7 height 4
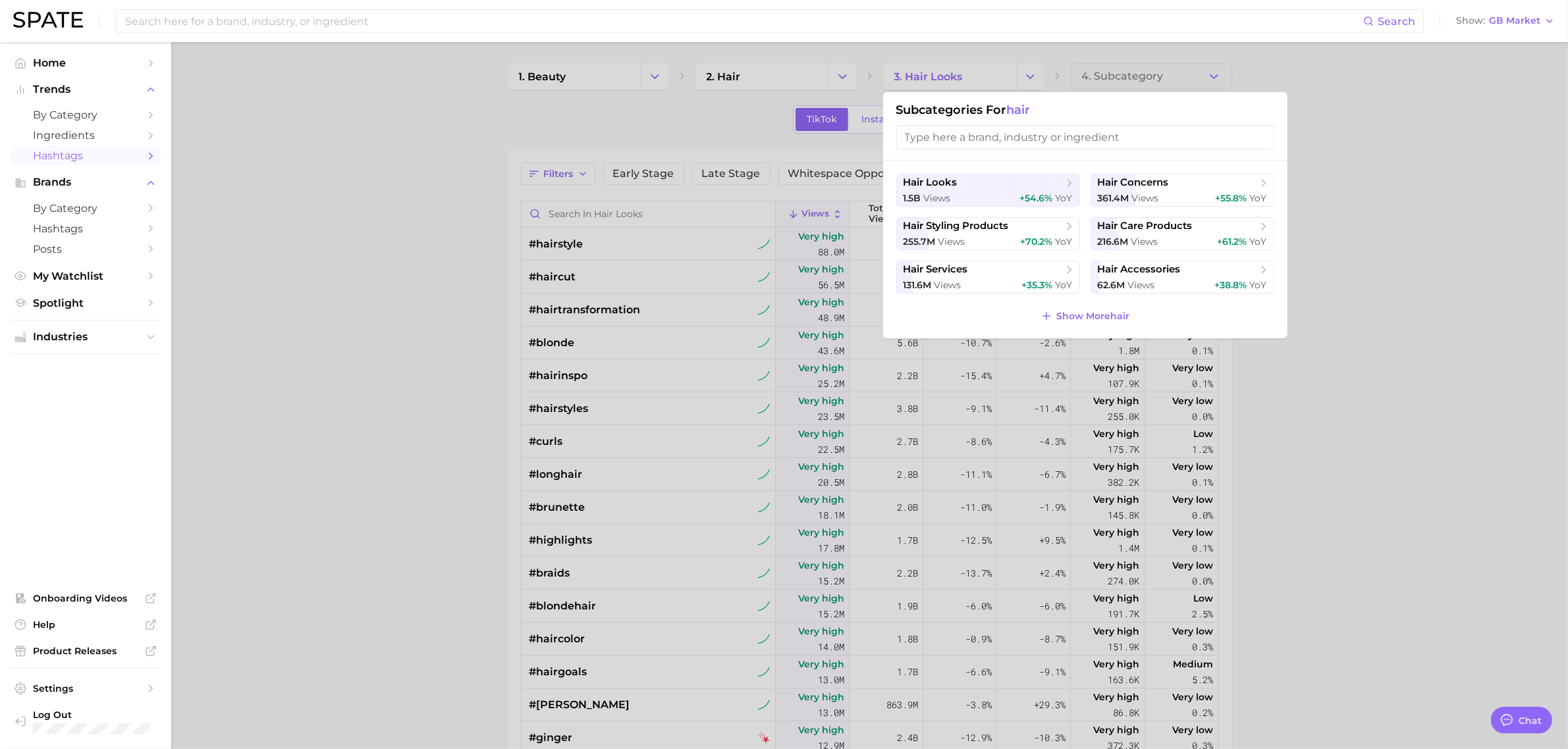
click at [991, 130] on input "search" at bounding box center [1085, 138] width 378 height 24
click at [112, 139] on span "Ingredients" at bounding box center [85, 135] width 105 height 12
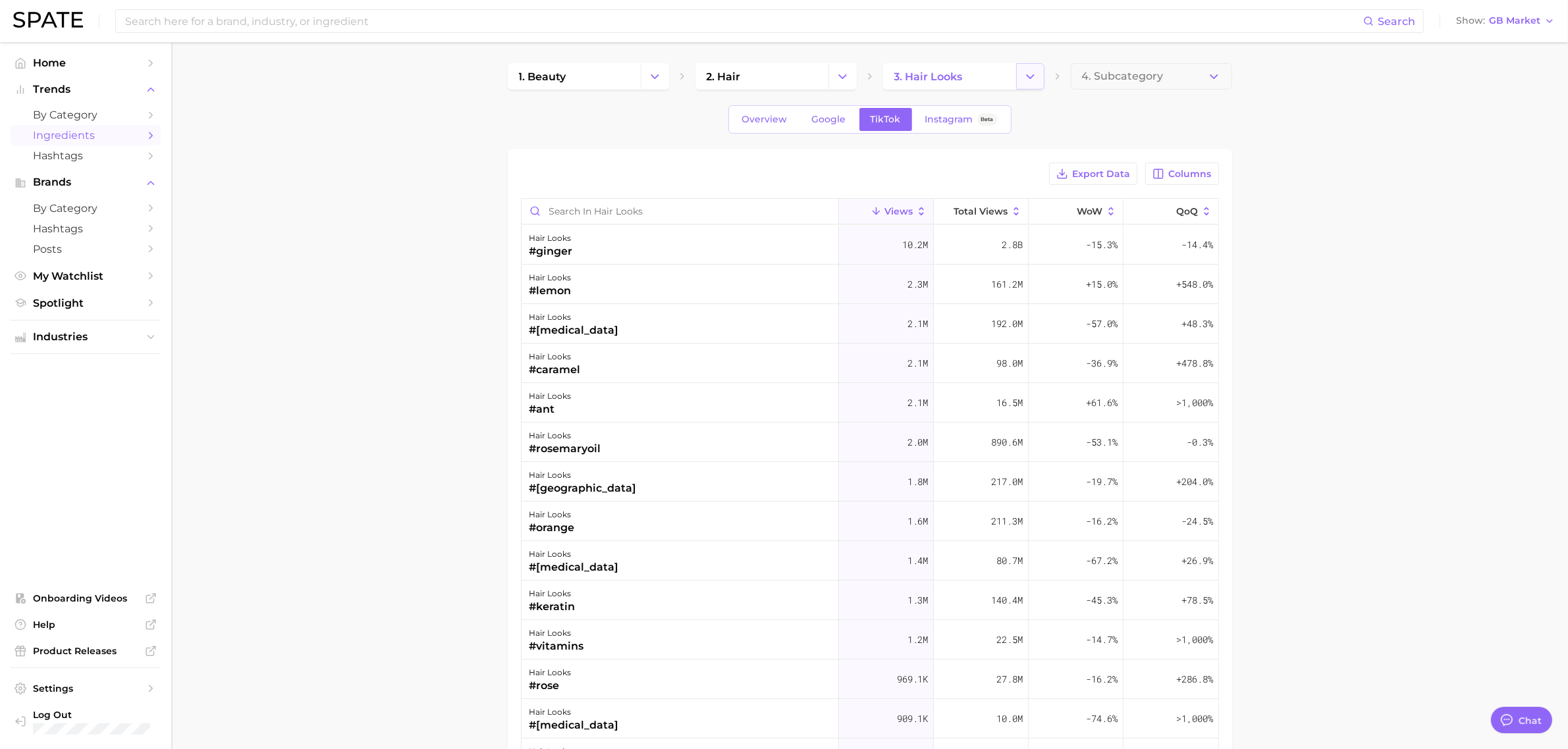
click at [1032, 74] on icon "Change Category" at bounding box center [1030, 76] width 14 height 14
click at [107, 148] on link "Hashtags" at bounding box center [85, 156] width 150 height 20
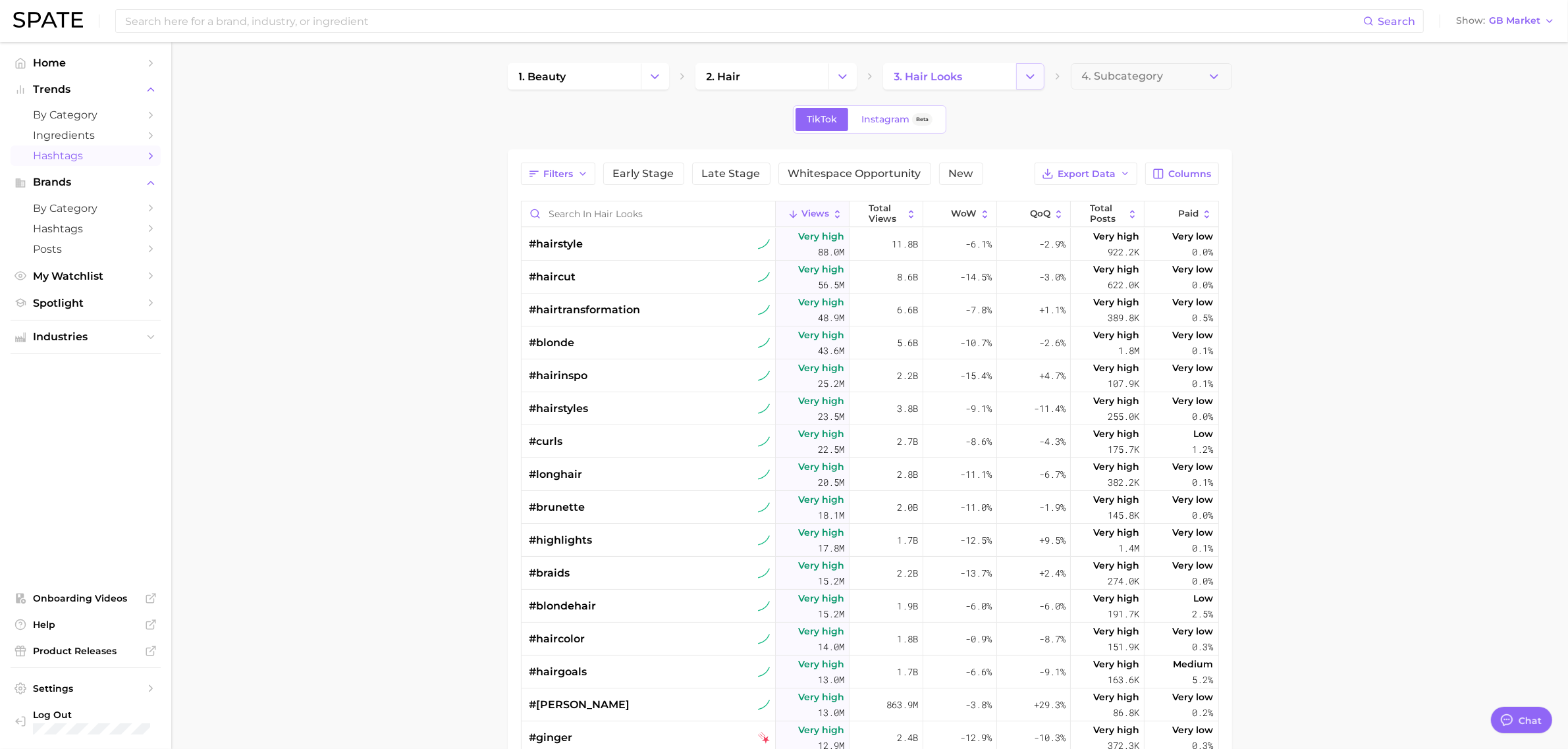
click at [1042, 84] on button "Change Category" at bounding box center [1030, 76] width 28 height 27
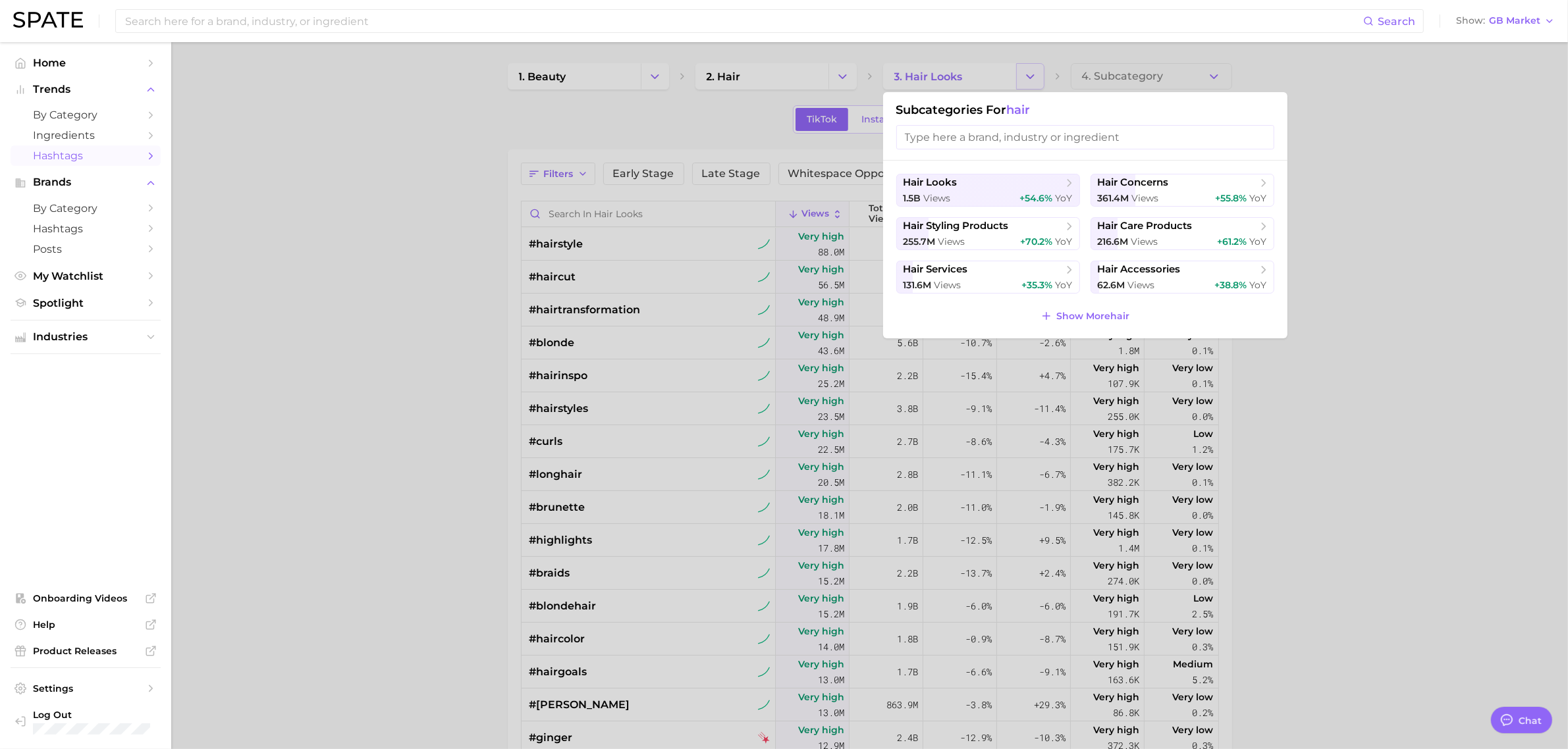
click at [1042, 84] on div at bounding box center [784, 374] width 1568 height 749
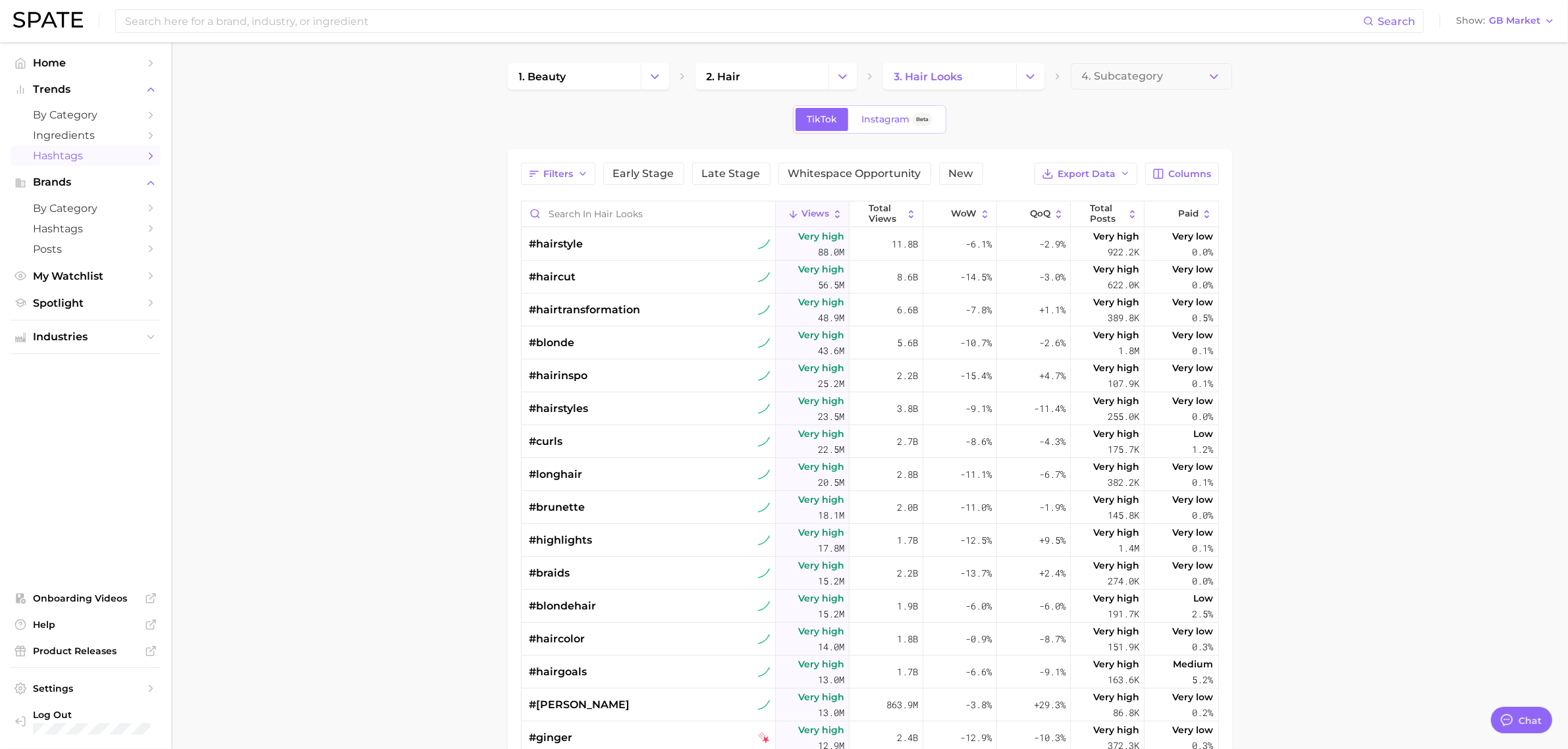
drag, startPoint x: 1068, startPoint y: 122, endPoint x: 1078, endPoint y: 125, distance: 10.4
click at [1068, 123] on div "TikTok Instagram Beta" at bounding box center [870, 119] width 724 height 28
click at [1101, 168] on span "Export Data" at bounding box center [1087, 174] width 58 height 11
click at [1055, 196] on span "Table Data CSV" at bounding box center [1051, 199] width 72 height 11
click at [426, 184] on main "1. beauty 2. hair 3. hair looks 4. Subcategory TikTok Instagram Beta Filters Ea…" at bounding box center [870, 535] width 1397 height 987
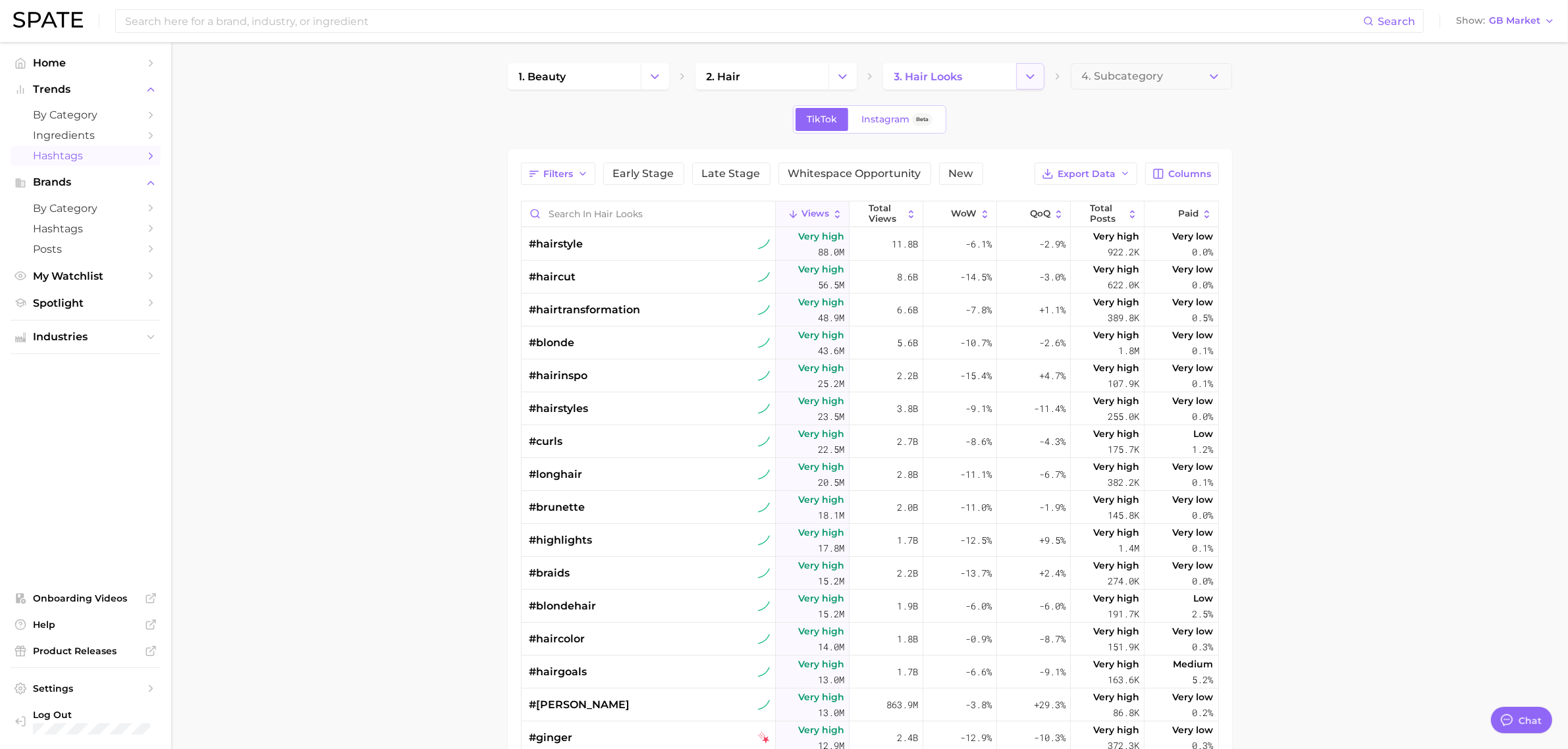
click at [1027, 75] on polyline "Change Category" at bounding box center [1030, 76] width 7 height 4
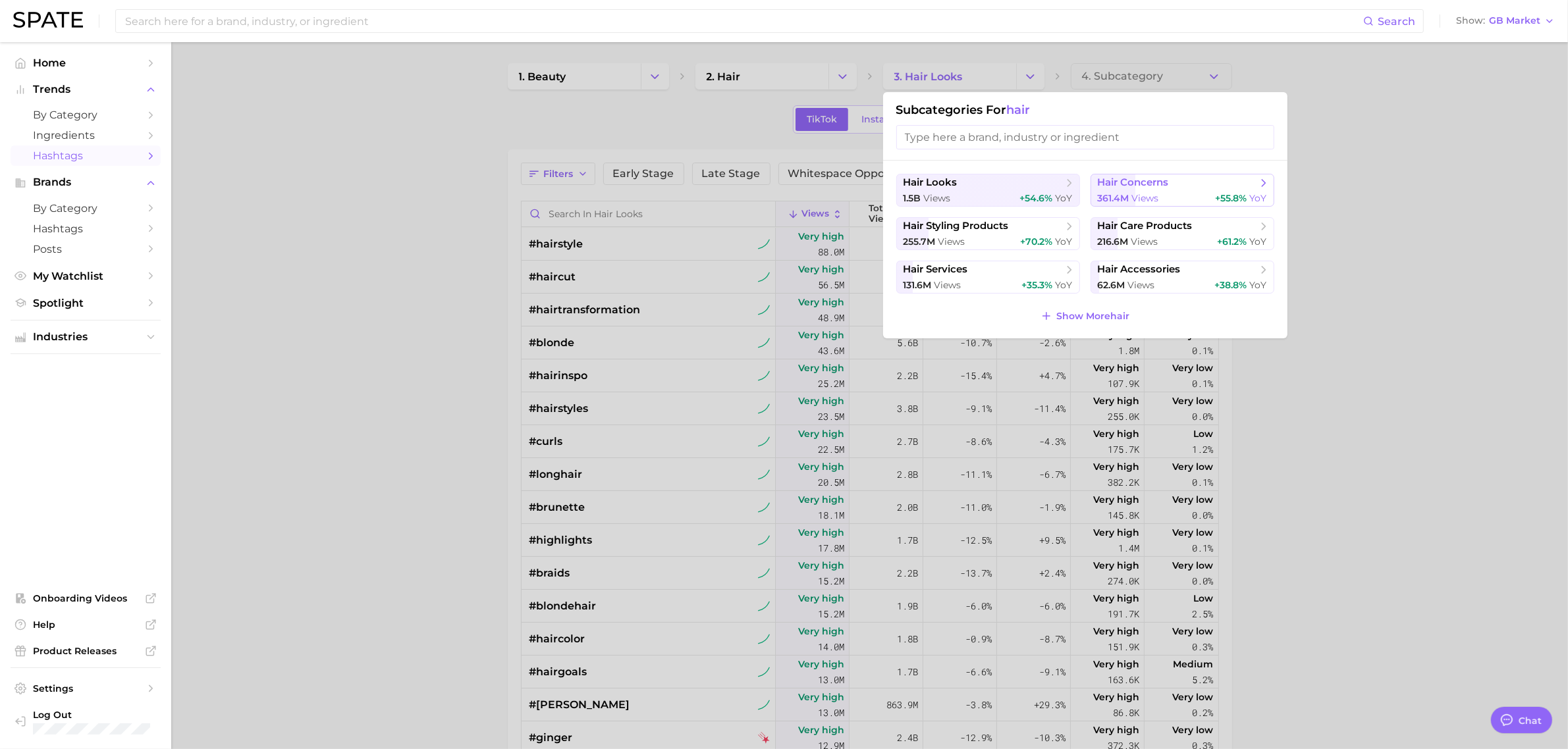
click at [1131, 179] on span "hair concerns" at bounding box center [1133, 182] width 71 height 12
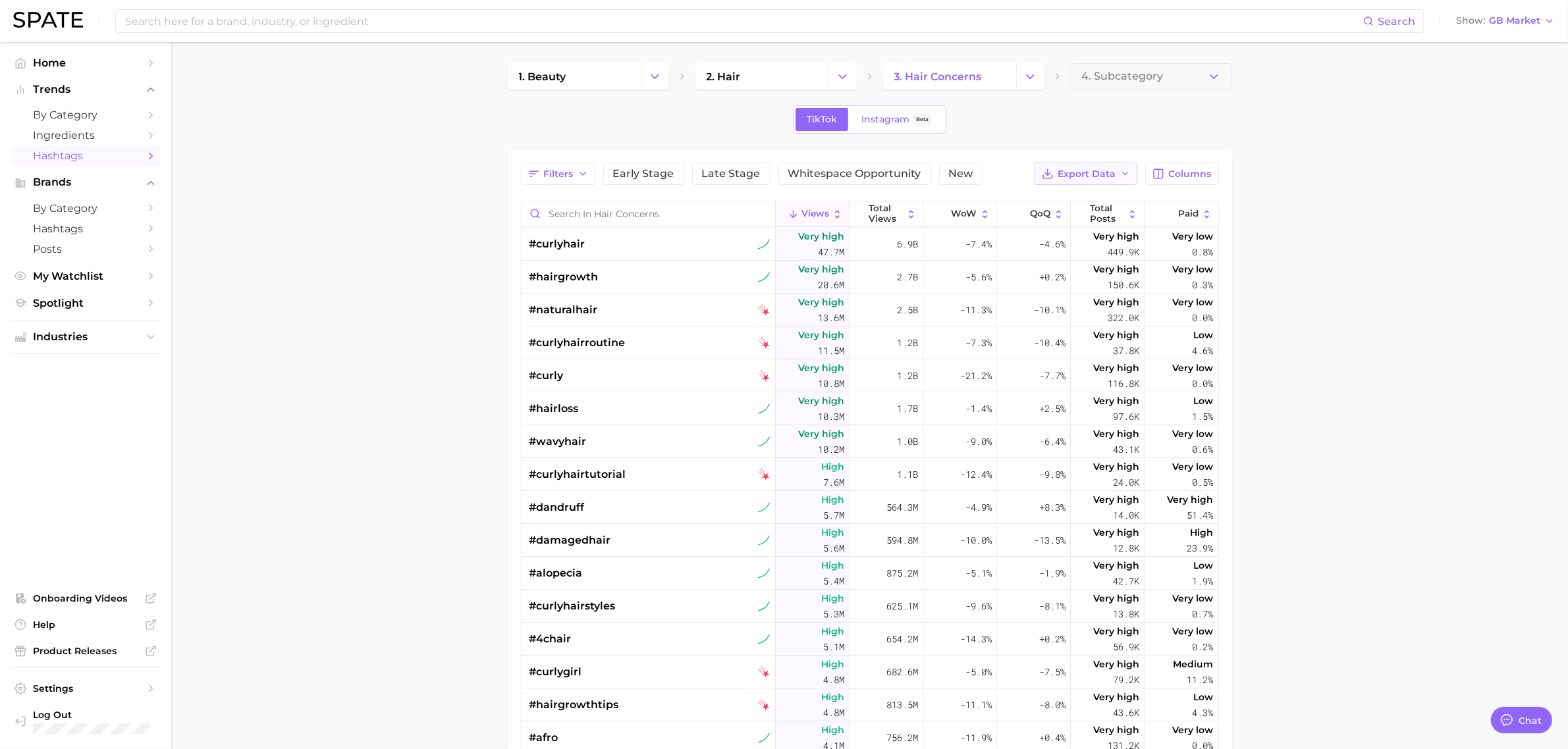
click at [1123, 172] on icon "button" at bounding box center [1126, 173] width 11 height 11
click at [1102, 196] on button "Table Data CSV" at bounding box center [1065, 198] width 145 height 24
click at [1024, 81] on icon "Change Category" at bounding box center [1030, 76] width 14 height 14
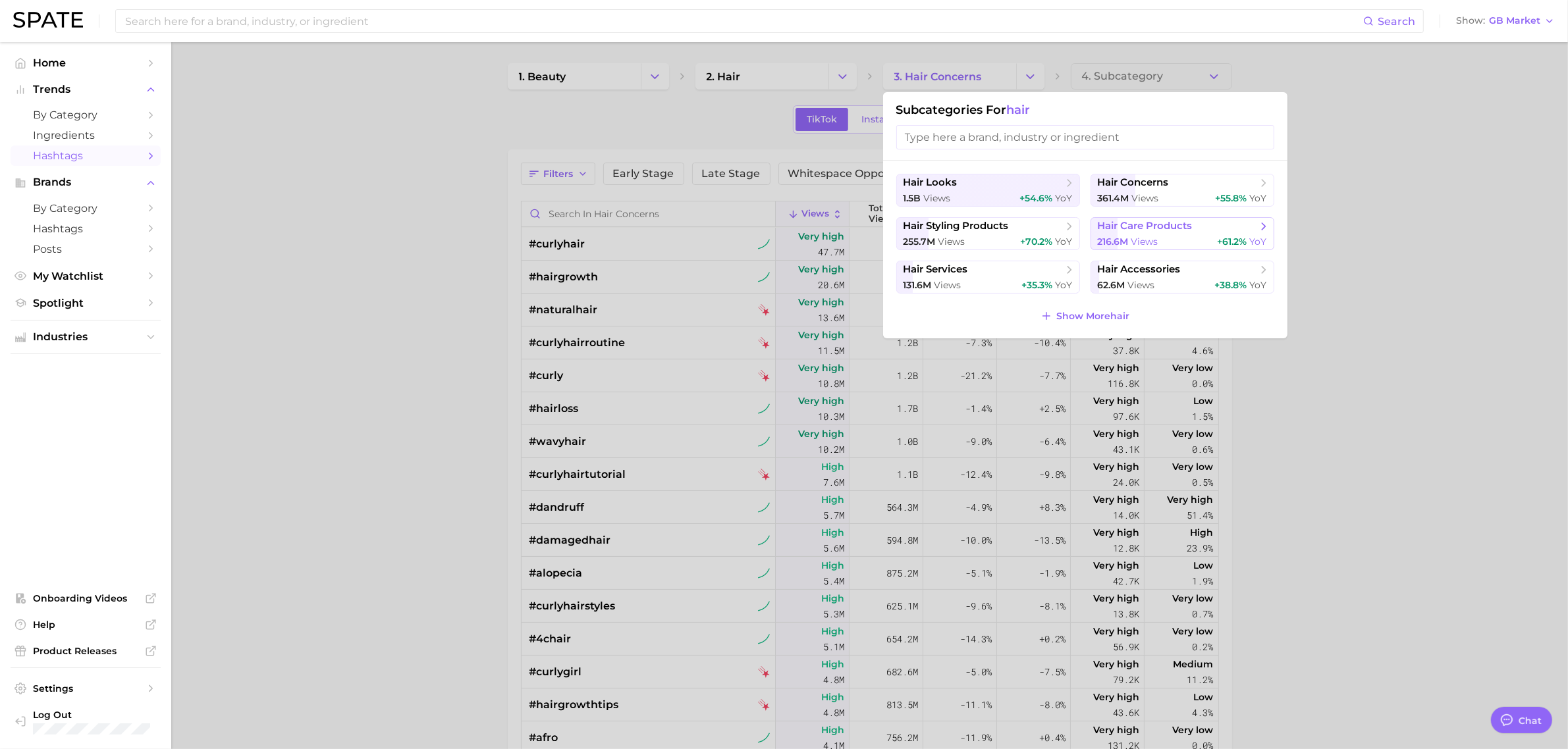
click at [1161, 224] on span "hair care products" at bounding box center [1145, 226] width 95 height 12
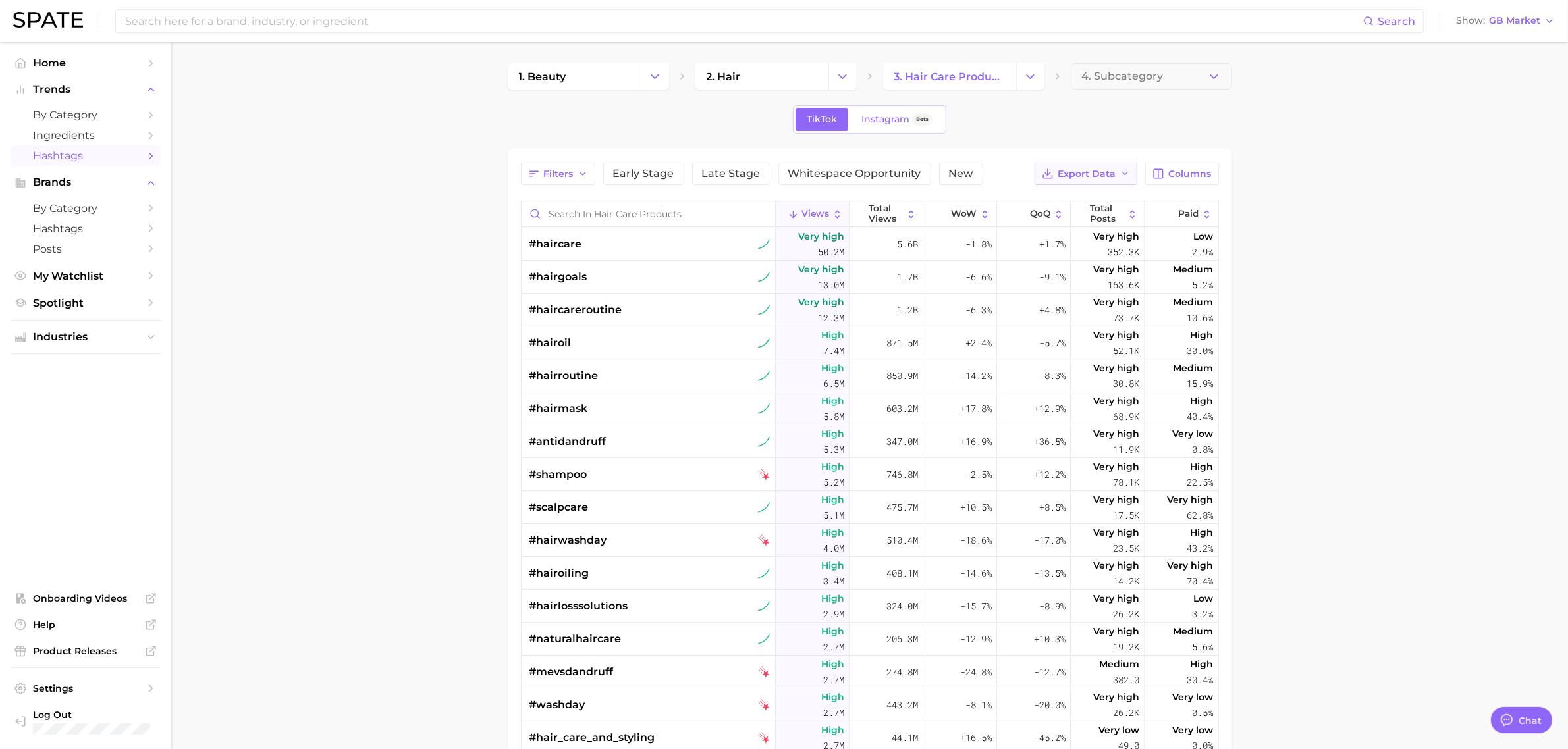
click at [1092, 173] on span "Export Data" at bounding box center [1087, 174] width 58 height 11
click at [1047, 196] on span "Table Data CSV" at bounding box center [1051, 199] width 72 height 11
click at [1031, 81] on icon "Change Category" at bounding box center [1030, 76] width 14 height 14
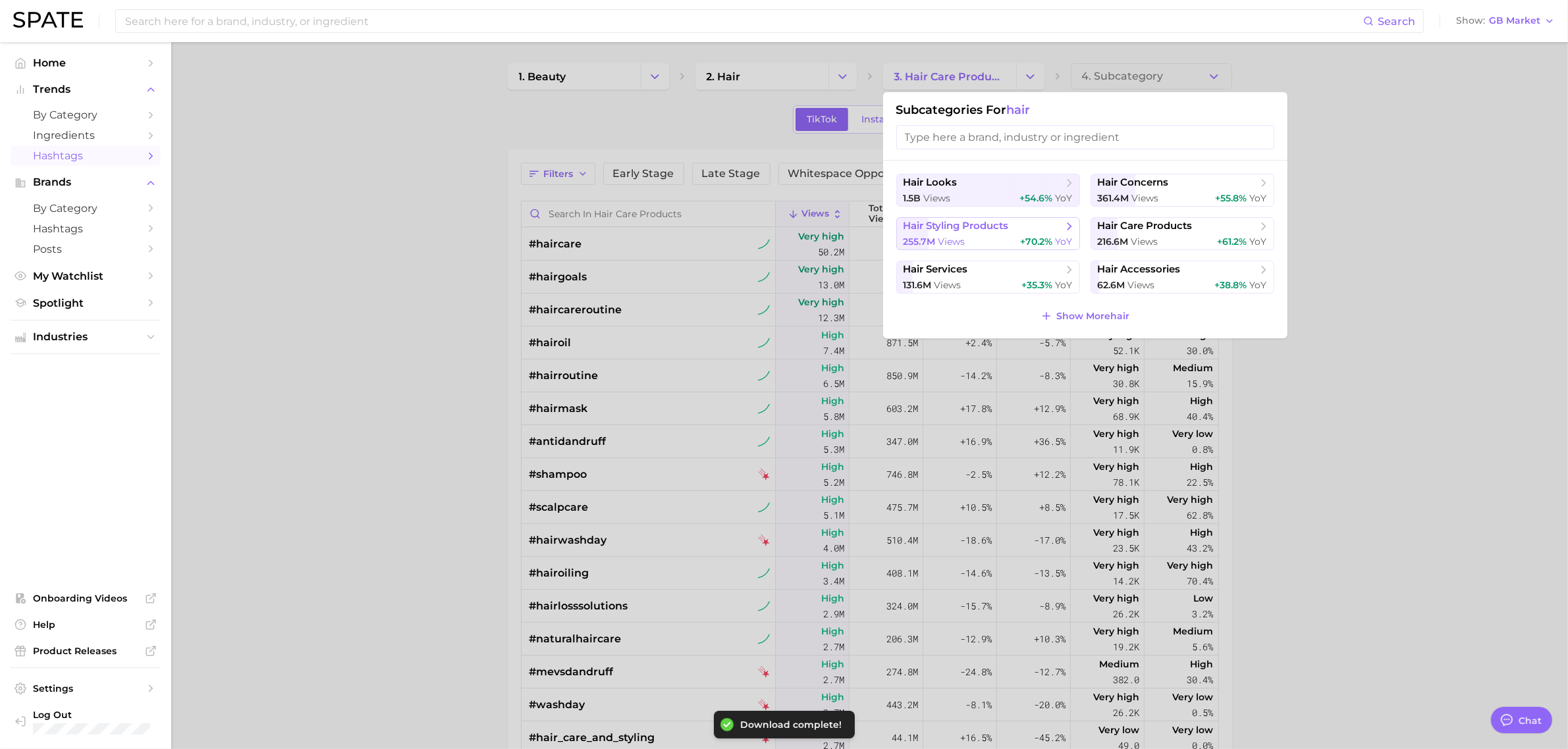
click at [946, 222] on span "hair styling products" at bounding box center [956, 226] width 105 height 12
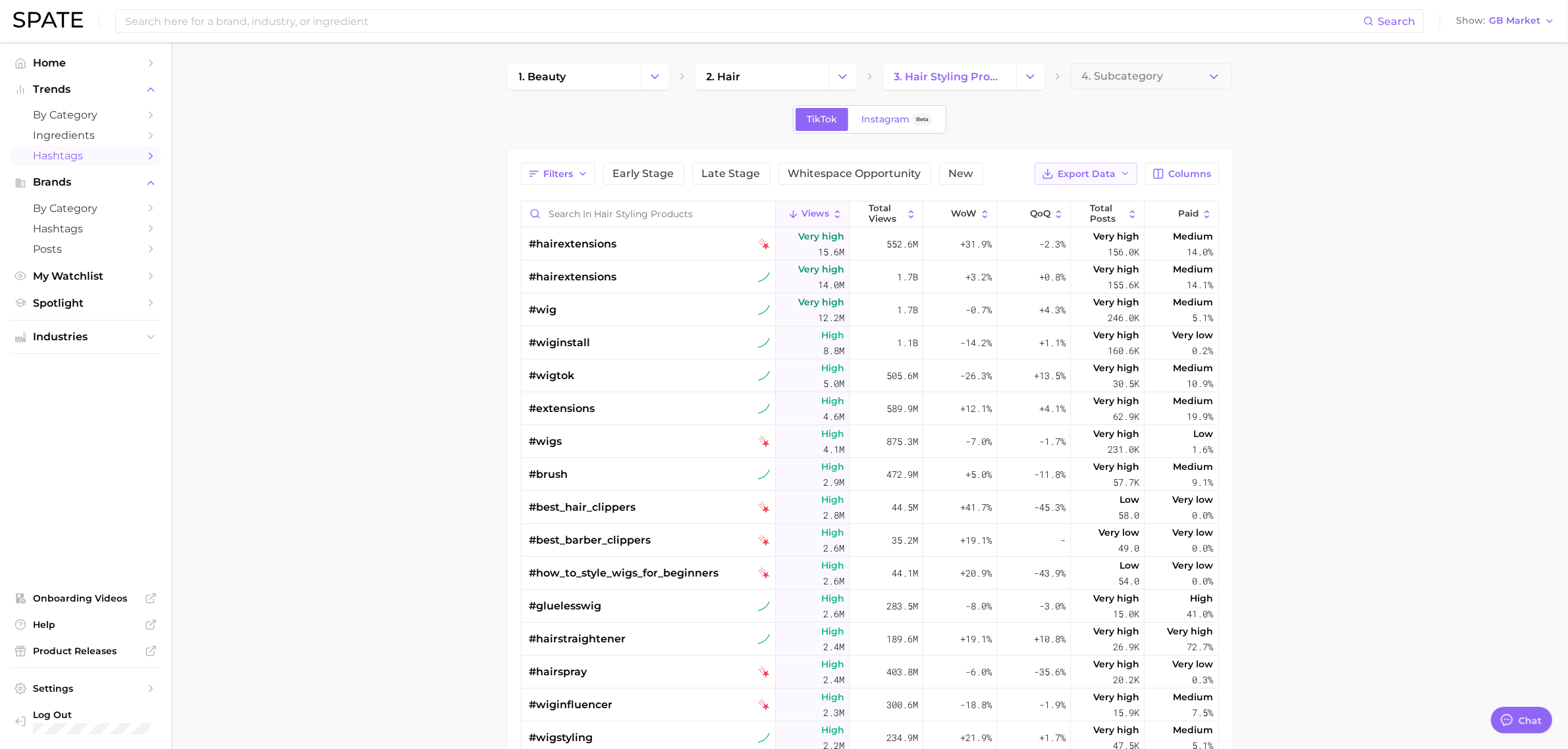
click at [1073, 168] on span "Export Data" at bounding box center [1087, 174] width 58 height 11
click at [1045, 194] on span "Table Data CSV" at bounding box center [1051, 199] width 72 height 11
click at [350, 170] on main "1. beauty 2. hair 3. hair styling products 4. Subcategory TikTok Instagram Beta…" at bounding box center [870, 535] width 1397 height 987
click at [1529, 18] on span "GB Market" at bounding box center [1515, 21] width 52 height 7
click at [1495, 46] on span "[GEOGRAPHIC_DATA]" at bounding box center [1511, 42] width 102 height 11
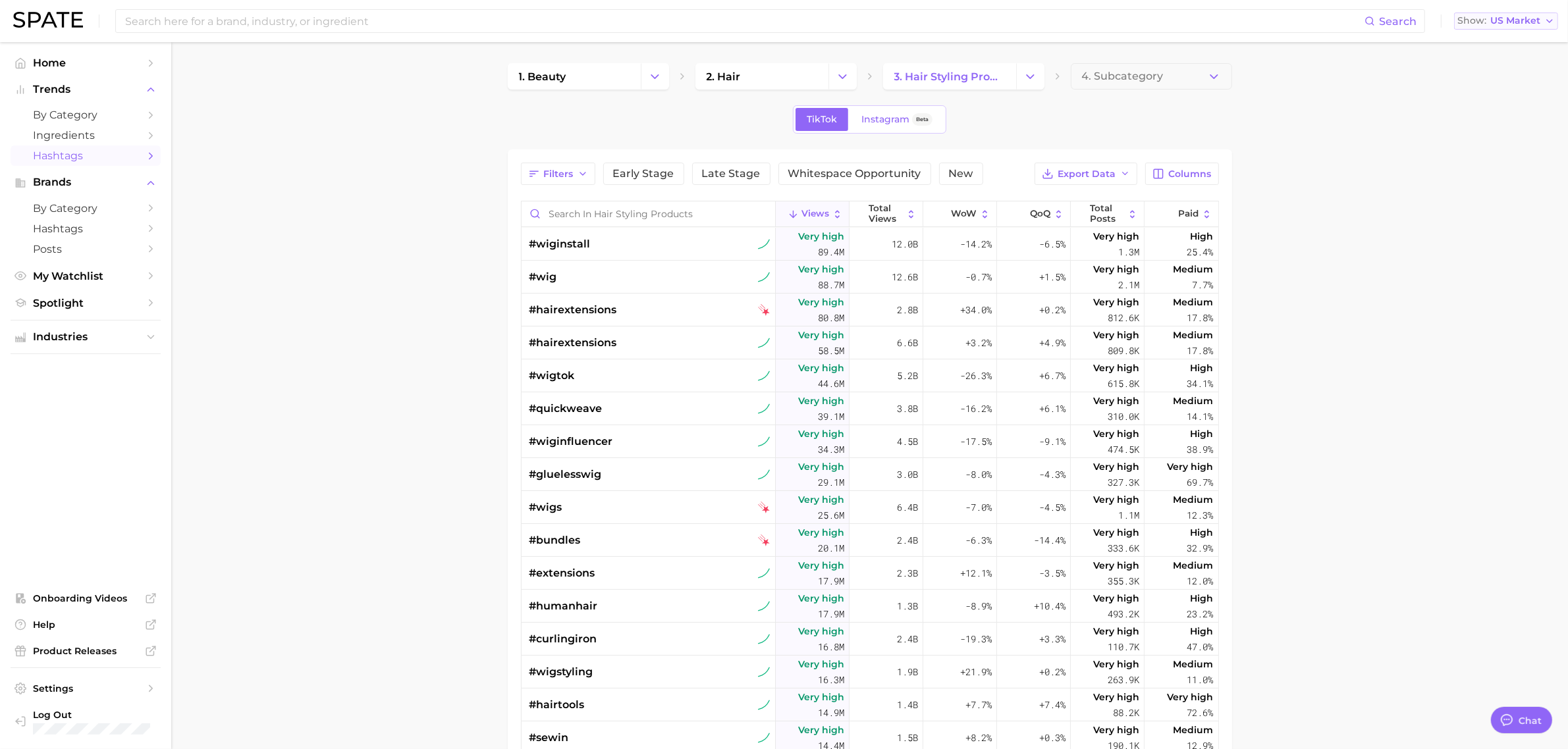
click at [1525, 22] on span "US Market" at bounding box center [1516, 21] width 50 height 7
click at [1390, 95] on main "1. beauty 2. hair 3. hair styling products 4. Subcategory TikTok Instagram Beta…" at bounding box center [870, 535] width 1397 height 987
click at [1088, 171] on span "Export Data" at bounding box center [1087, 174] width 58 height 11
click at [1035, 199] on span "Table Data CSV" at bounding box center [1051, 199] width 72 height 11
click at [409, 123] on main "1. beauty 2. hair 3. hair styling products 4. Subcategory TikTok Instagram Beta…" at bounding box center [870, 535] width 1397 height 987
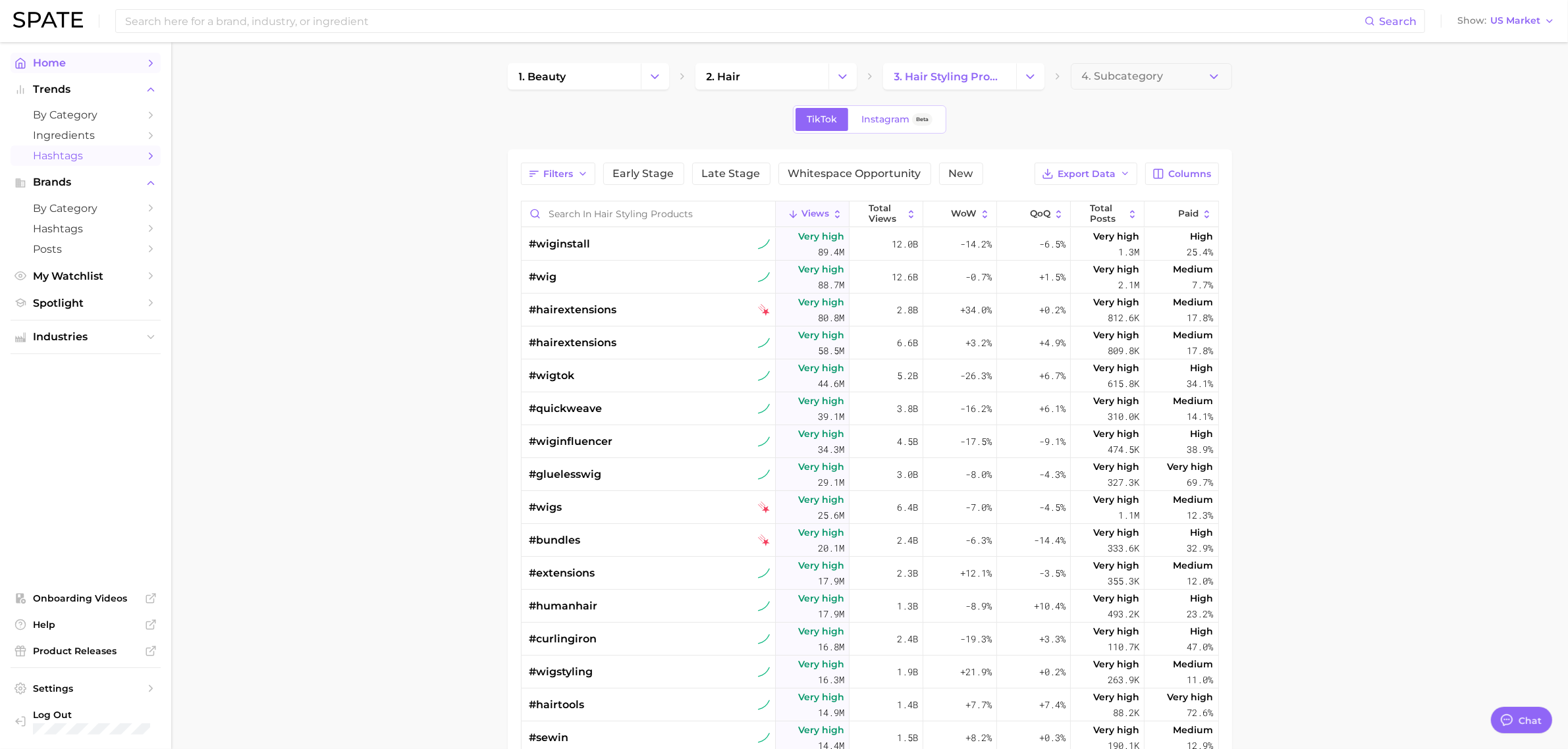
click at [71, 62] on span "Home" at bounding box center [85, 62] width 105 height 12
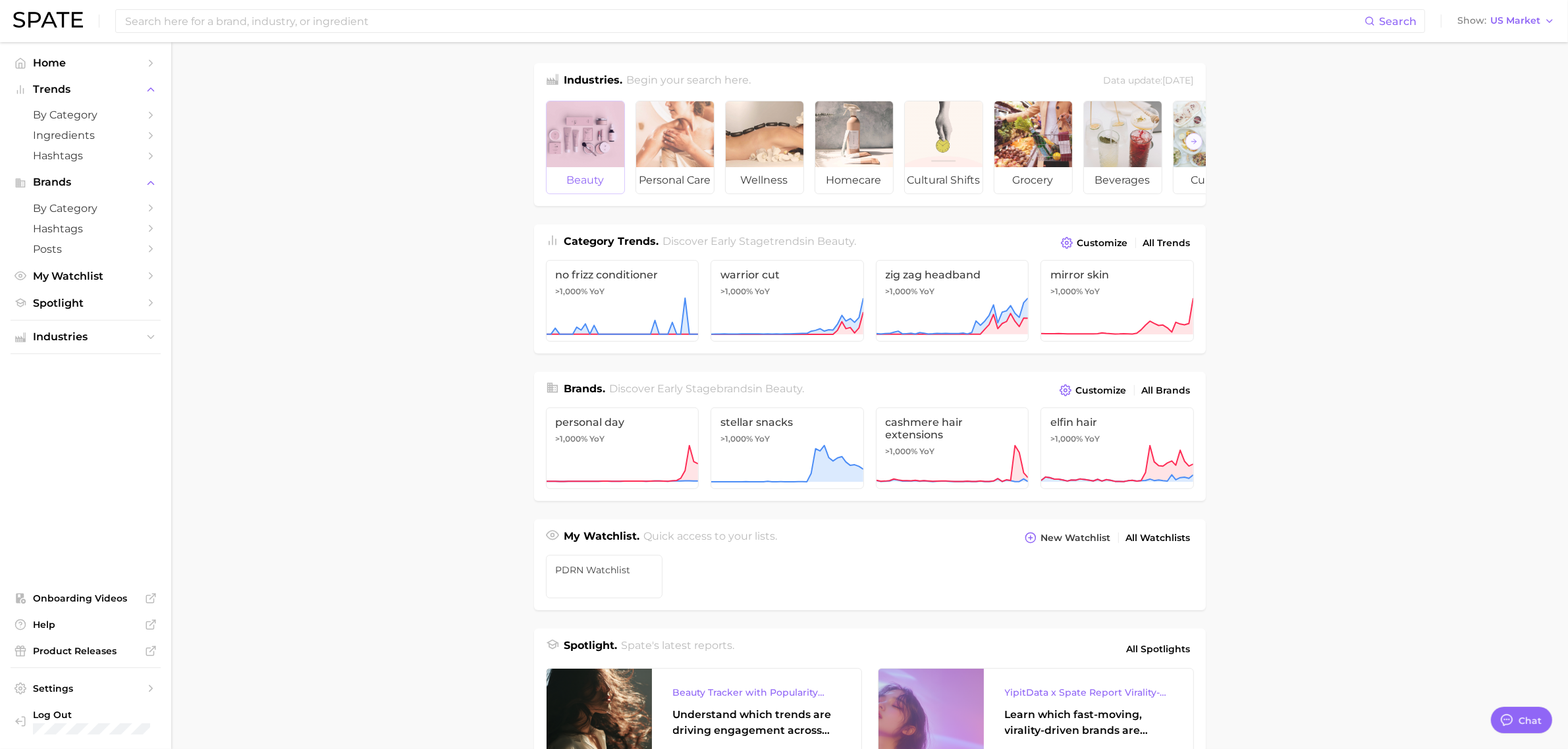
click at [600, 156] on div at bounding box center [585, 134] width 77 height 66
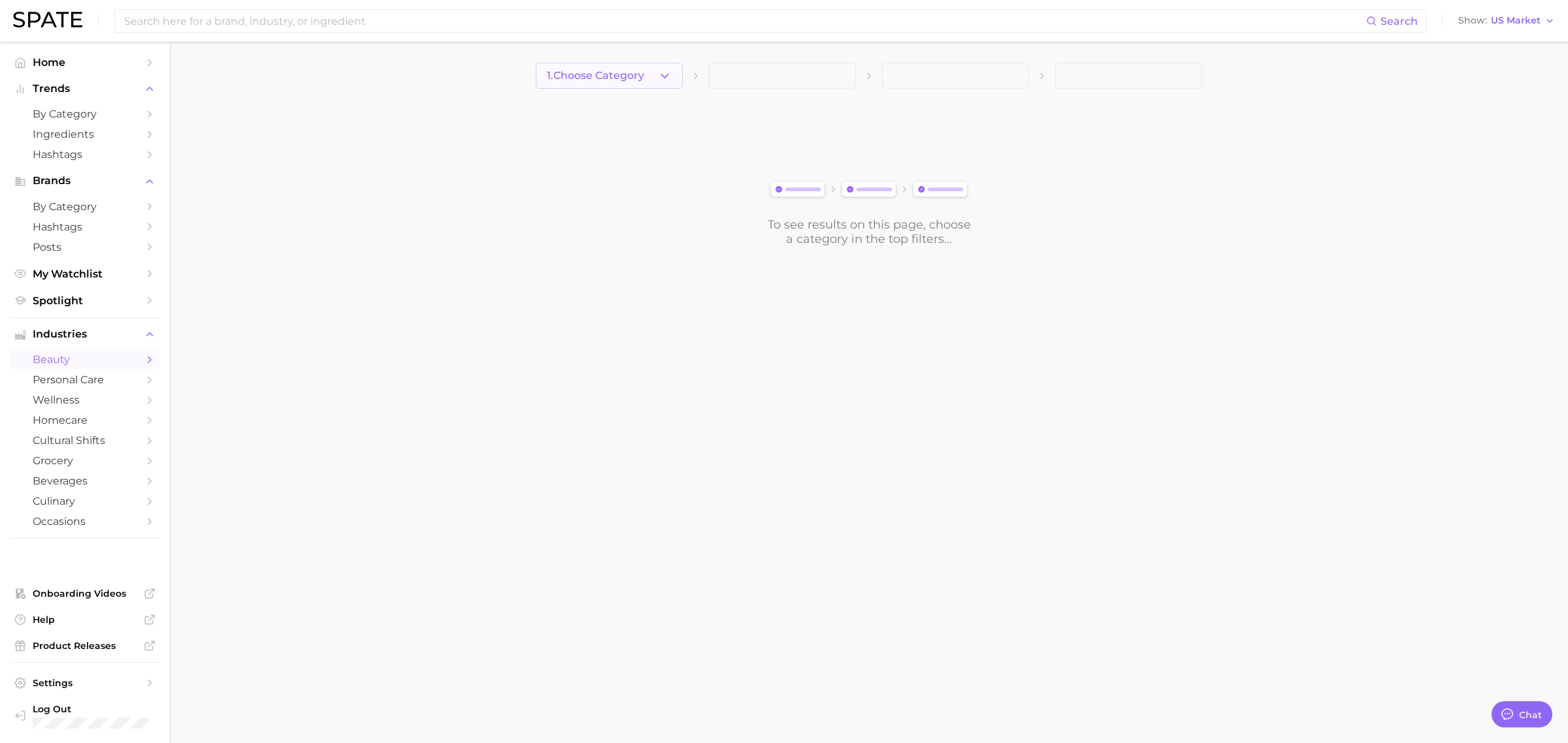
click at [665, 75] on icon "button" at bounding box center [664, 75] width 14 height 14
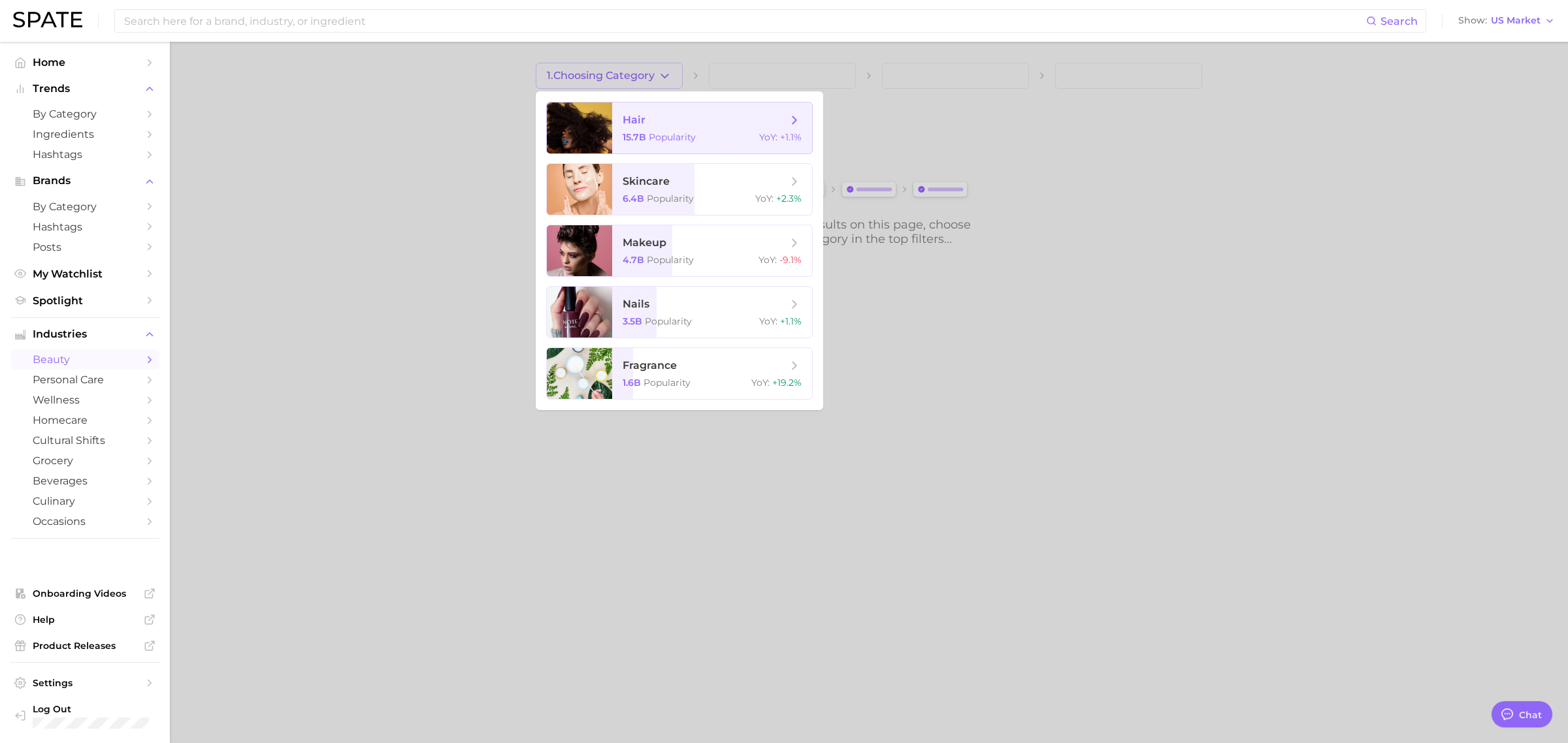
click at [673, 116] on span "hair" at bounding box center [704, 120] width 164 height 14
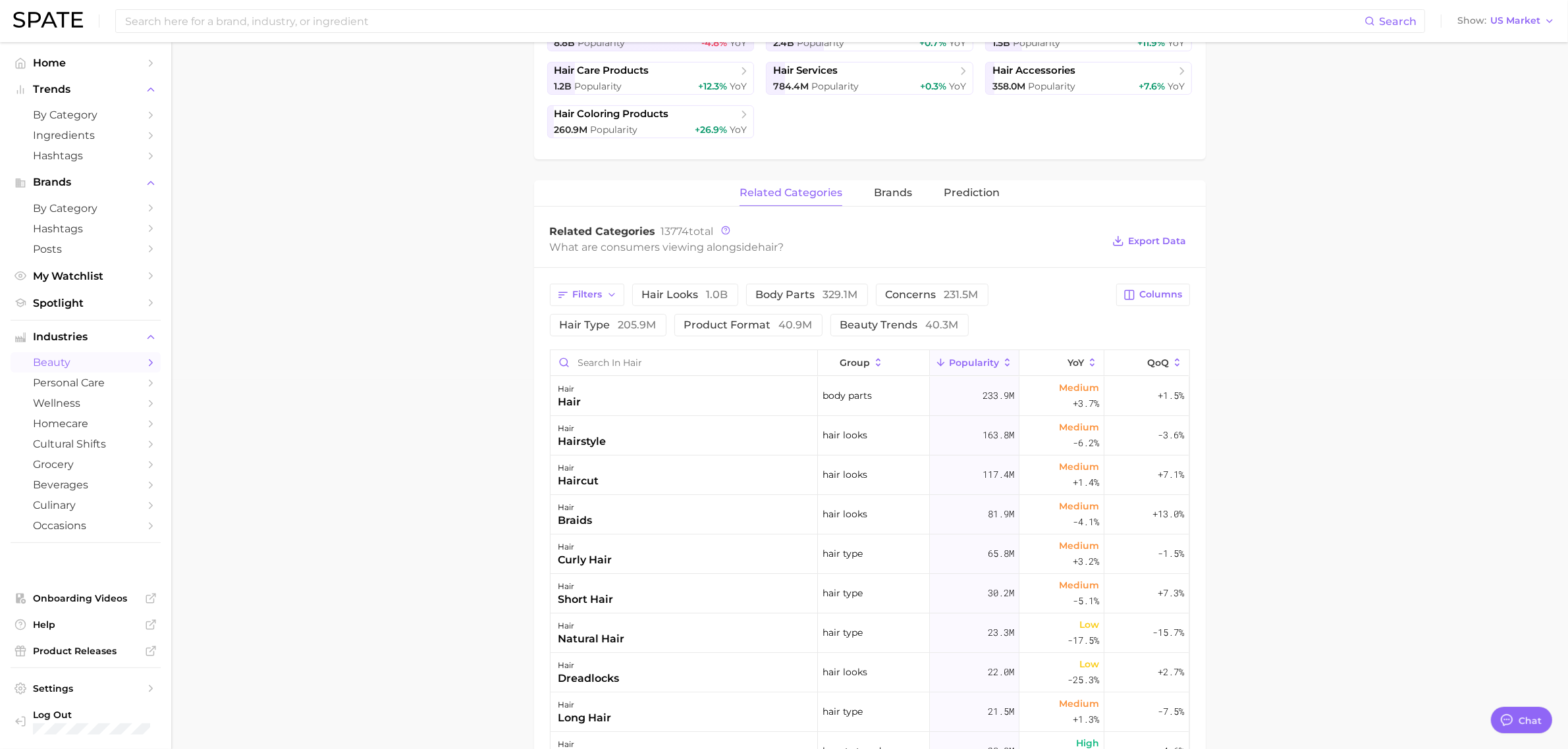
scroll to position [494, 0]
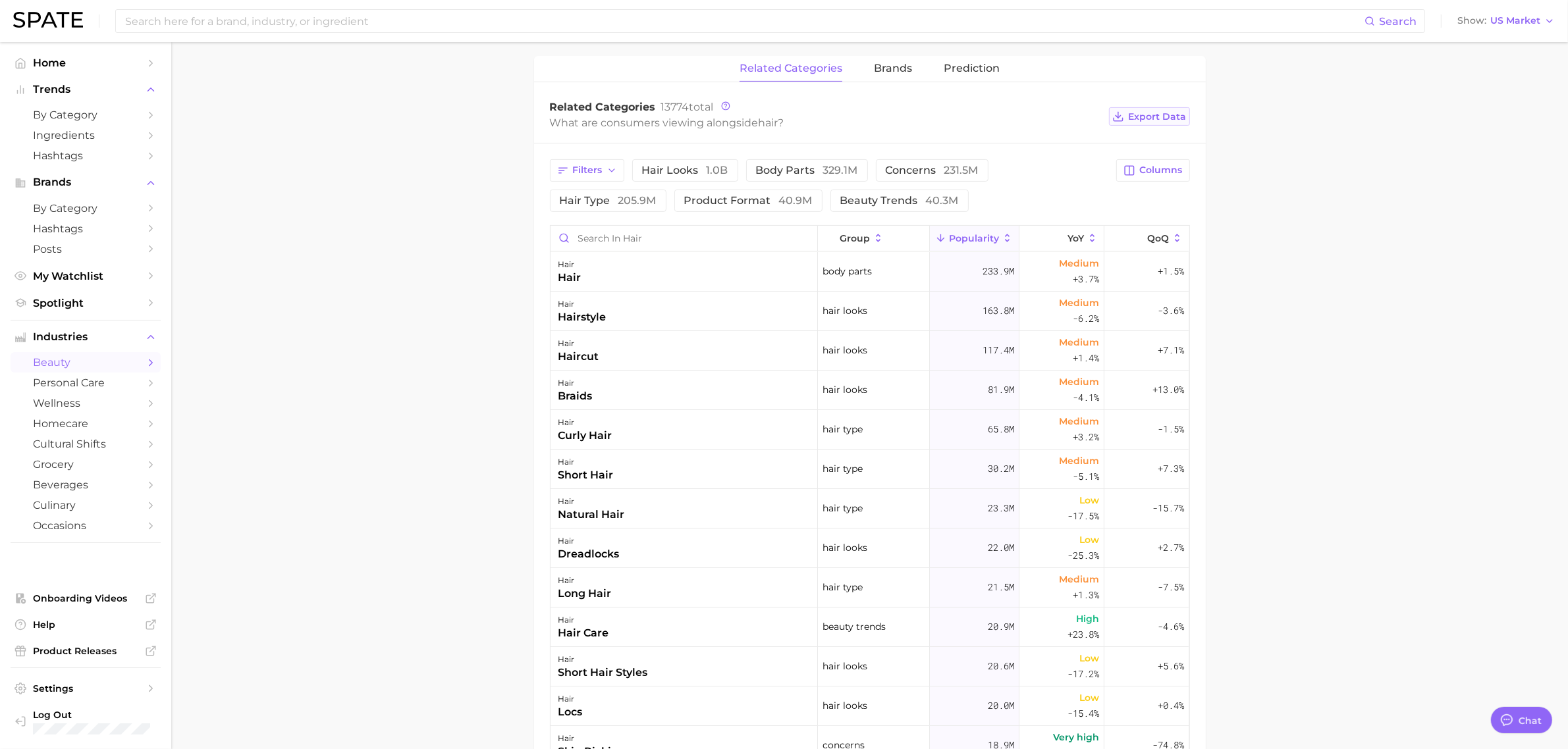
click at [1153, 113] on span "Export Data" at bounding box center [1157, 117] width 58 height 11
click at [473, 166] on main "1. hair 2. Subcategory Overview Google TikTok Instagram Beta hair Popularity 15…" at bounding box center [870, 302] width 1397 height 1508
click at [675, 170] on span "hair looks 1.0b" at bounding box center [685, 171] width 86 height 11
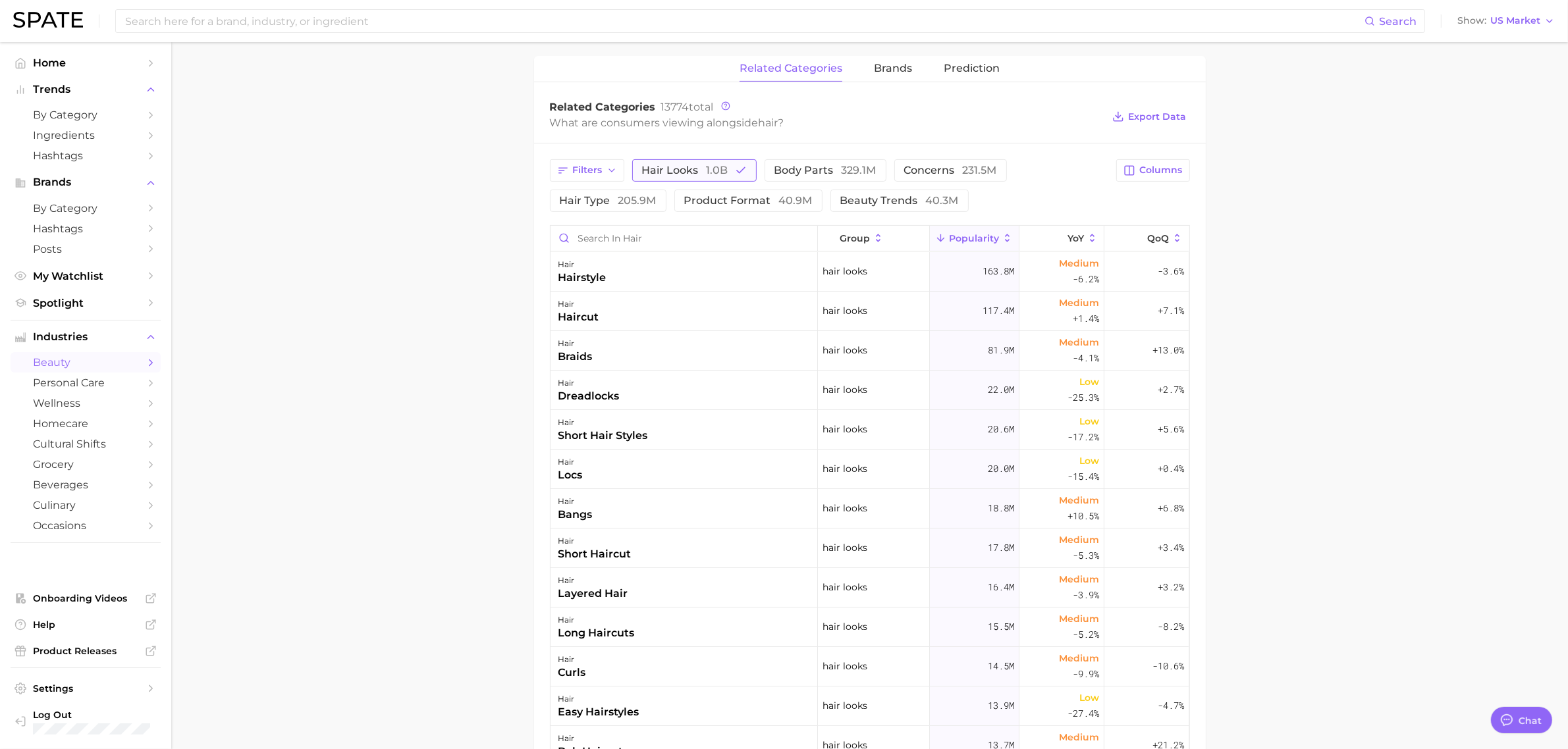
click at [725, 172] on span "1.0b" at bounding box center [718, 170] width 22 height 12
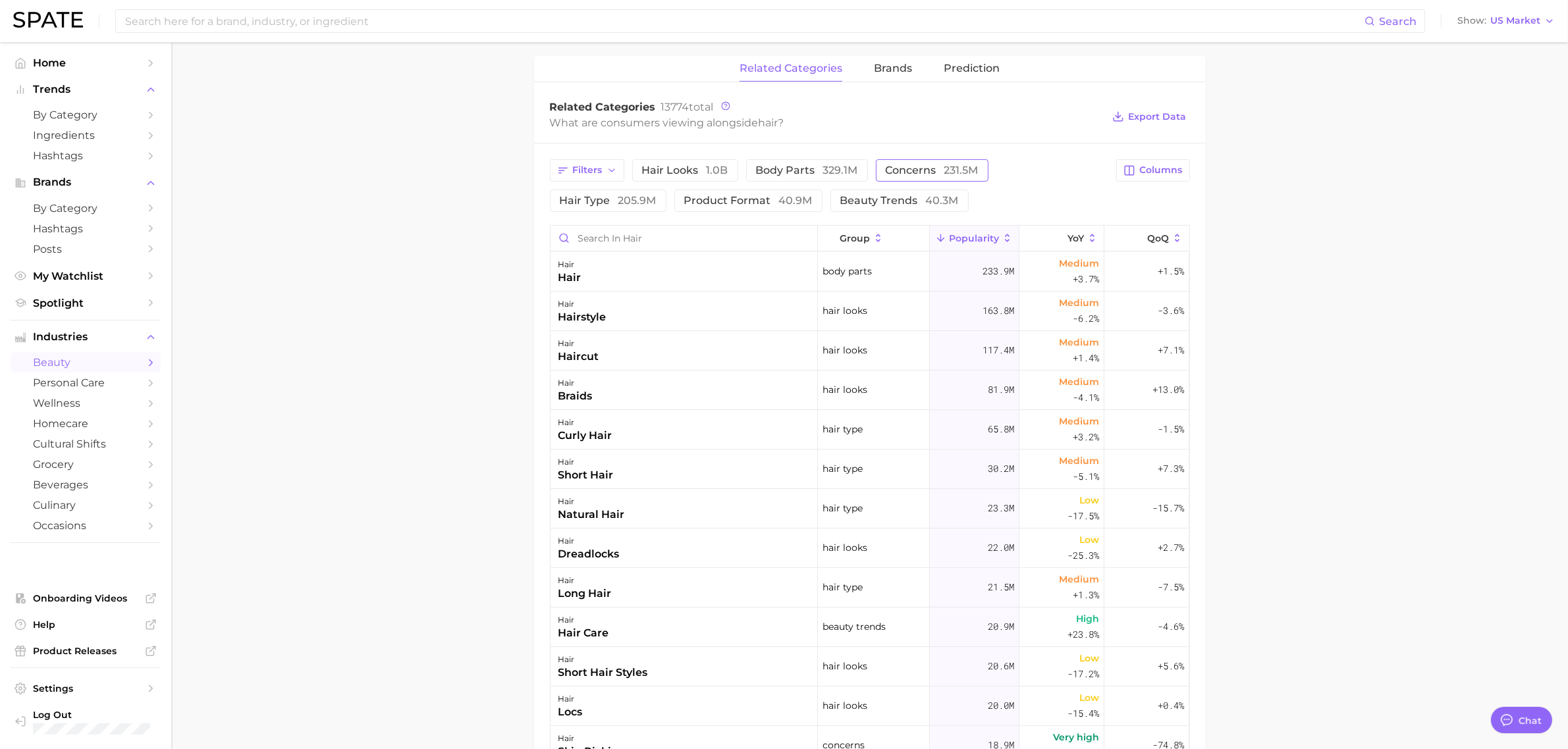
click at [903, 173] on span "concerns 231.5m" at bounding box center [933, 171] width 93 height 11
click at [1164, 117] on span "Export Data" at bounding box center [1157, 117] width 58 height 11
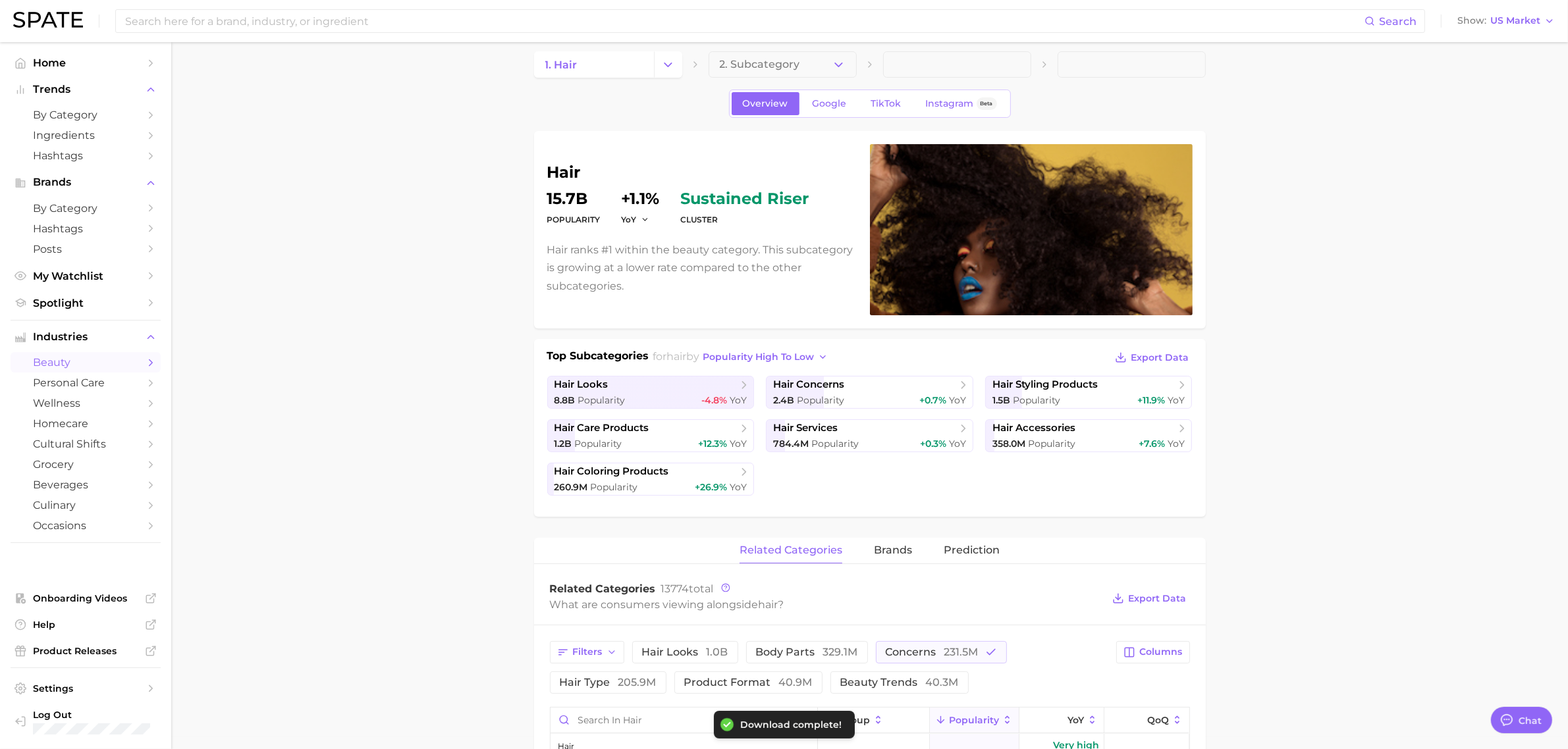
scroll to position [0, 0]
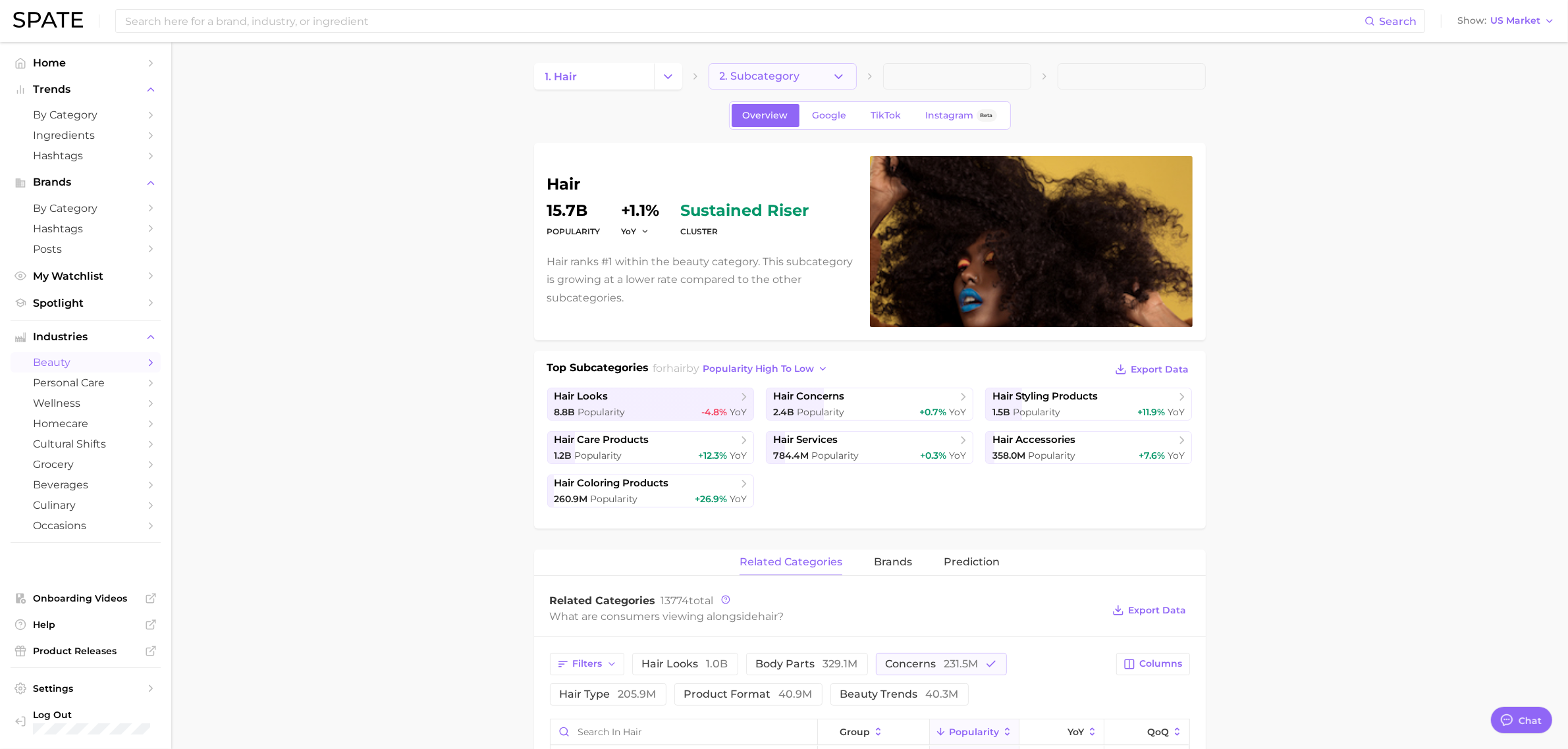
click at [838, 72] on icon "button" at bounding box center [838, 76] width 14 height 14
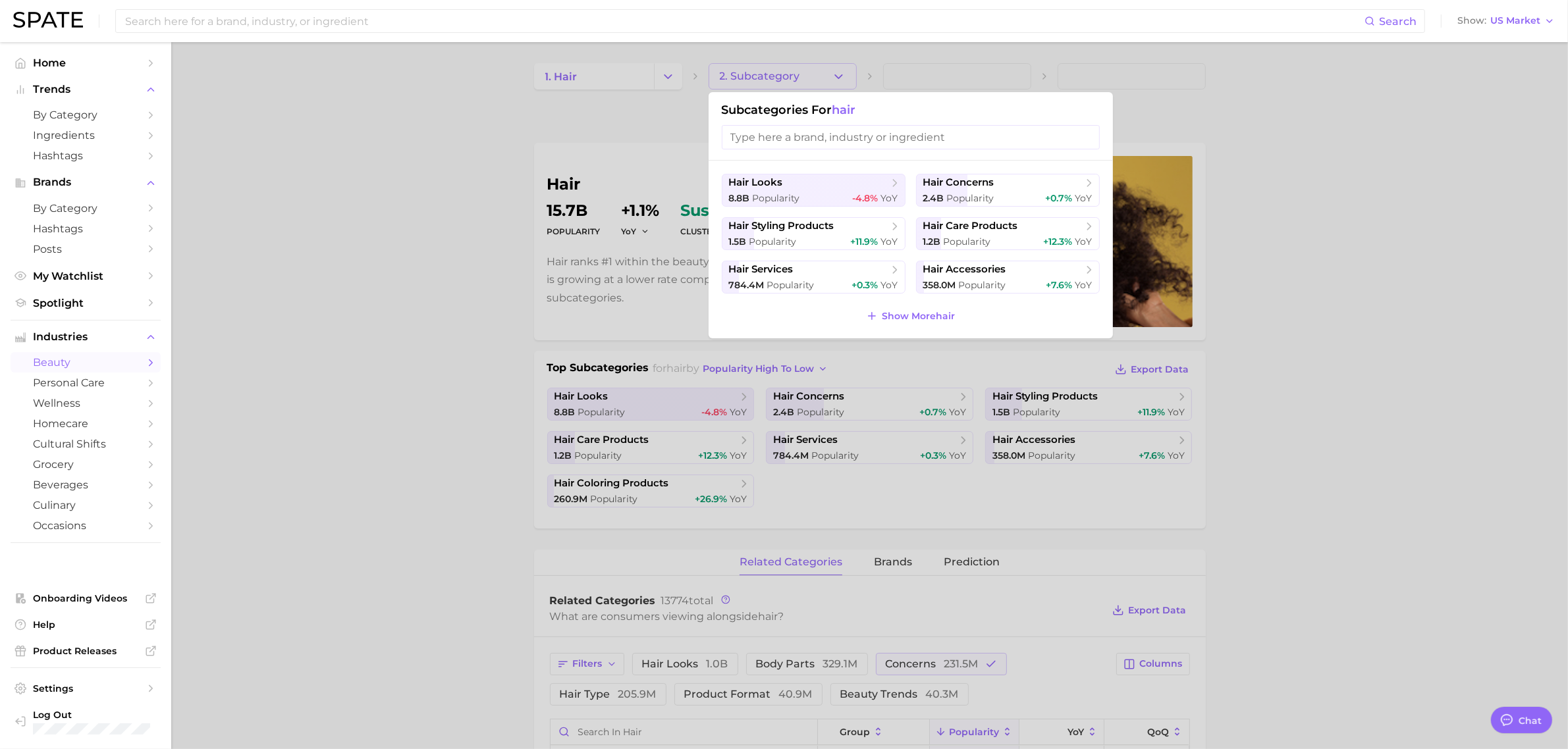
click at [1258, 393] on div at bounding box center [784, 374] width 1568 height 749
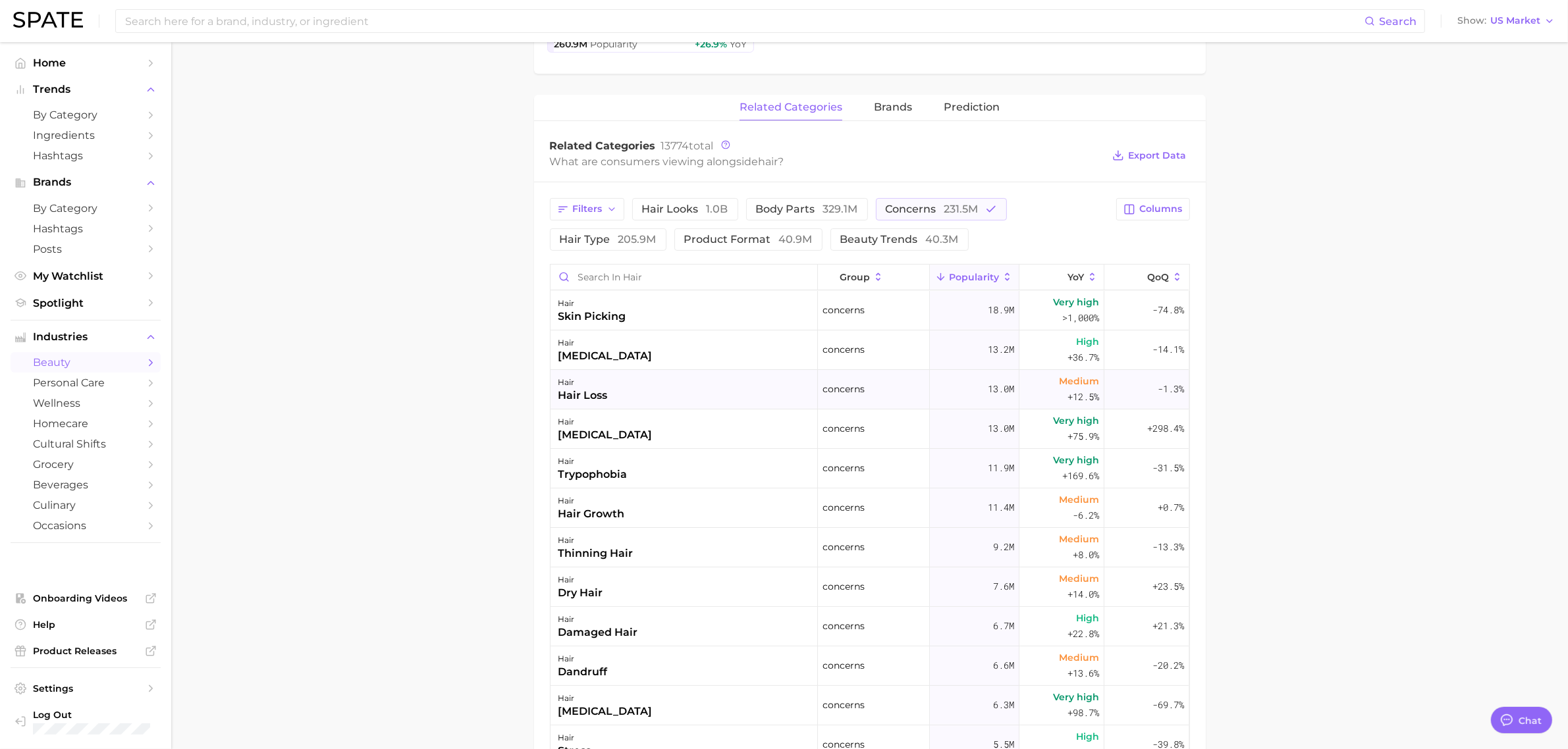
scroll to position [494, 0]
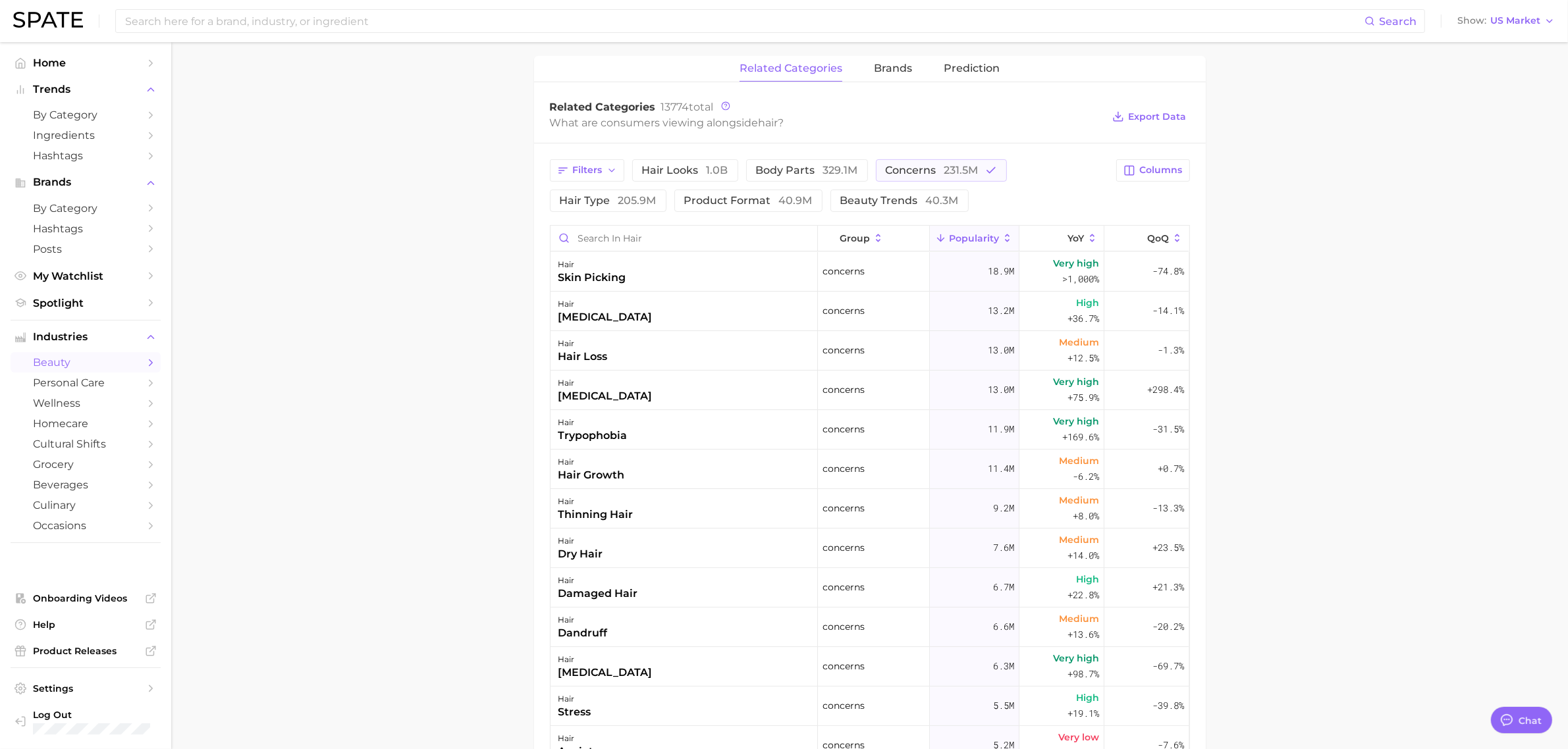
click at [1286, 148] on main "1. hair 2. Subcategory Overview Google TikTok Instagram Beta hair Popularity 15…" at bounding box center [870, 302] width 1397 height 1508
click at [419, 146] on main "1. hair 2. Subcategory Overview Google TikTok Instagram Beta hair Popularity 15…" at bounding box center [870, 302] width 1397 height 1508
click at [900, 172] on span "concerns 231.5m" at bounding box center [933, 171] width 93 height 11
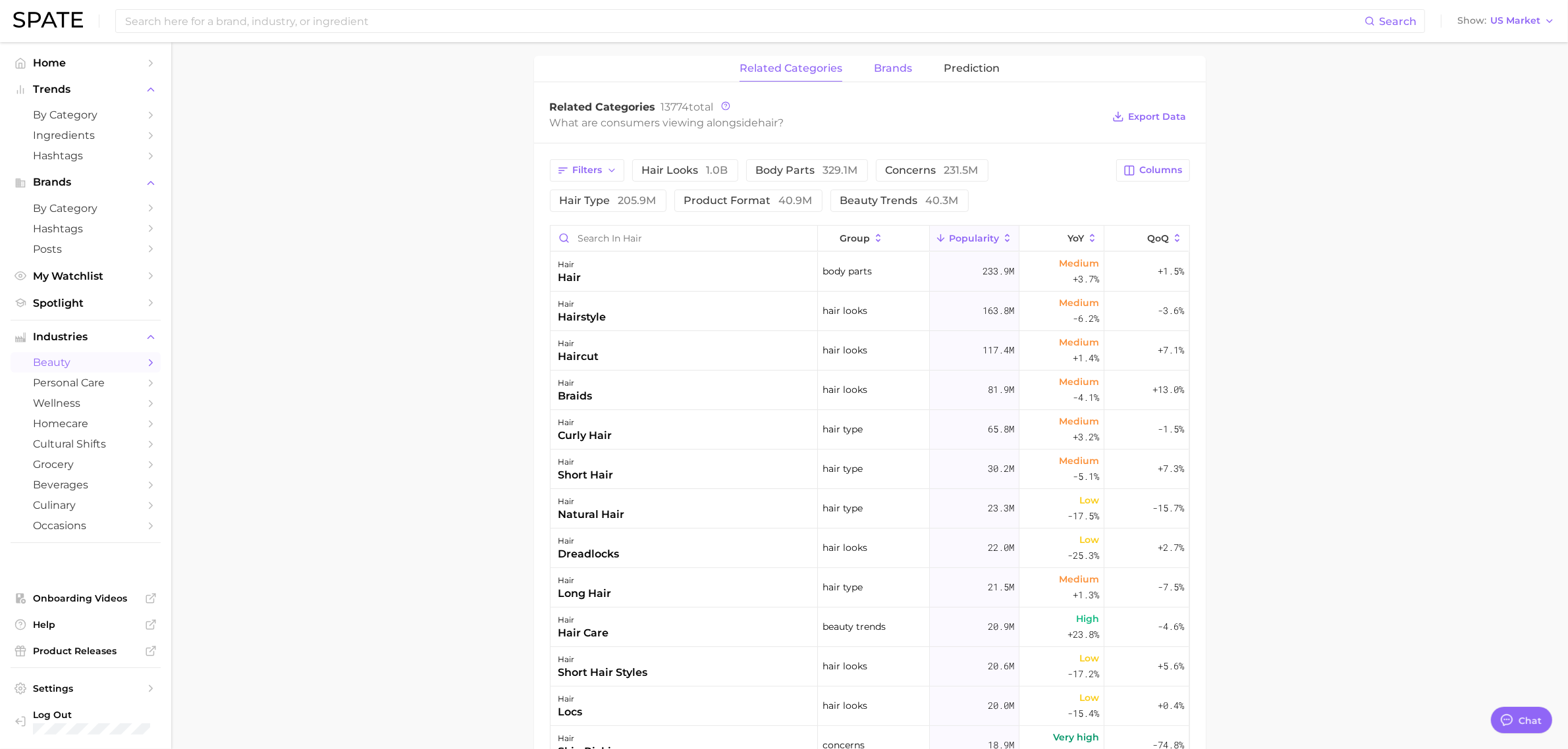
click at [890, 72] on span "brands" at bounding box center [893, 68] width 38 height 12
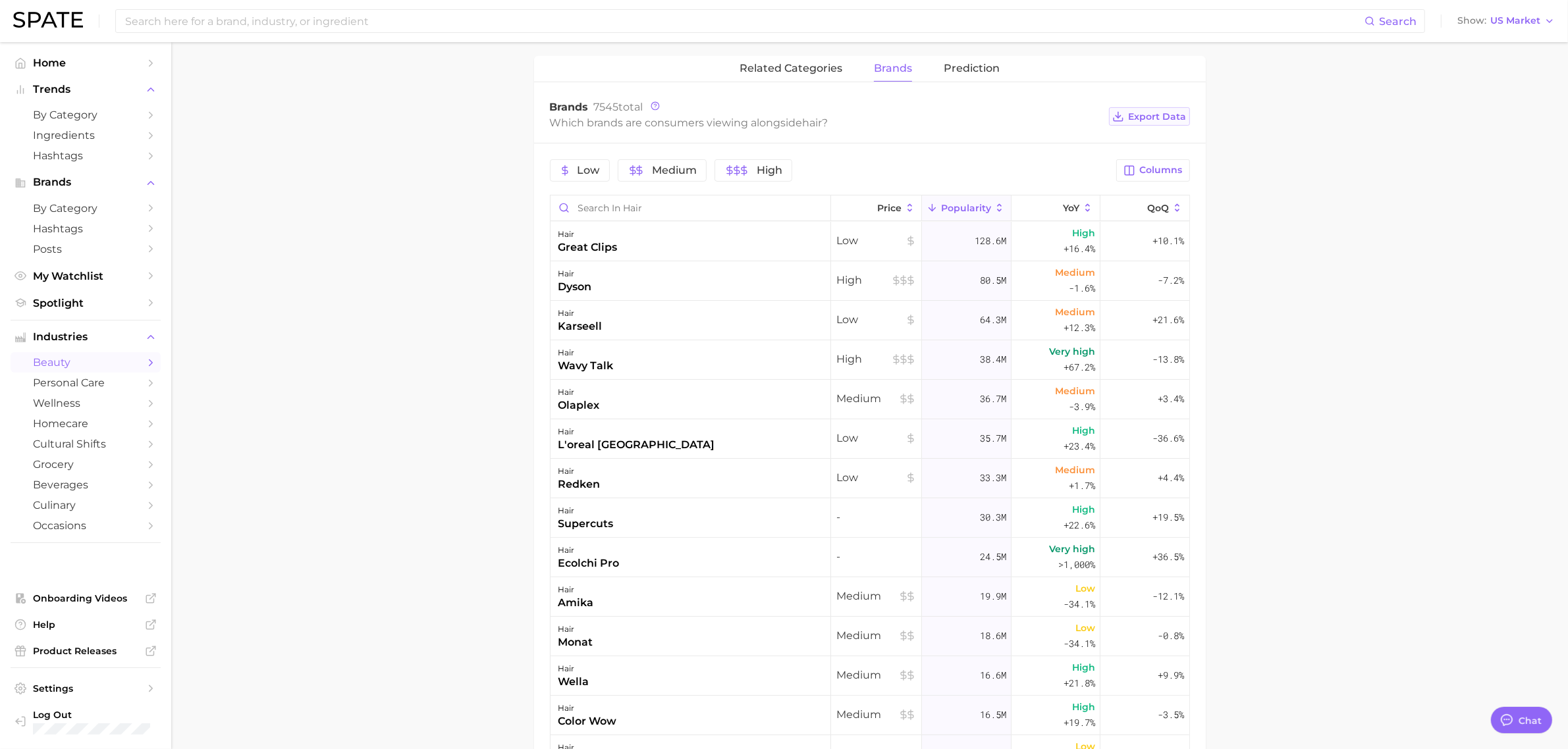
click at [1164, 120] on span "Export Data" at bounding box center [1157, 117] width 58 height 11
drag, startPoint x: 354, startPoint y: 204, endPoint x: 422, endPoint y: 172, distance: 75.2
click at [354, 204] on main "1. hair 2. Subcategory Overview Google TikTok Instagram Beta hair Popularity 15…" at bounding box center [870, 287] width 1397 height 1477
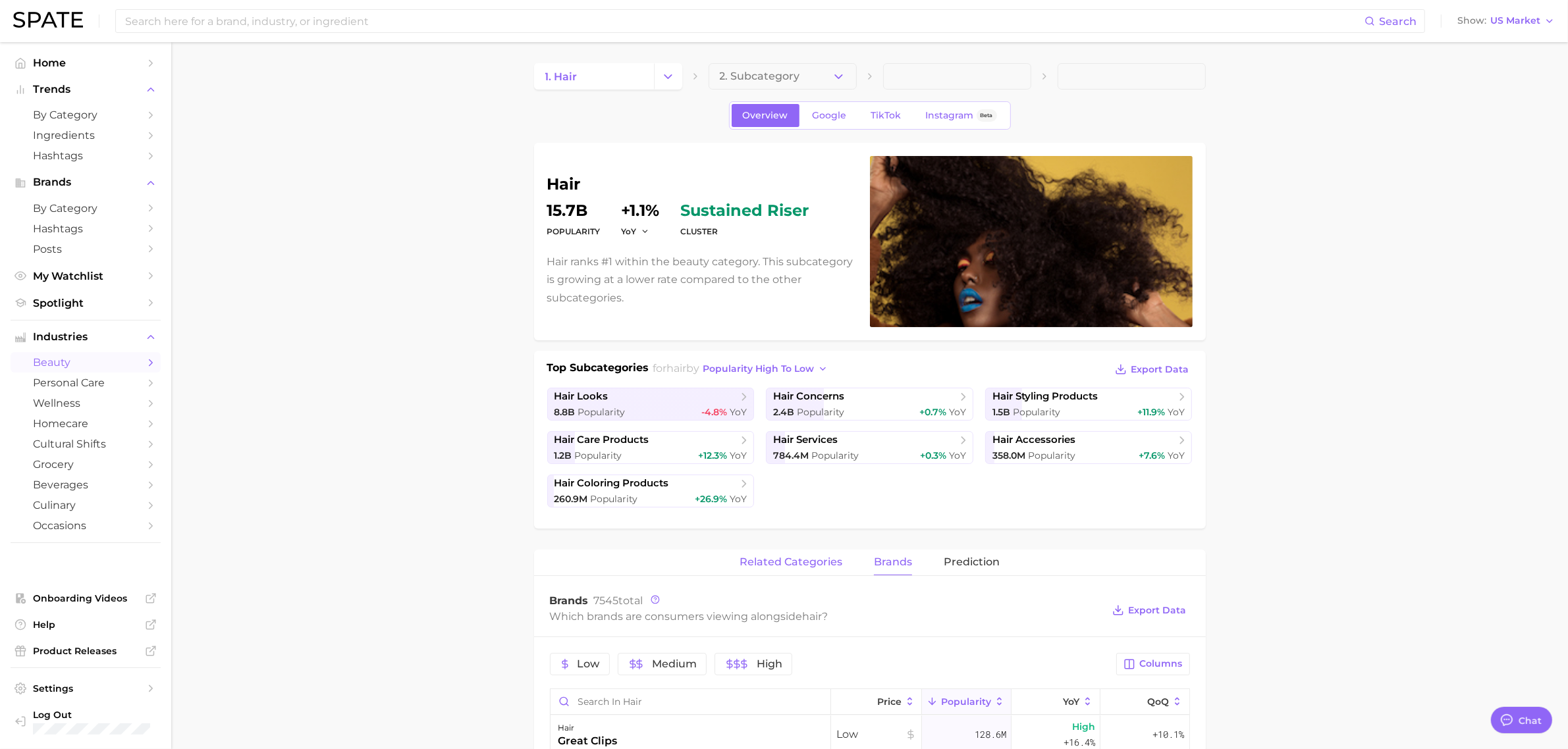
click at [799, 550] on button "related categories" at bounding box center [791, 563] width 103 height 26
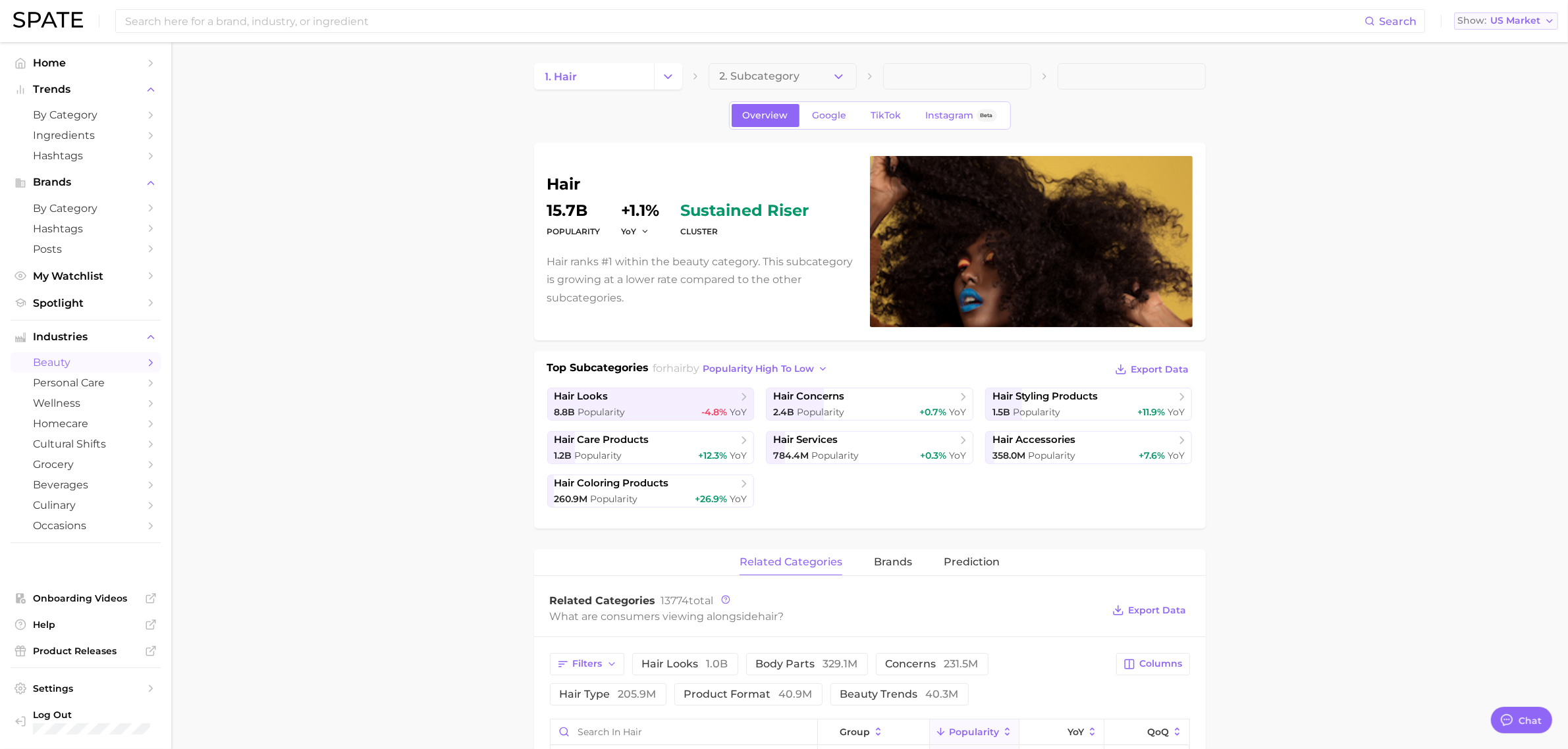
click at [1530, 20] on span "US Market" at bounding box center [1516, 21] width 50 height 7
click at [1501, 64] on span "[GEOGRAPHIC_DATA]" at bounding box center [1511, 67] width 102 height 11
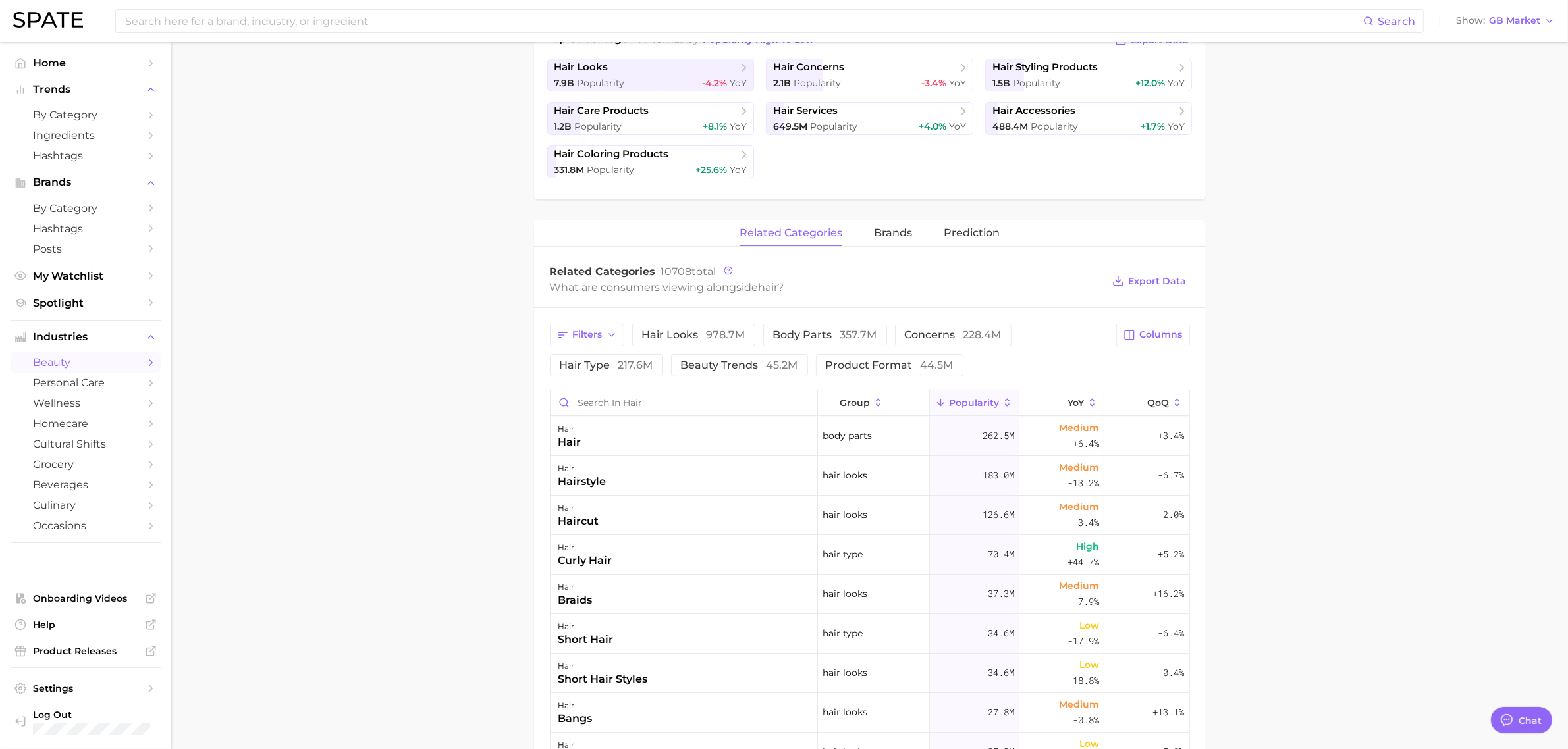
scroll to position [494, 0]
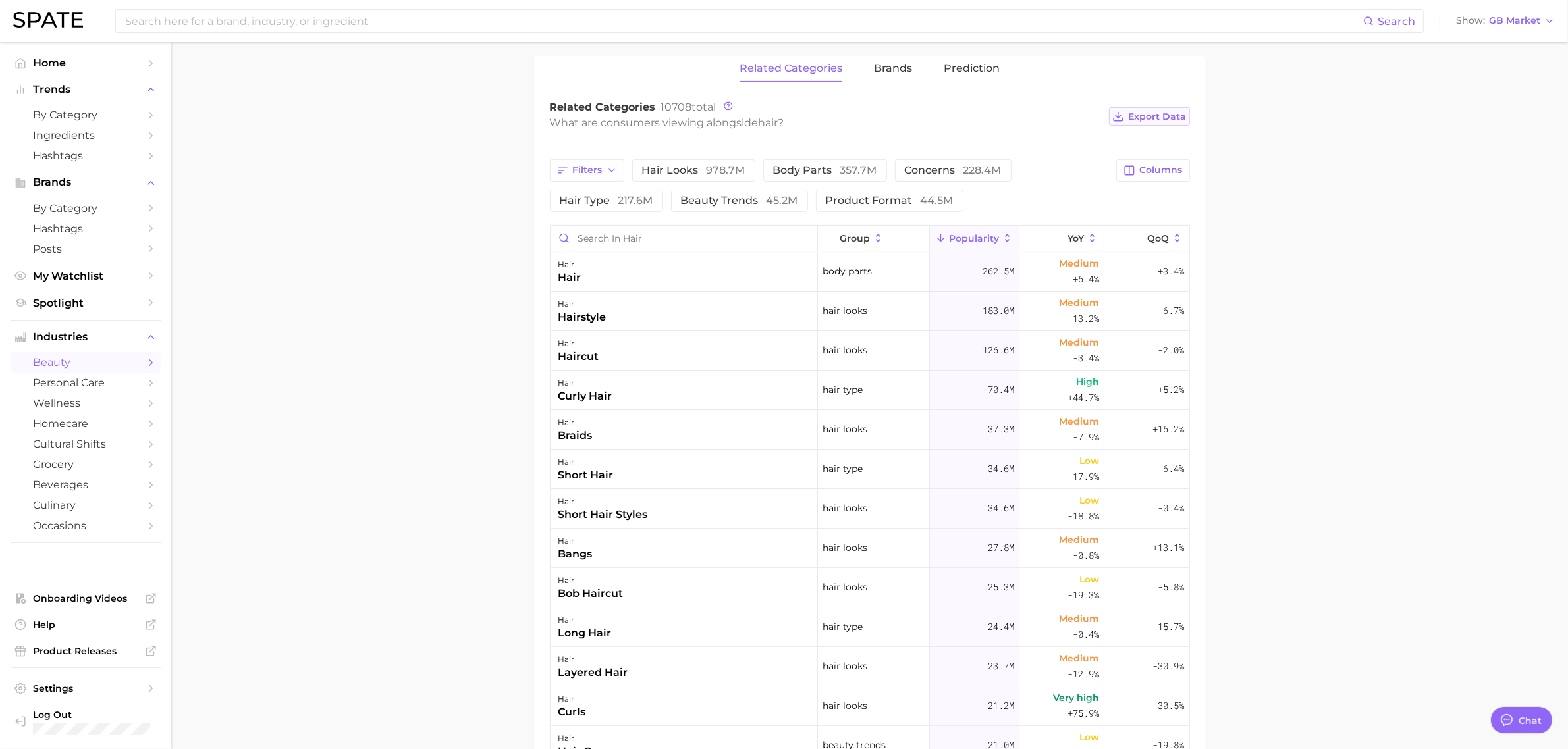
click at [1162, 117] on span "Export Data" at bounding box center [1157, 117] width 58 height 11
click at [484, 182] on main "1. hair 2. Subcategory Overview Google TikTok Instagram Beta hair Popularity 14…" at bounding box center [870, 302] width 1397 height 1508
click at [940, 171] on span "concerns 228.4m" at bounding box center [953, 171] width 97 height 11
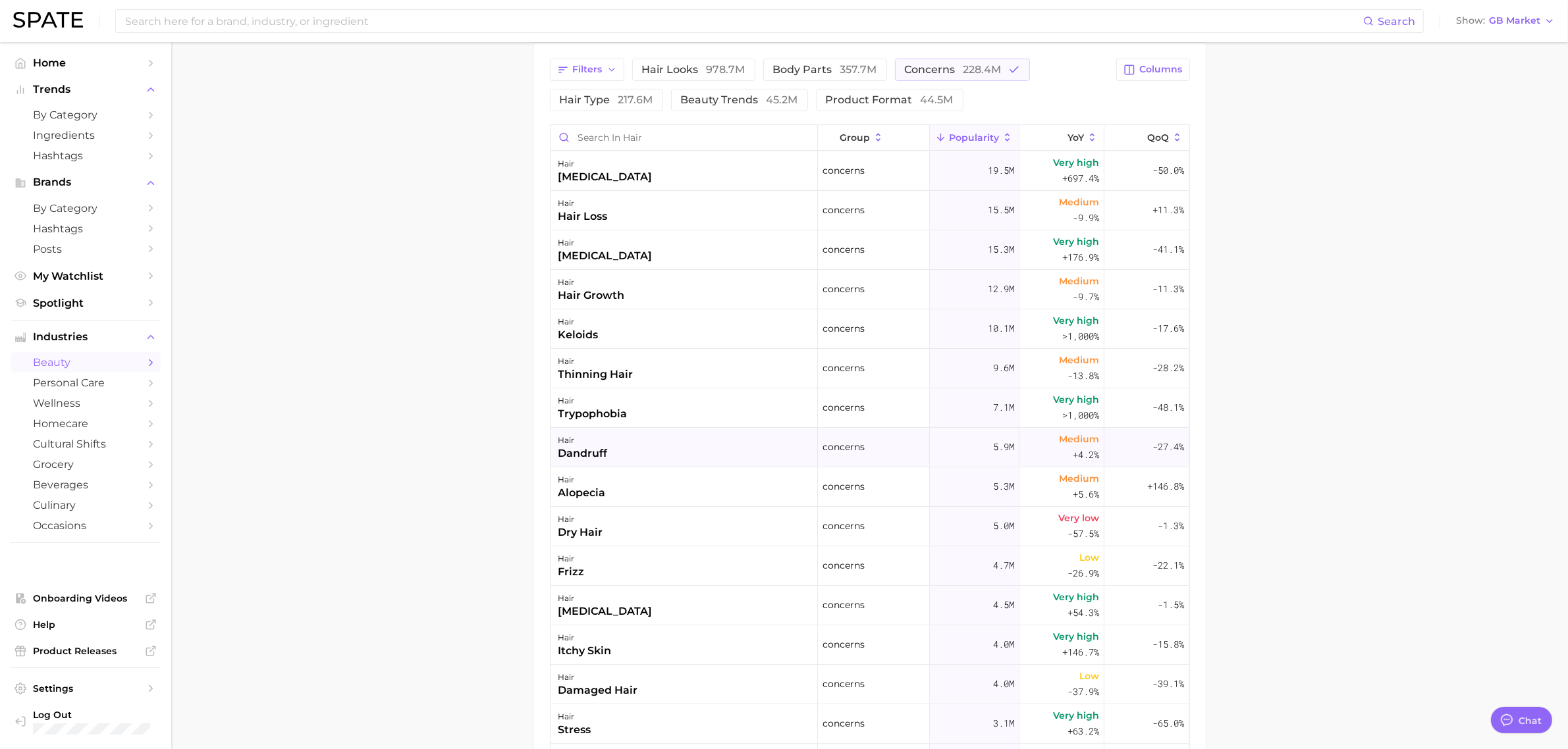
scroll to position [472, 0]
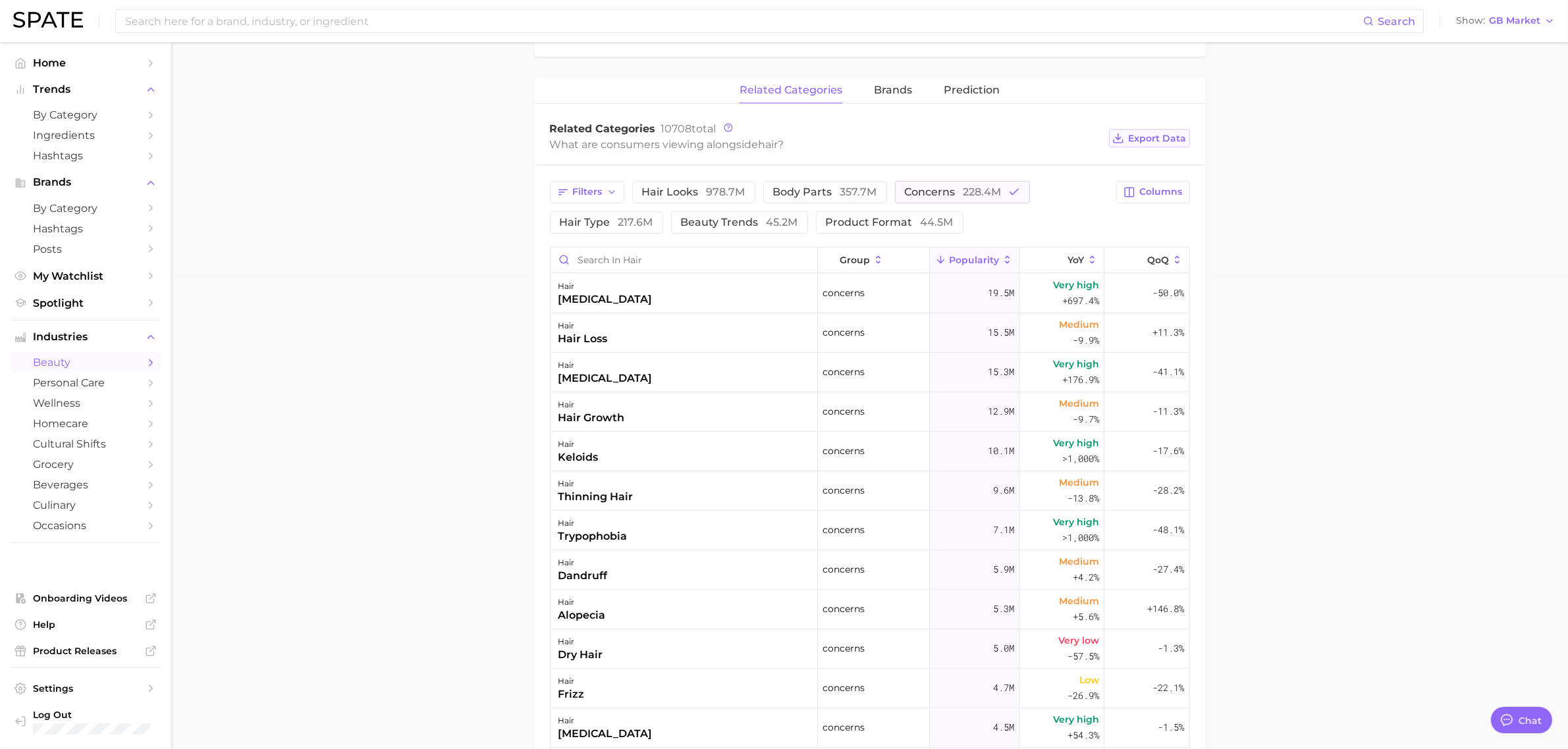
click at [1154, 143] on span "Export Data" at bounding box center [1157, 139] width 58 height 11
drag, startPoint x: 452, startPoint y: 149, endPoint x: 460, endPoint y: 153, distance: 8.9
click at [452, 149] on main "1. hair 2. Subcategory Overview Google TikTok Instagram Beta hair Popularity 14…" at bounding box center [870, 324] width 1397 height 1508
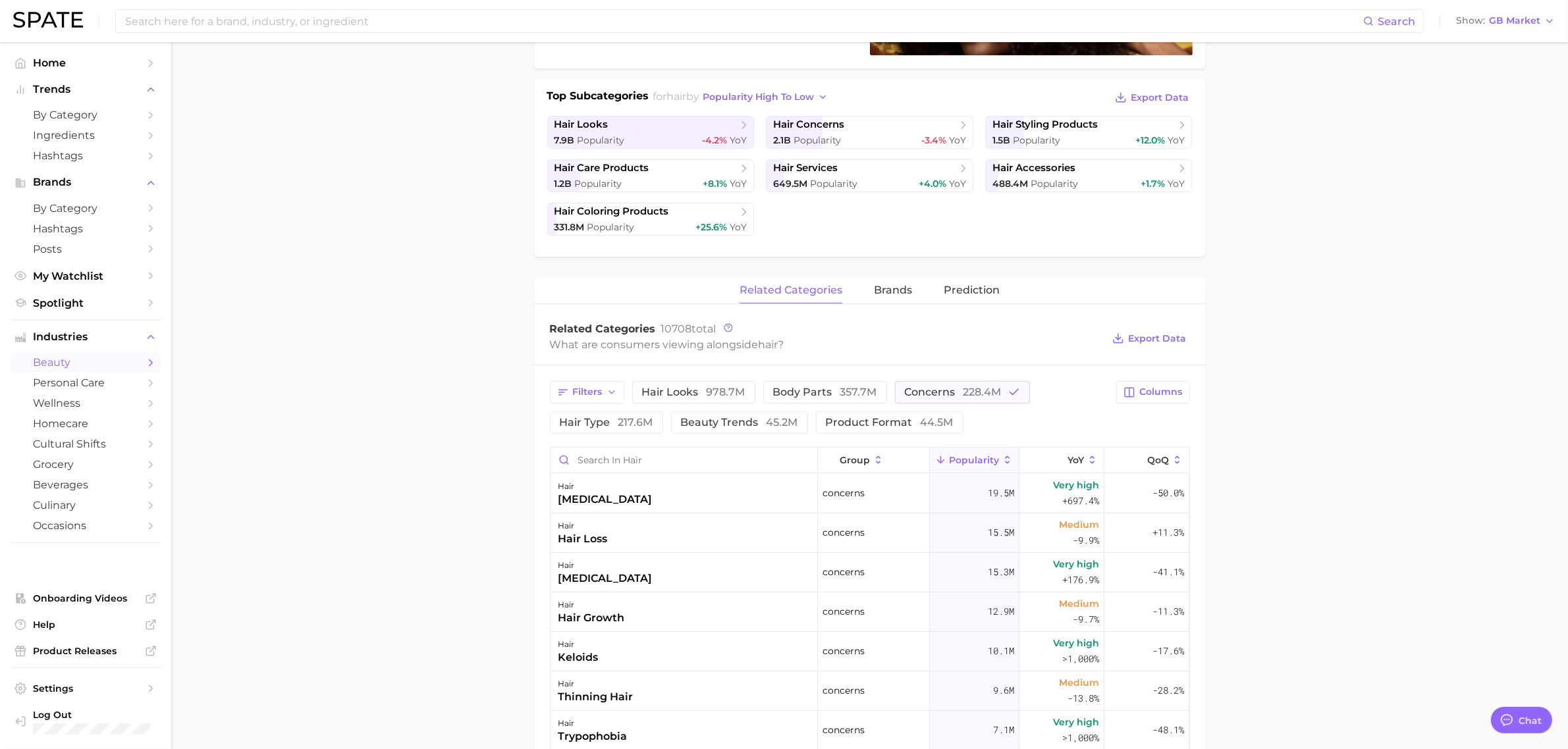
scroll to position [307, 0]
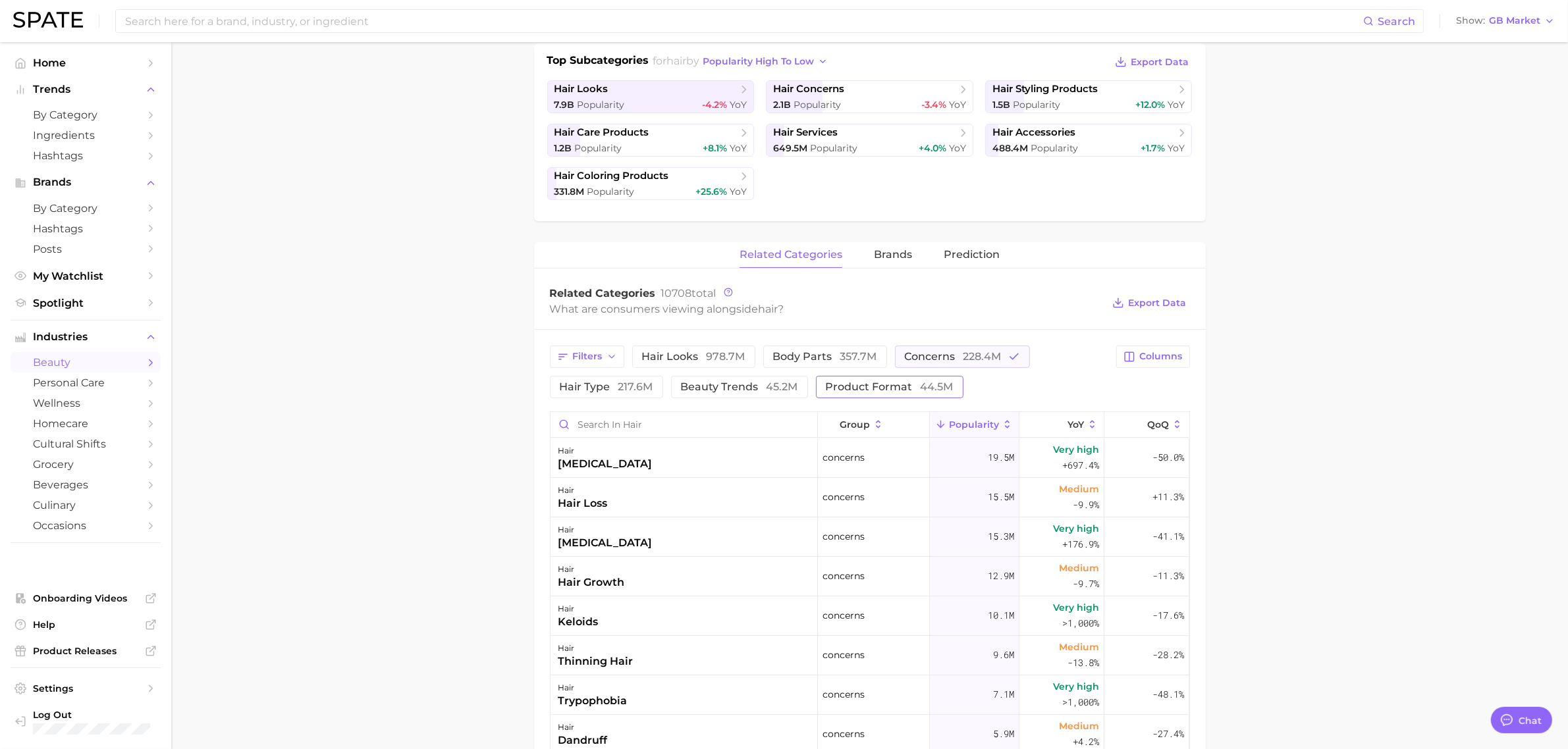
click at [901, 382] on span "product format 44.5m" at bounding box center [890, 387] width 128 height 11
click at [922, 359] on span "concerns 228.4m" at bounding box center [953, 357] width 97 height 11
click at [898, 254] on span "brands" at bounding box center [893, 254] width 38 height 12
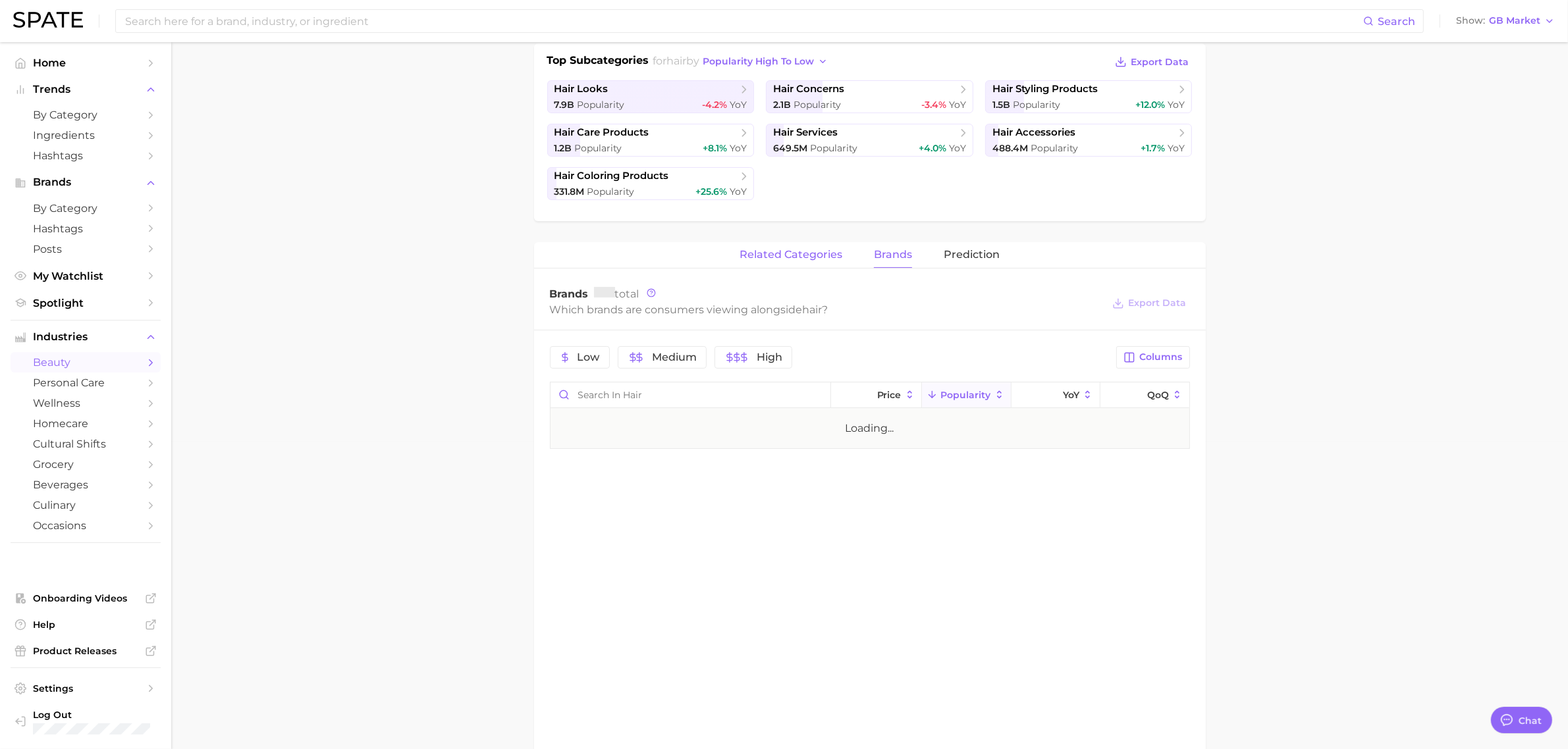
click at [810, 260] on span "related categories" at bounding box center [791, 254] width 103 height 12
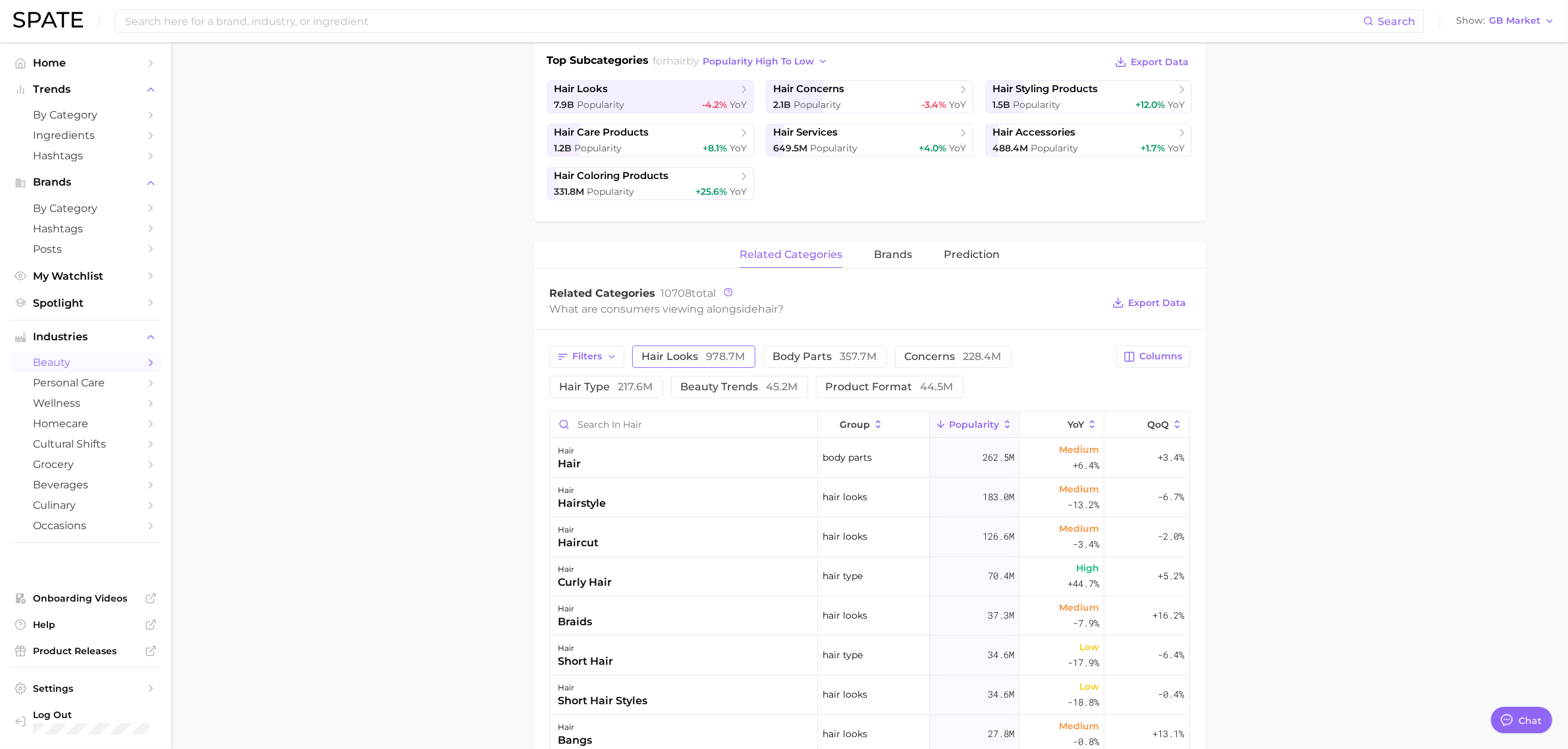
click at [697, 349] on button "hair looks 978.7m" at bounding box center [694, 356] width 123 height 22
click at [818, 353] on span "body parts 357.7m" at bounding box center [843, 357] width 104 height 11
click at [962, 356] on span "concerns 228.4m" at bounding box center [990, 357] width 97 height 11
click at [656, 385] on button "hair type 217.6m" at bounding box center [607, 387] width 113 height 22
click at [710, 383] on span "beauty trends 45.2m" at bounding box center [759, 387] width 118 height 11
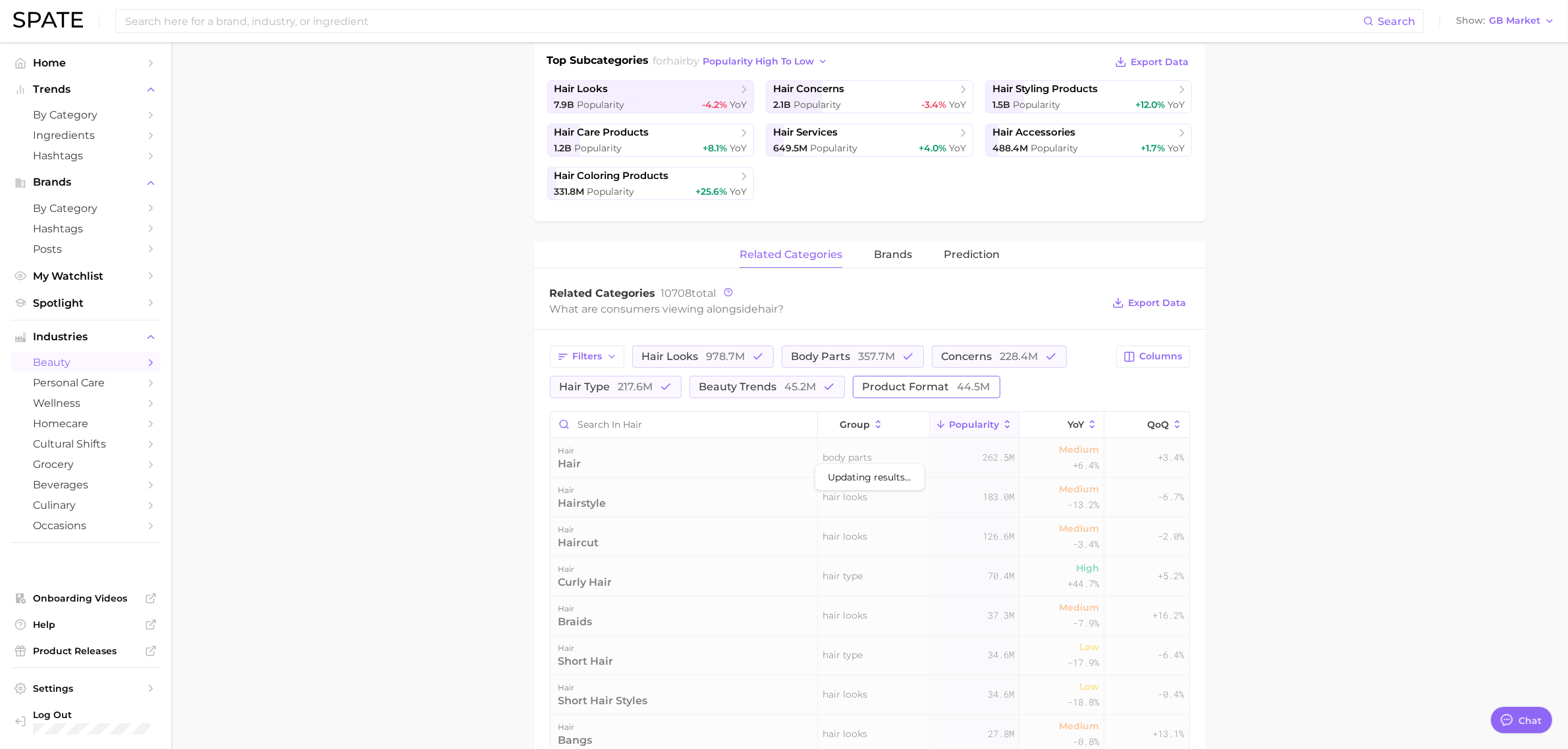
click at [886, 384] on span "product format 44.5m" at bounding box center [926, 387] width 128 height 11
click at [901, 254] on span "brands" at bounding box center [893, 254] width 38 height 12
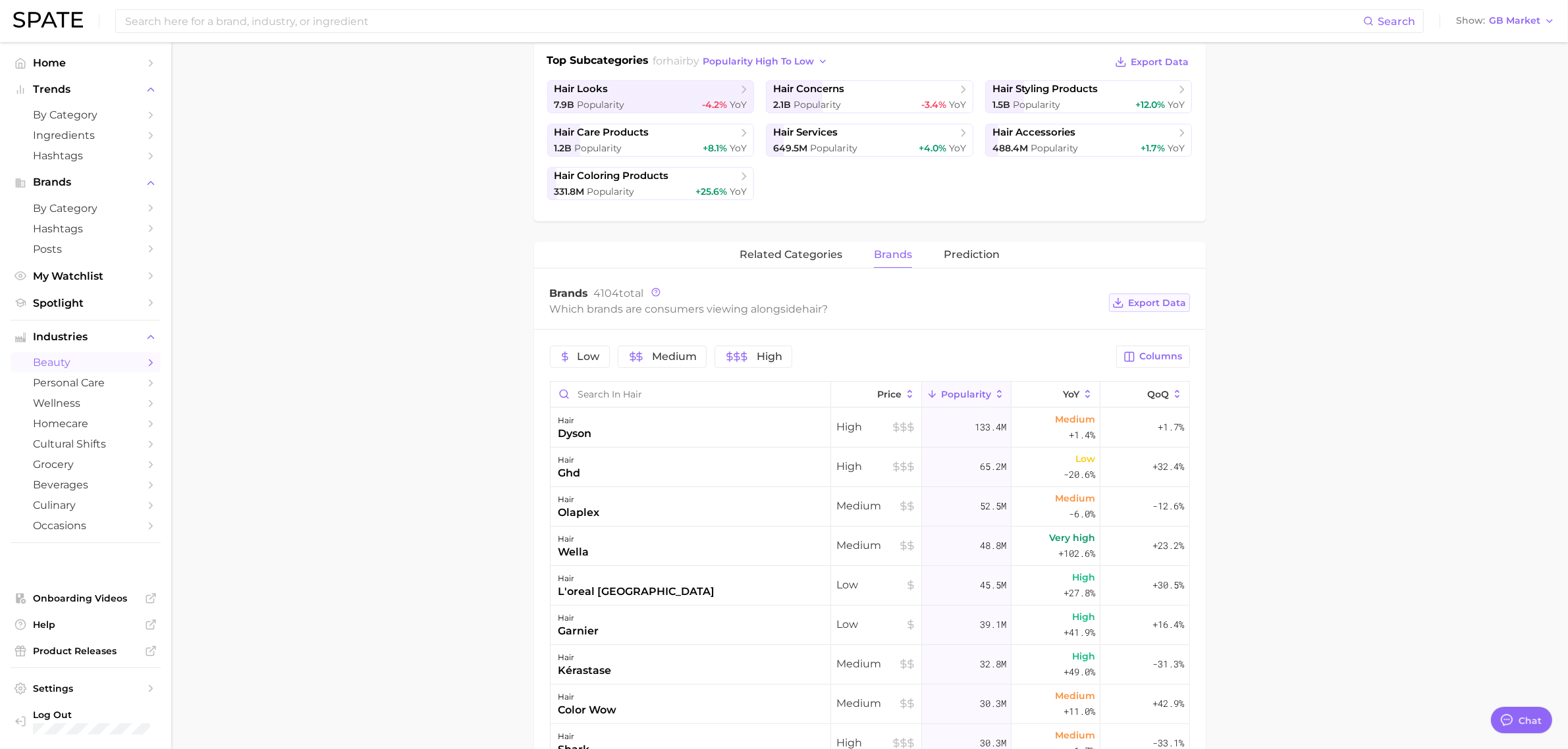
click at [1144, 303] on span "Export Data" at bounding box center [1157, 303] width 58 height 11
click at [351, 297] on main "1. hair 2. Subcategory Overview Google TikTok Instagram Beta hair Popularity 14…" at bounding box center [870, 473] width 1397 height 1477
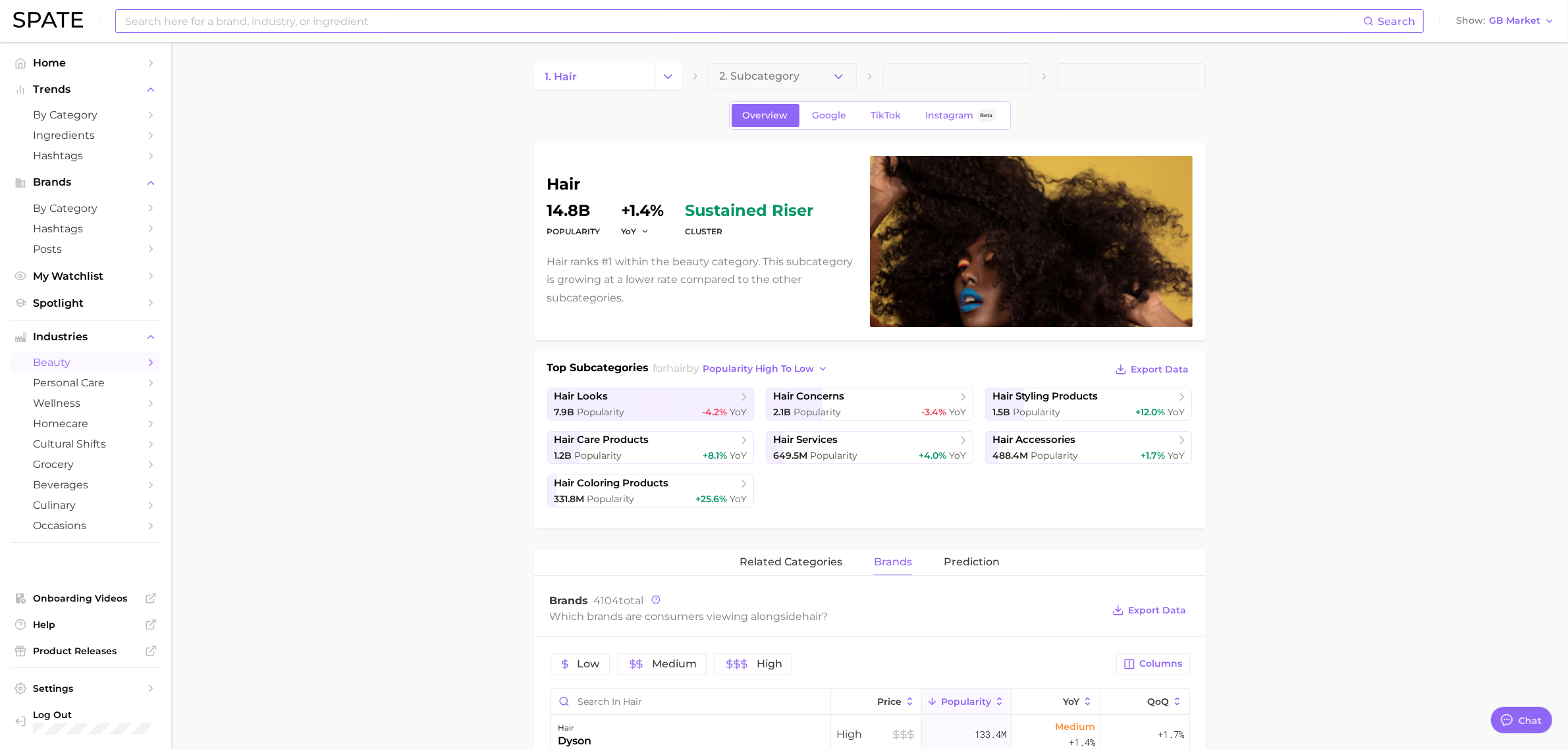
click at [287, 31] on input at bounding box center [743, 21] width 1240 height 22
type input "ㅁ"
type input "acne"
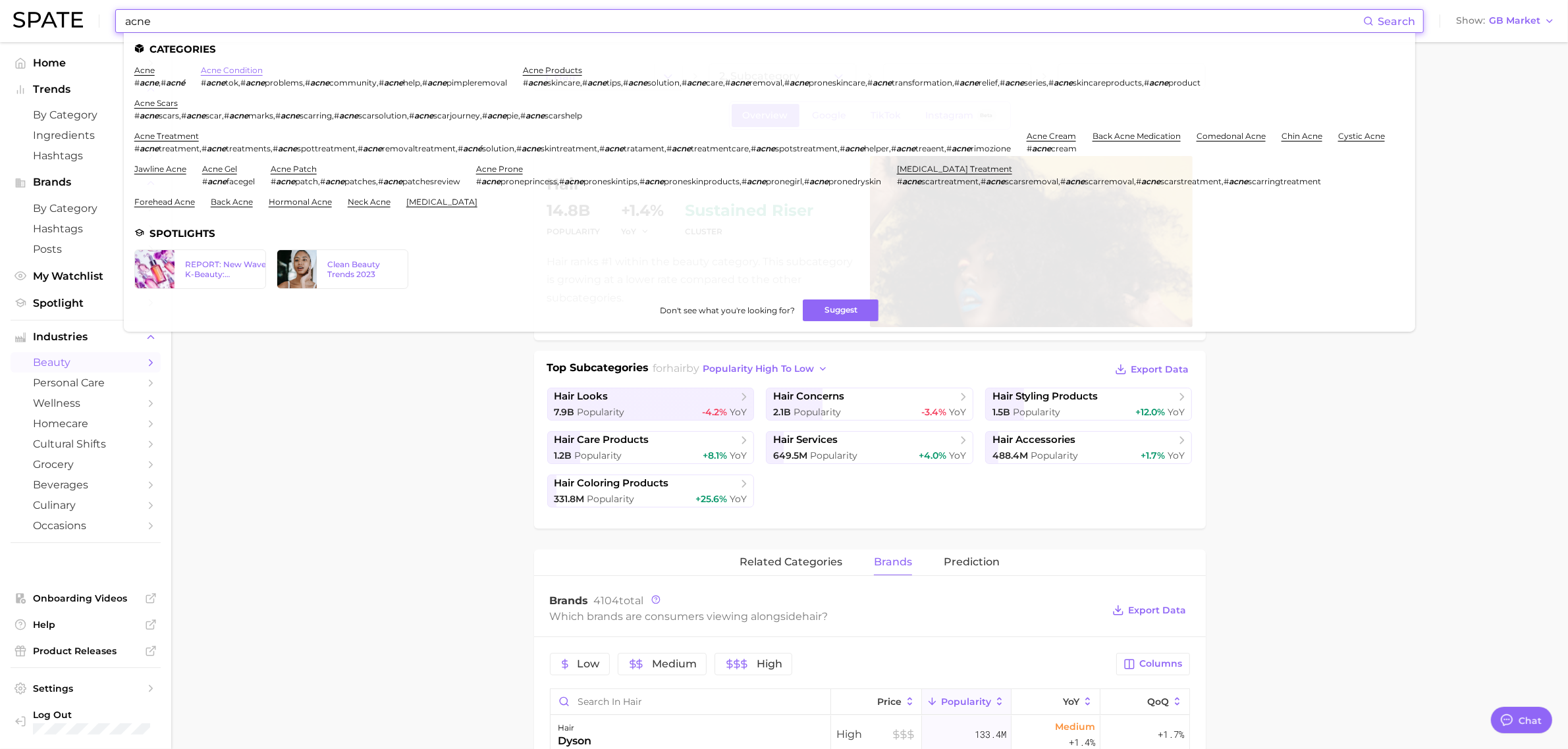
click at [213, 67] on link "acne condition" at bounding box center [232, 70] width 62 height 10
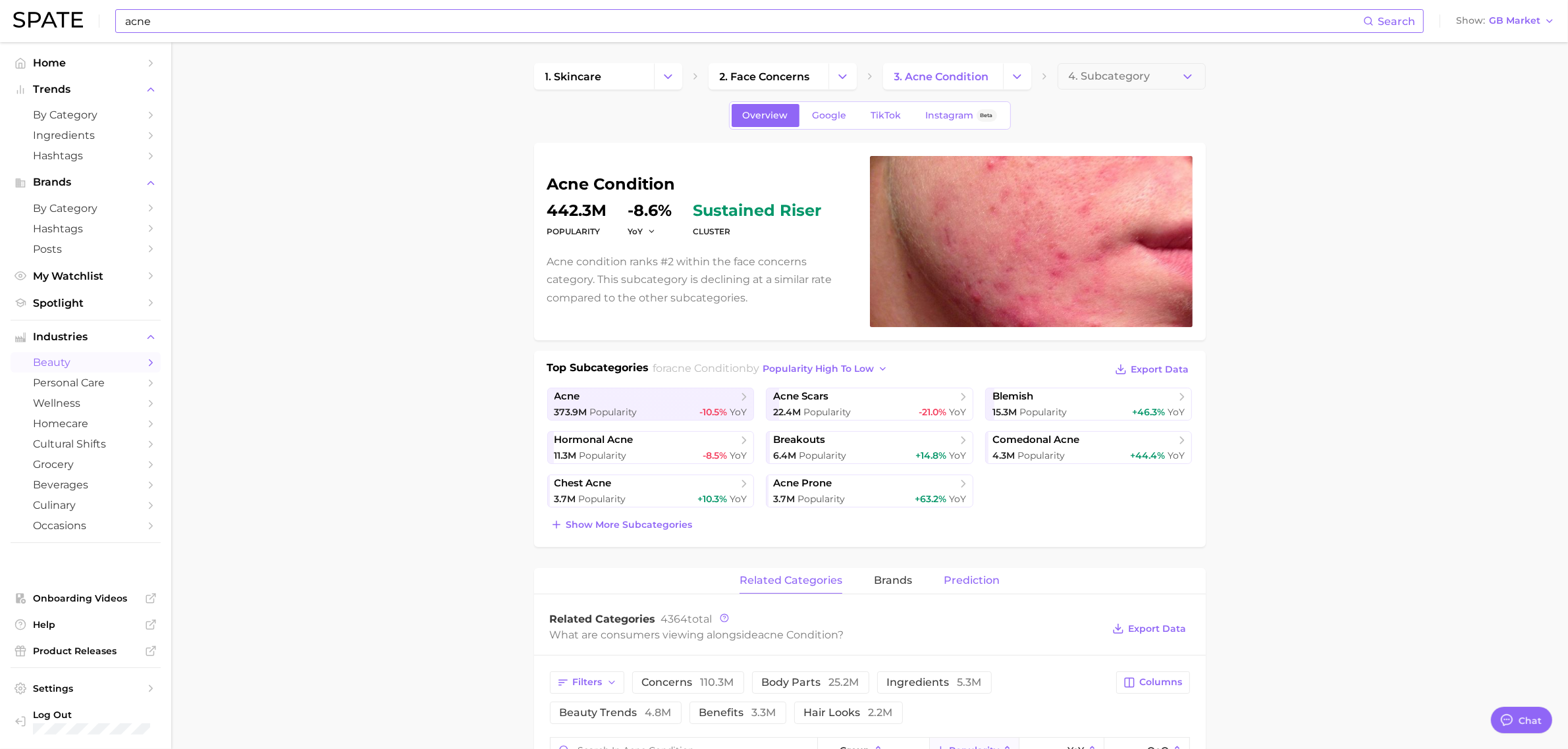
click at [952, 575] on span "Prediction" at bounding box center [971, 581] width 56 height 12
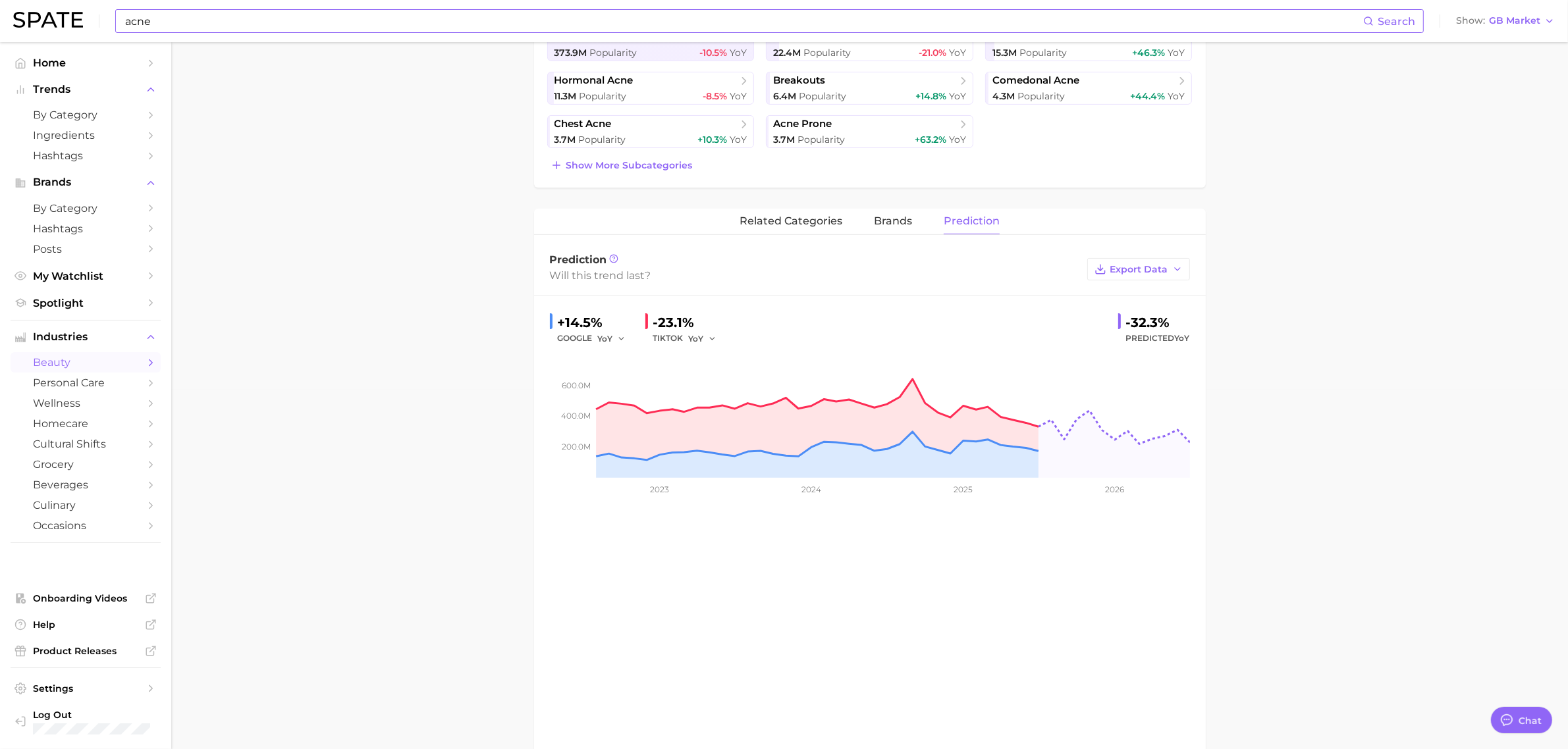
scroll to position [329, 0]
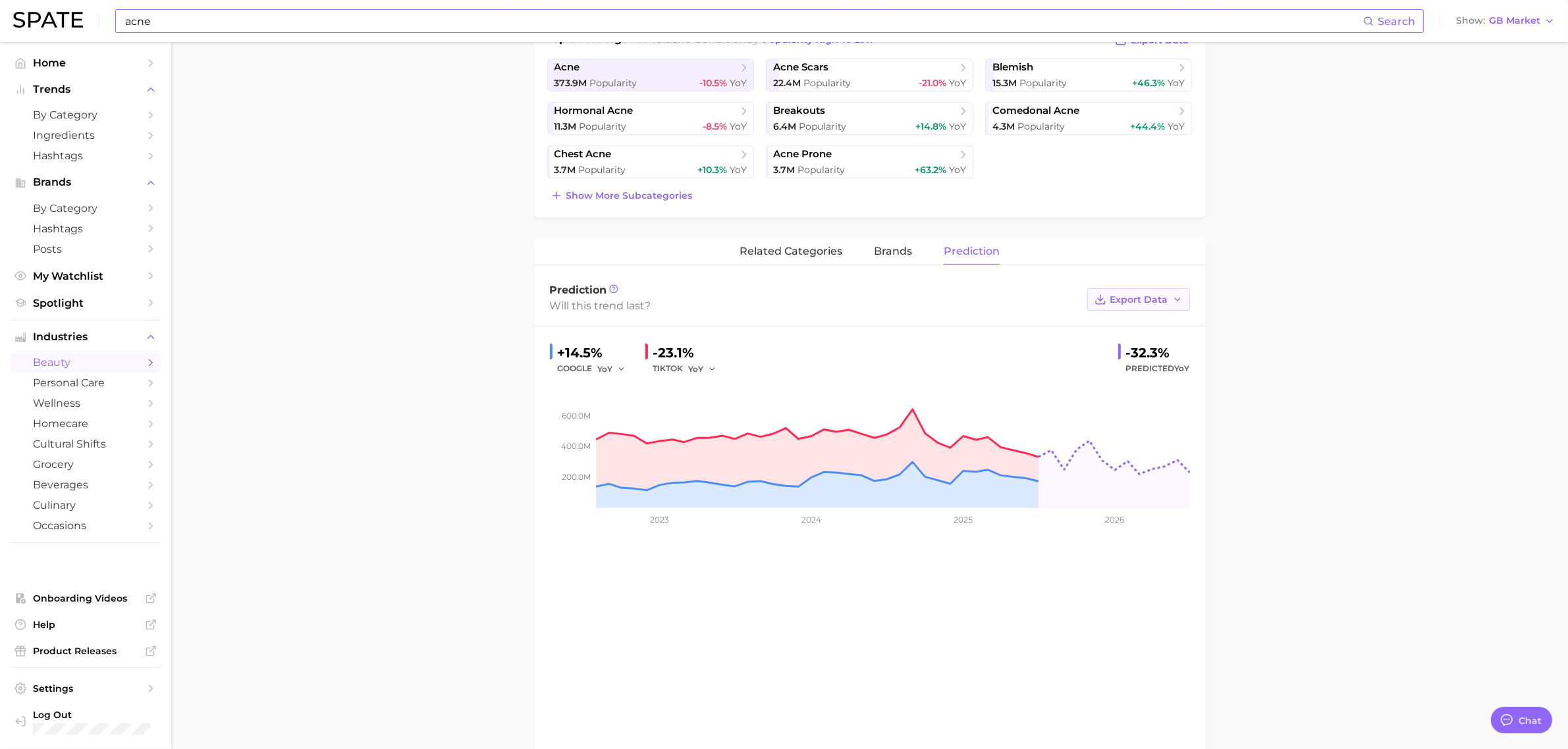
click at [1177, 302] on icon "button" at bounding box center [1177, 300] width 11 height 11
click at [1153, 341] on button "Time Series Image" at bounding box center [1118, 347] width 145 height 24
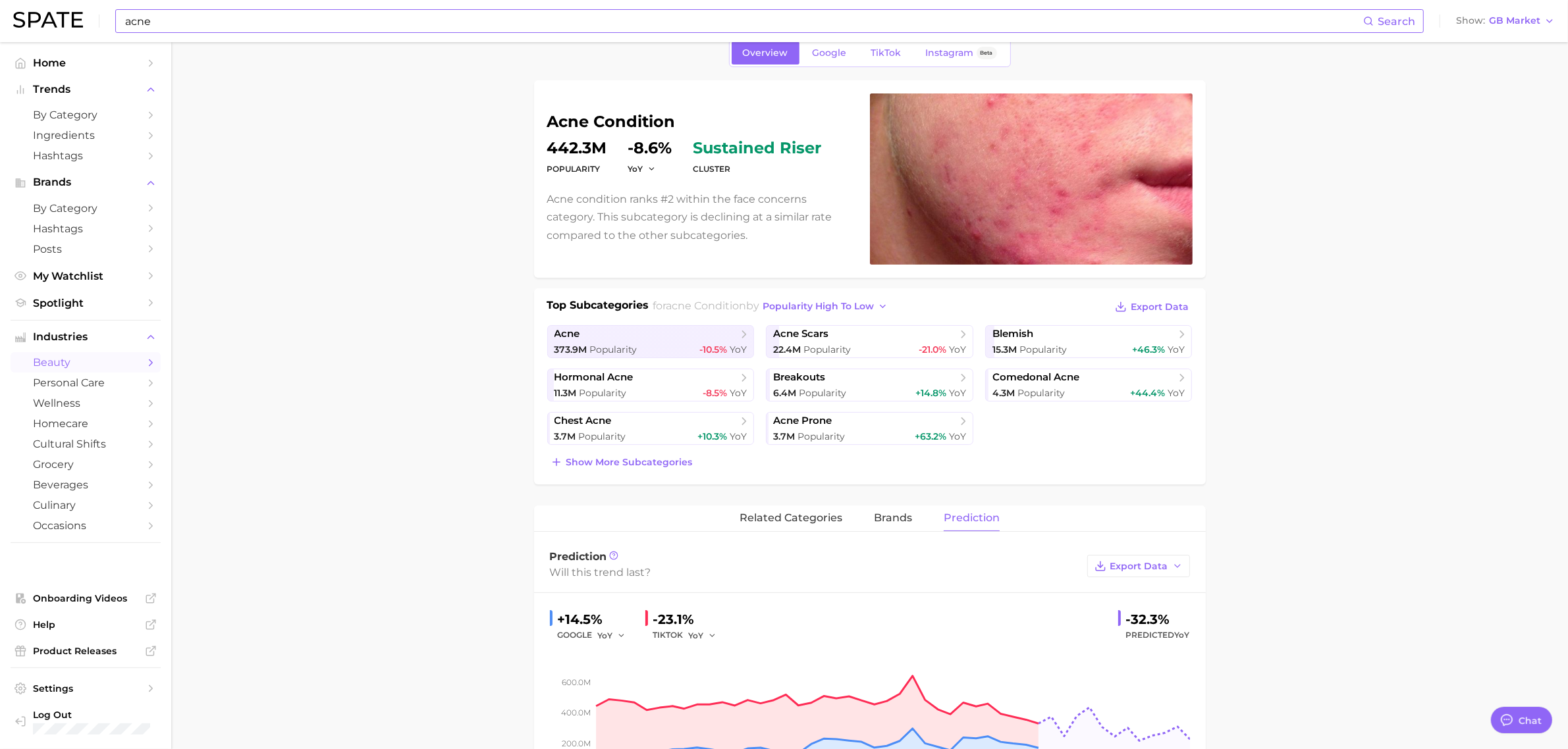
scroll to position [0, 0]
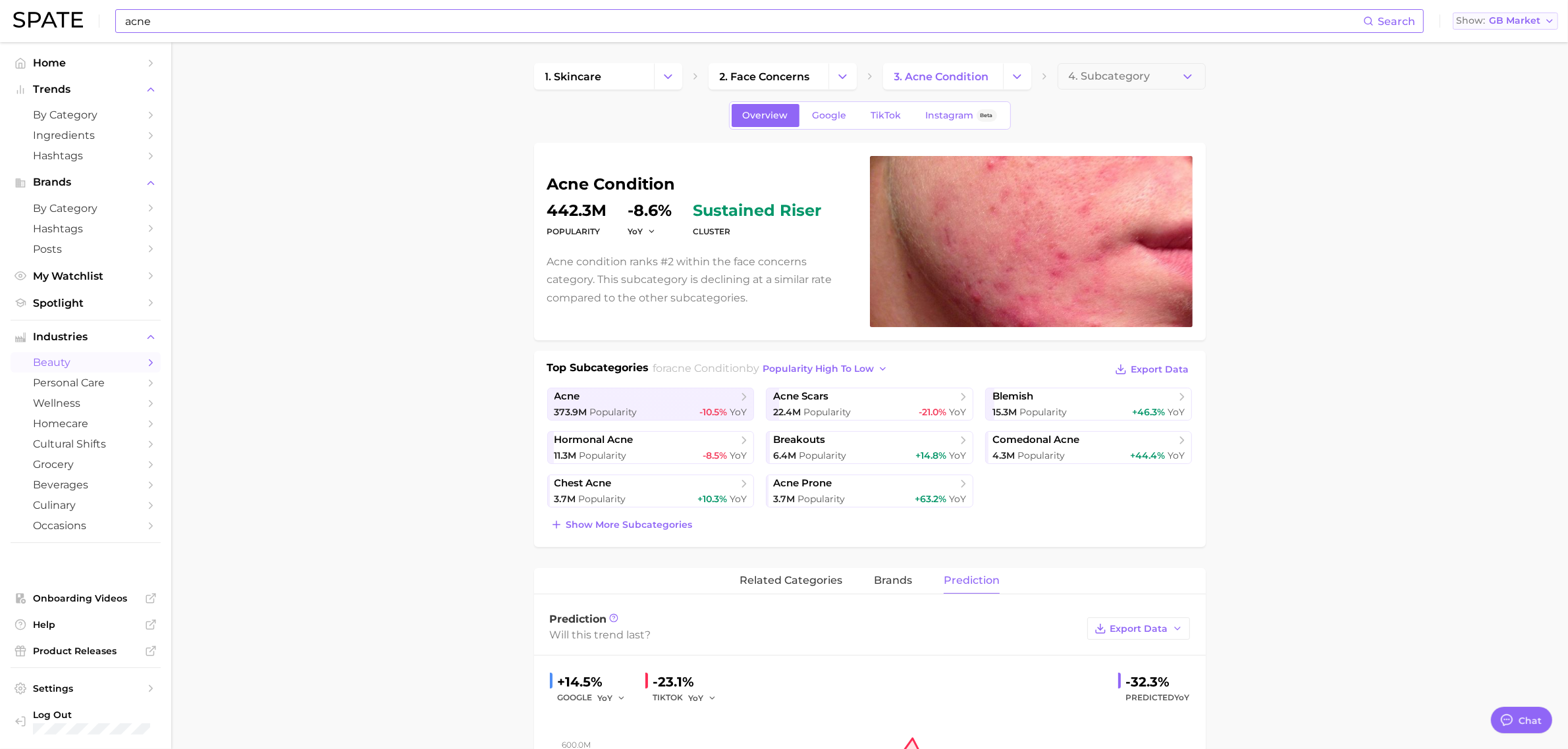
click at [1478, 24] on span "Show" at bounding box center [1470, 21] width 29 height 7
click at [1478, 46] on span "[GEOGRAPHIC_DATA]" at bounding box center [1511, 42] width 102 height 11
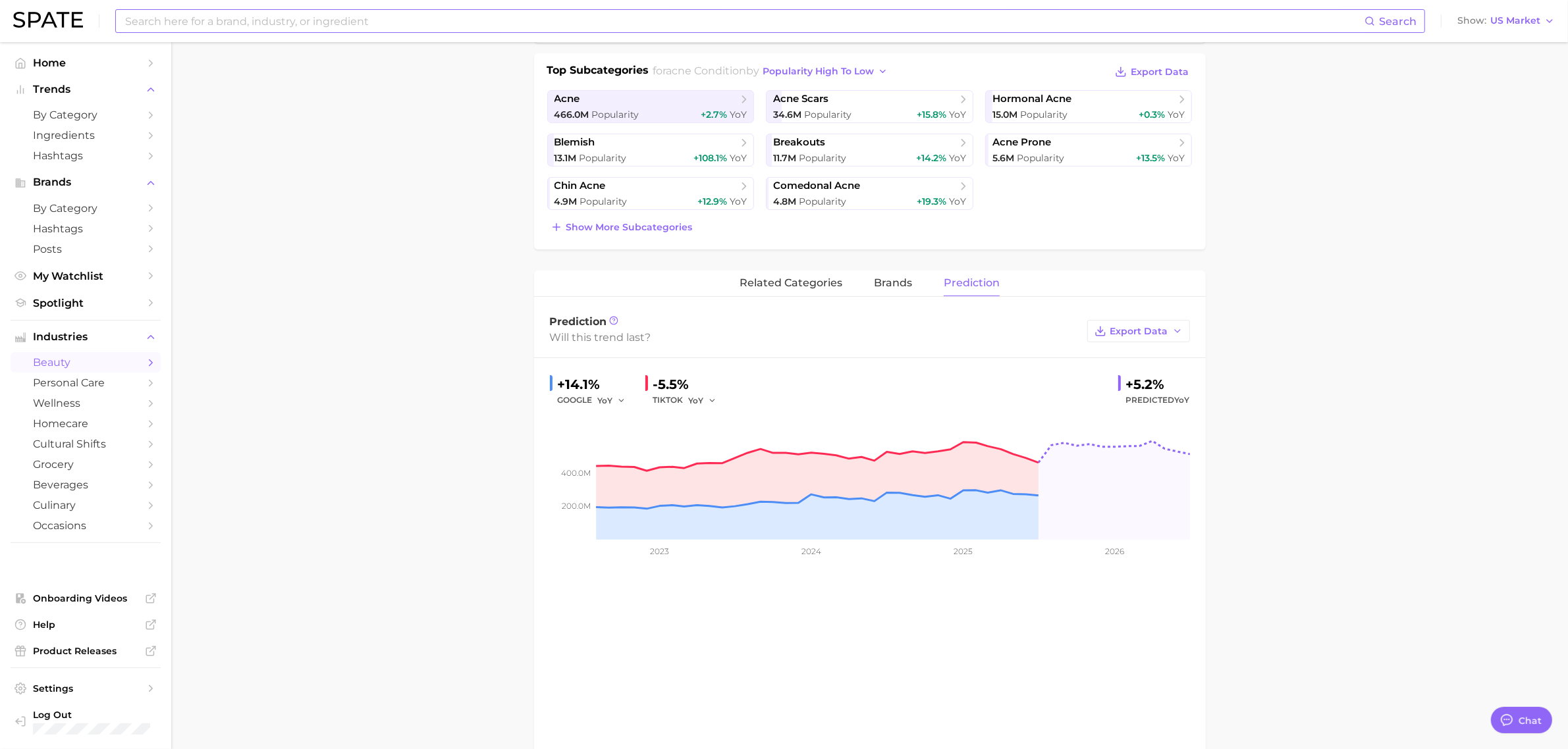
scroll to position [333, 0]
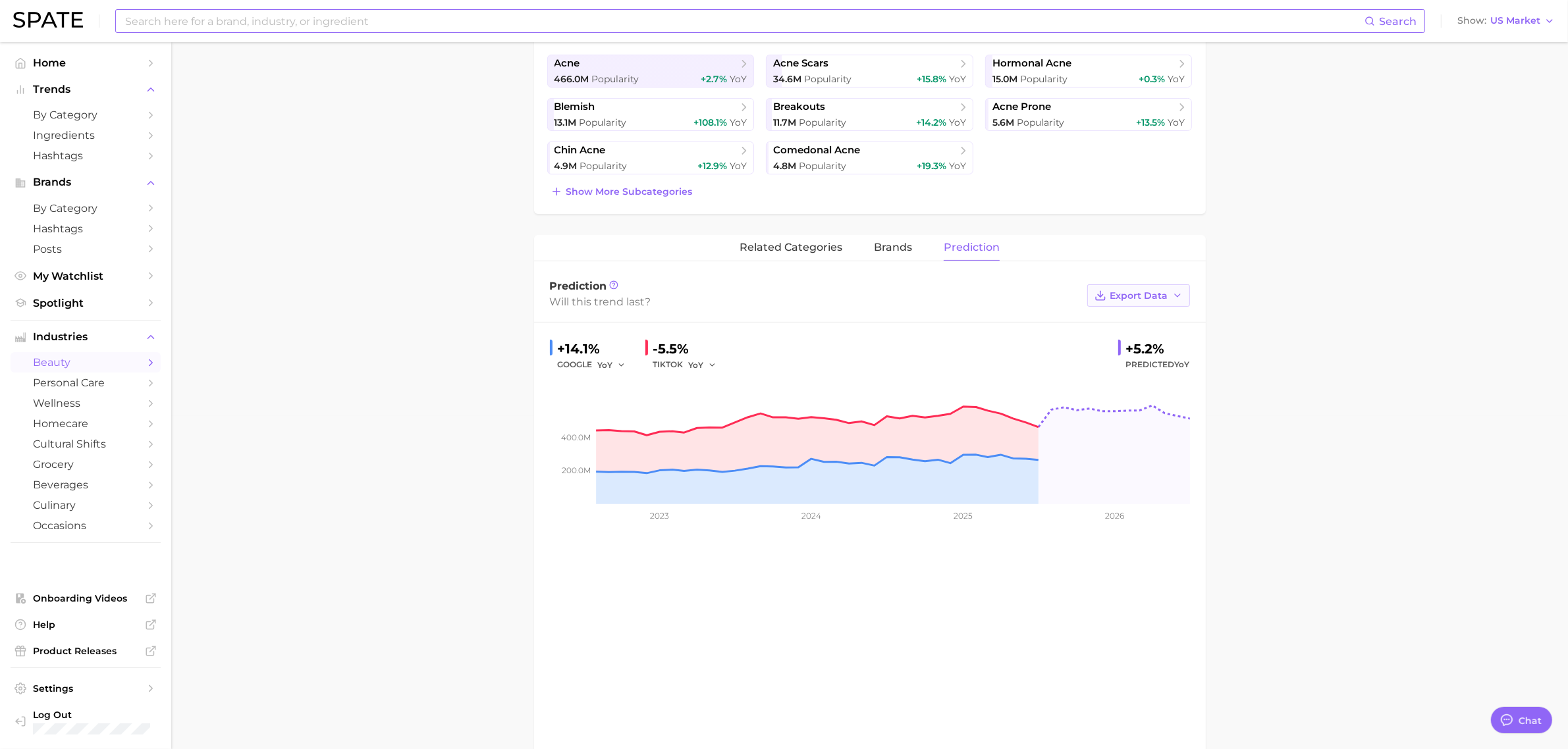
click at [1180, 303] on button "Export Data" at bounding box center [1139, 295] width 103 height 22
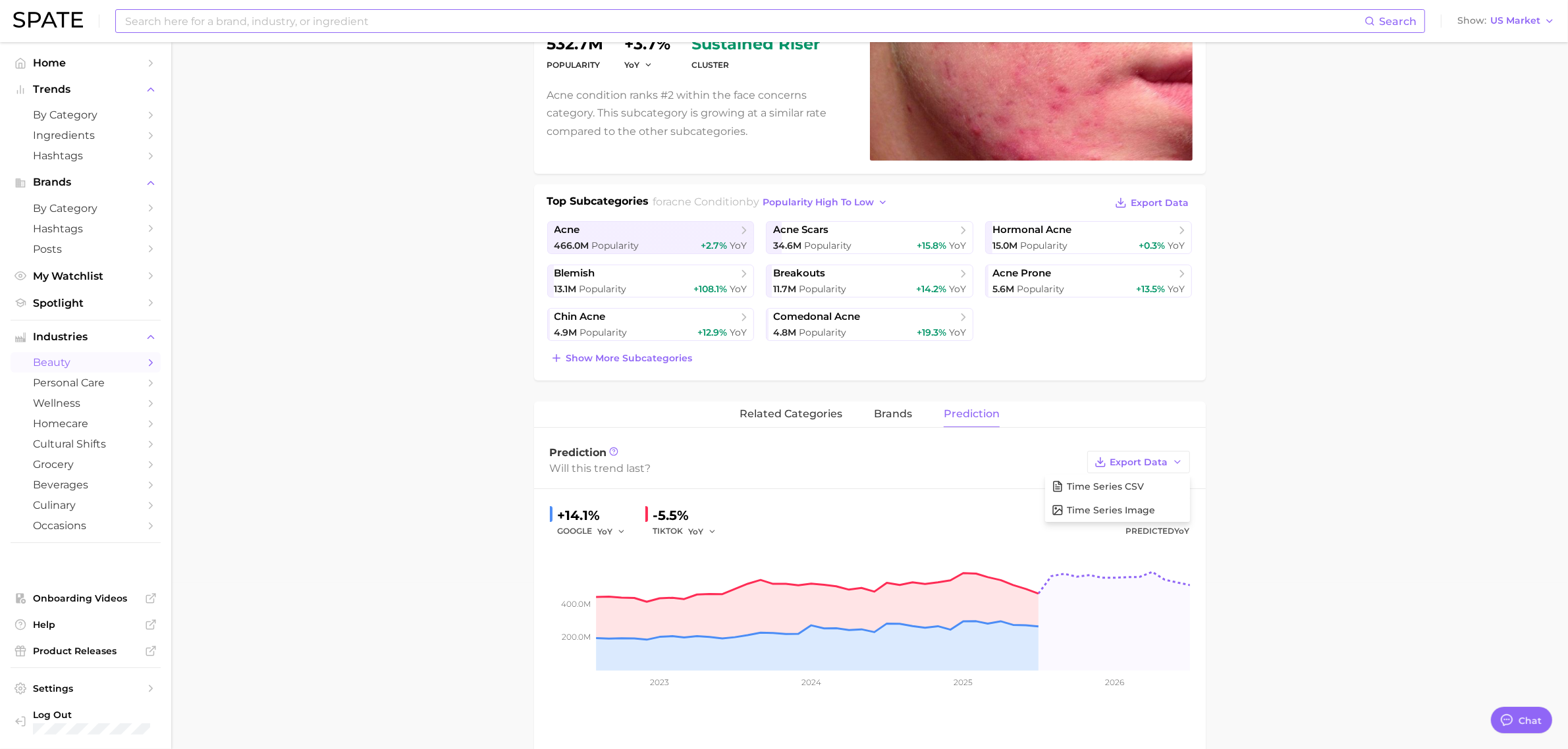
scroll to position [329, 0]
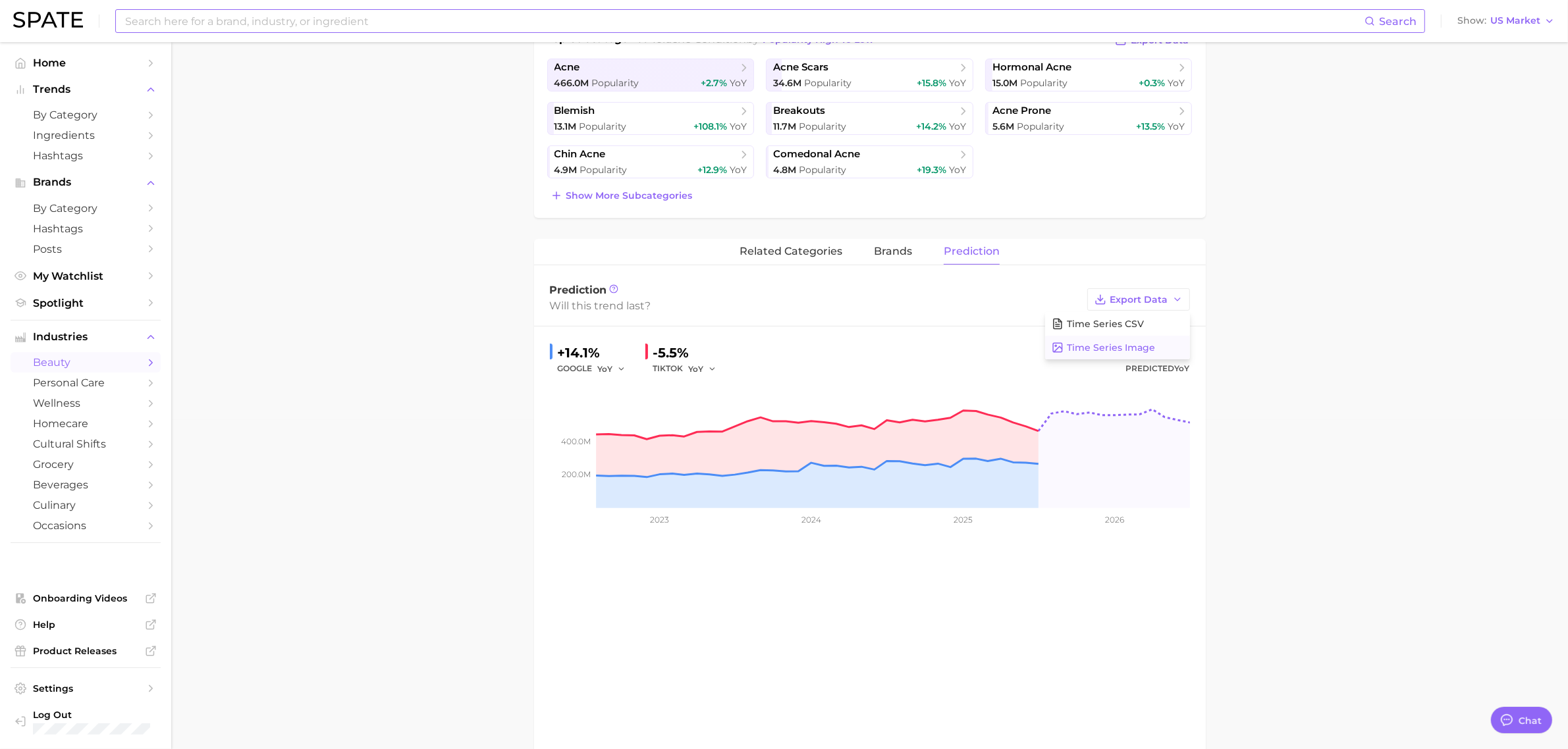
click at [1163, 344] on button "Time Series Image" at bounding box center [1118, 347] width 145 height 24
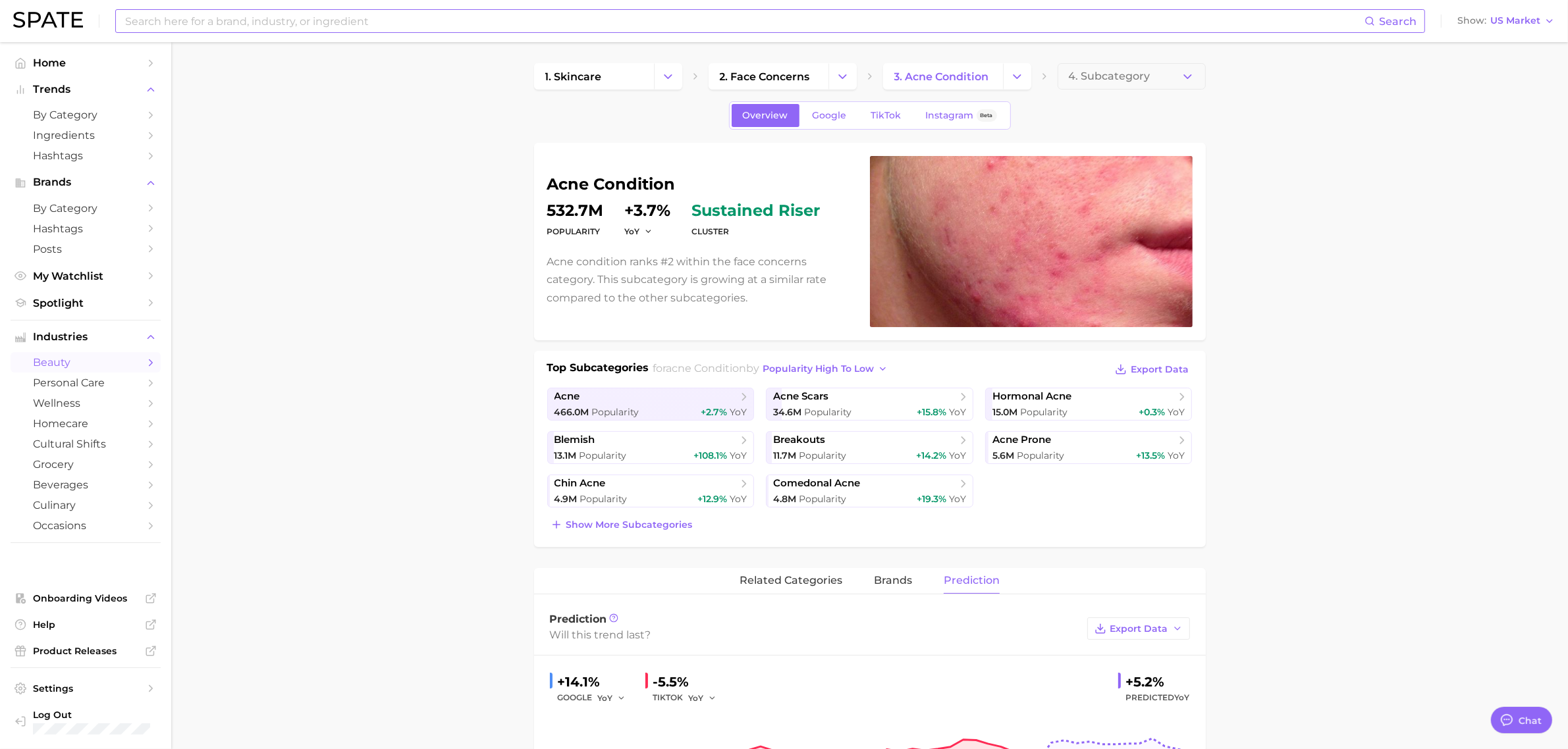
click at [285, 245] on main "1. skincare 2. face concerns 3. acne condition 4. Subcategory Overview Google T…" at bounding box center [870, 671] width 1397 height 1257
click at [886, 120] on span "TikTok" at bounding box center [886, 115] width 30 height 11
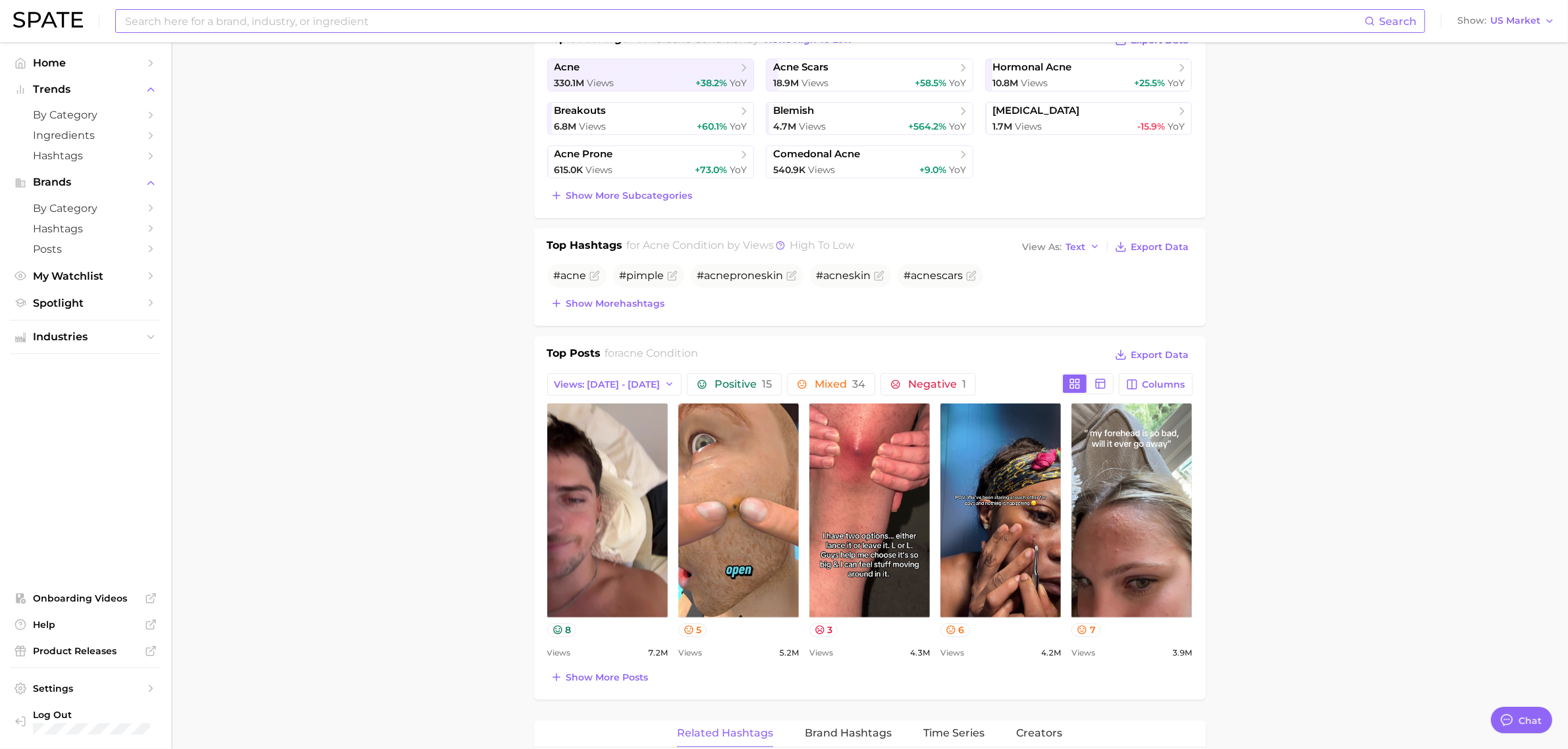
scroll to position [659, 0]
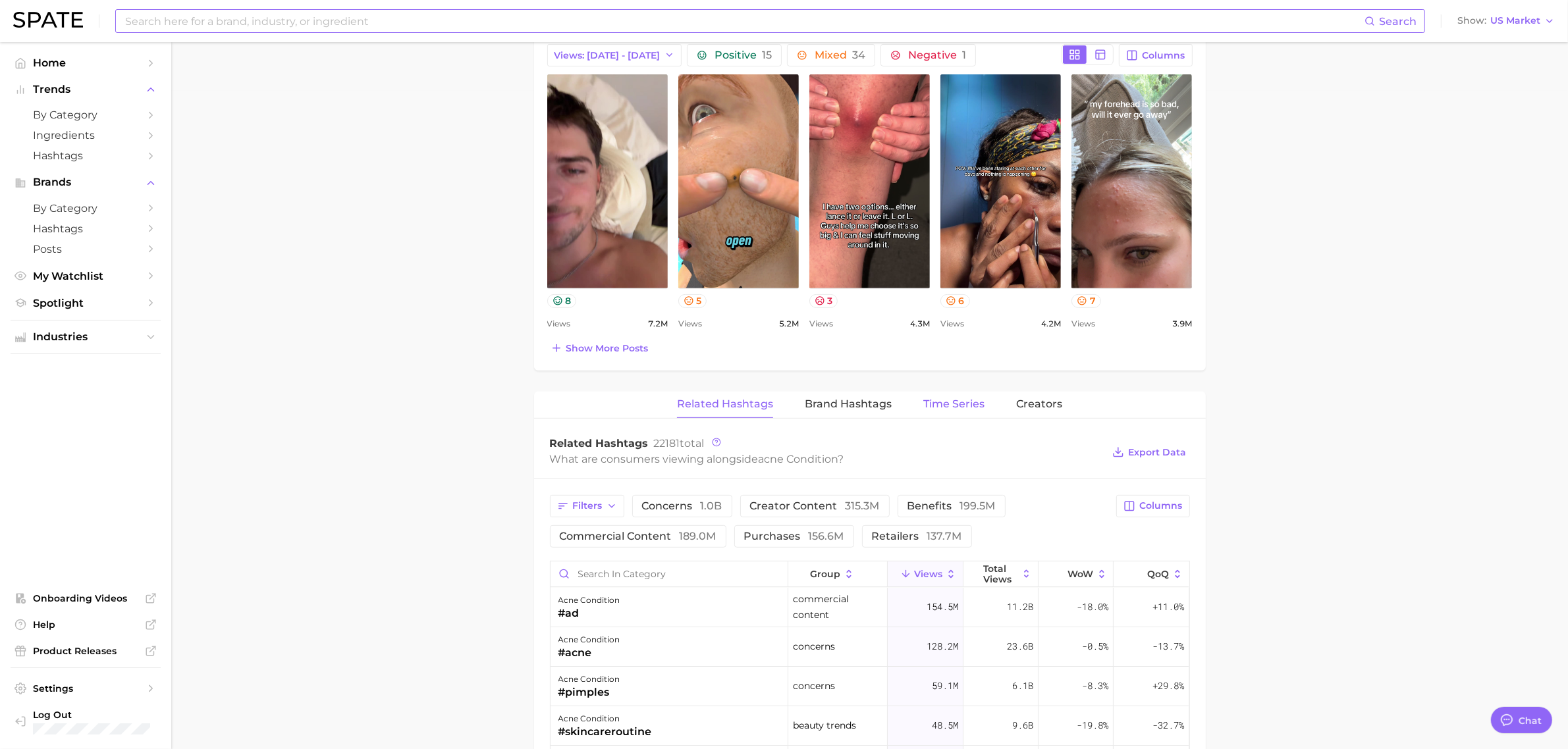
click at [959, 397] on button "Time Series" at bounding box center [954, 405] width 61 height 26
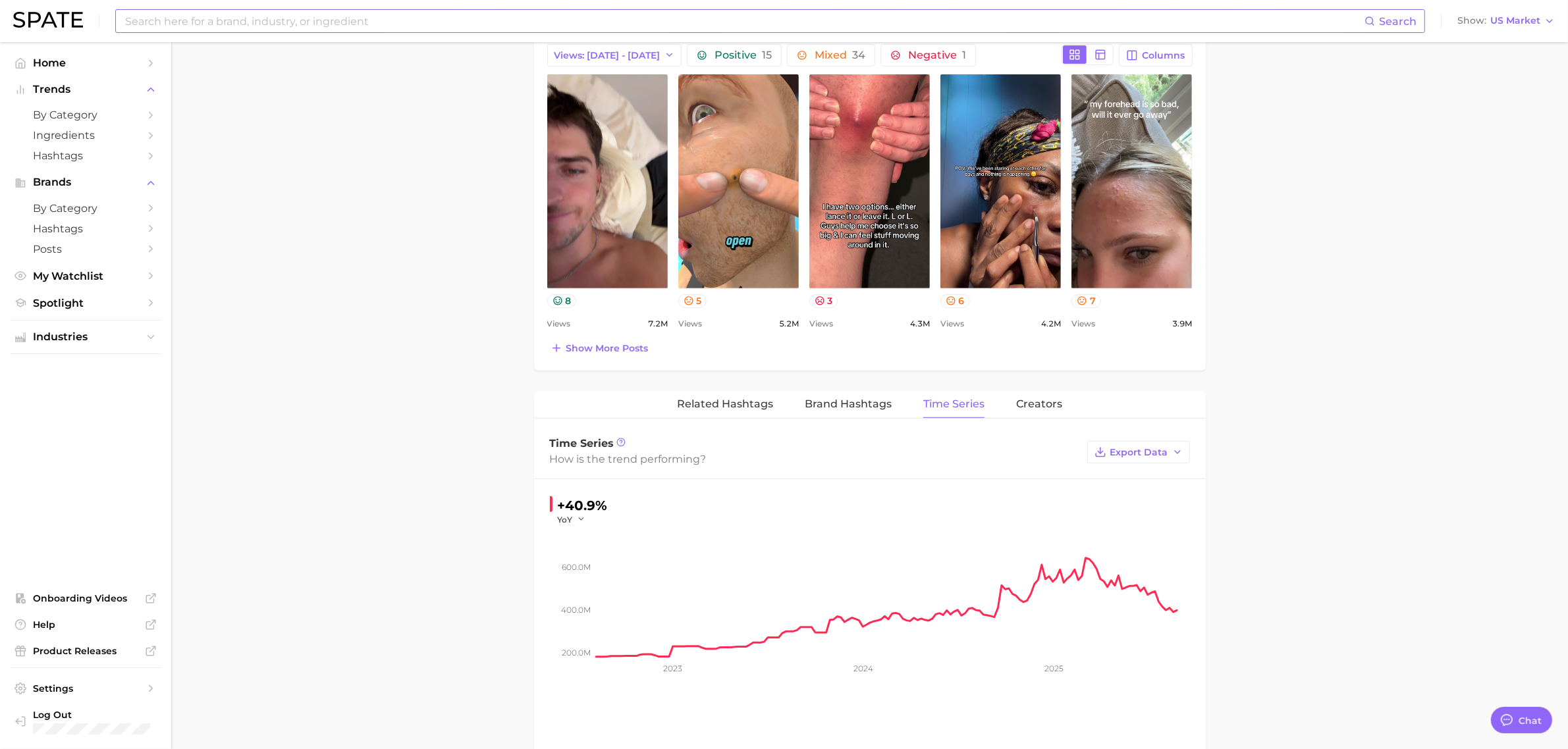
scroll to position [823, 0]
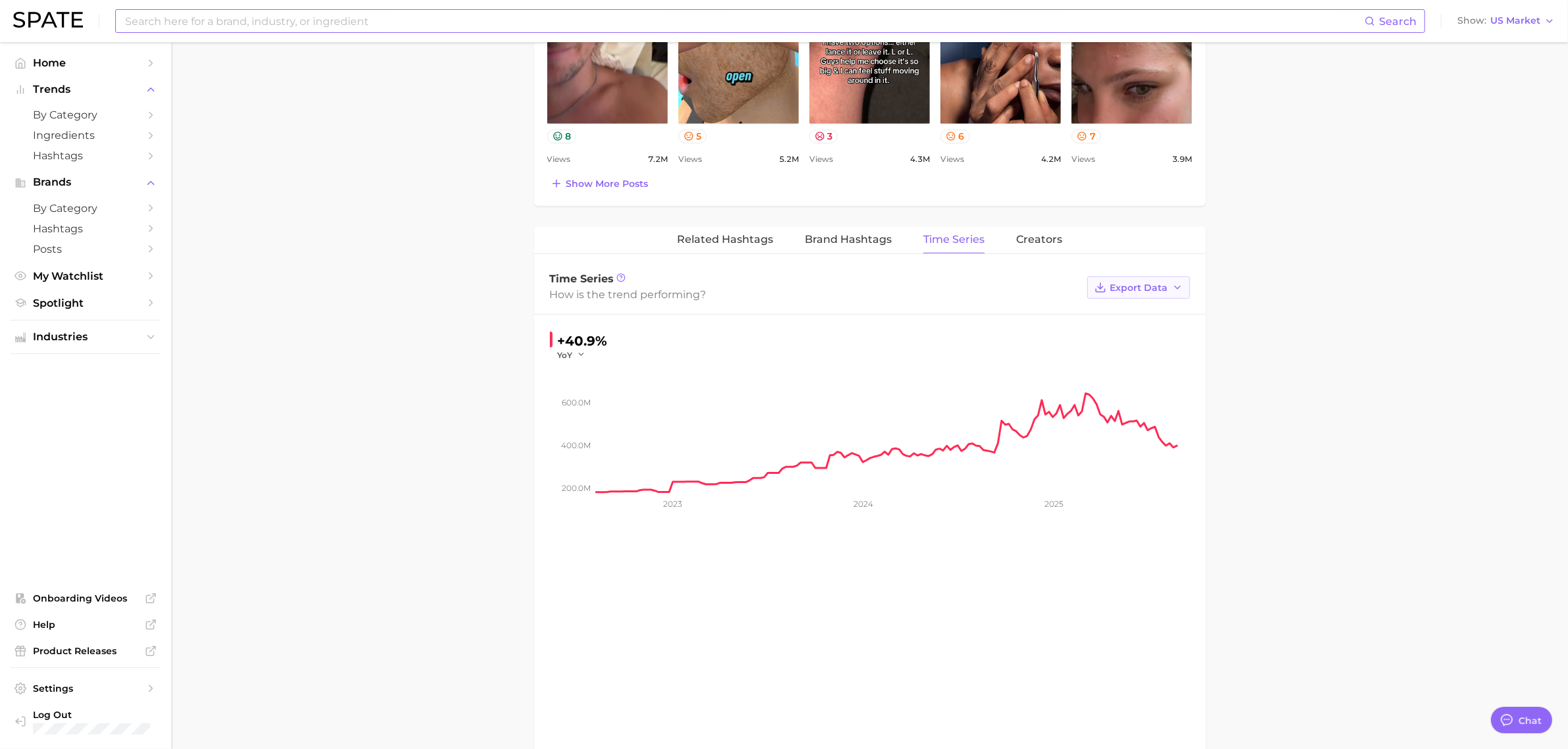
click at [1185, 293] on button "Export Data" at bounding box center [1139, 287] width 103 height 22
click at [1159, 310] on button "Time Series CSV" at bounding box center [1118, 312] width 145 height 24
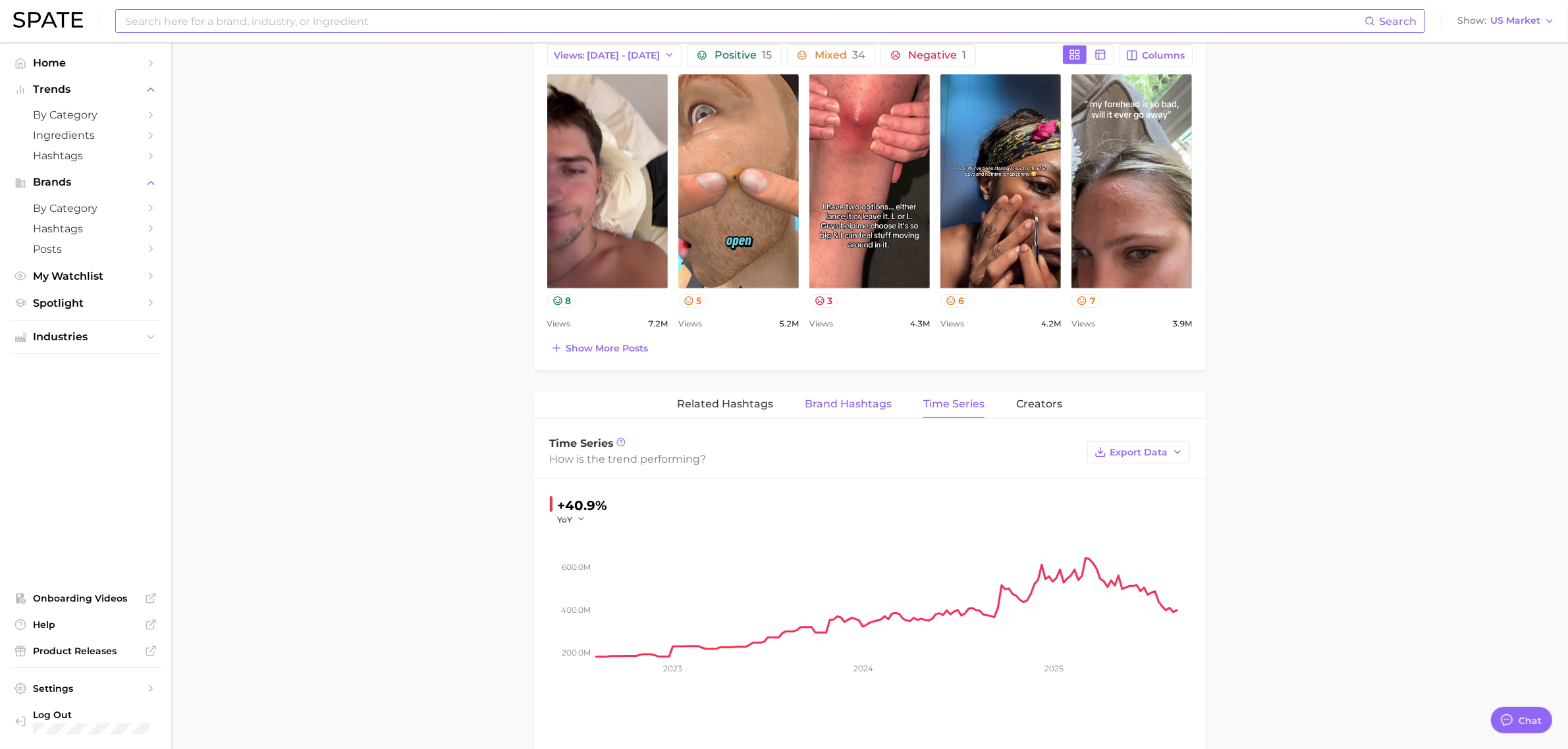
scroll to position [0, 0]
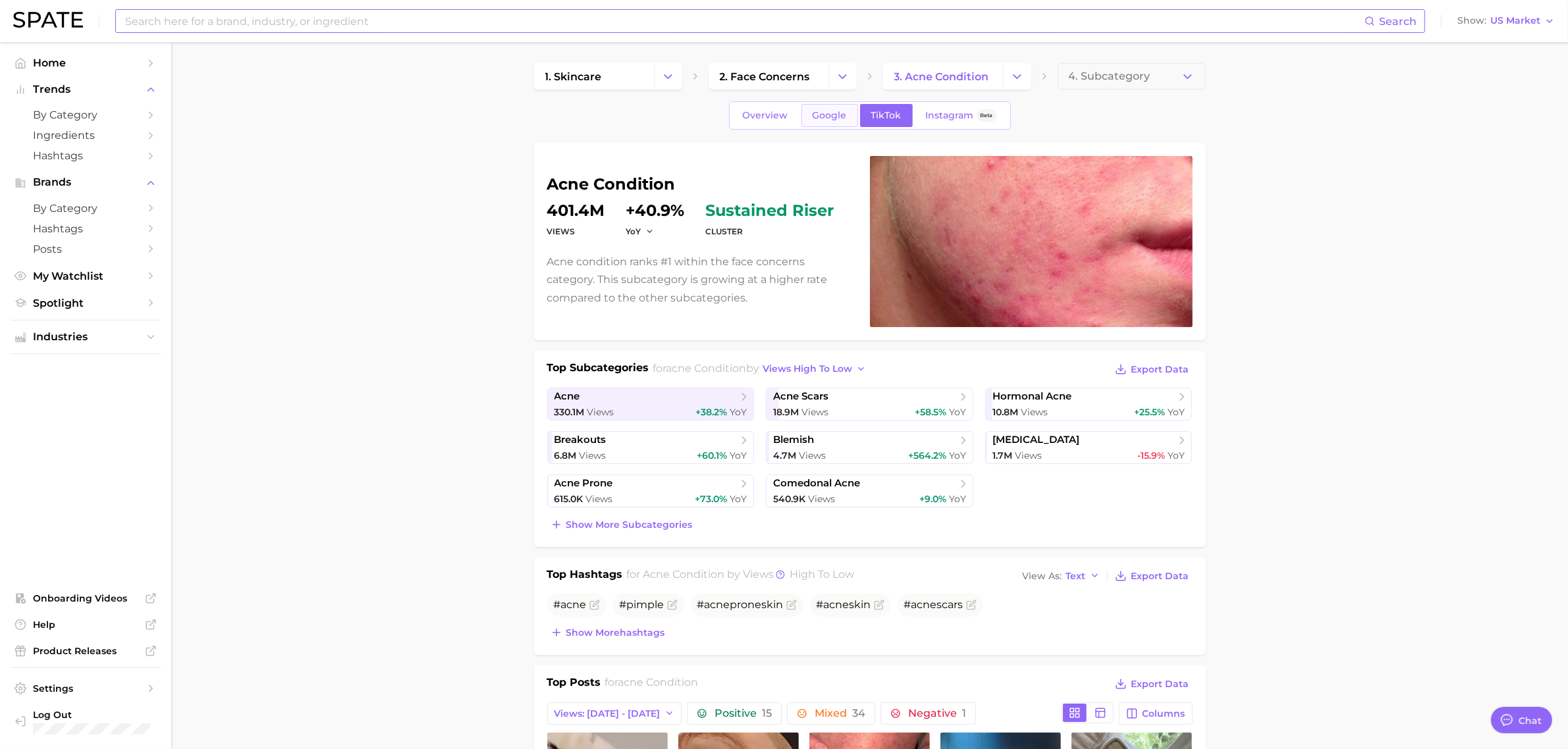
click at [830, 119] on span "Google" at bounding box center [830, 115] width 34 height 11
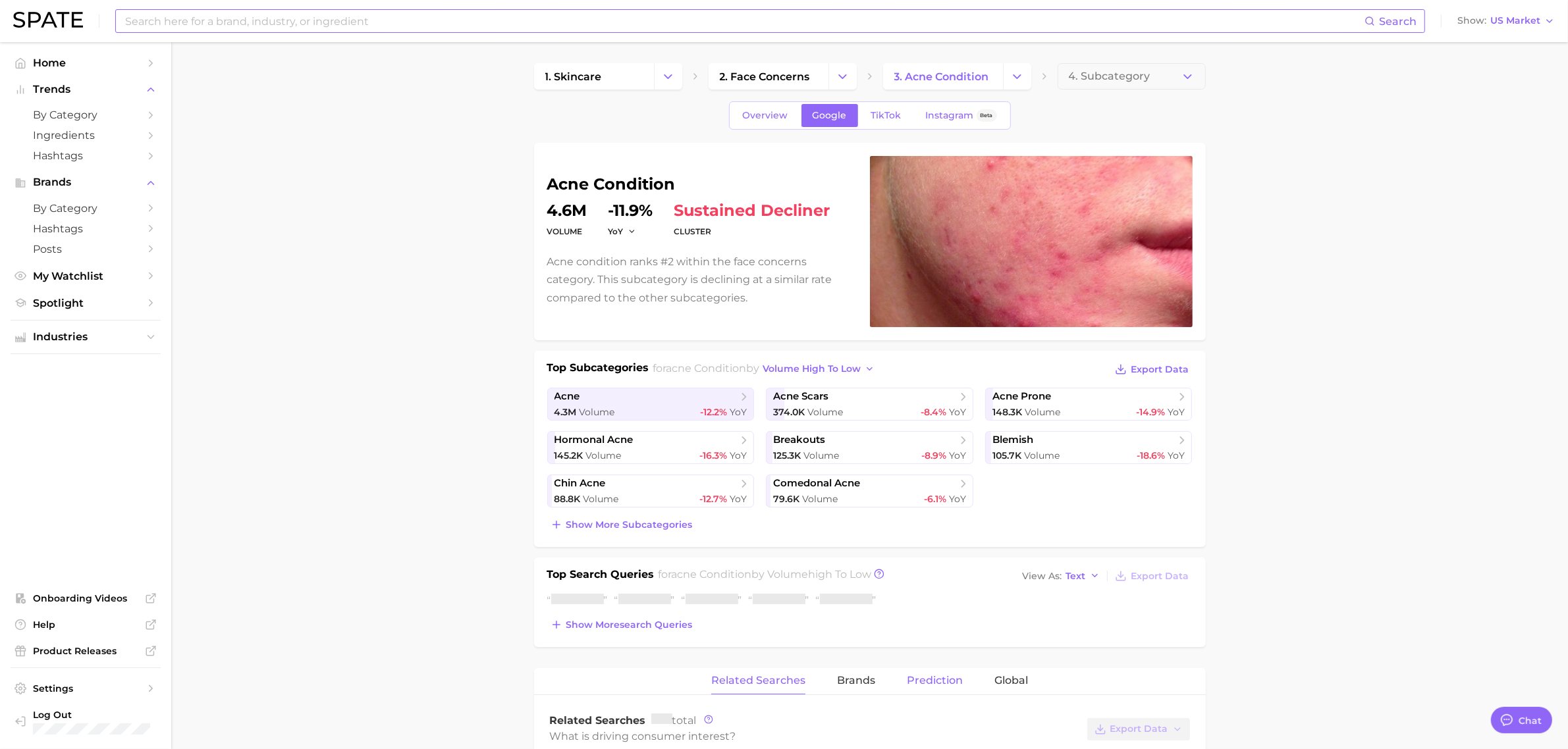
click at [928, 546] on div "Top Subcategories for acne condition by volume high to low Export Data acne 4.3…" at bounding box center [870, 449] width 672 height 196
click at [918, 675] on button "Prediction" at bounding box center [935, 681] width 56 height 26
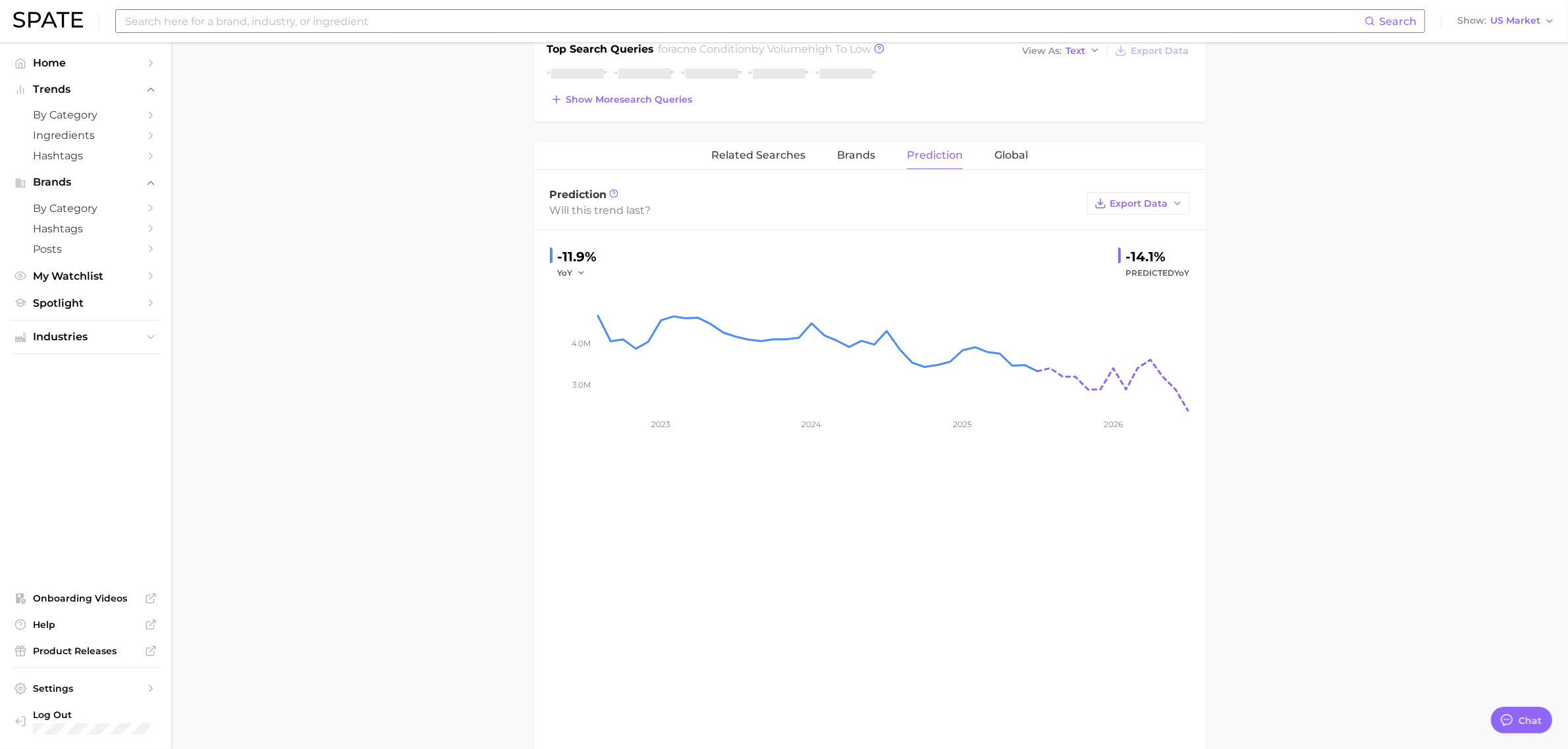
scroll to position [486, 0]
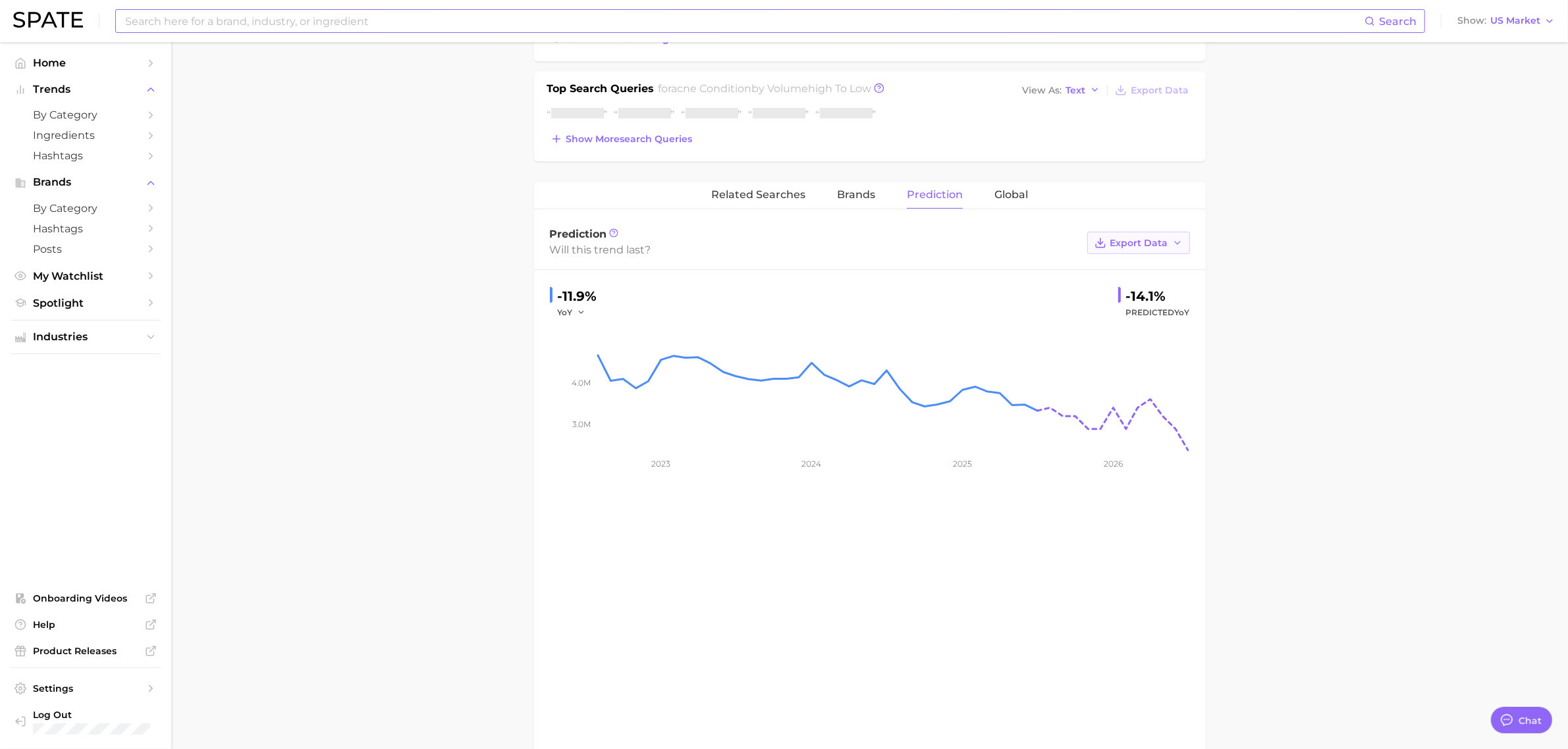
click at [1177, 252] on button "Export Data" at bounding box center [1139, 242] width 103 height 22
drag, startPoint x: 1164, startPoint y: 267, endPoint x: 1164, endPoint y: 287, distance: 20.0
click at [1164, 287] on div "Time Series CSV Time Series Image" at bounding box center [1118, 279] width 145 height 47
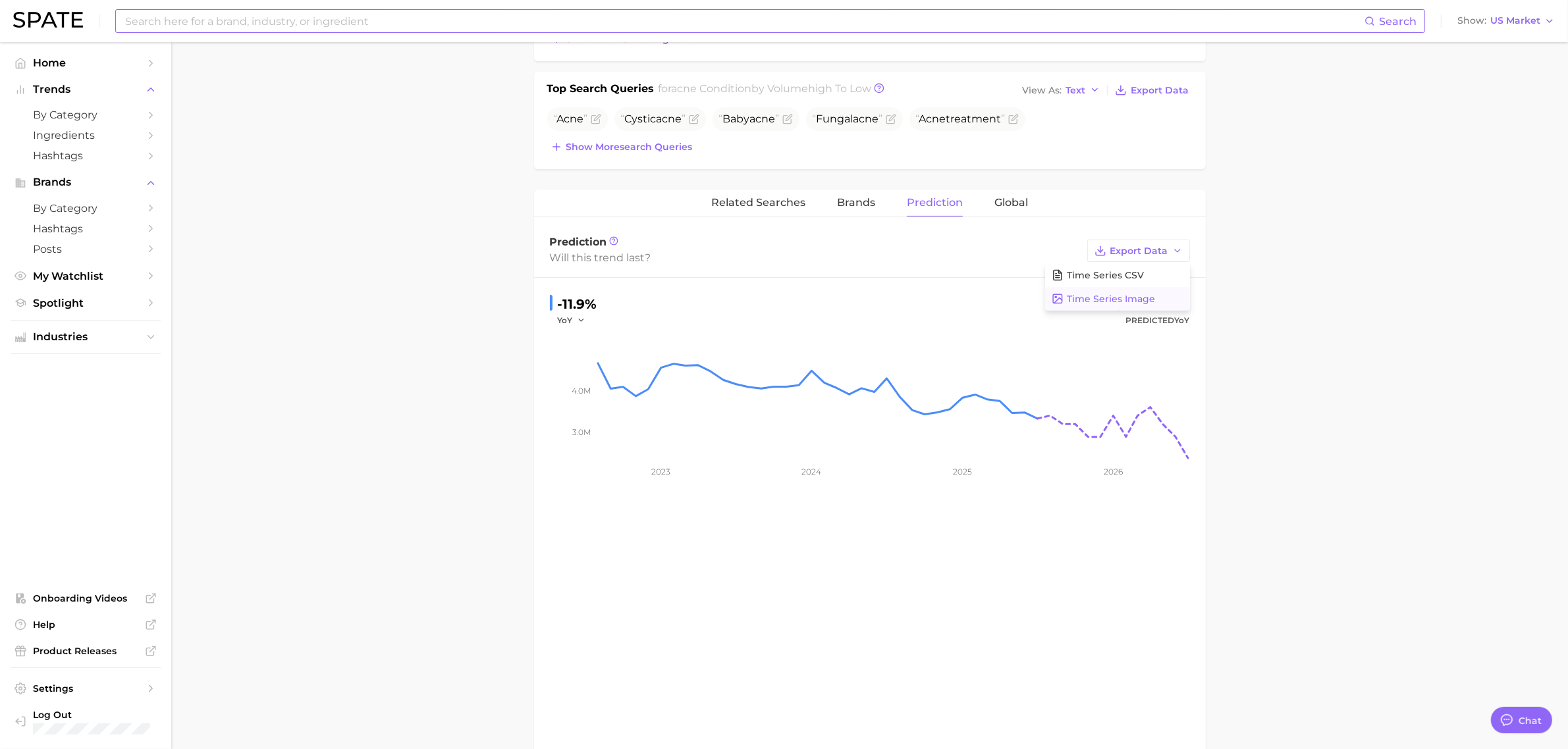
click at [1164, 287] on button "Time Series Image" at bounding box center [1118, 299] width 145 height 24
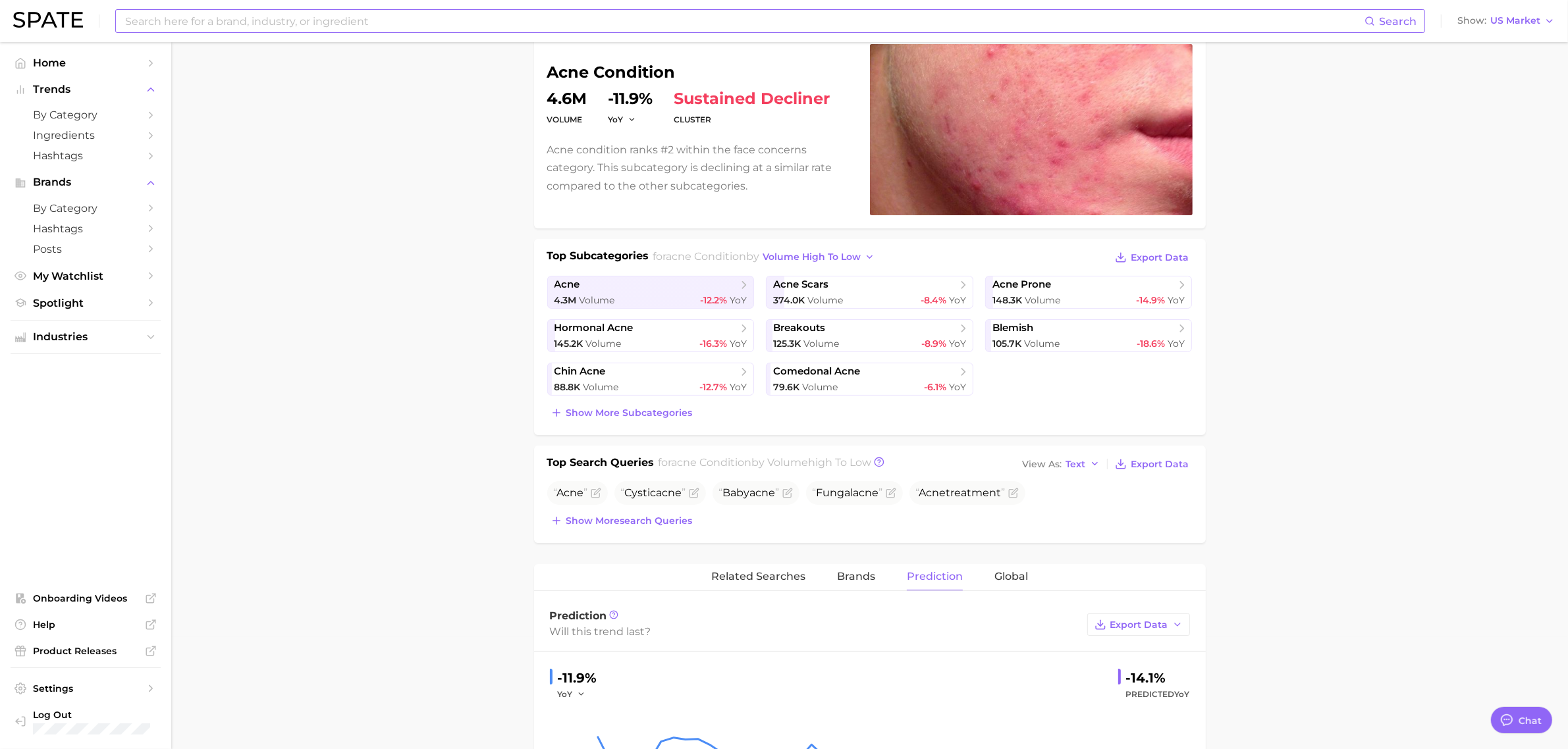
scroll to position [0, 0]
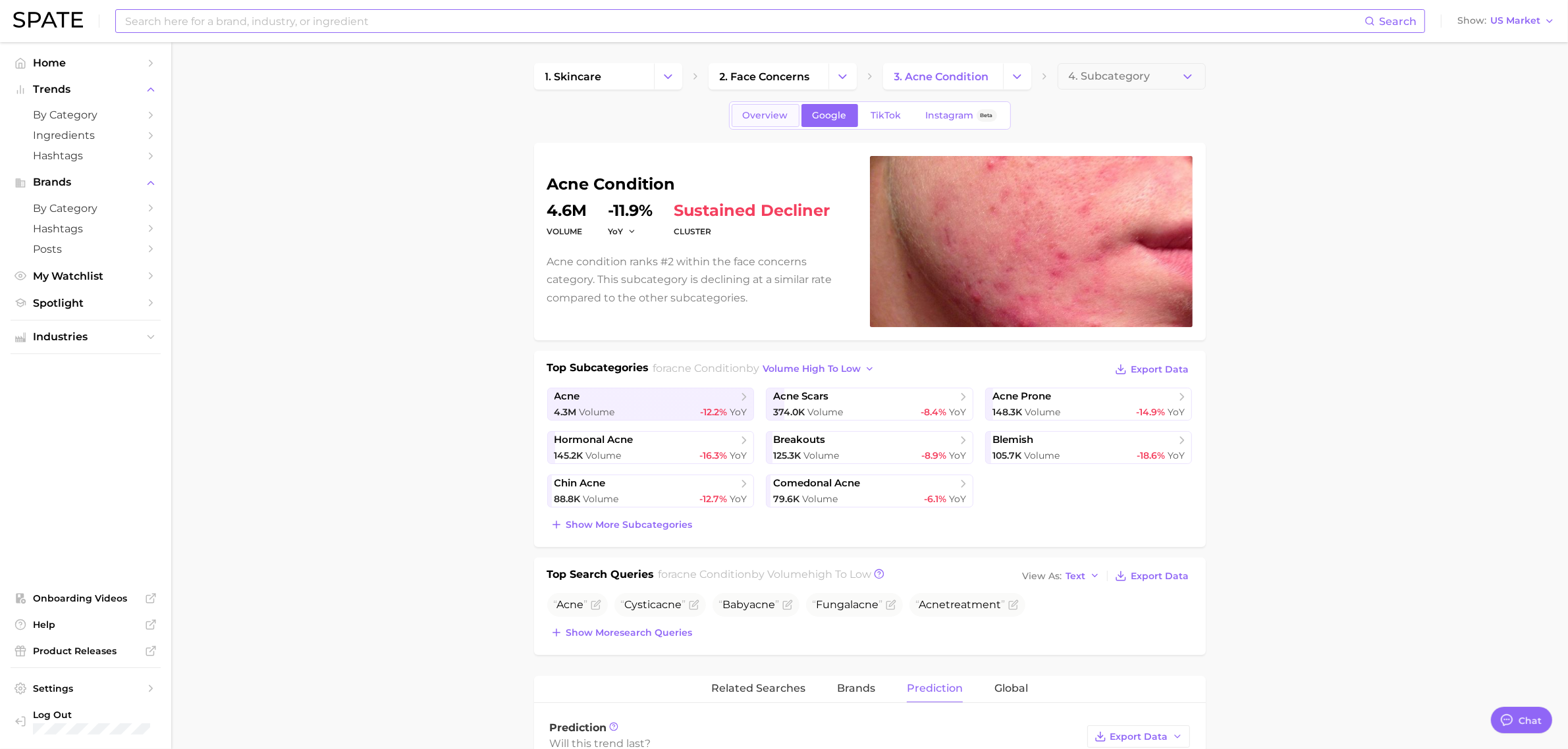
click at [765, 120] on span "Overview" at bounding box center [765, 115] width 45 height 11
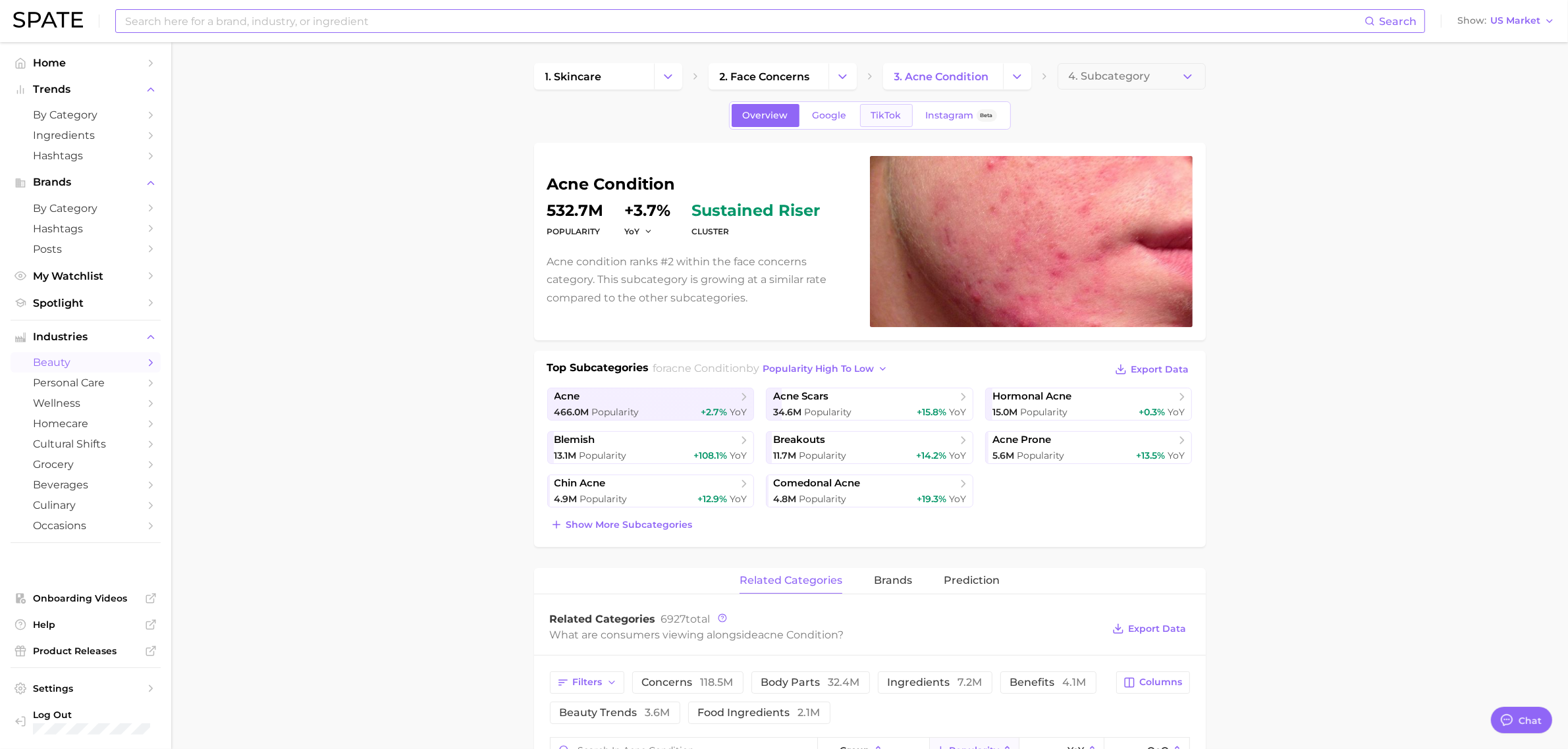
click at [884, 120] on span "TikTok" at bounding box center [886, 115] width 30 height 11
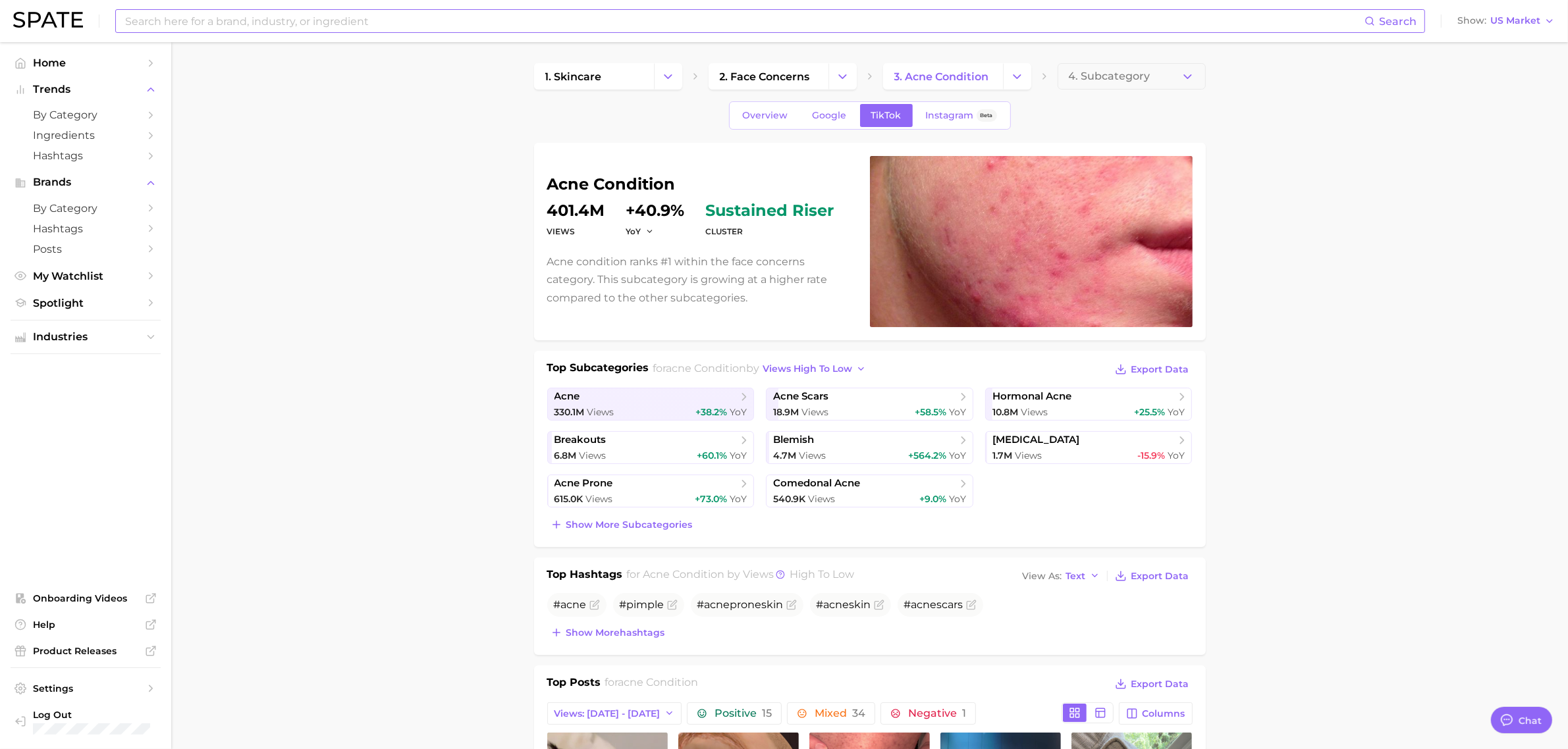
click at [821, 125] on link "Google" at bounding box center [830, 115] width 57 height 23
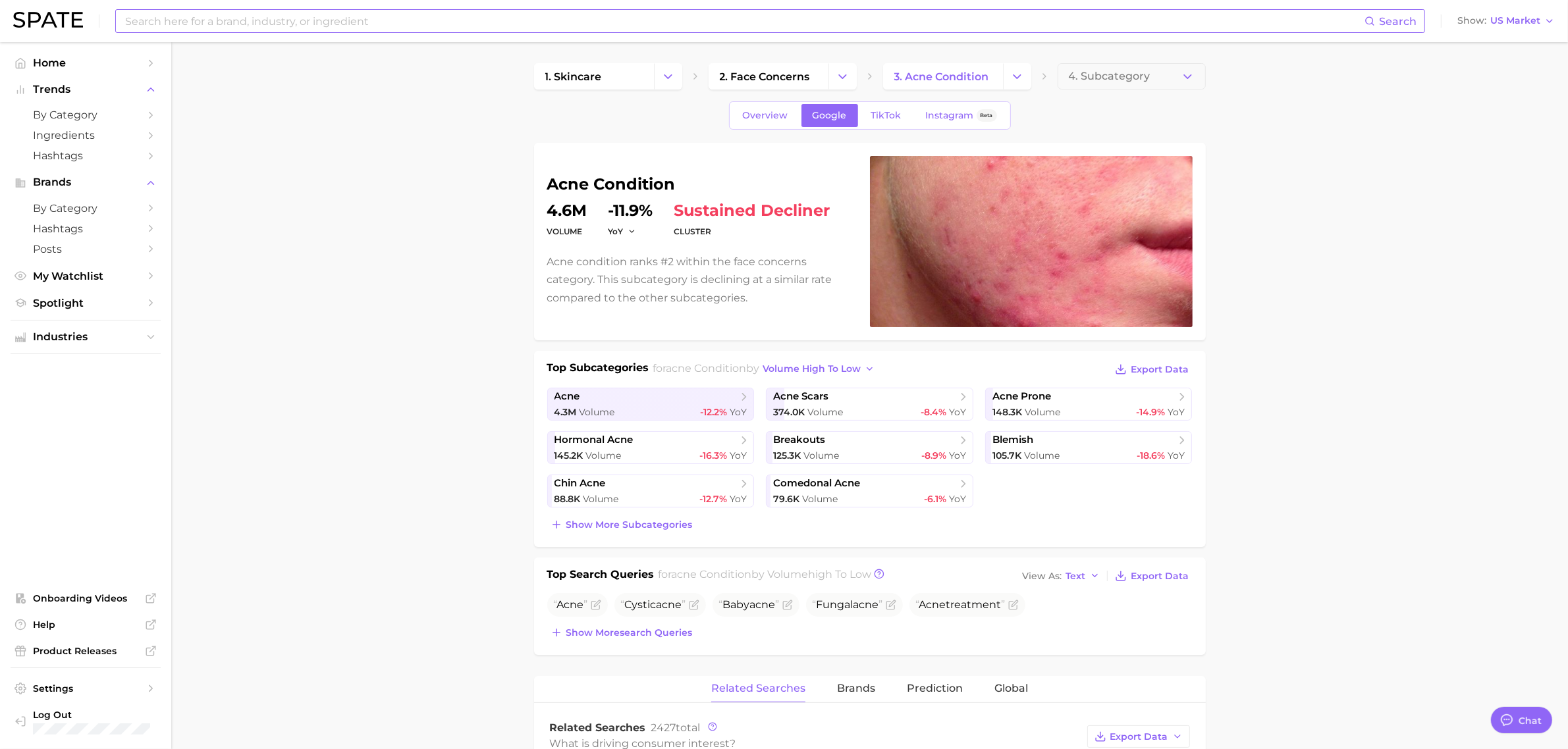
click at [876, 120] on span "TikTok" at bounding box center [886, 115] width 30 height 11
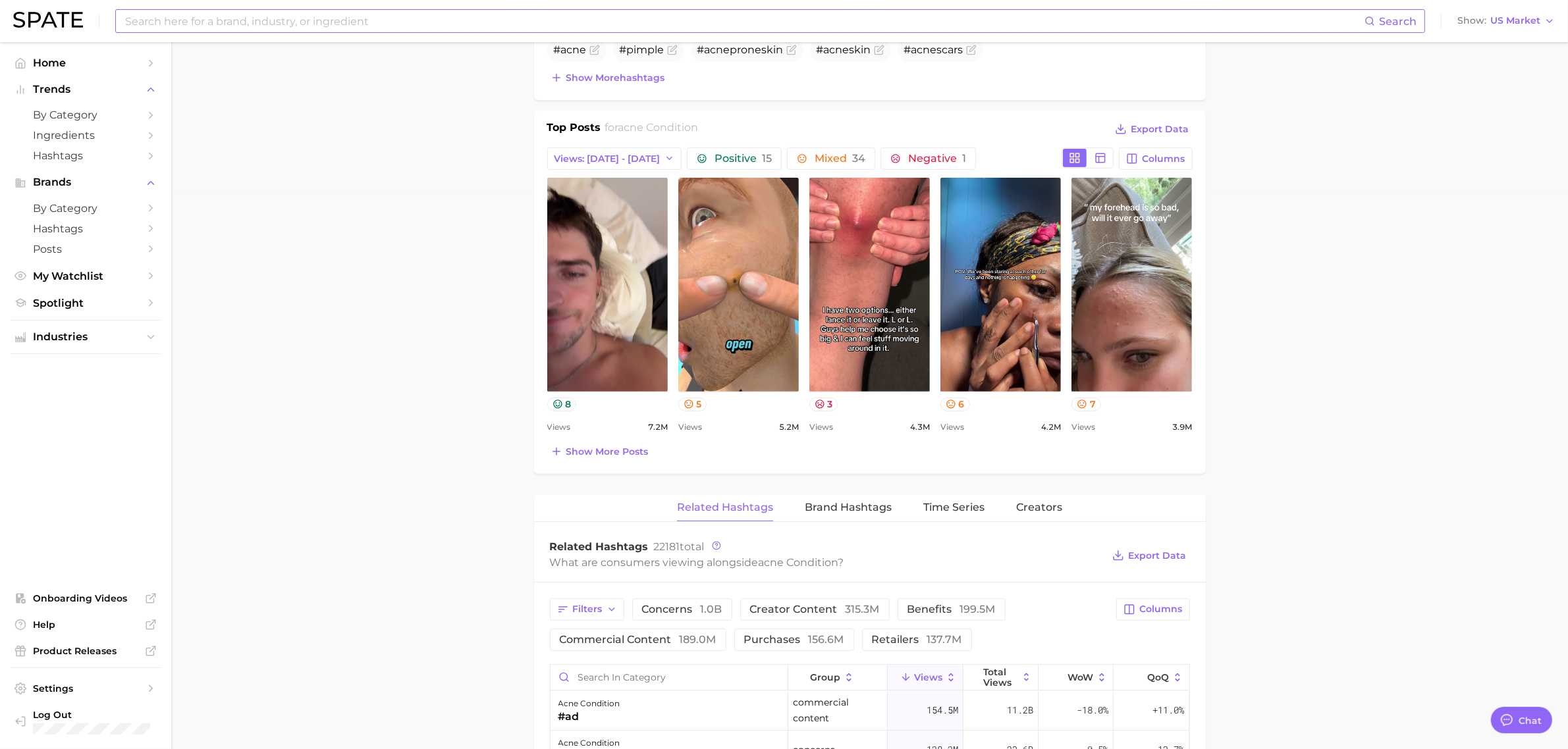
scroll to position [659, 0]
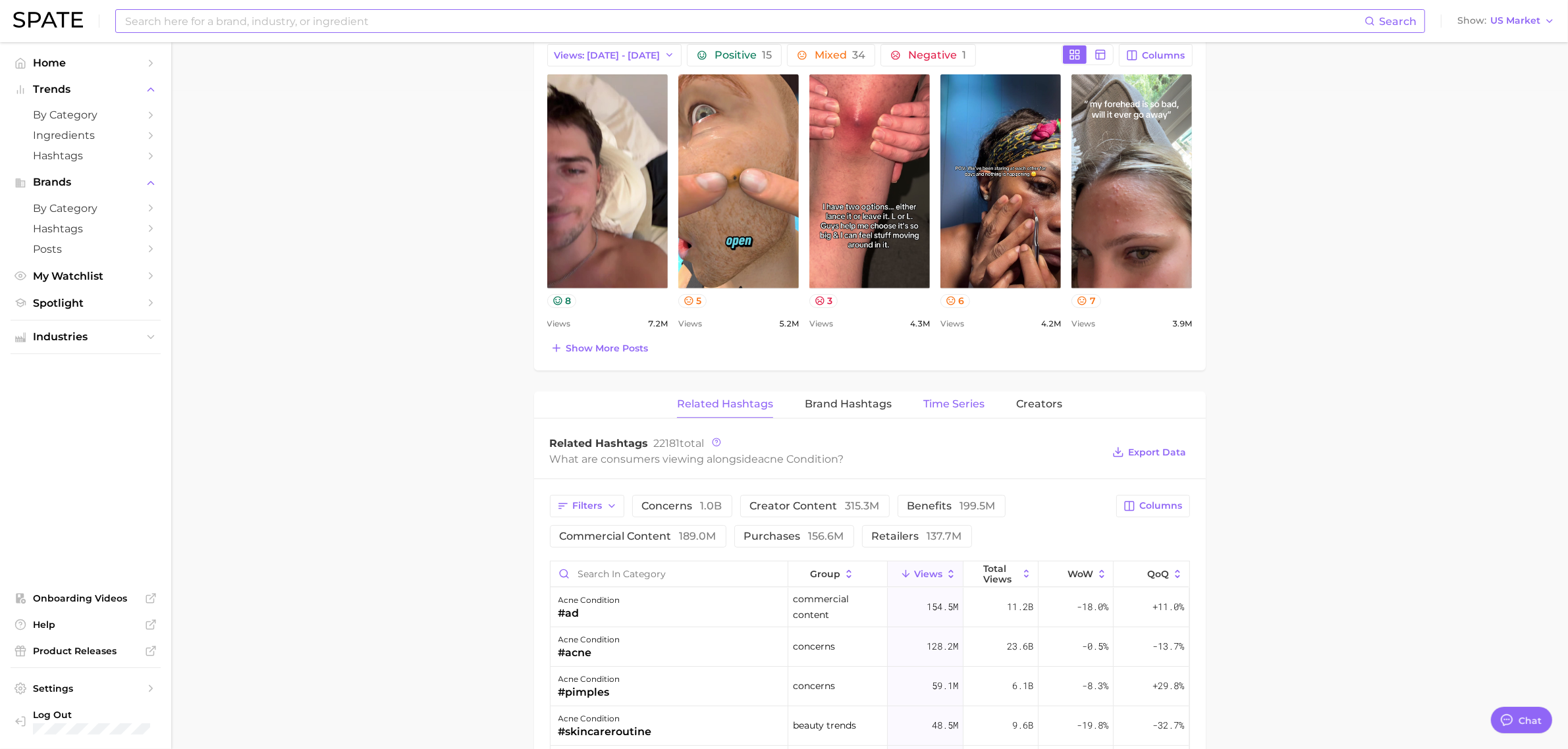
click at [953, 402] on span "Time Series" at bounding box center [954, 404] width 61 height 12
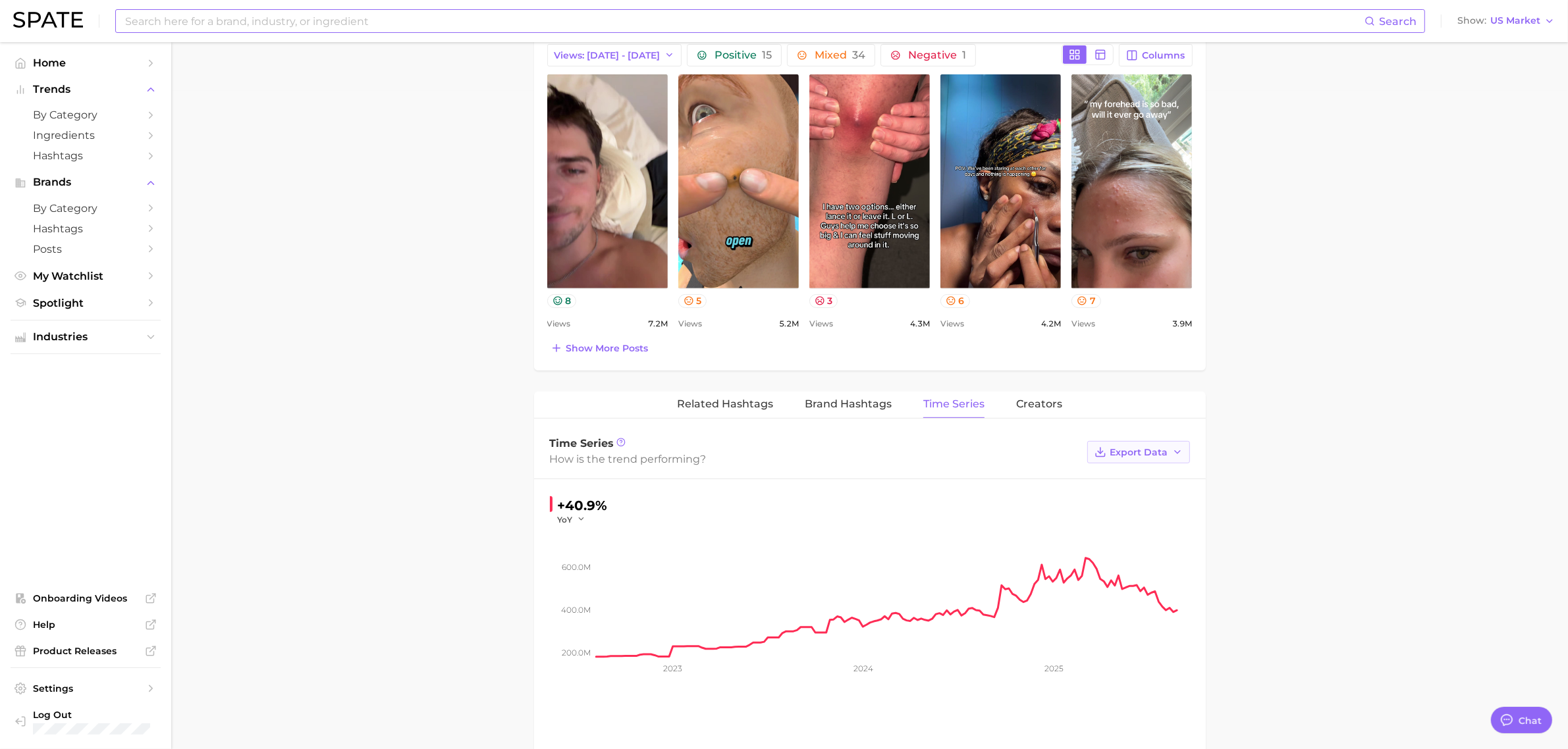
click at [1166, 452] on span "Export Data" at bounding box center [1139, 453] width 58 height 11
click at [1141, 499] on span "Time Series Image" at bounding box center [1111, 501] width 88 height 11
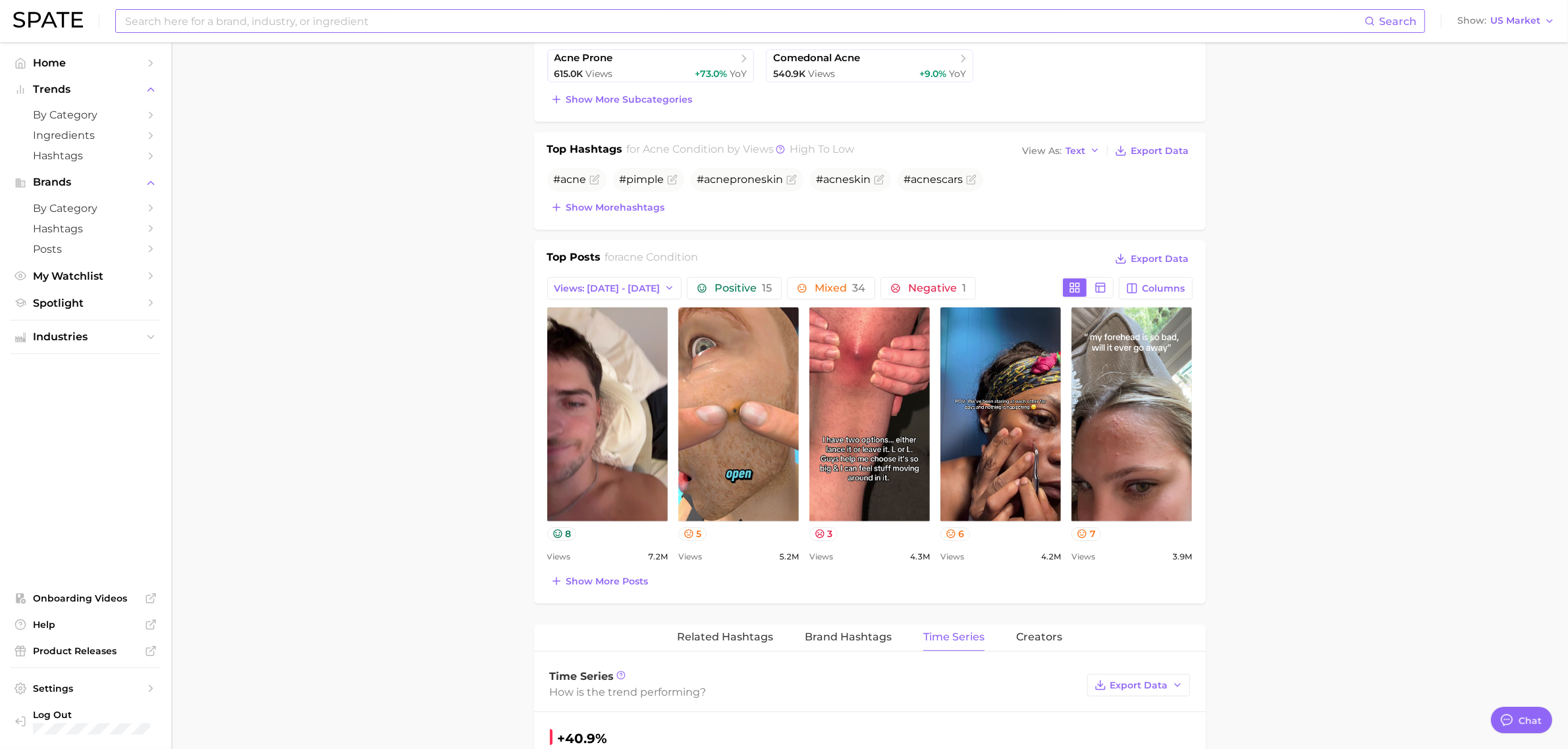
scroll to position [0, 0]
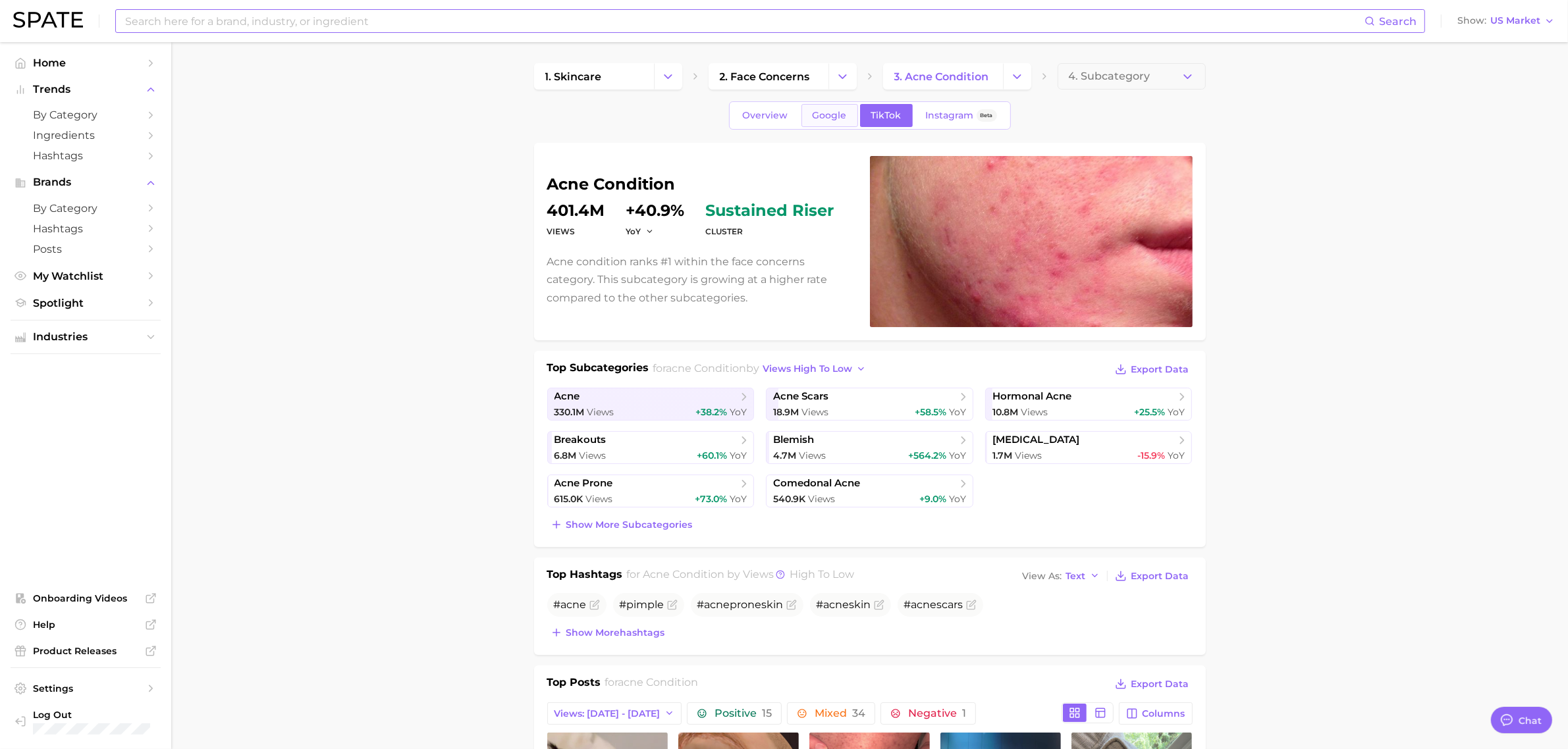
click at [813, 110] on span "Google" at bounding box center [830, 115] width 34 height 11
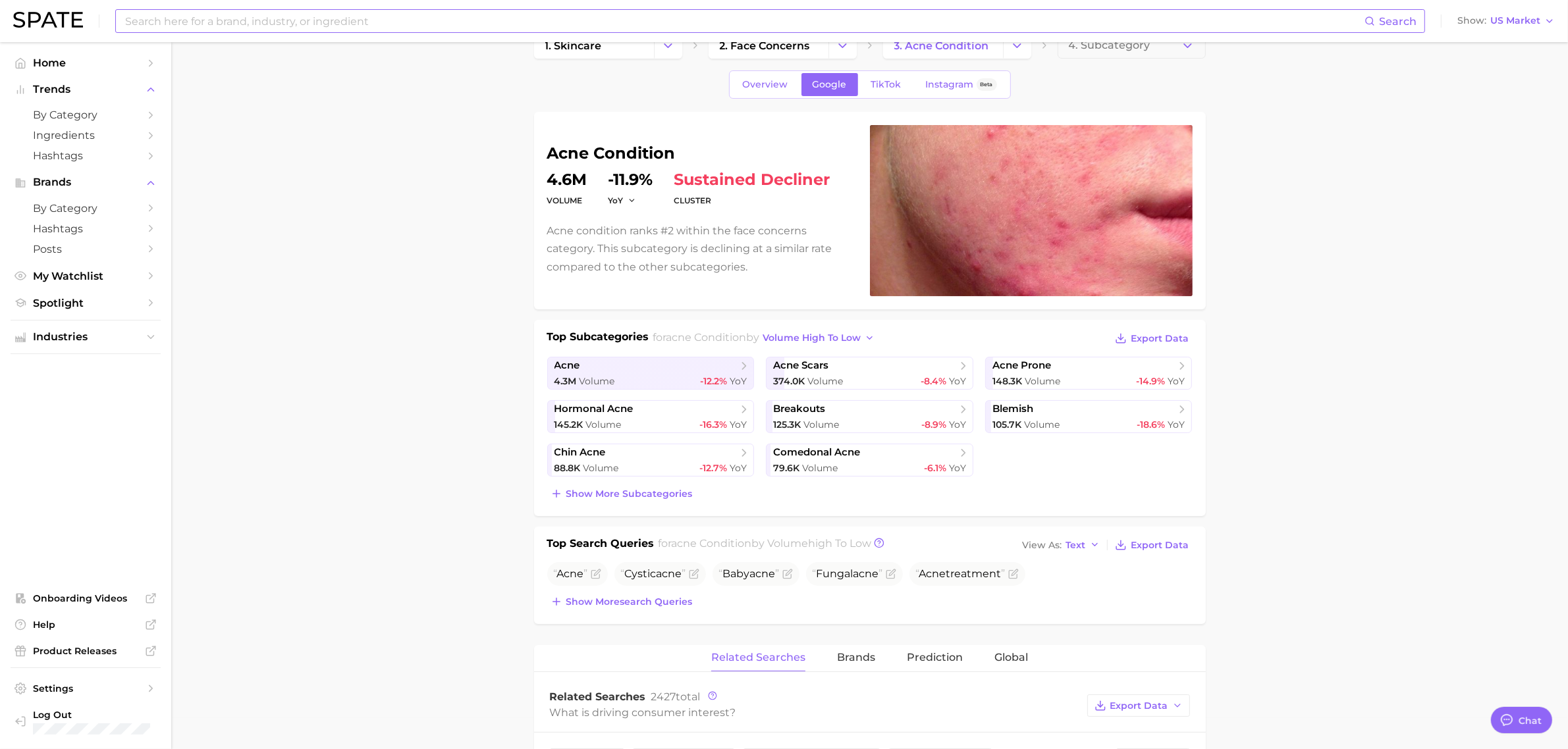
scroll to position [329, 0]
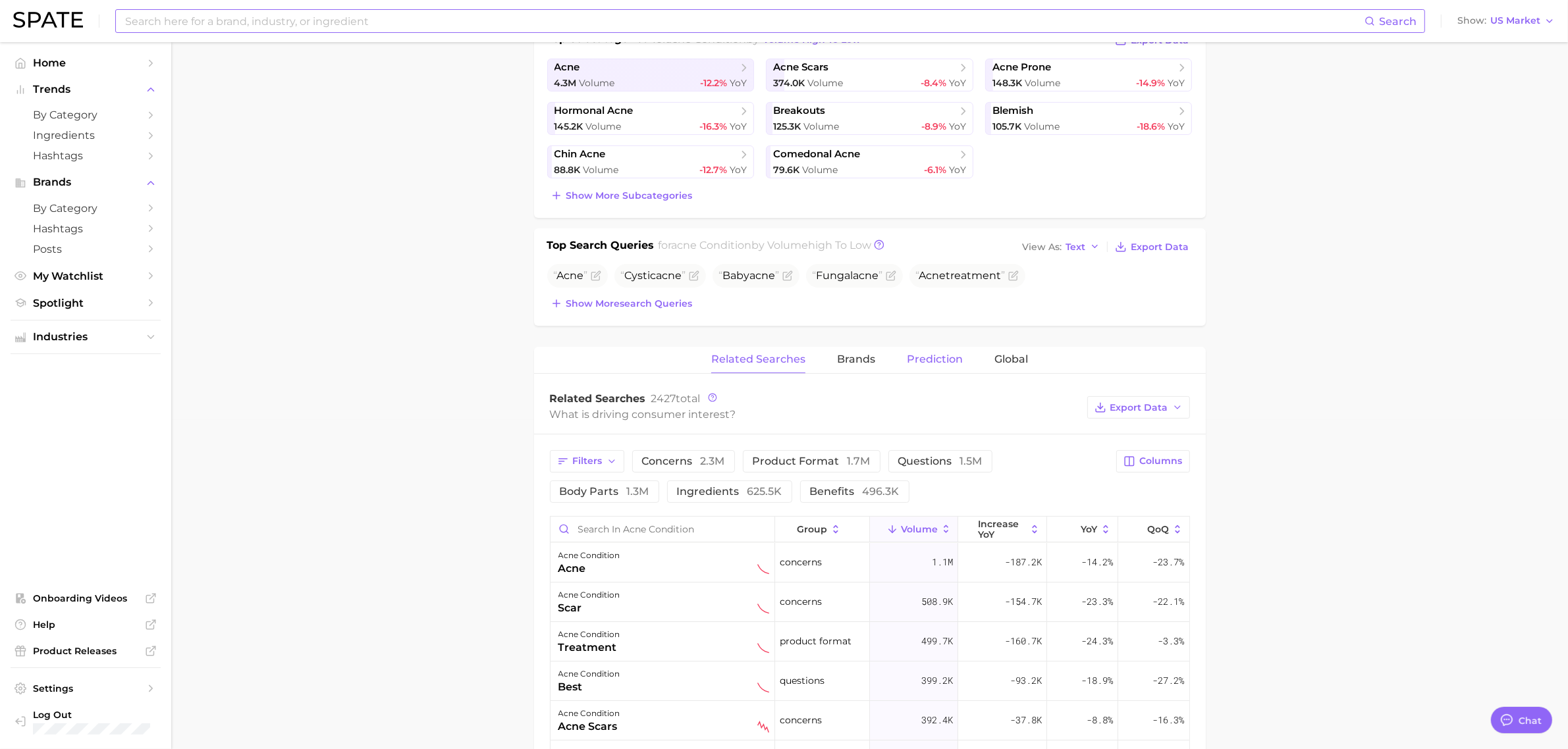
click at [921, 361] on span "Prediction" at bounding box center [935, 359] width 56 height 12
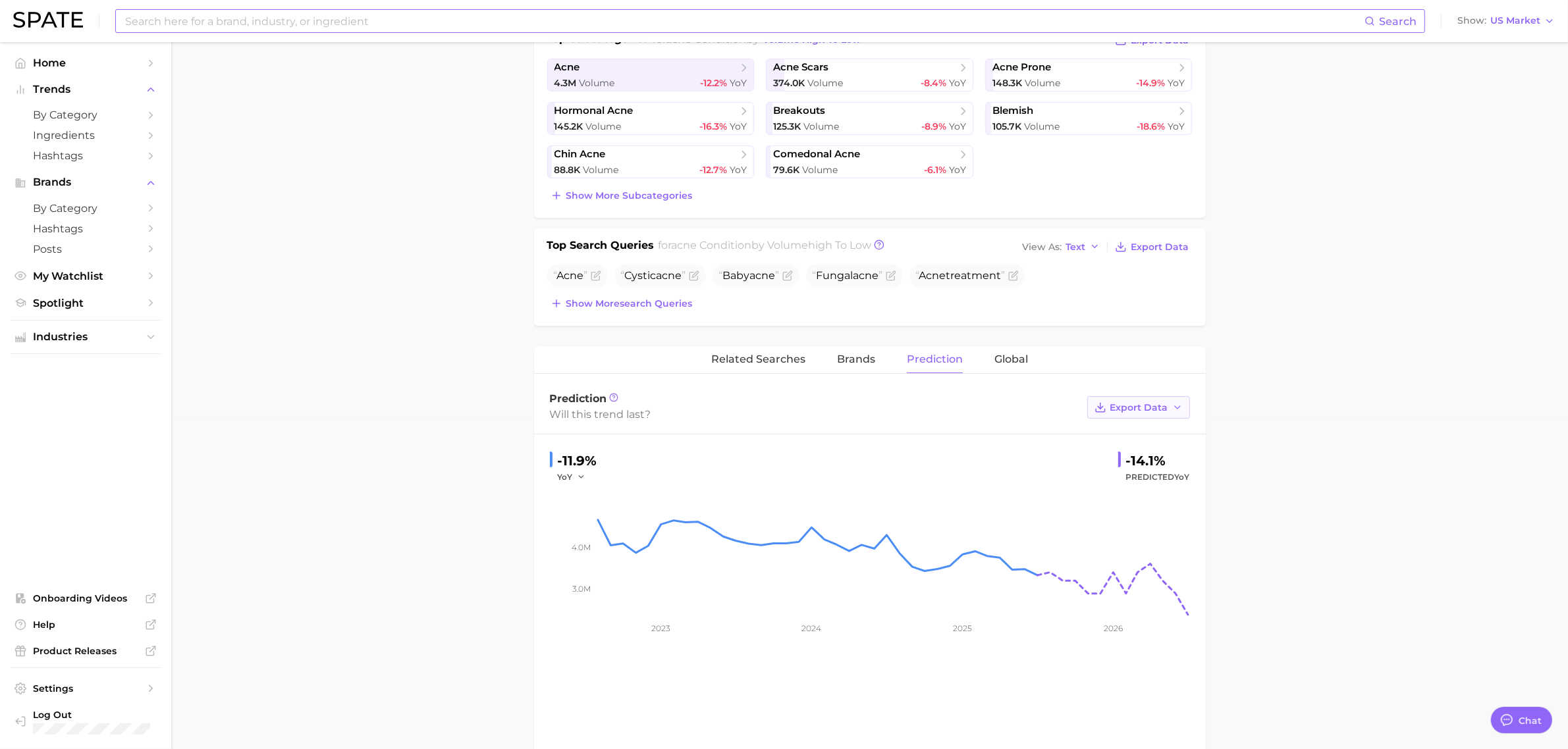
click at [1177, 411] on icon "button" at bounding box center [1177, 407] width 11 height 11
click at [1153, 452] on span "Time Series Image" at bounding box center [1111, 456] width 88 height 11
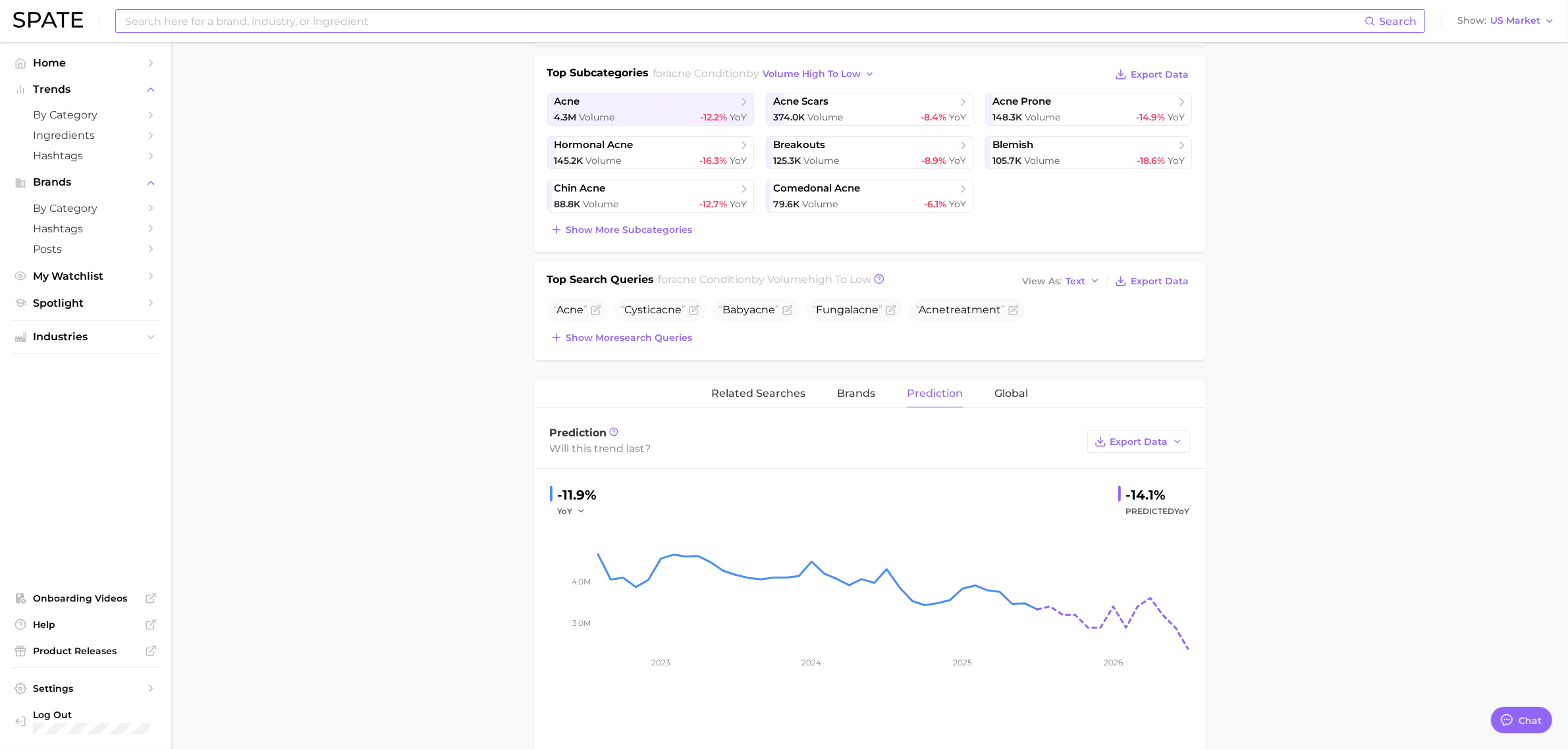
scroll to position [0, 0]
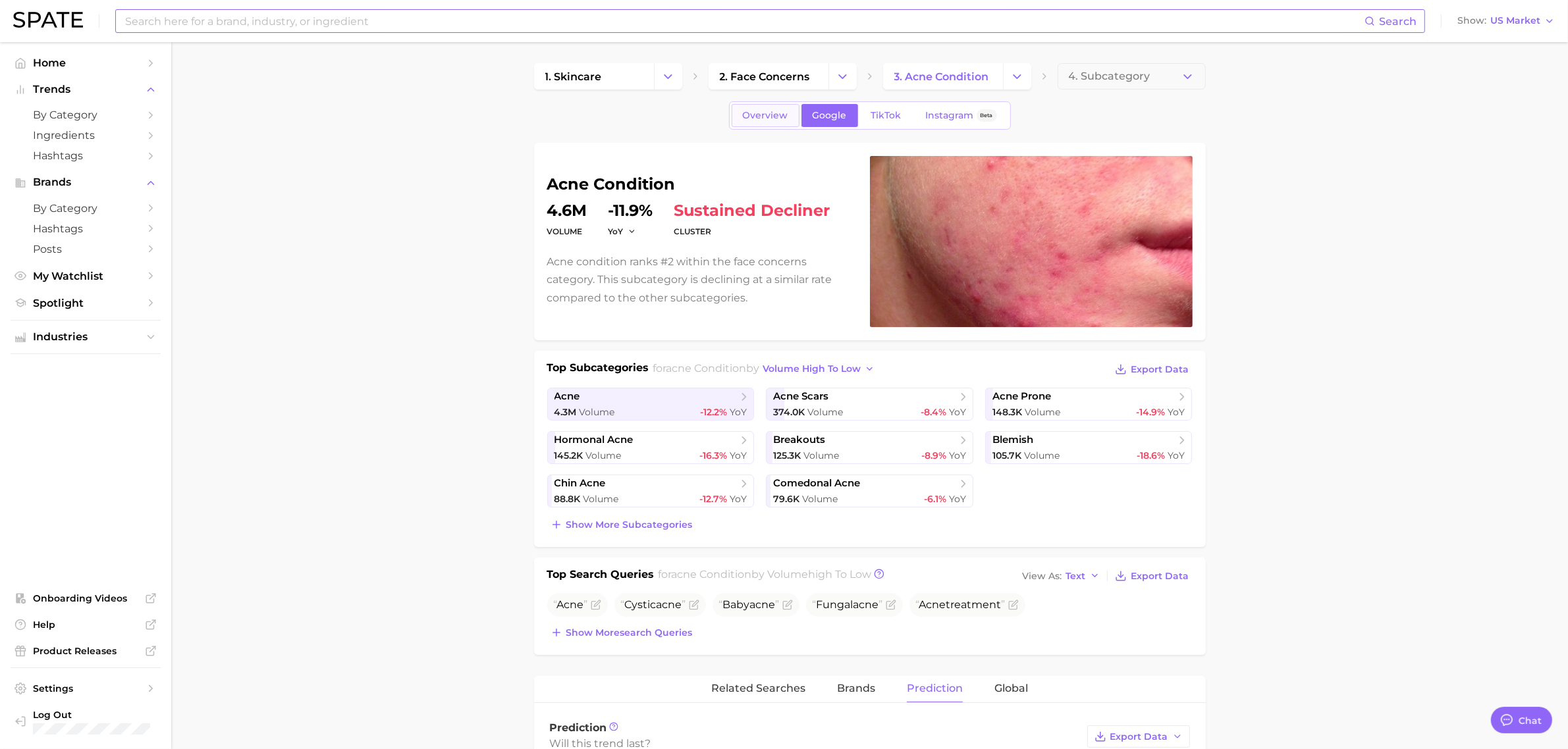
click at [759, 114] on span "Overview" at bounding box center [765, 115] width 45 height 11
